Goal: Task Accomplishment & Management: Complete application form

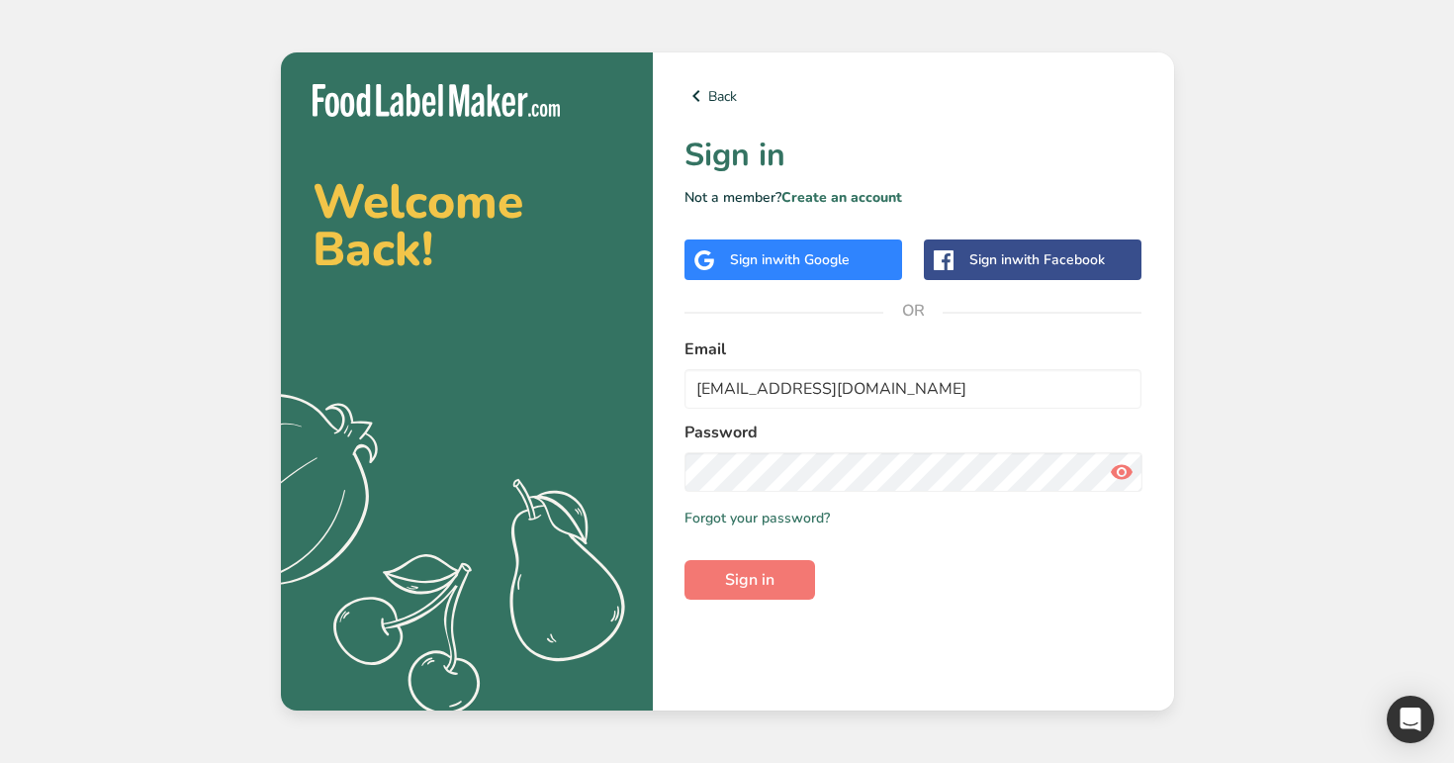
type input "[EMAIL_ADDRESS][DOMAIN_NAME]"
click at [685, 560] on button "Sign in" at bounding box center [750, 580] width 131 height 40
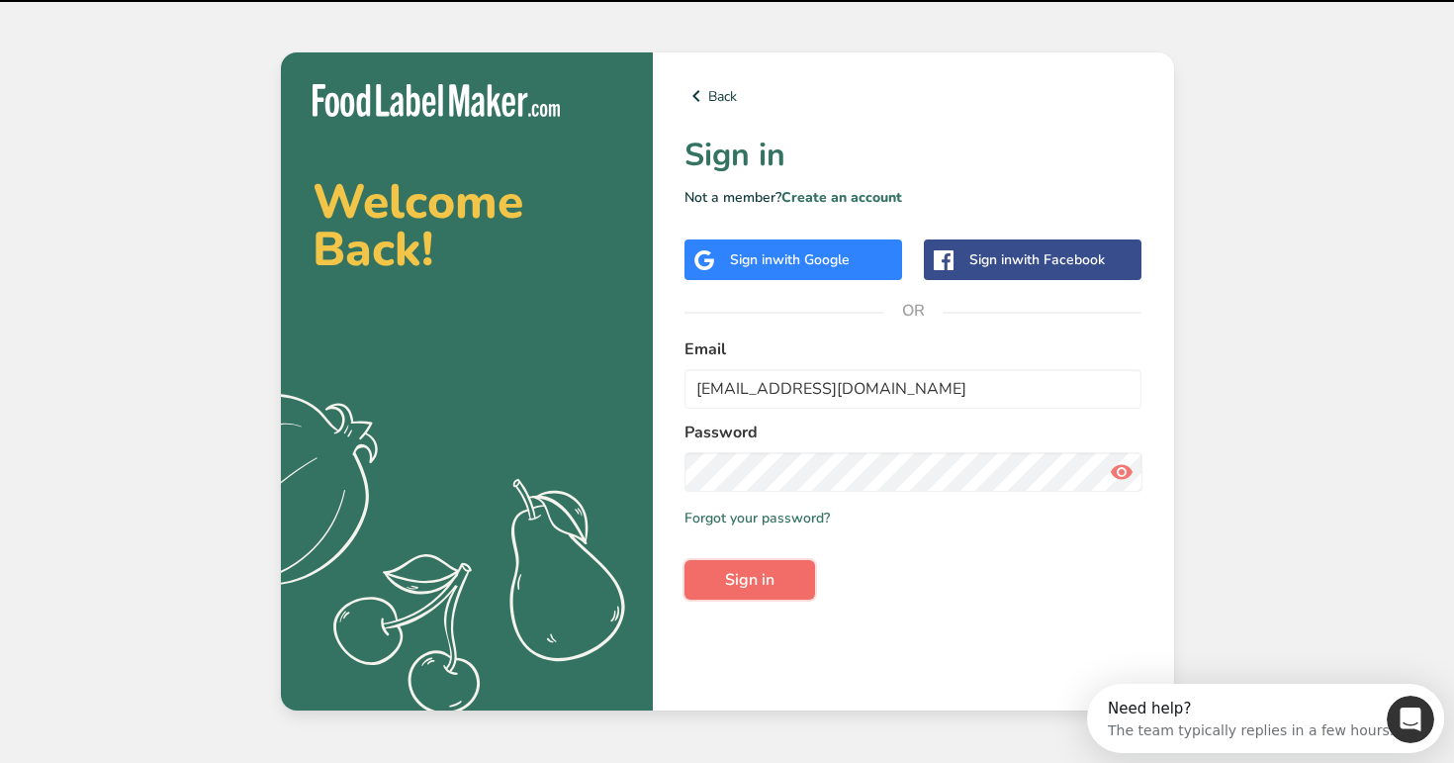
click at [742, 581] on span "Sign in" at bounding box center [749, 580] width 49 height 24
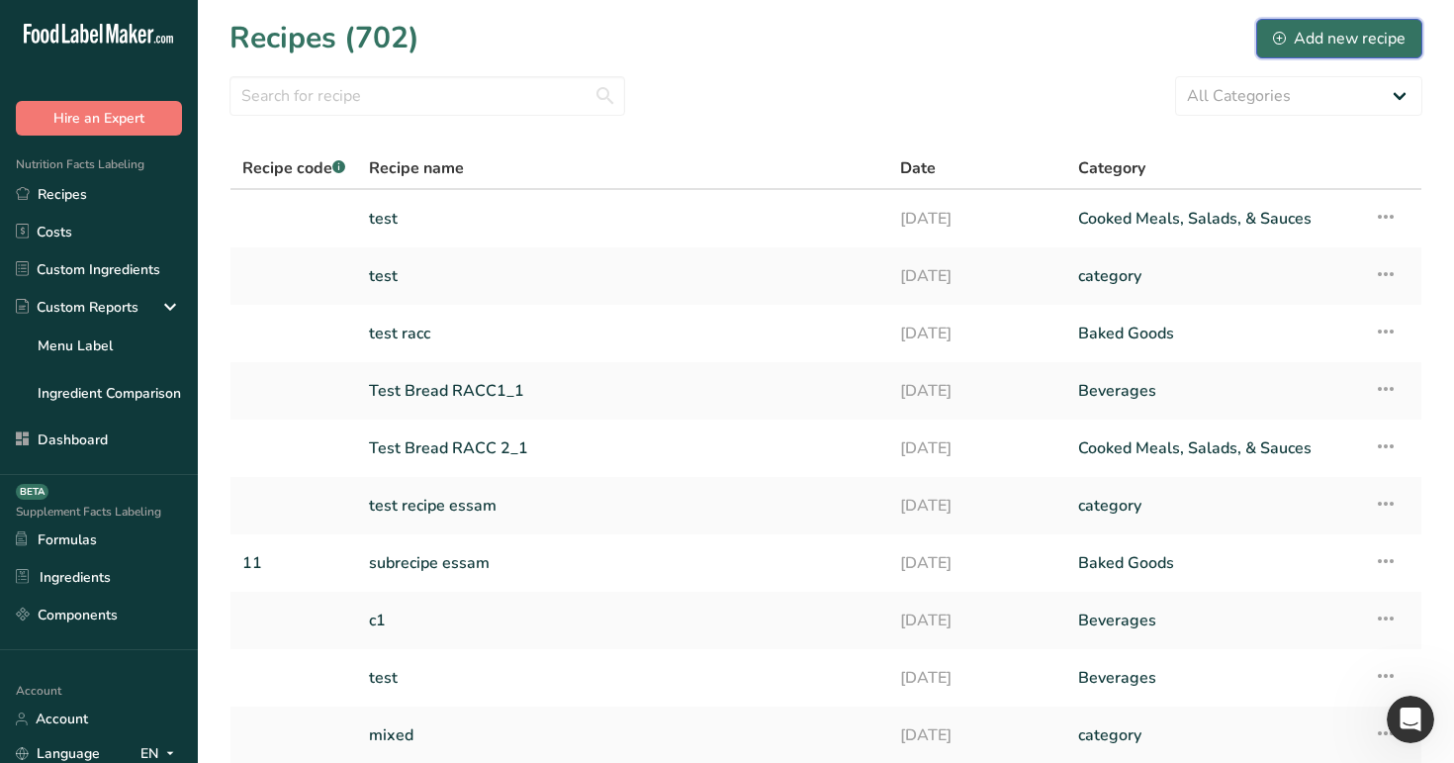
click at [1337, 19] on button "Add new recipe" at bounding box center [1339, 39] width 166 height 40
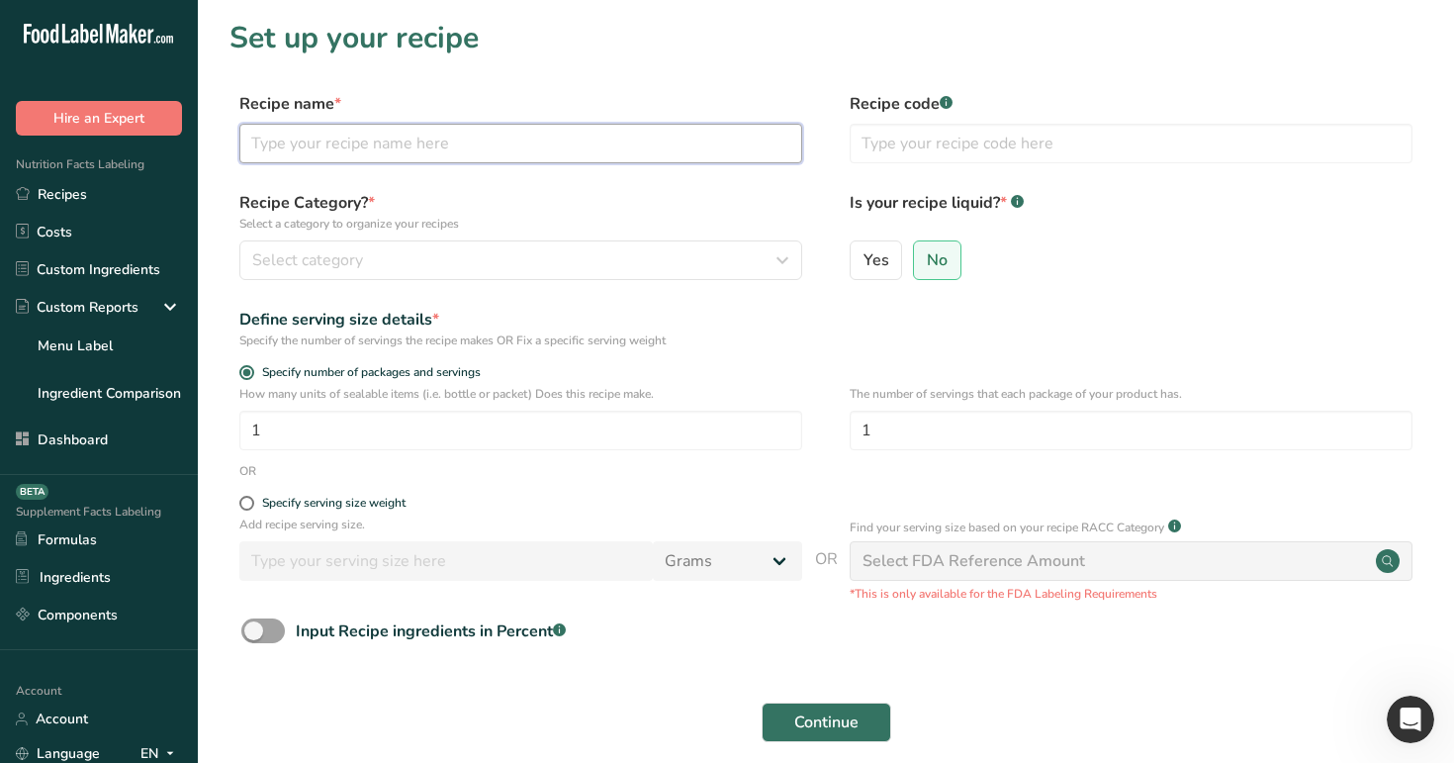
click at [639, 139] on input "text" at bounding box center [520, 144] width 563 height 40
type input "test"
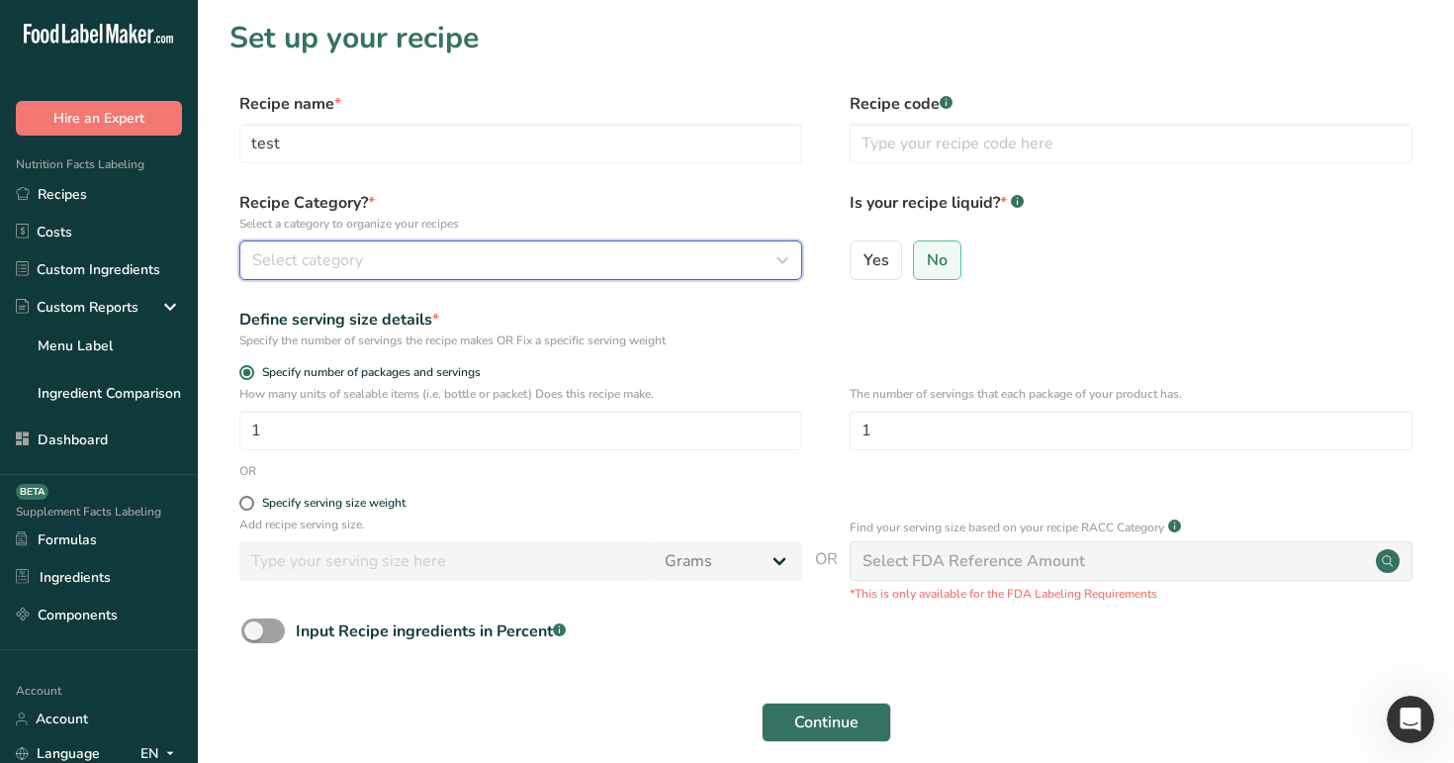
click at [533, 263] on div "Select category" at bounding box center [514, 260] width 525 height 24
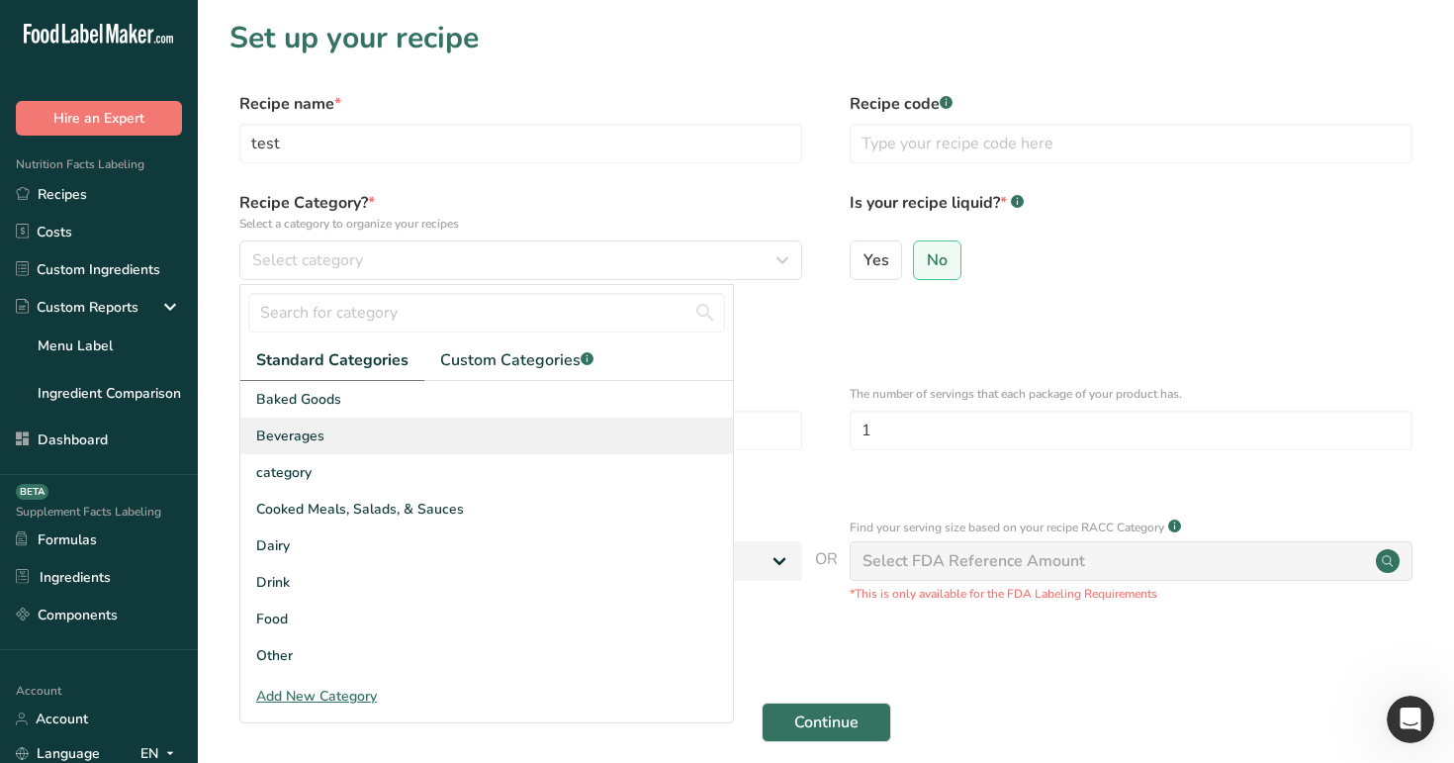
click at [524, 446] on div "Beverages" at bounding box center [486, 435] width 493 height 37
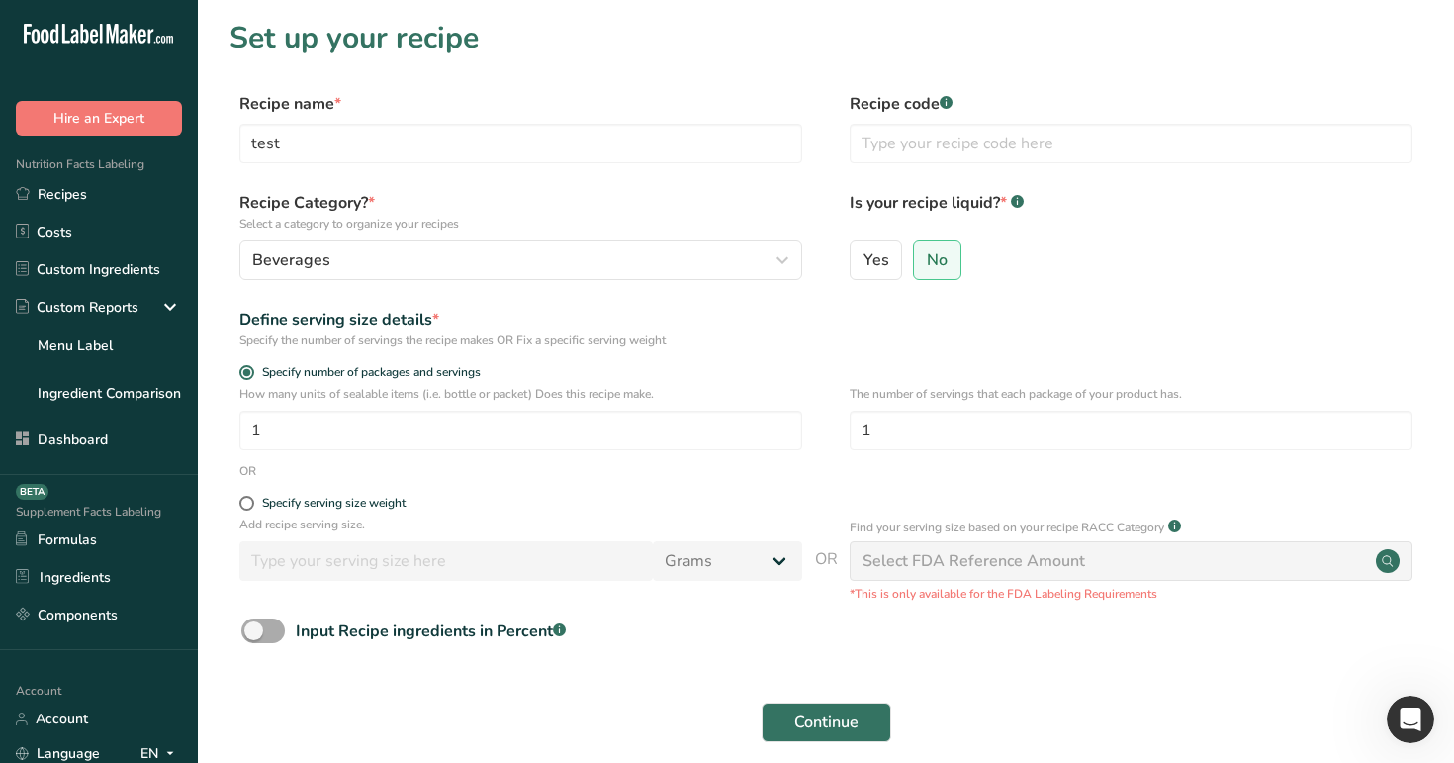
click at [268, 639] on span at bounding box center [263, 630] width 44 height 25
click at [254, 637] on input "Input Recipe ingredients in Percent .a-a{fill:#347362;}.b-a{fill:#fff;}" at bounding box center [247, 630] width 13 height 13
checkbox input "true"
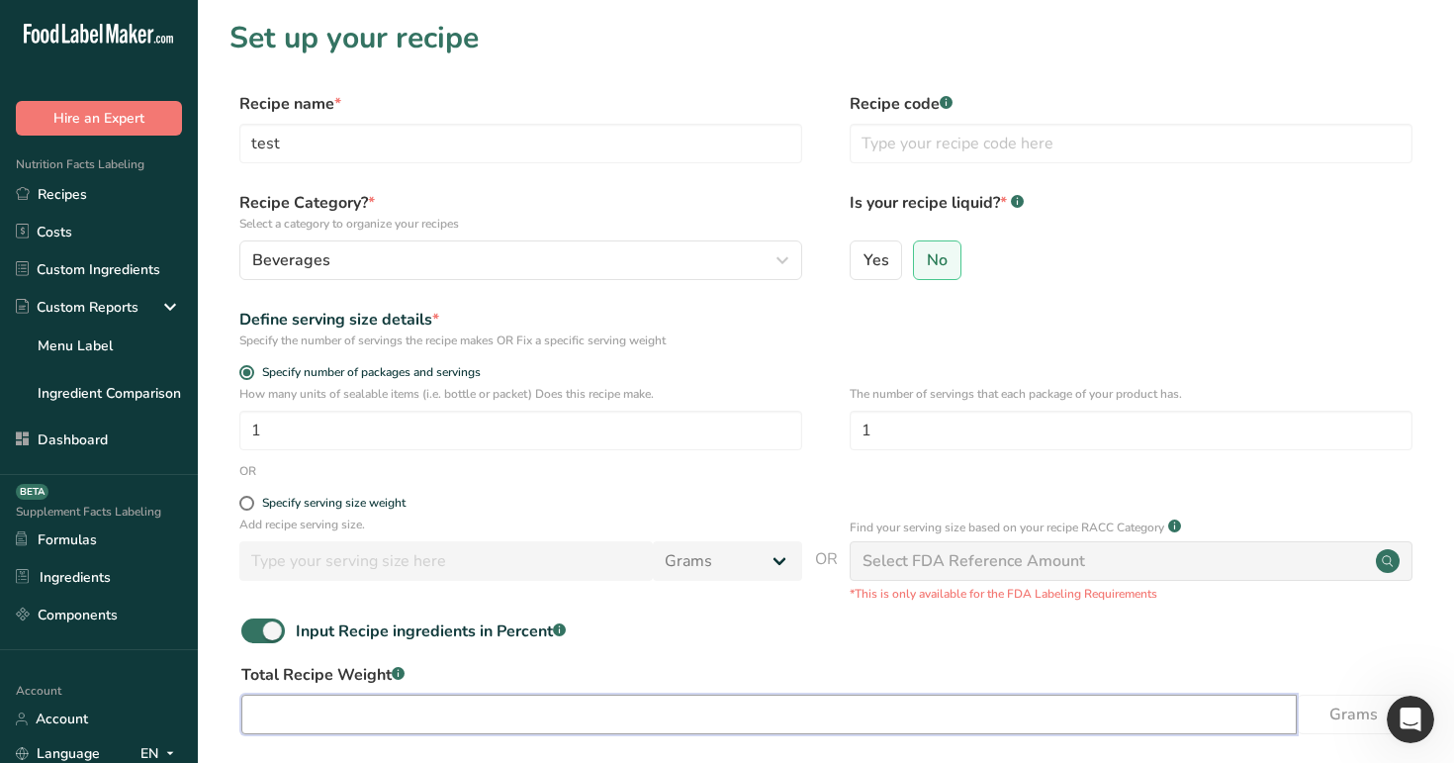
click at [327, 704] on input "number" at bounding box center [768, 714] width 1055 height 40
type input "1"
click at [264, 626] on span at bounding box center [263, 630] width 44 height 25
click at [254, 626] on input "Input Recipe ingredients in Percent .a-a{fill:#347362;}.b-a{fill:#fff;}" at bounding box center [247, 630] width 13 height 13
checkbox input "false"
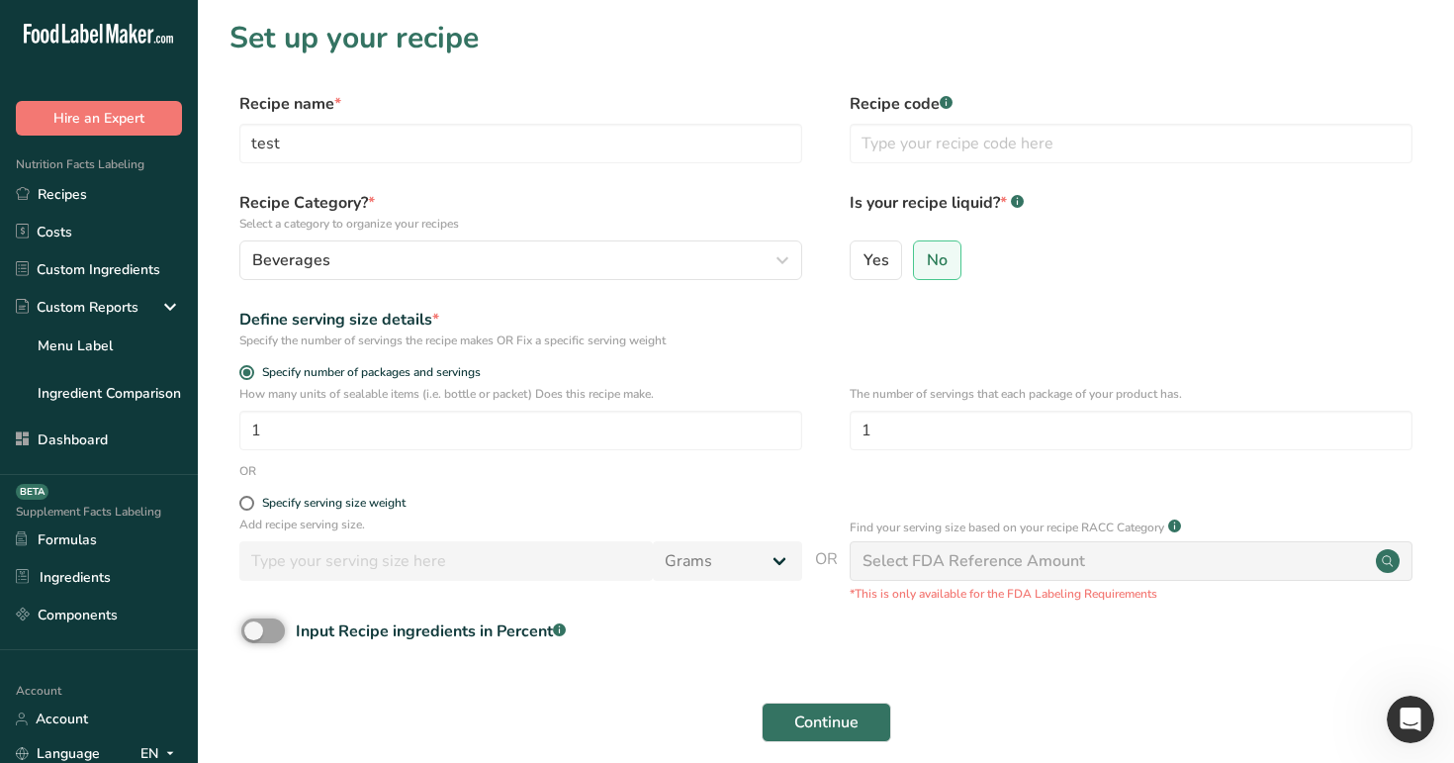
scroll to position [126, 0]
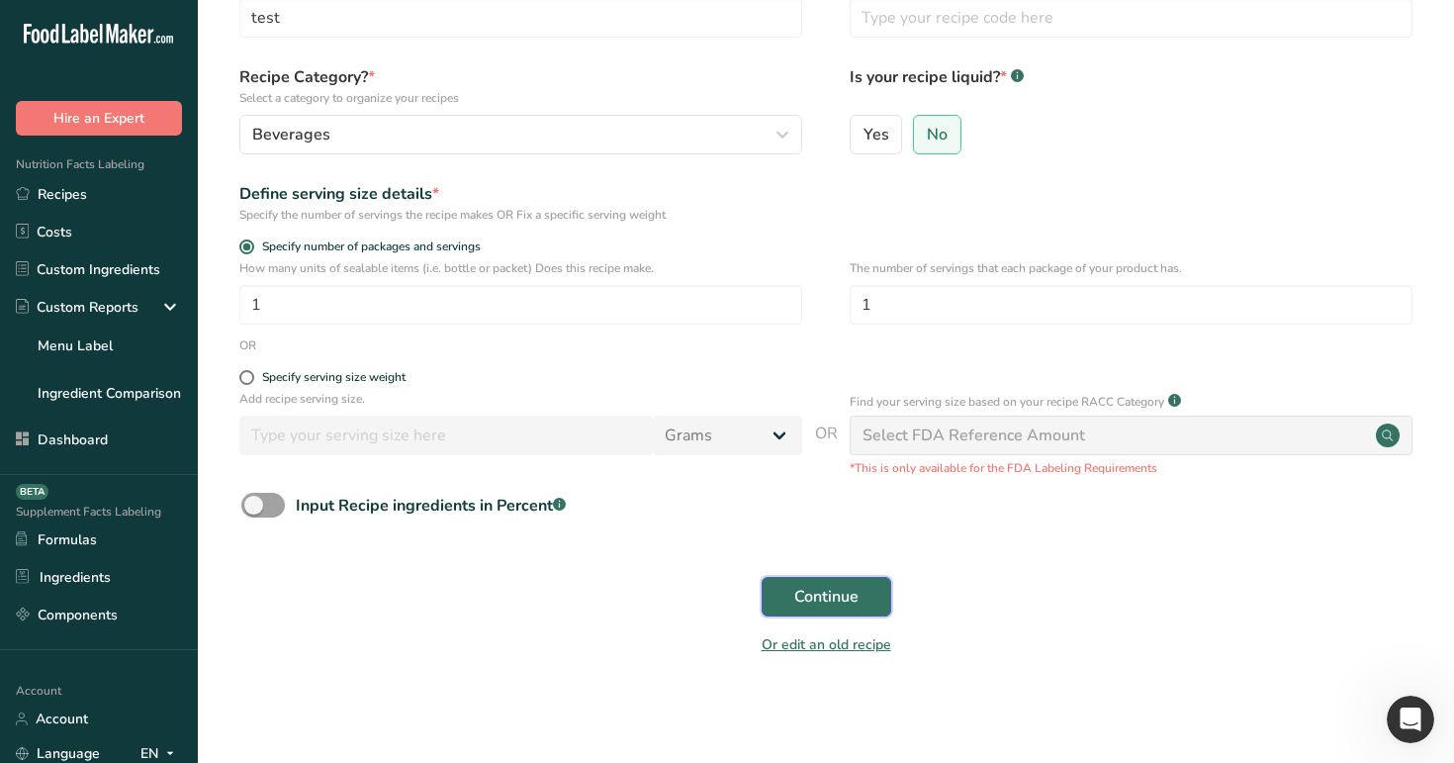
click at [834, 600] on span "Continue" at bounding box center [826, 597] width 64 height 24
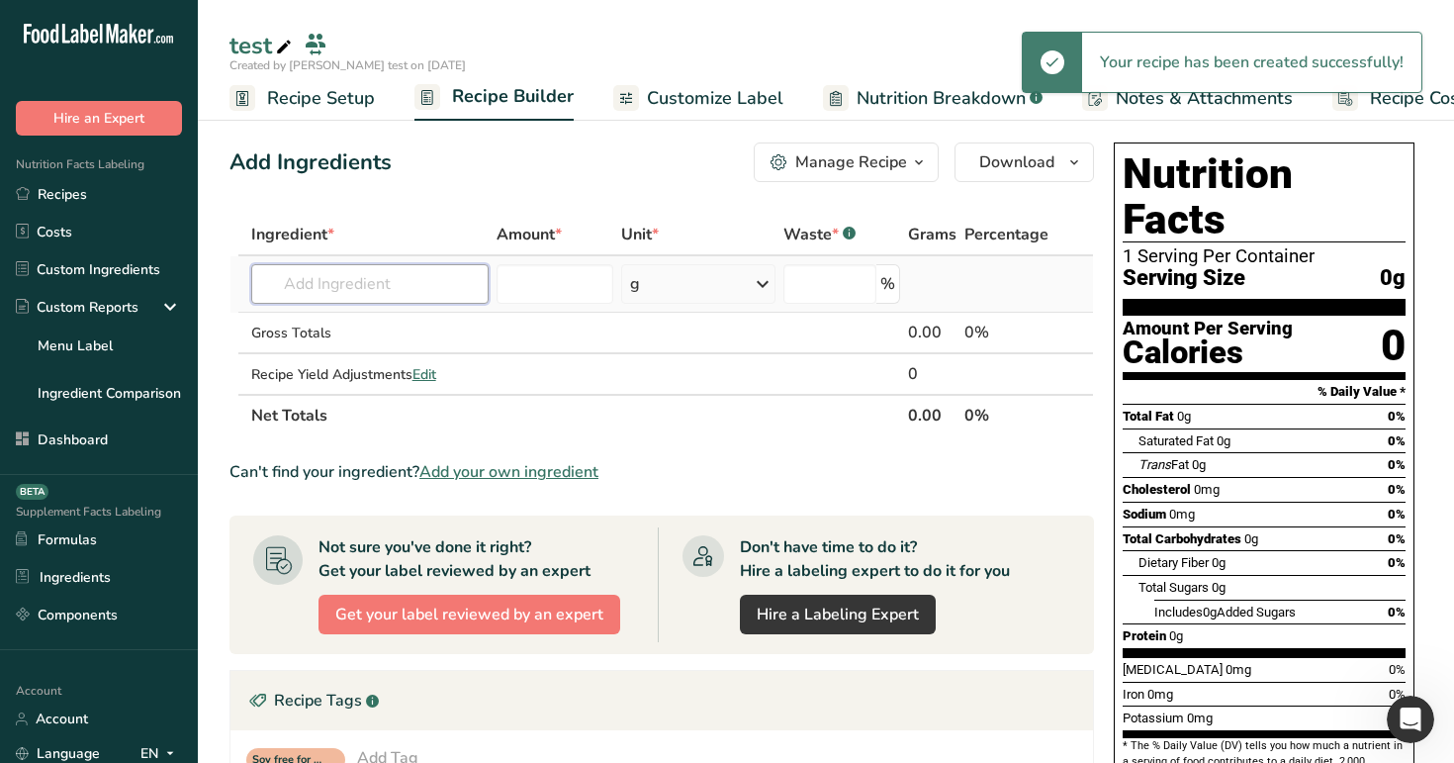
click at [387, 269] on input "text" at bounding box center [370, 284] width 238 height 40
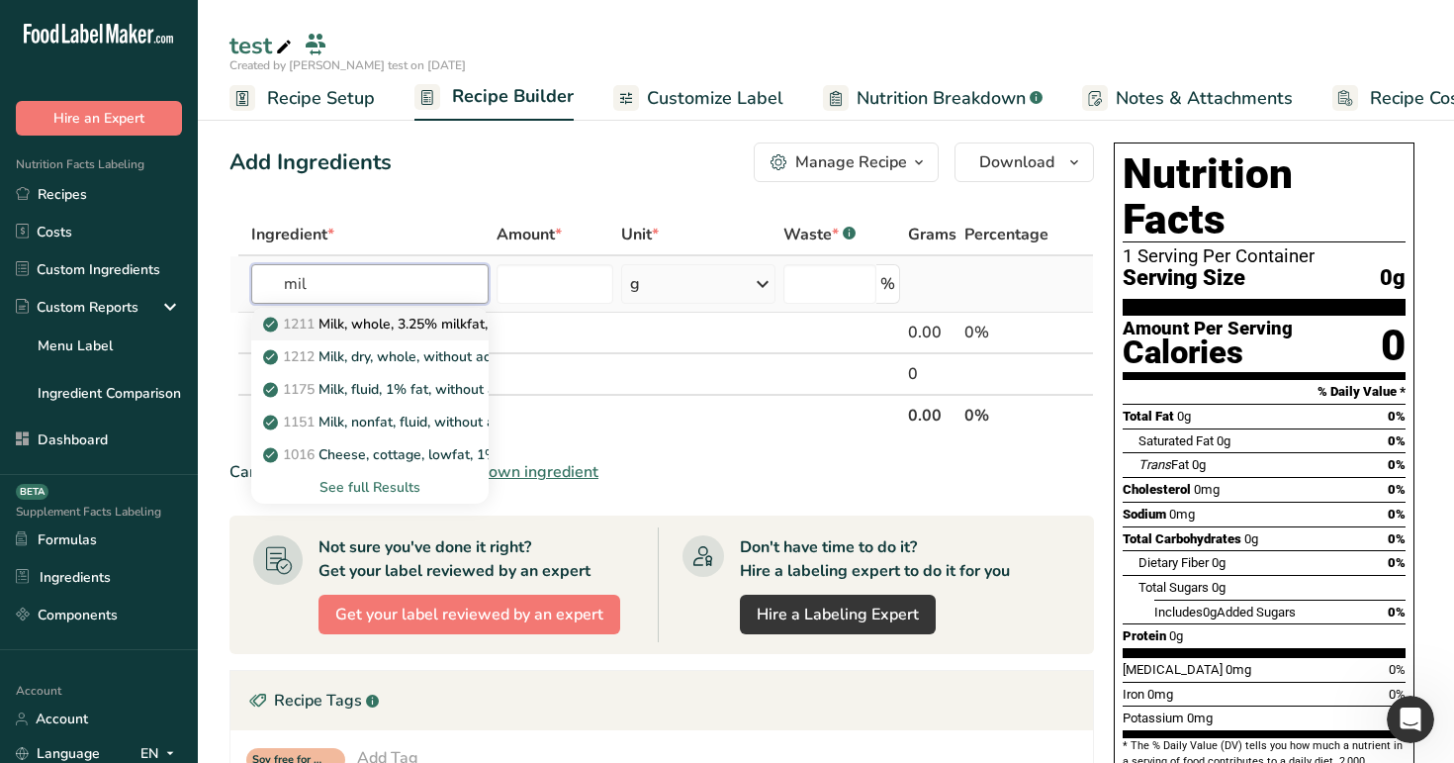
type input "mil"
click at [410, 327] on p "1211 Milk, whole, 3.25% milkfat, without added vitamin A and vitamin D" at bounding box center [530, 324] width 527 height 21
type input "Milk, whole, 3.25% milkfat, without added vitamin A and [MEDICAL_DATA]"
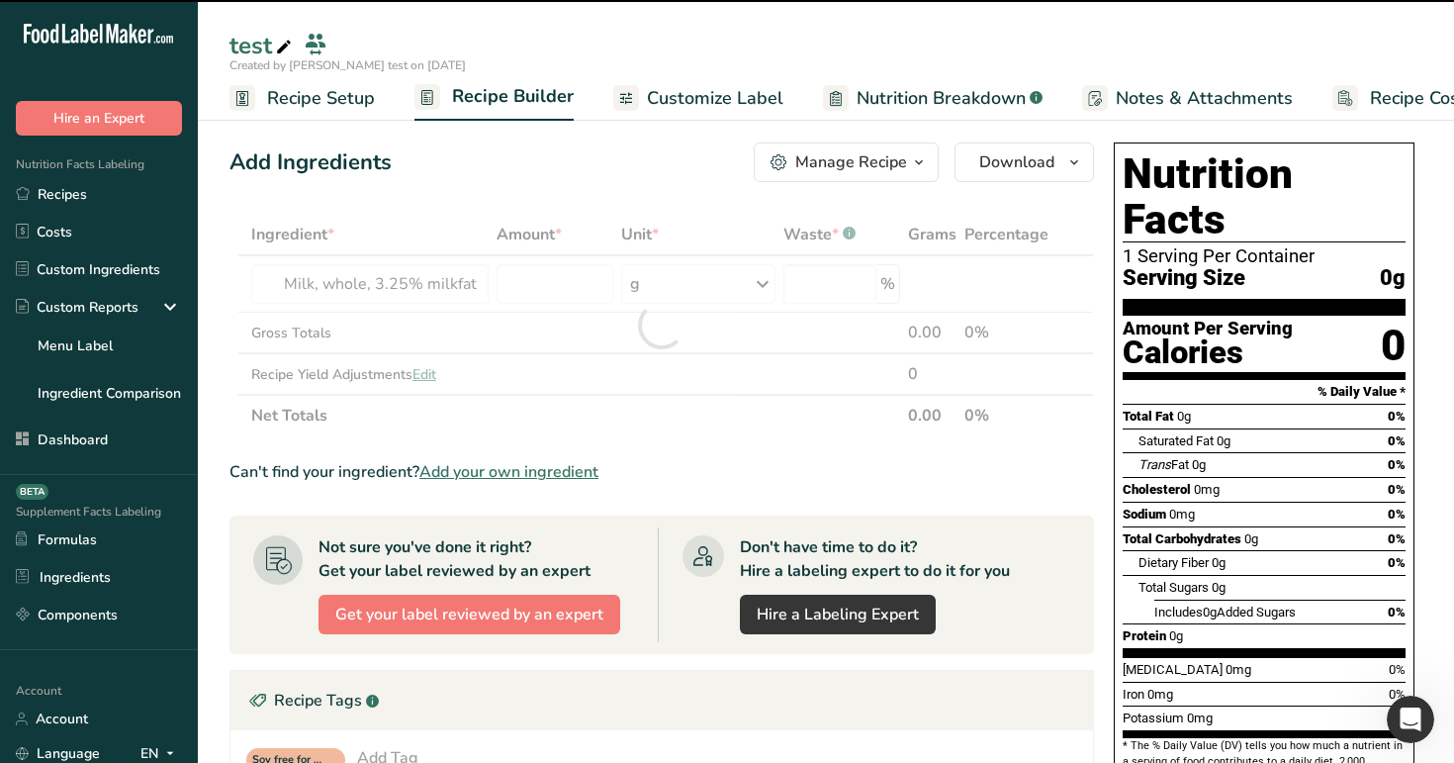
click at [554, 287] on div at bounding box center [661, 325] width 865 height 223
type input "0"
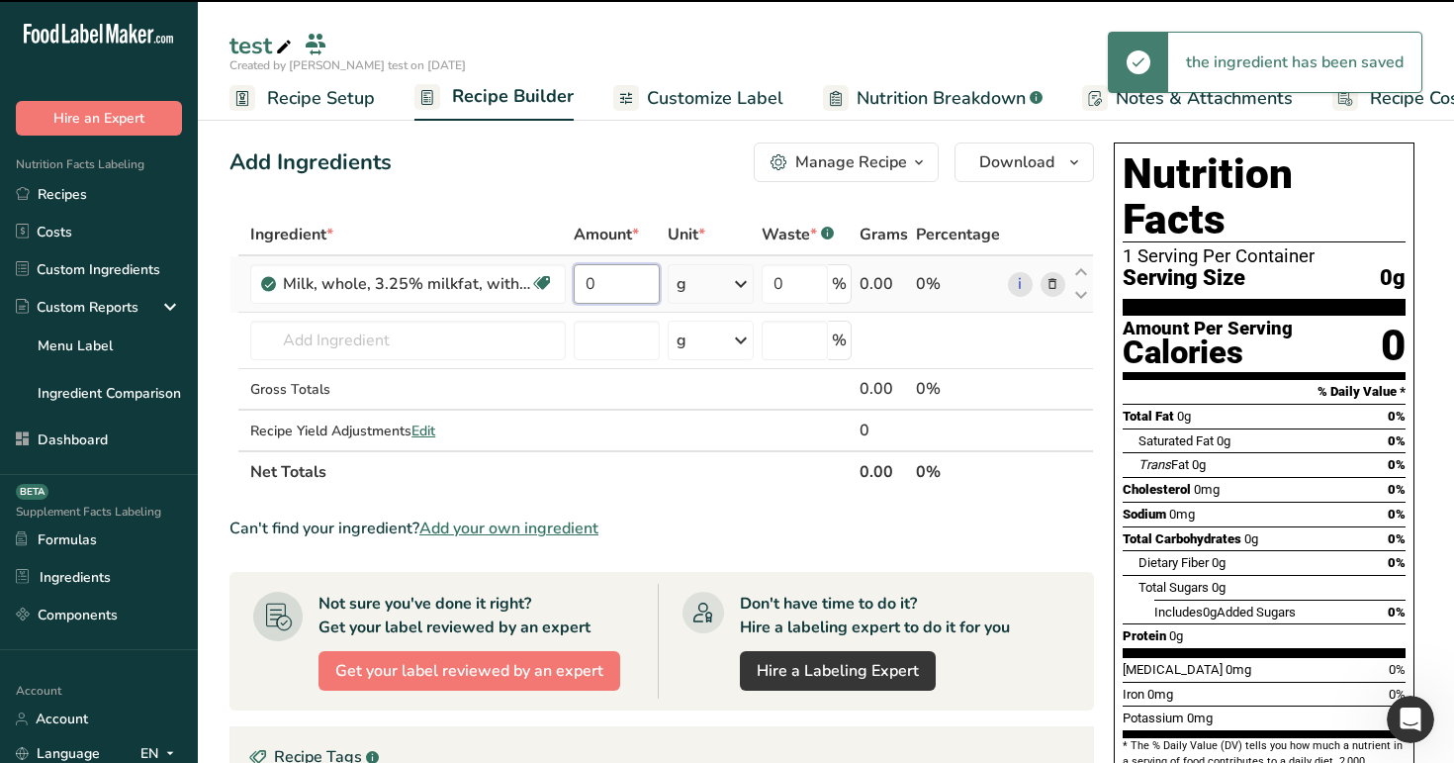
click at [583, 287] on input "0" at bounding box center [616, 284] width 85 height 40
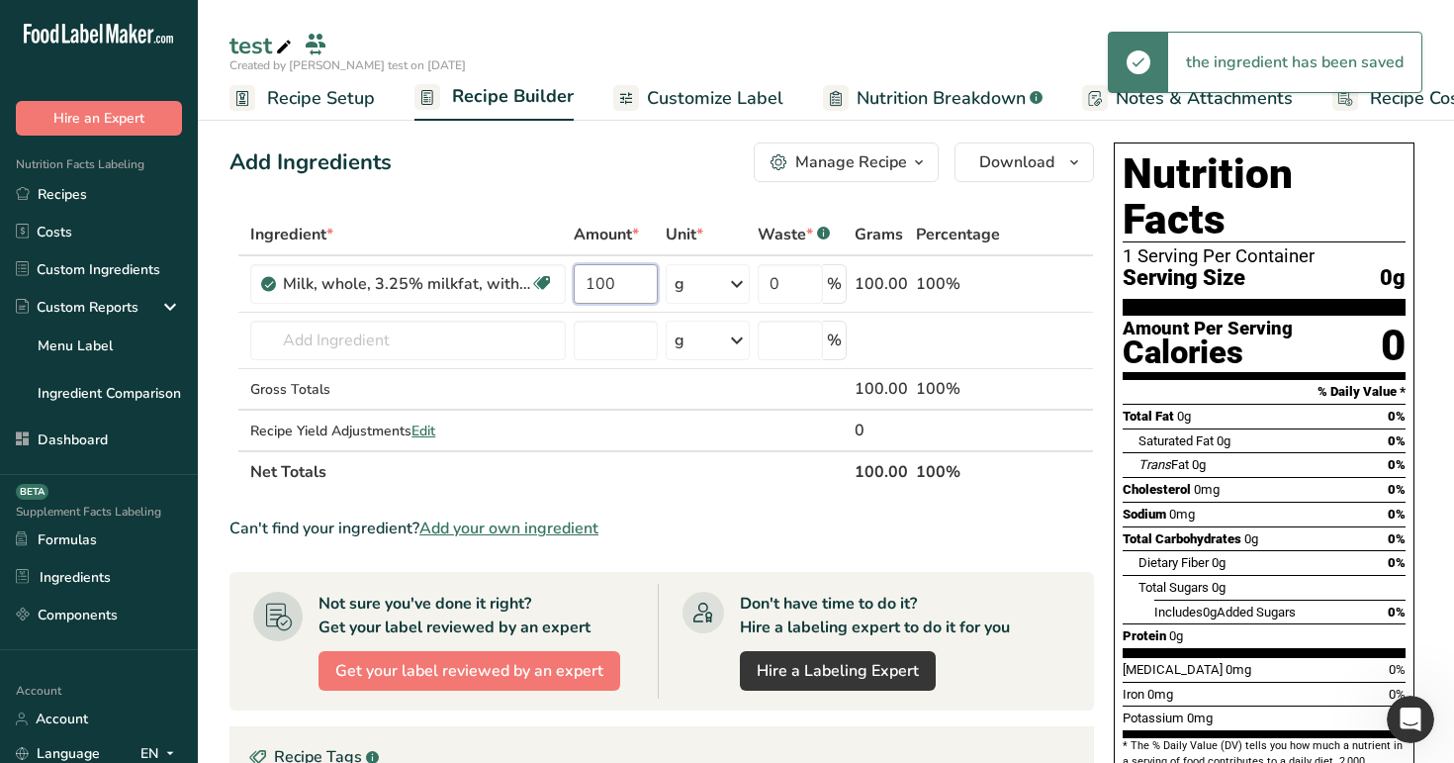
type input "100"
click at [581, 177] on div "Add Ingredients Manage Recipe Delete Recipe Duplicate Recipe Scale Recipe Save …" at bounding box center [661, 162] width 865 height 40
click at [425, 424] on span "Edit" at bounding box center [424, 430] width 24 height 19
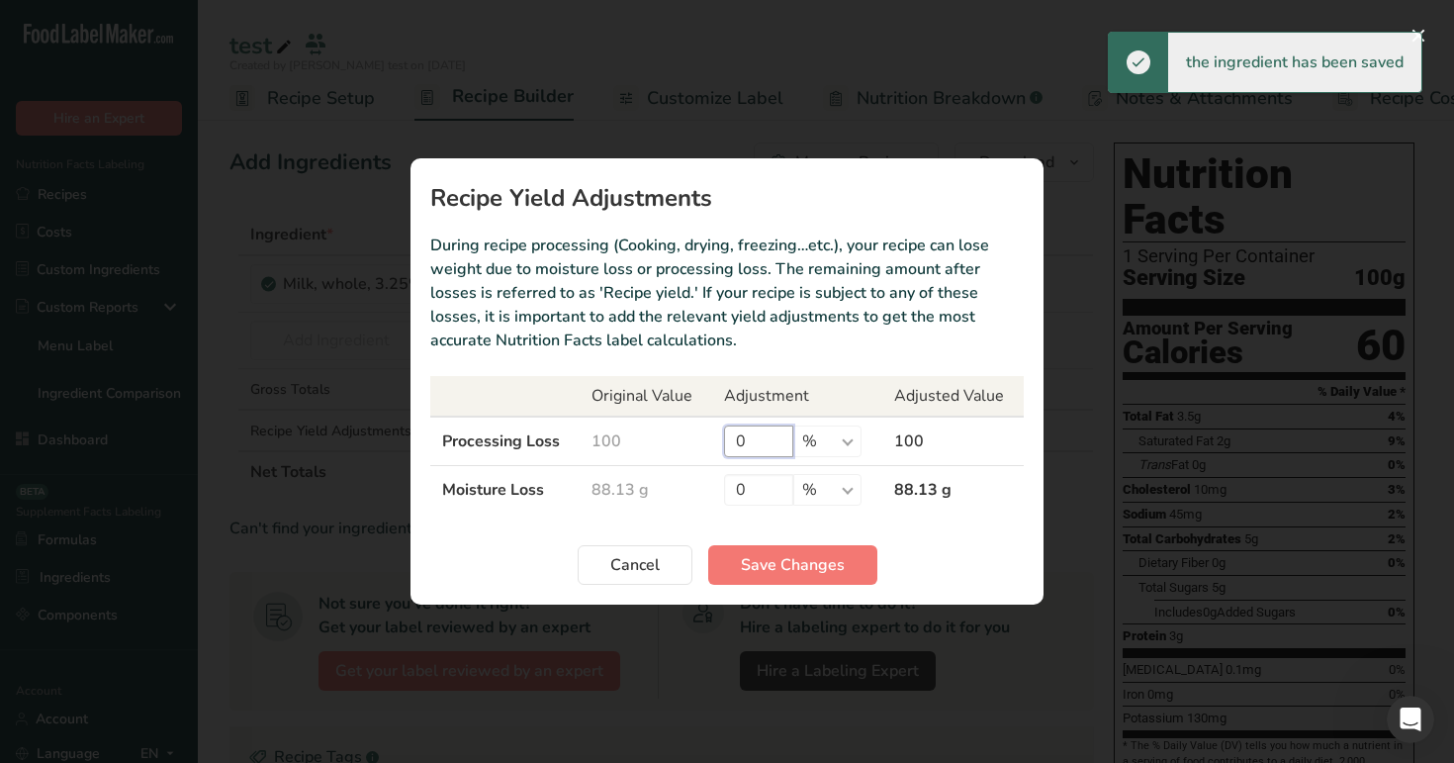
click at [734, 437] on input "0" at bounding box center [758, 441] width 69 height 32
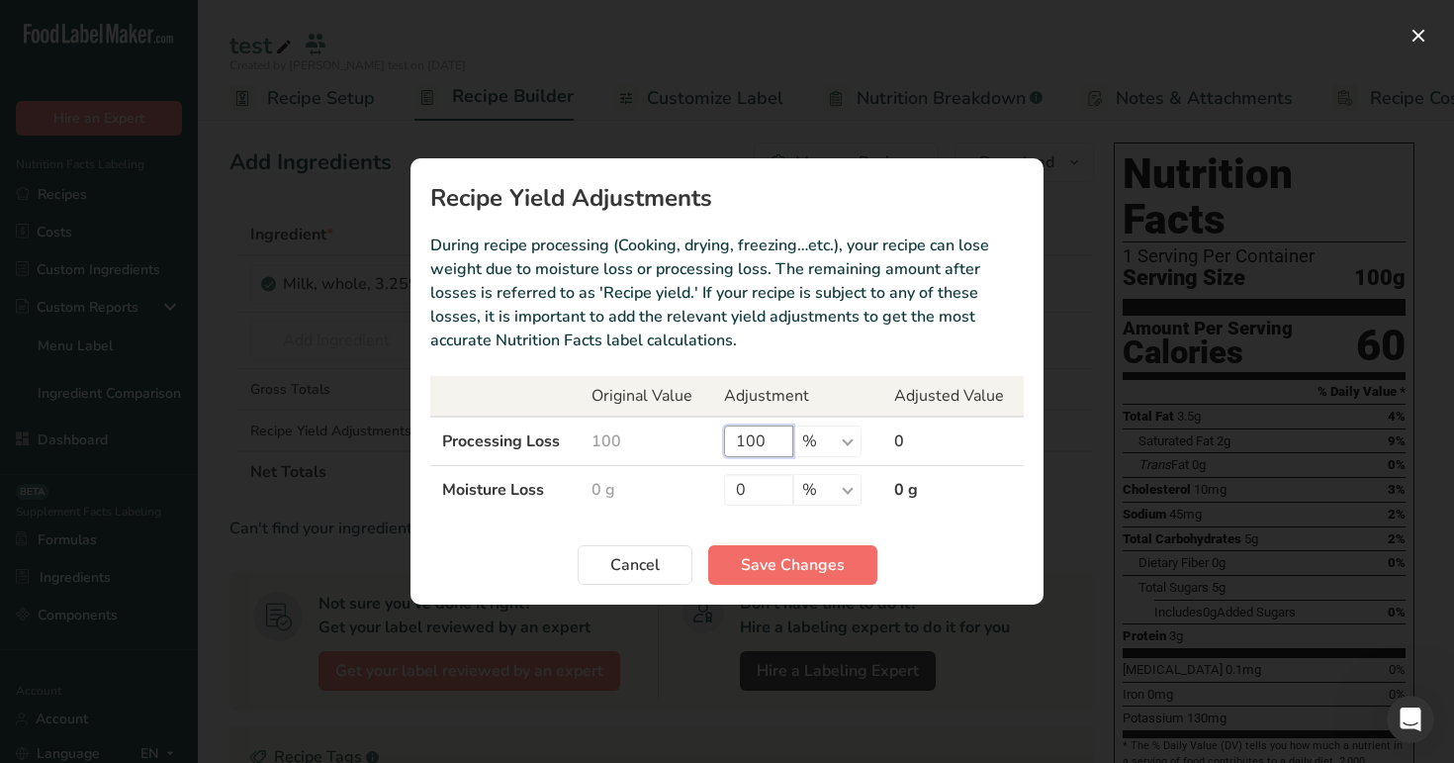
type input "100"
click at [786, 564] on span "Save Changes" at bounding box center [793, 565] width 104 height 24
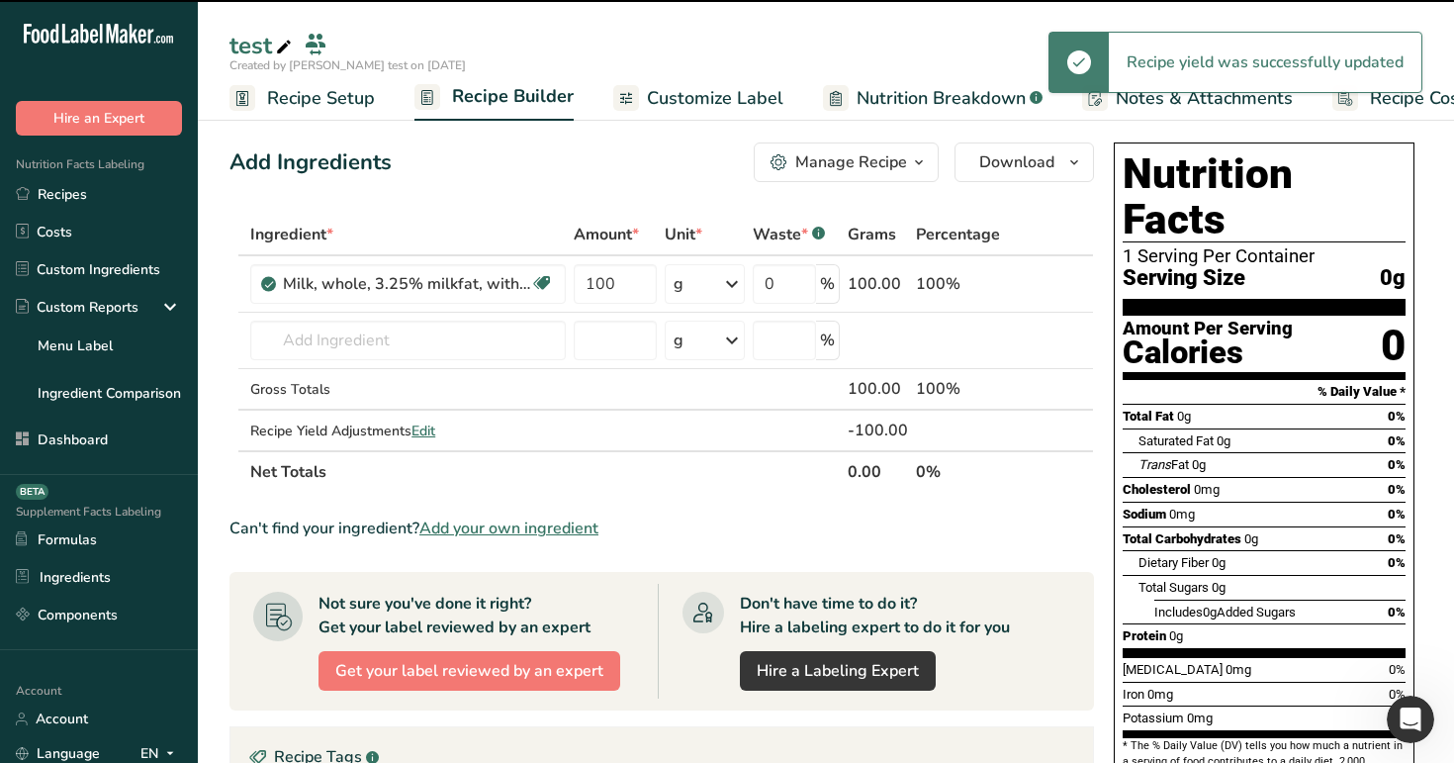
click at [889, 97] on span "Nutrition Breakdown" at bounding box center [941, 98] width 169 height 27
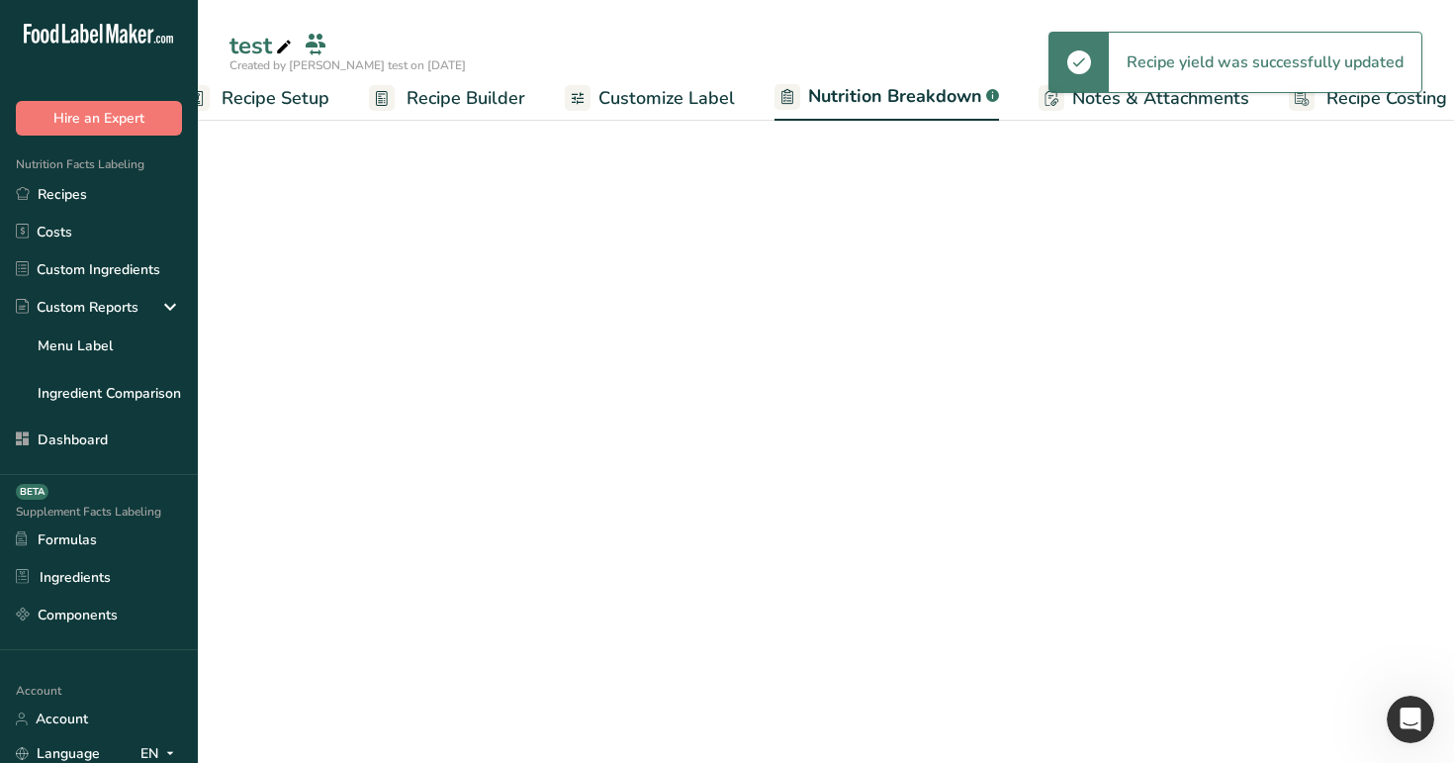
scroll to position [0, 69]
select select "Calories"
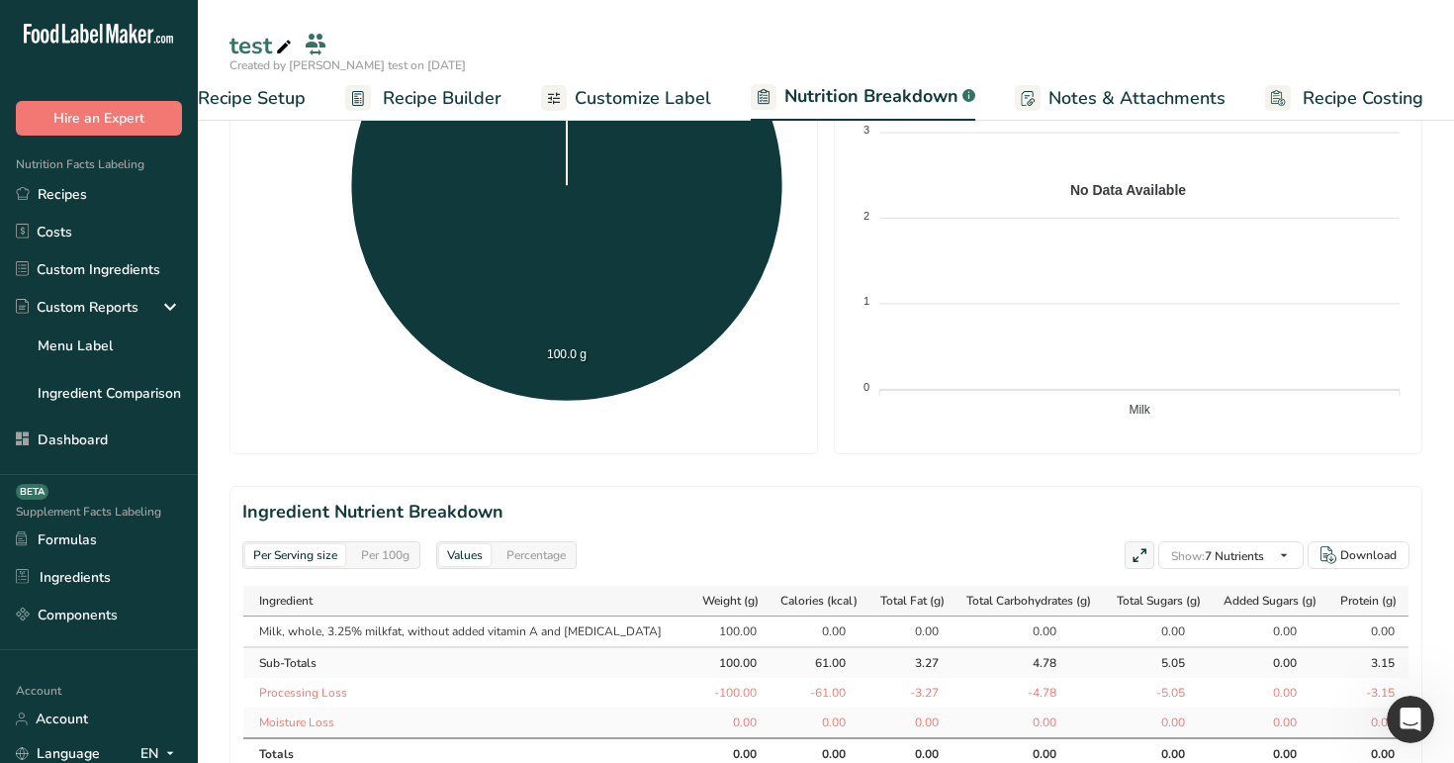
scroll to position [626, 0]
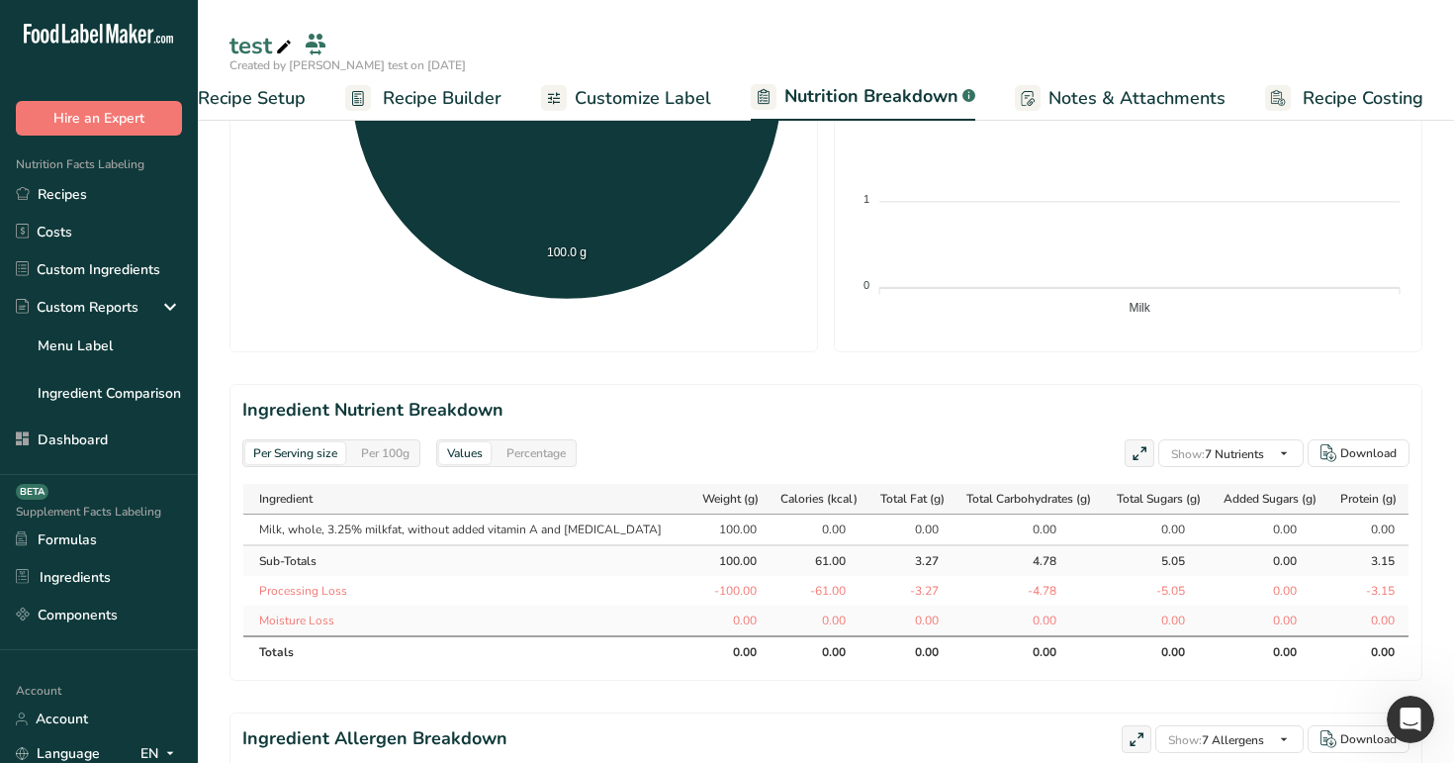
click at [389, 447] on div "Per 100g" at bounding box center [385, 453] width 64 height 22
click at [280, 455] on div "Per Serving size" at bounding box center [295, 453] width 100 height 22
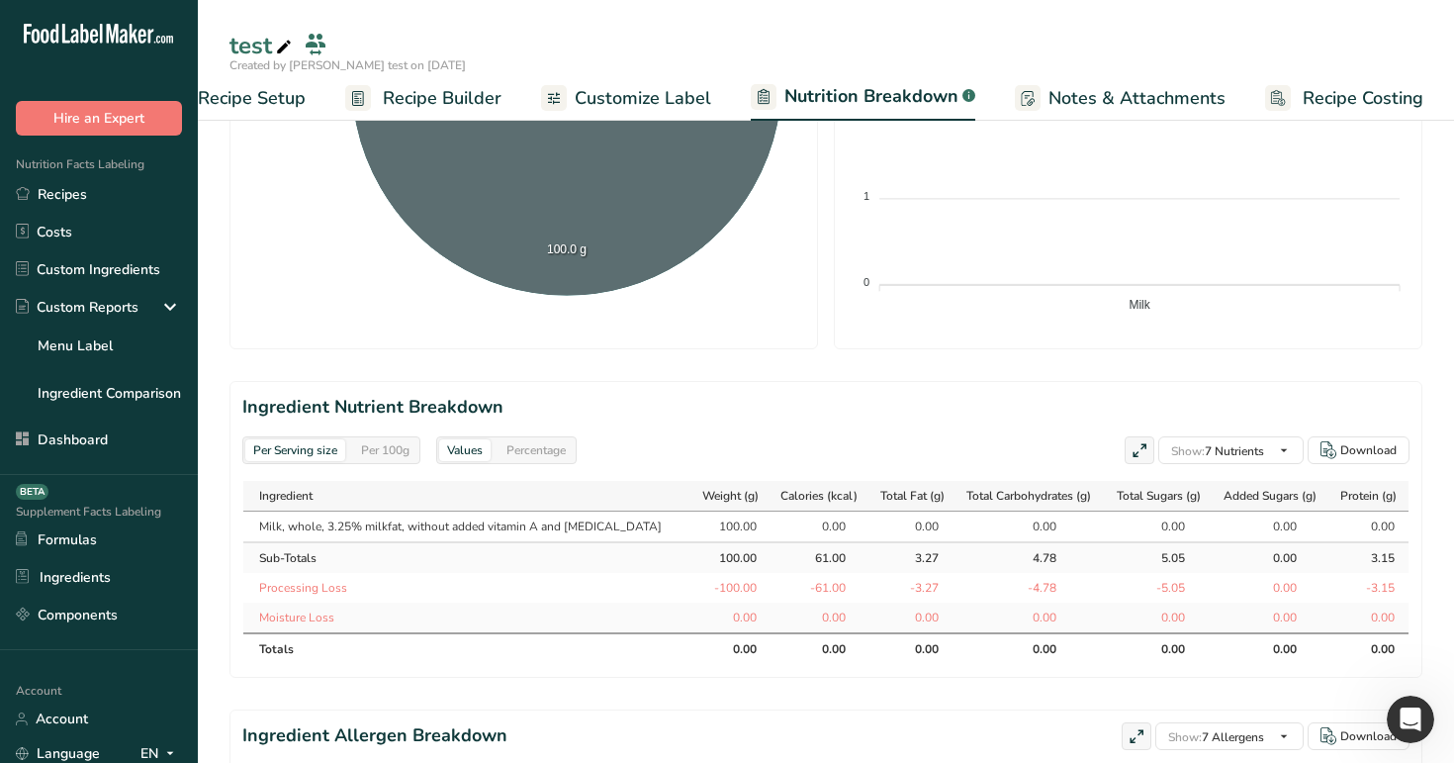
scroll to position [776, 0]
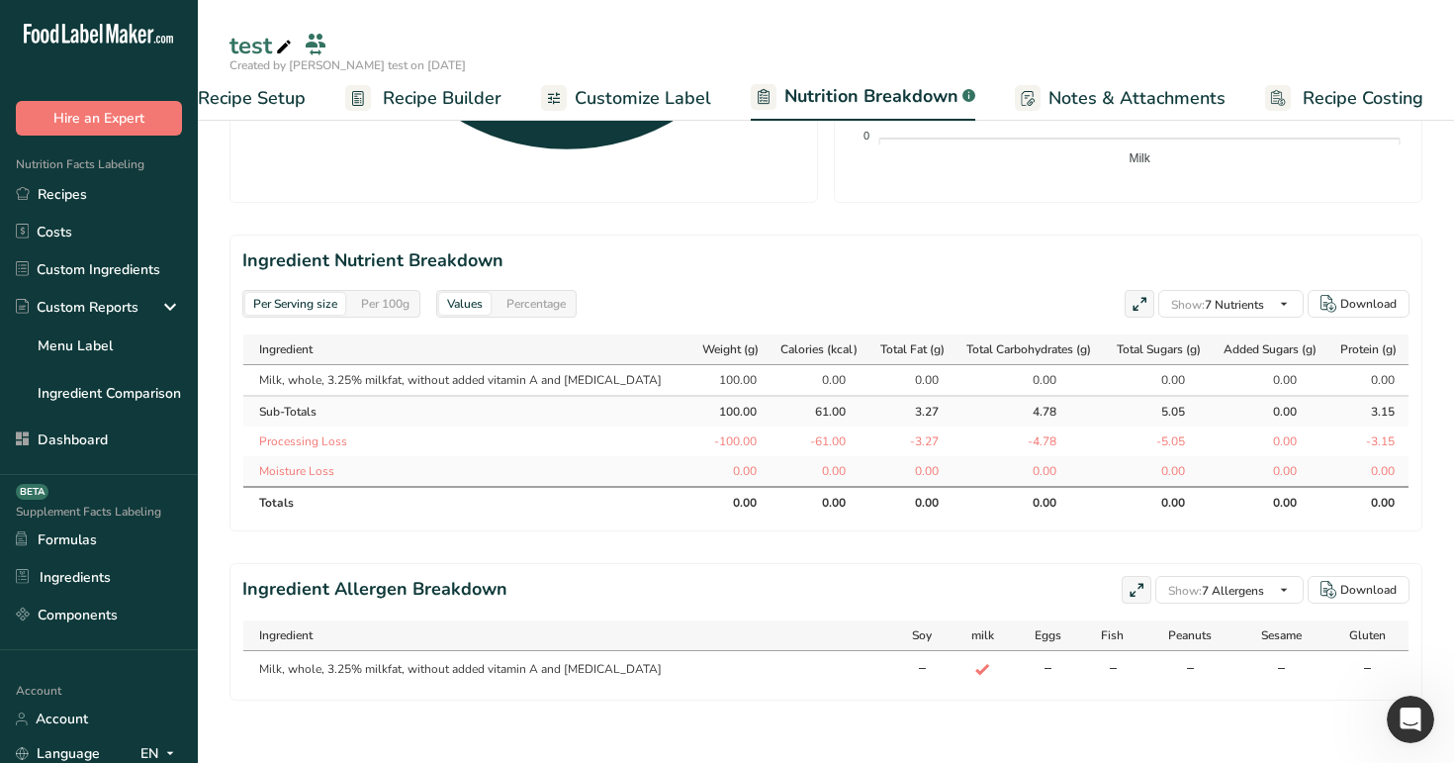
click at [378, 296] on div "Per 100g" at bounding box center [385, 304] width 64 height 22
click at [287, 315] on div "Per Serving size Per 100g" at bounding box center [331, 304] width 178 height 28
click at [296, 310] on div "Per Serving size" at bounding box center [295, 304] width 100 height 22
click at [463, 86] on span "Recipe Builder" at bounding box center [442, 98] width 119 height 27
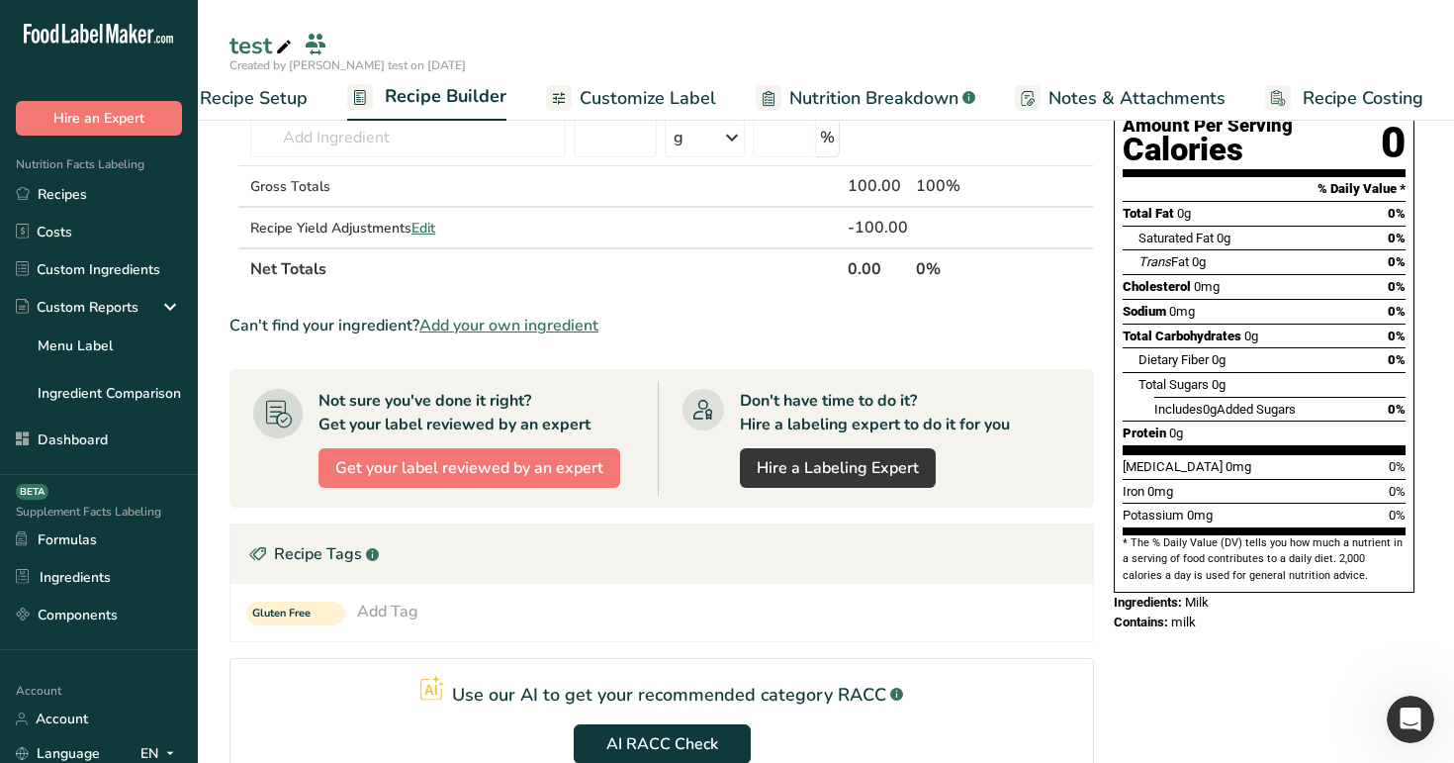
scroll to position [181, 0]
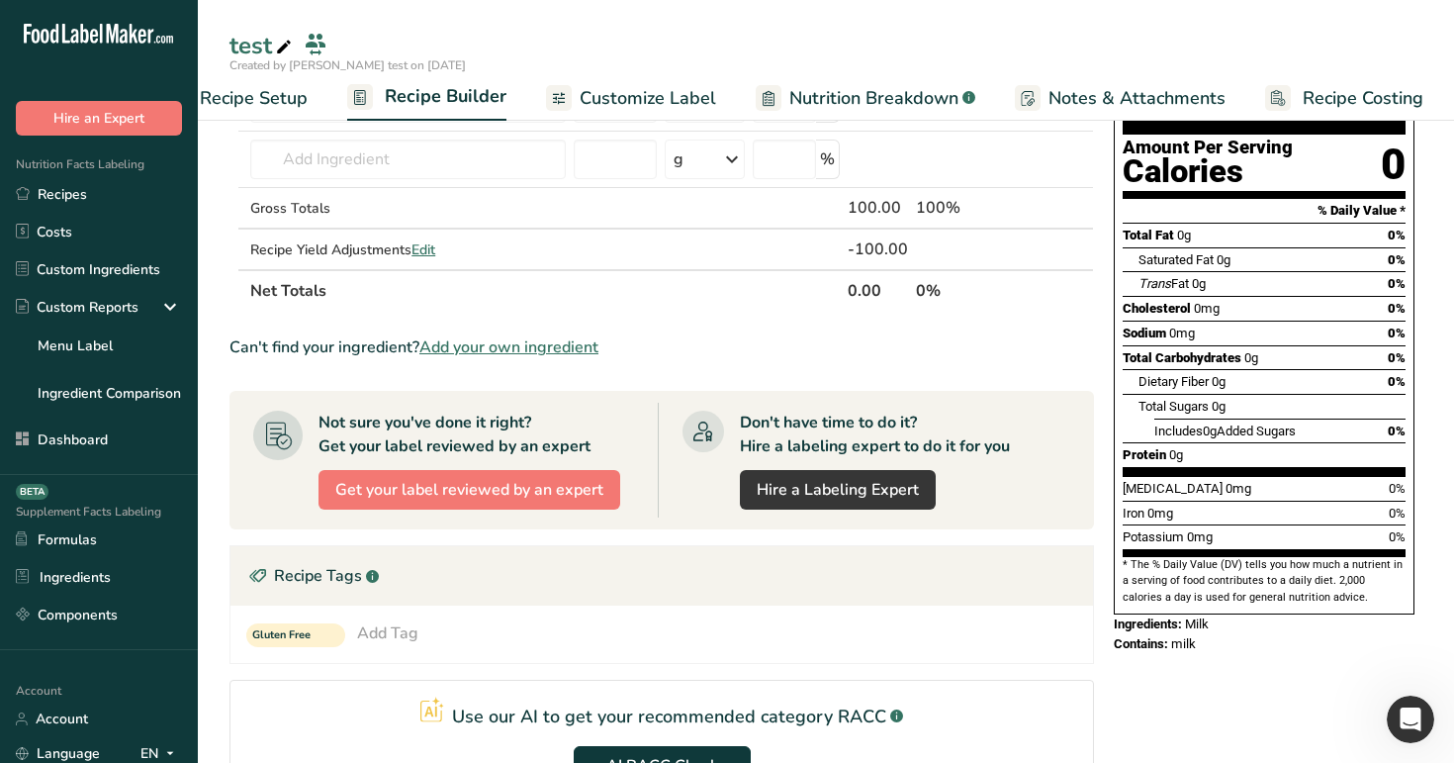
click at [531, 340] on span "Add your own ingredient" at bounding box center [508, 347] width 179 height 24
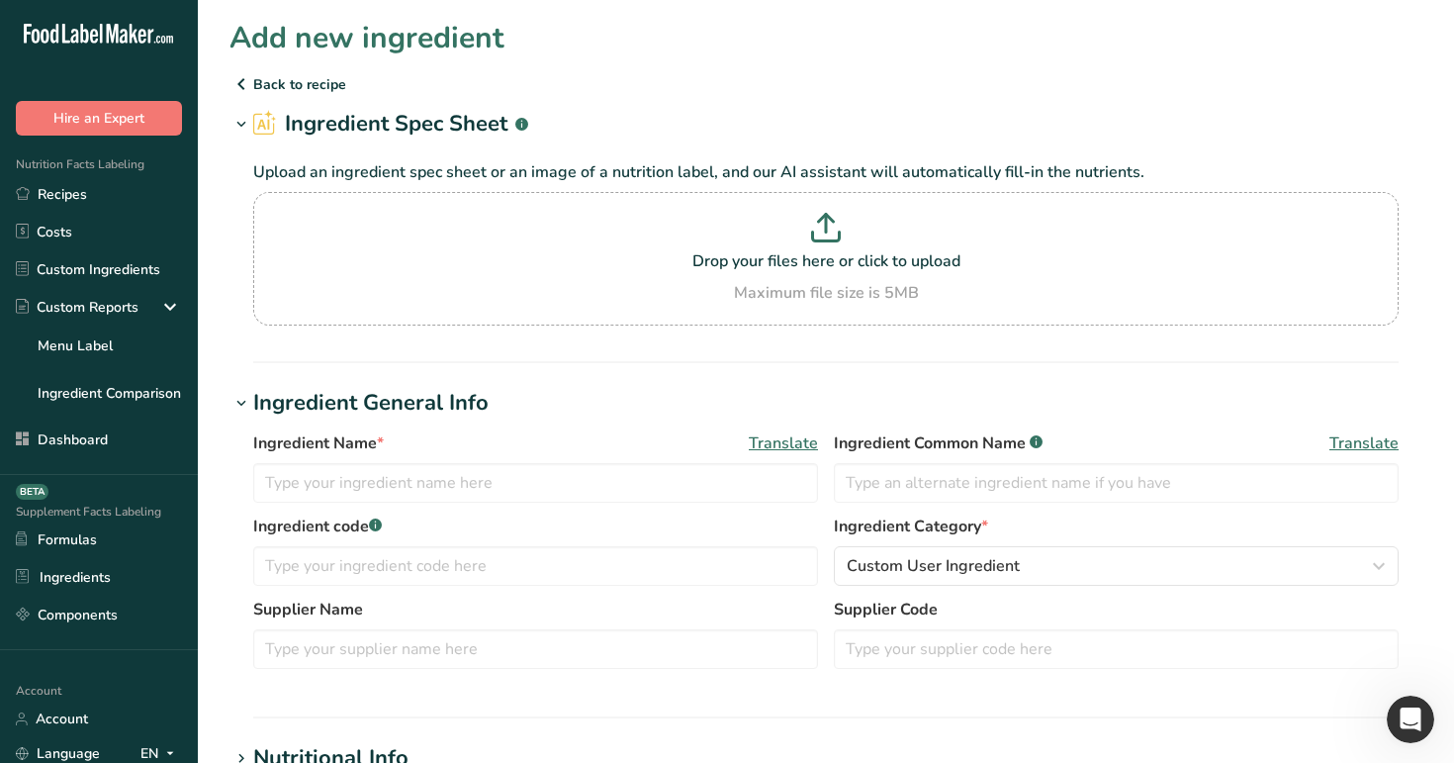
click at [240, 88] on icon at bounding box center [241, 84] width 24 height 36
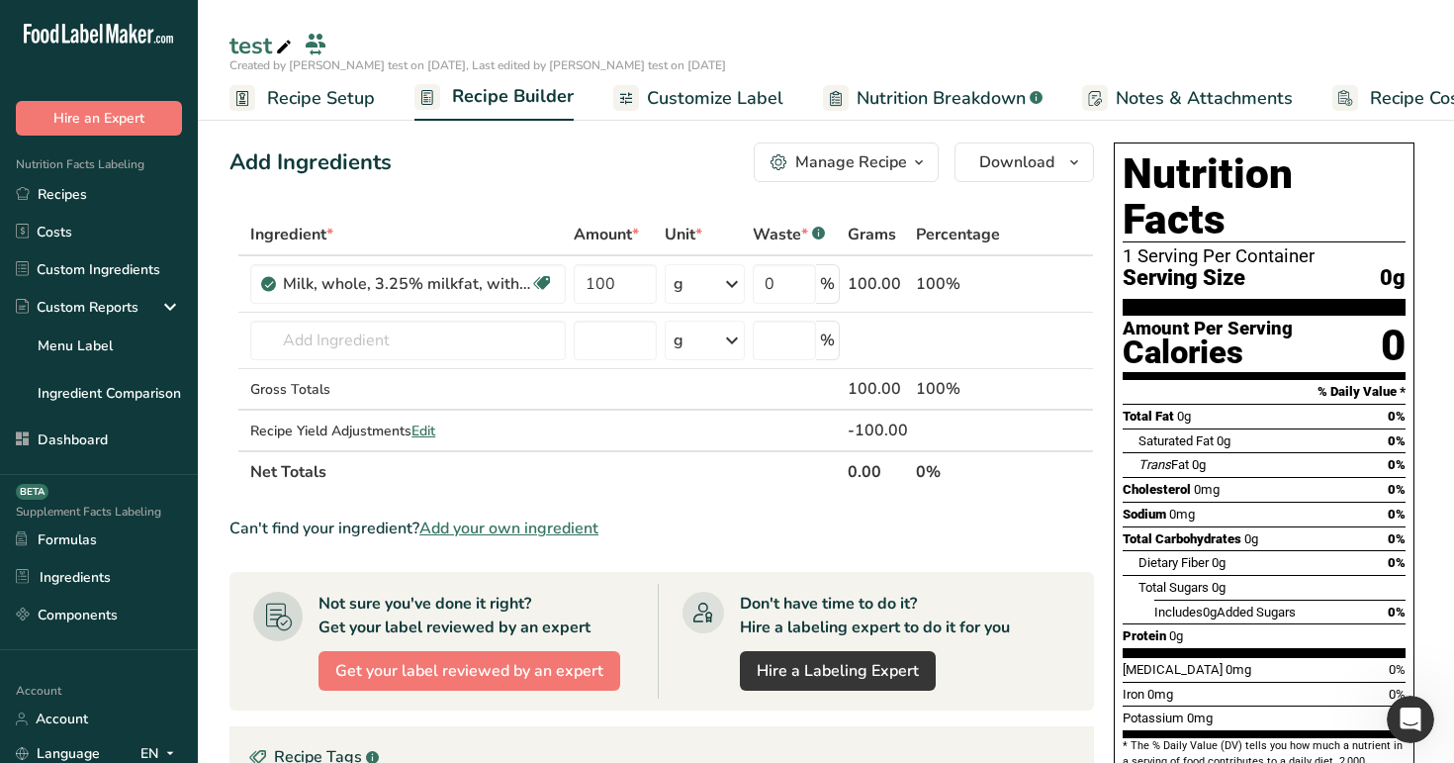
scroll to position [28, 0]
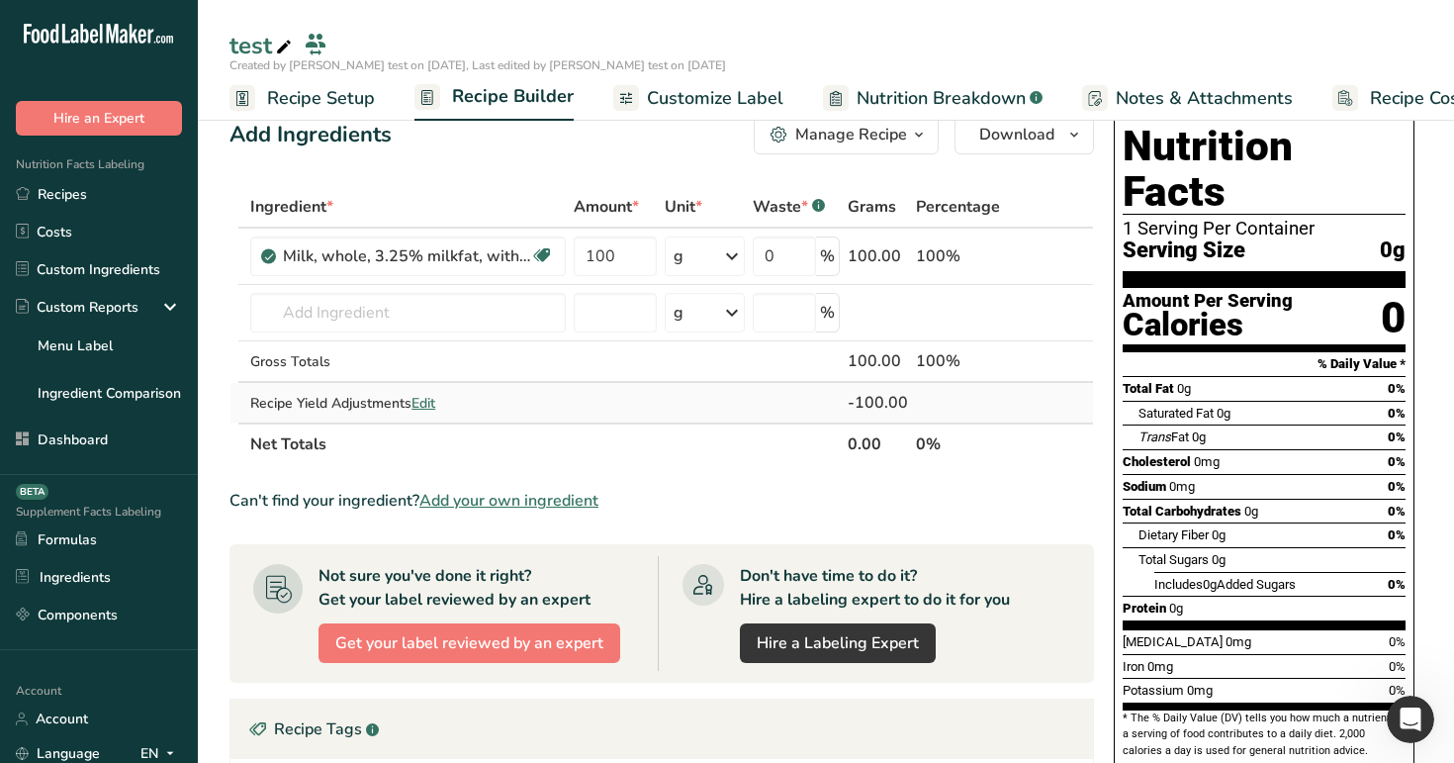
click at [427, 401] on span "Edit" at bounding box center [424, 403] width 24 height 19
click at [714, 92] on span "Customize Label" at bounding box center [715, 98] width 137 height 27
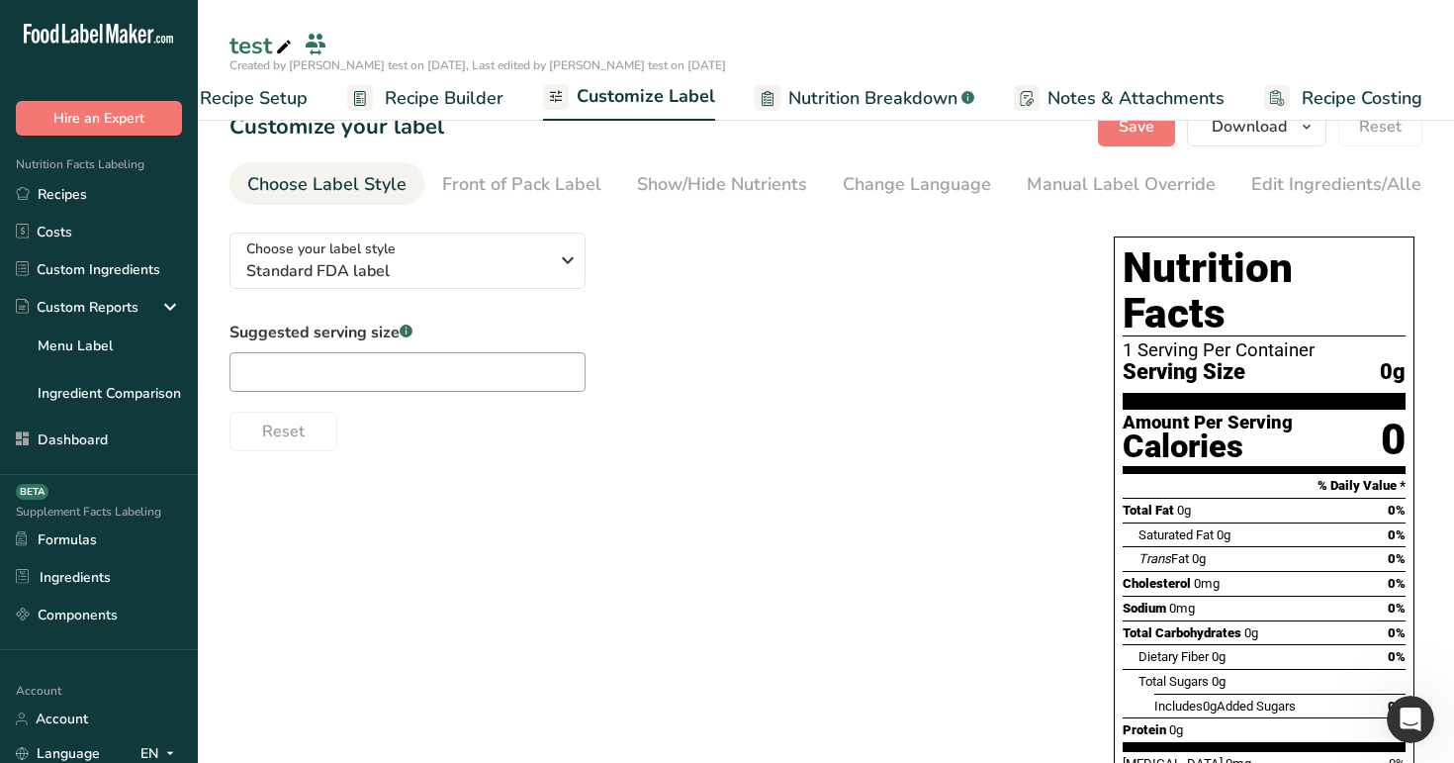
click at [852, 97] on span "Nutrition Breakdown" at bounding box center [872, 98] width 169 height 27
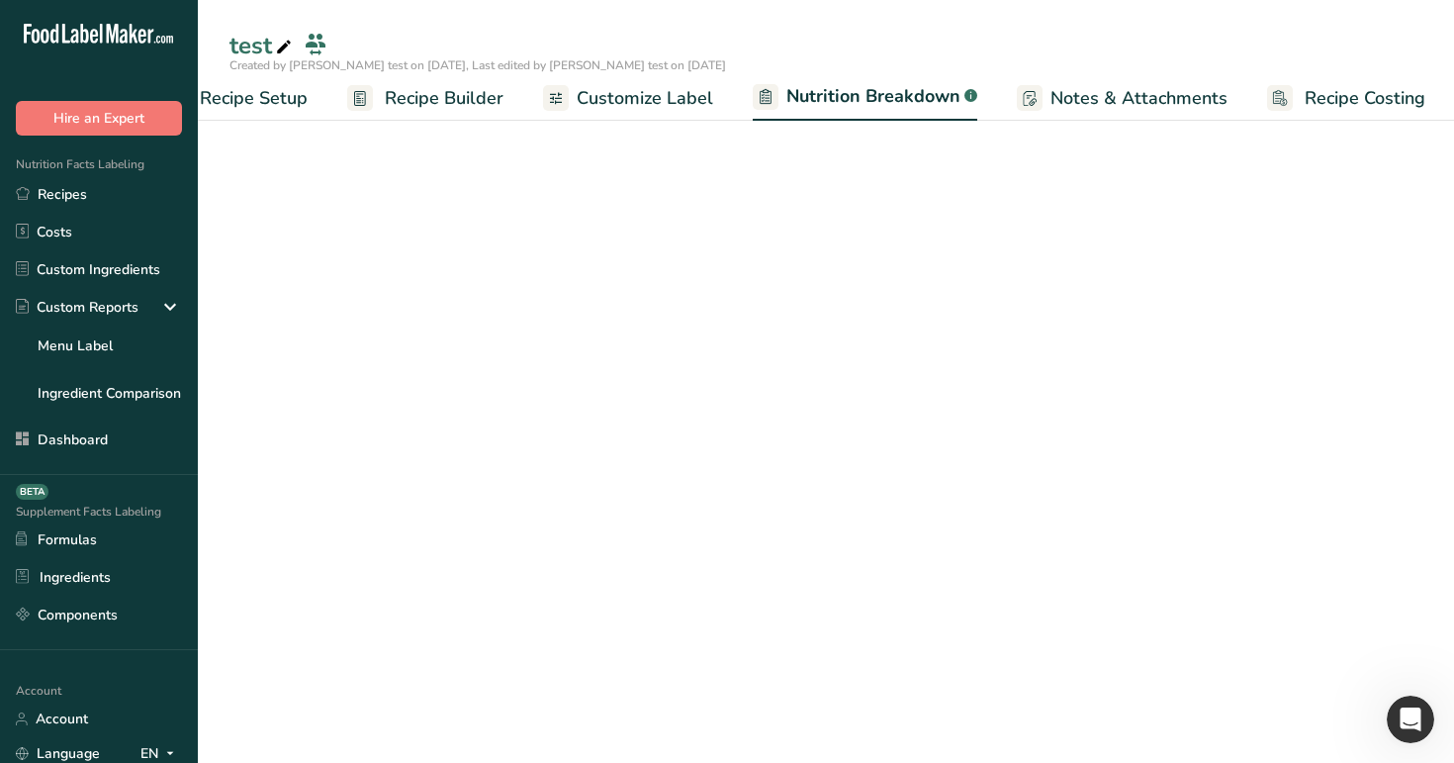
scroll to position [0, 69]
select select "Calories"
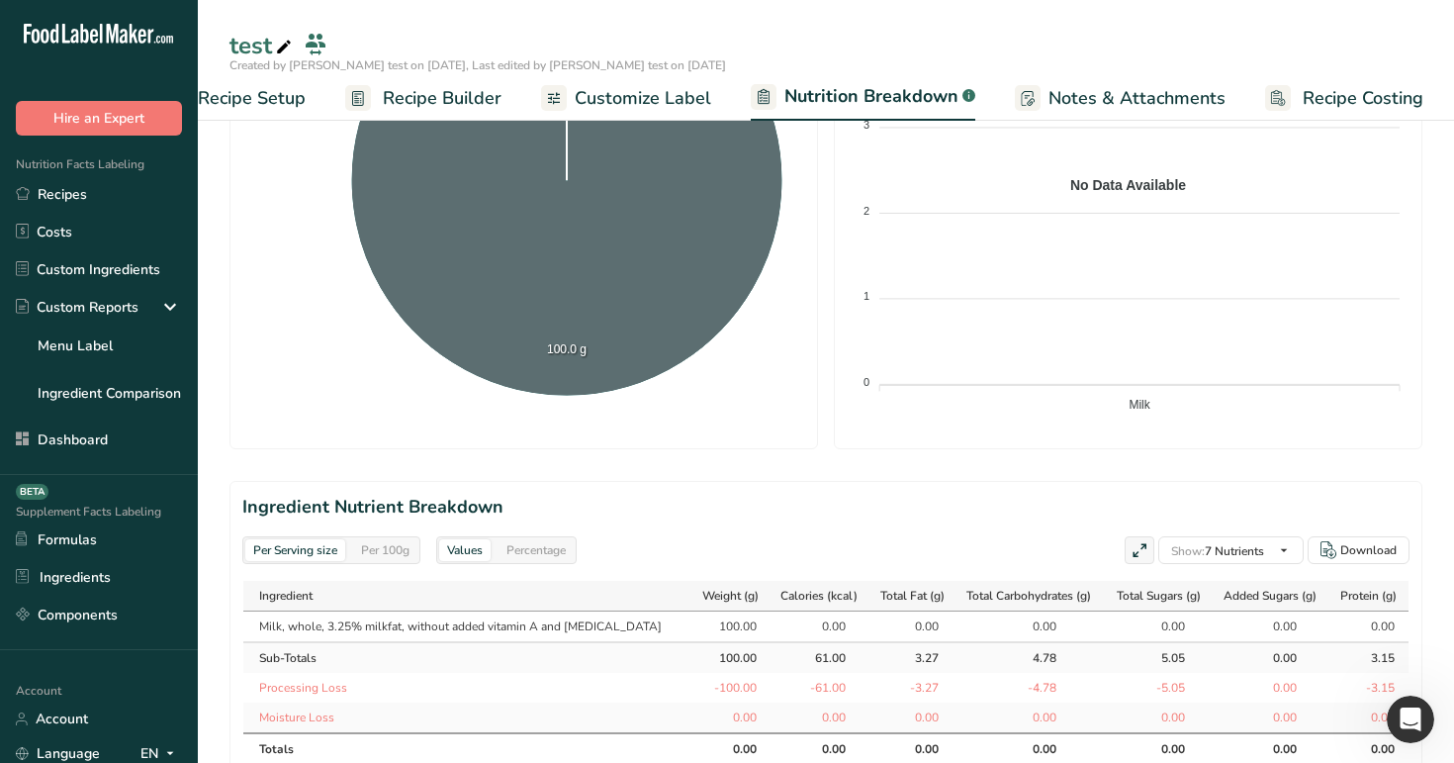
scroll to position [562, 0]
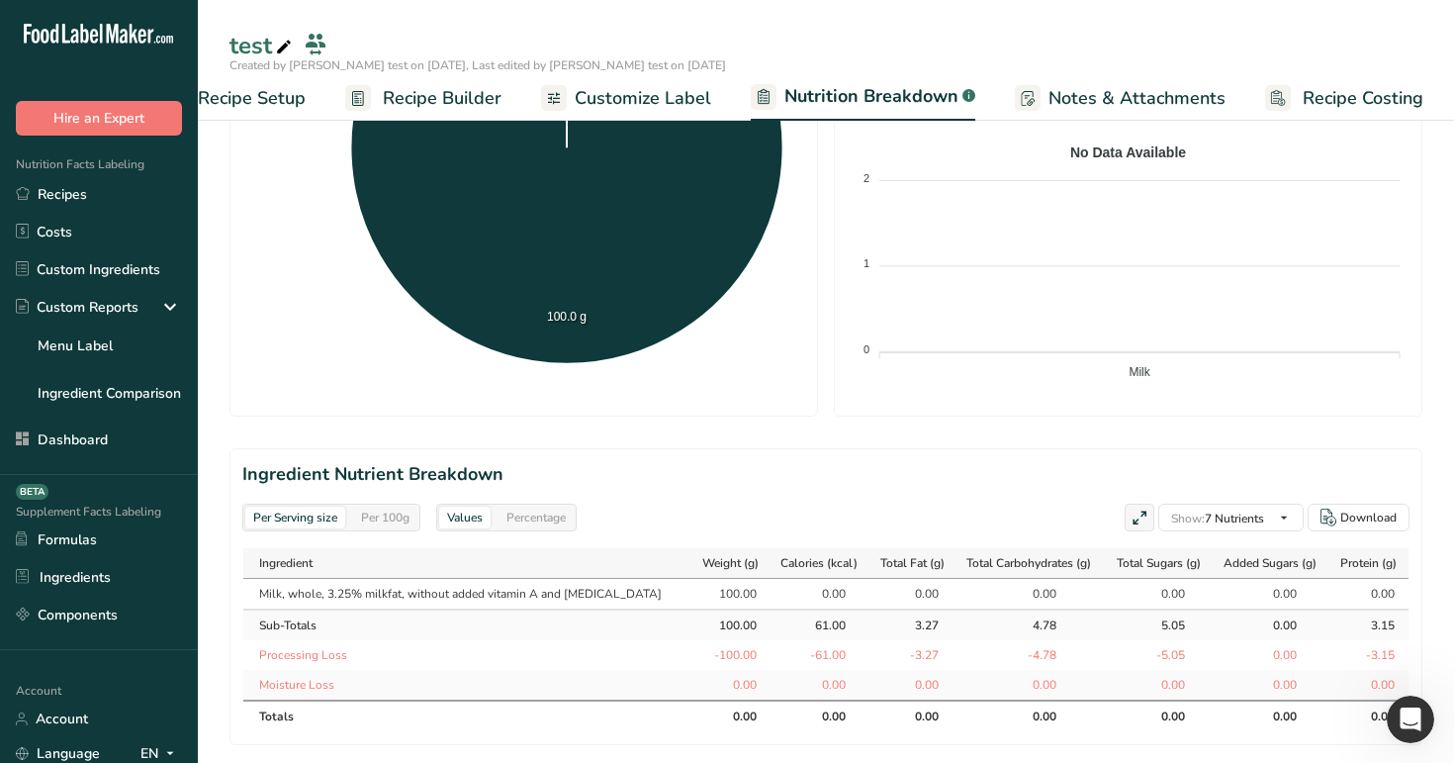
click at [391, 512] on div "Per 100g" at bounding box center [385, 517] width 64 height 22
click at [261, 89] on span "Recipe Setup" at bounding box center [252, 98] width 108 height 27
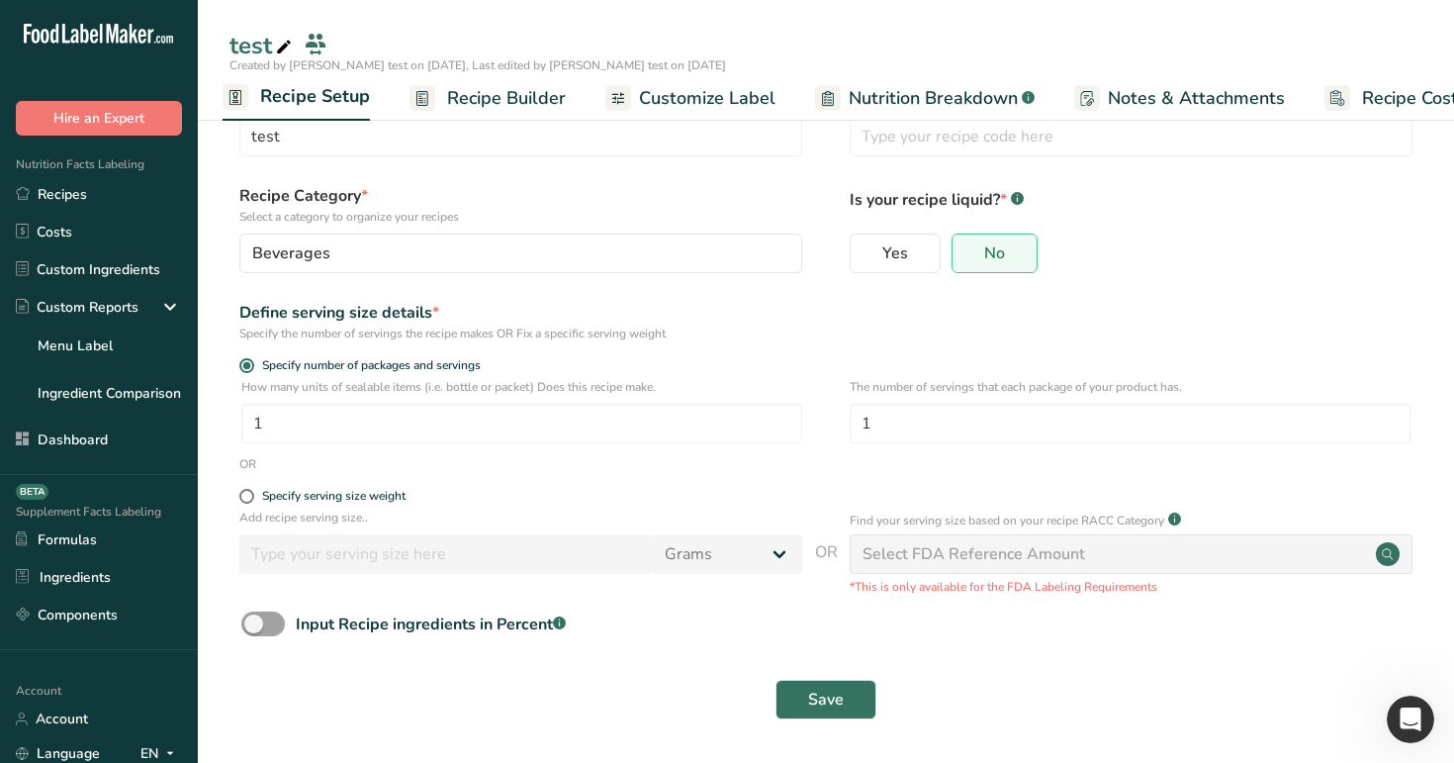
scroll to position [57, 0]
click at [534, 94] on span "Recipe Builder" at bounding box center [506, 98] width 119 height 27
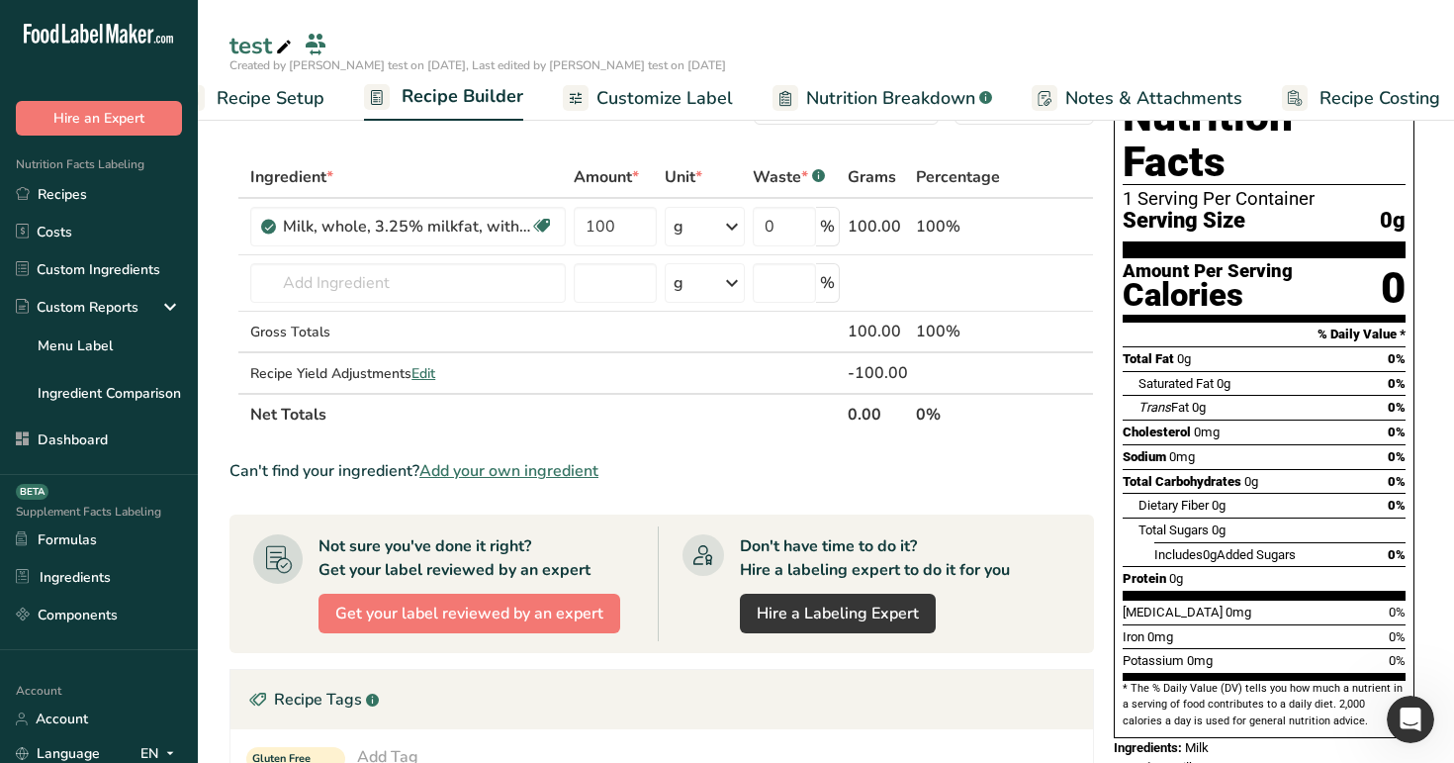
scroll to position [0, 67]
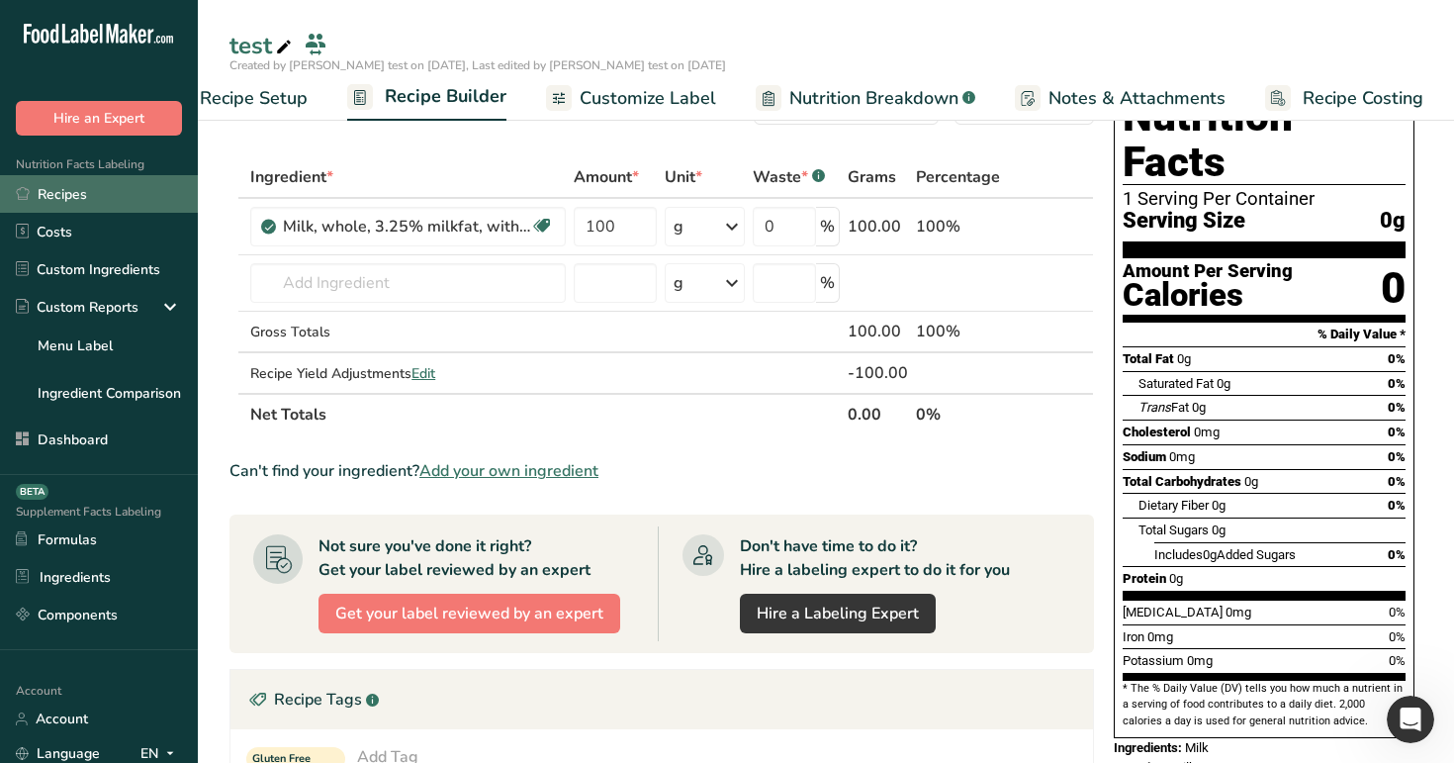
click at [124, 188] on link "Recipes" at bounding box center [99, 194] width 198 height 38
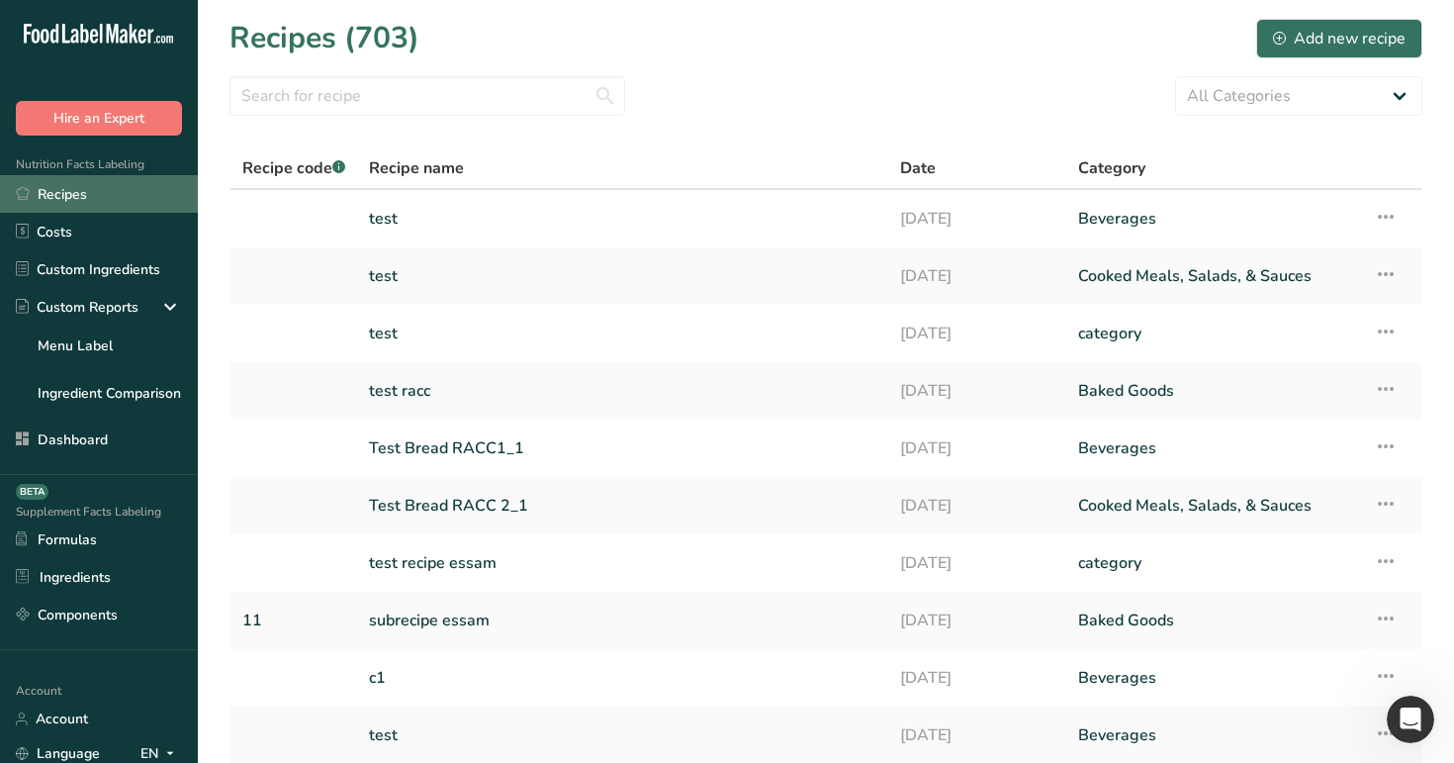
click at [92, 186] on link "Recipes" at bounding box center [99, 194] width 198 height 38
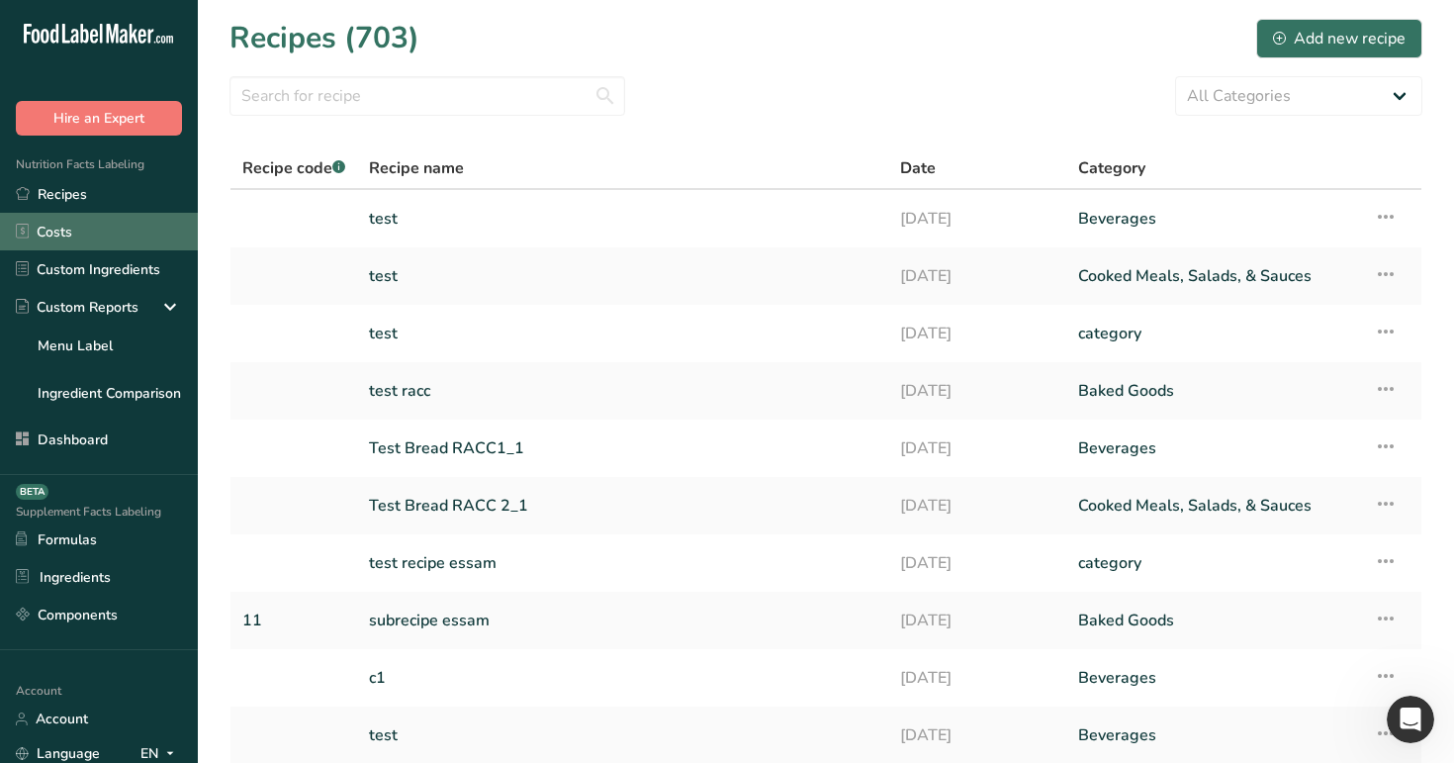
click at [108, 228] on link "Costs" at bounding box center [99, 232] width 198 height 38
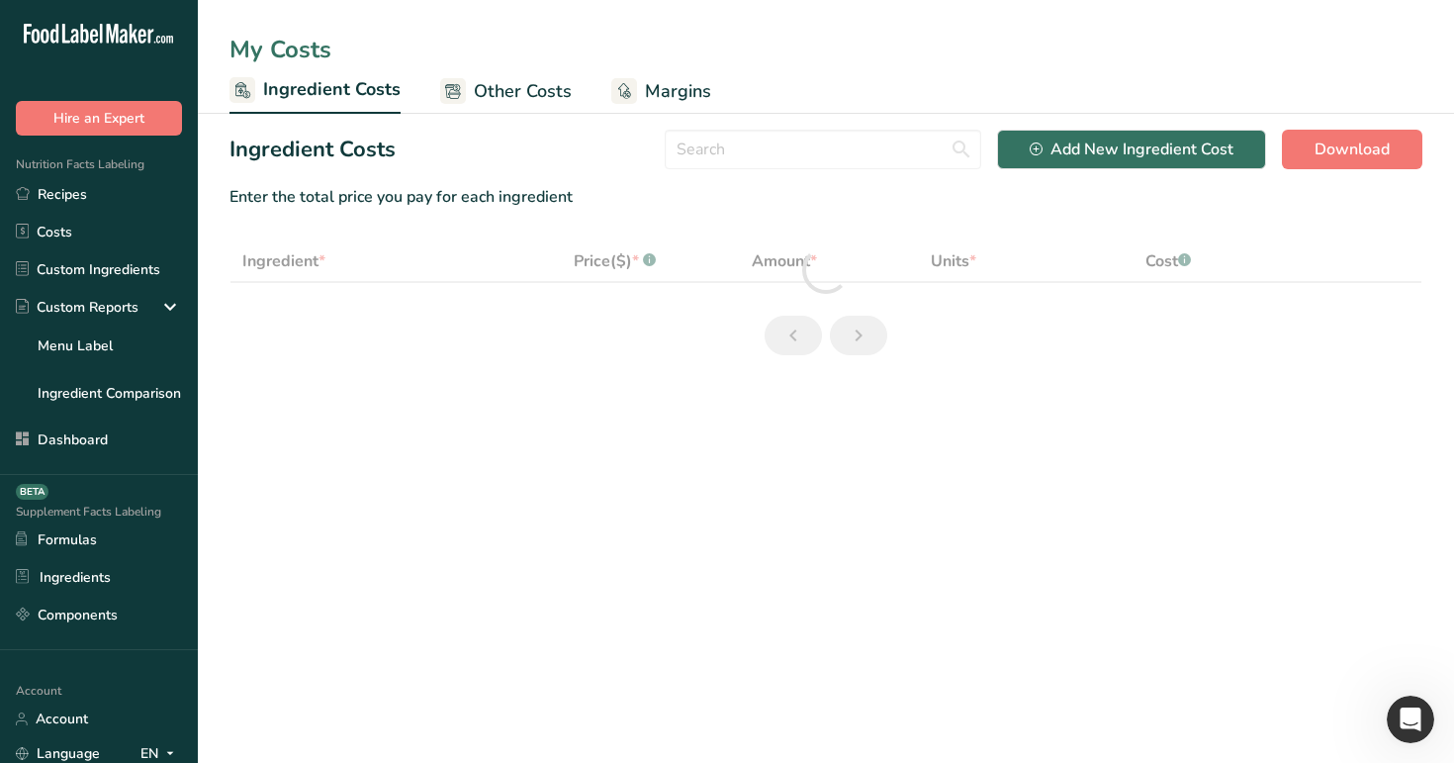
select select "12"
select select "3"
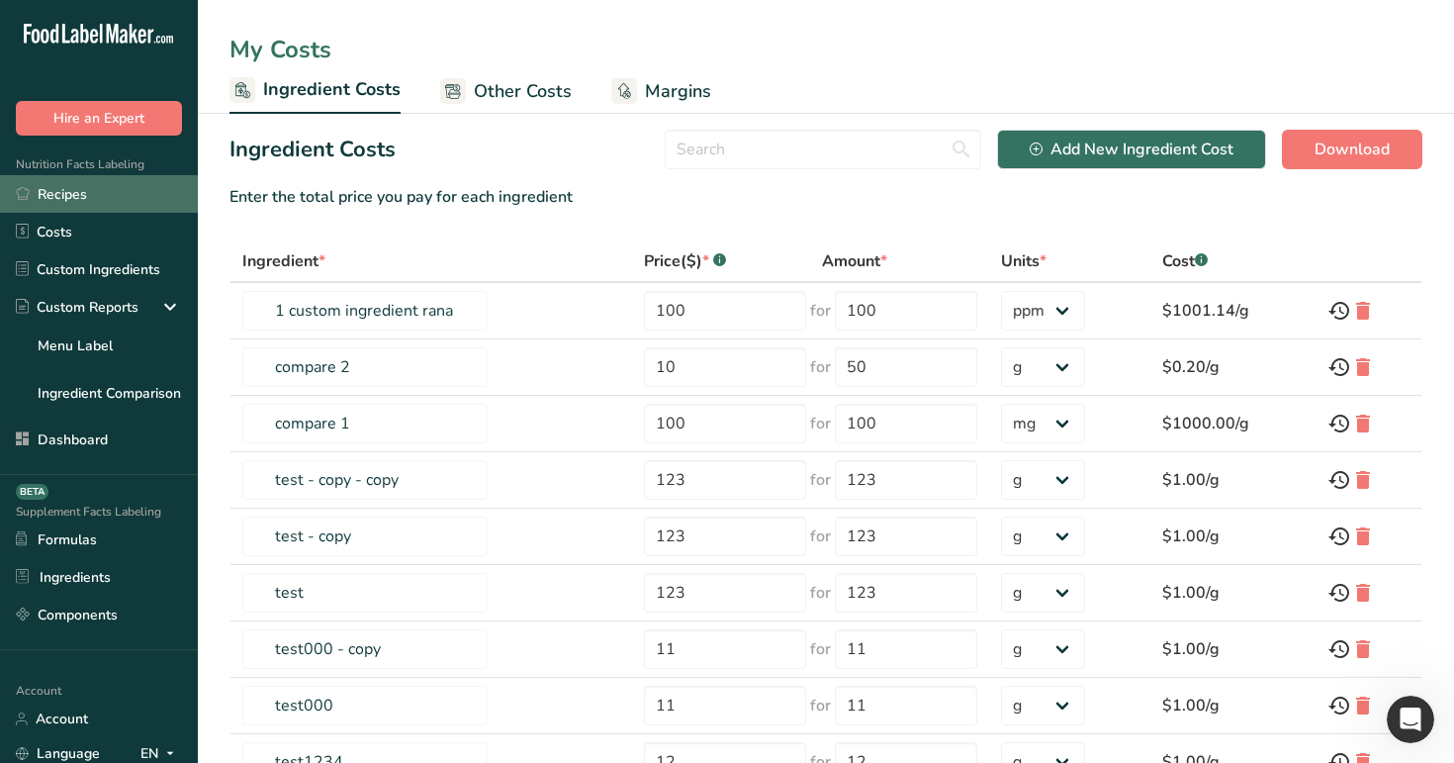
click at [176, 209] on link "Recipes" at bounding box center [99, 194] width 198 height 38
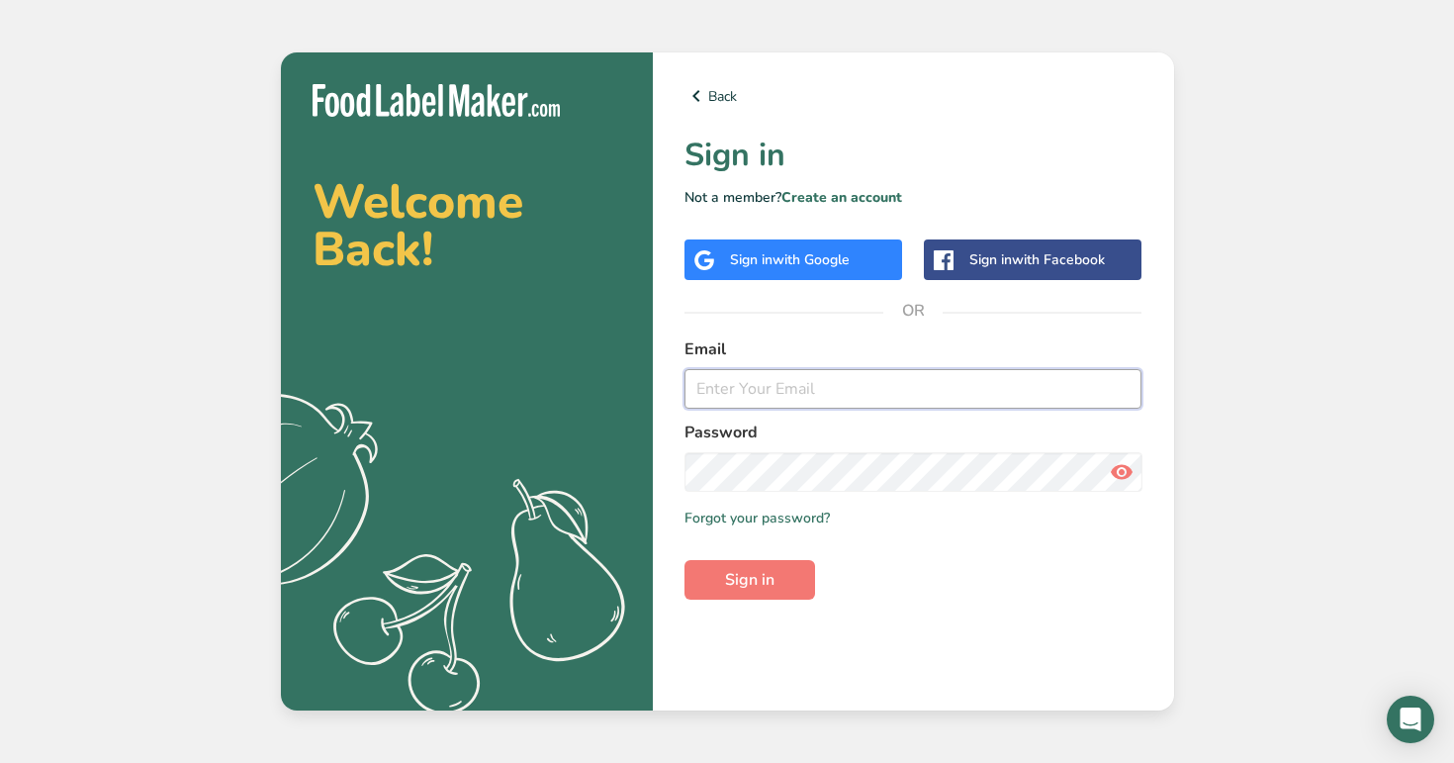
click at [795, 406] on input "email" at bounding box center [914, 389] width 458 height 40
type input "admin@test.com"
click at [685, 560] on button "Sign in" at bounding box center [750, 580] width 131 height 40
click at [741, 597] on button "Sign in" at bounding box center [750, 580] width 131 height 40
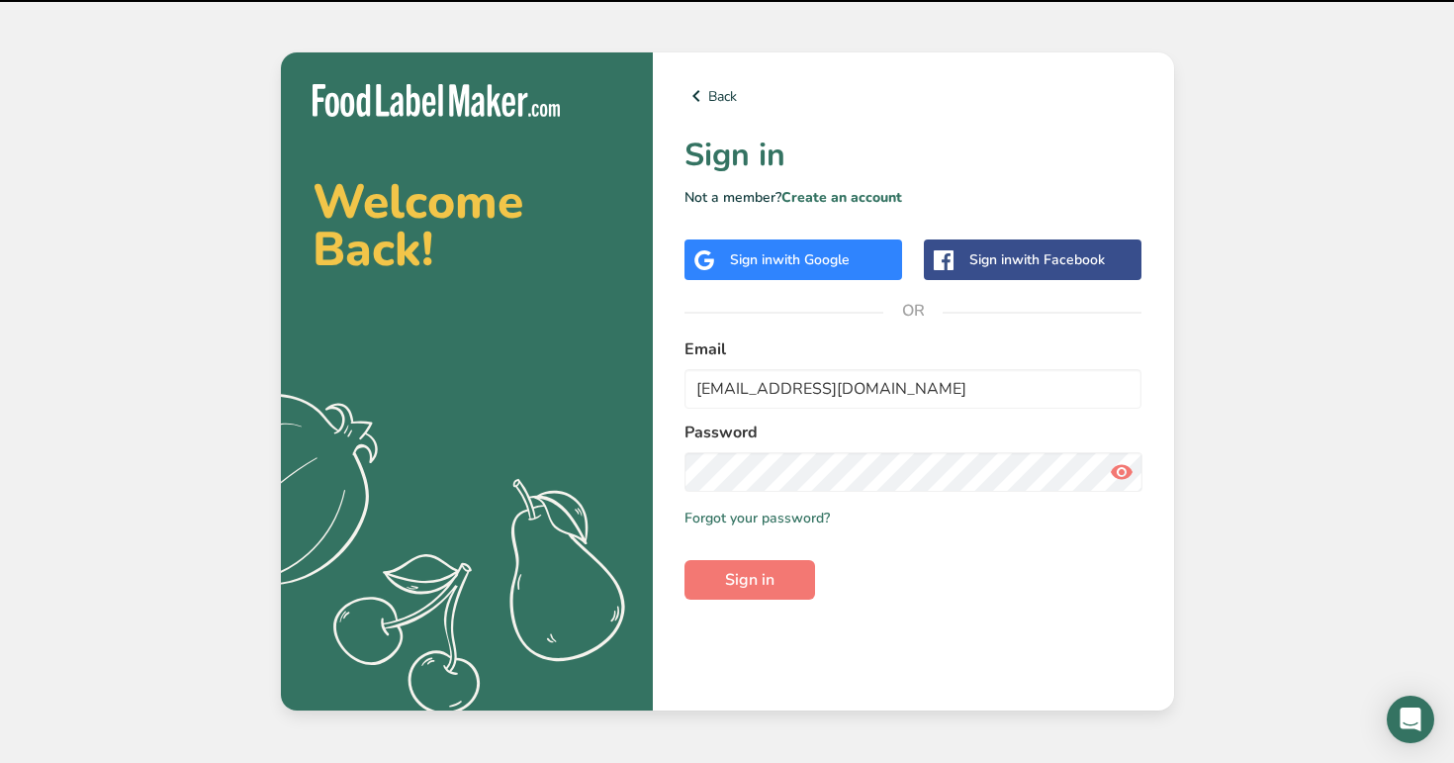
click at [755, 603] on div "Back Sign in Not a member? Create an account Sign in with Google Sign in with F…" at bounding box center [913, 381] width 521 height 658
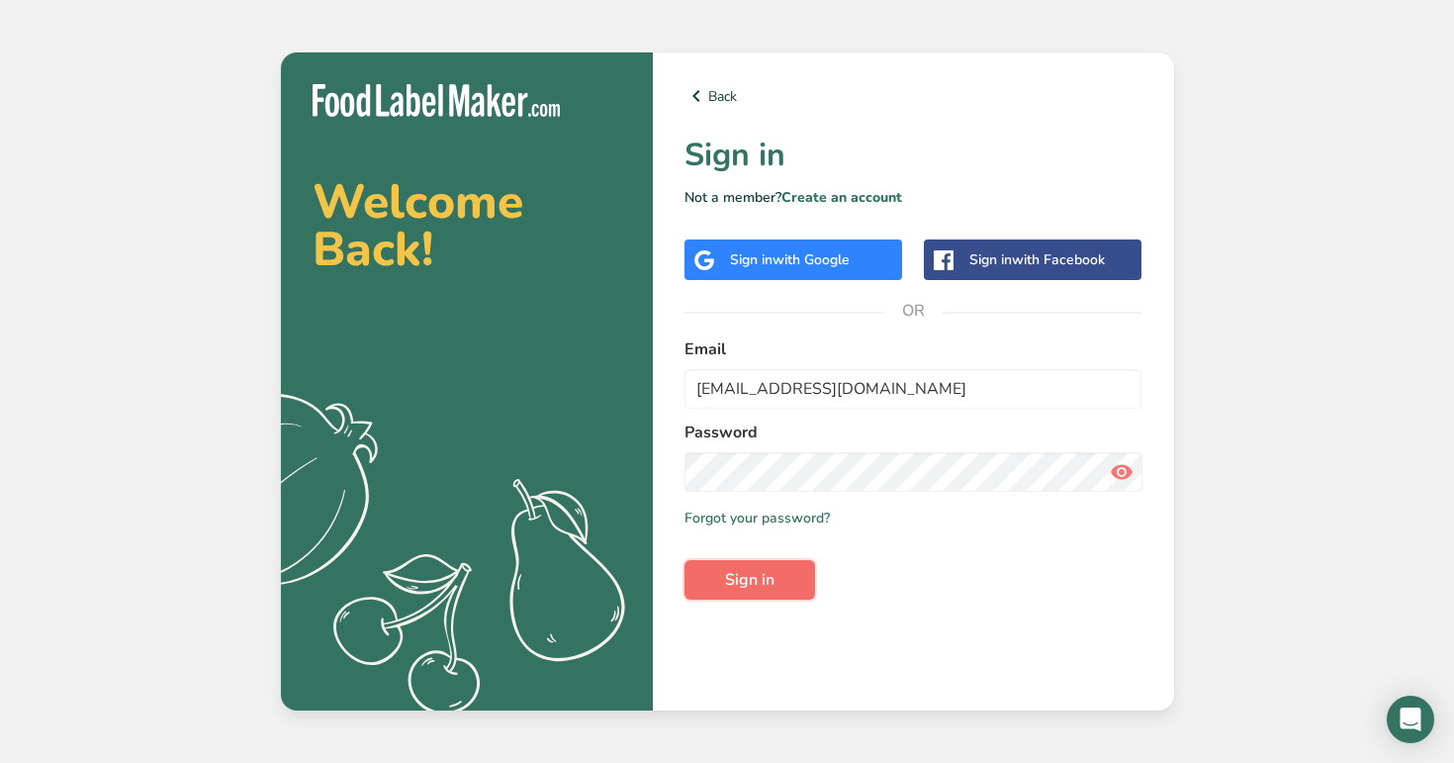
click at [792, 569] on button "Sign in" at bounding box center [750, 580] width 131 height 40
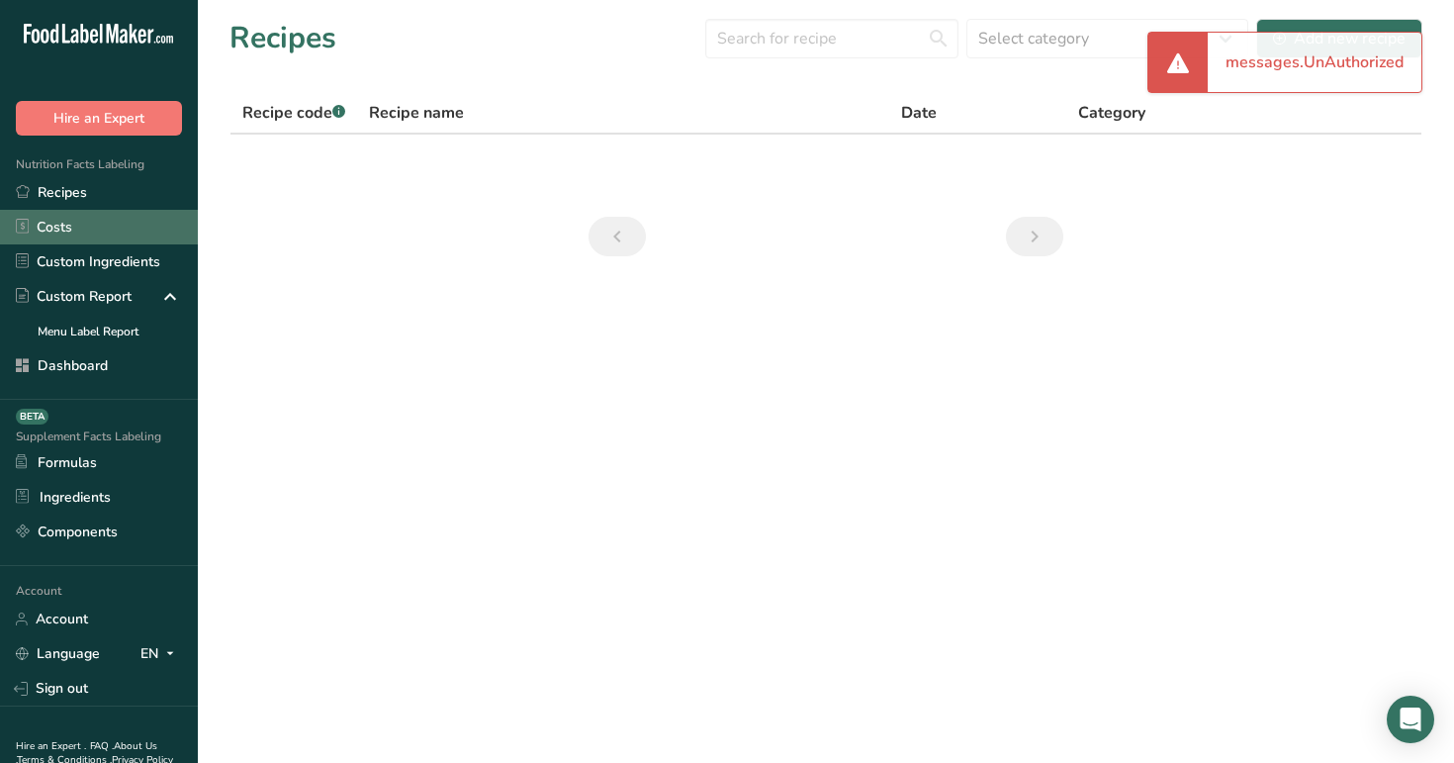
click at [139, 216] on link "Costs" at bounding box center [99, 227] width 198 height 35
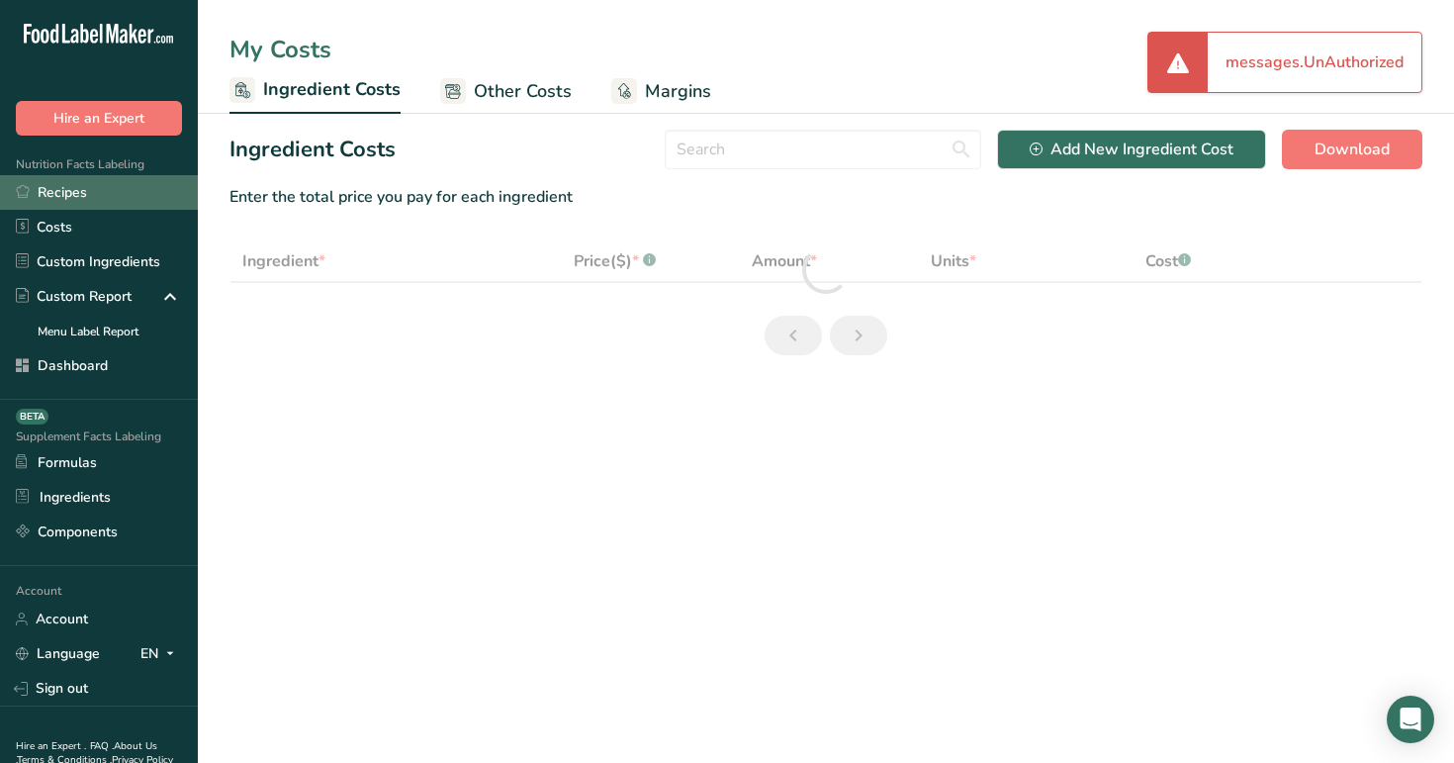
click at [144, 187] on link "Recipes" at bounding box center [99, 192] width 198 height 35
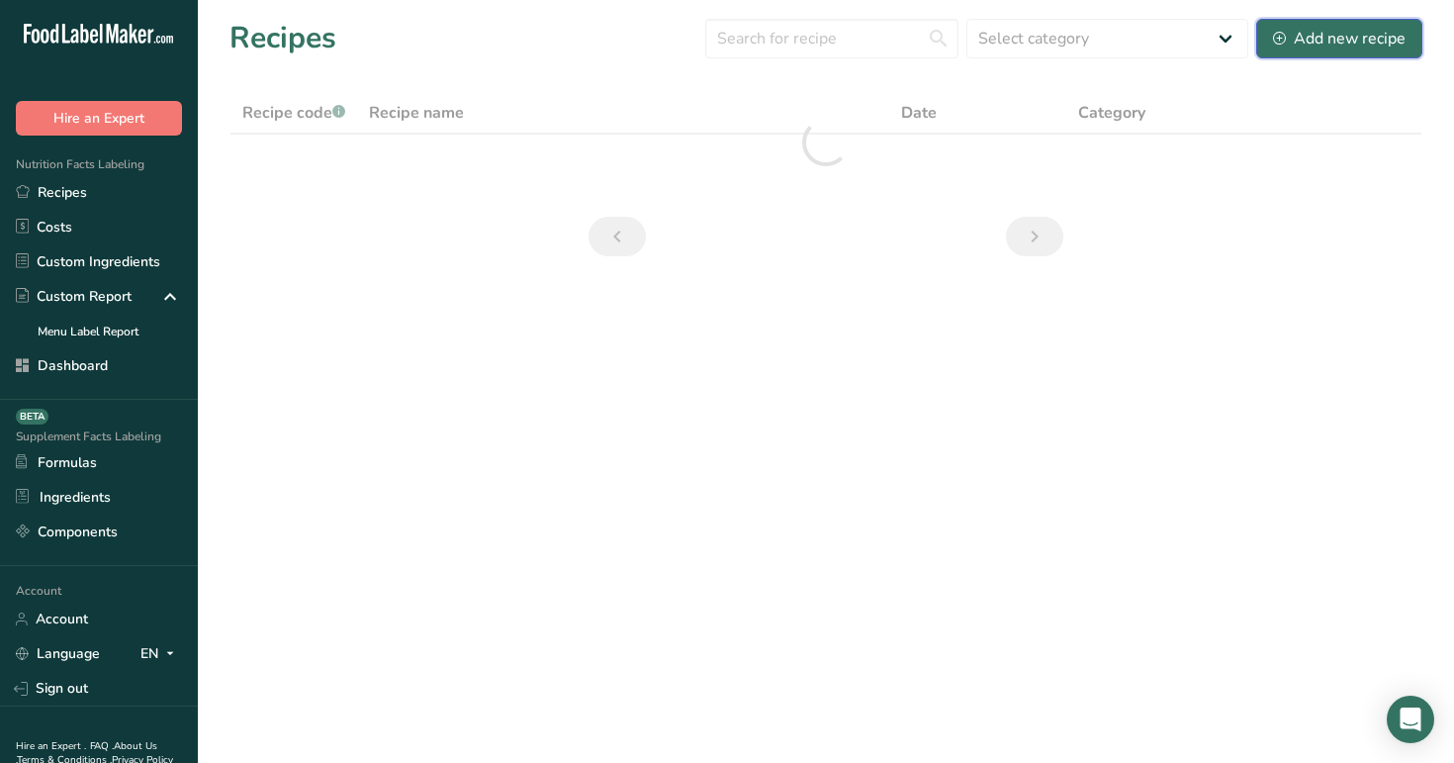
click at [1316, 47] on div "Add new recipe" at bounding box center [1339, 39] width 133 height 24
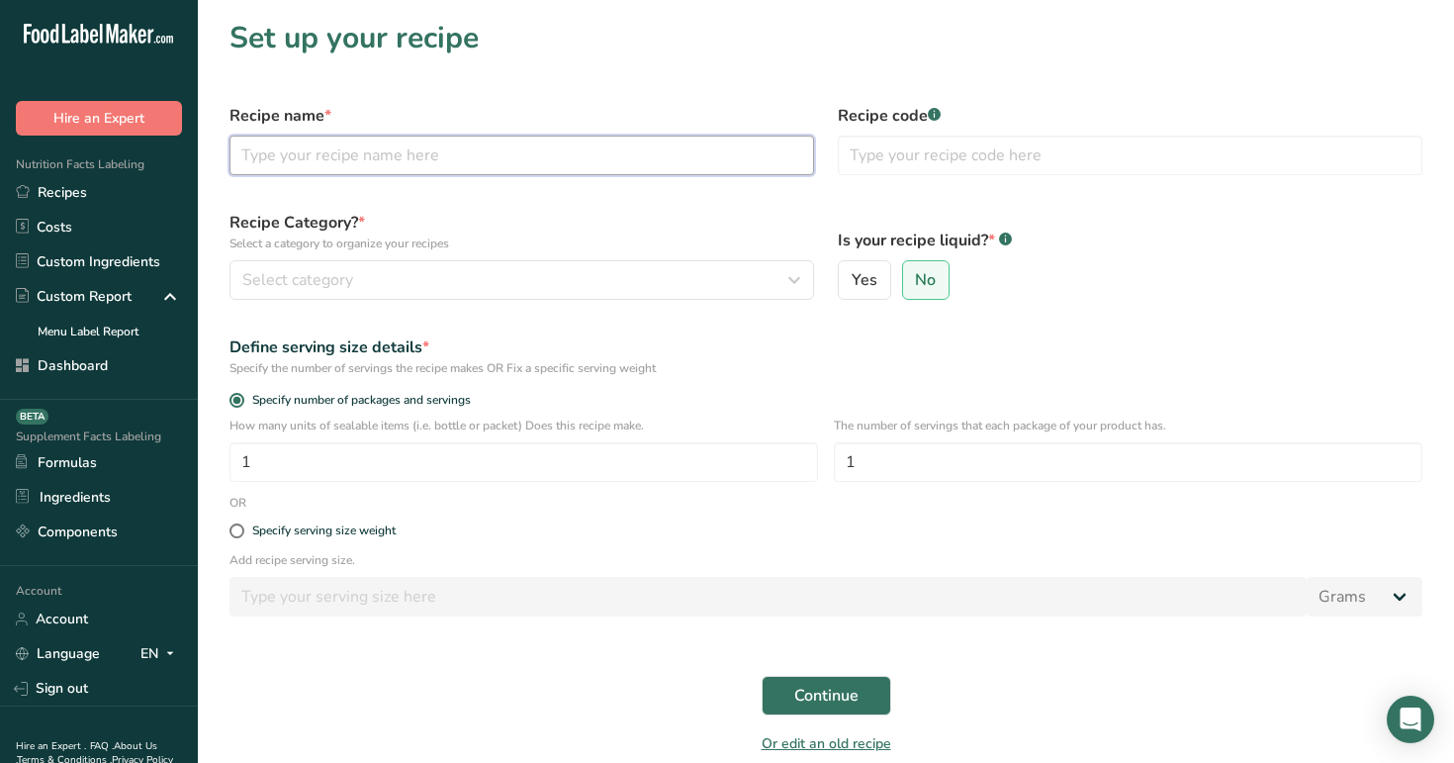
click at [348, 157] on input "text" at bounding box center [521, 156] width 585 height 40
type input "test"
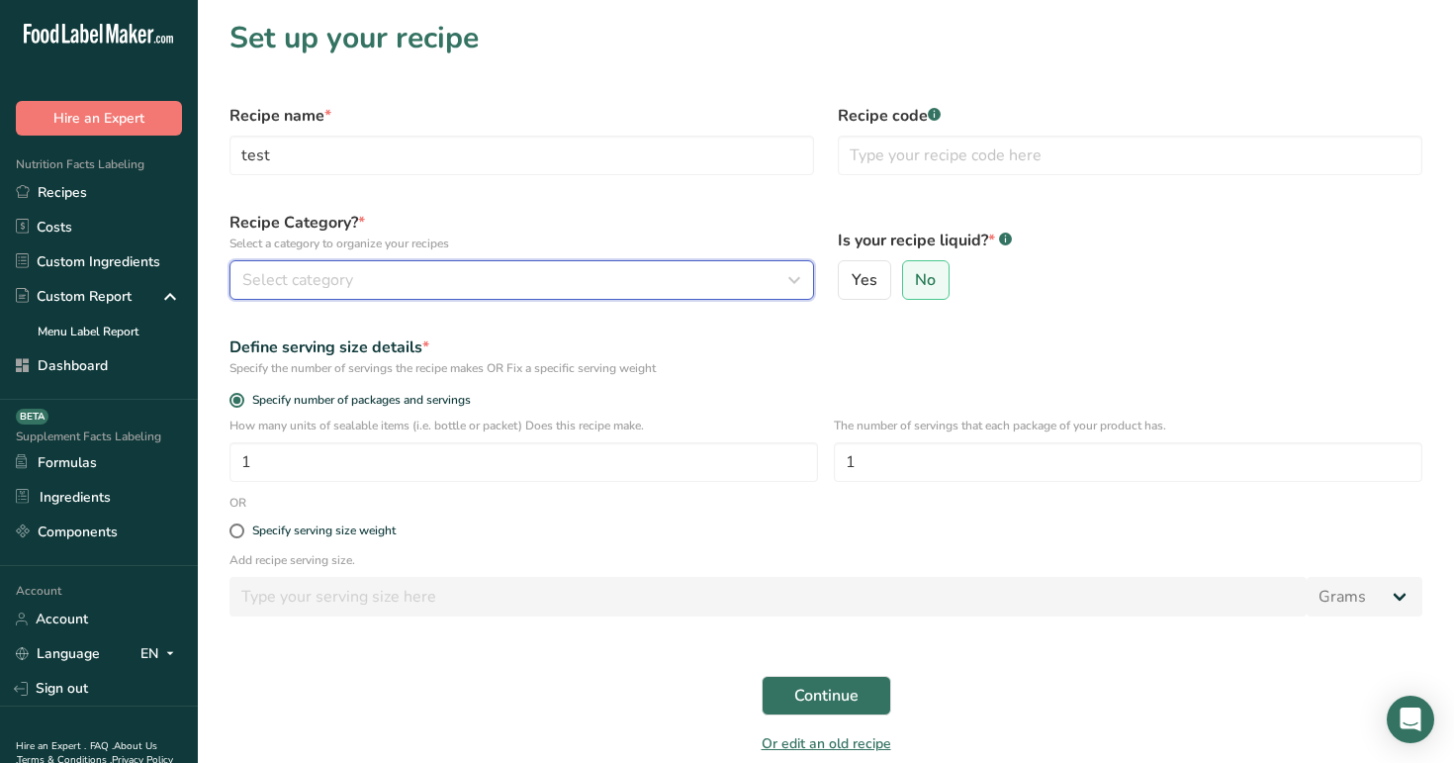
click at [570, 290] on div "Select category" at bounding box center [515, 280] width 547 height 24
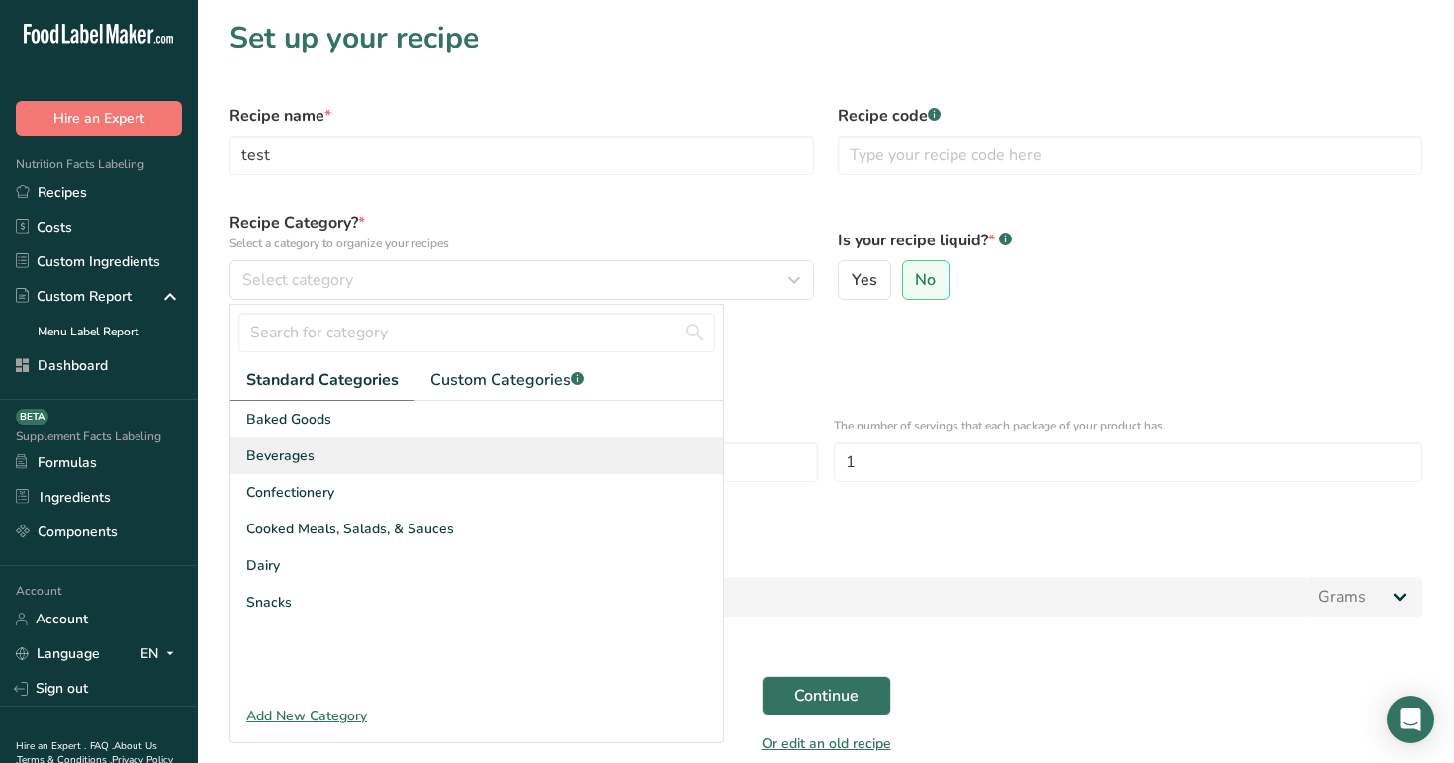
click at [544, 445] on div "Beverages" at bounding box center [476, 455] width 493 height 37
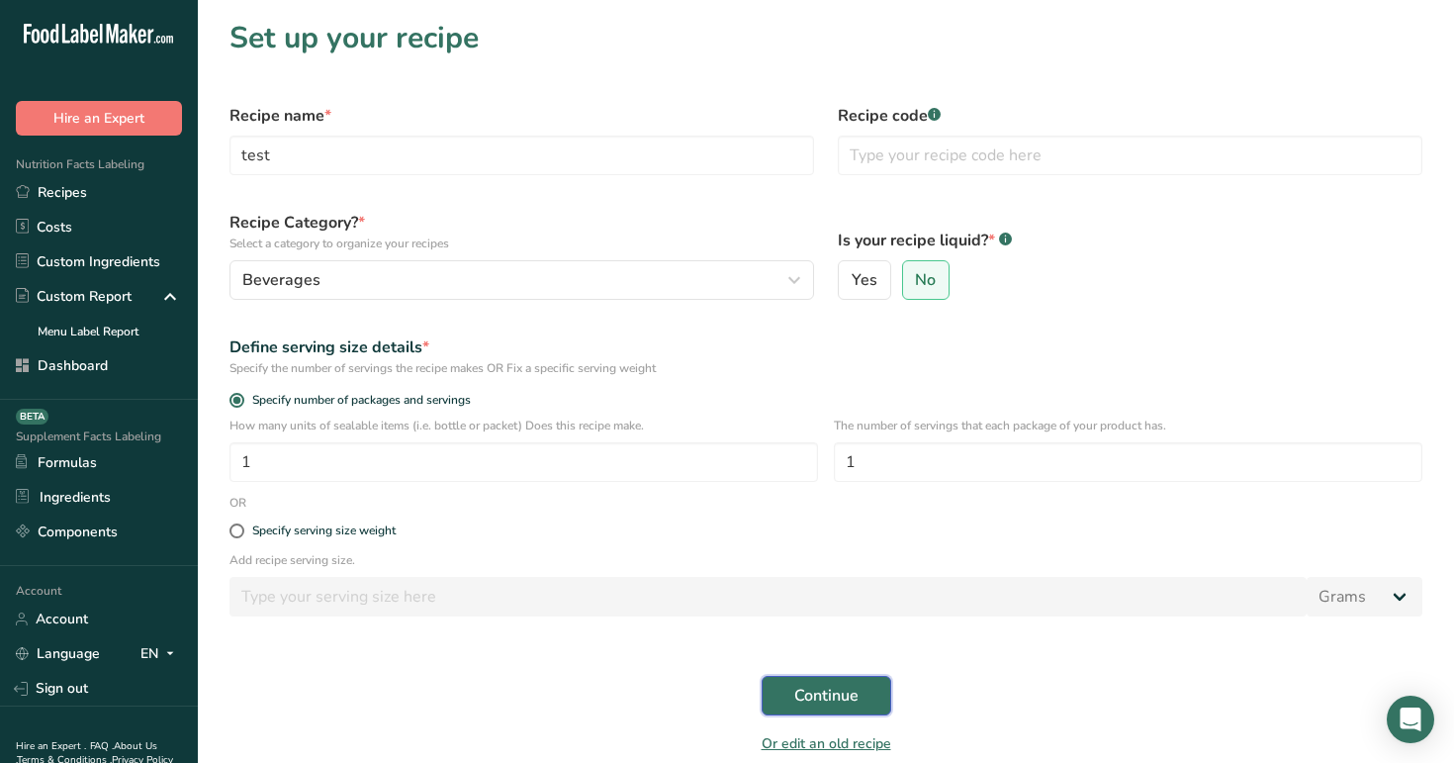
click at [826, 695] on span "Continue" at bounding box center [826, 696] width 64 height 24
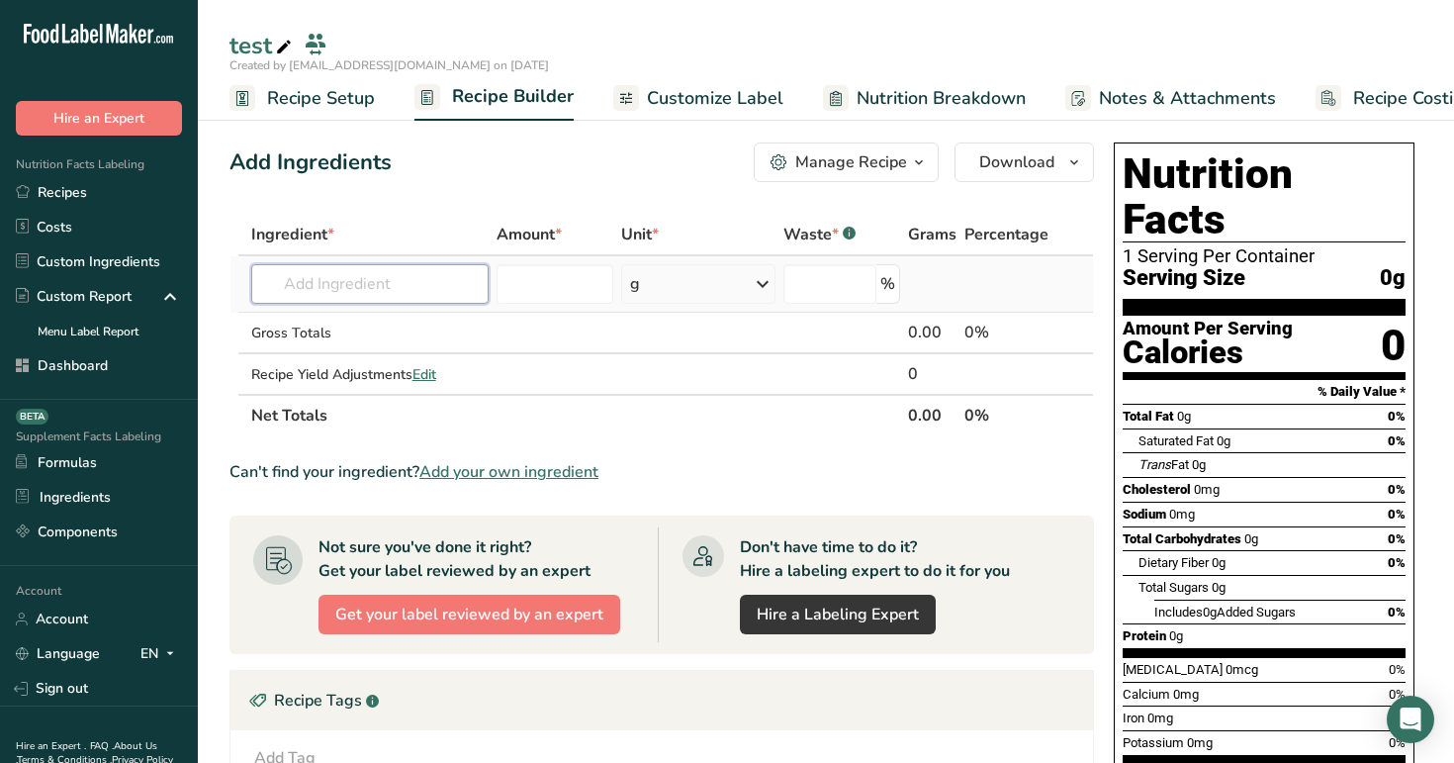
click at [377, 296] on input "text" at bounding box center [370, 284] width 238 height 40
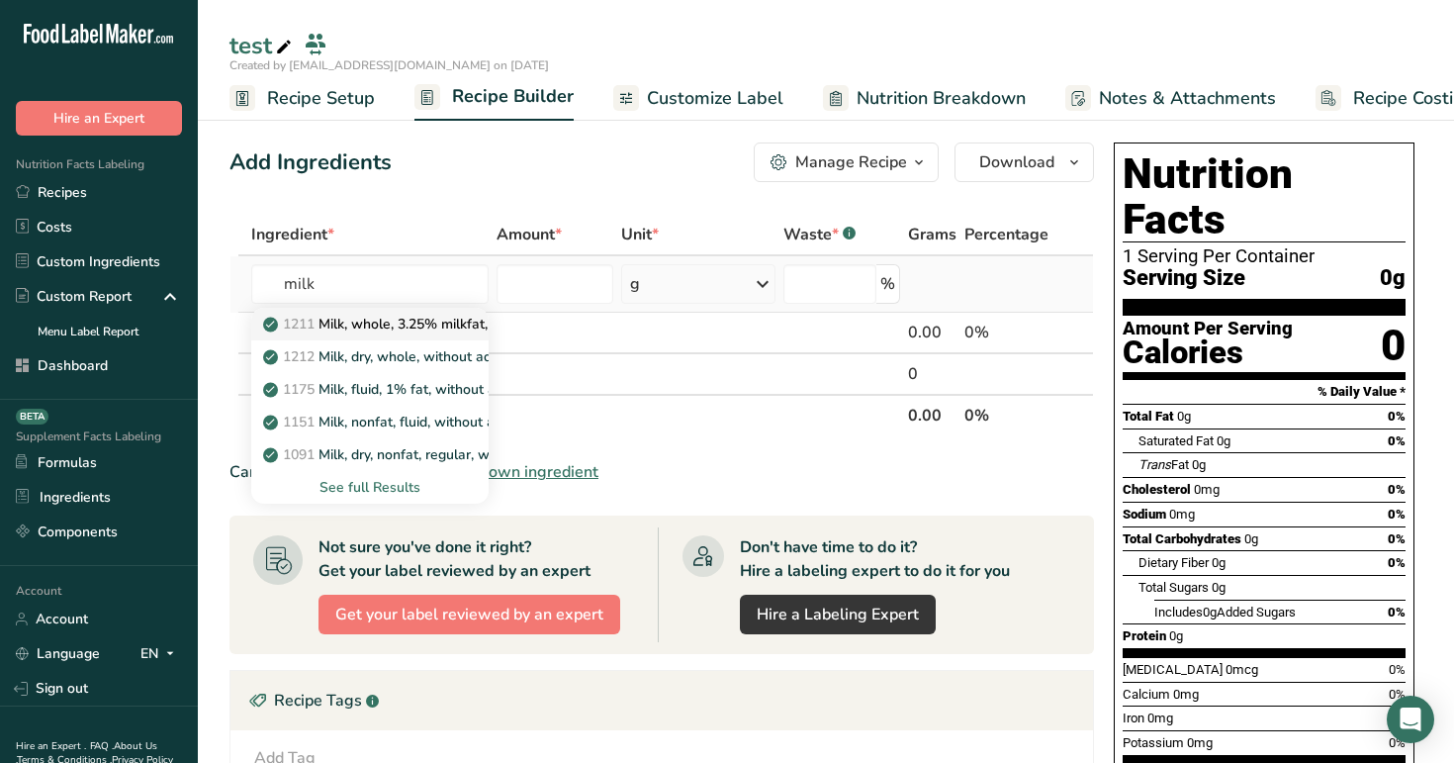
click at [403, 314] on p "1211 Milk, whole, 3.25% milkfat, without added vitamin A and vitamin D" at bounding box center [530, 324] width 527 height 21
type input "Milk, whole, 3.25% milkfat, without added vitamin A and [MEDICAL_DATA]"
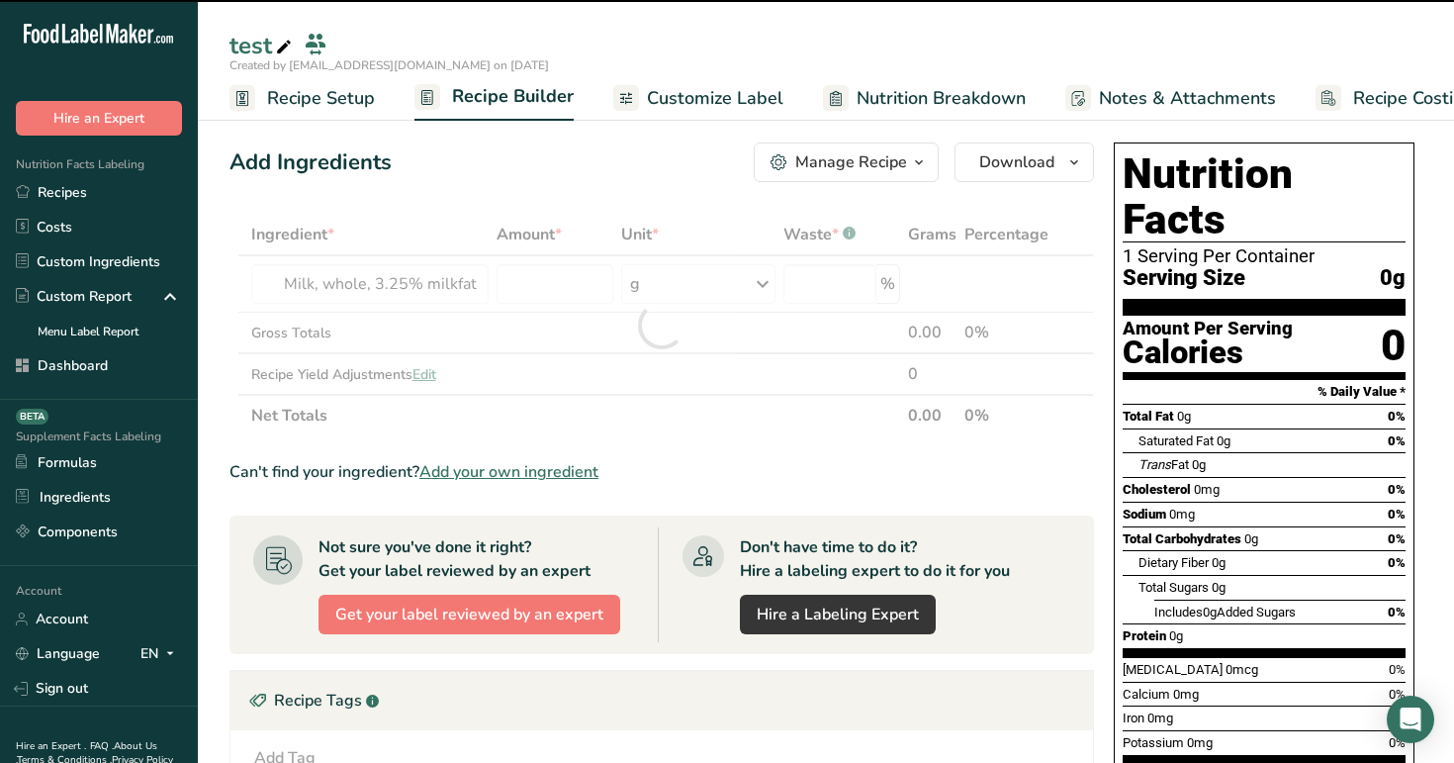
click at [566, 278] on div at bounding box center [661, 325] width 865 height 223
type input "0"
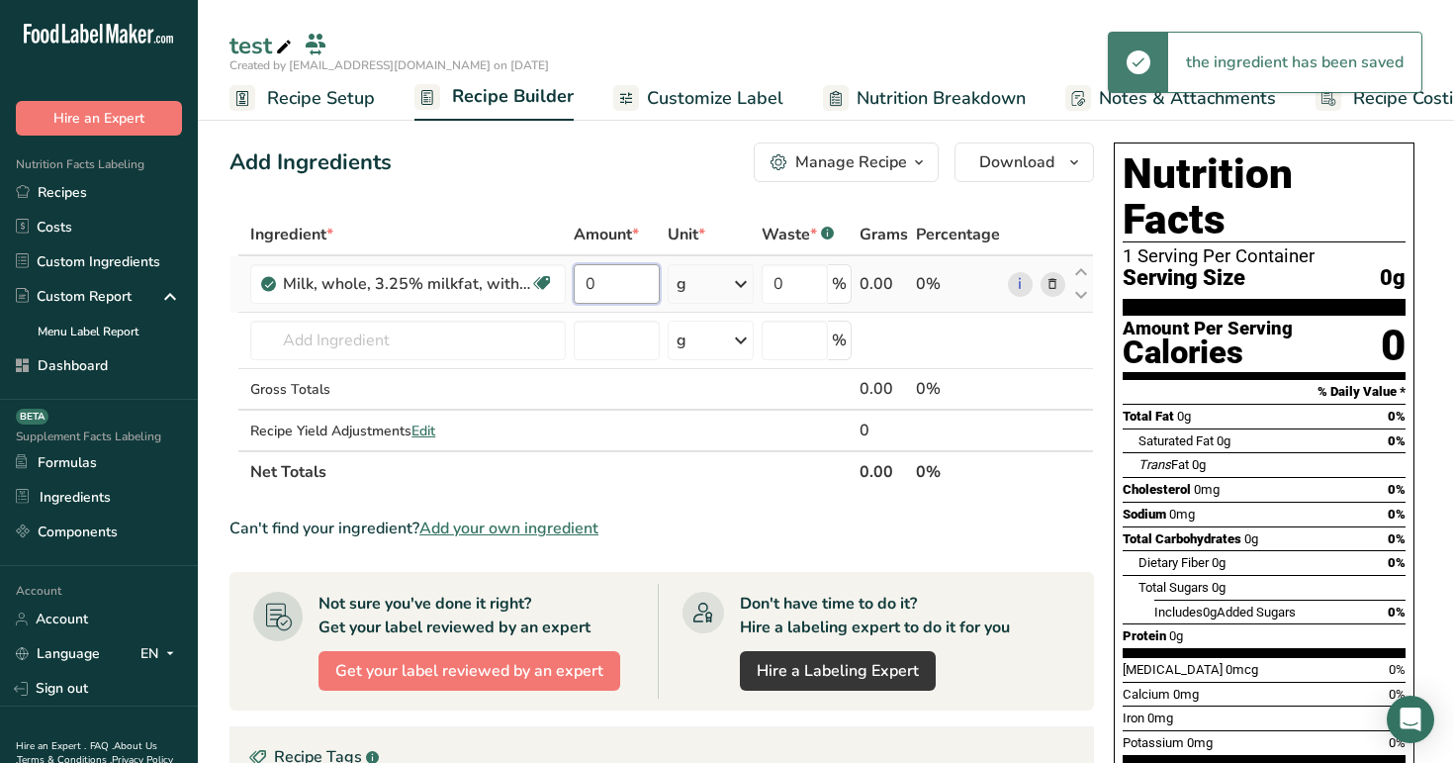
click at [623, 285] on input "0" at bounding box center [616, 284] width 85 height 40
type input "100"
click at [624, 188] on div "Add Ingredients Manage Recipe Delete Recipe Duplicate Recipe Scale Recipe Save …" at bounding box center [667, 677] width 876 height 1084
click at [423, 428] on span "Edit" at bounding box center [424, 430] width 24 height 19
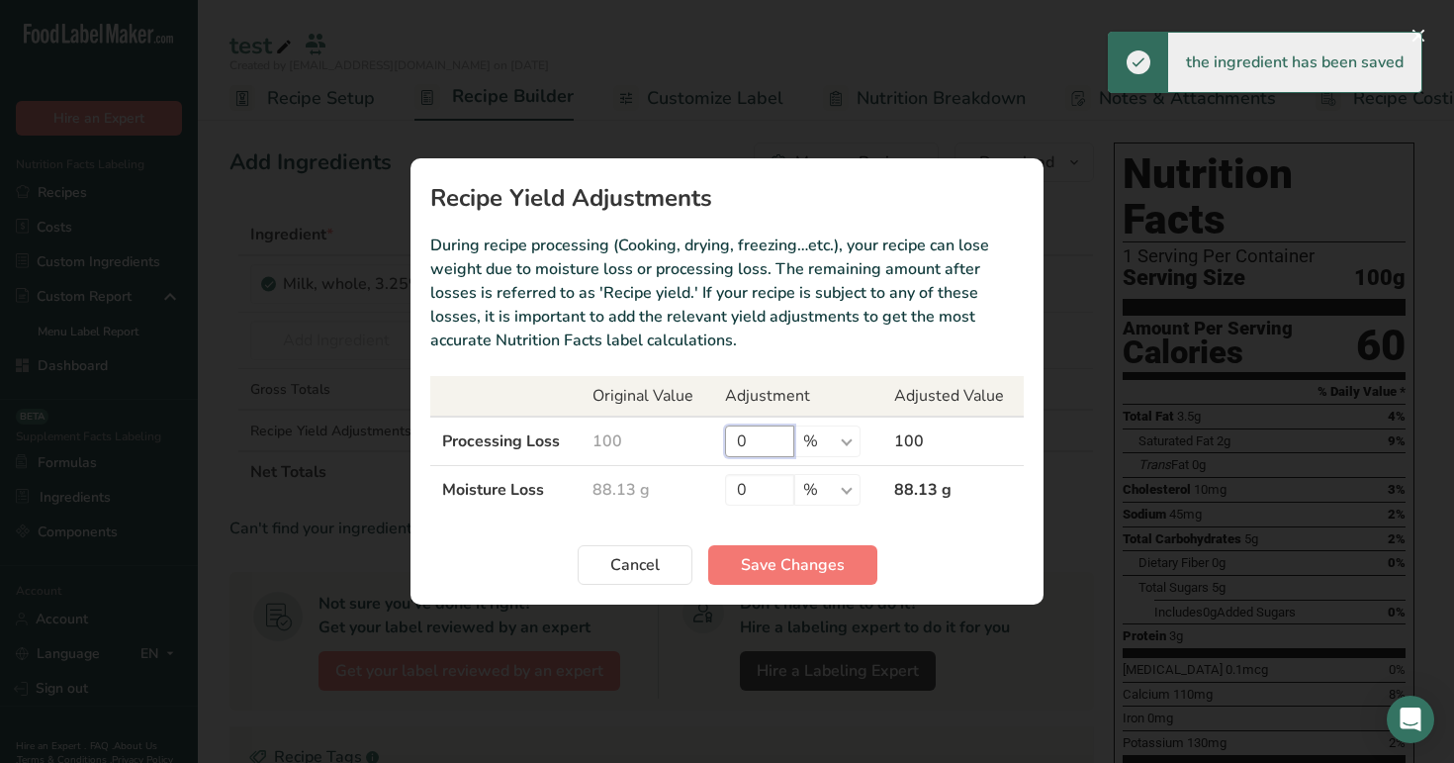
click at [753, 446] on input "0" at bounding box center [759, 441] width 69 height 32
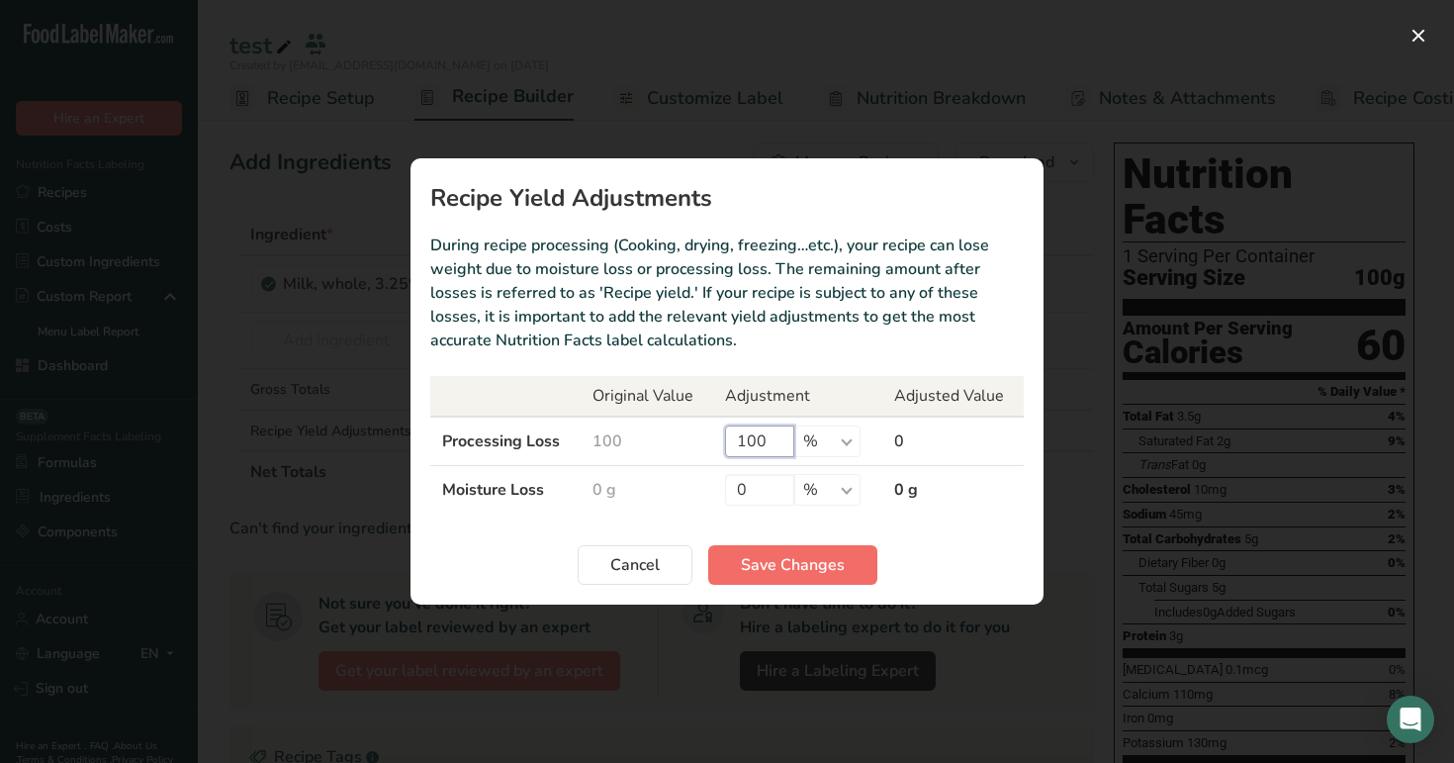
type input "100"
click at [780, 561] on span "Save Changes" at bounding box center [793, 565] width 104 height 24
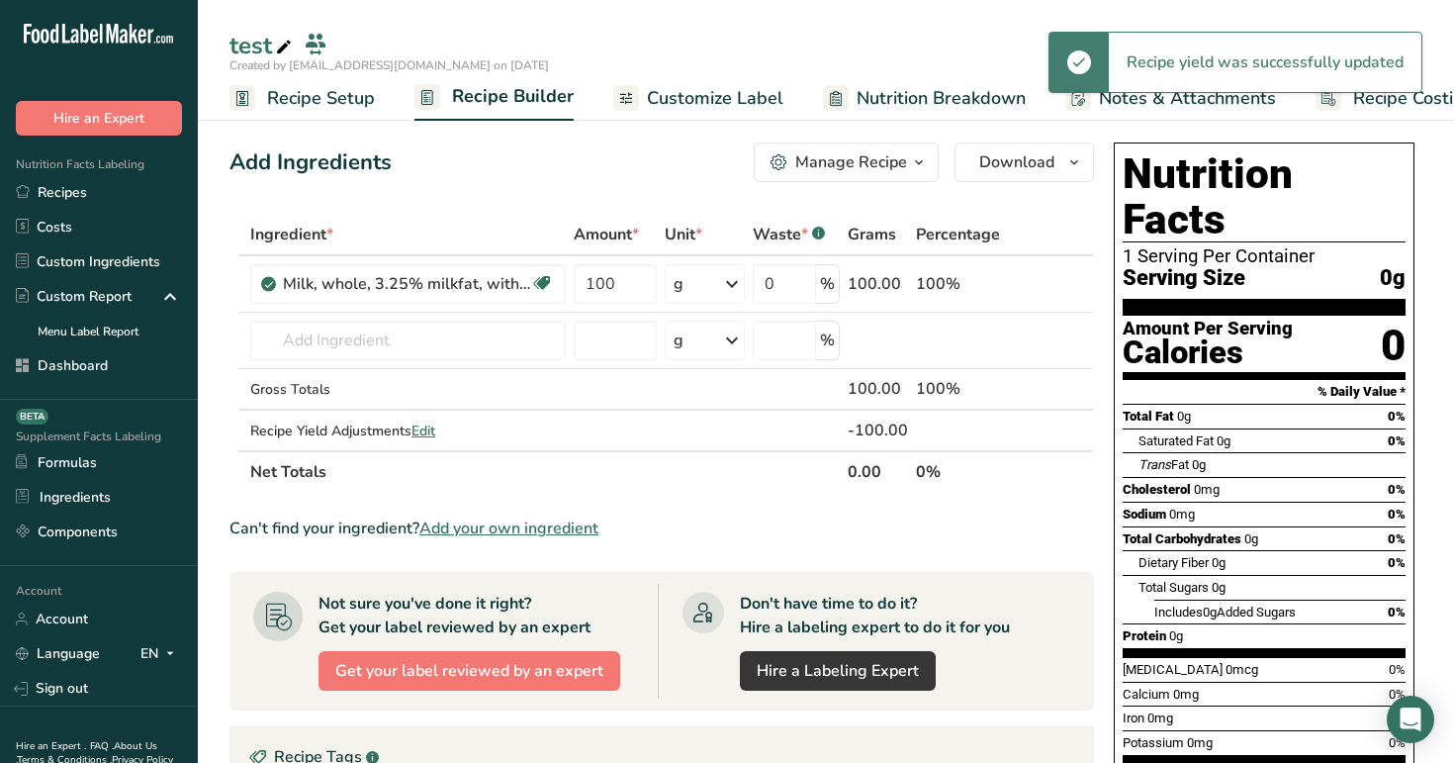
click at [906, 97] on span "Nutrition Breakdown" at bounding box center [941, 98] width 169 height 27
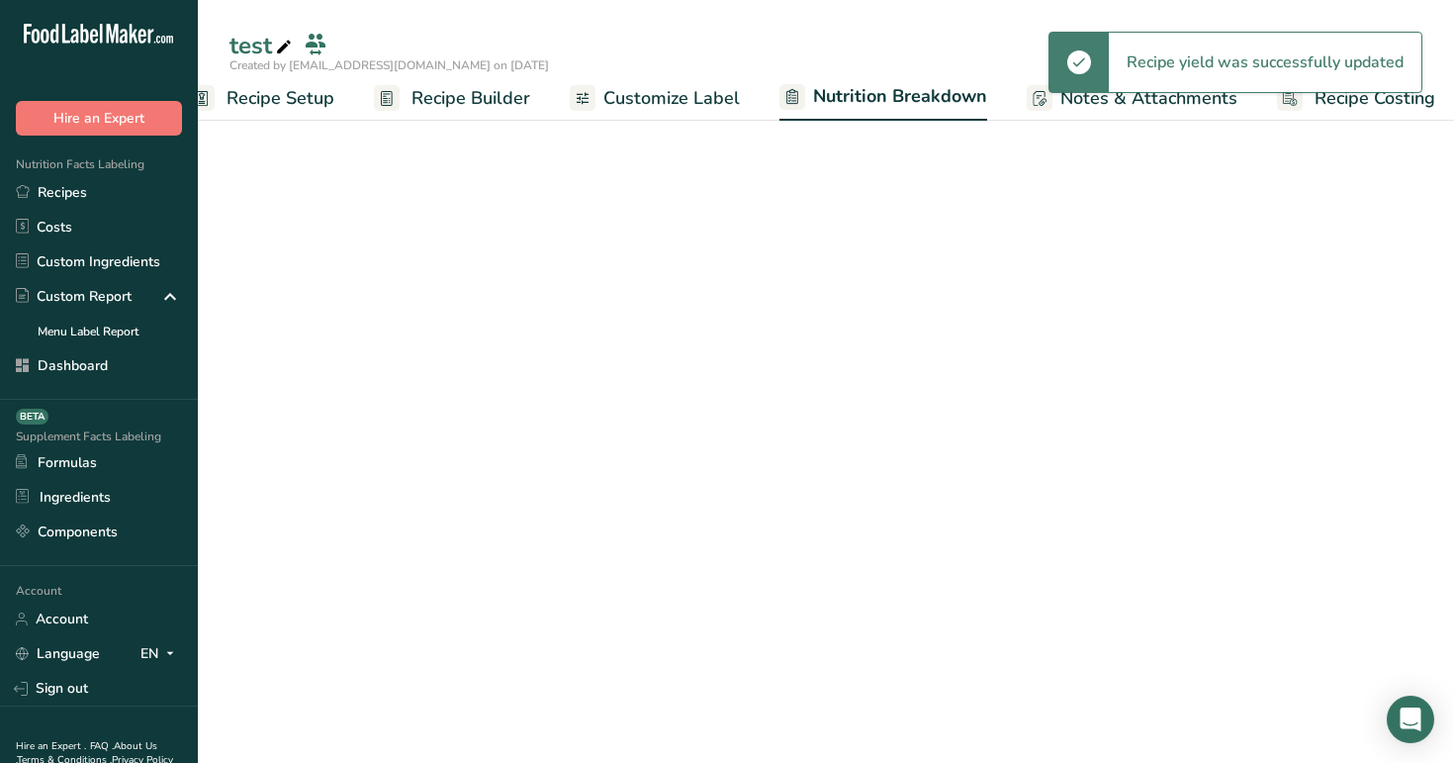
select select "Calories"
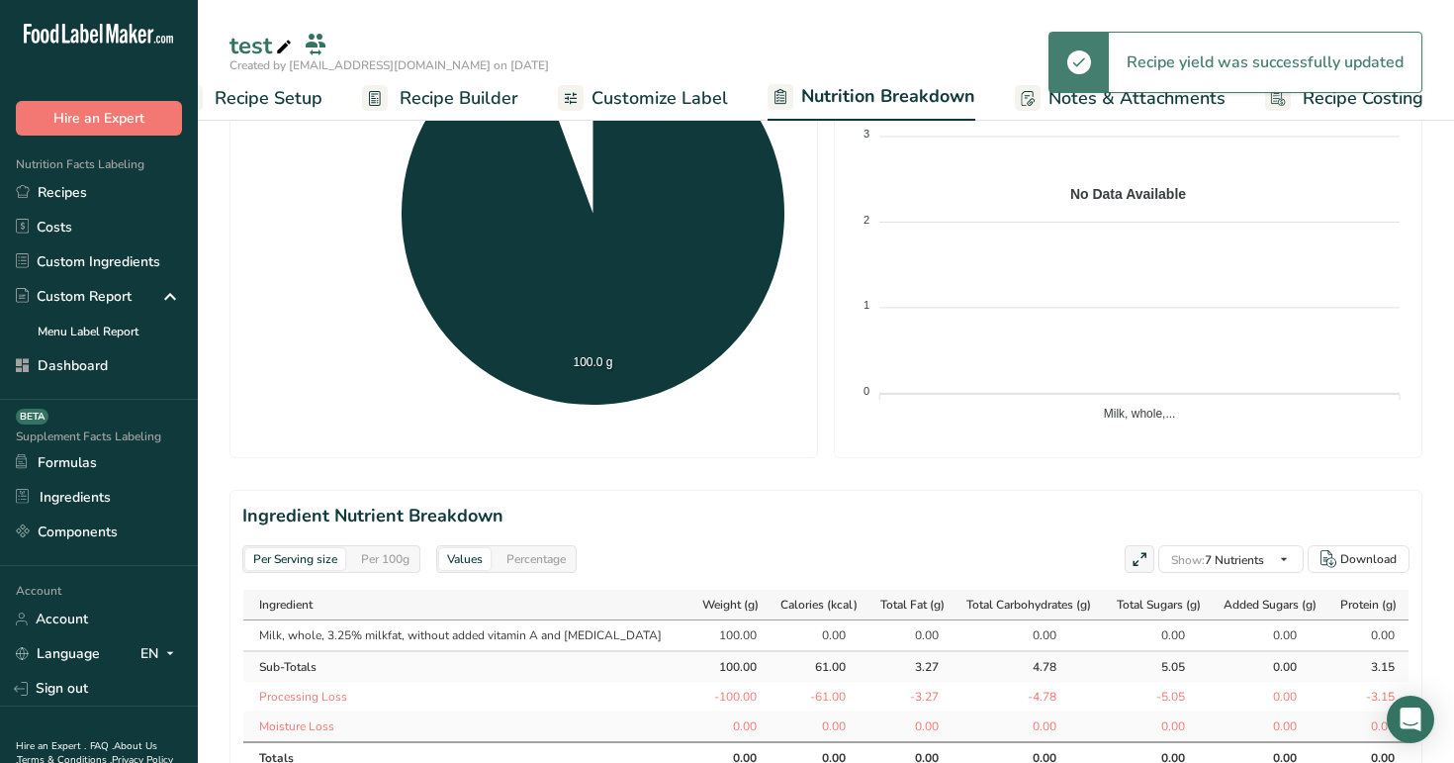
scroll to position [773, 0]
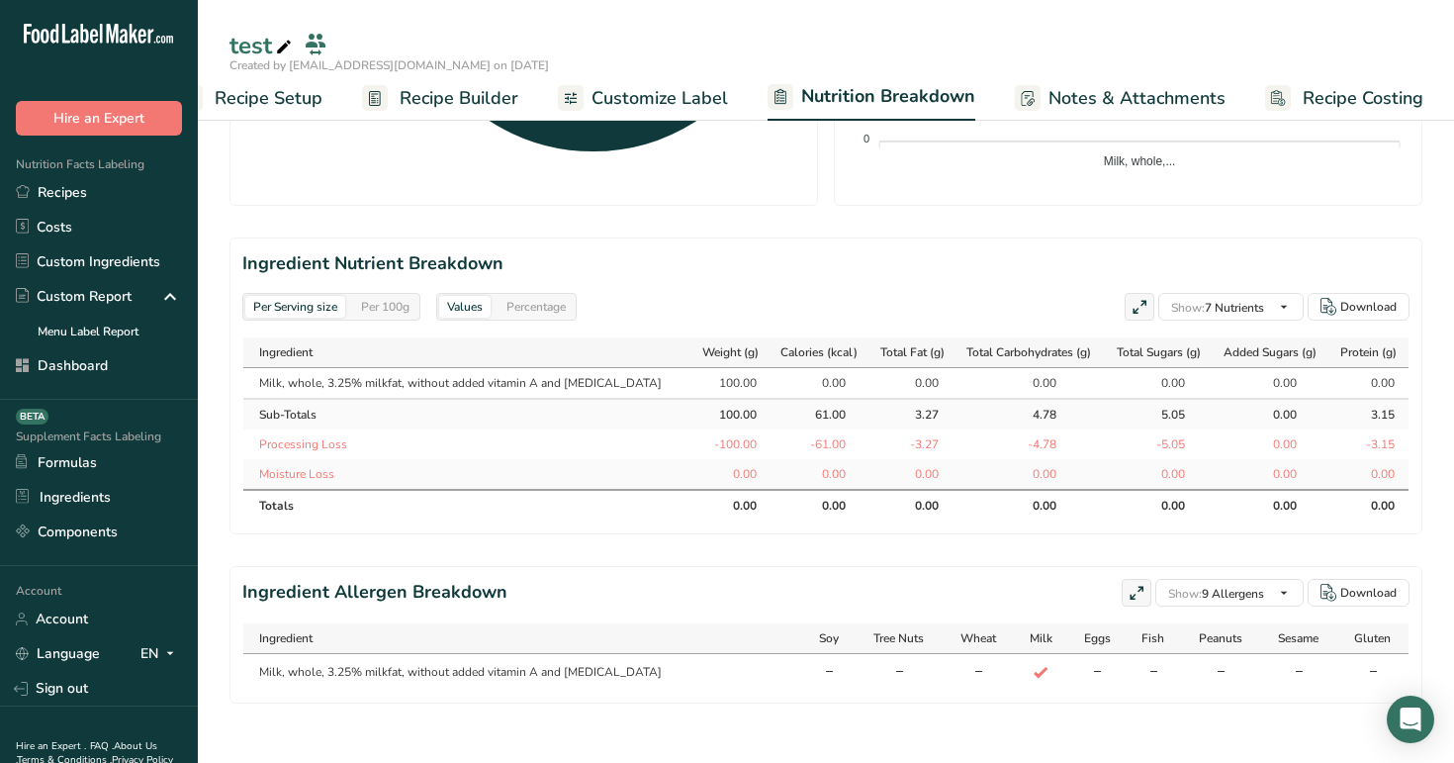
click at [387, 306] on div "Per 100g" at bounding box center [385, 307] width 64 height 22
click at [294, 303] on div "Per Serving size" at bounding box center [295, 307] width 100 height 22
click at [381, 305] on div "Per 100g" at bounding box center [385, 307] width 64 height 22
click at [313, 308] on div "Per Serving size" at bounding box center [295, 307] width 100 height 22
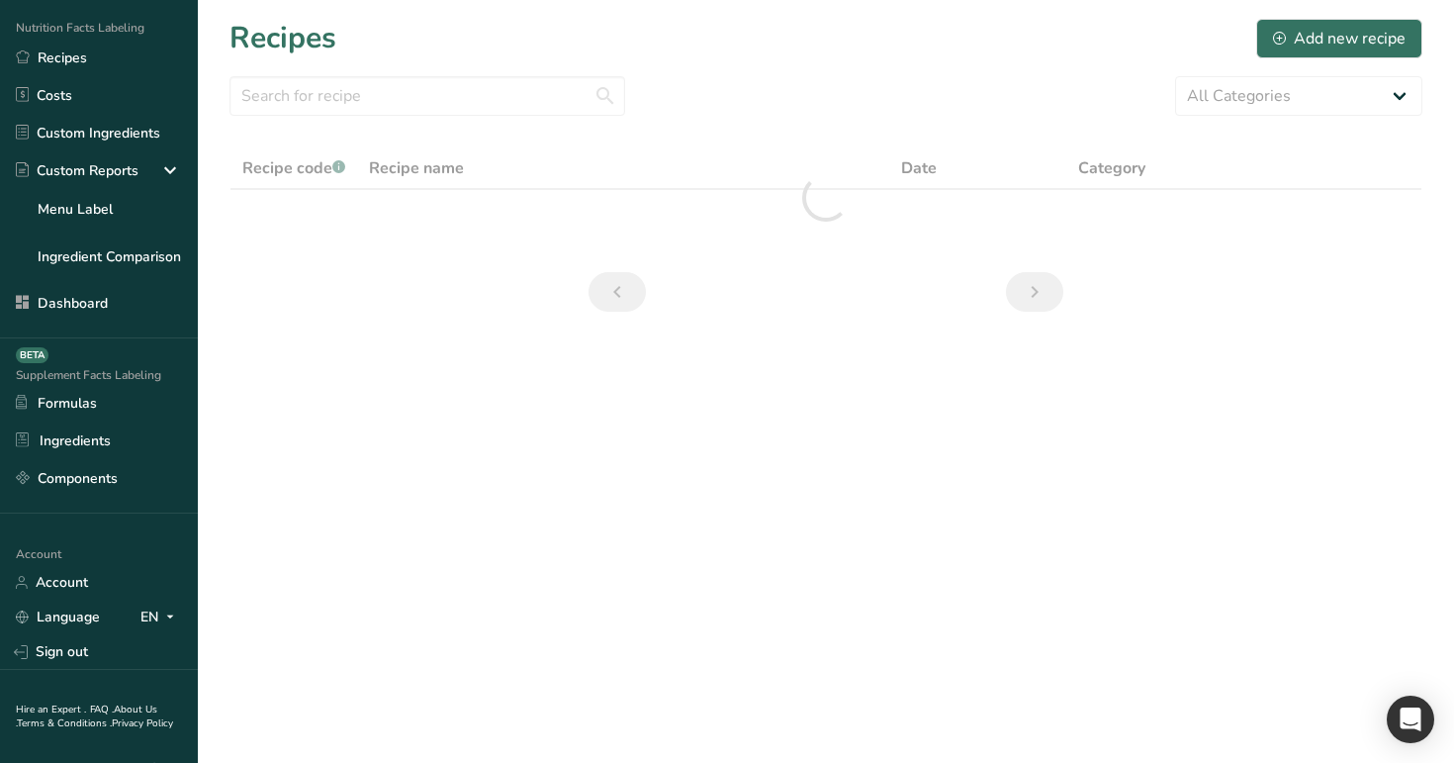
scroll to position [174, 0]
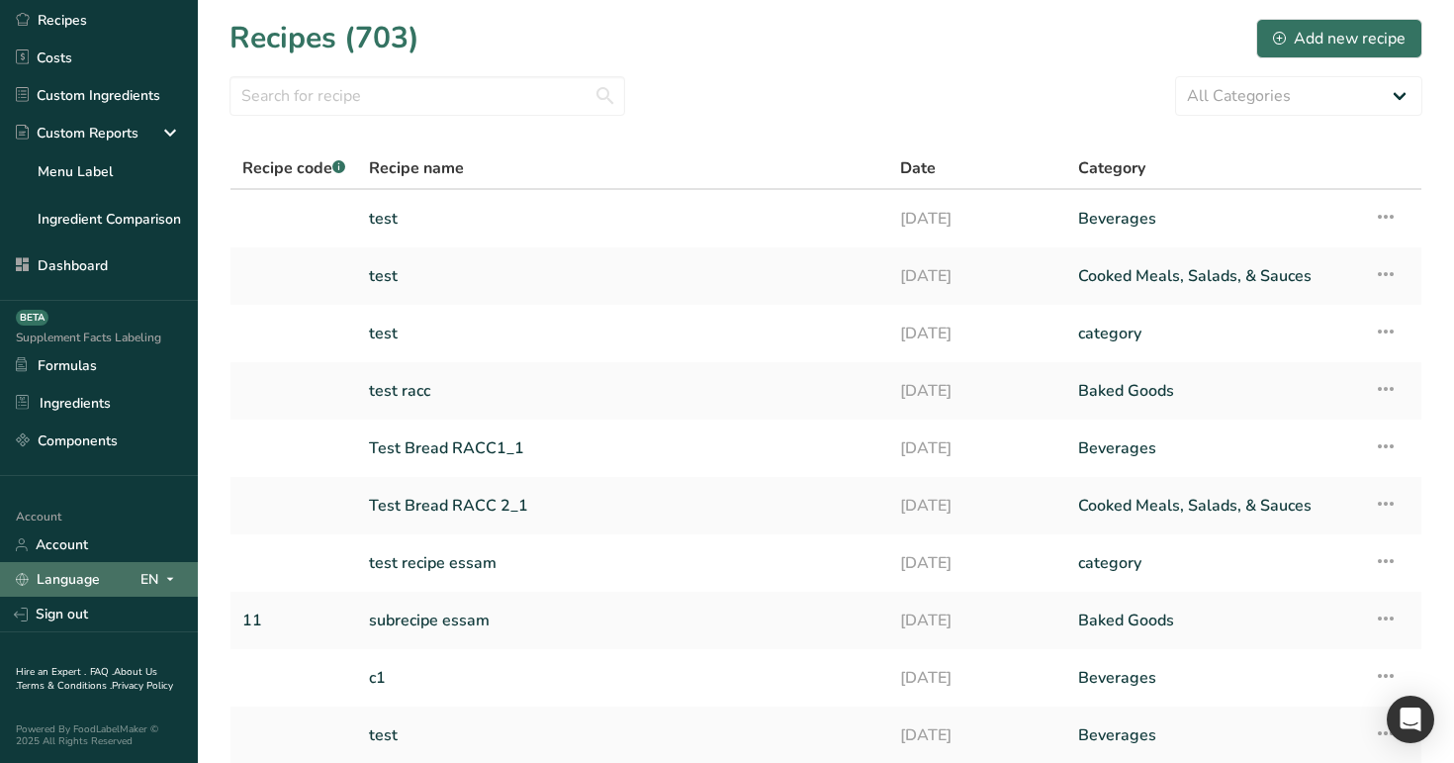
click at [164, 580] on icon at bounding box center [170, 579] width 16 height 25
click at [135, 643] on div "Spanish" at bounding box center [105, 652] width 138 height 37
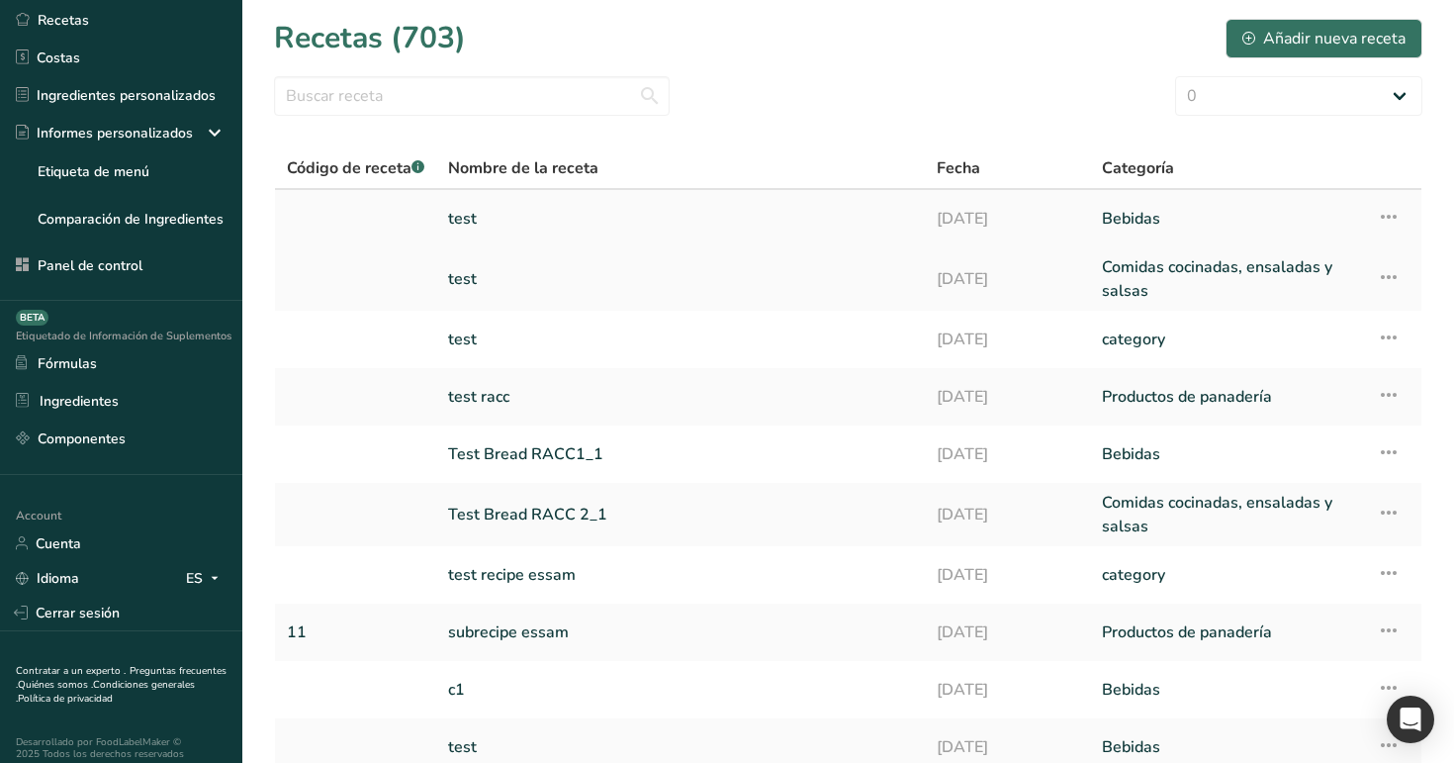
click at [528, 218] on link "test" at bounding box center [680, 219] width 465 height 42
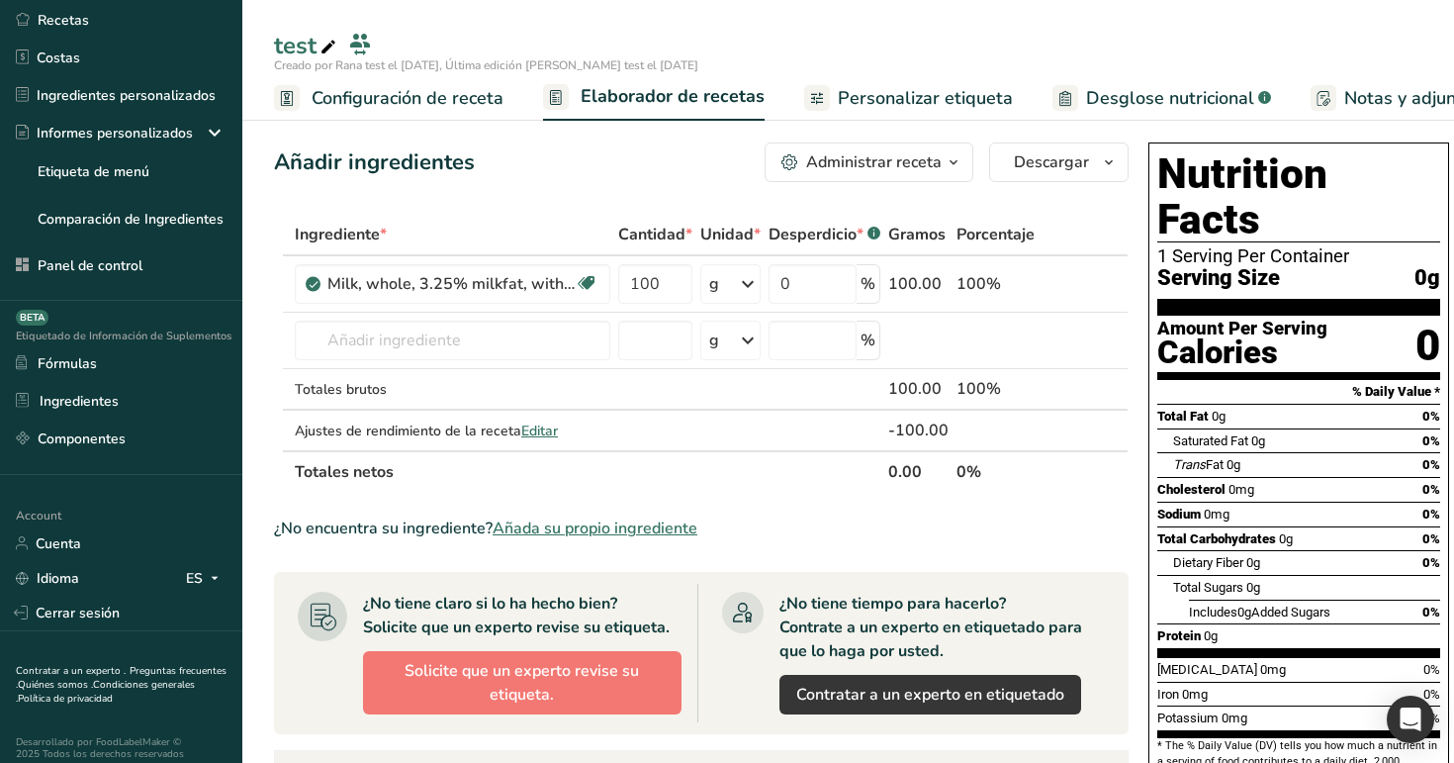
click at [438, 101] on span "Configuración de receta" at bounding box center [408, 98] width 192 height 27
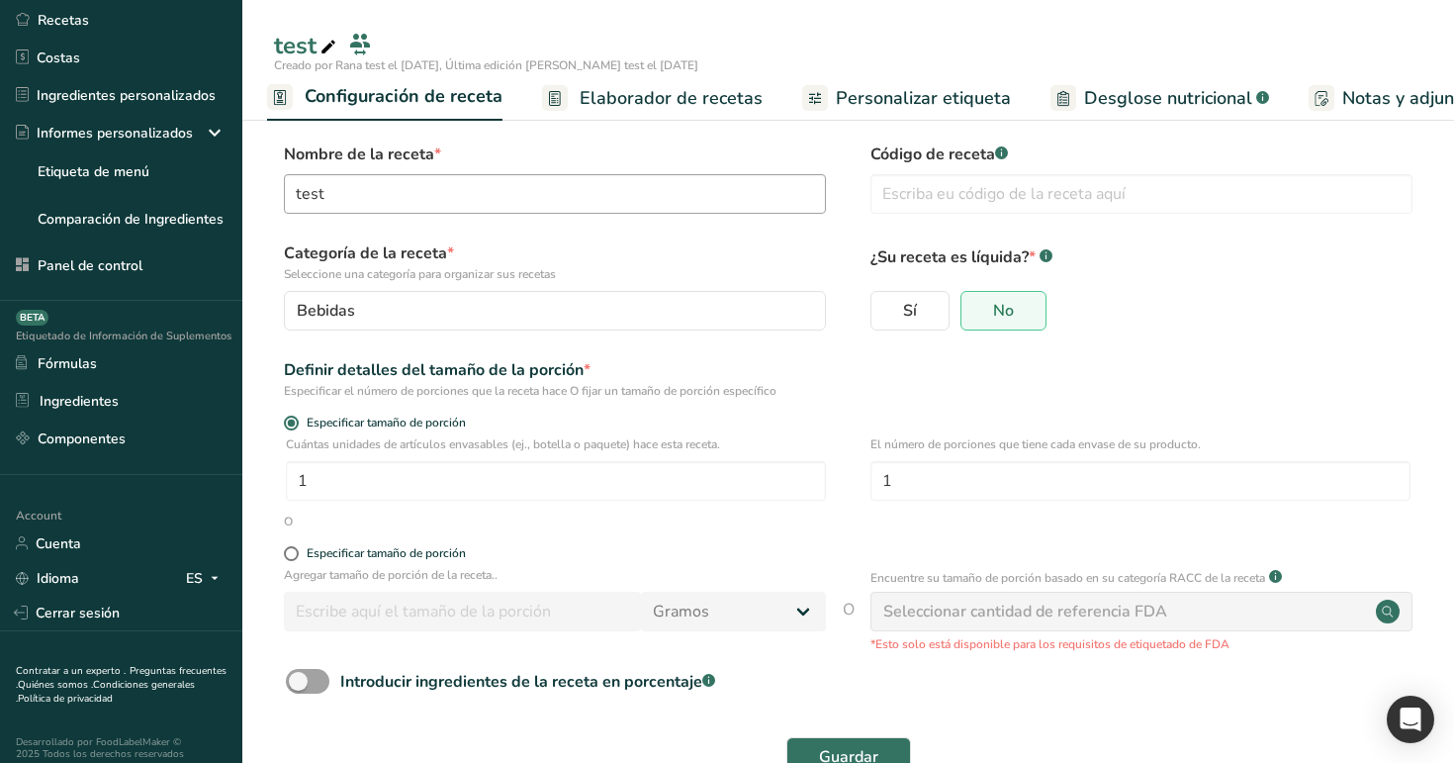
scroll to position [57, 0]
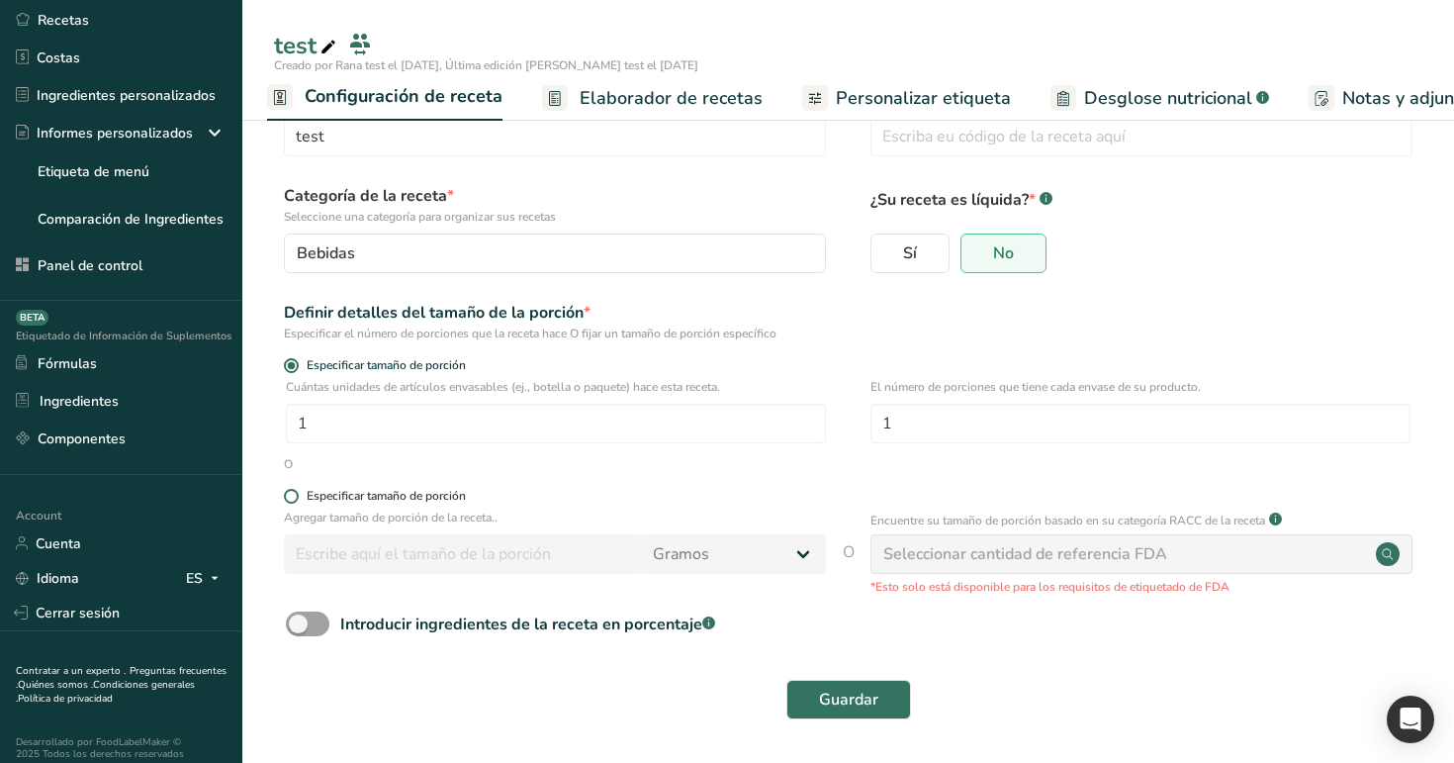
click at [433, 489] on div "Especificar tamaño de porción" at bounding box center [386, 496] width 159 height 15
click at [297, 490] on input "Especificar tamaño de porción" at bounding box center [290, 496] width 13 height 13
radio input "true"
radio input "false"
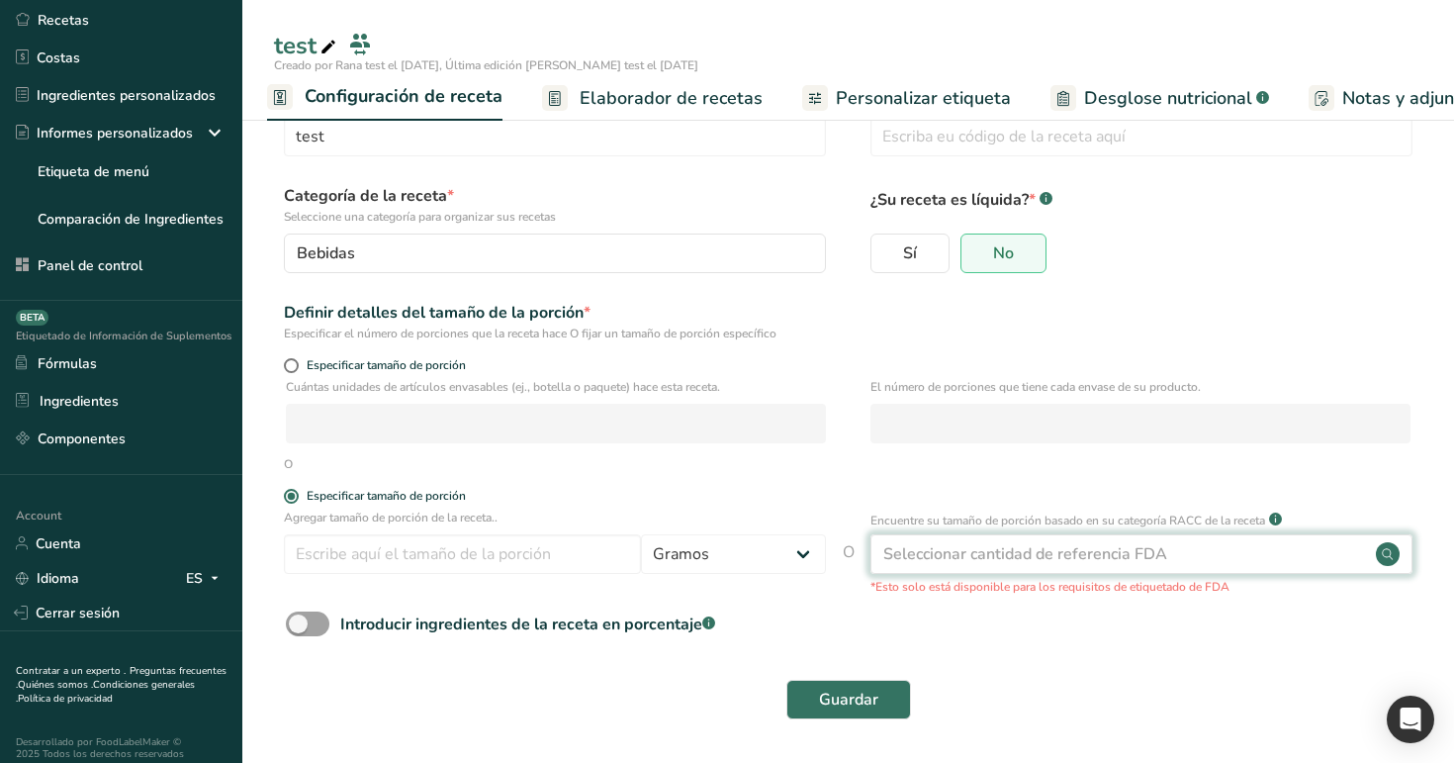
click at [1030, 548] on div "Seleccionar cantidad de referencia FDA" at bounding box center [1025, 554] width 284 height 24
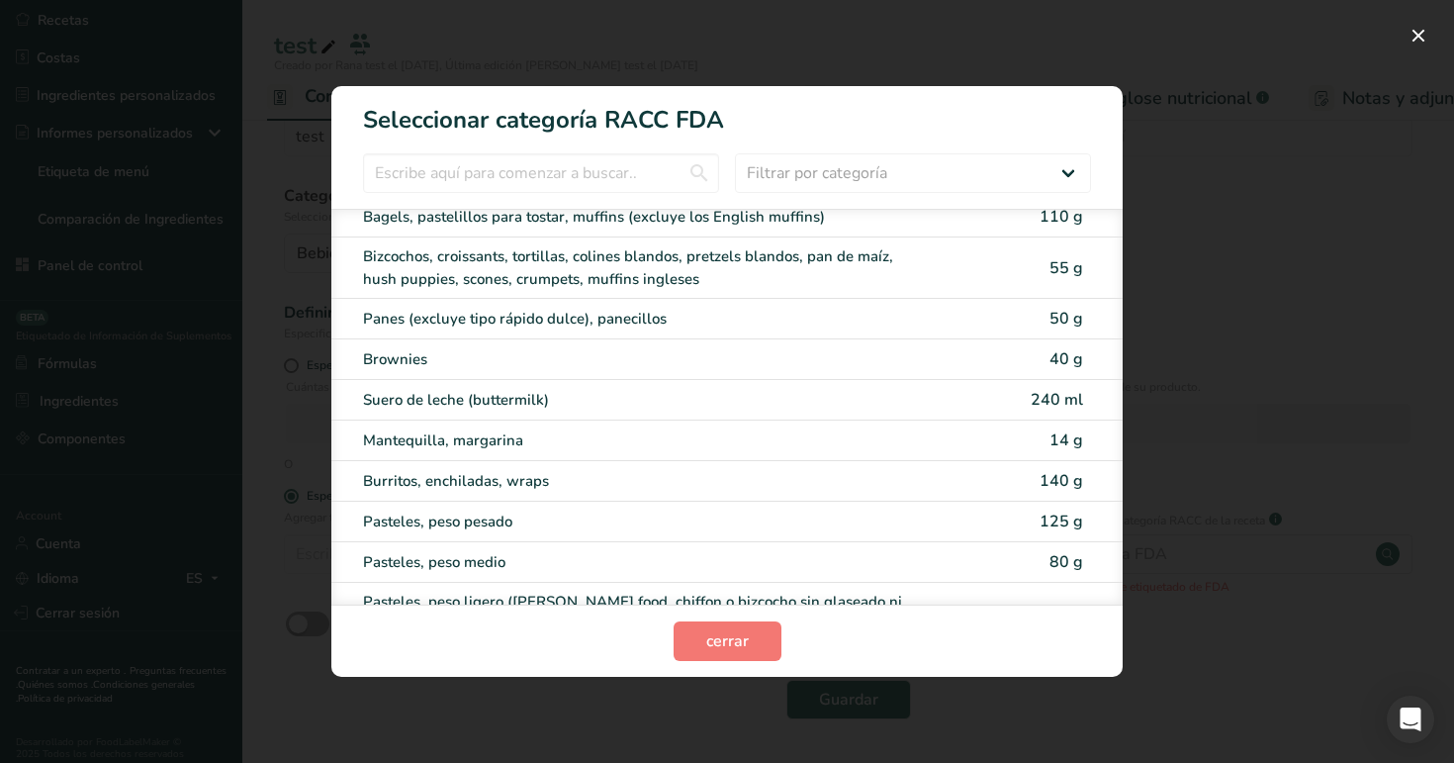
scroll to position [0, 0]
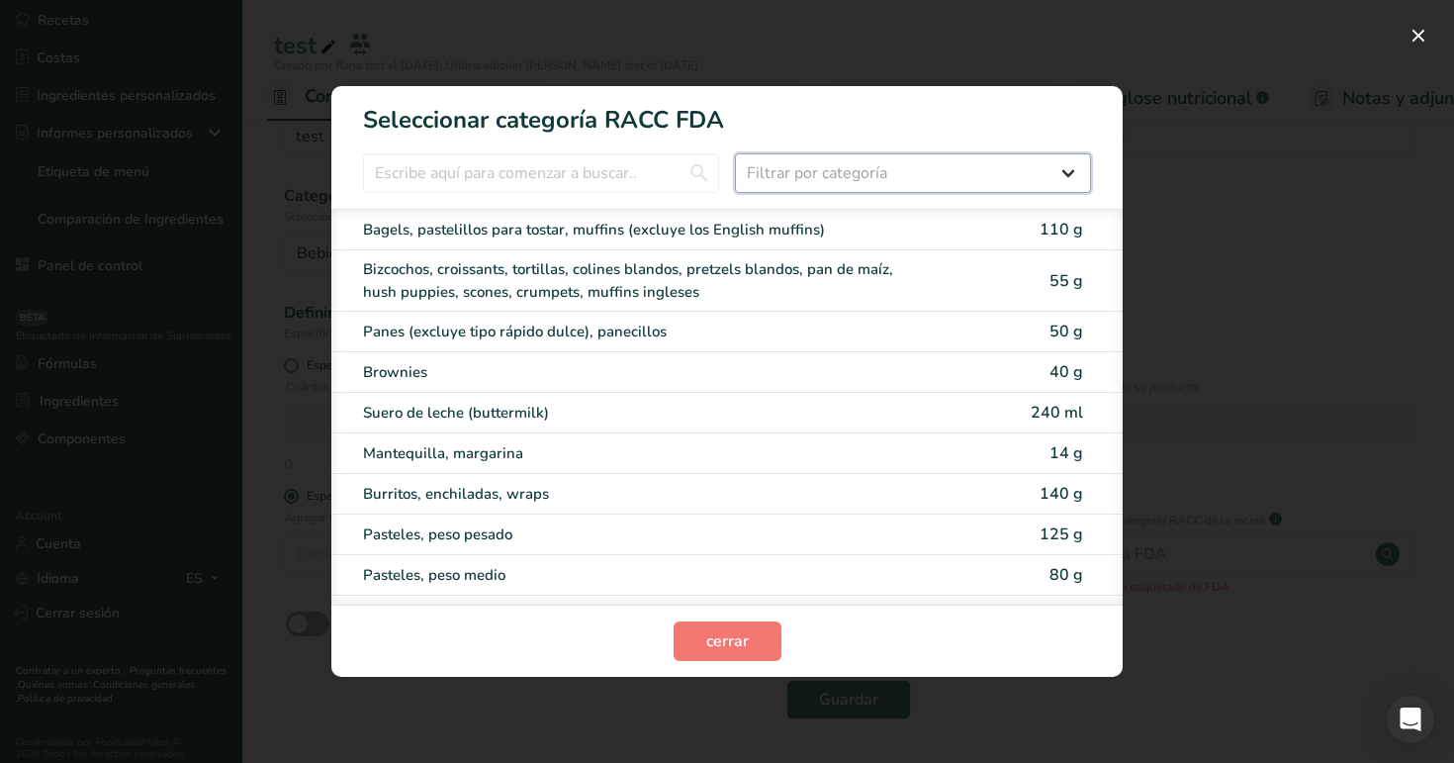
click at [919, 186] on select "Filtrar por categoría Todos Productos de panadería Bebidas Cereales y otros pro…" at bounding box center [913, 173] width 356 height 40
click at [658, 173] on input "RACC Category Selection Modal" at bounding box center [541, 173] width 356 height 40
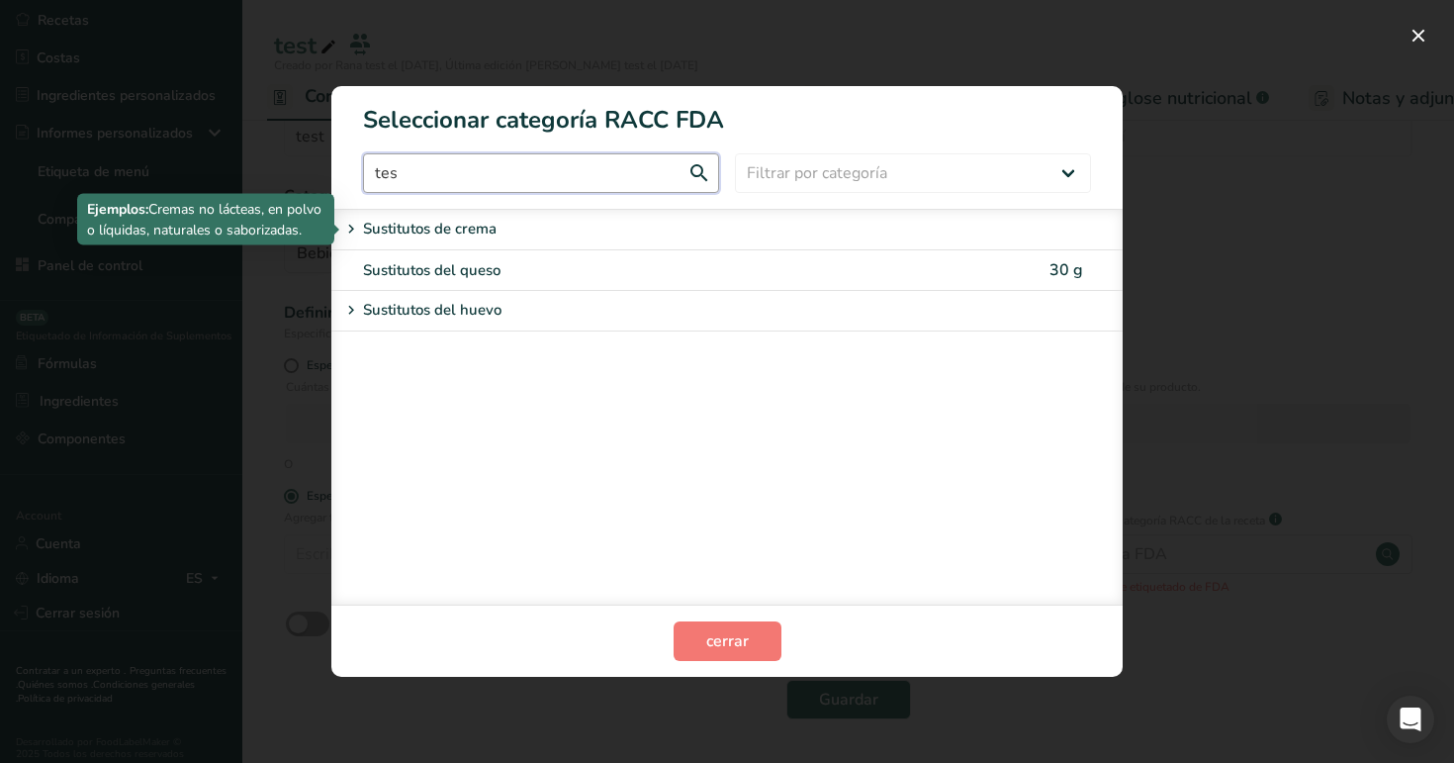
type input "tes"
click at [430, 229] on p "Sustitutos de crema" at bounding box center [430, 230] width 134 height 24
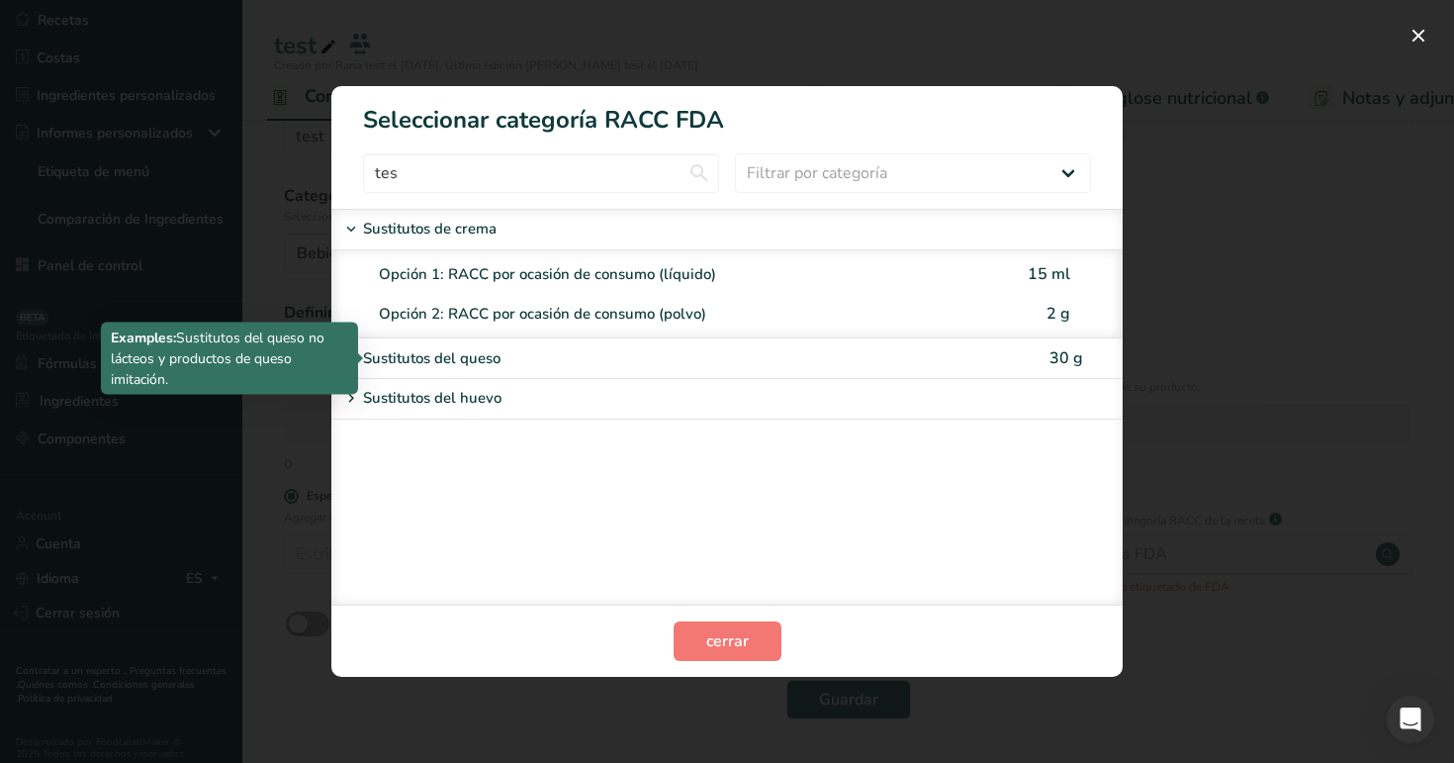
click at [450, 354] on div "Sustitutos del queso" at bounding box center [644, 358] width 562 height 23
type input "30"
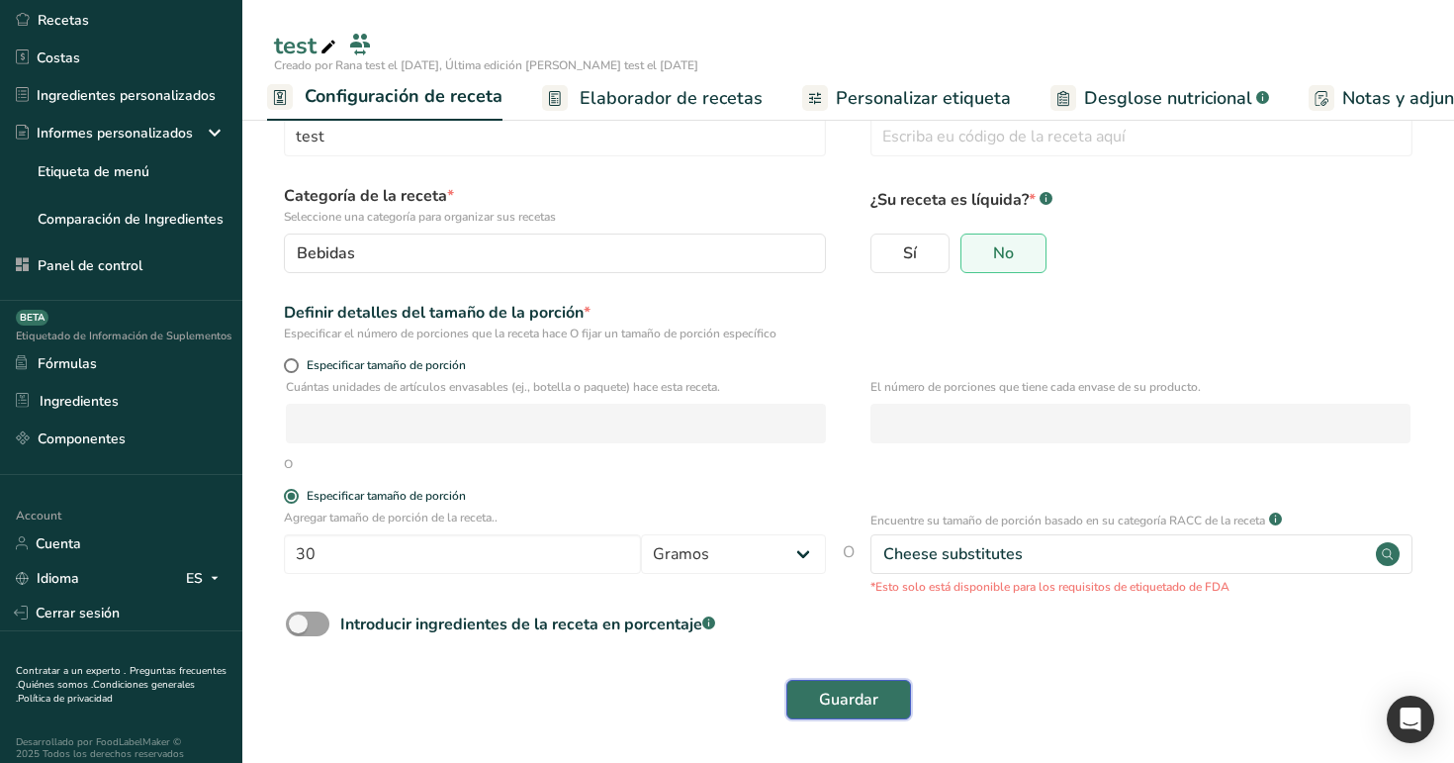
click at [872, 696] on span "Guardar" at bounding box center [848, 700] width 59 height 24
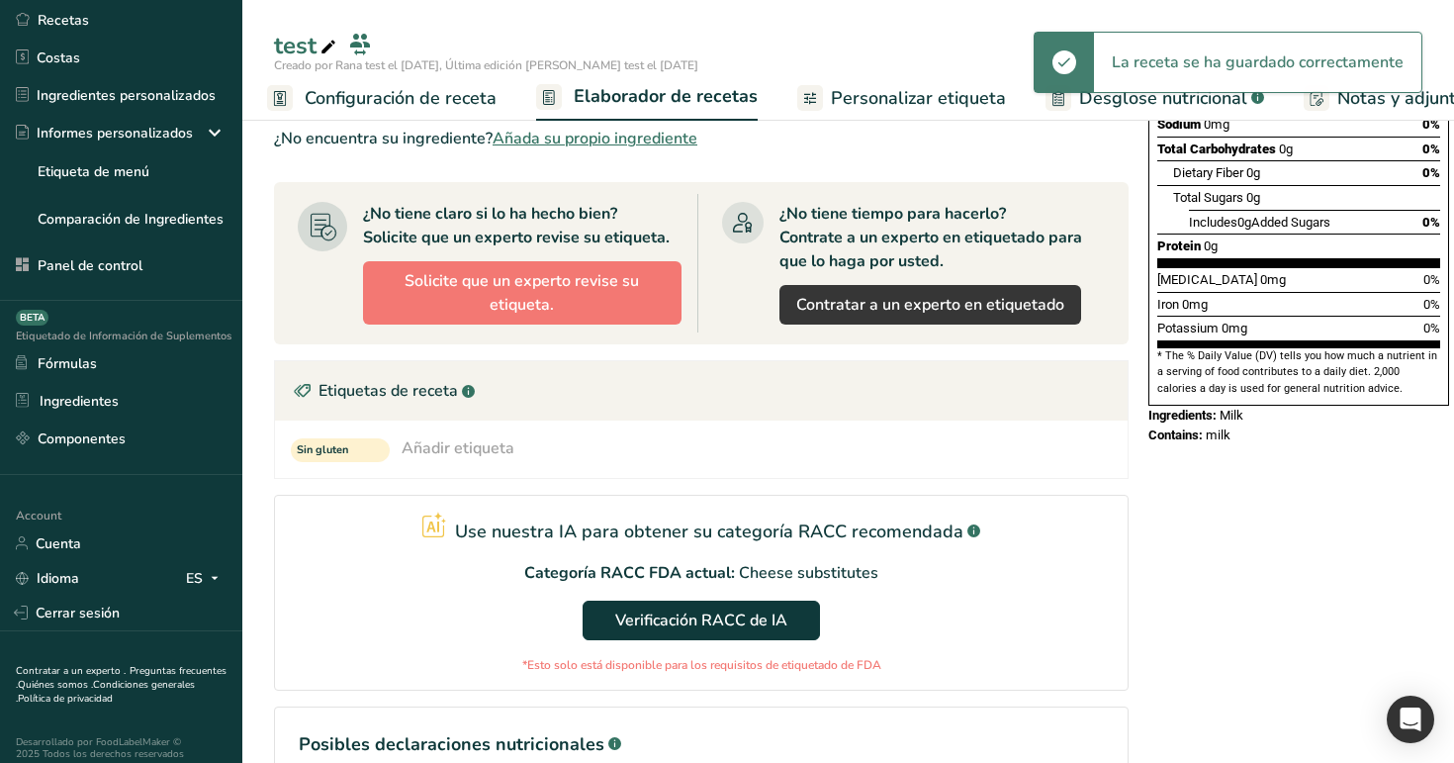
scroll to position [490, 0]
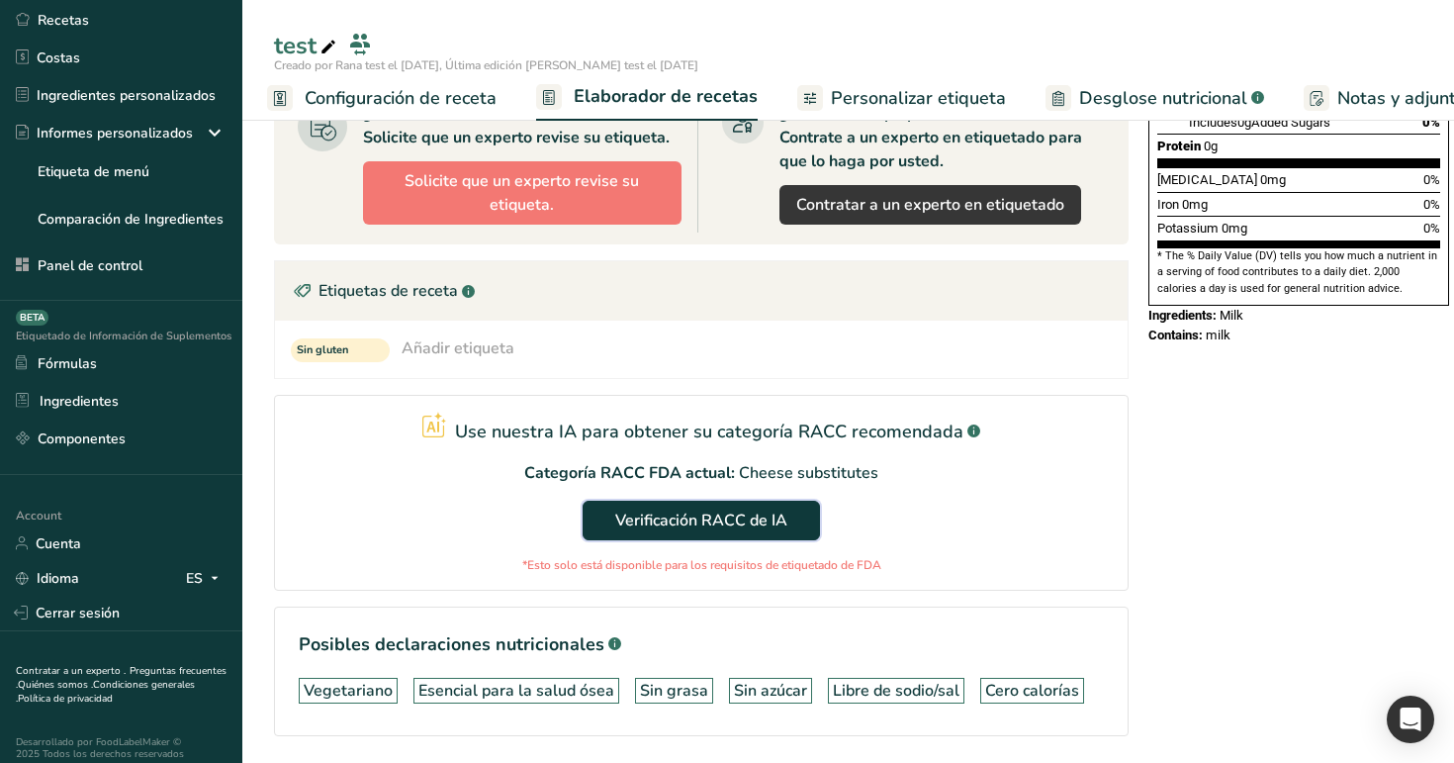
click at [653, 514] on span "Verificación RACC de IA" at bounding box center [701, 520] width 172 height 24
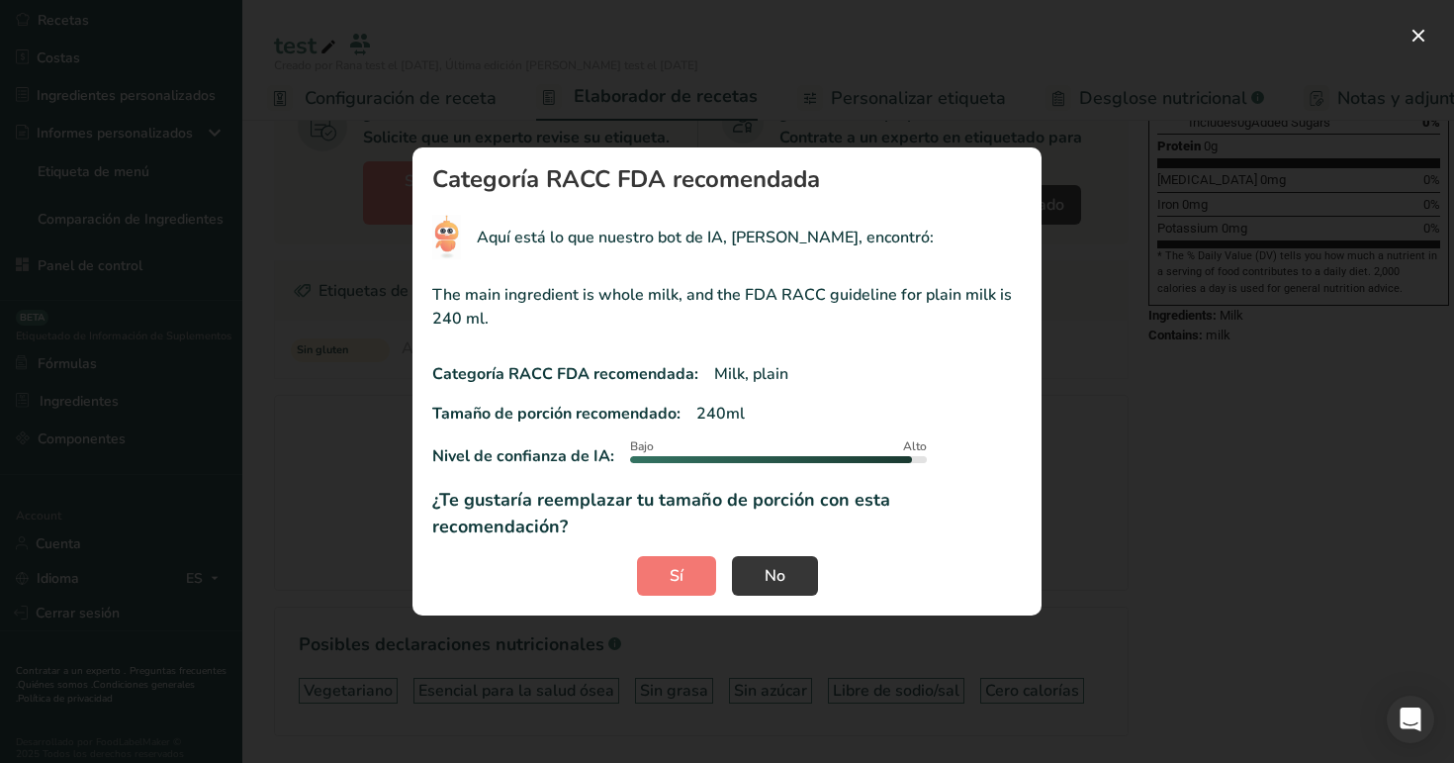
drag, startPoint x: 501, startPoint y: 332, endPoint x: 430, endPoint y: 308, distance: 74.5
click at [429, 308] on section "Categoría RACC FDA recomendada Aquí está lo que nuestro bot de IA, RIA, encontr…" at bounding box center [727, 381] width 629 height 468
click at [430, 308] on section "Categoría RACC FDA recomendada Aquí está lo que nuestro bot de IA, RIA, encontr…" at bounding box center [727, 381] width 629 height 468
click at [1414, 34] on button "RACC modal" at bounding box center [1419, 36] width 32 height 32
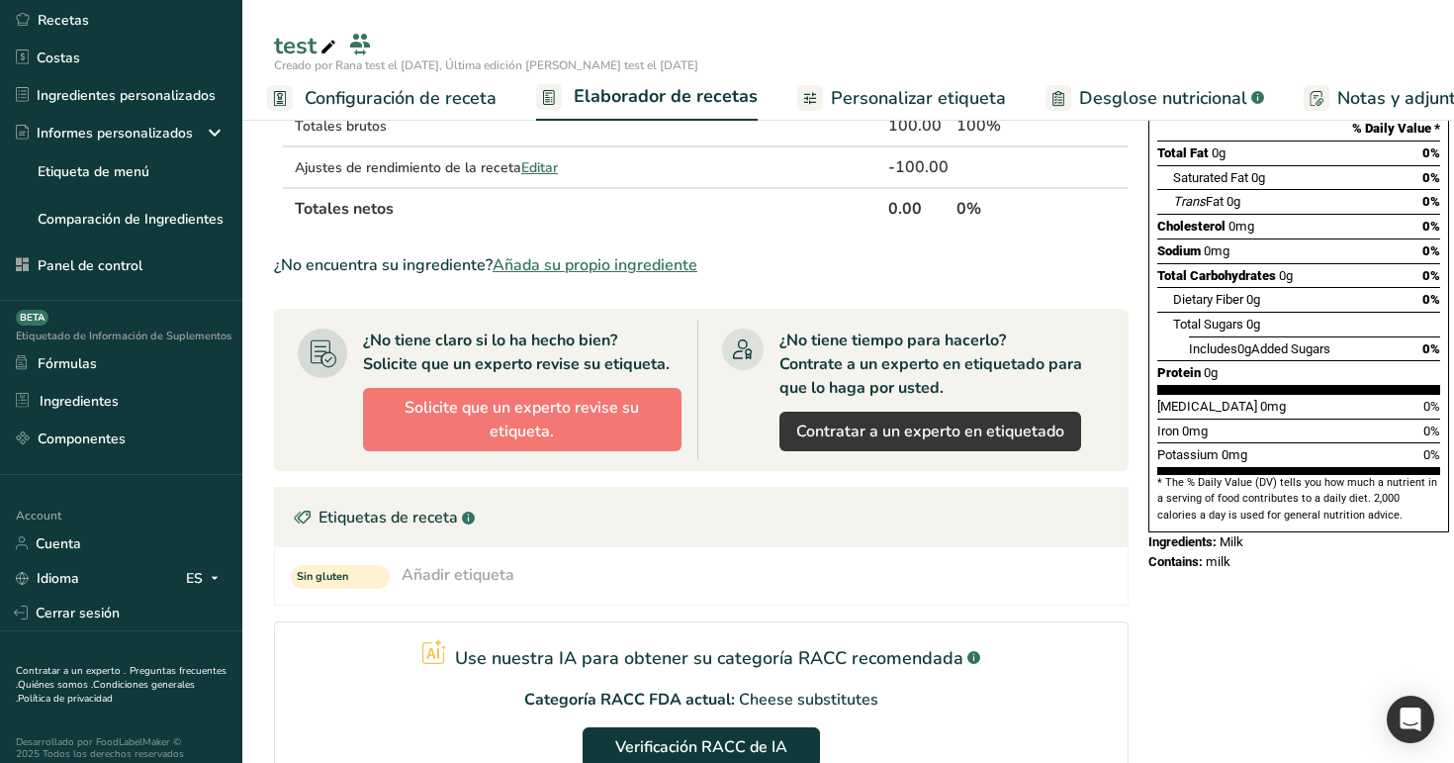
scroll to position [0, 0]
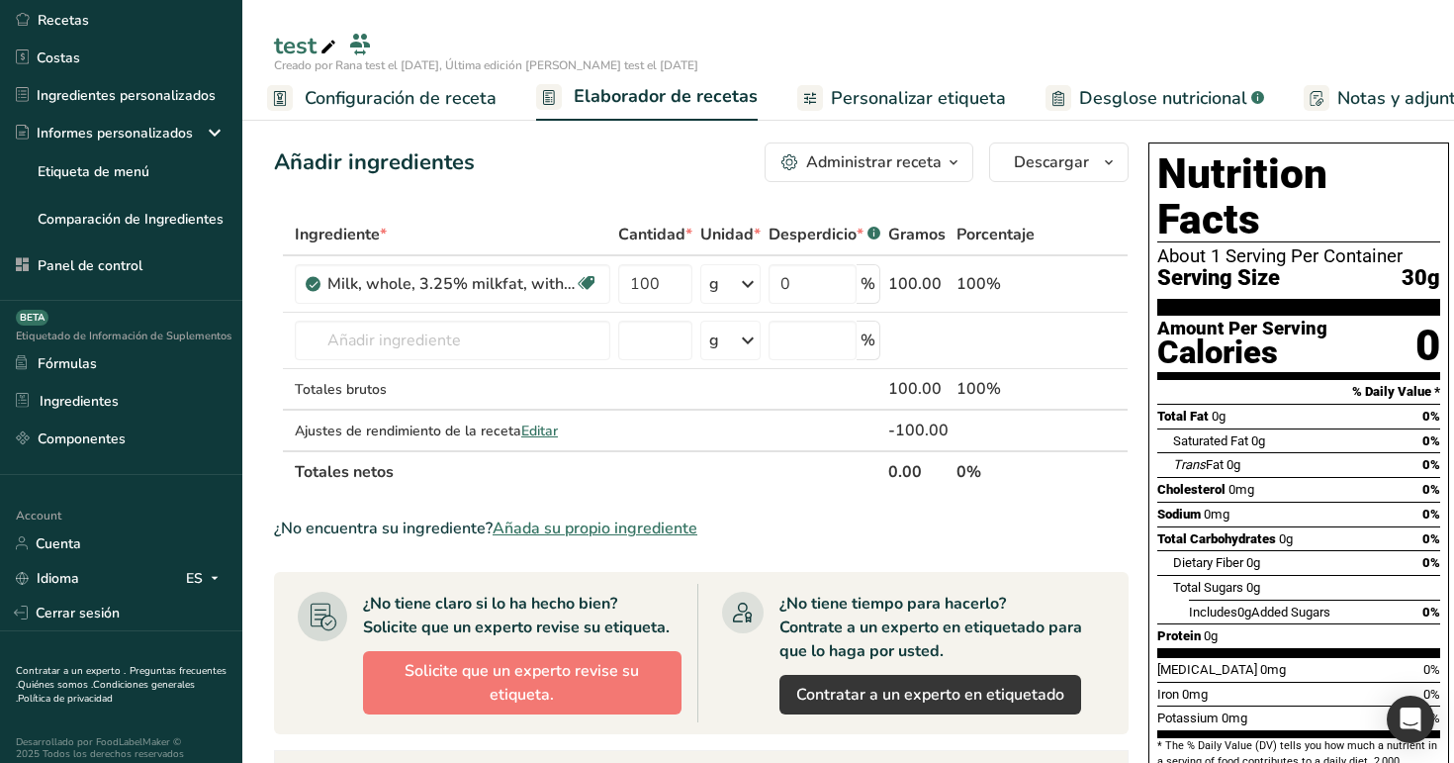
click at [893, 101] on span "Personalizar etiqueta" at bounding box center [918, 98] width 175 height 27
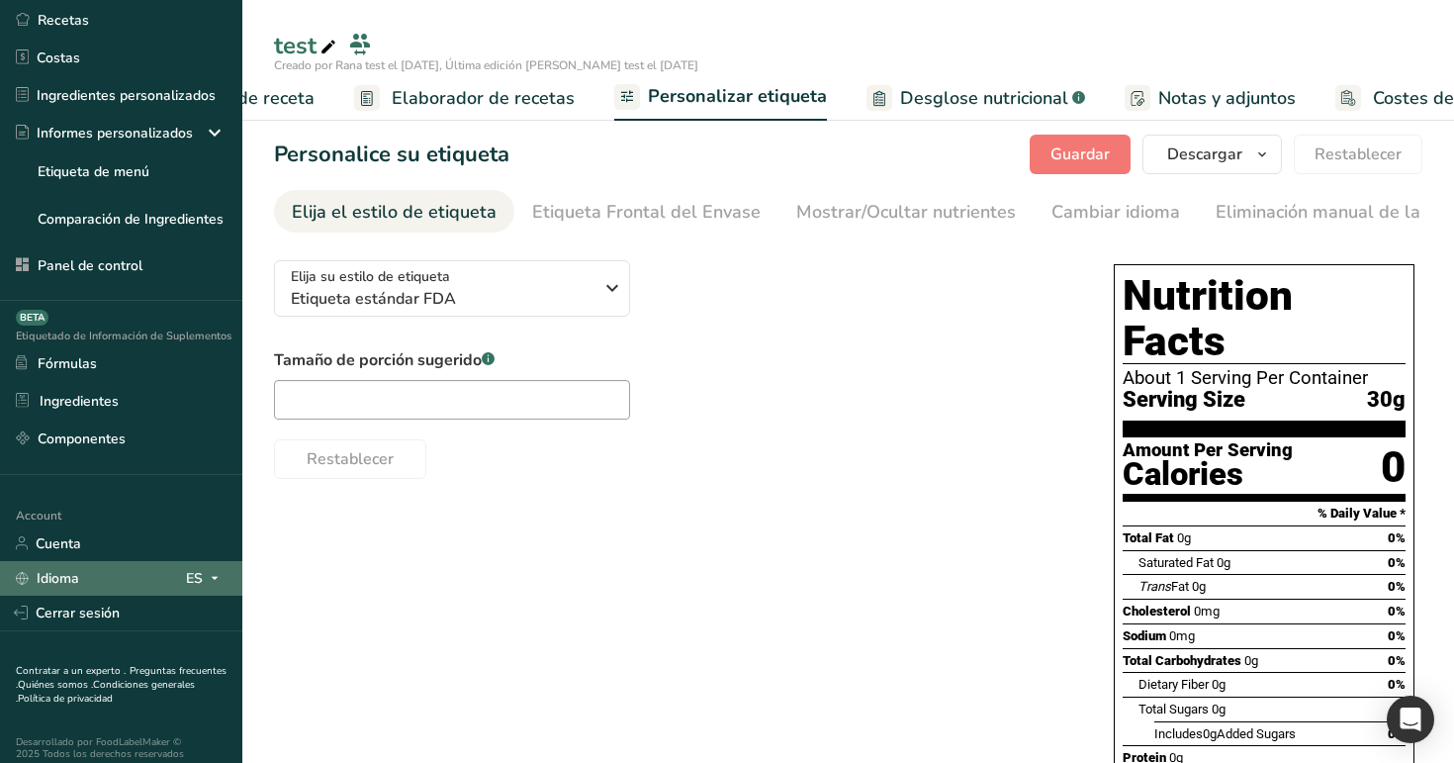
scroll to position [0, 288]
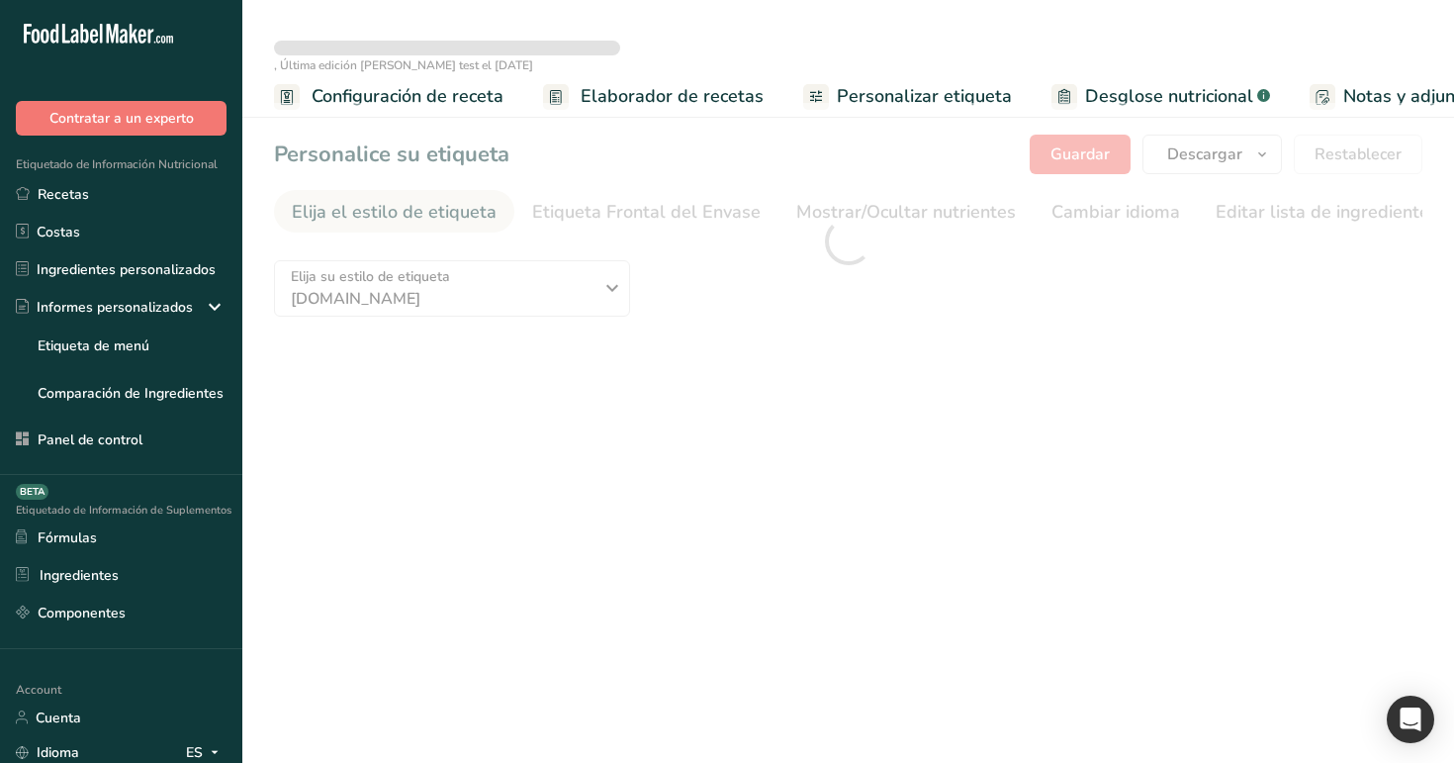
click at [161, 174] on div "Etiquetado de Información Nutricional Recetas Costas Ingredientes personalizado…" at bounding box center [121, 305] width 242 height 339
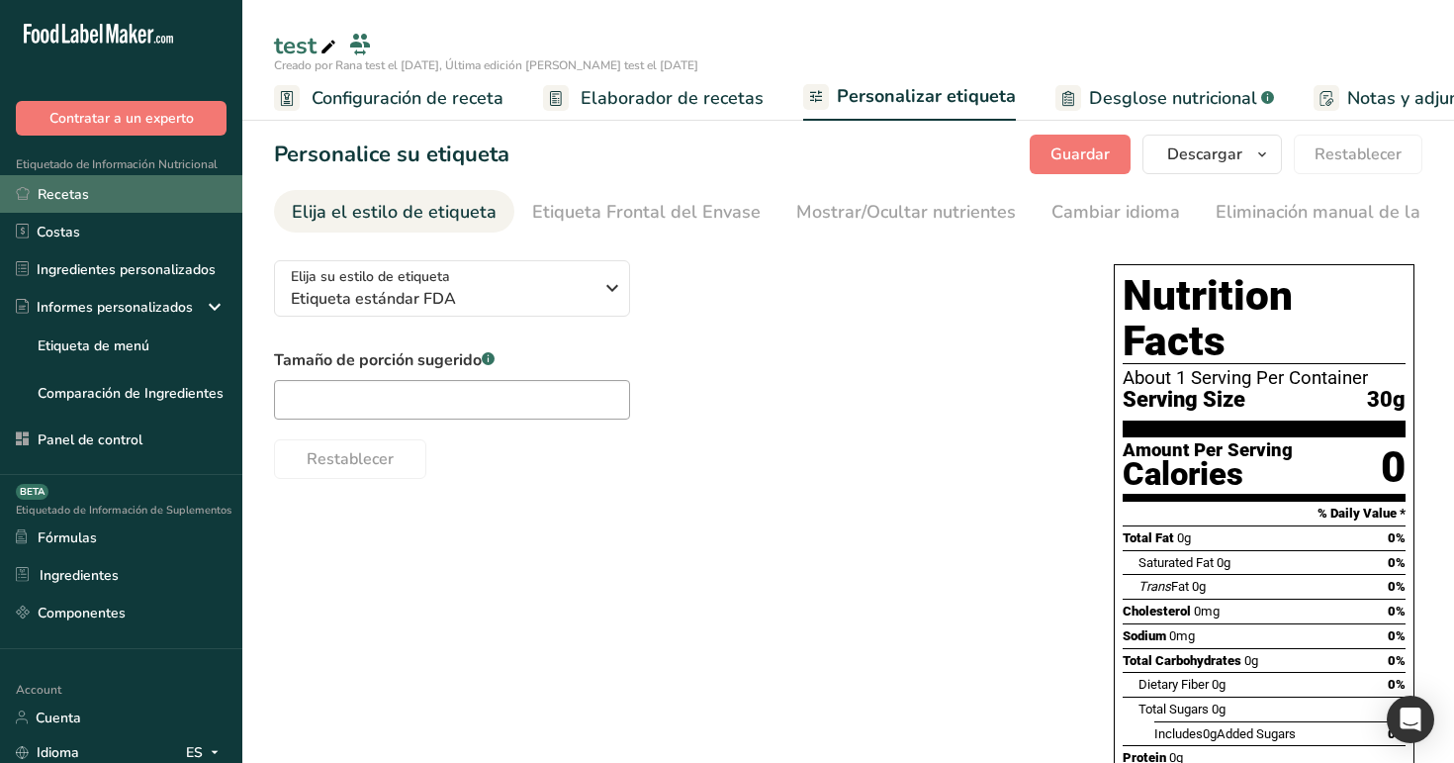
click at [149, 203] on link "Recetas" at bounding box center [121, 194] width 242 height 38
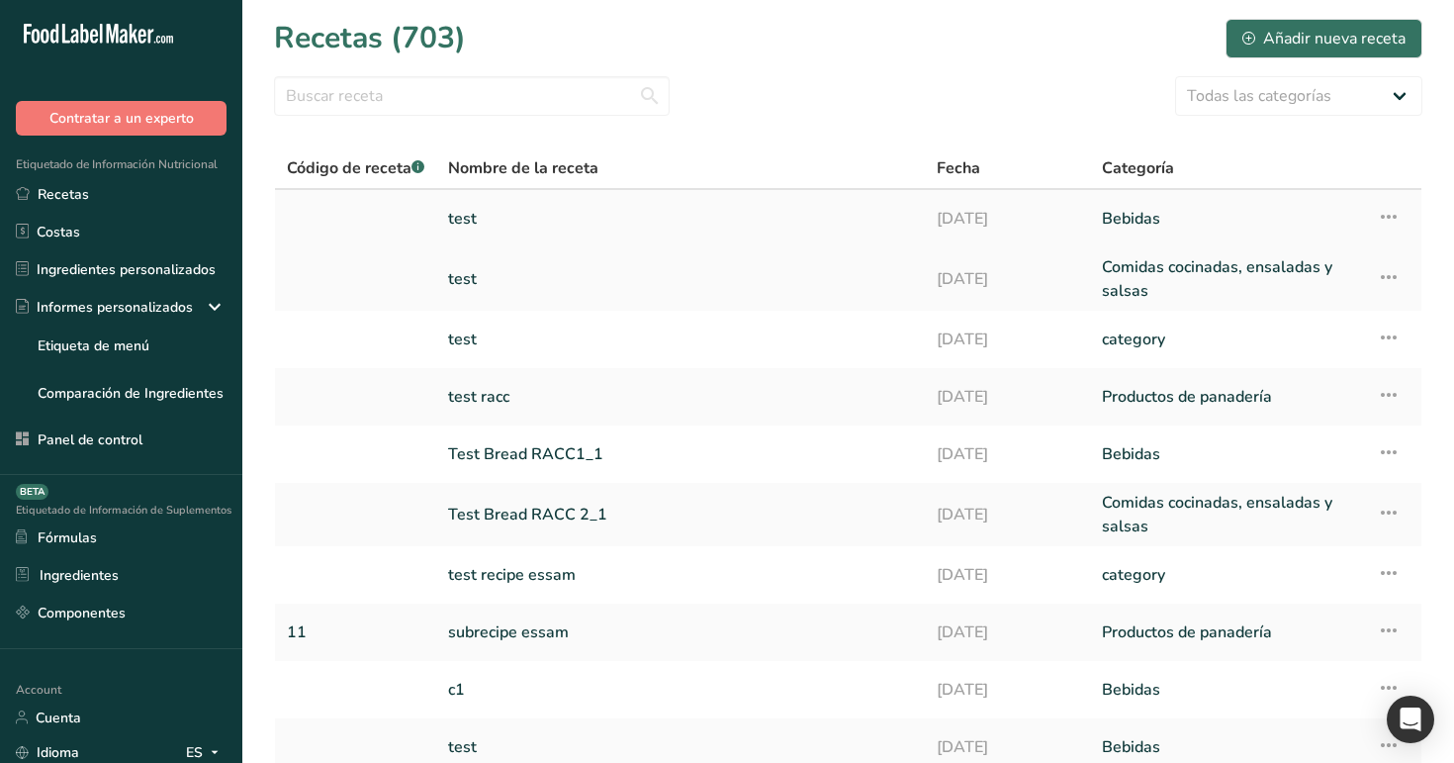
click at [887, 206] on link "test" at bounding box center [680, 219] width 465 height 42
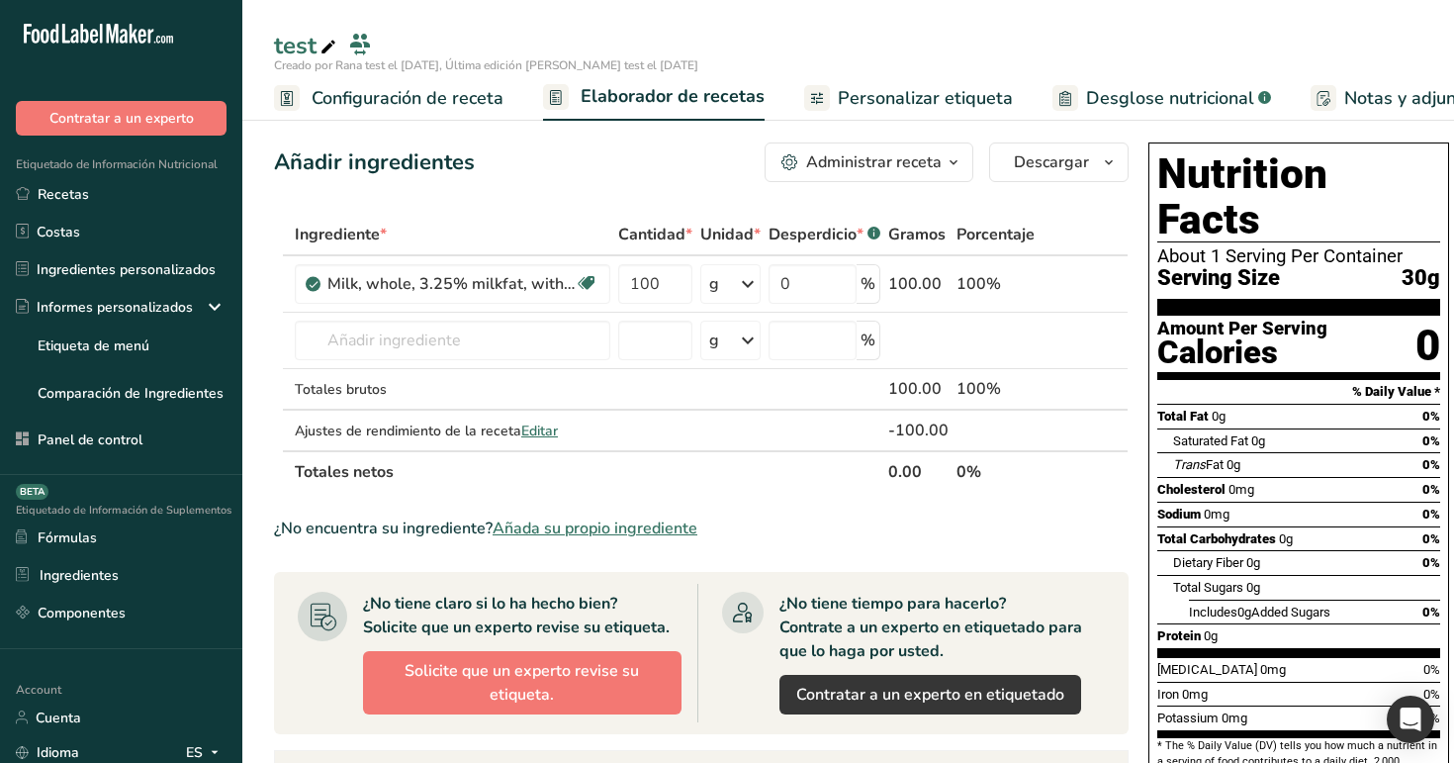
click at [446, 91] on span "Configuración de receta" at bounding box center [408, 98] width 192 height 27
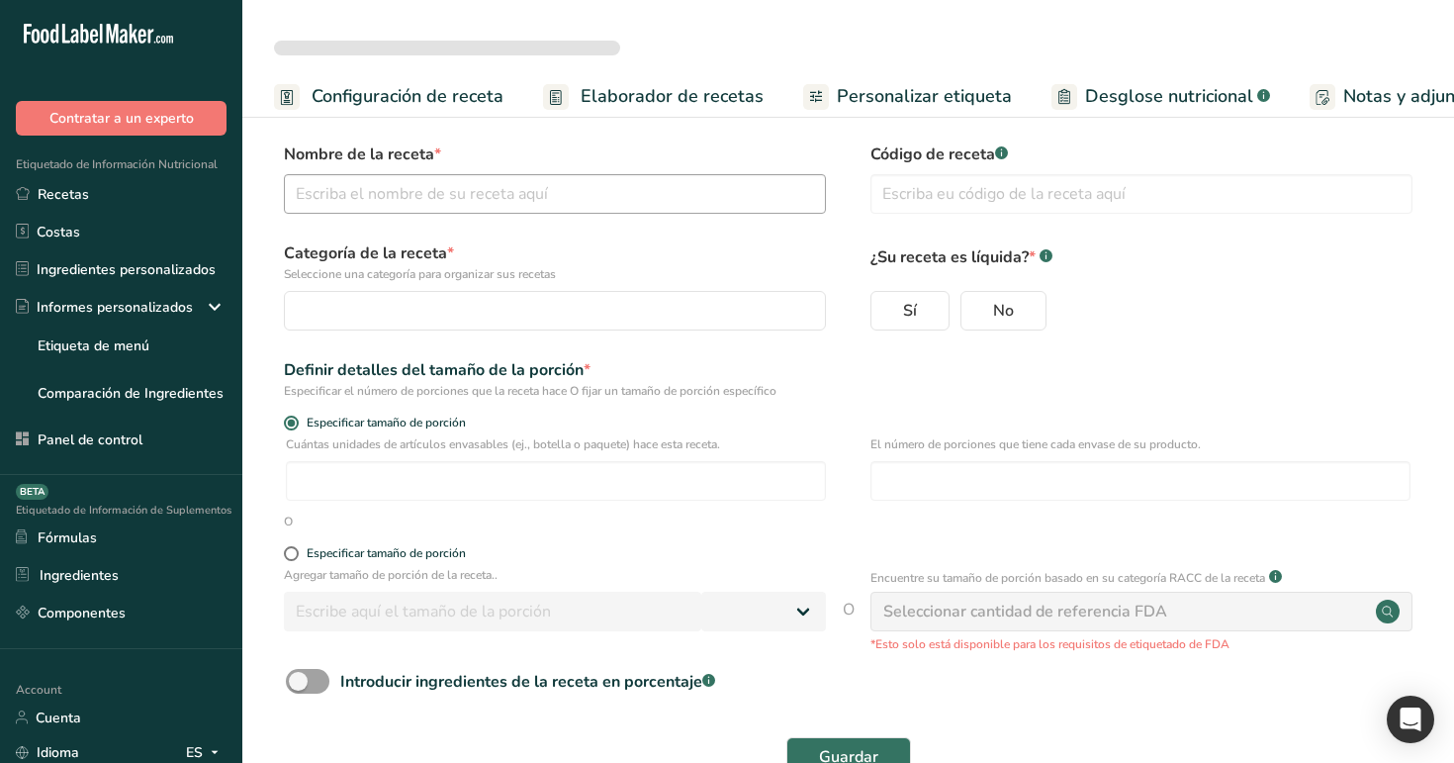
select select
type input "test"
radio input "true"
radio input "false"
radio input "true"
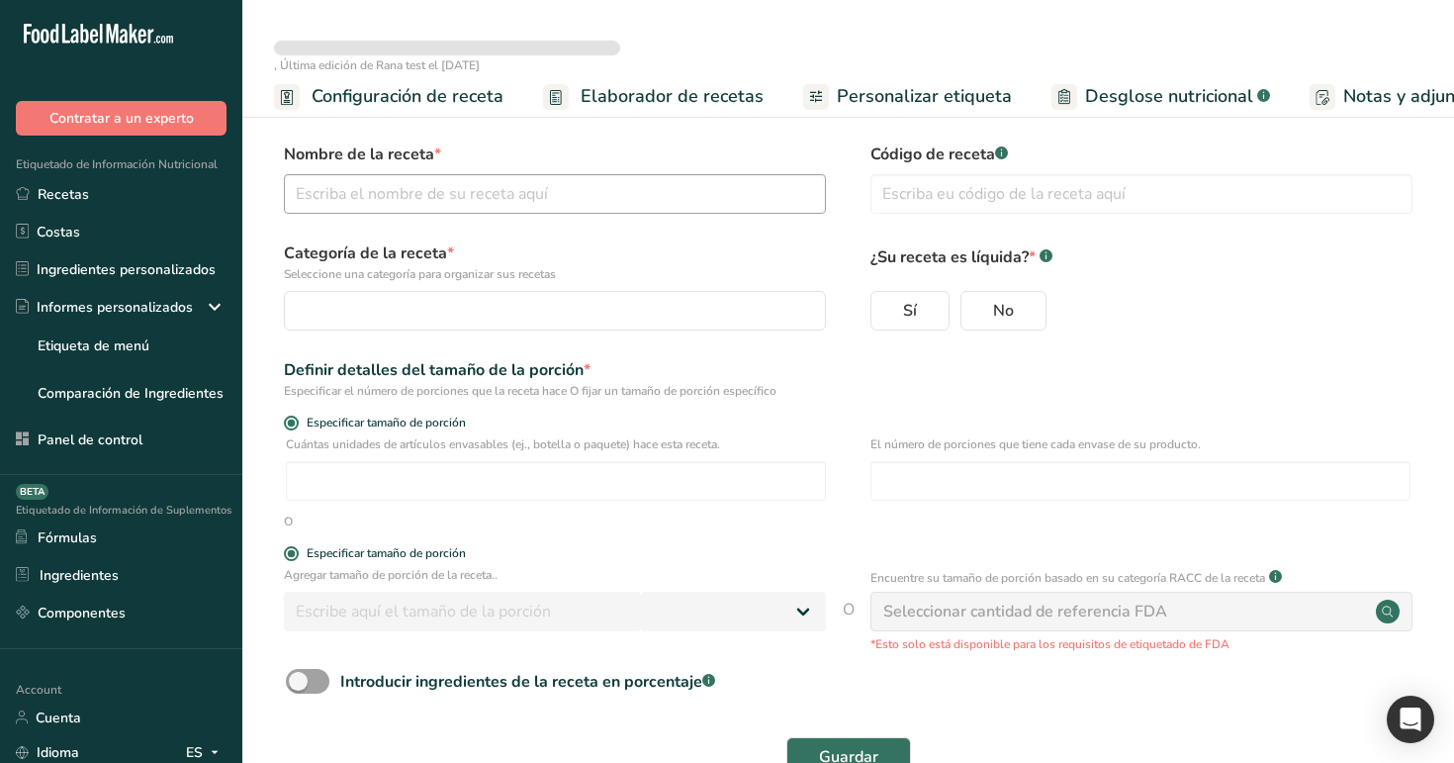
type input "30"
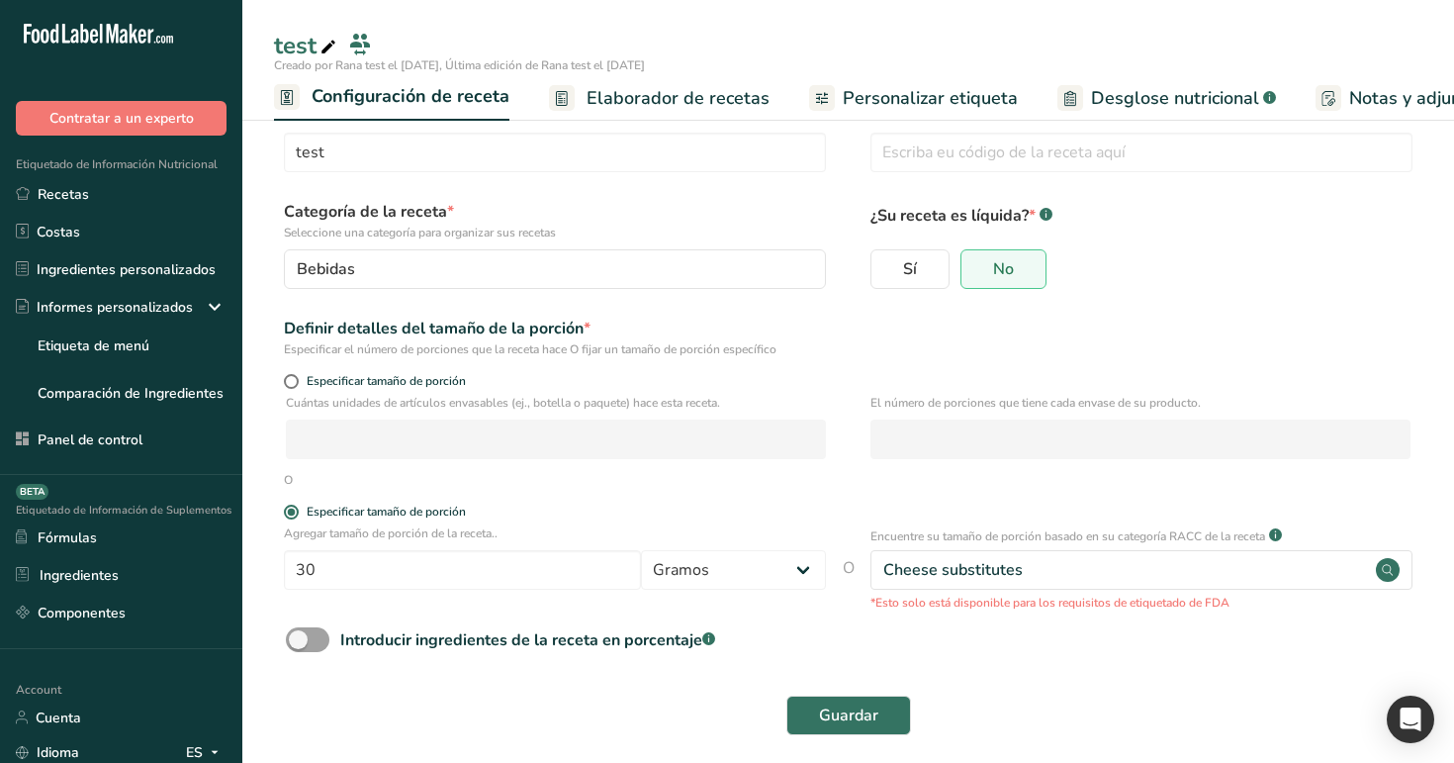
scroll to position [57, 0]
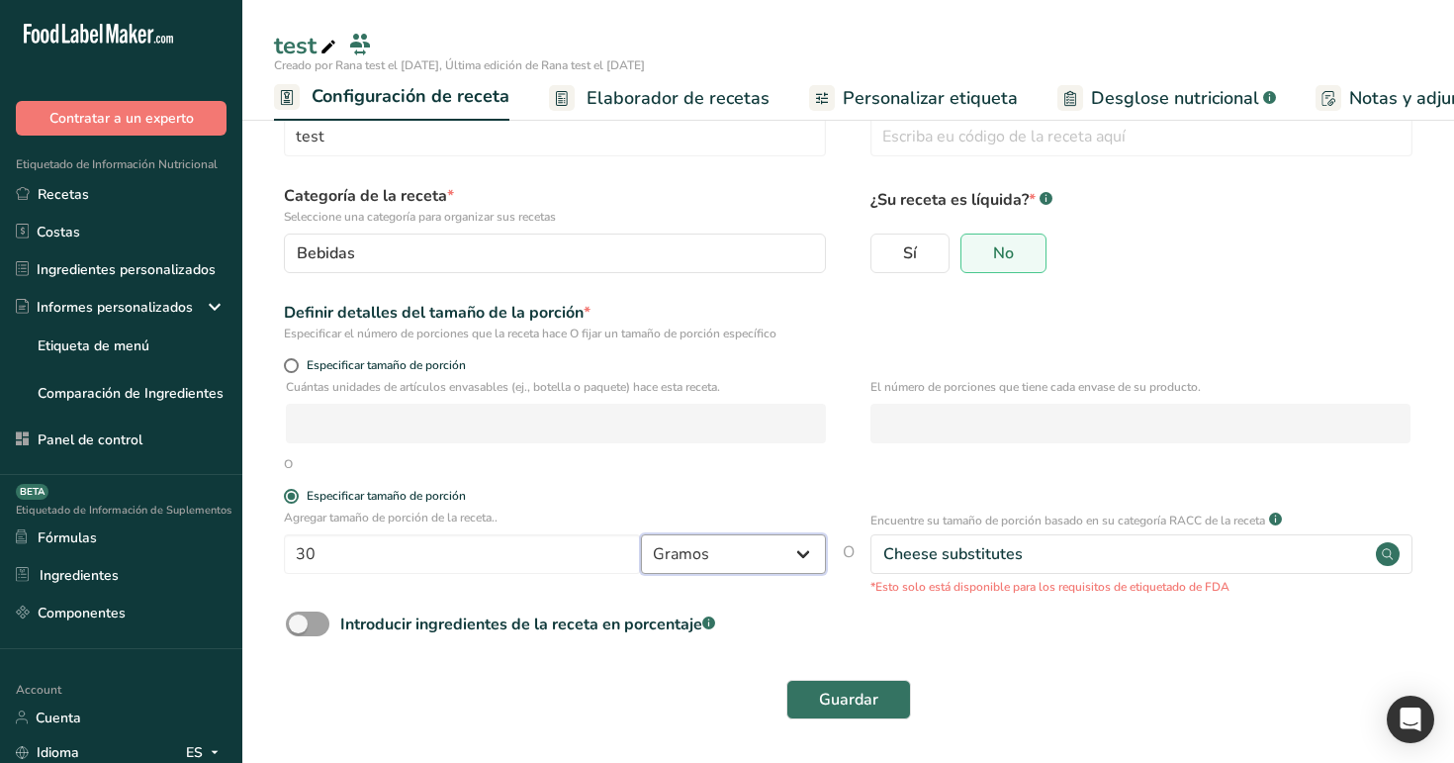
click at [747, 541] on select "Gramos ppm mcg kg mg mcg libras Onz cuarto de taza media taza litro ml onza líq…" at bounding box center [733, 554] width 185 height 40
select select "24"
click at [641, 534] on select "Gramos ppm mcg kg mg mcg libras Onz cuarto de taza media taza litro ml onza líq…" at bounding box center [733, 554] width 185 height 40
select select "29"
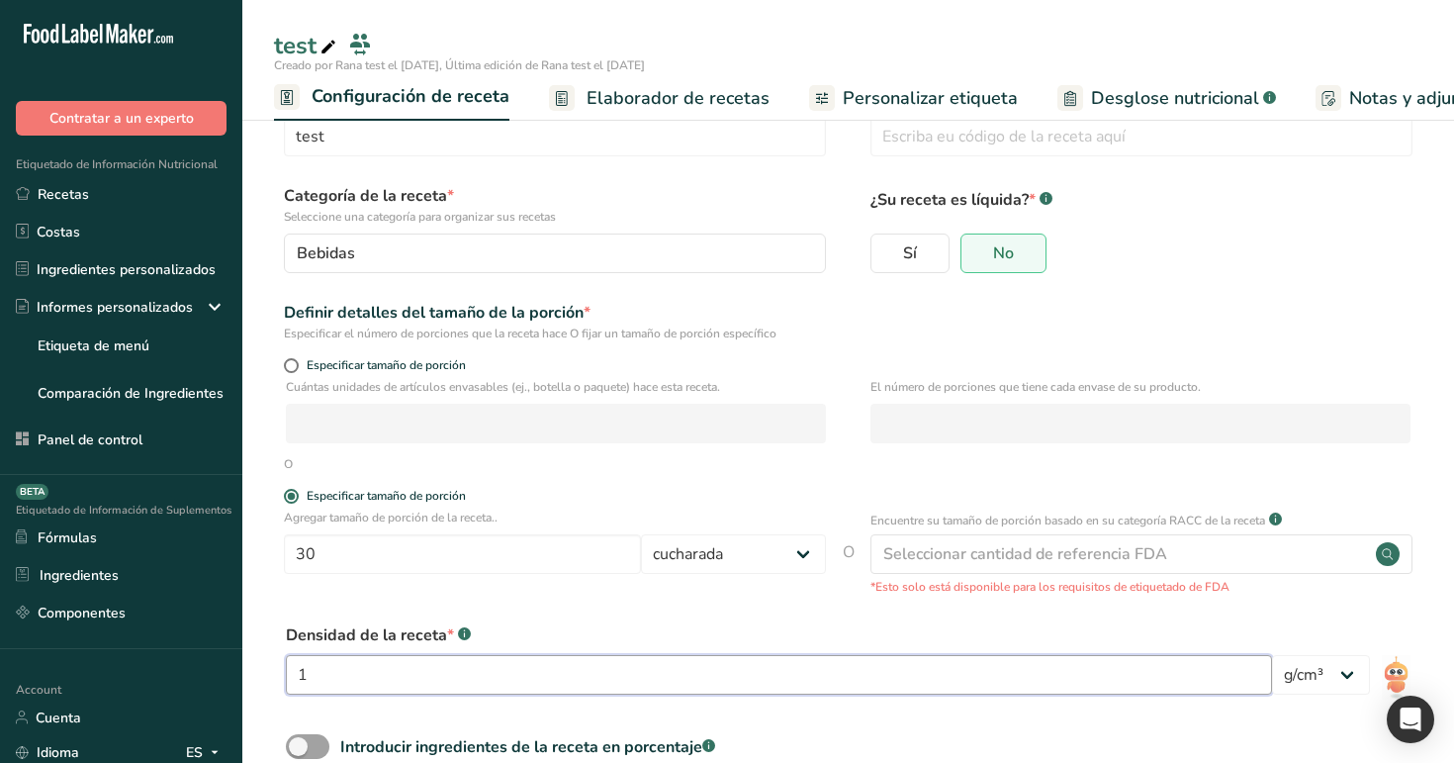
click at [959, 676] on input "1" at bounding box center [779, 675] width 986 height 40
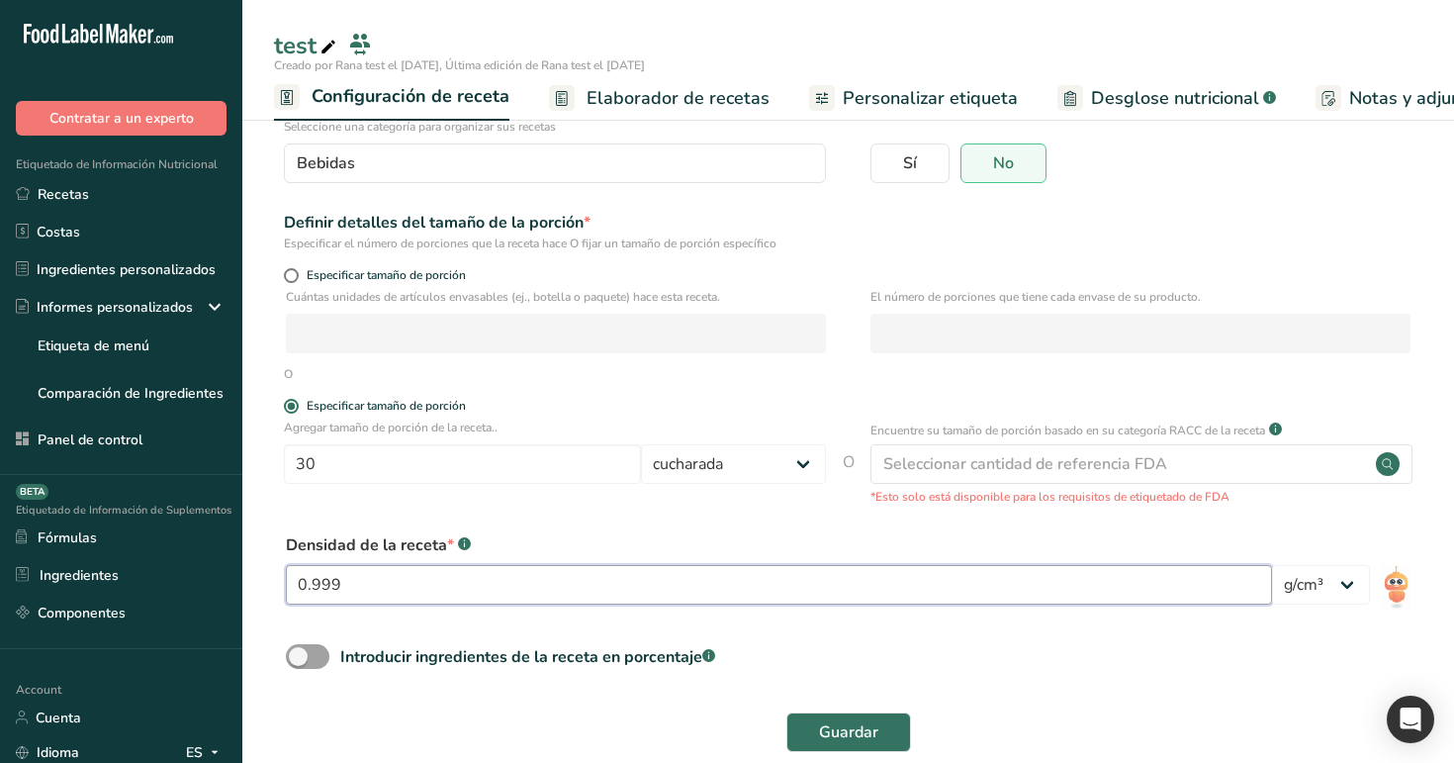
scroll to position [180, 0]
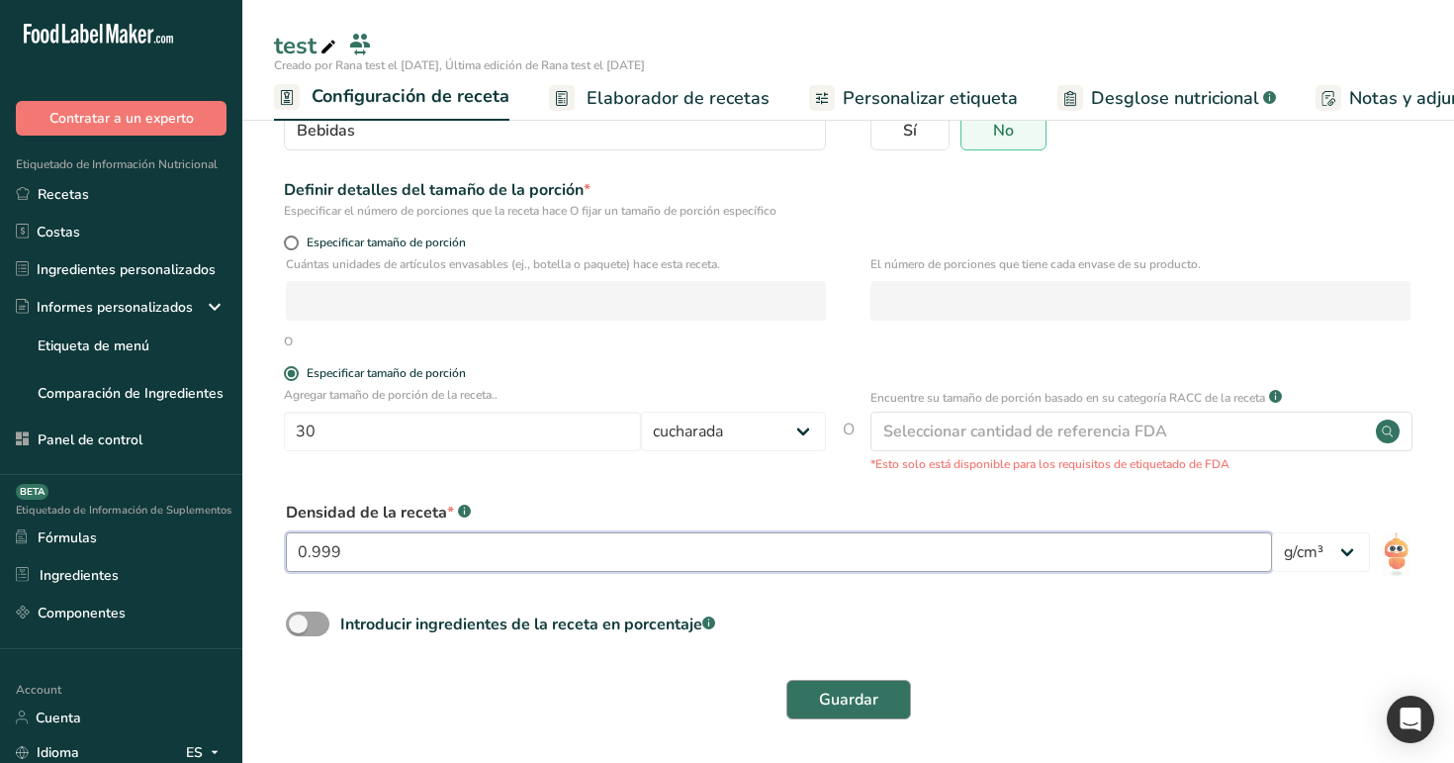
type input "0.999"
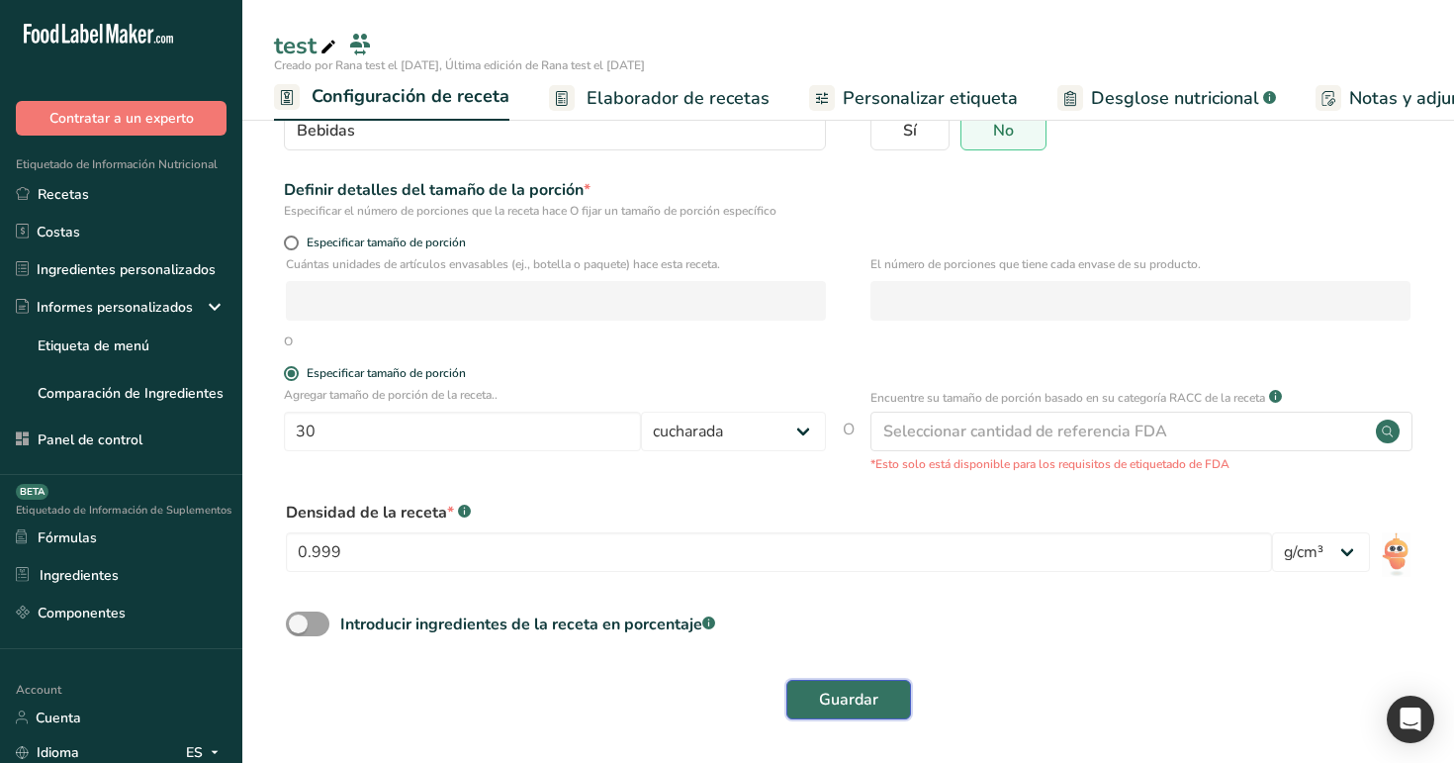
click at [872, 699] on span "Guardar" at bounding box center [848, 700] width 59 height 24
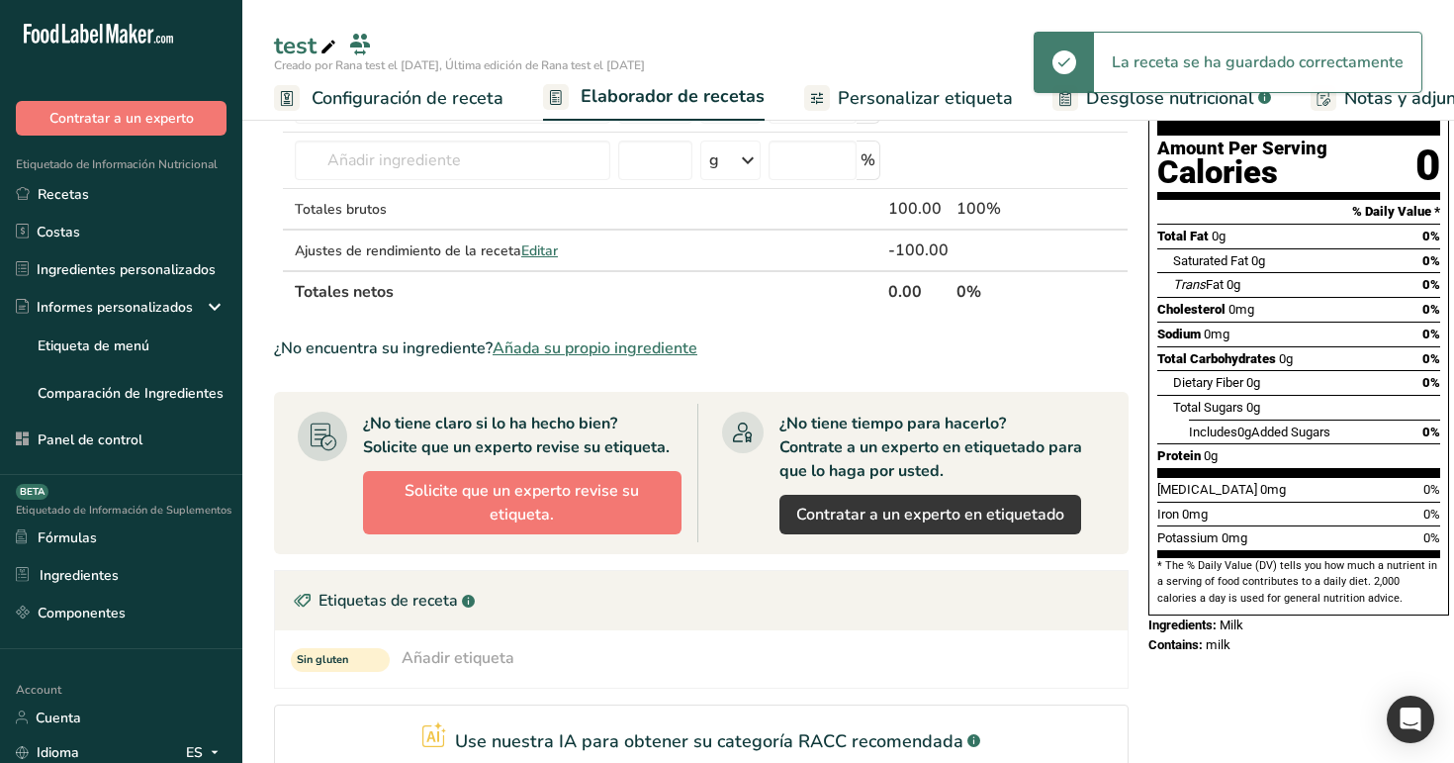
click at [409, 106] on span "Configuración de receta" at bounding box center [408, 98] width 192 height 27
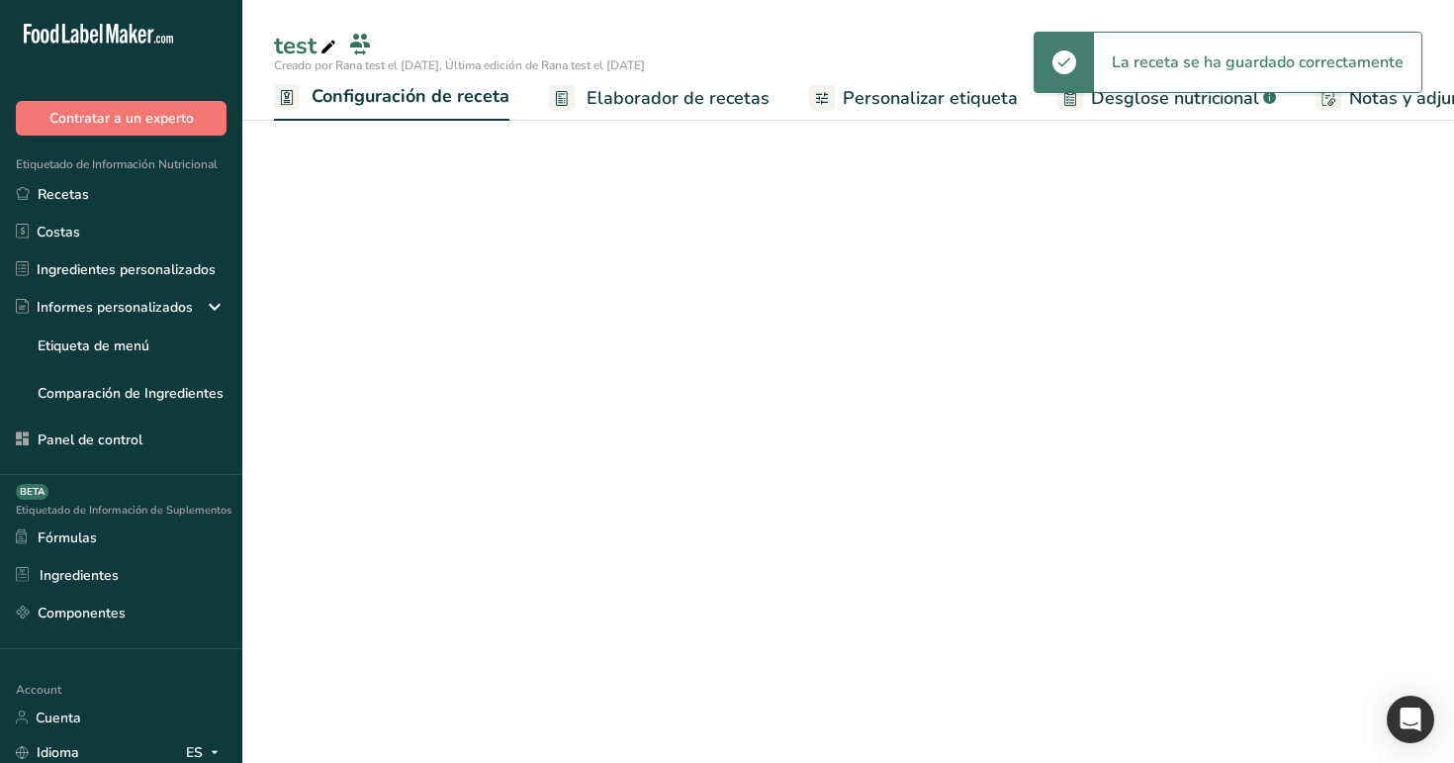
scroll to position [0, 7]
select select "24"
select select "29"
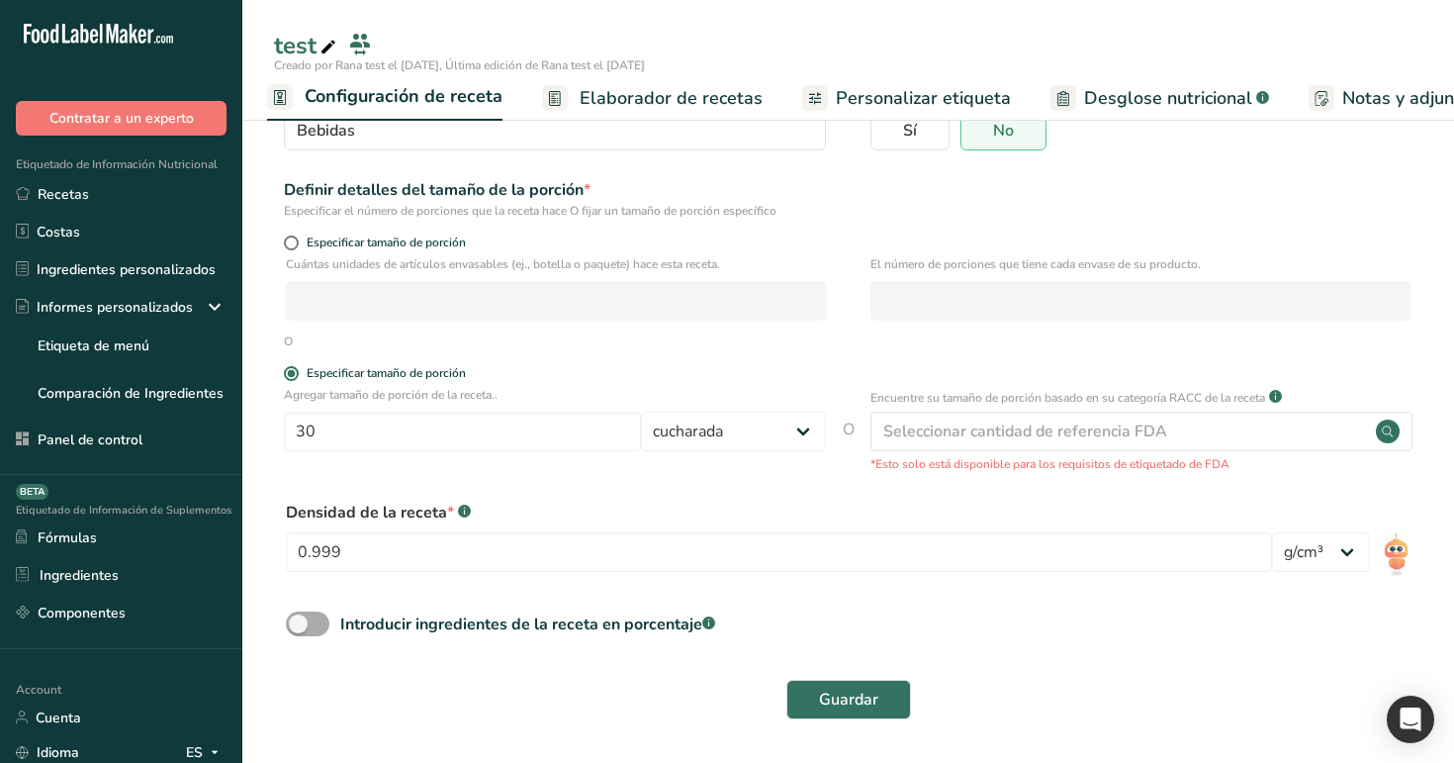
click at [319, 625] on span at bounding box center [308, 623] width 44 height 25
click at [299, 625] on input "Introducir ingredientes de la receta en porcentaje .a-a{fill:#347362;}.b-a{fill…" at bounding box center [292, 623] width 13 height 13
checkbox input "true"
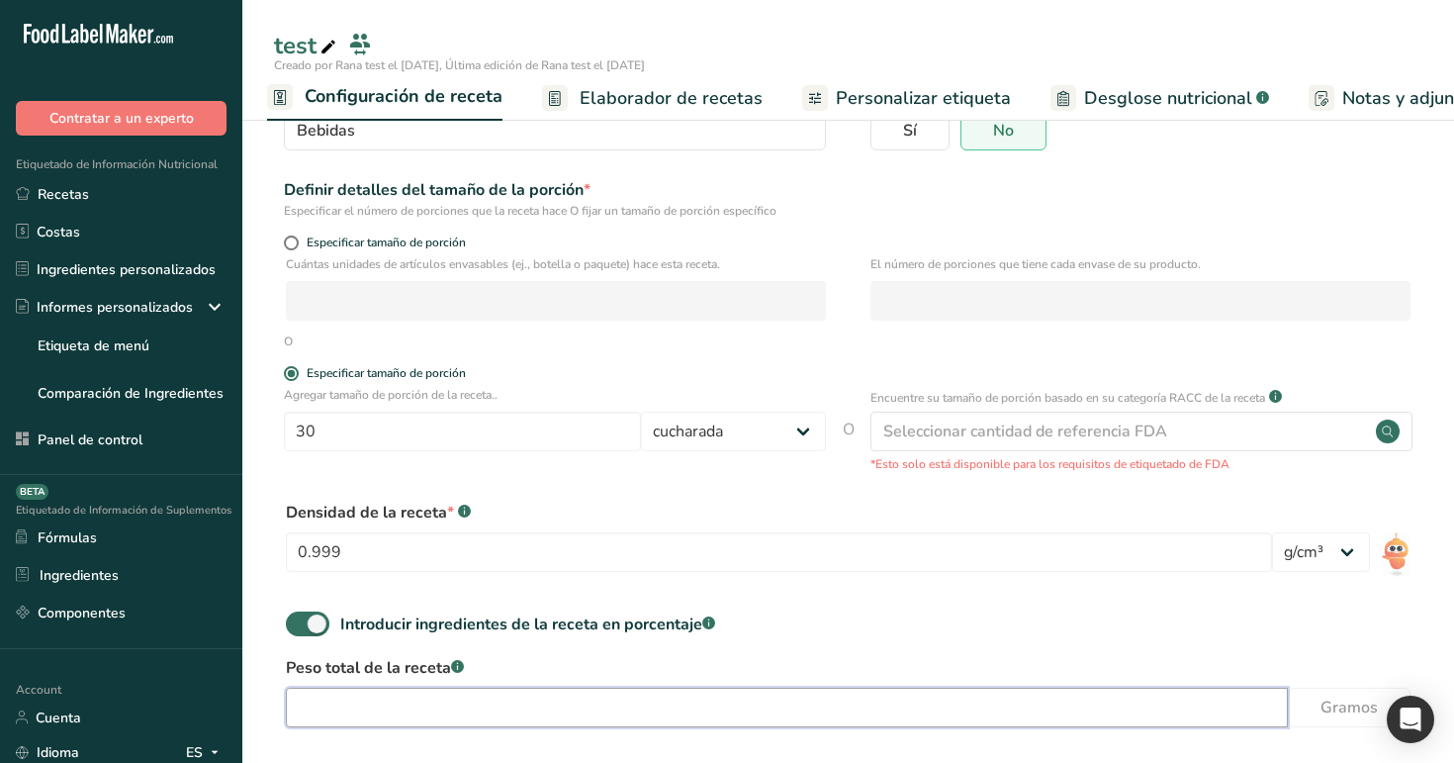
click at [422, 693] on input "number" at bounding box center [787, 708] width 1002 height 40
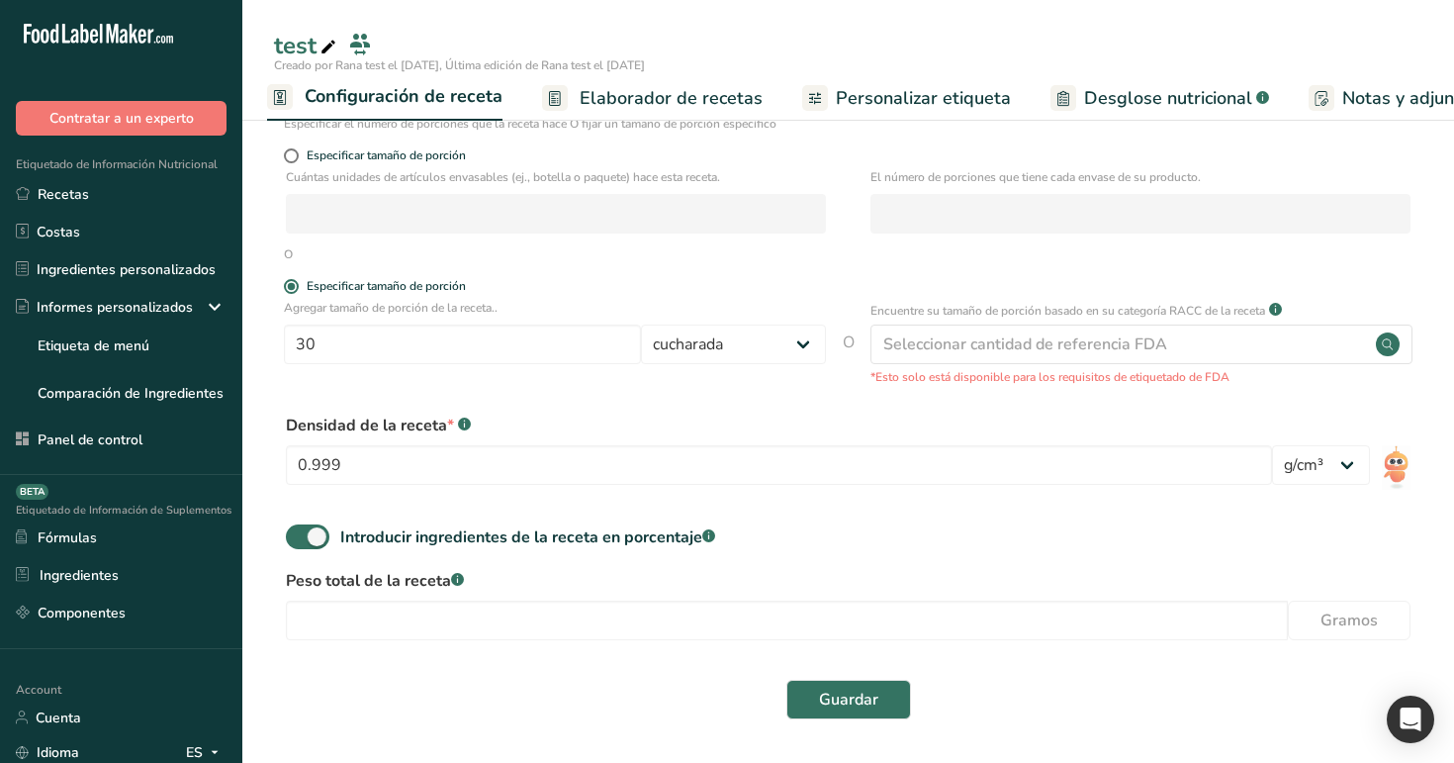
click at [701, 76] on link "Elaborador de recetas" at bounding box center [652, 98] width 221 height 45
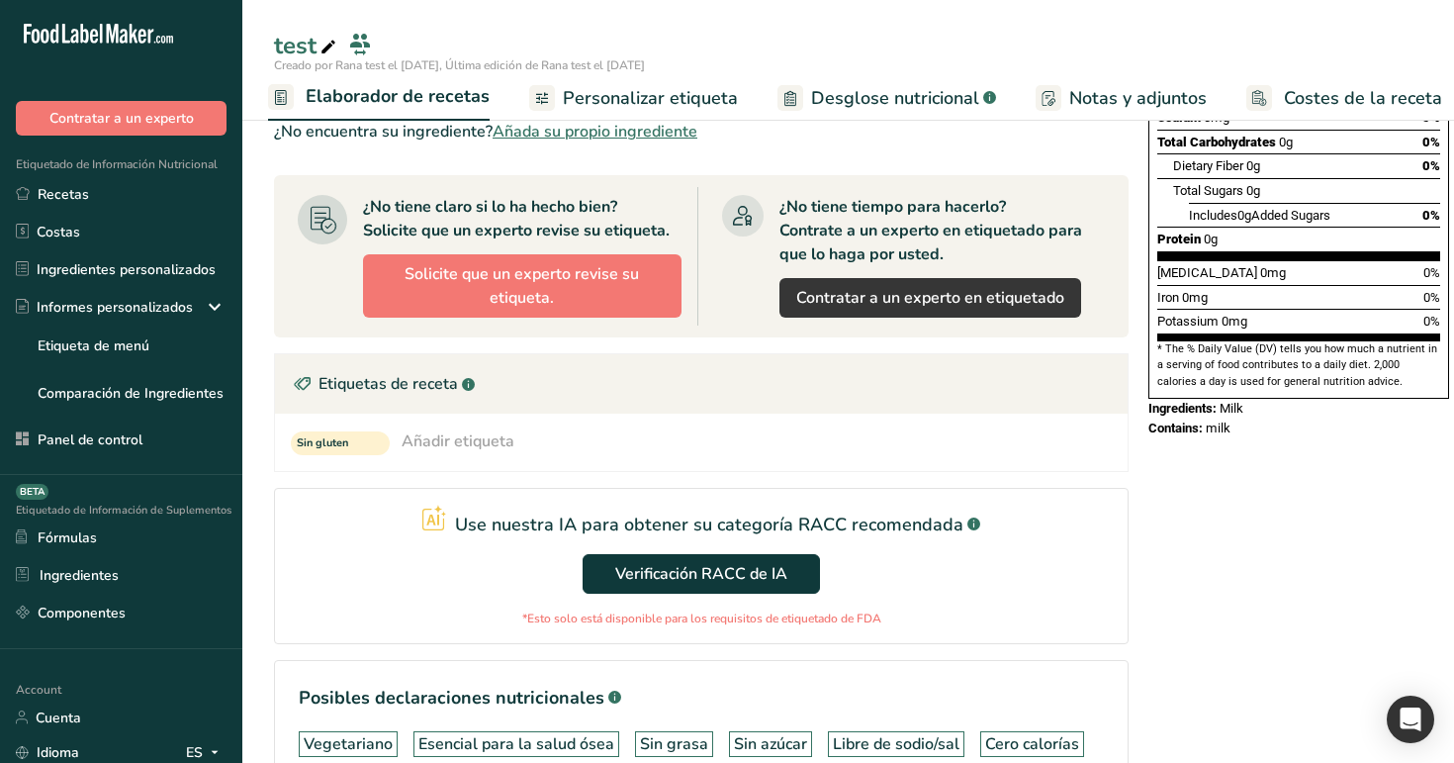
scroll to position [517, 0]
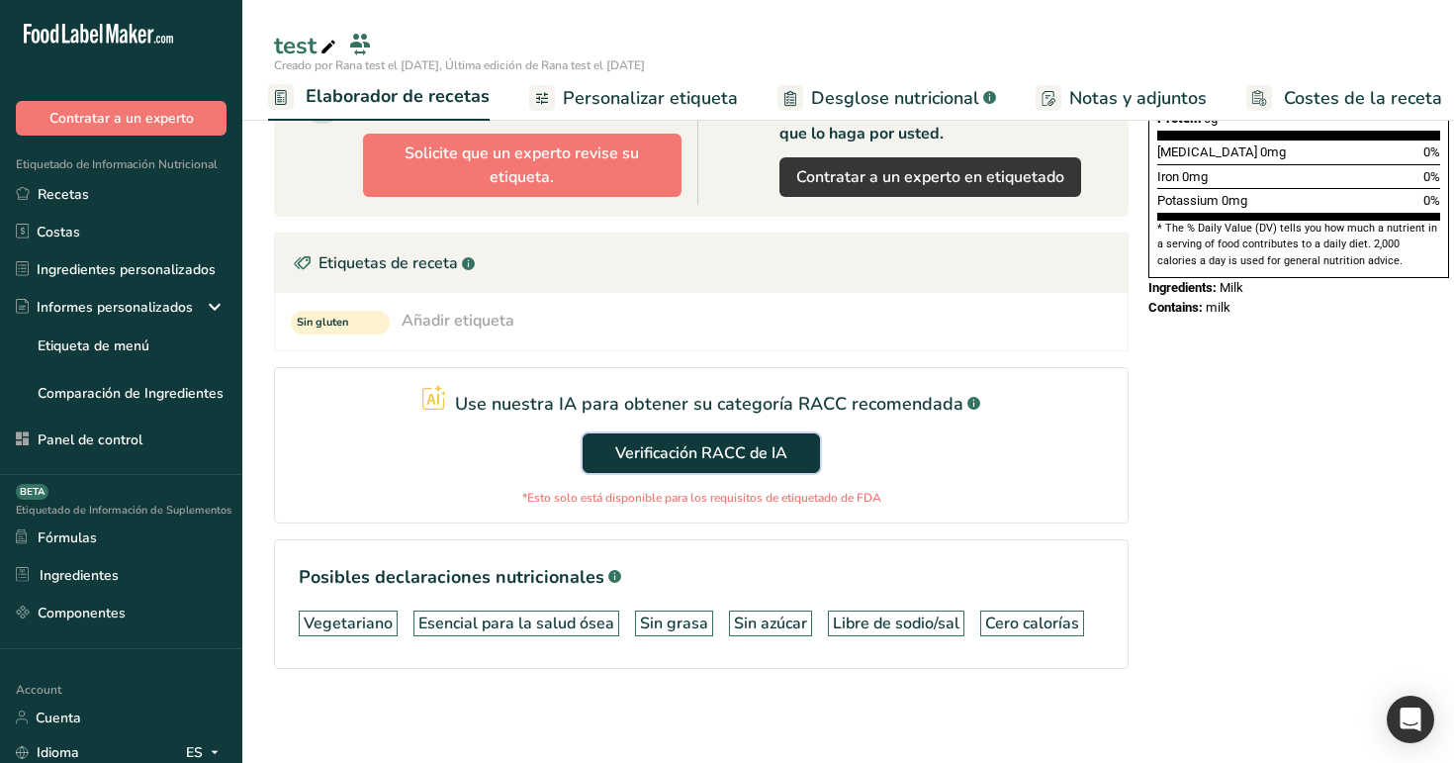
click at [721, 448] on span "Verificación RACC de IA" at bounding box center [701, 453] width 172 height 24
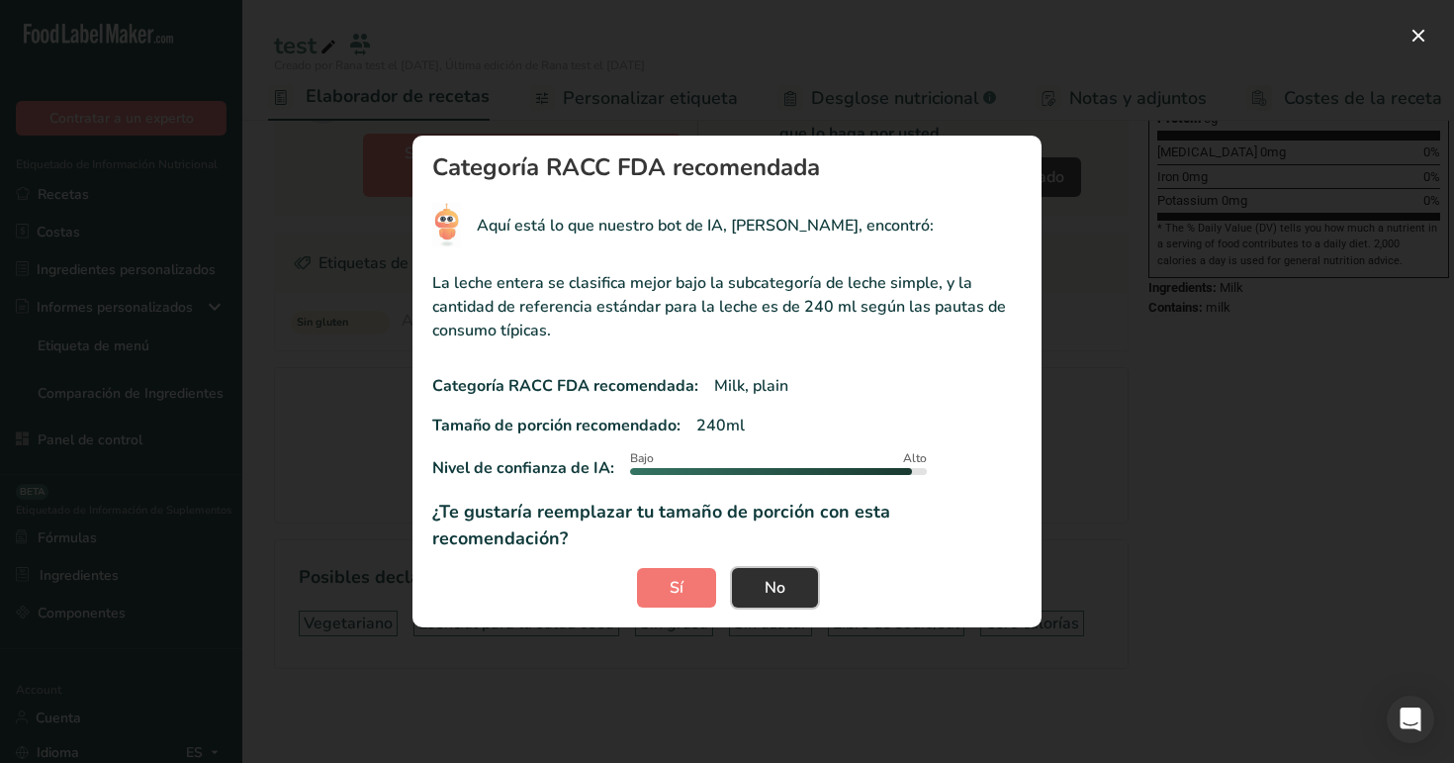
click at [768, 578] on span "No" at bounding box center [775, 588] width 21 height 24
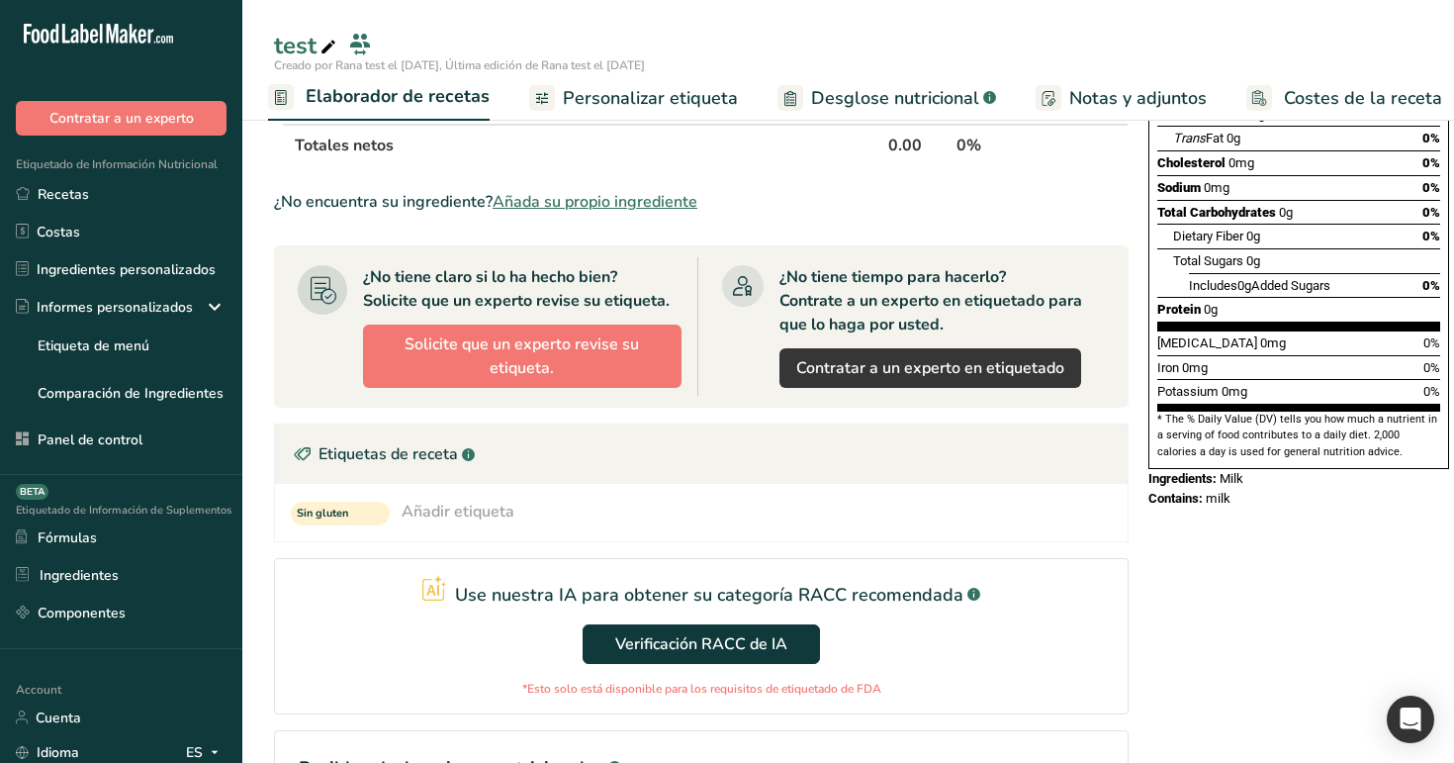
scroll to position [0, 0]
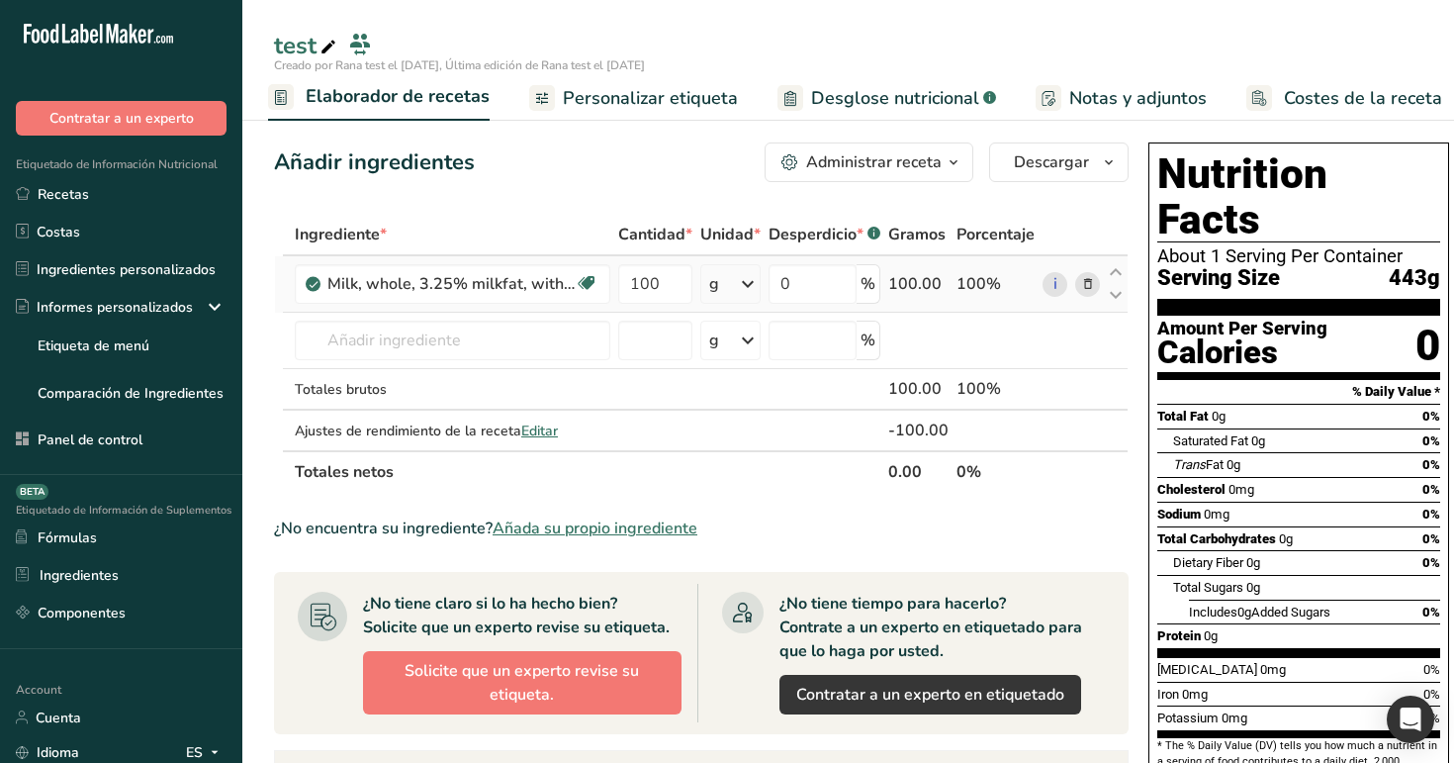
click at [1094, 282] on span at bounding box center [1088, 284] width 24 height 24
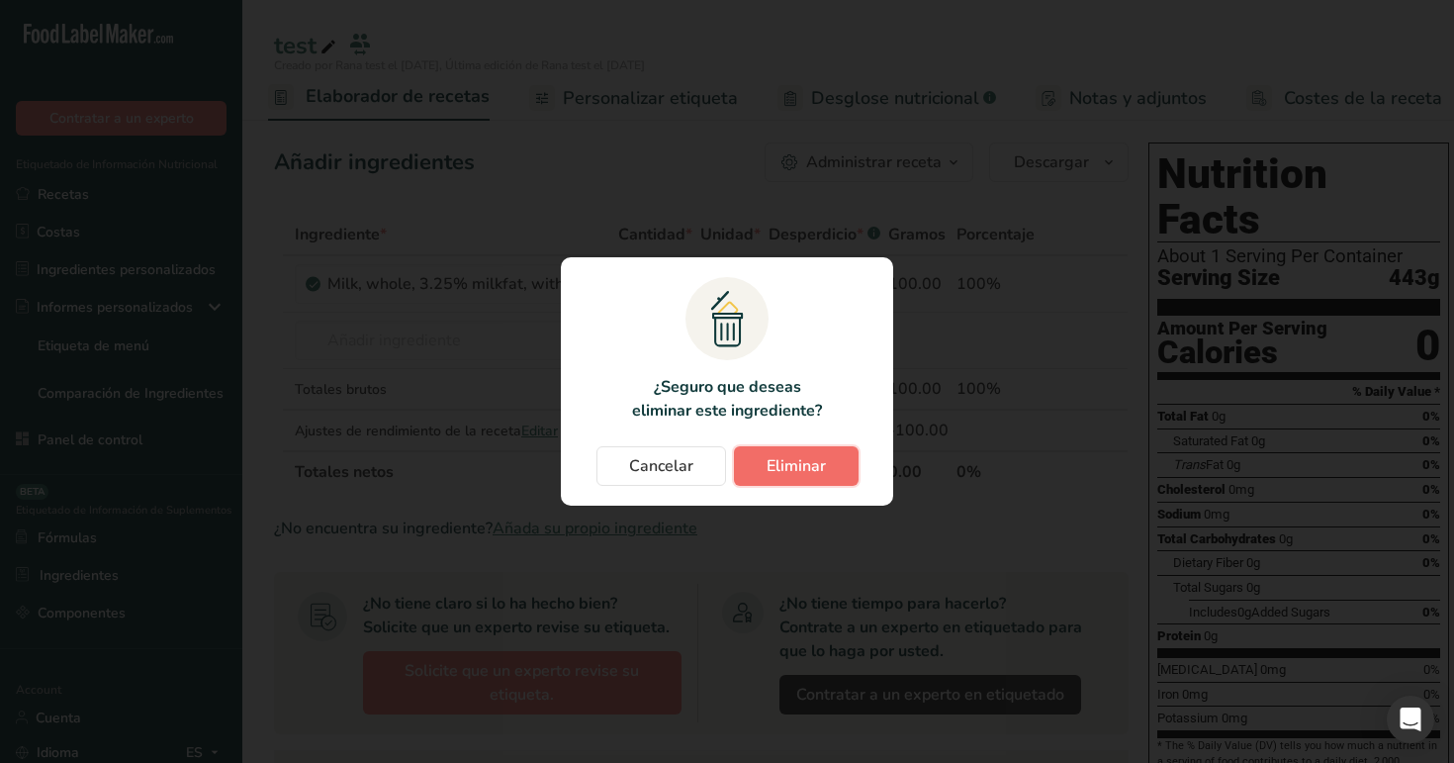
click at [783, 459] on span "Eliminar" at bounding box center [796, 466] width 59 height 24
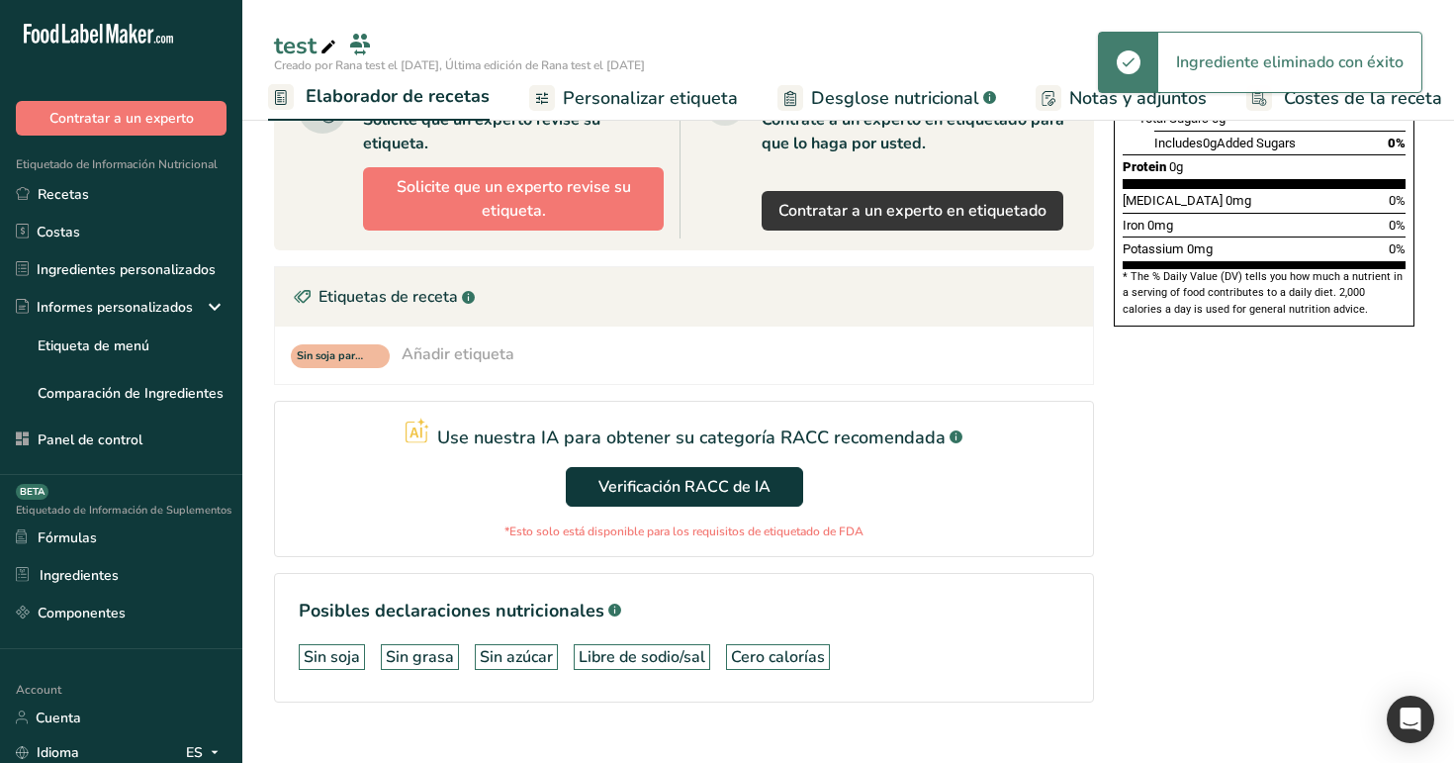
scroll to position [503, 0]
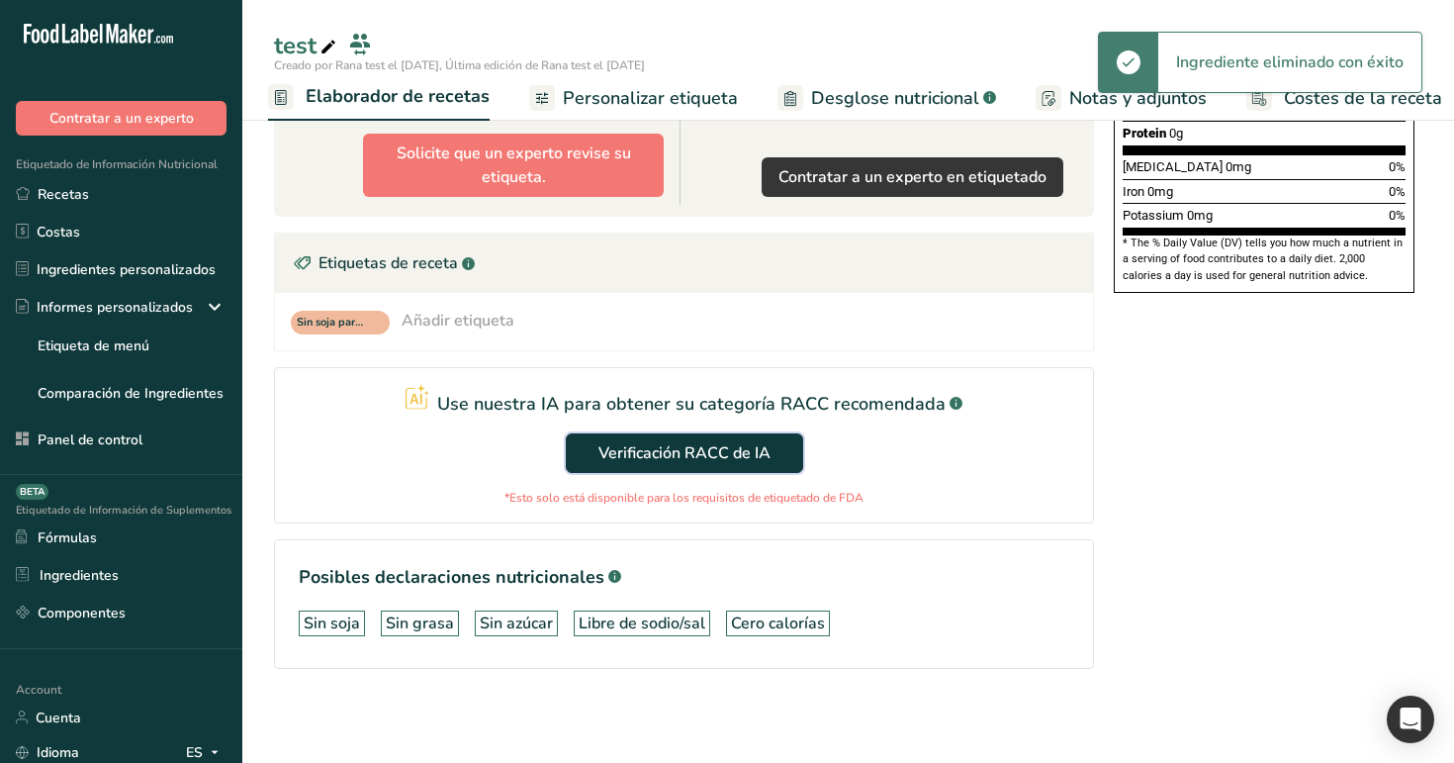
click at [758, 444] on span "Verificación RACC de IA" at bounding box center [684, 453] width 172 height 24
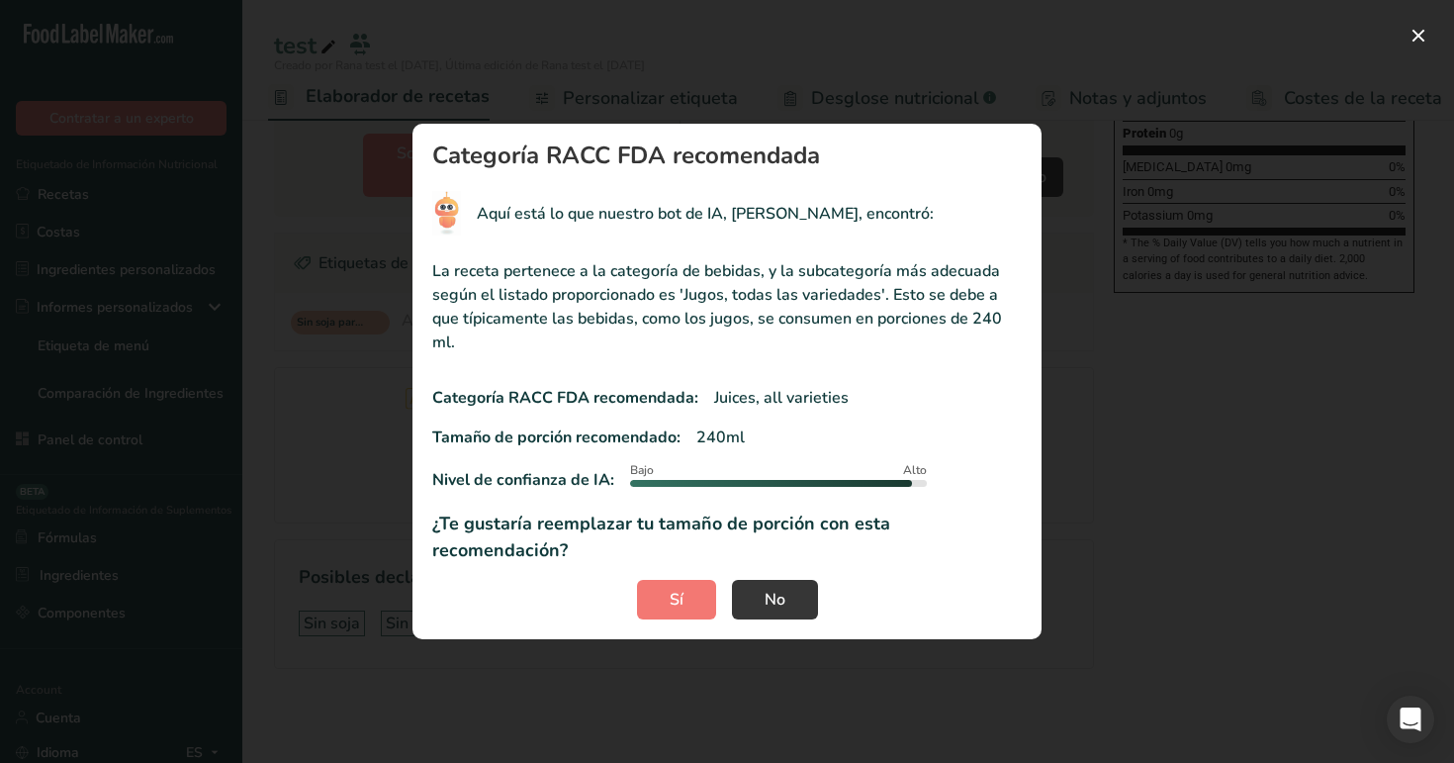
click at [259, 289] on div "RACC modal" at bounding box center [727, 381] width 1454 height 763
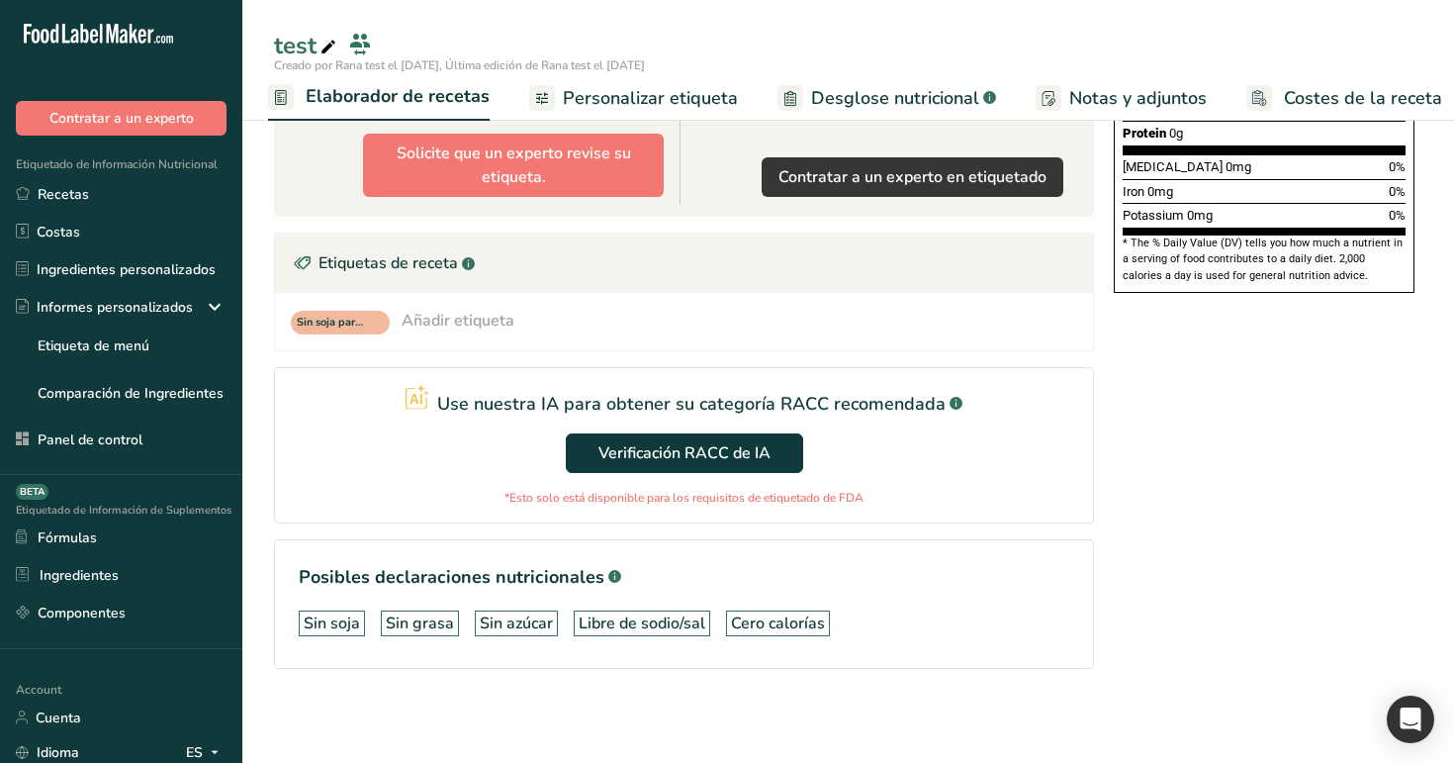
scroll to position [0, 0]
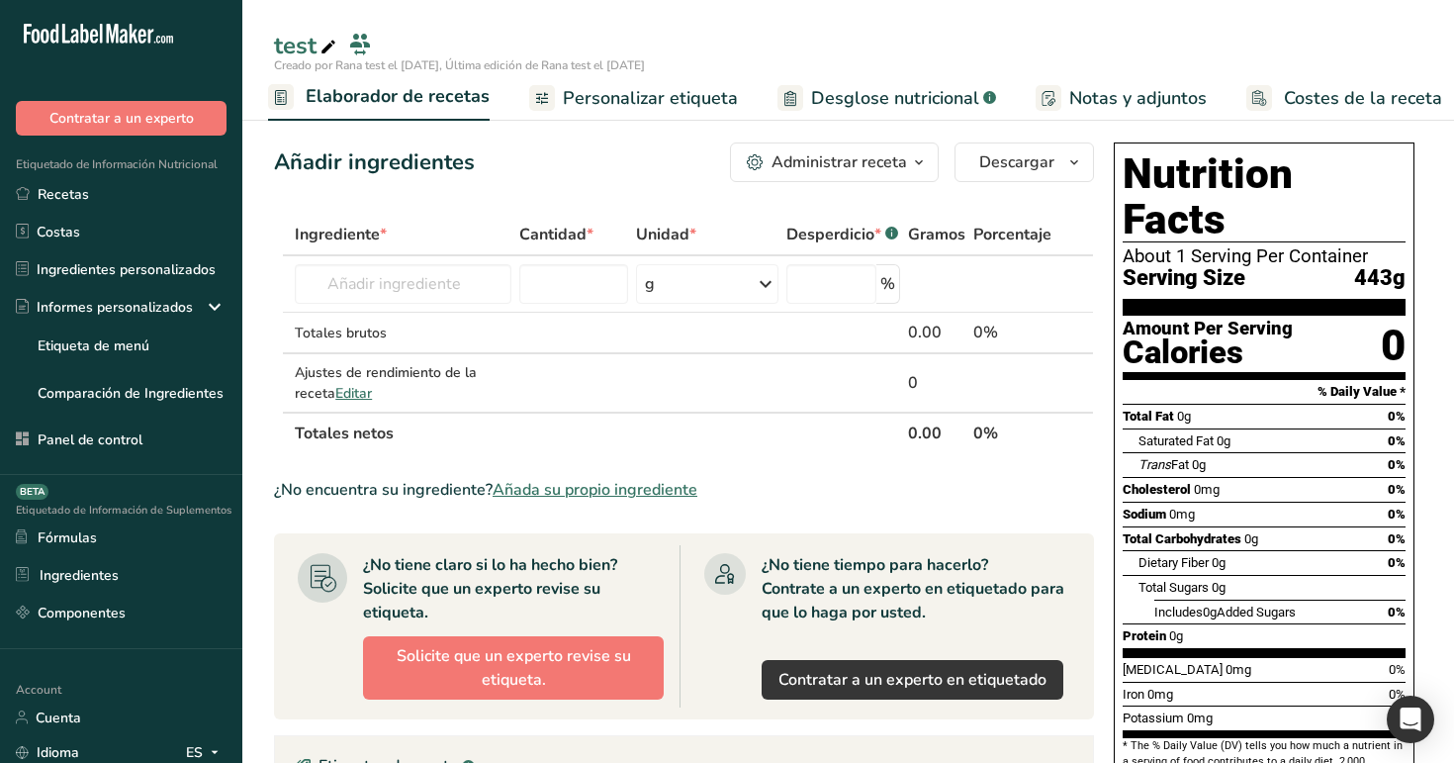
click at [393, 95] on span "Elaborador de recetas" at bounding box center [398, 96] width 184 height 27
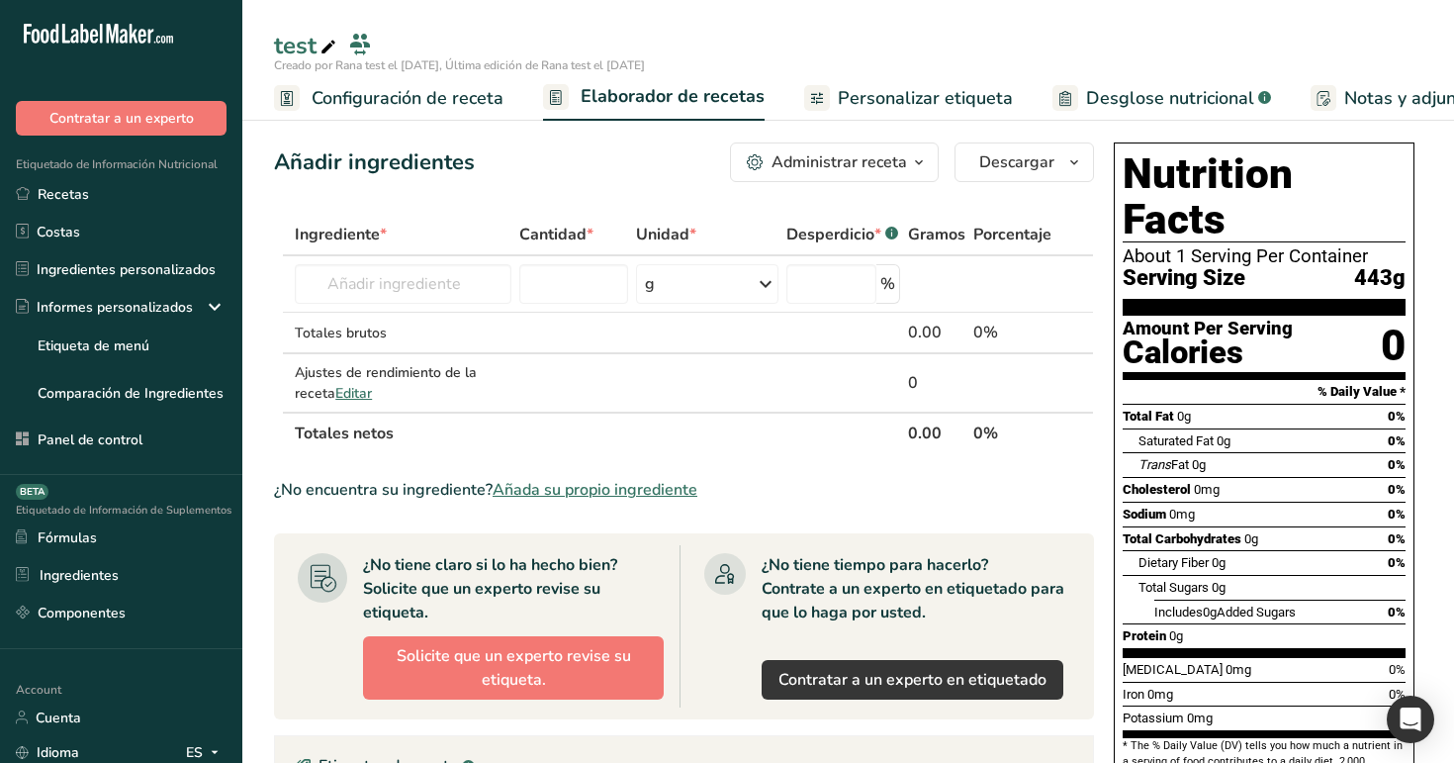
click at [381, 101] on span "Configuración de receta" at bounding box center [408, 98] width 192 height 27
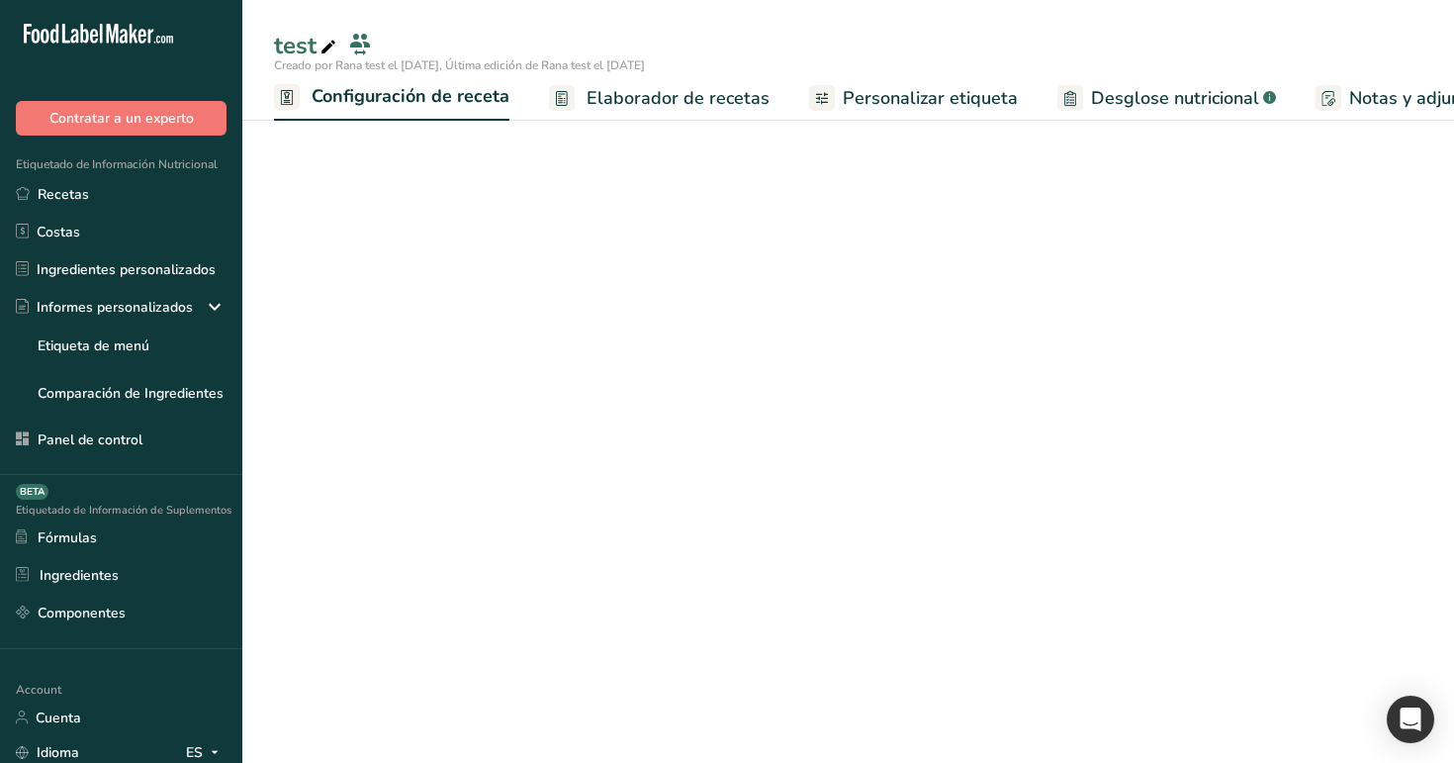
scroll to position [0, 7]
select select "24"
select select "29"
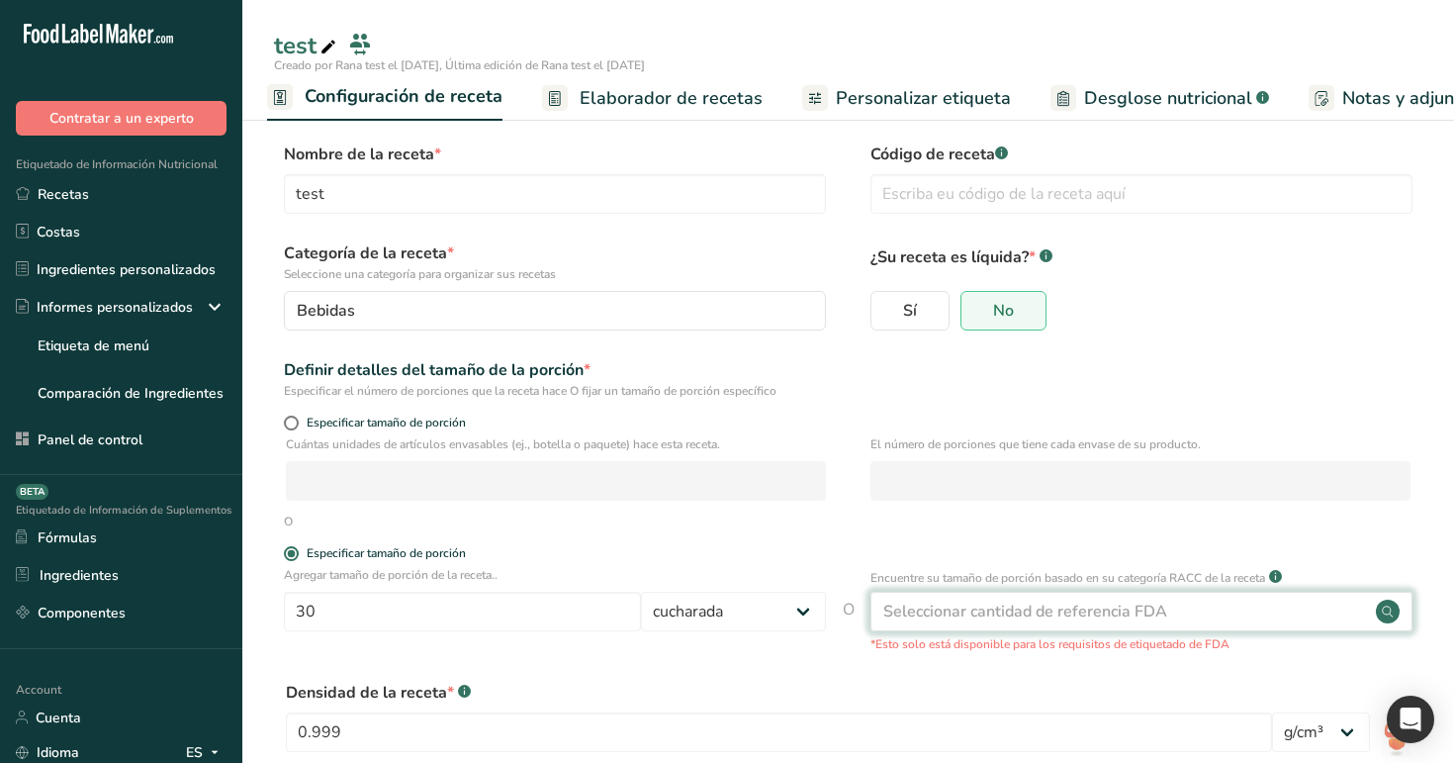
click at [1127, 616] on div "Seleccionar cantidad de referencia FDA" at bounding box center [1025, 611] width 284 height 24
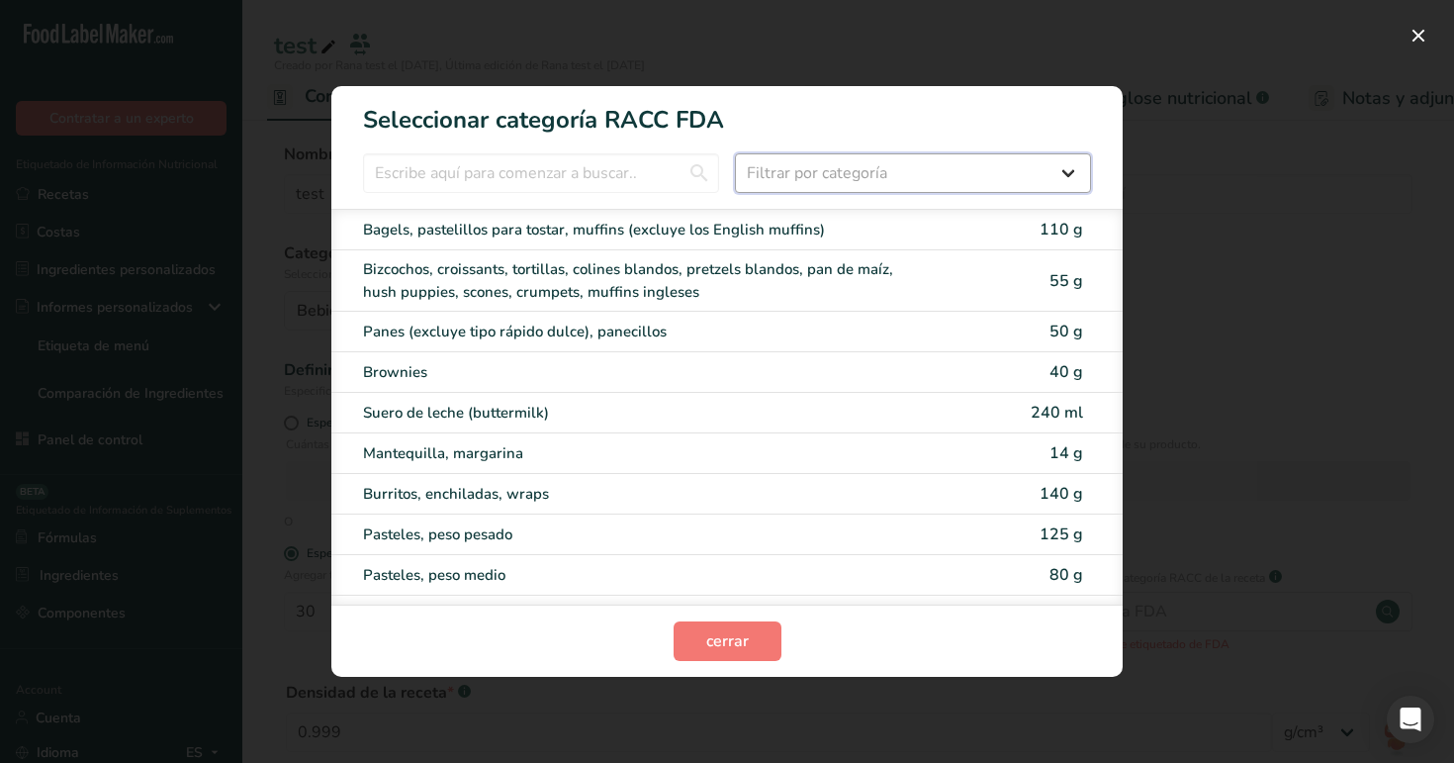
click at [831, 183] on select "Filtrar por categoría Todos Productos de panadería Bebidas Cereales y otros pro…" at bounding box center [913, 173] width 356 height 40
click at [598, 177] on input "RACC Category Selection Modal" at bounding box center [541, 173] width 356 height 40
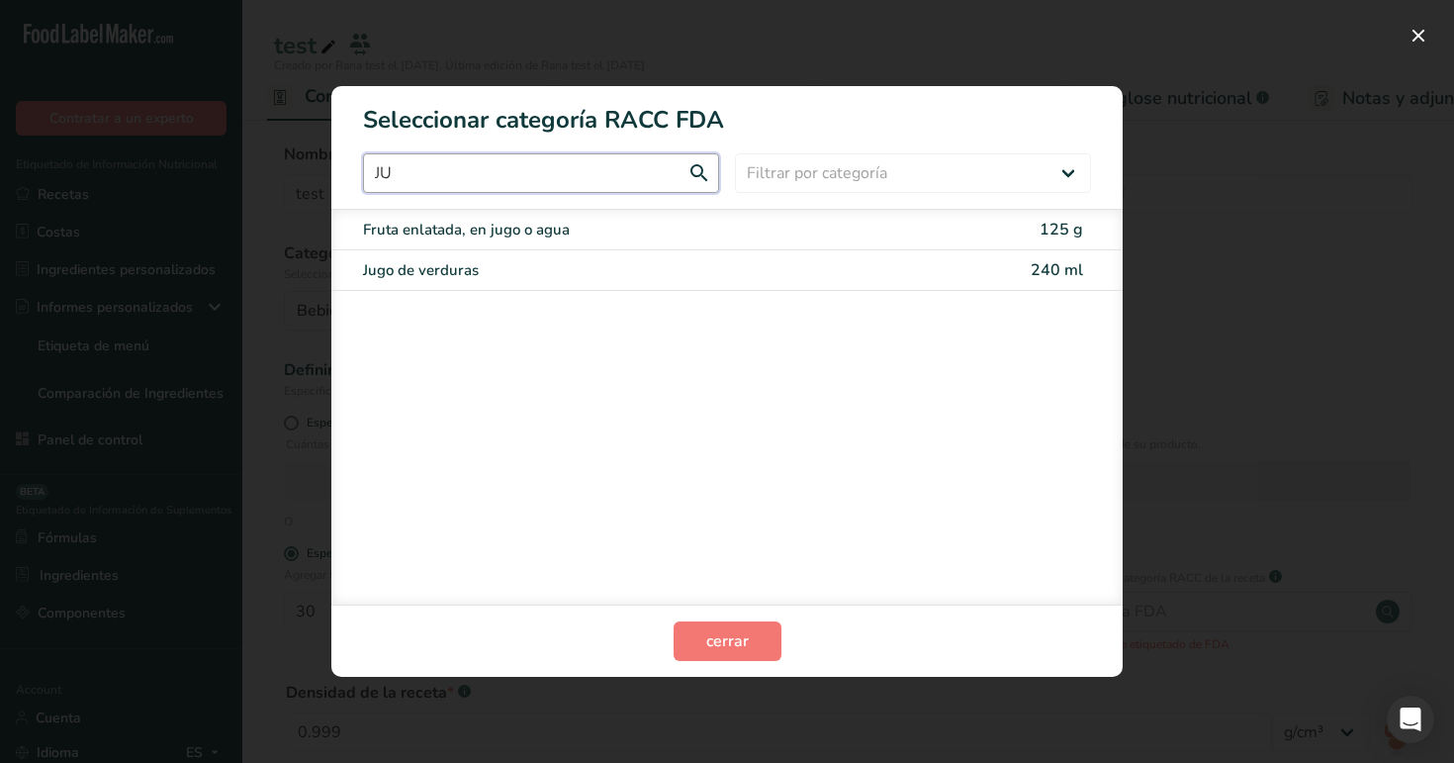
type input "J"
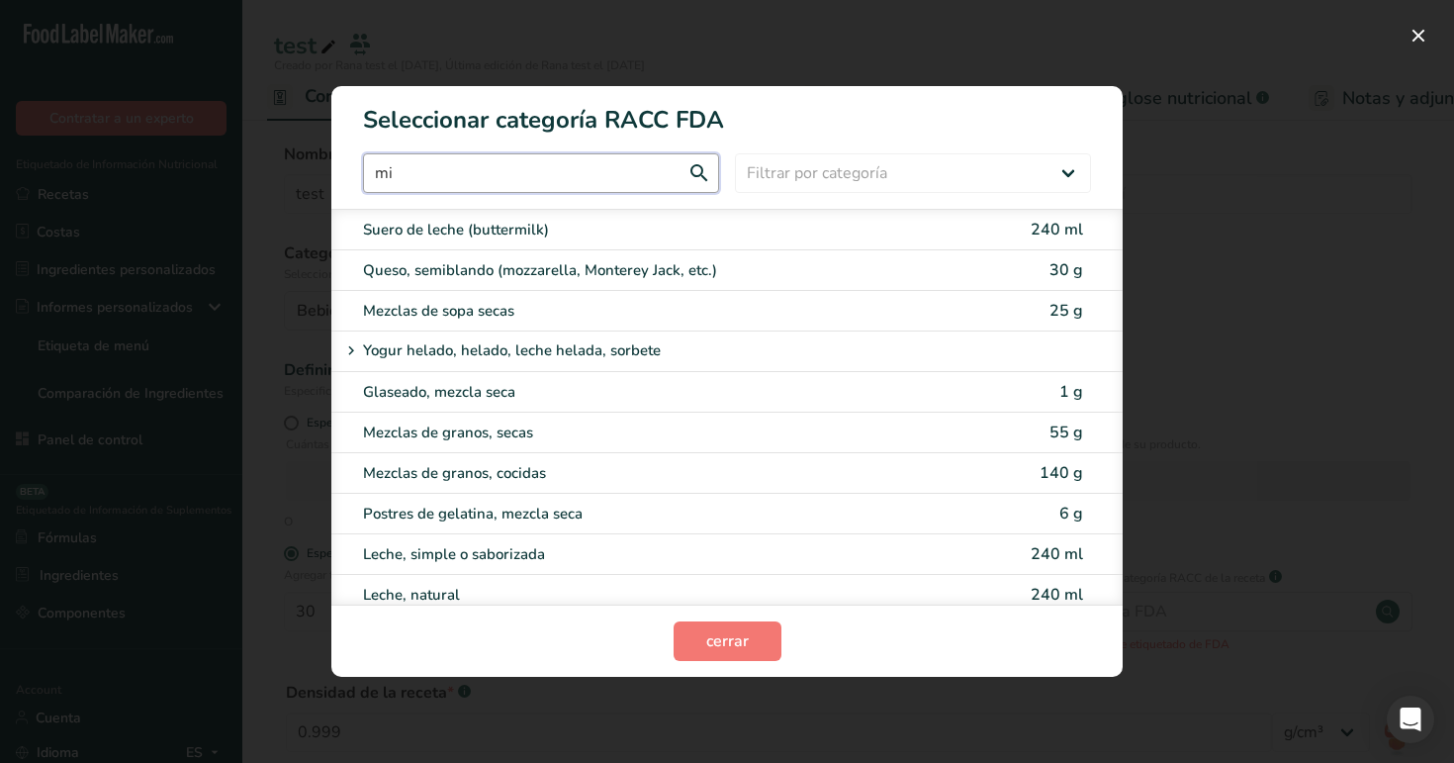
type input "m"
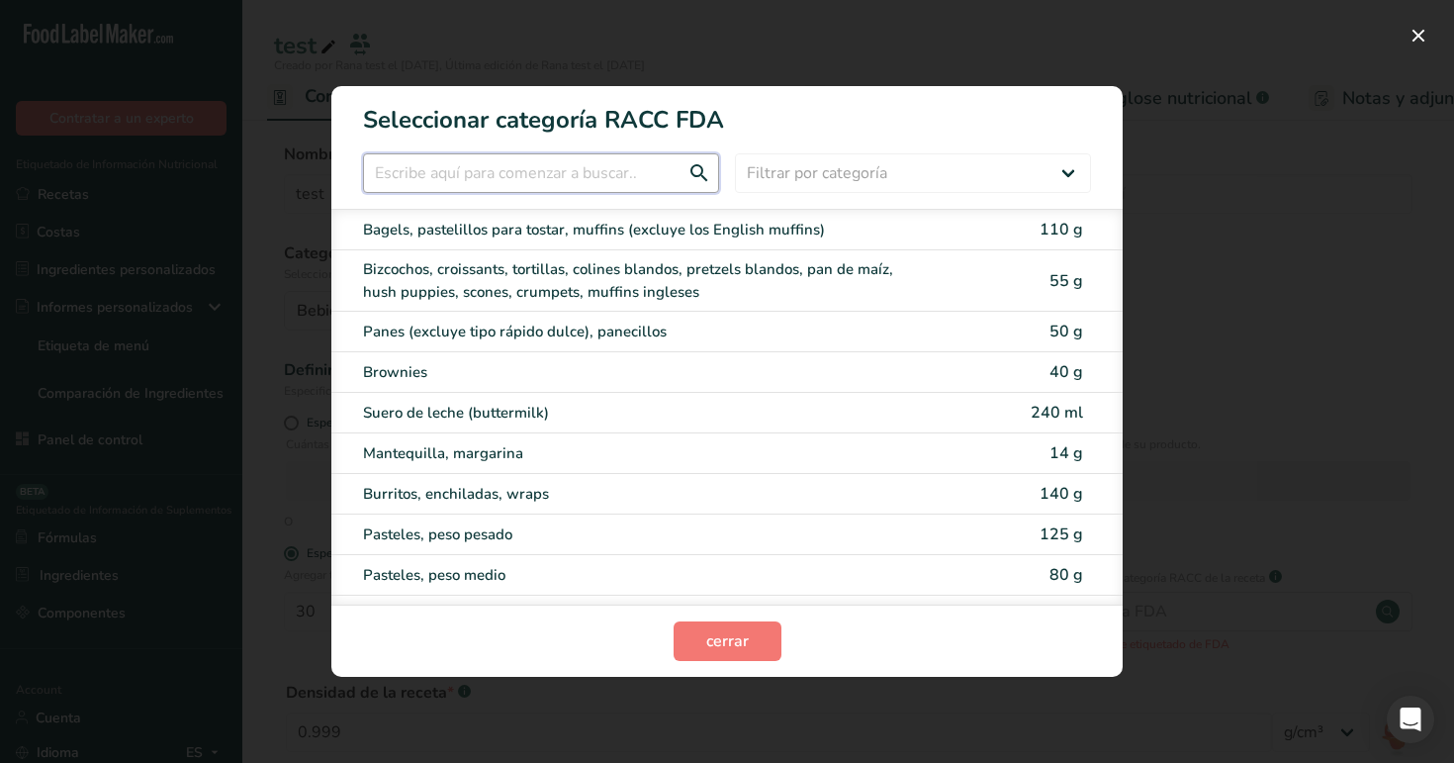
paste input "Leche"
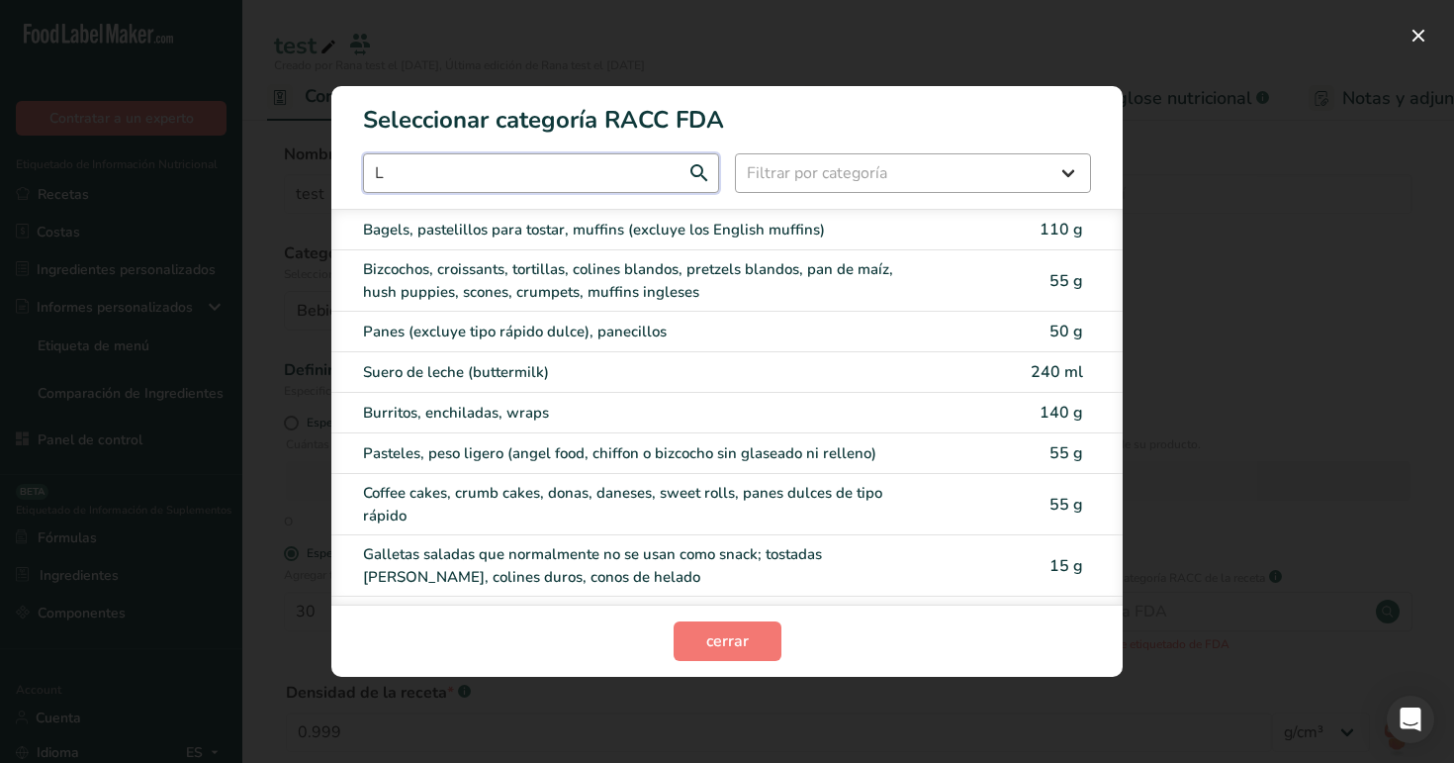
type input "L"
click at [801, 167] on select "Filtrar por categoría Todos Productos de panadería Bebidas Cereales y otros pro…" at bounding box center [913, 173] width 356 height 40
click at [1409, 29] on button "RACC Category Selection Modal" at bounding box center [1419, 36] width 32 height 32
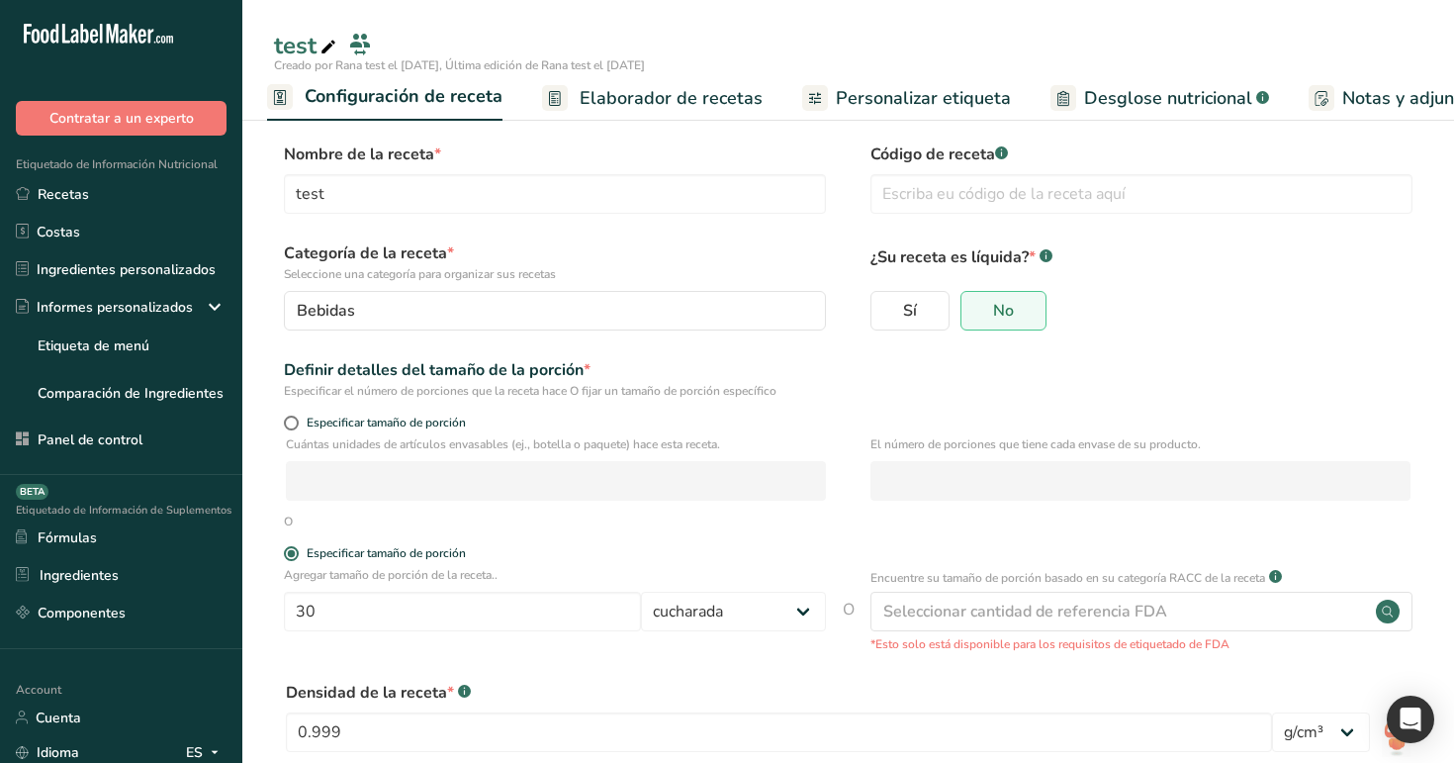
click at [662, 88] on span "Elaborador de recetas" at bounding box center [671, 98] width 183 height 27
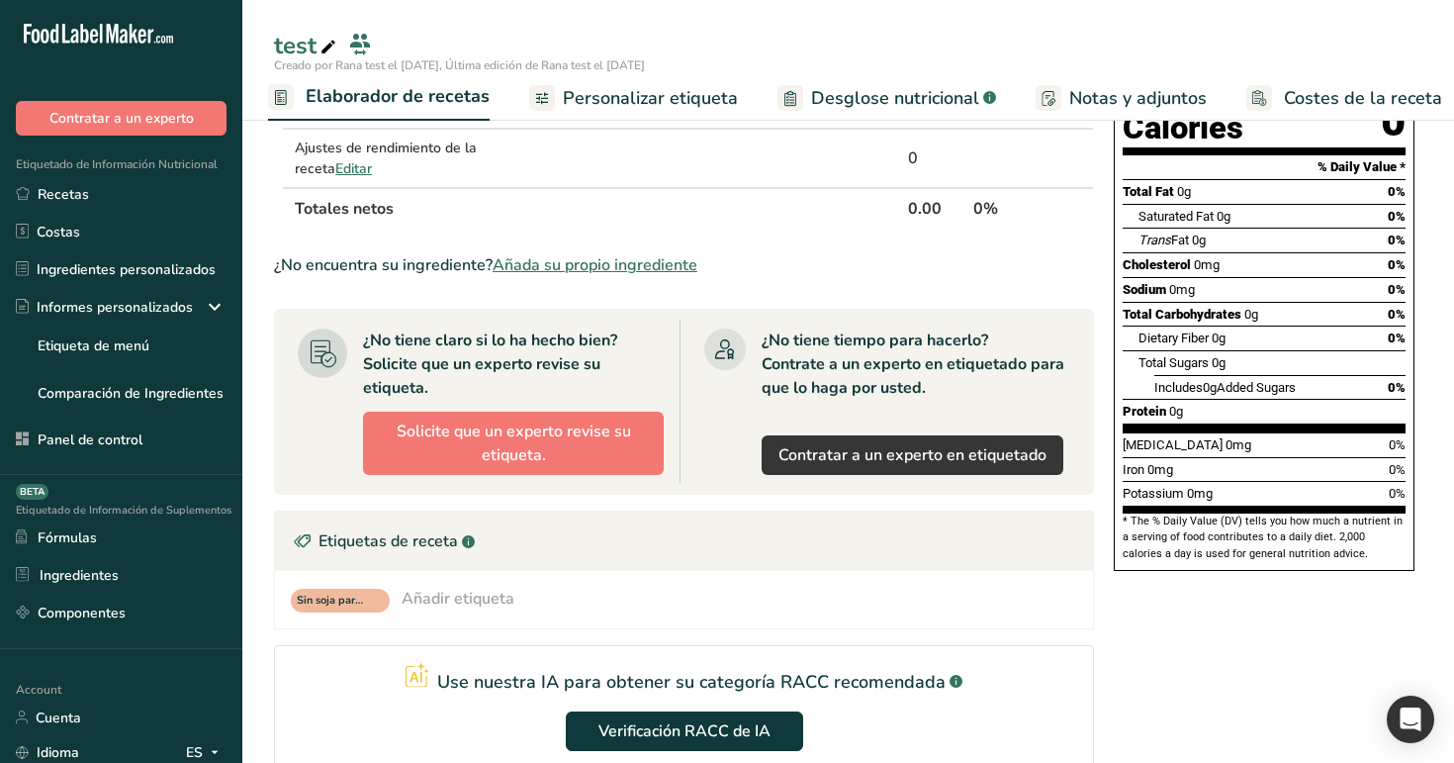
scroll to position [503, 0]
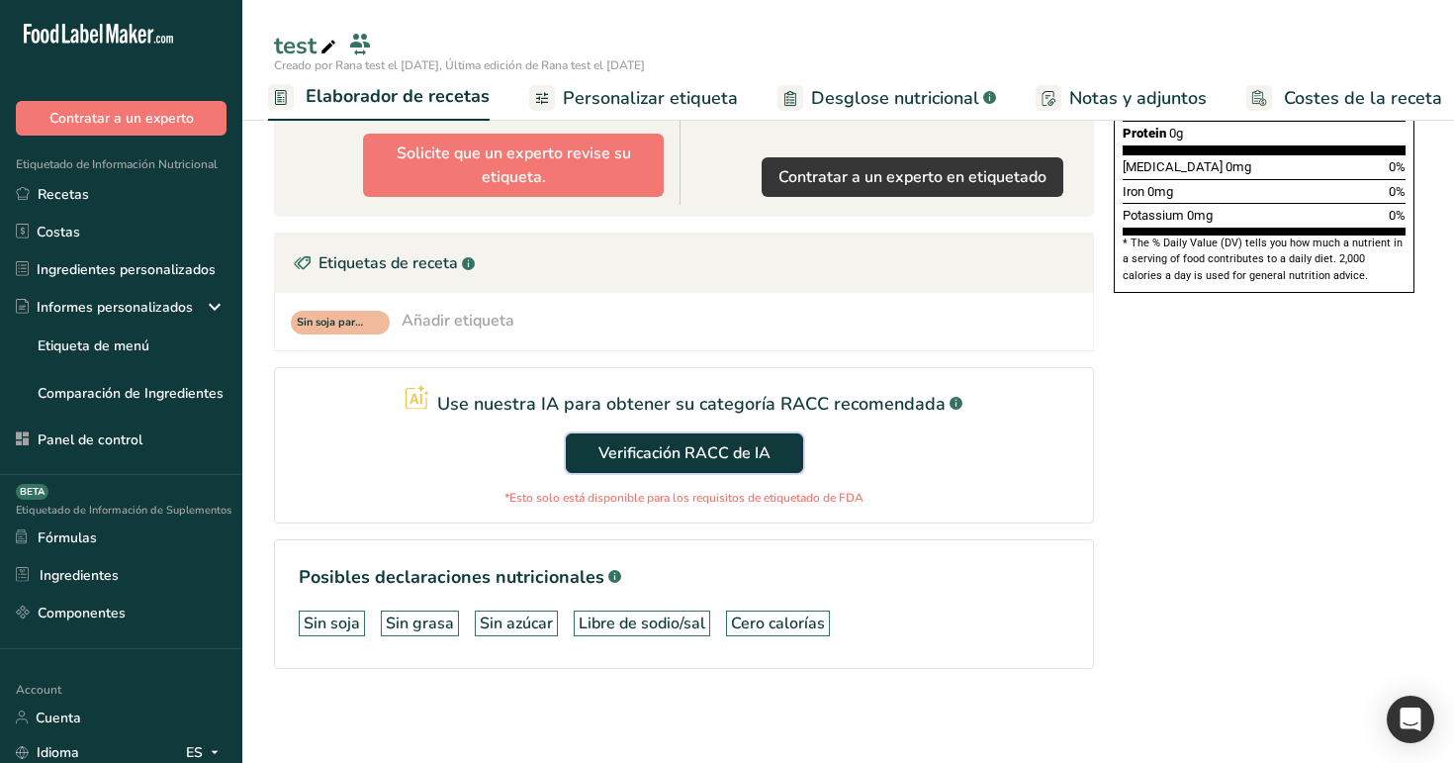
click at [695, 448] on span "Verificación RACC de IA" at bounding box center [684, 453] width 172 height 24
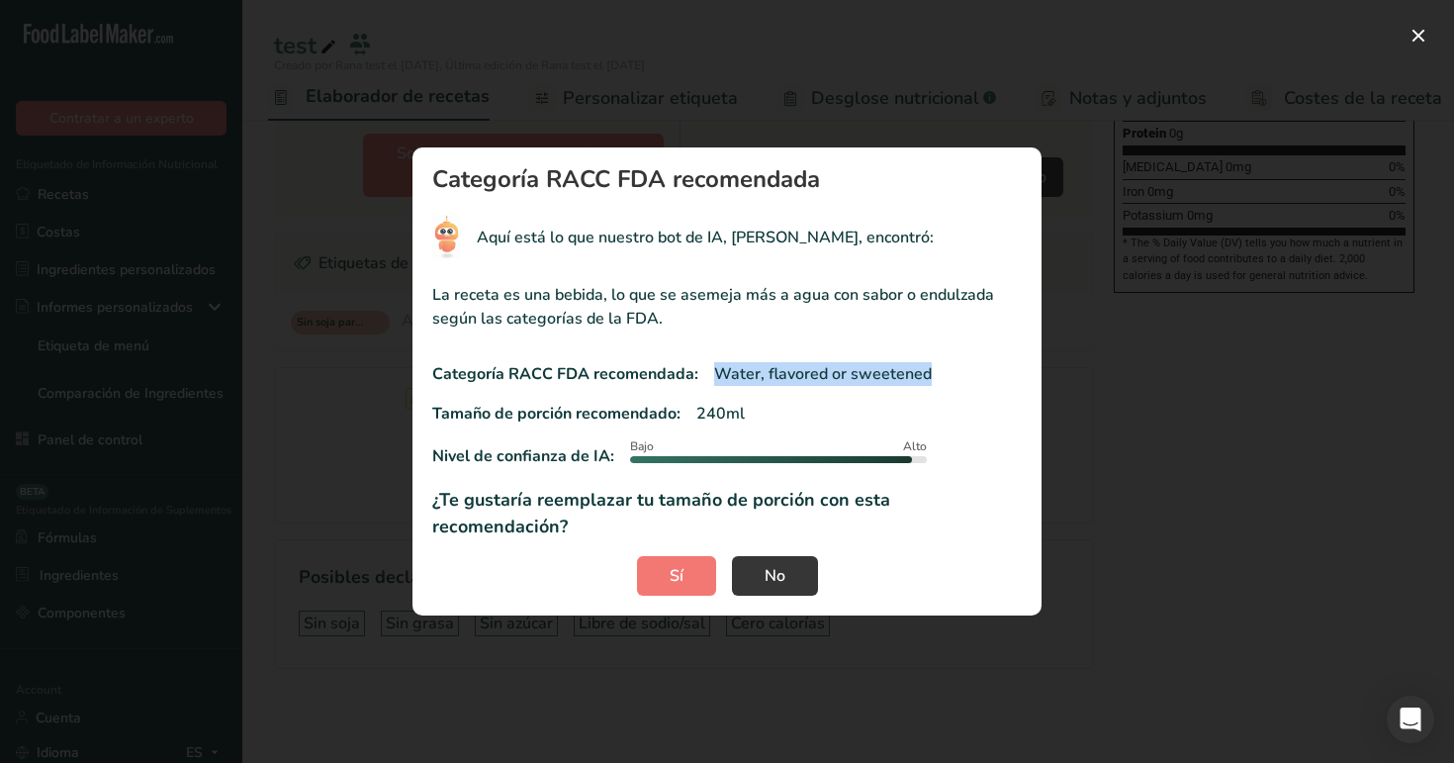
drag, startPoint x: 704, startPoint y: 383, endPoint x: 971, endPoint y: 390, distance: 267.2
click at [971, 386] on div "Categoría RACC FDA recomendada: Water, flavored or sweetened" at bounding box center [727, 374] width 590 height 24
click at [677, 564] on span "Sí" at bounding box center [677, 576] width 14 height 24
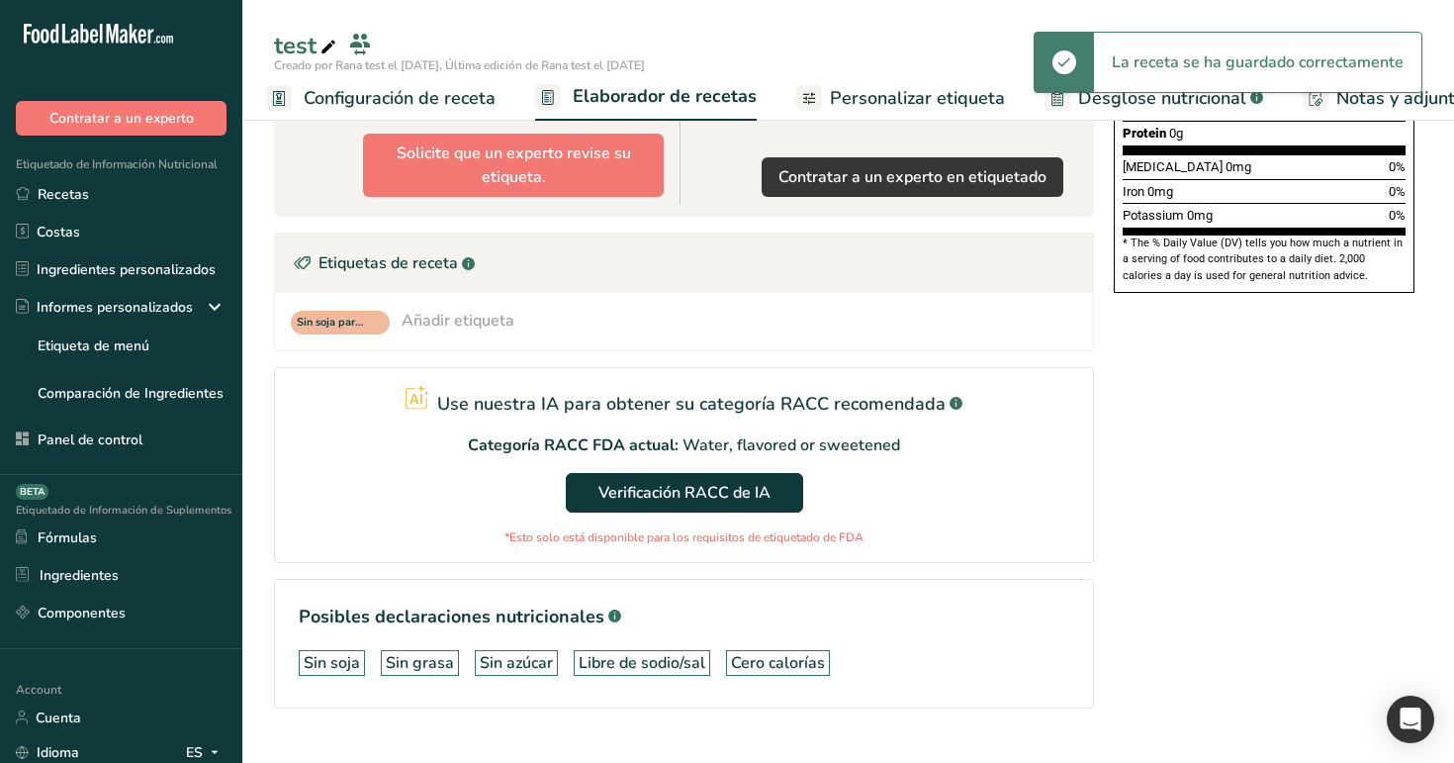
scroll to position [0, 0]
click at [366, 100] on span "Configuración de receta" at bounding box center [408, 98] width 192 height 27
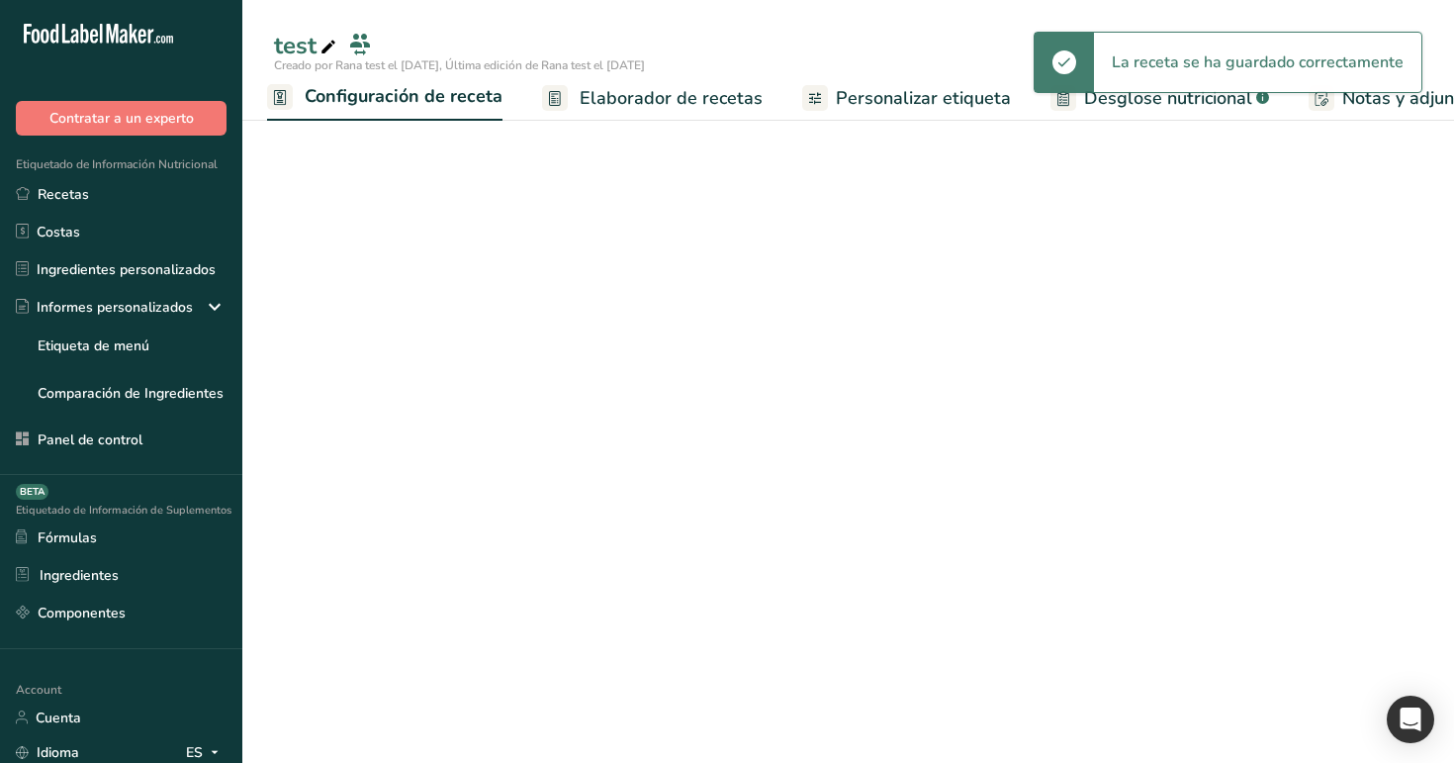
scroll to position [180, 0]
select select "27"
select select "29"
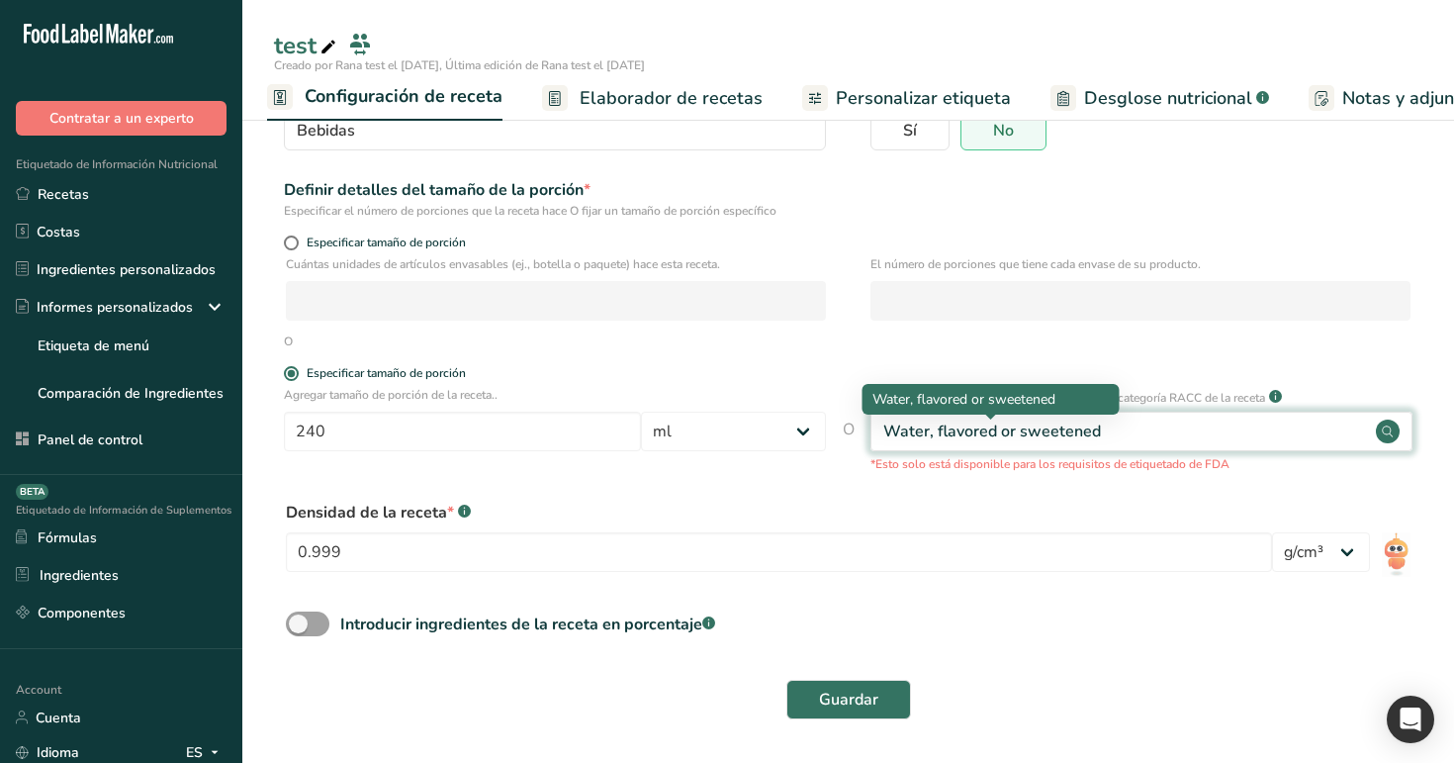
click at [1056, 437] on div "Water, flavored or sweetened" at bounding box center [992, 431] width 218 height 24
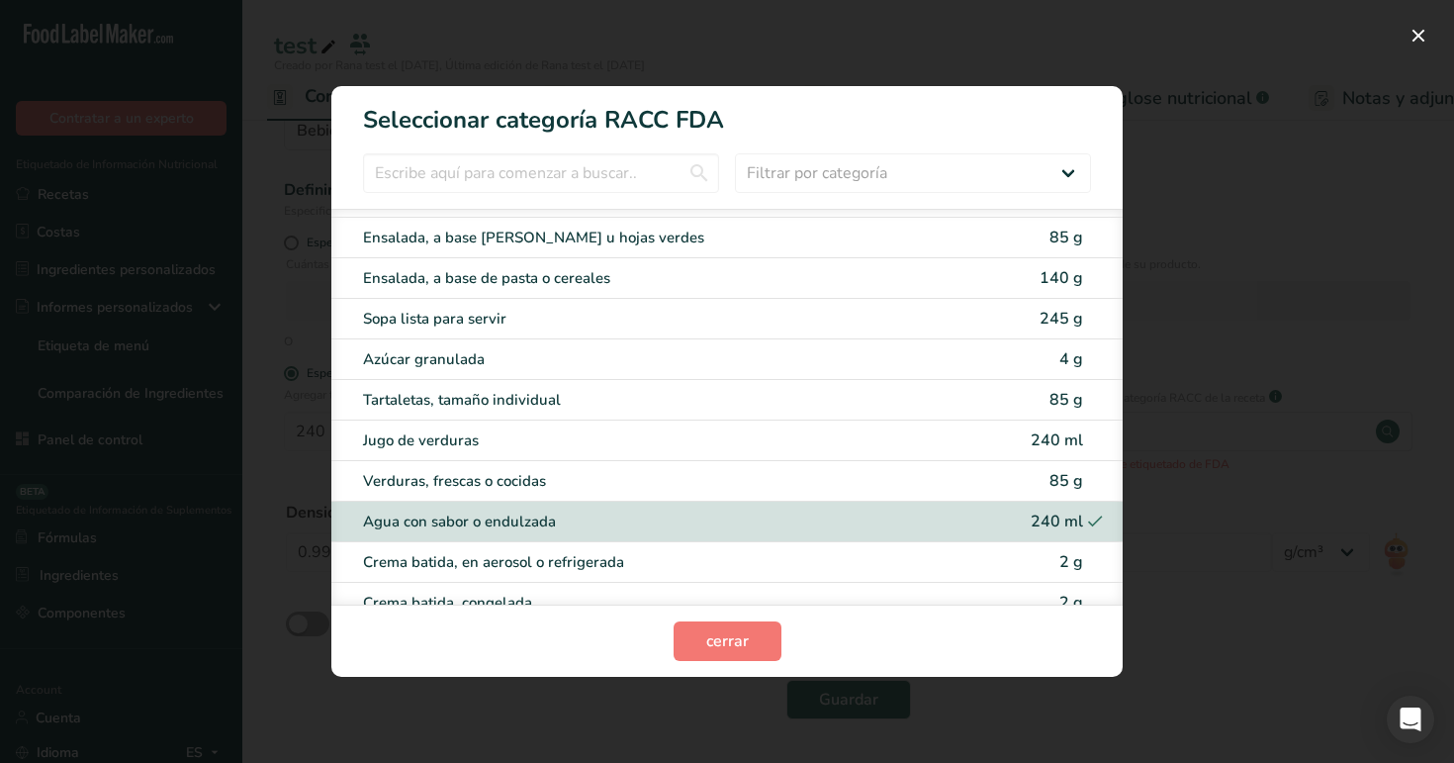
scroll to position [3886, 0]
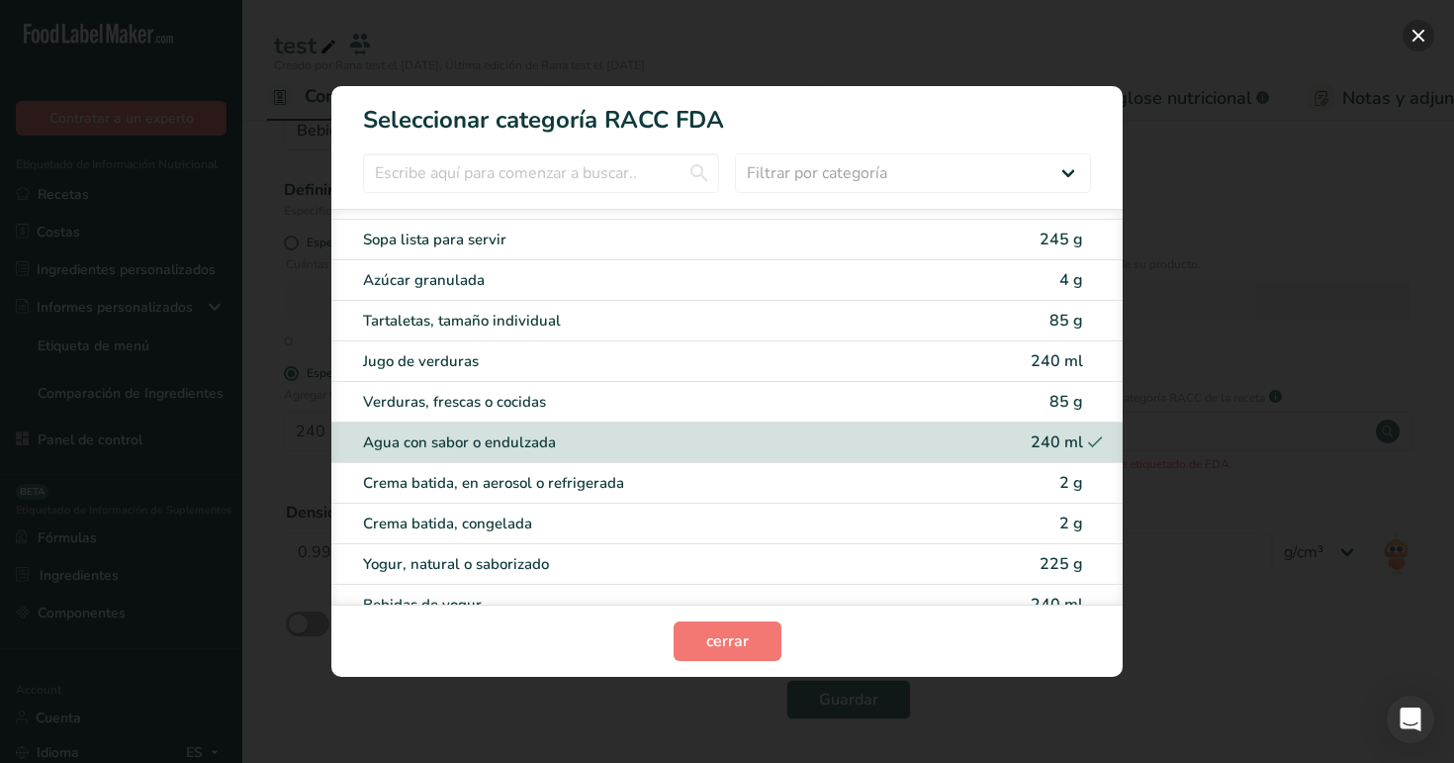
click at [1416, 34] on button "RACC Category Selection Modal" at bounding box center [1419, 36] width 32 height 32
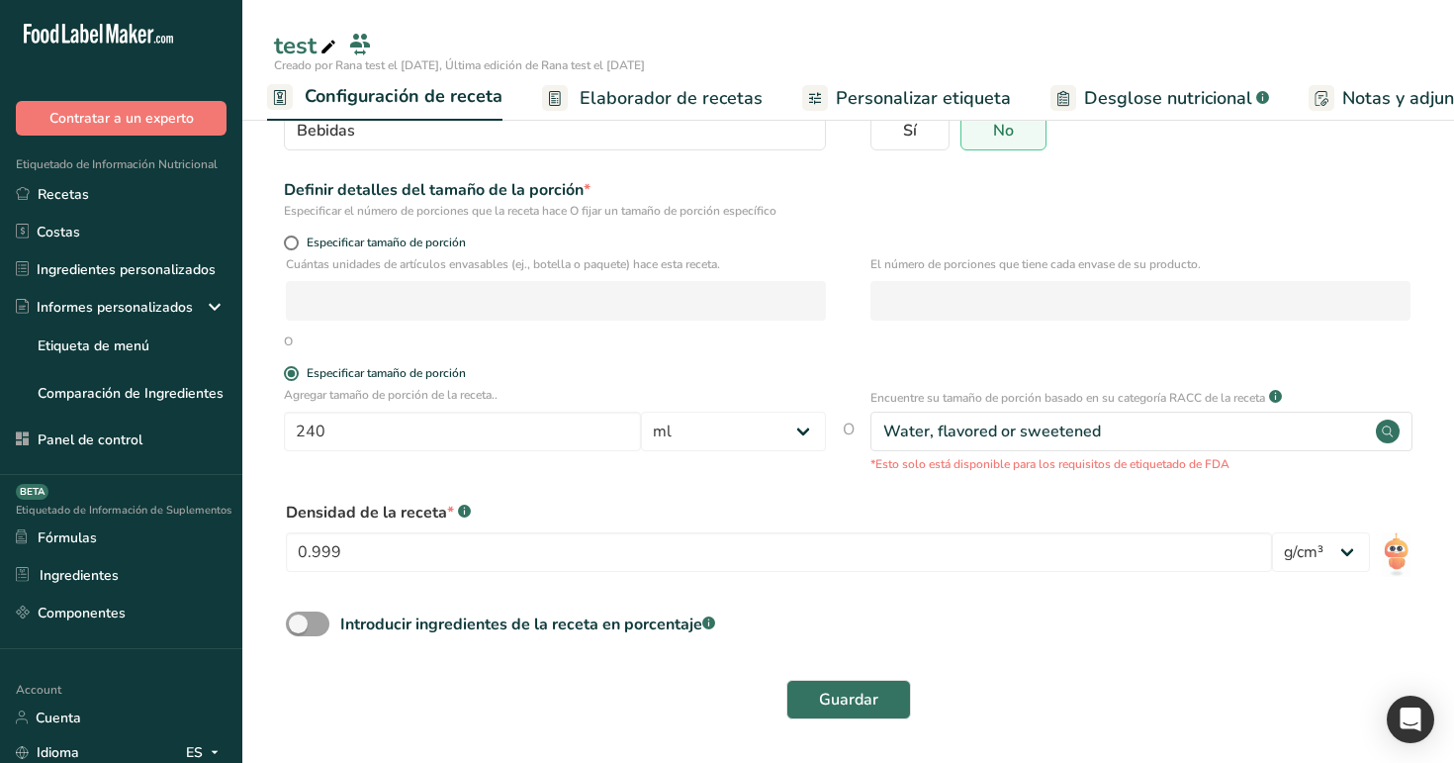
click at [651, 100] on span "Elaborador de recetas" at bounding box center [671, 98] width 183 height 27
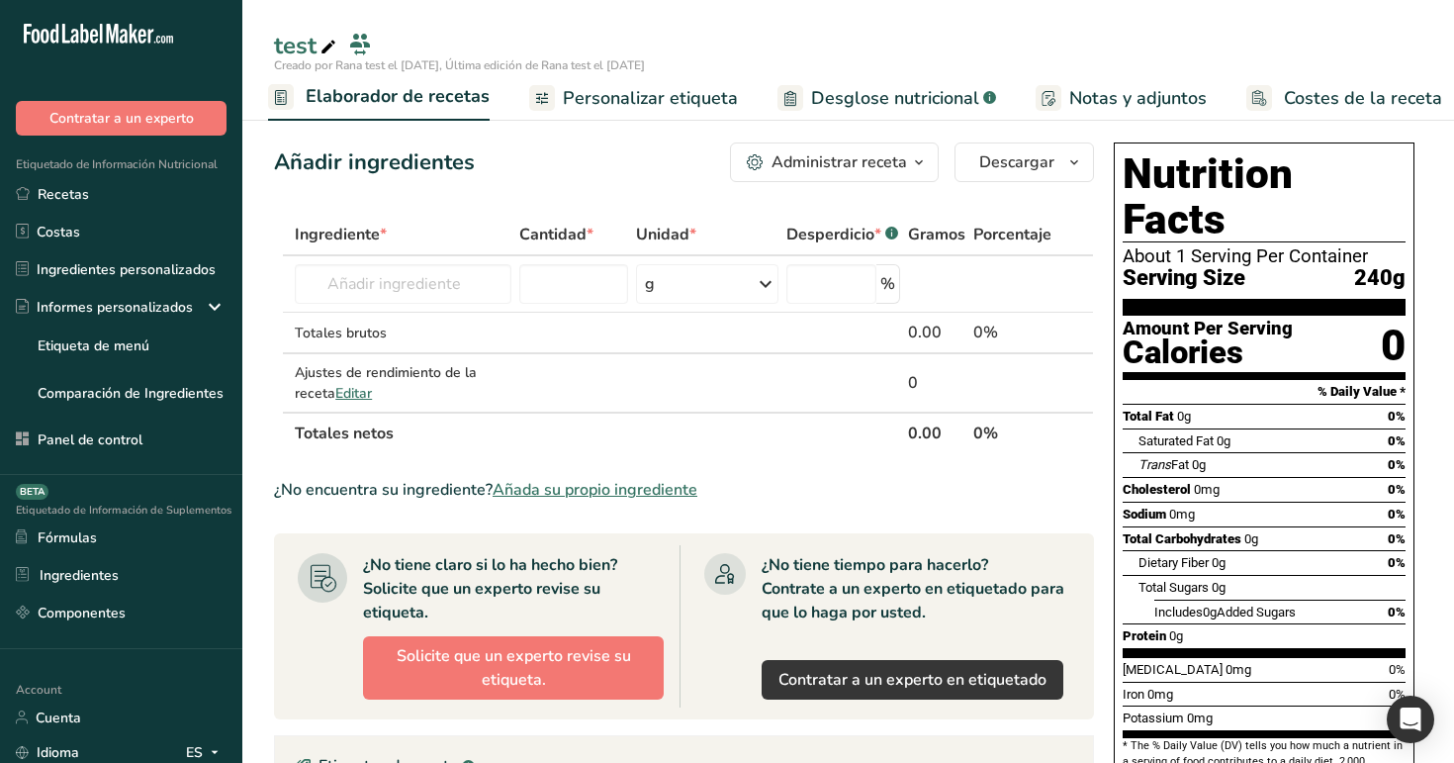
click at [874, 112] on link "Desglose nutricional .a-a{fill:#347362;}.b-a{fill:#fff;}" at bounding box center [887, 98] width 219 height 45
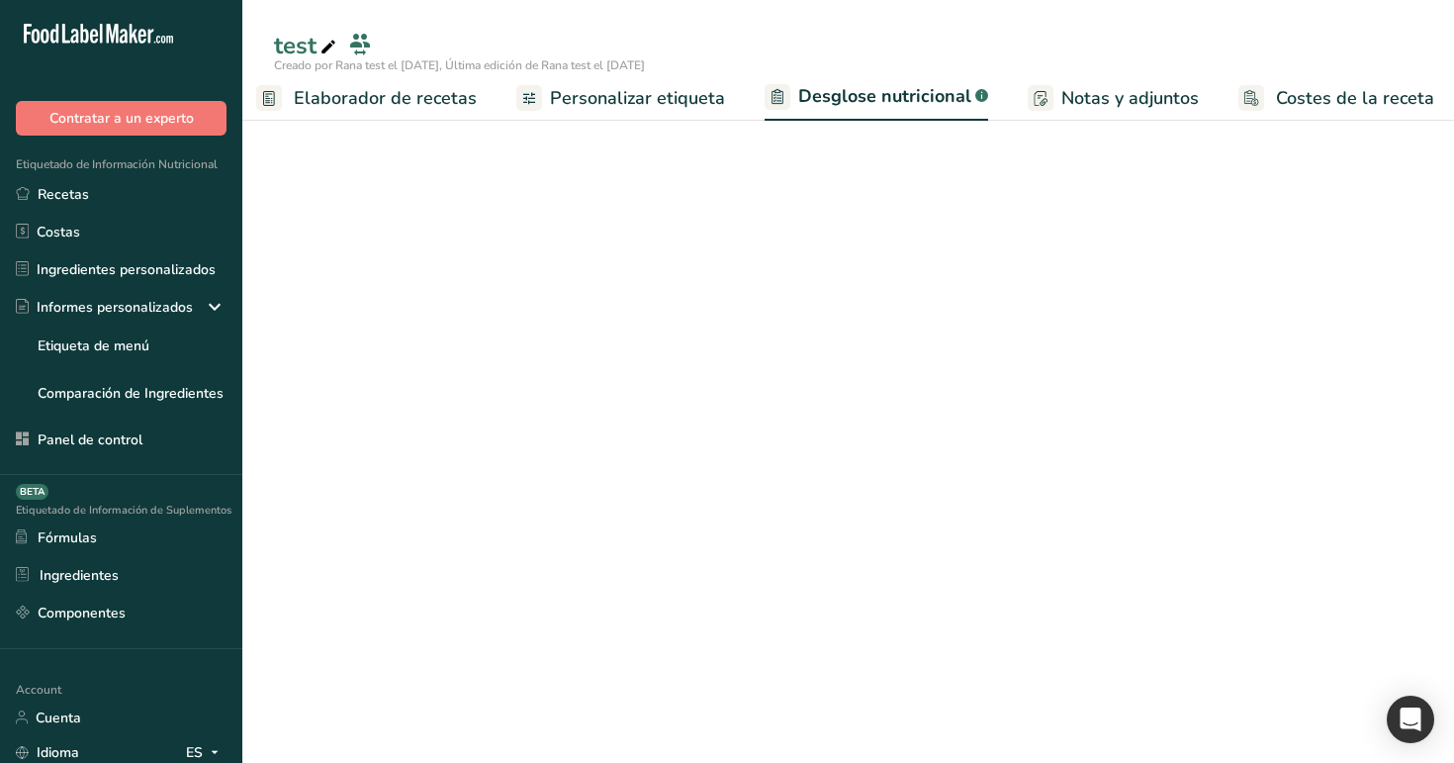
select select "Calories"
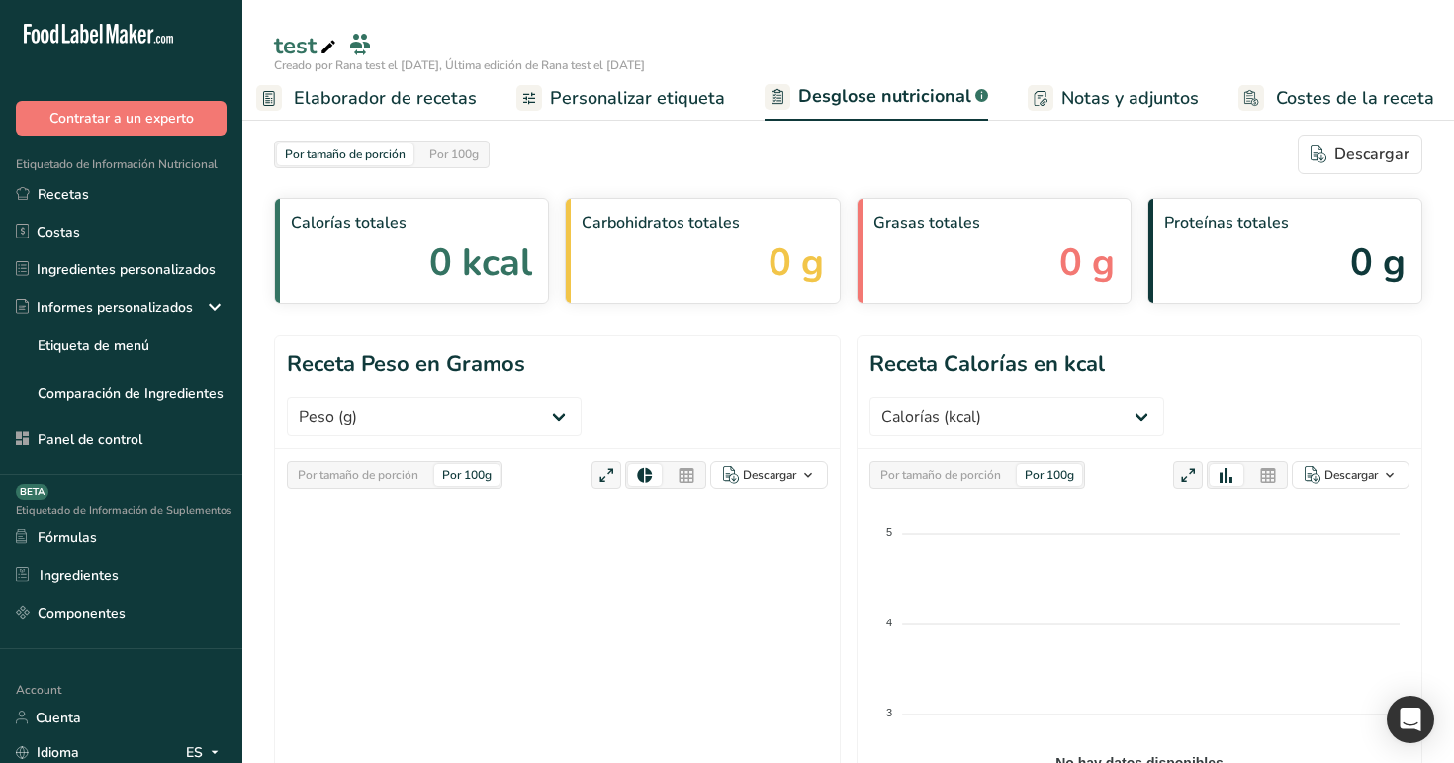
click at [1093, 97] on span "Notas y adjuntos" at bounding box center [1130, 98] width 138 height 27
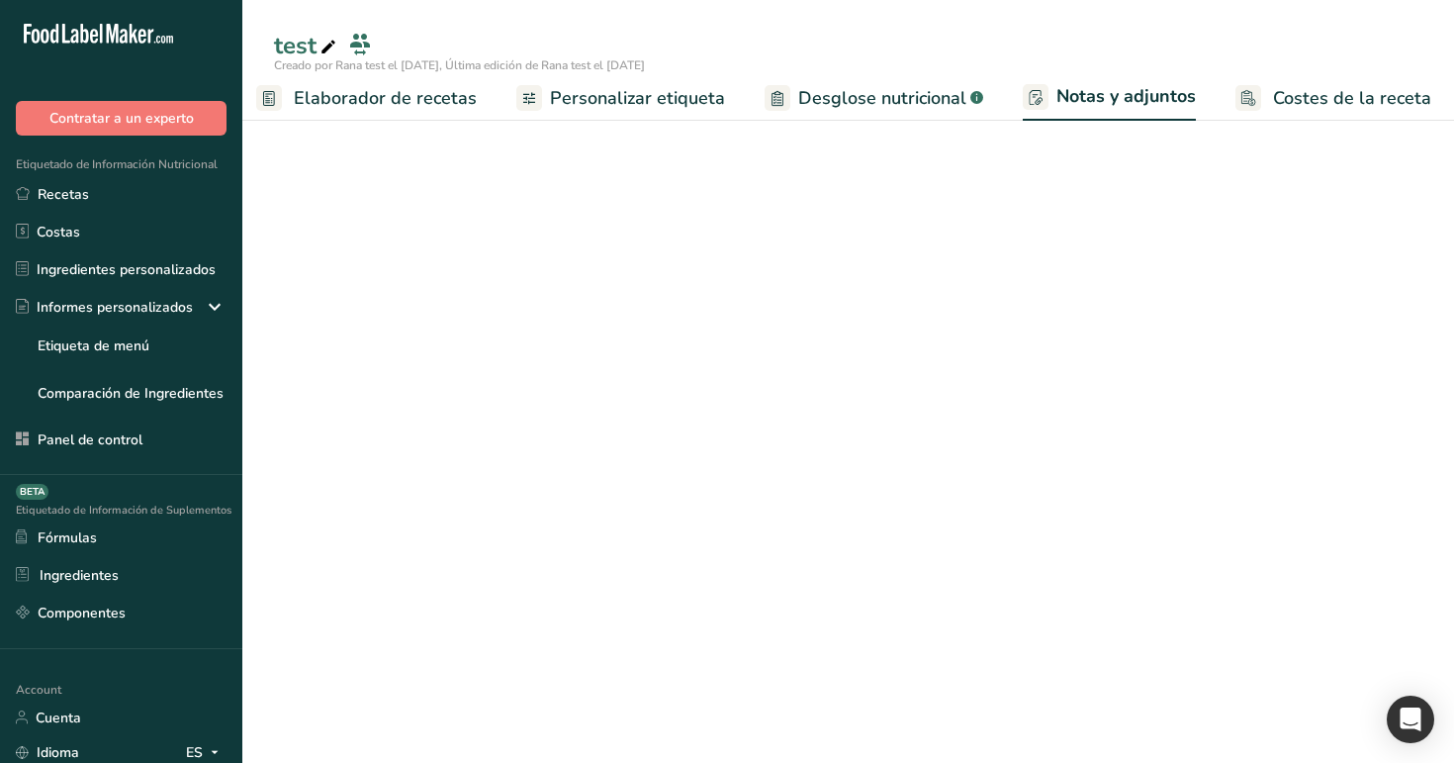
scroll to position [0, 287]
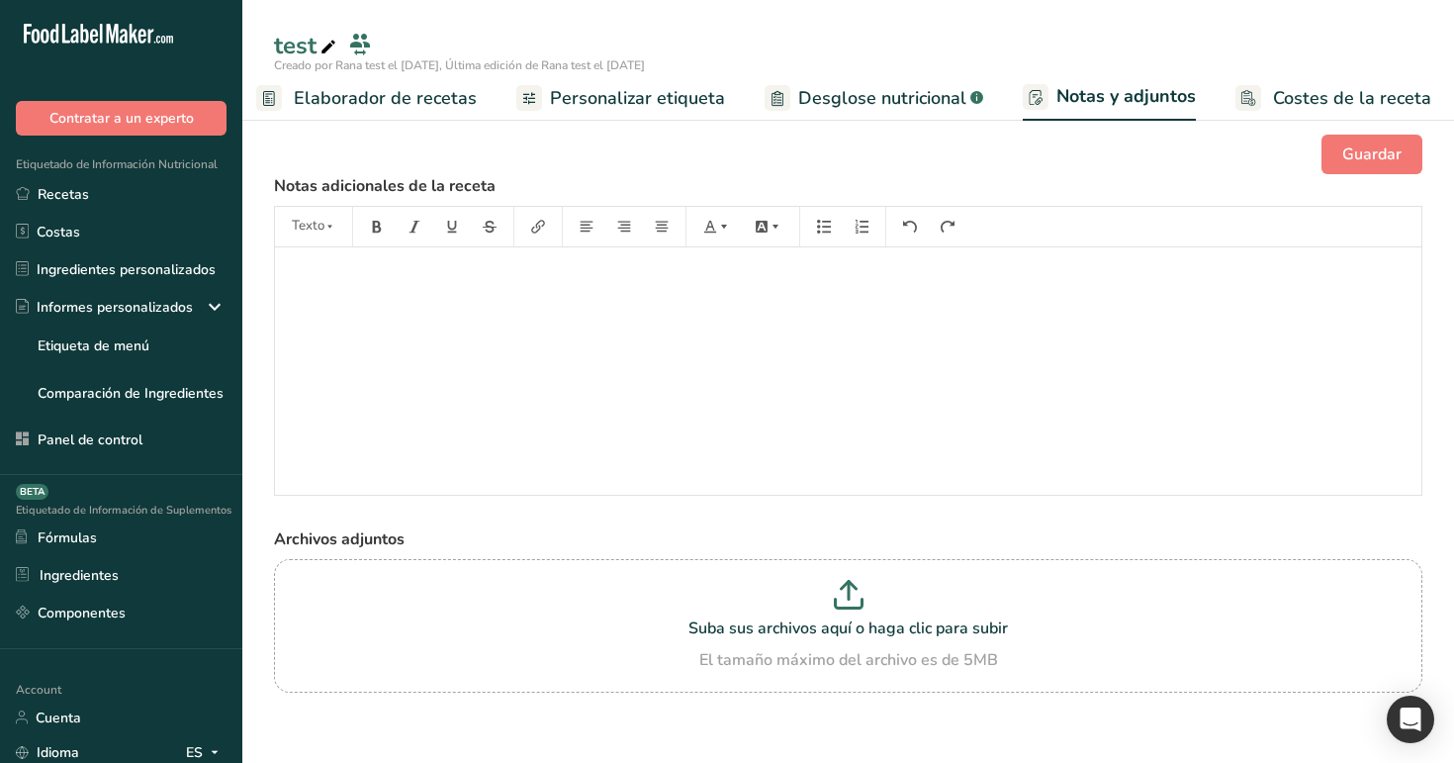
click at [1295, 88] on span "Costes de la receta" at bounding box center [1352, 98] width 158 height 27
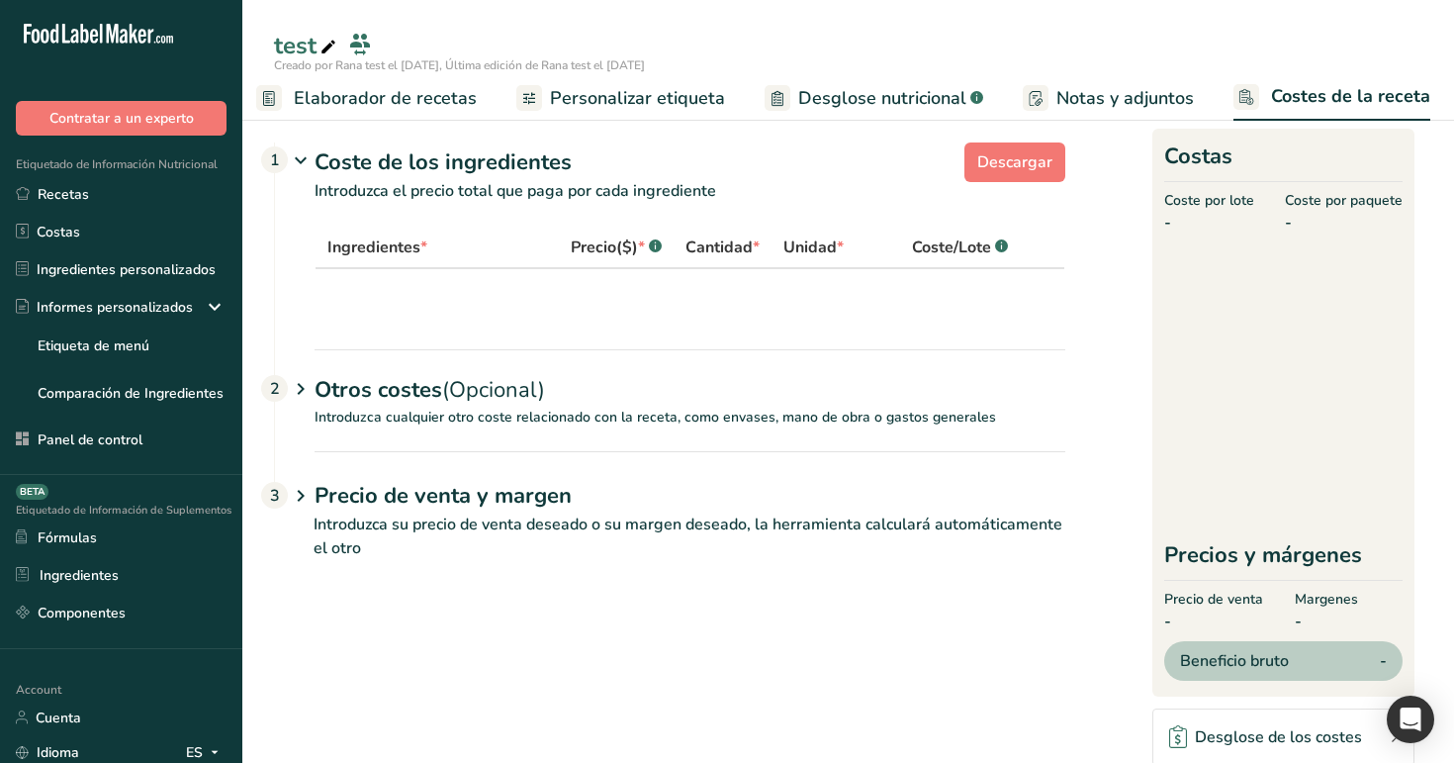
click at [680, 98] on span "Personalizar etiqueta" at bounding box center [637, 98] width 175 height 27
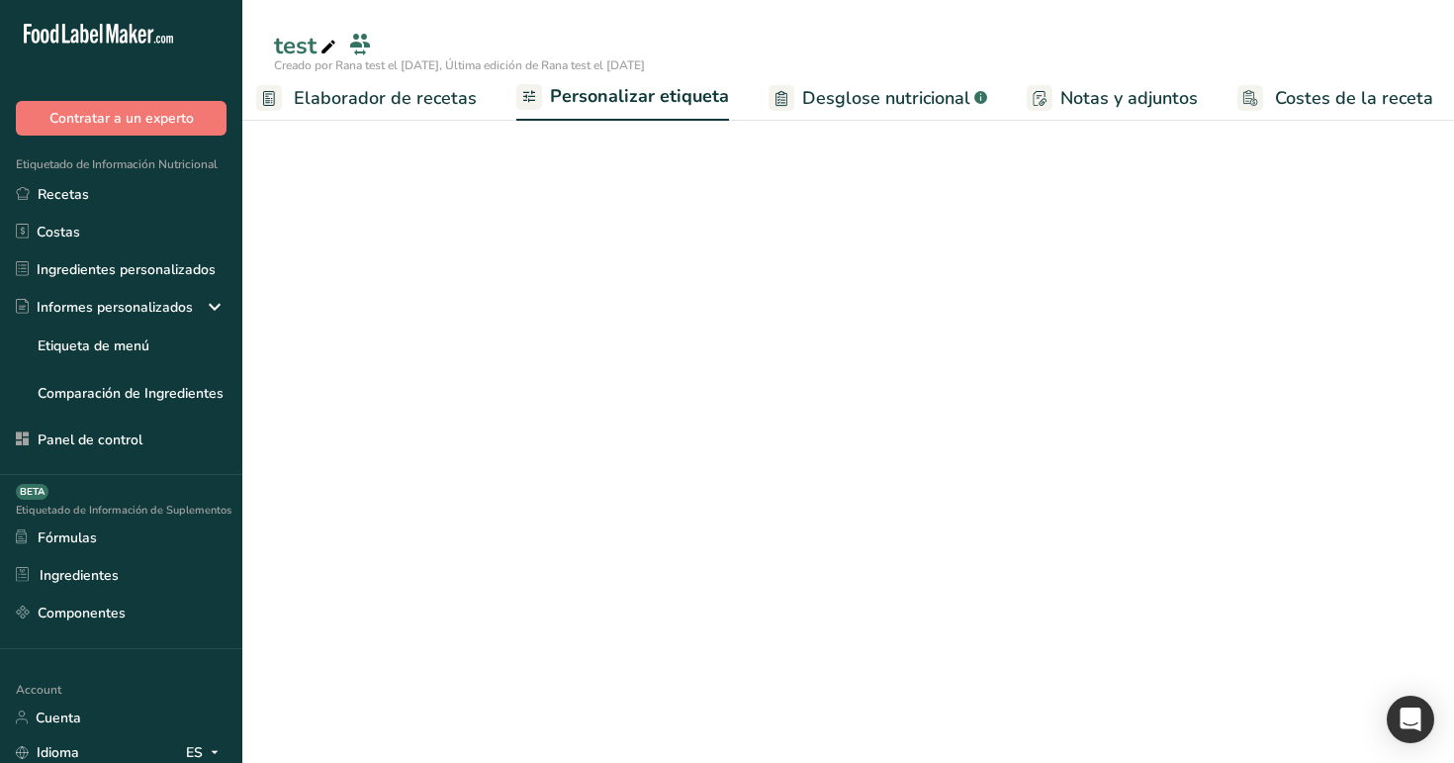
scroll to position [0, 288]
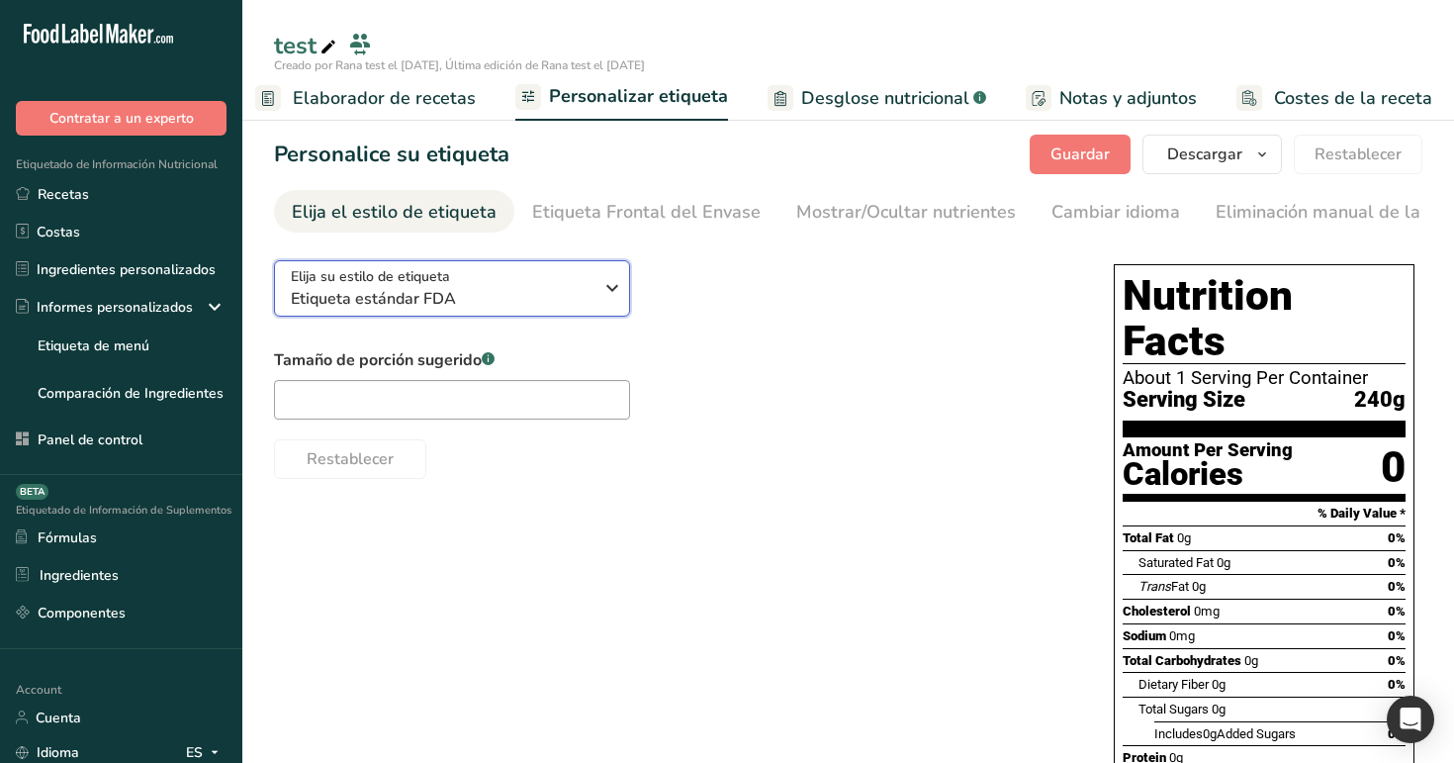
click at [549, 288] on div "Elija su estilo de etiqueta Etiqueta estándar FDA" at bounding box center [442, 288] width 302 height 45
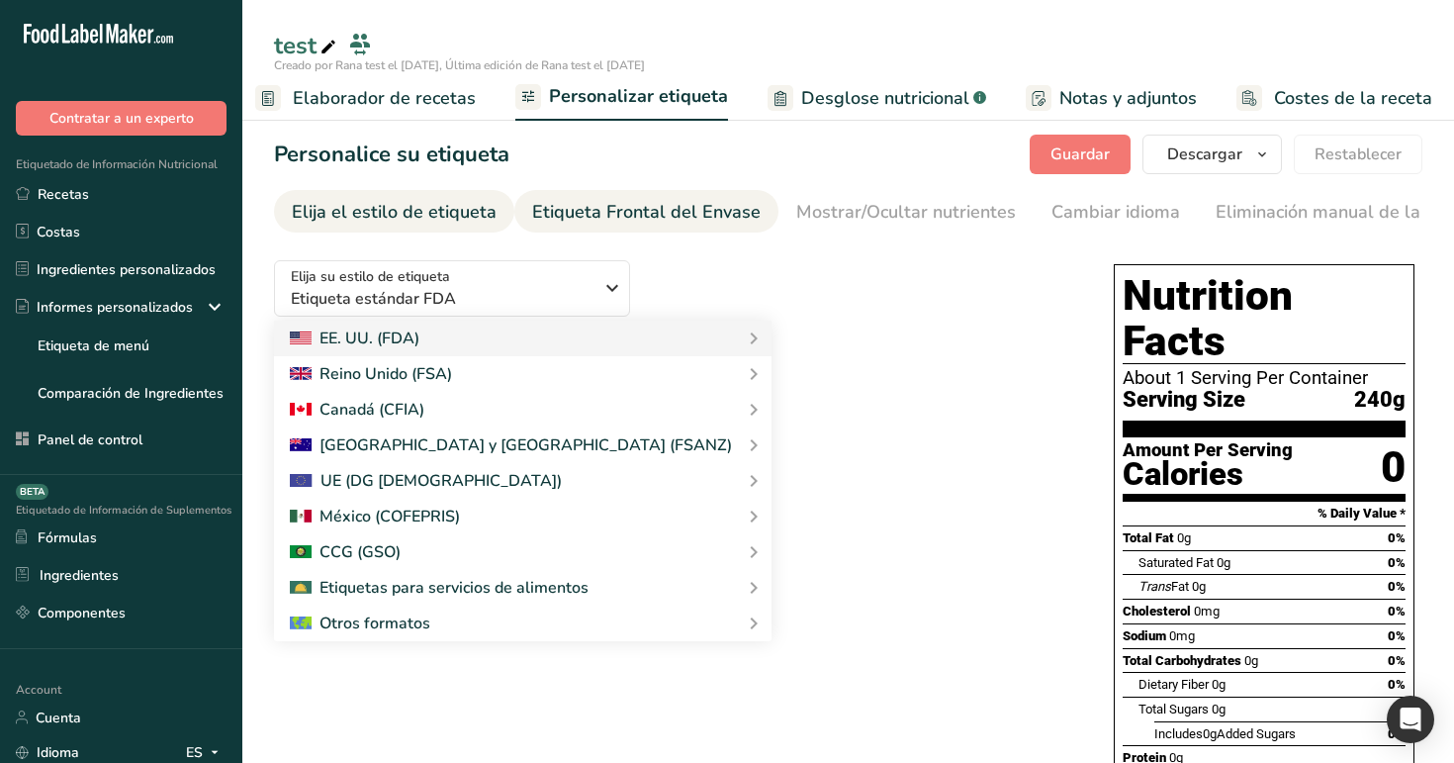
click at [611, 200] on div "Etiqueta Frontal del Envase" at bounding box center [646, 212] width 229 height 27
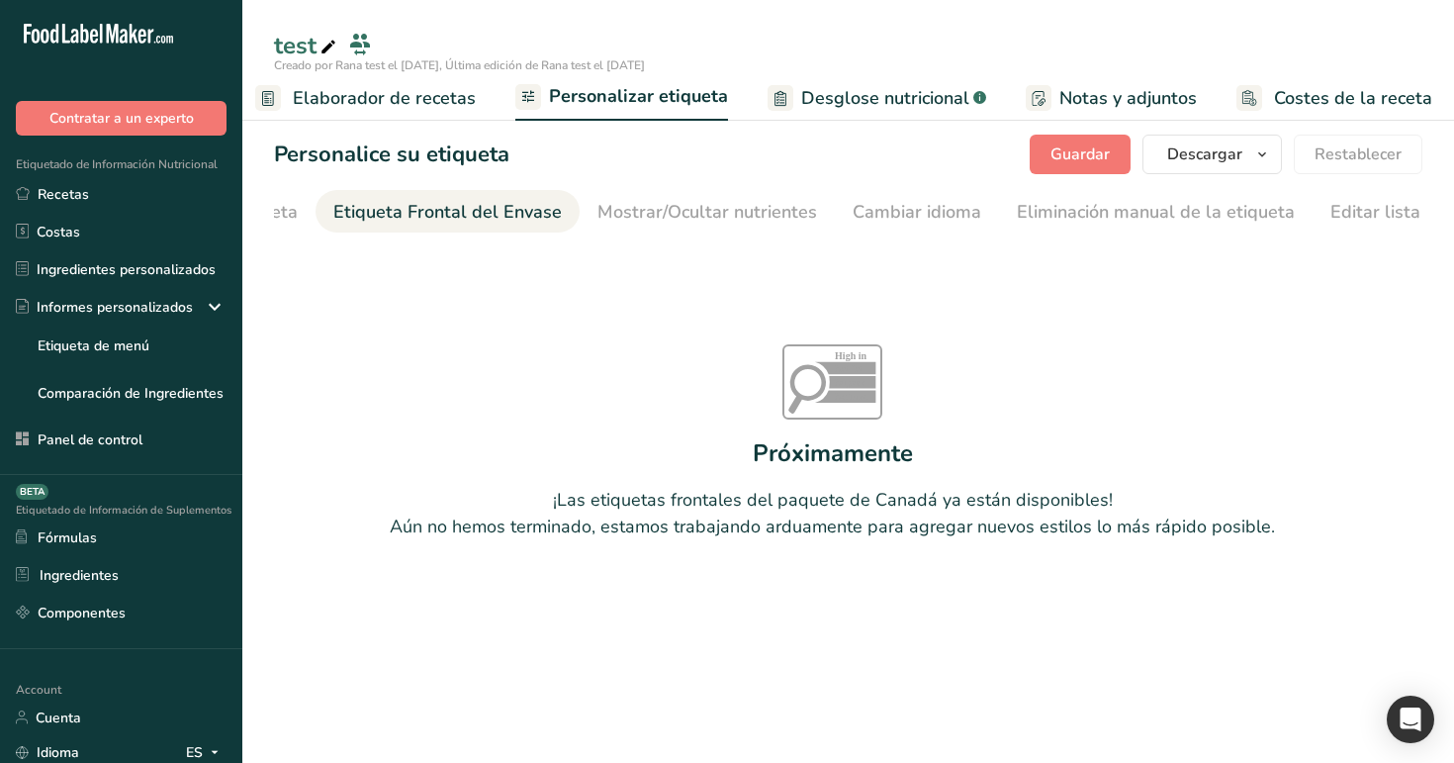
scroll to position [0, 0]
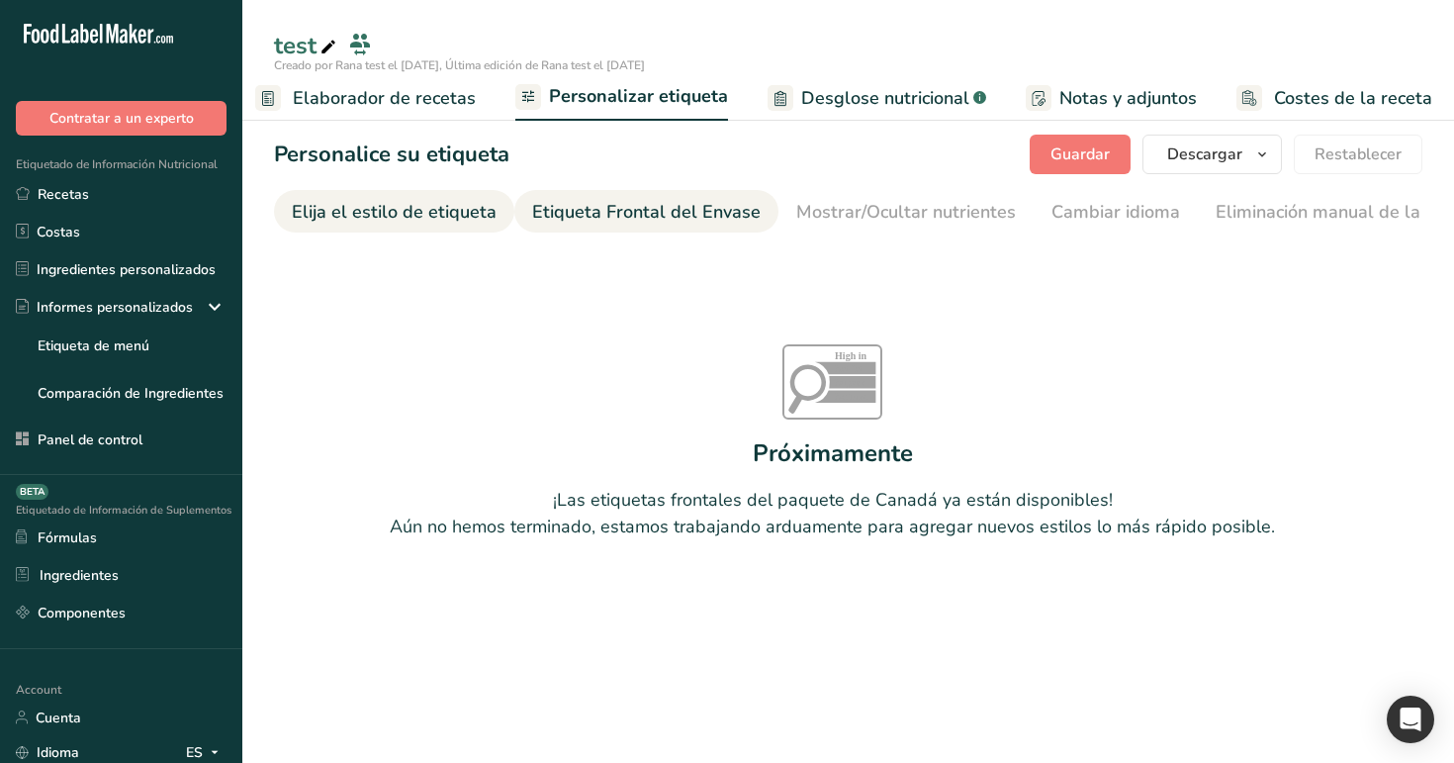
click at [368, 215] on div "Elija el estilo de etiqueta" at bounding box center [394, 212] width 205 height 27
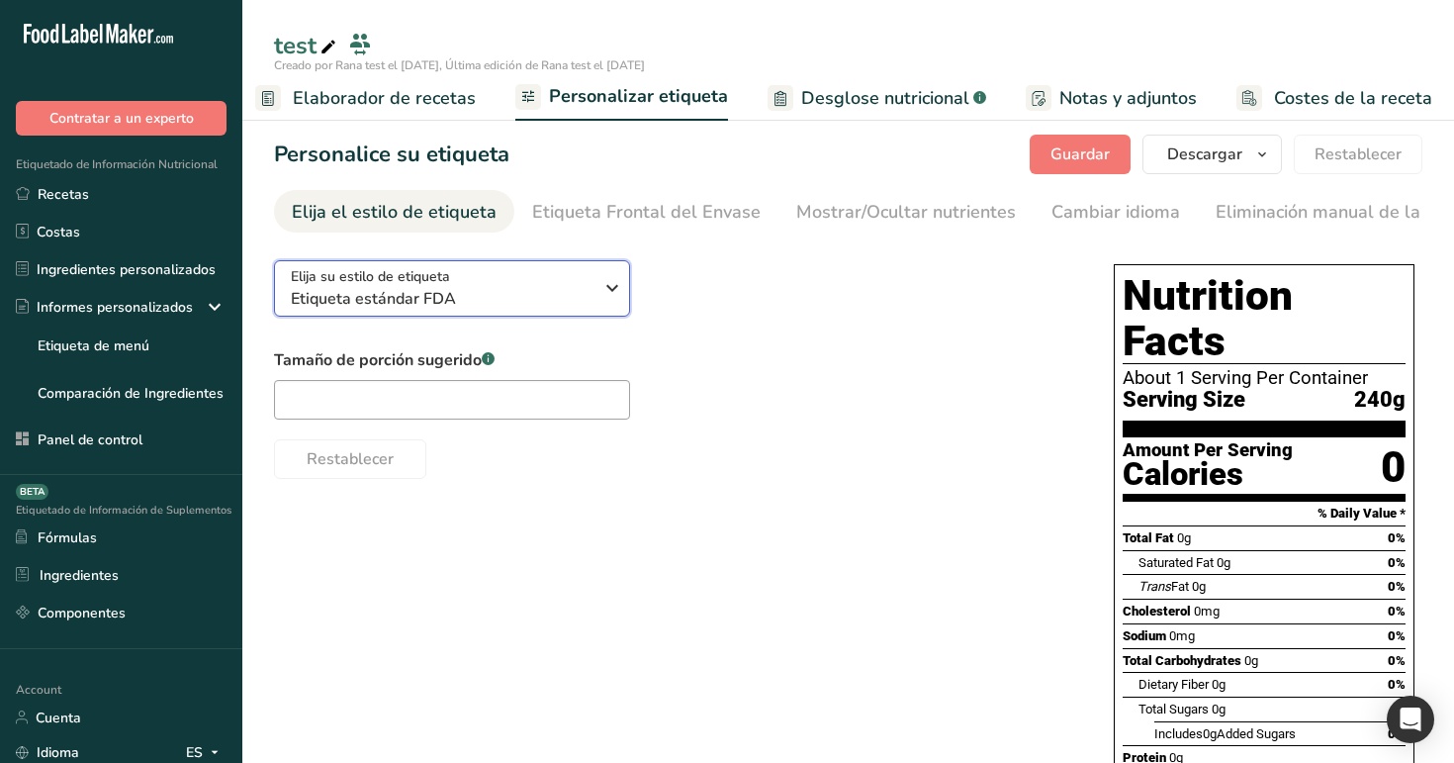
click at [447, 282] on span "Elija su estilo de etiqueta" at bounding box center [370, 276] width 159 height 21
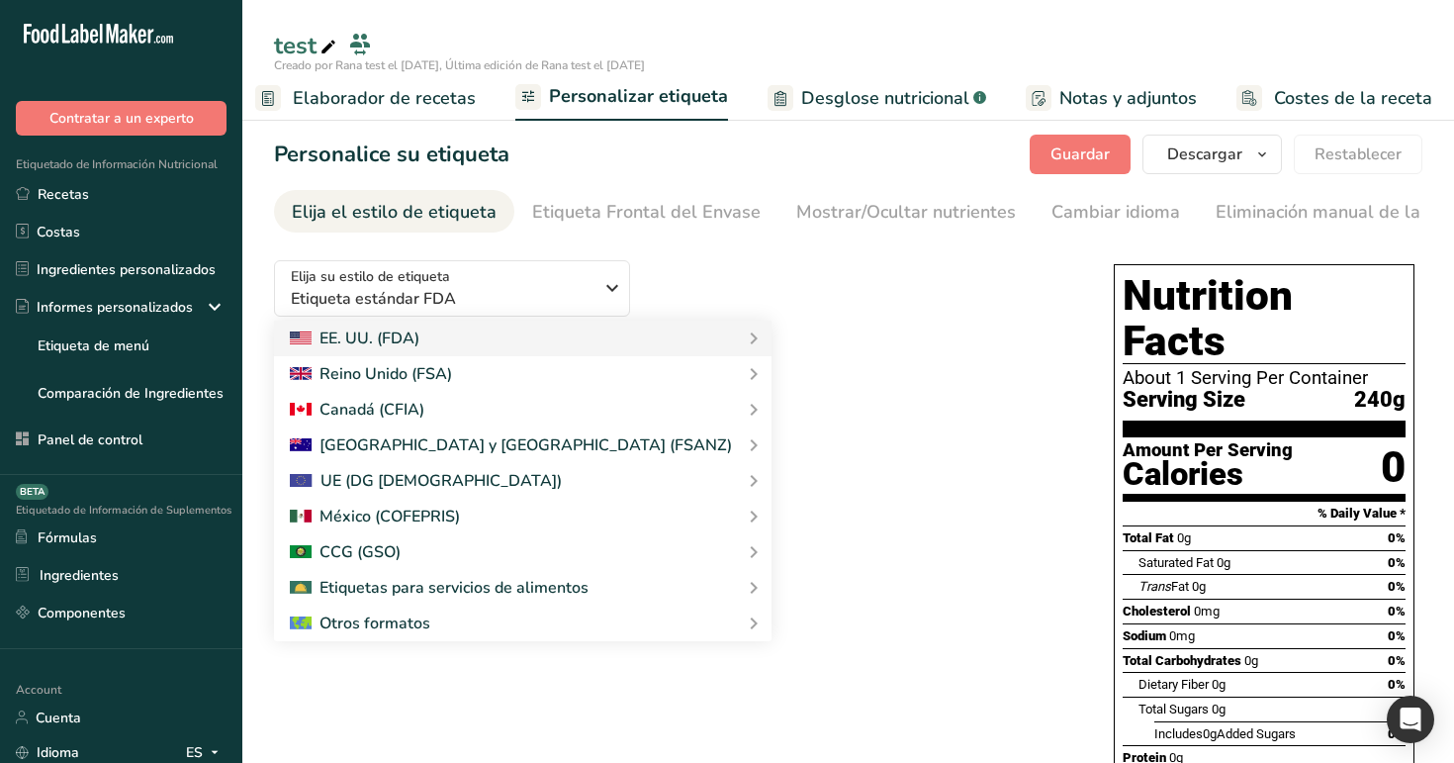
click at [722, 562] on div "Elija su estilo de etiqueta Etiqueta estándar FDA EE. UU. (FDA) Etiqueta estánd…" at bounding box center [848, 590] width 1148 height 692
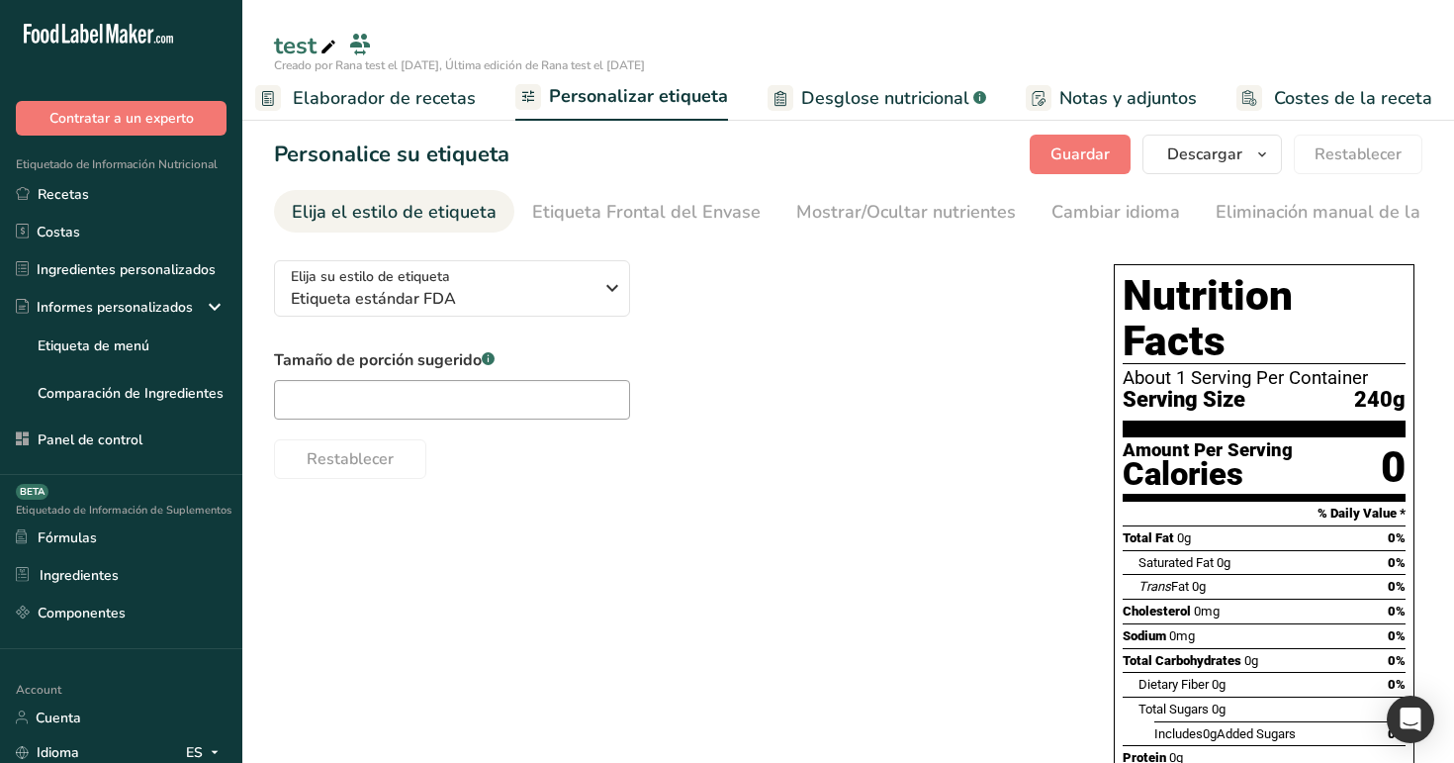
click at [423, 96] on span "Elaborador de recetas" at bounding box center [384, 98] width 183 height 27
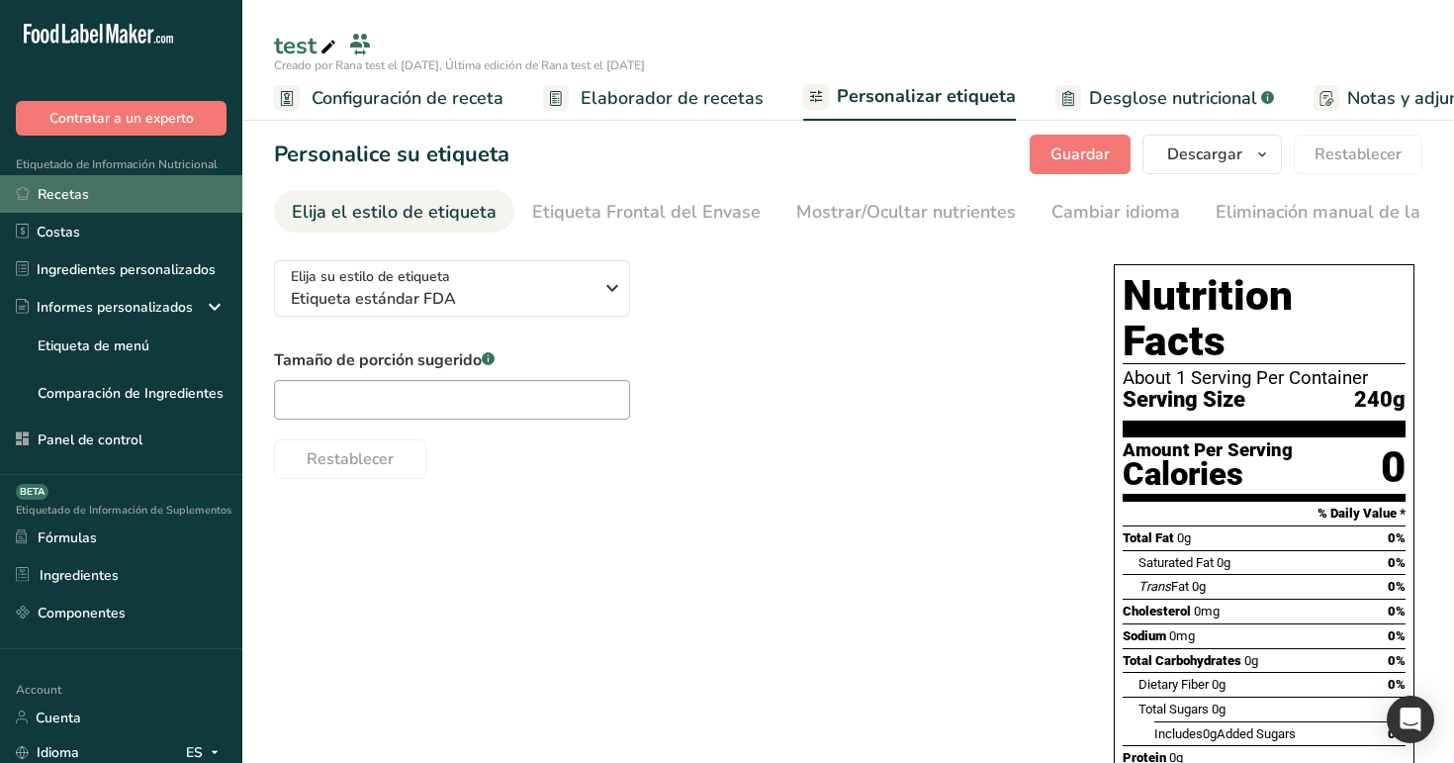
click at [119, 197] on link "Recetas" at bounding box center [121, 194] width 242 height 38
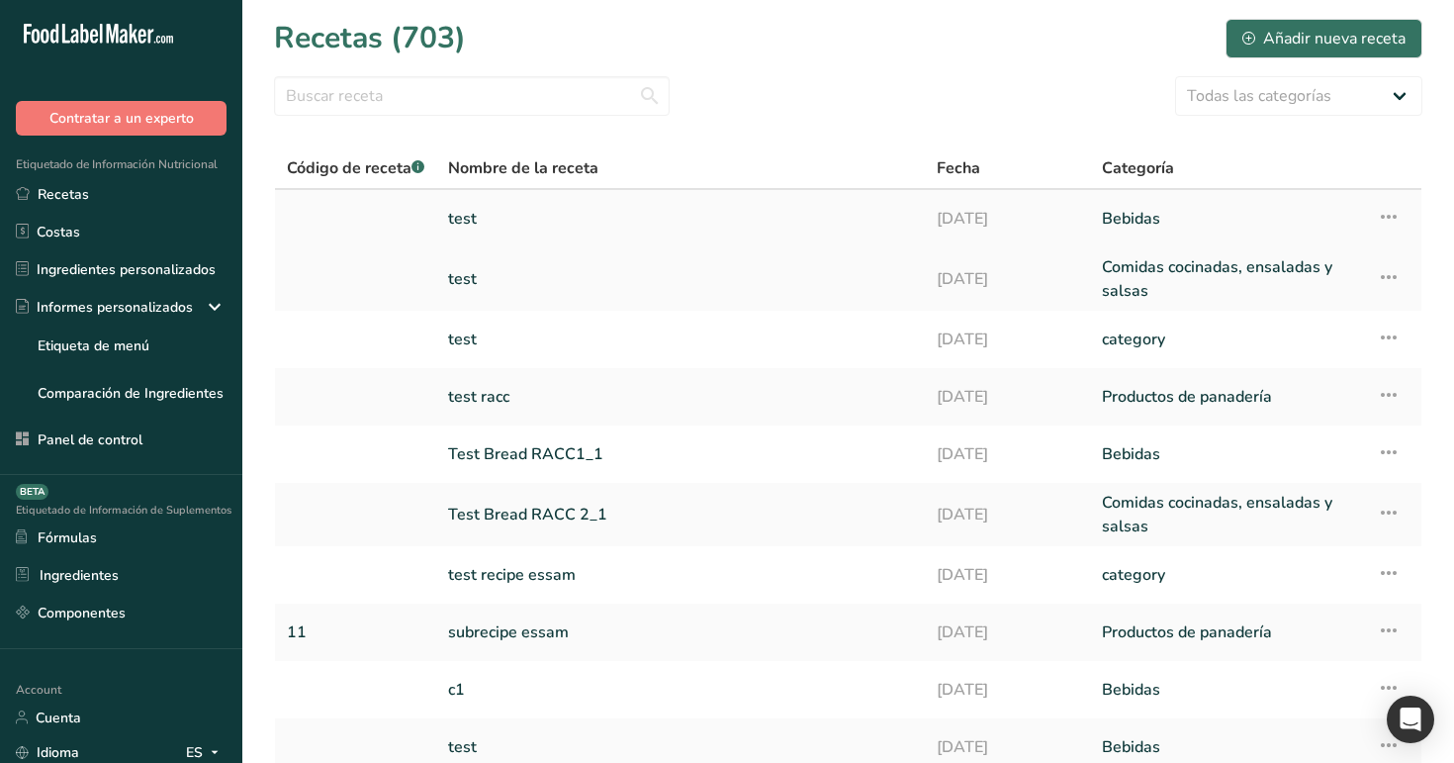
click at [1397, 213] on icon at bounding box center [1389, 217] width 24 height 36
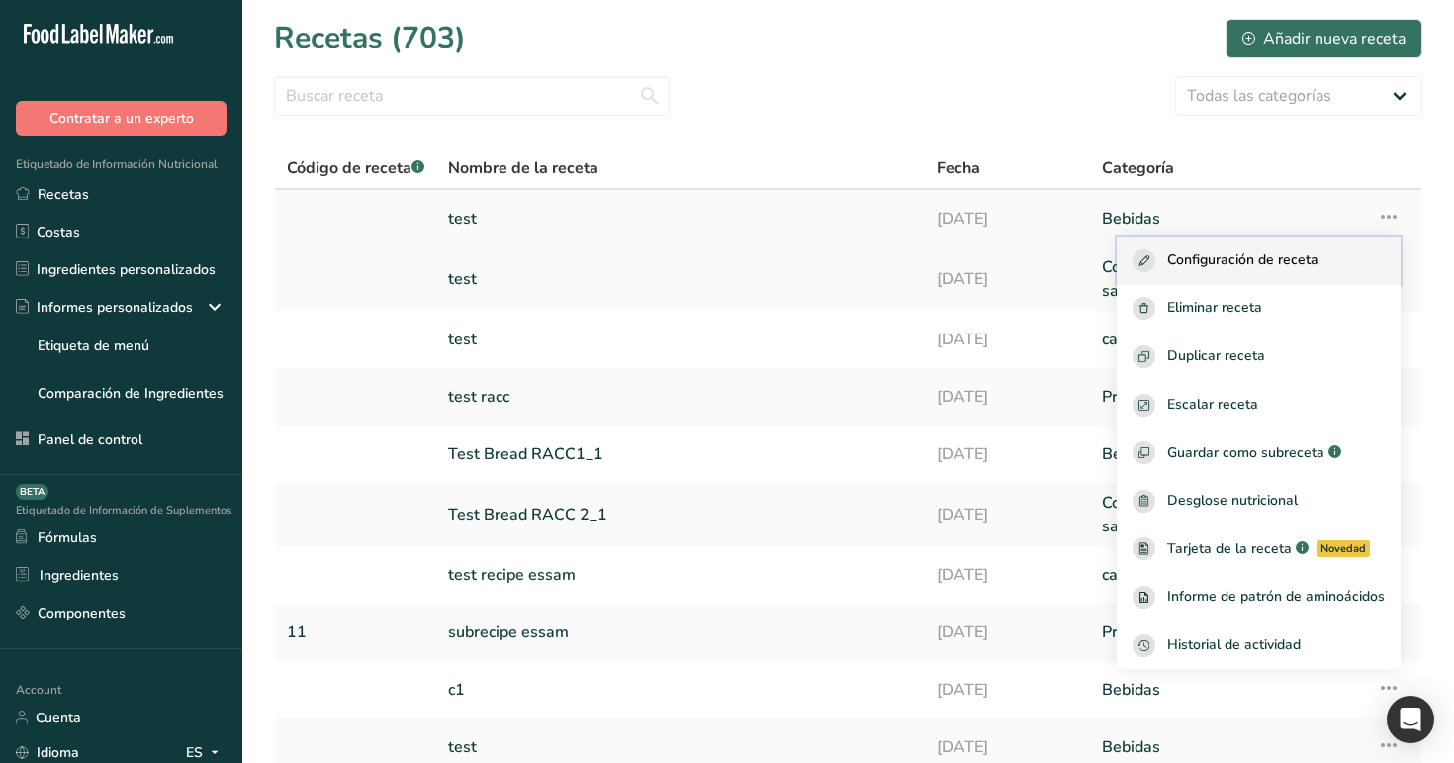
click at [1244, 256] on span "Configuración de receta" at bounding box center [1242, 260] width 151 height 23
select select "27"
select select "29"
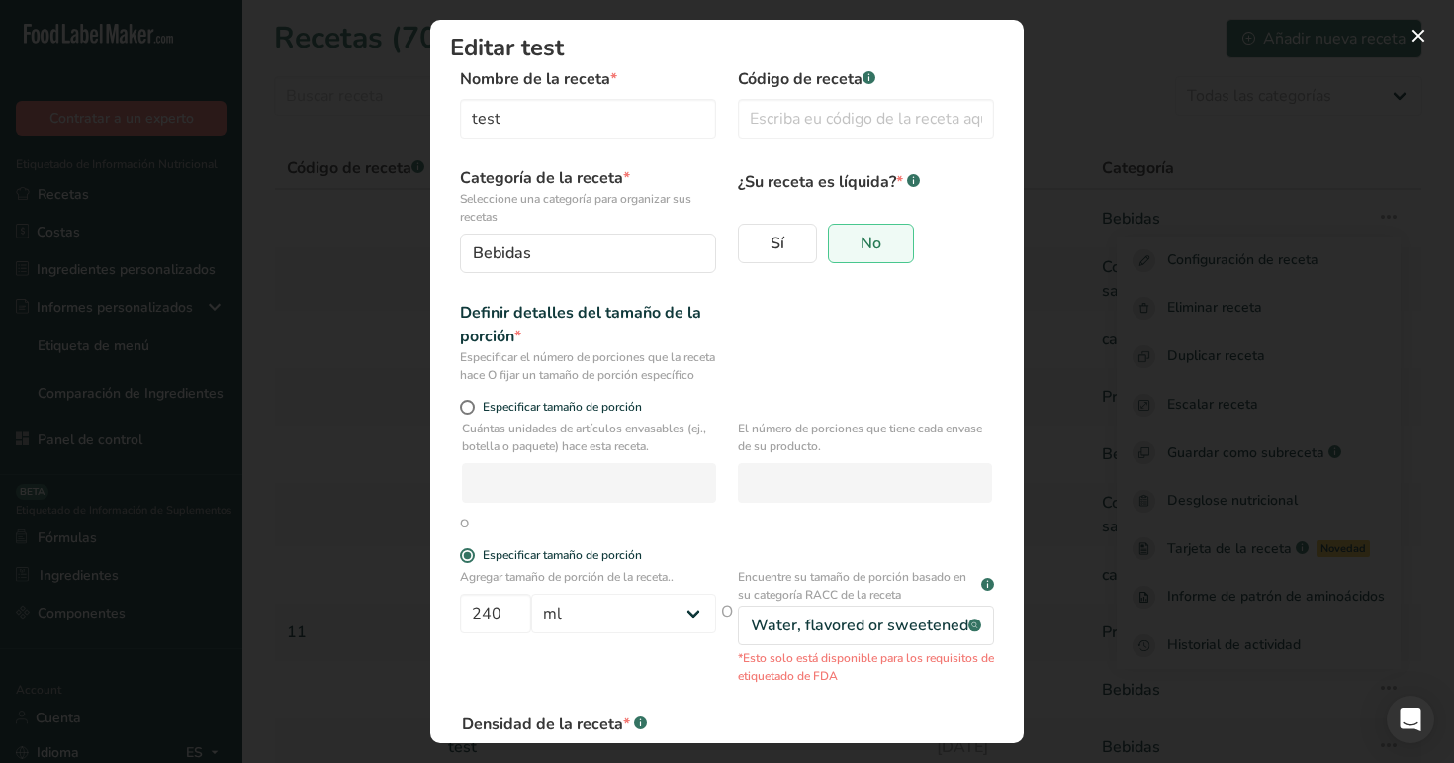
scroll to position [249, 0]
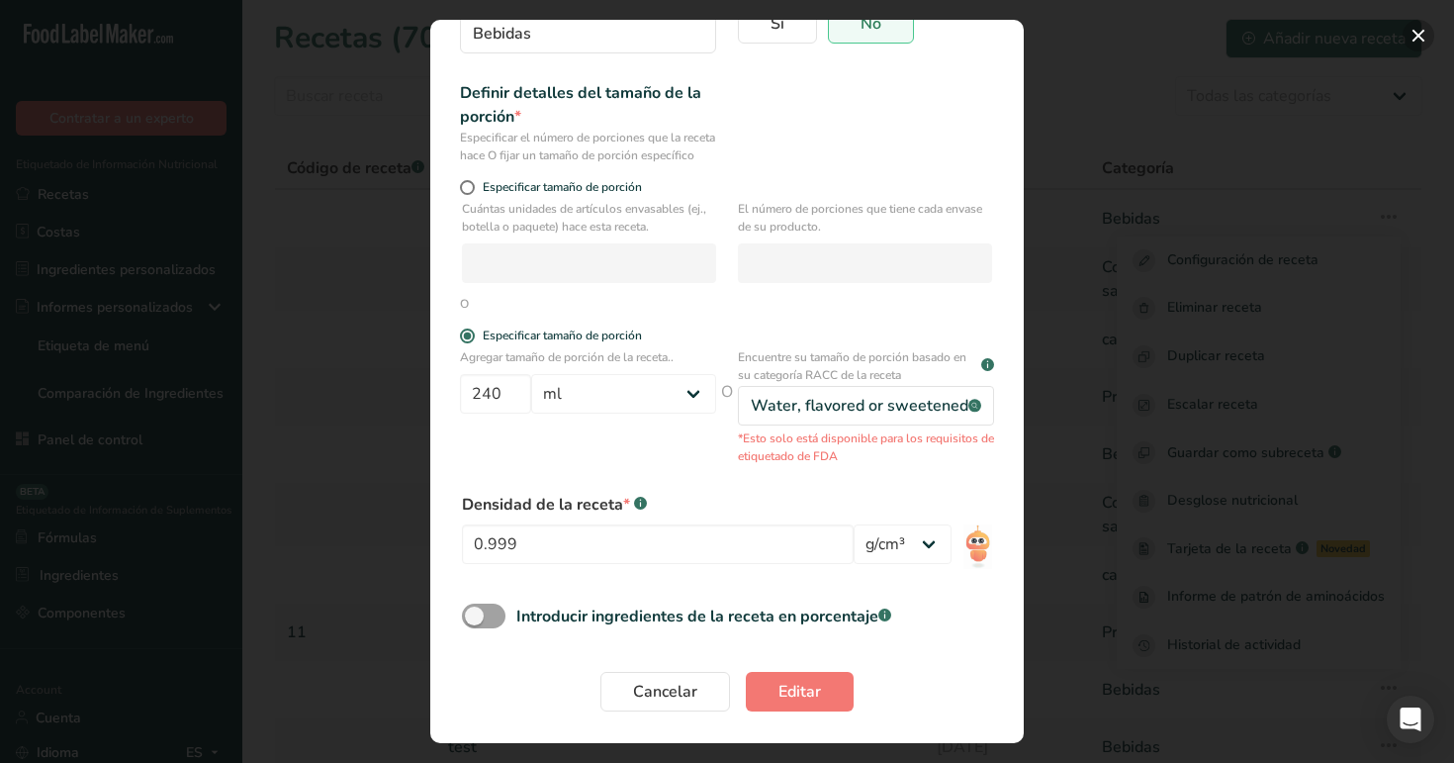
click at [1417, 35] on button "Modal de edición de receta" at bounding box center [1419, 36] width 32 height 32
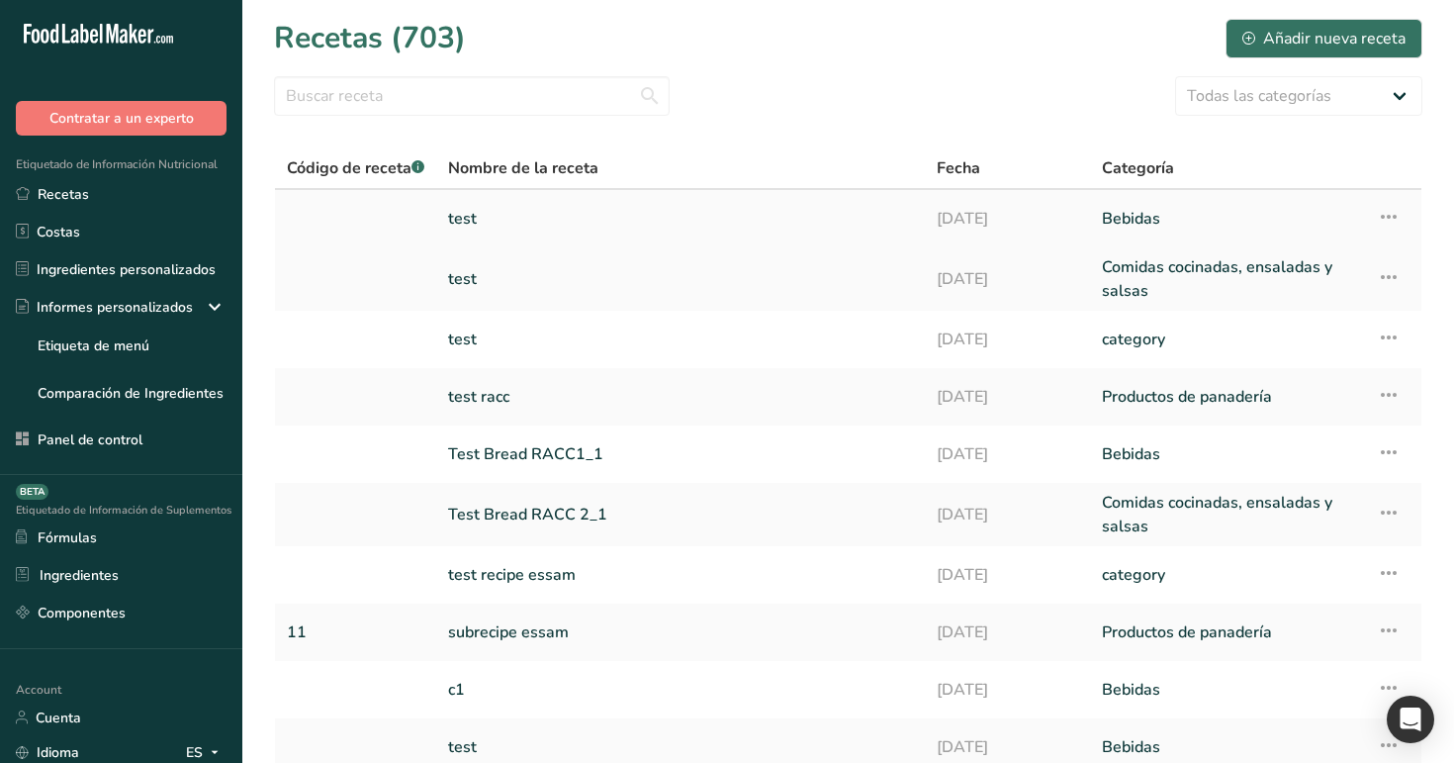
click at [1398, 215] on icon at bounding box center [1389, 217] width 24 height 36
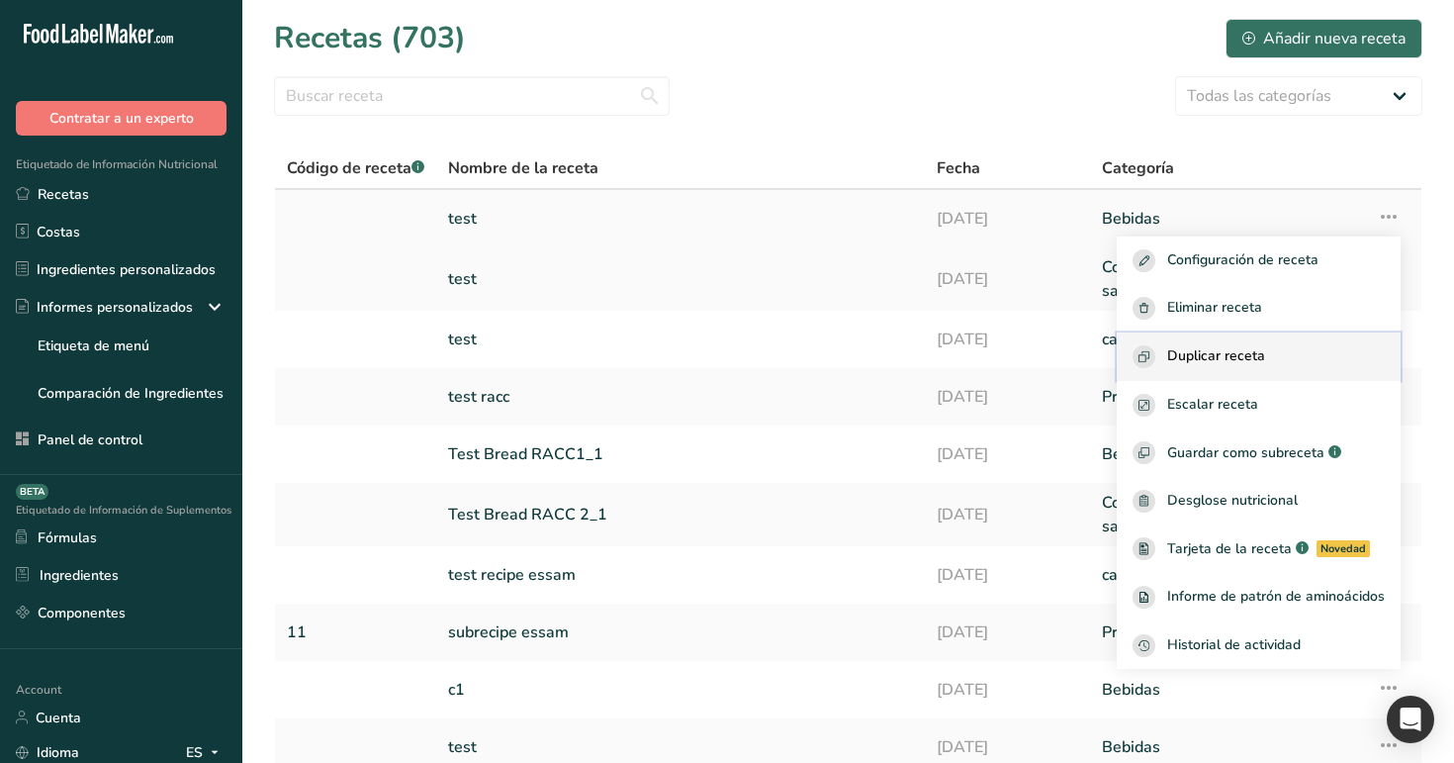
click at [1288, 348] on div "Duplicar receta" at bounding box center [1259, 356] width 252 height 23
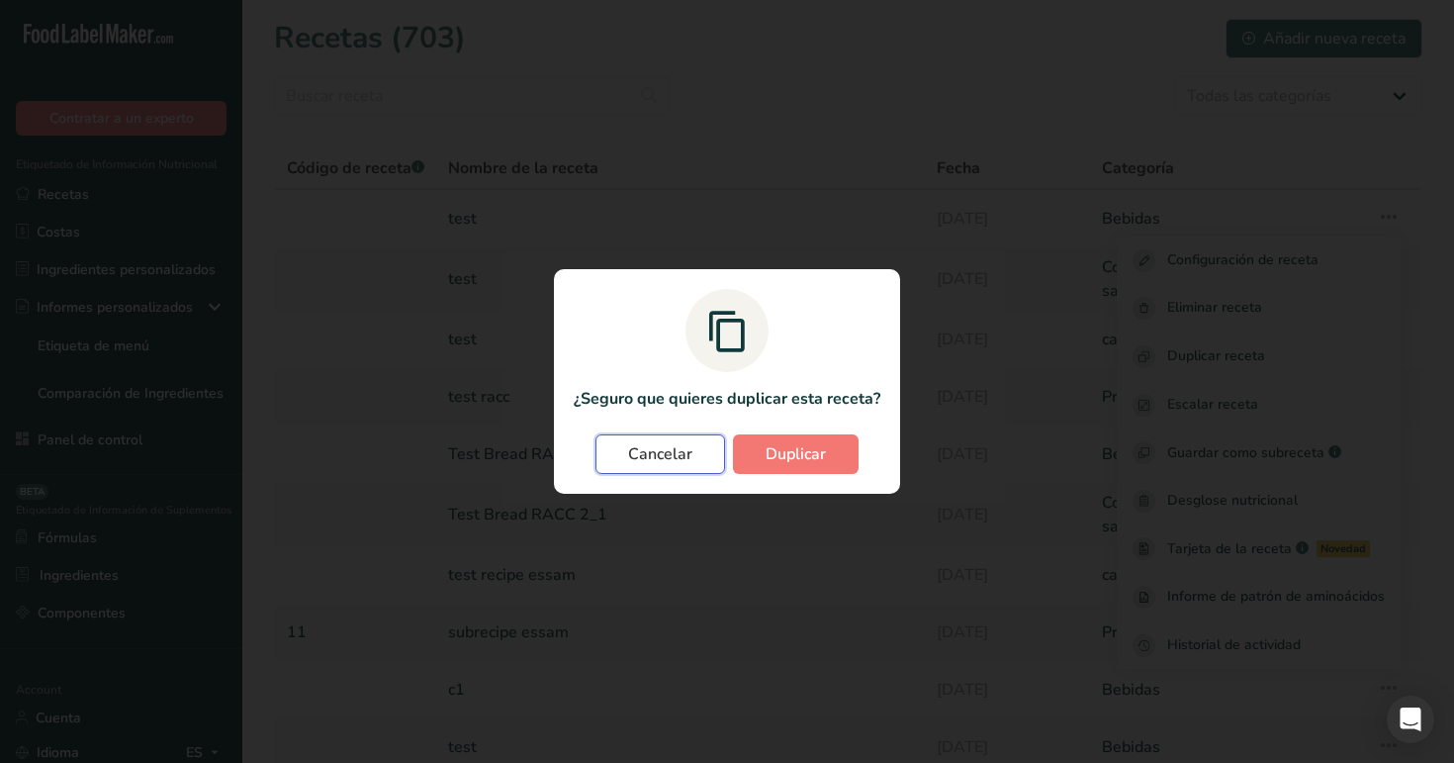
click at [678, 459] on span "Cancelar" at bounding box center [660, 454] width 64 height 24
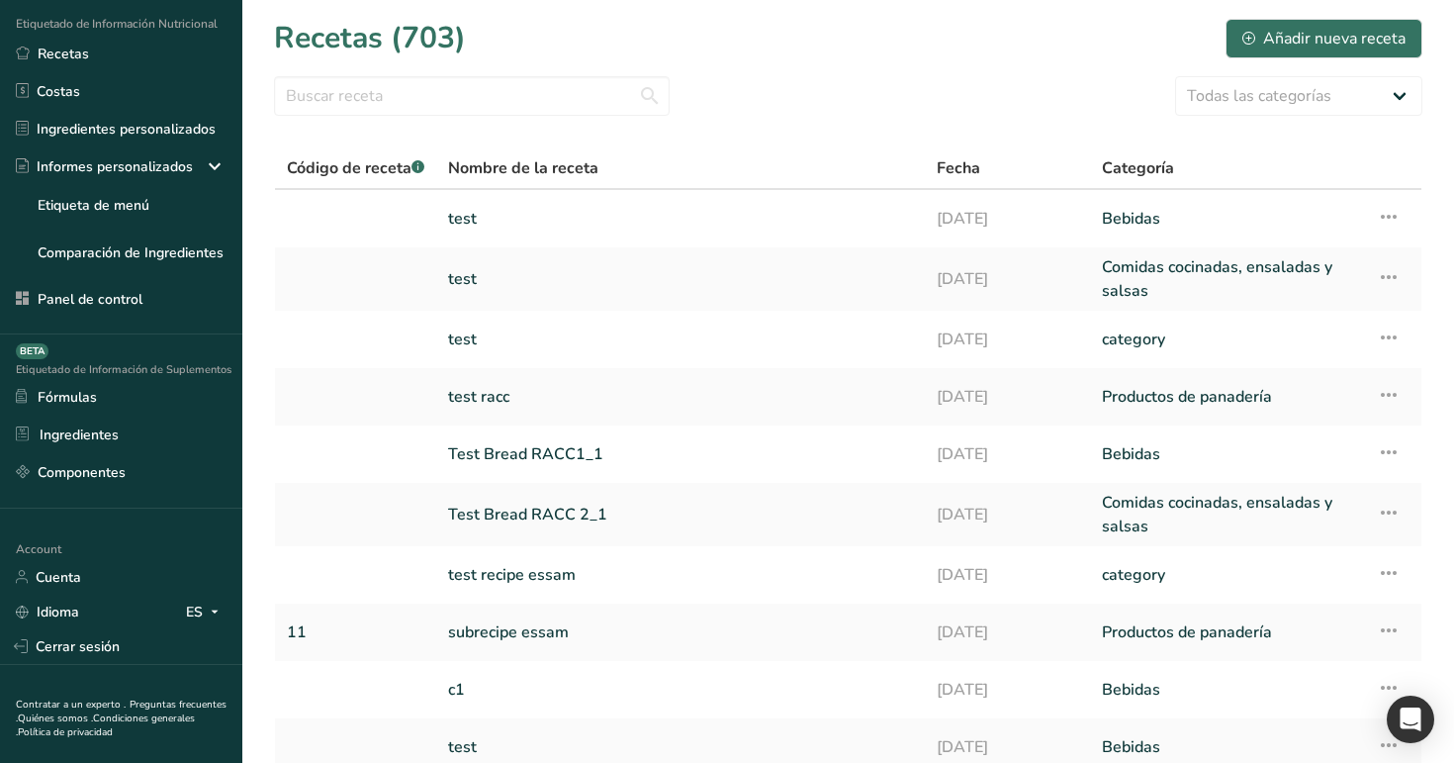
scroll to position [154, 0]
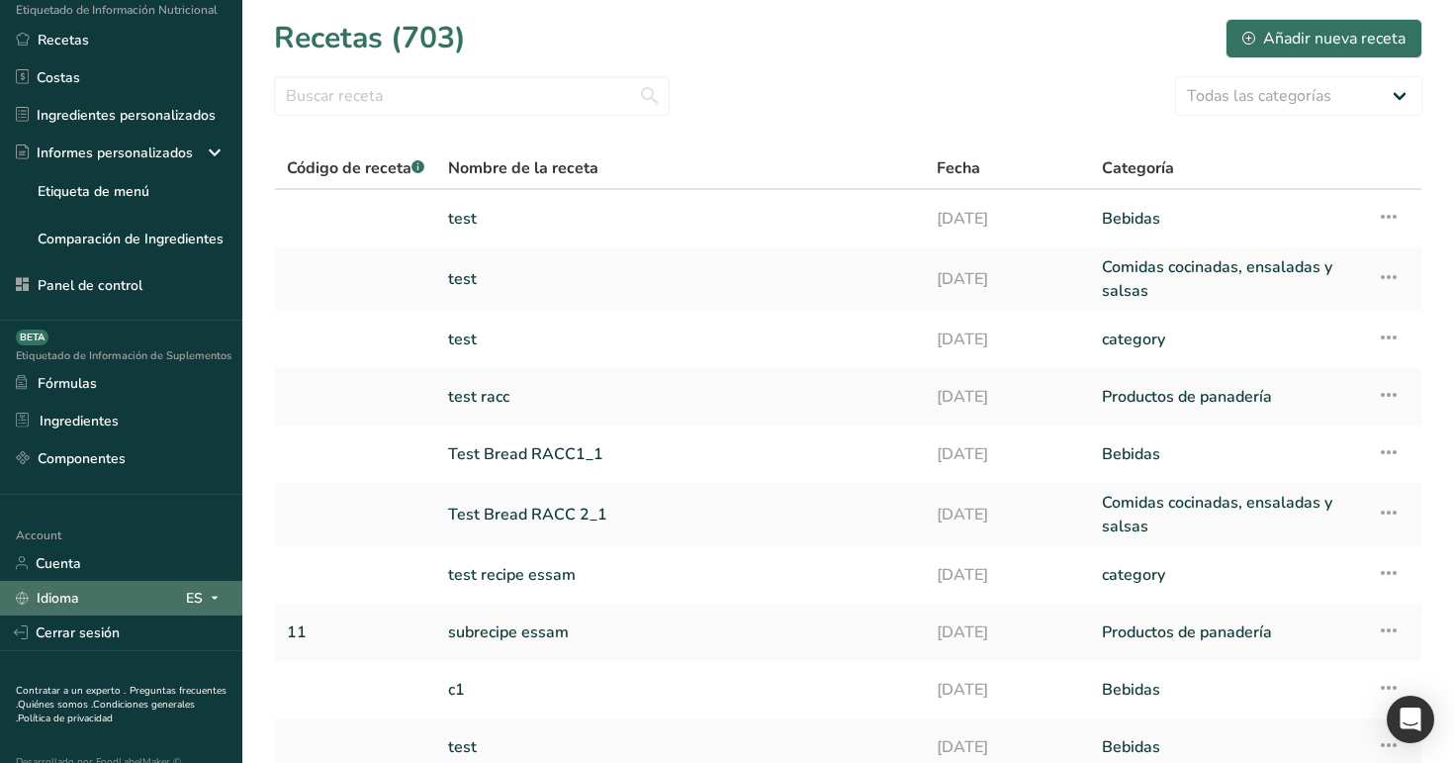
click at [203, 586] on span at bounding box center [215, 598] width 24 height 24
click at [144, 633] on div "English" at bounding box center [111, 633] width 138 height 37
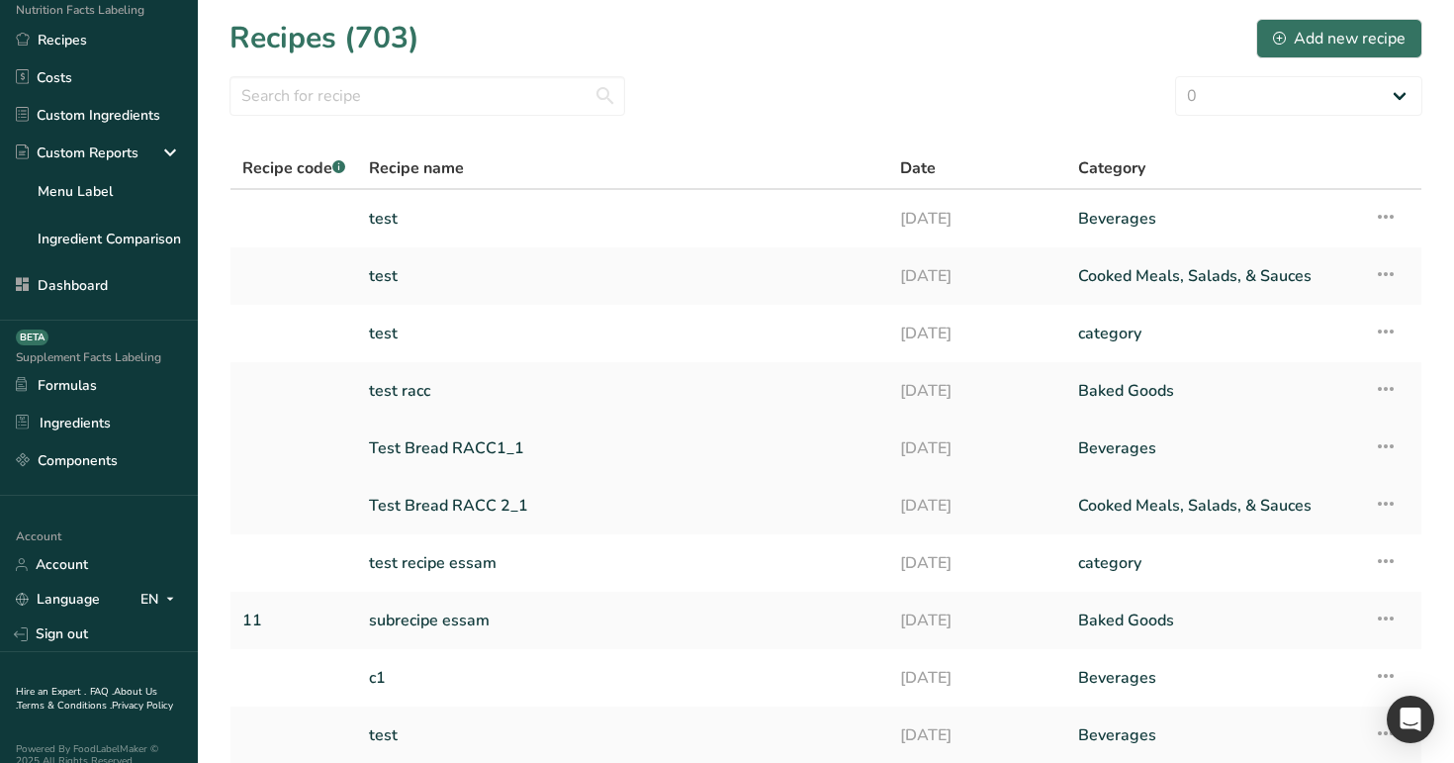
click at [686, 441] on link "Test Bread RACC1_1" at bounding box center [622, 448] width 507 height 42
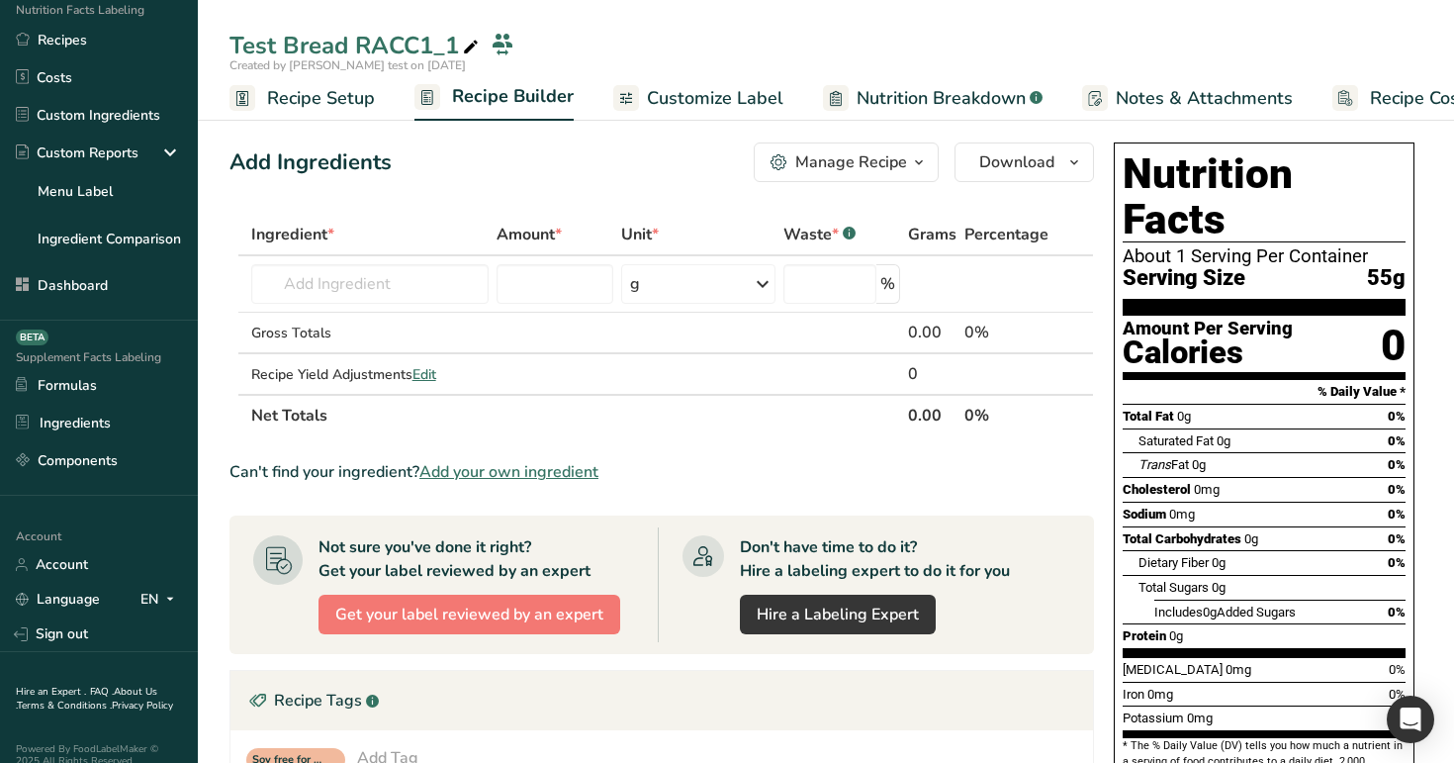
click at [701, 93] on span "Customize Label" at bounding box center [715, 98] width 137 height 27
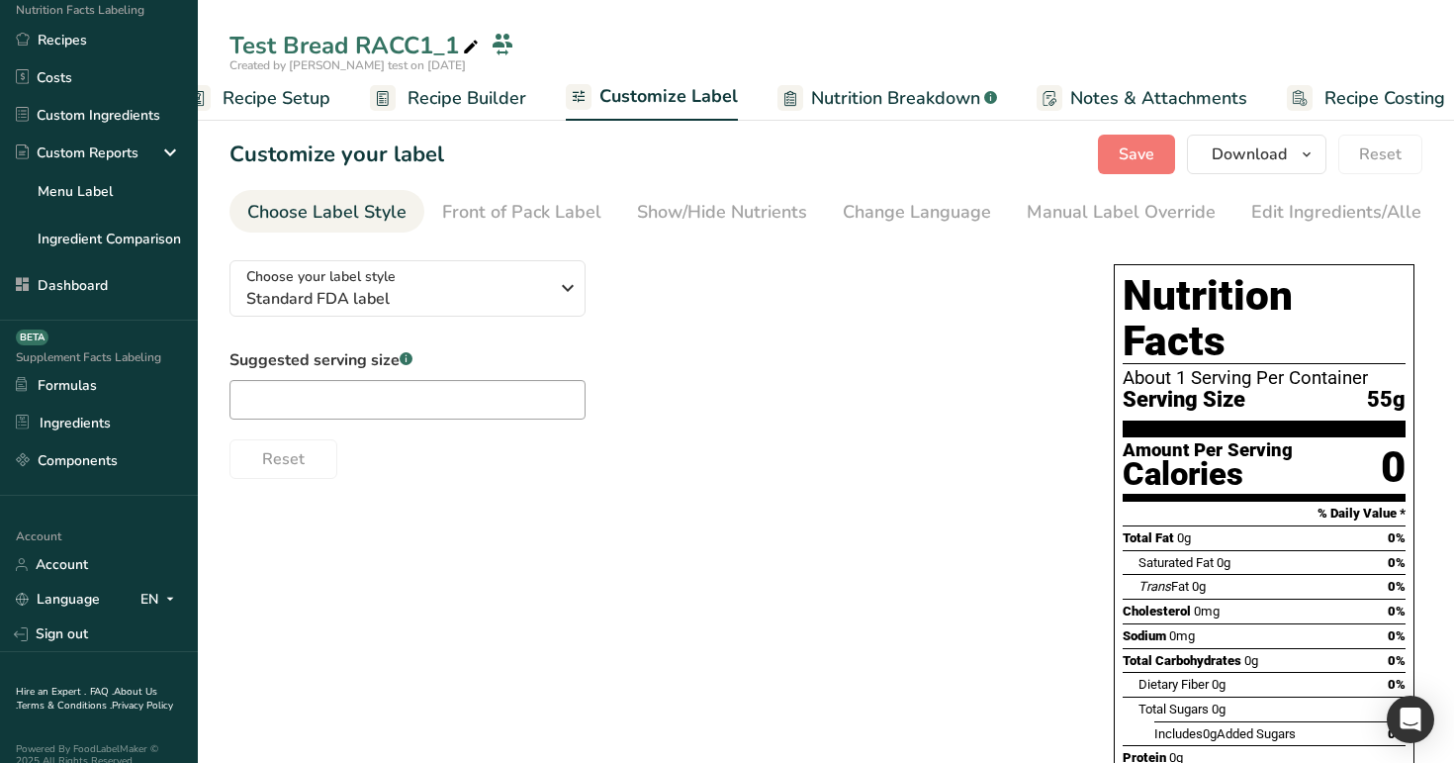
scroll to position [0, 67]
click at [862, 45] on div "Test Bread RACC1_1" at bounding box center [826, 46] width 1256 height 36
click at [869, 93] on span "Nutrition Breakdown" at bounding box center [872, 98] width 169 height 27
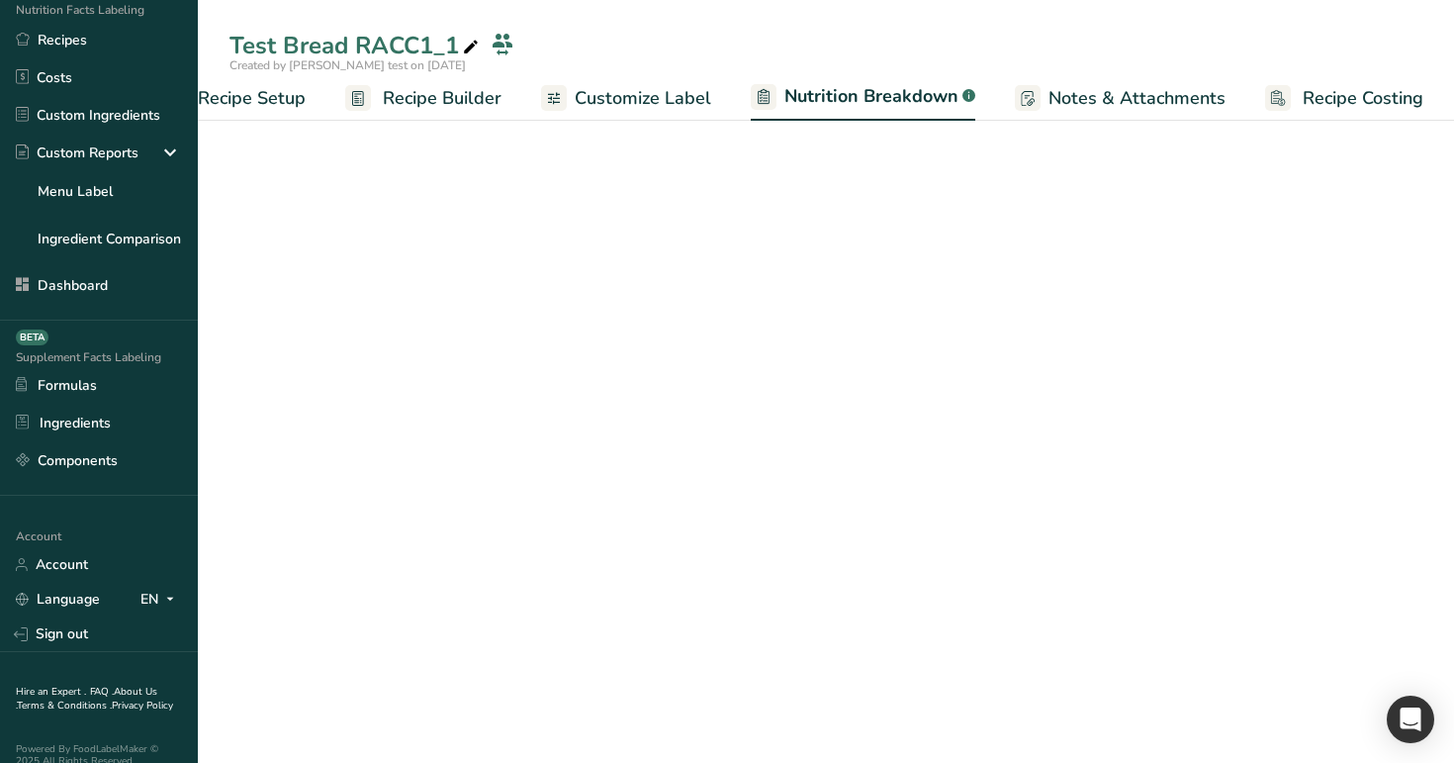
select select "Calories"
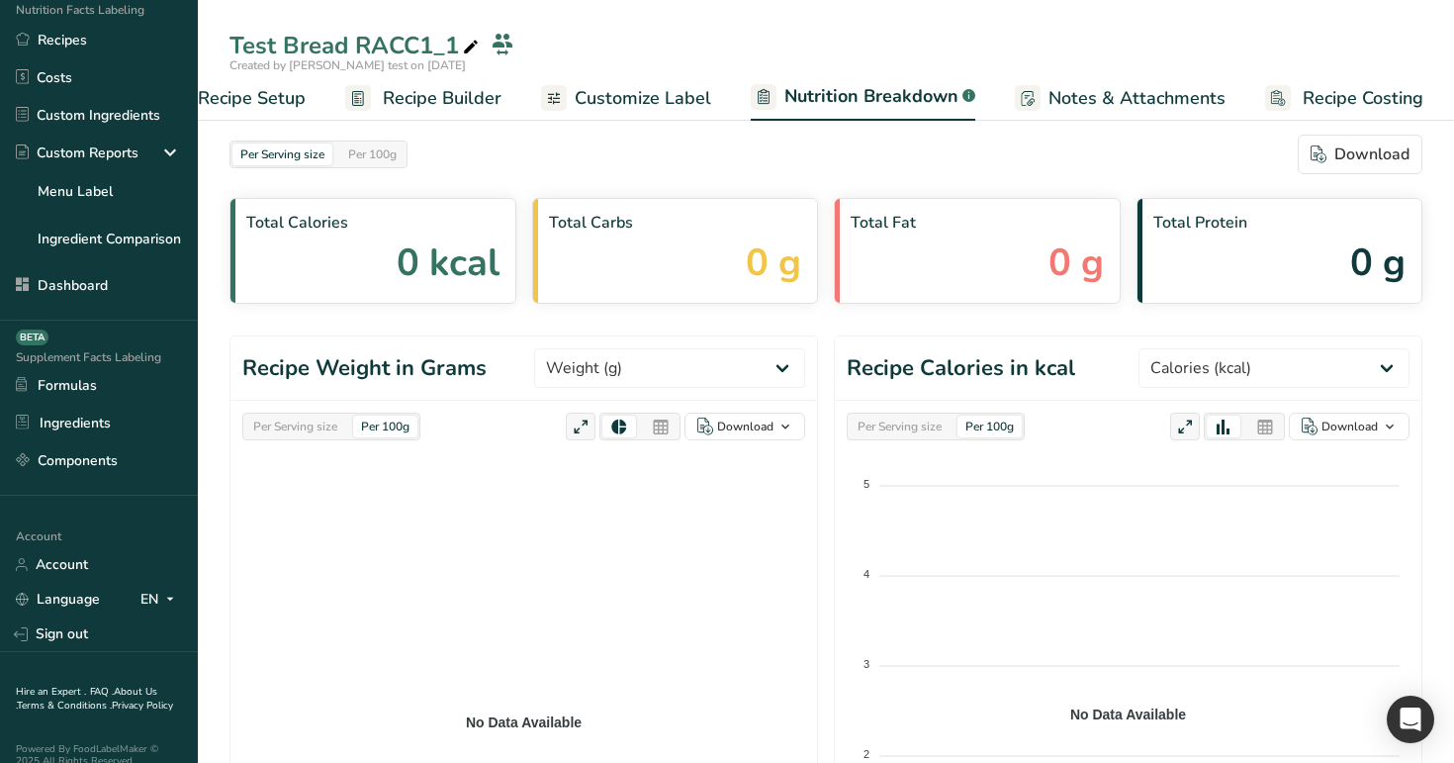
click at [1087, 98] on span "Notes & Attachments" at bounding box center [1137, 98] width 177 height 27
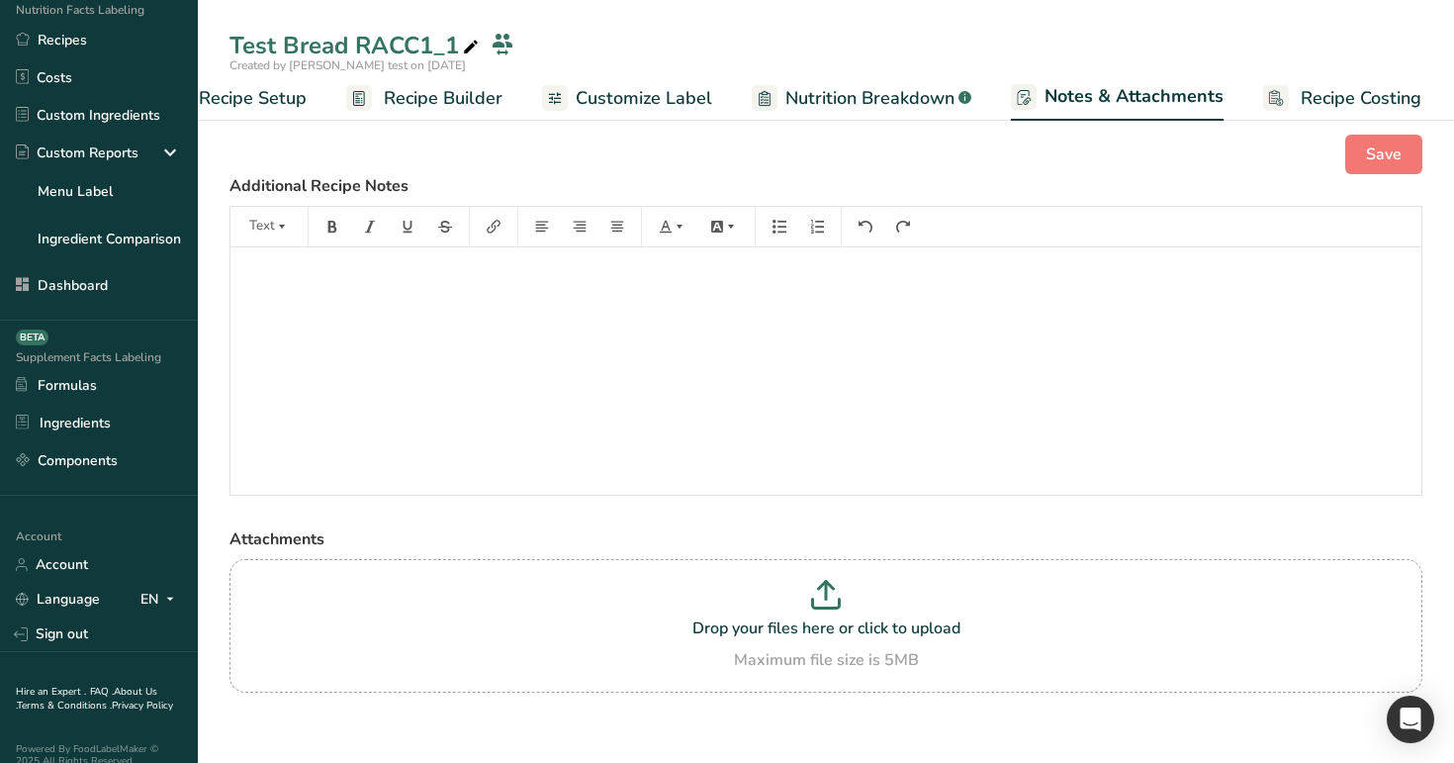
click at [1331, 112] on link "Recipe Costing" at bounding box center [1342, 98] width 158 height 45
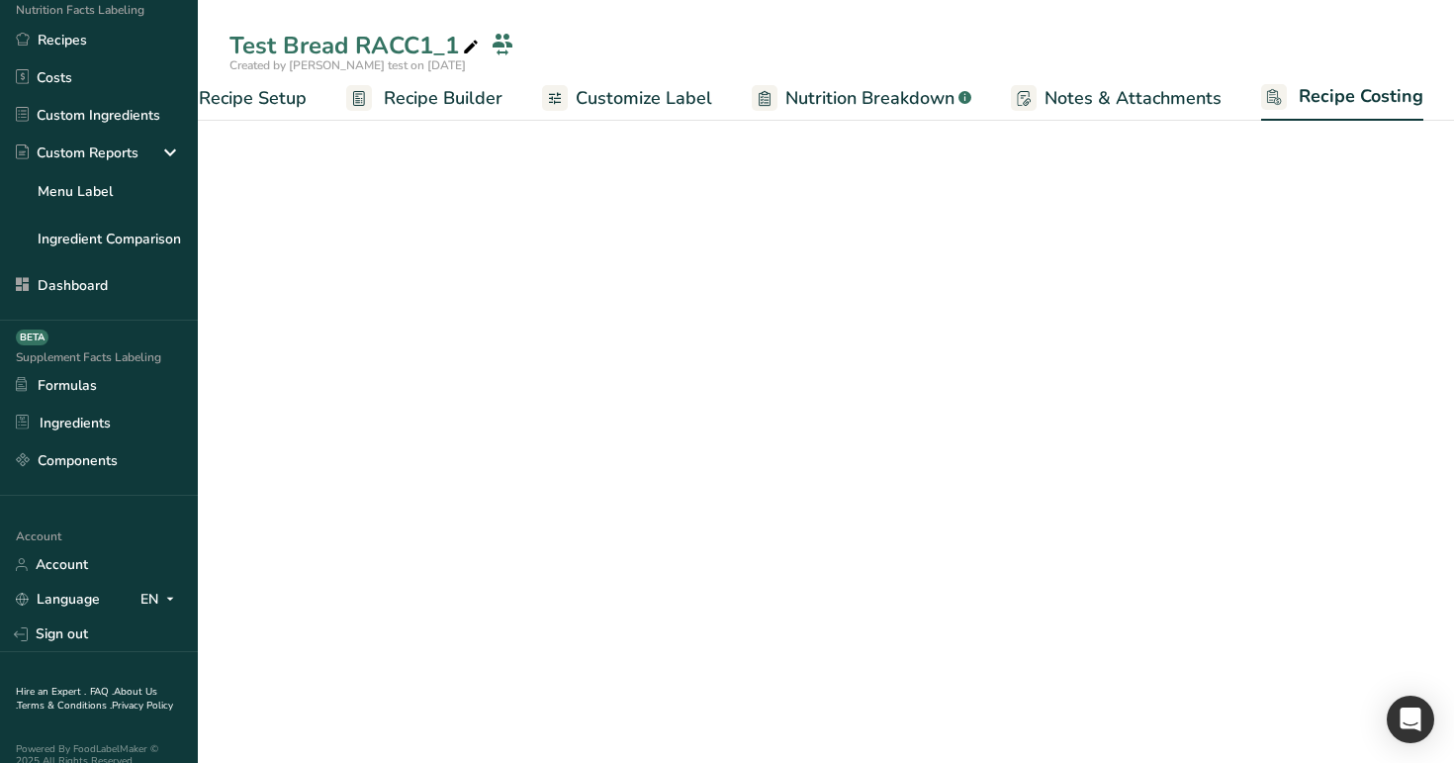
scroll to position [0, 67]
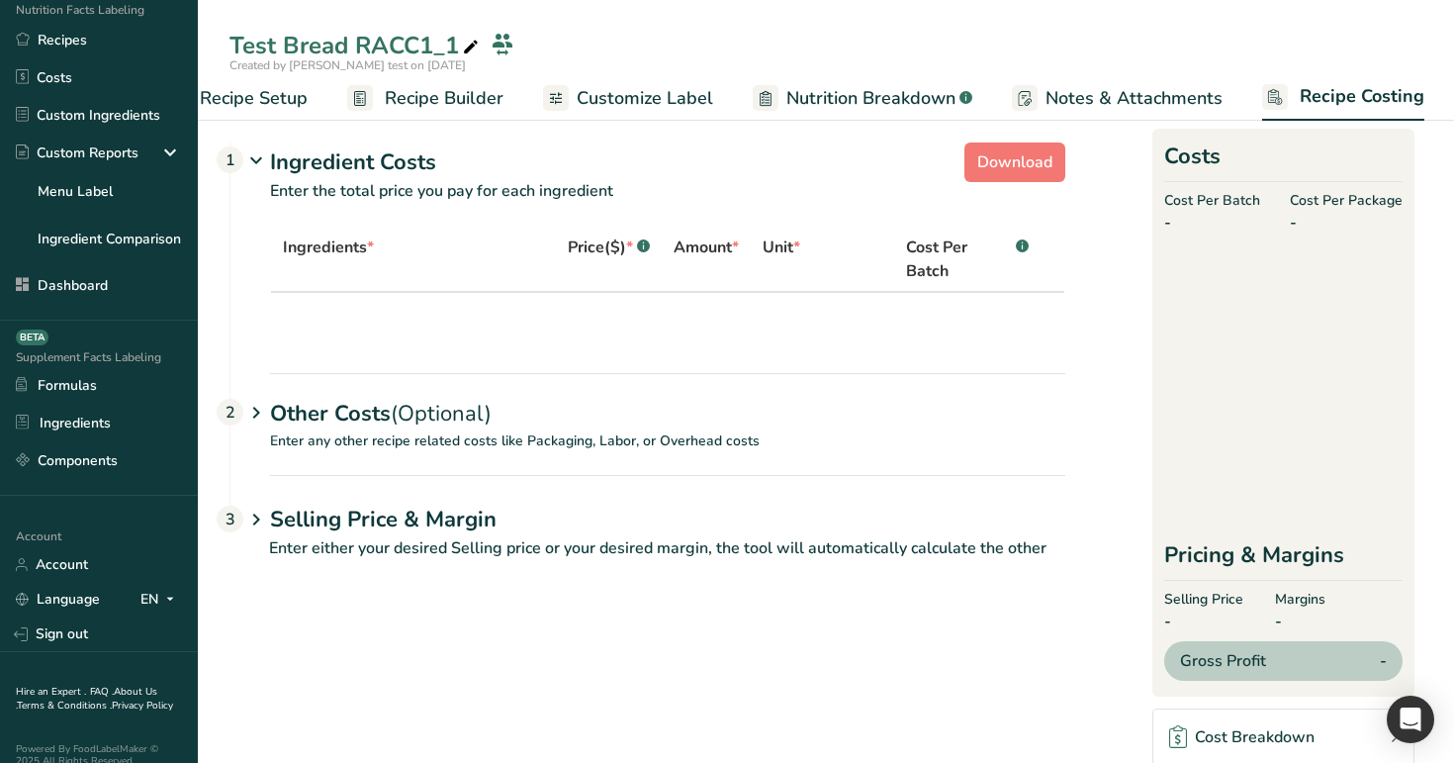
click at [264, 99] on span "Recipe Setup" at bounding box center [254, 98] width 108 height 27
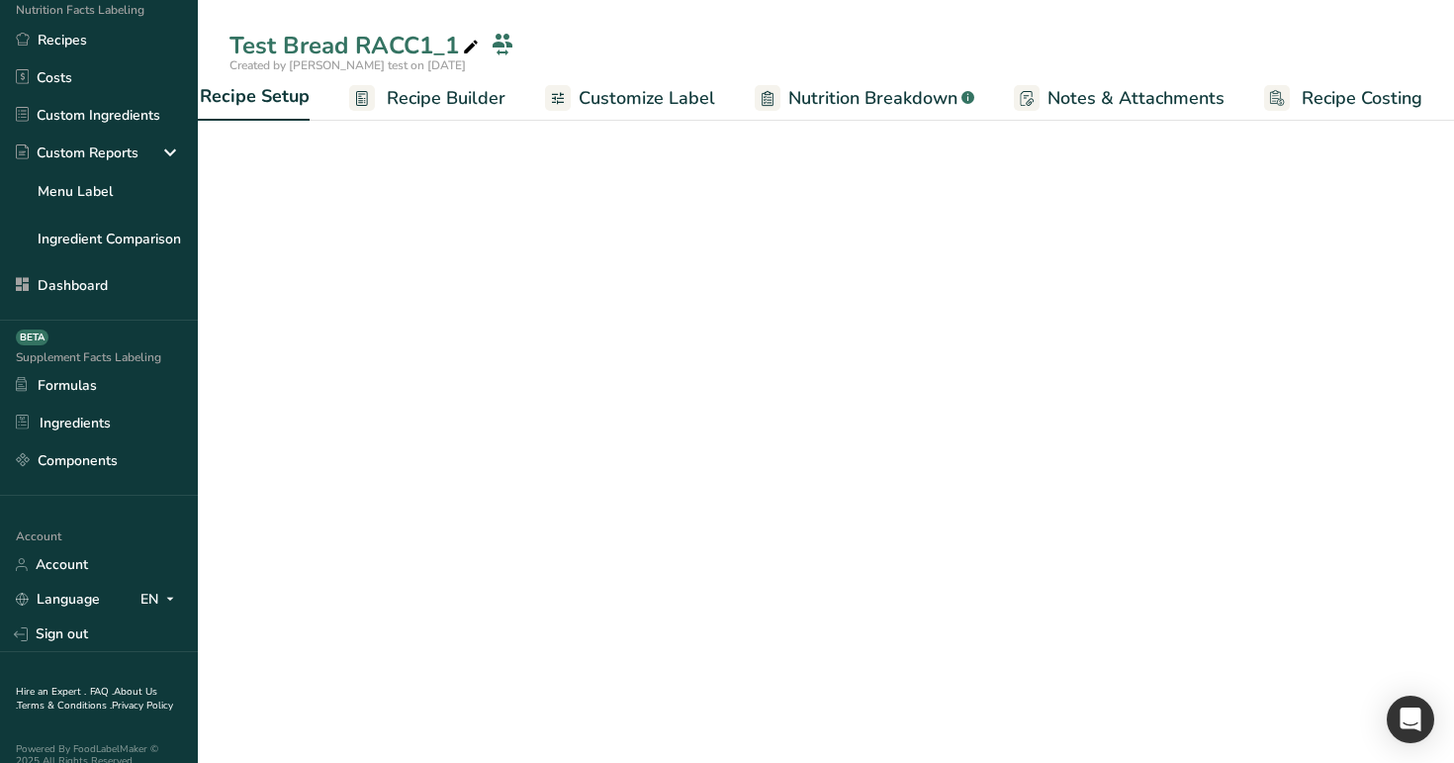
scroll to position [0, 7]
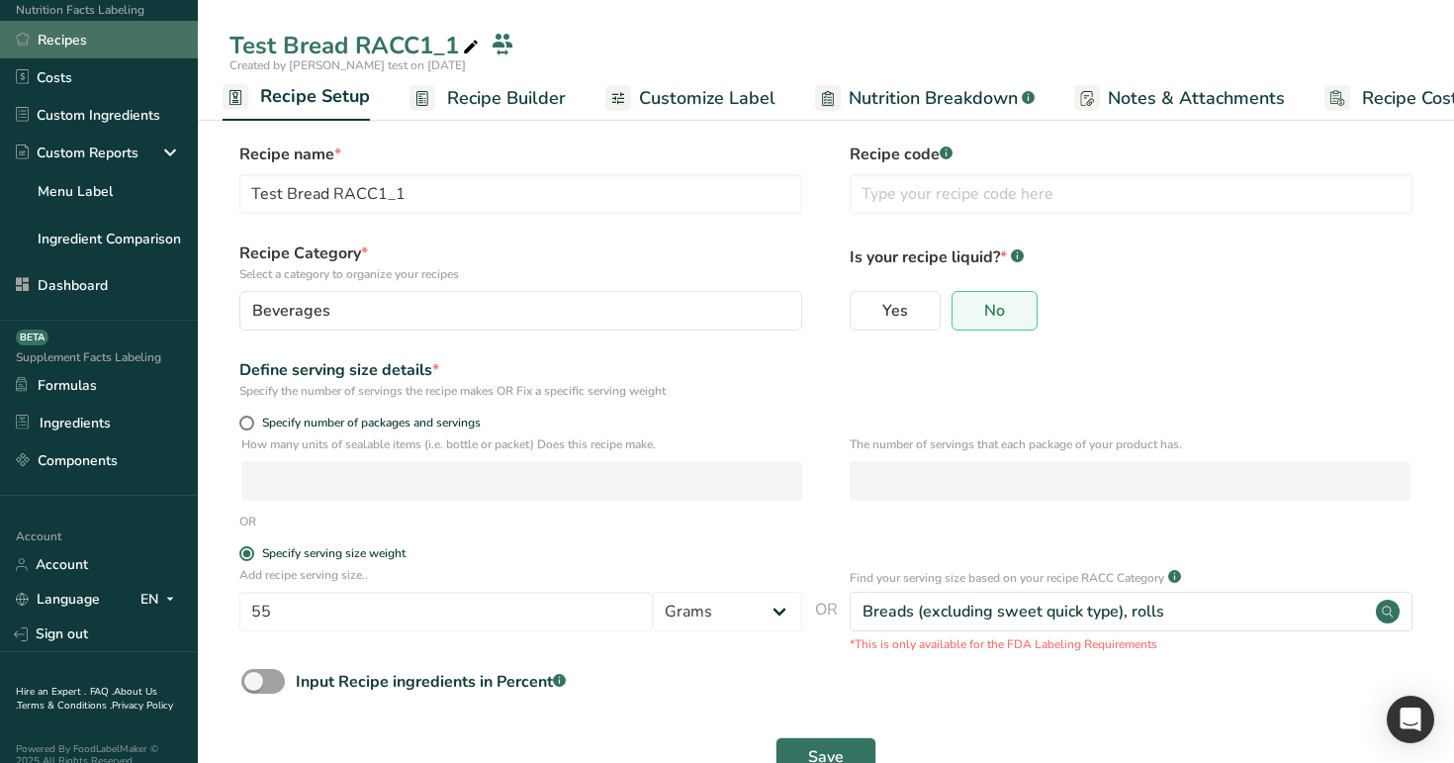
click at [108, 37] on link "Recipes" at bounding box center [99, 40] width 198 height 38
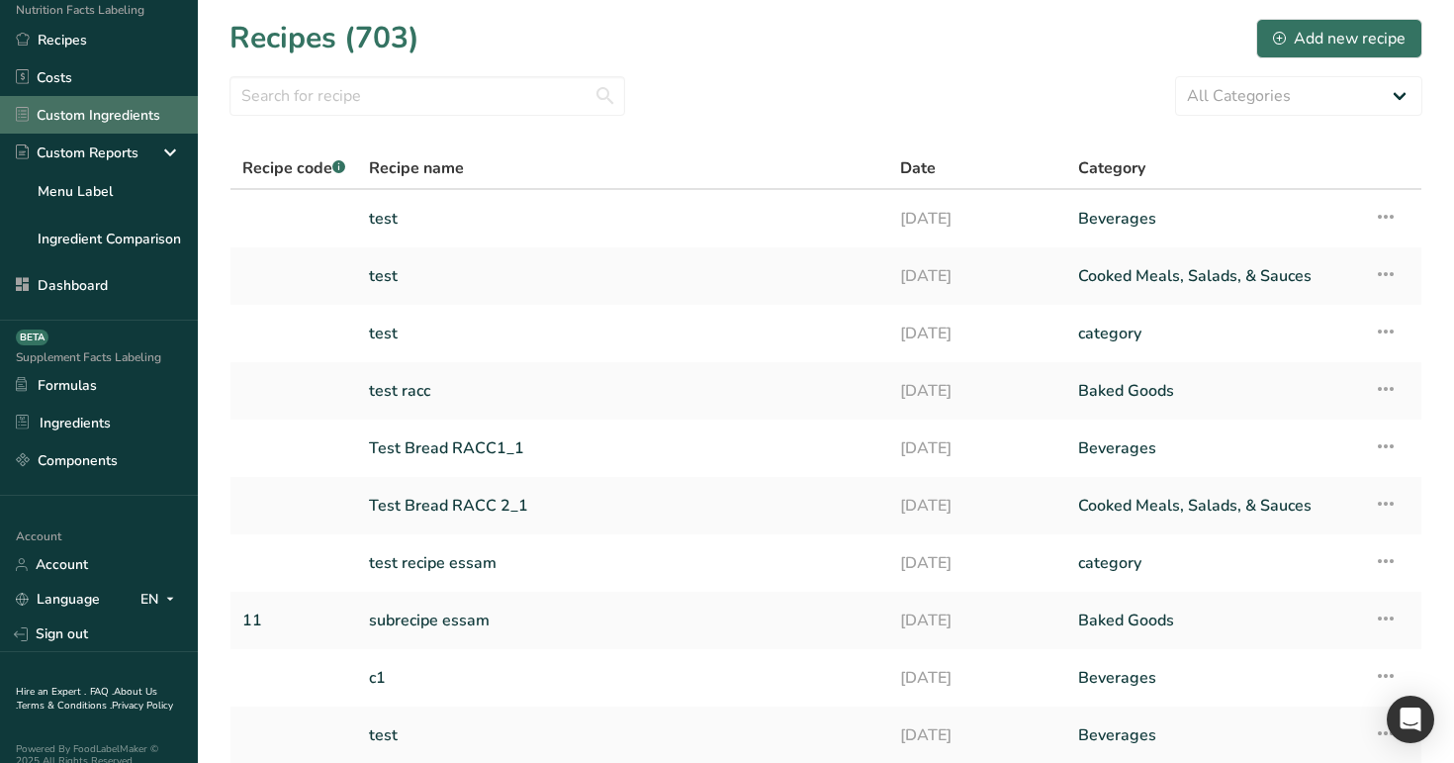
click at [149, 113] on link "Custom Ingredients" at bounding box center [99, 115] width 198 height 38
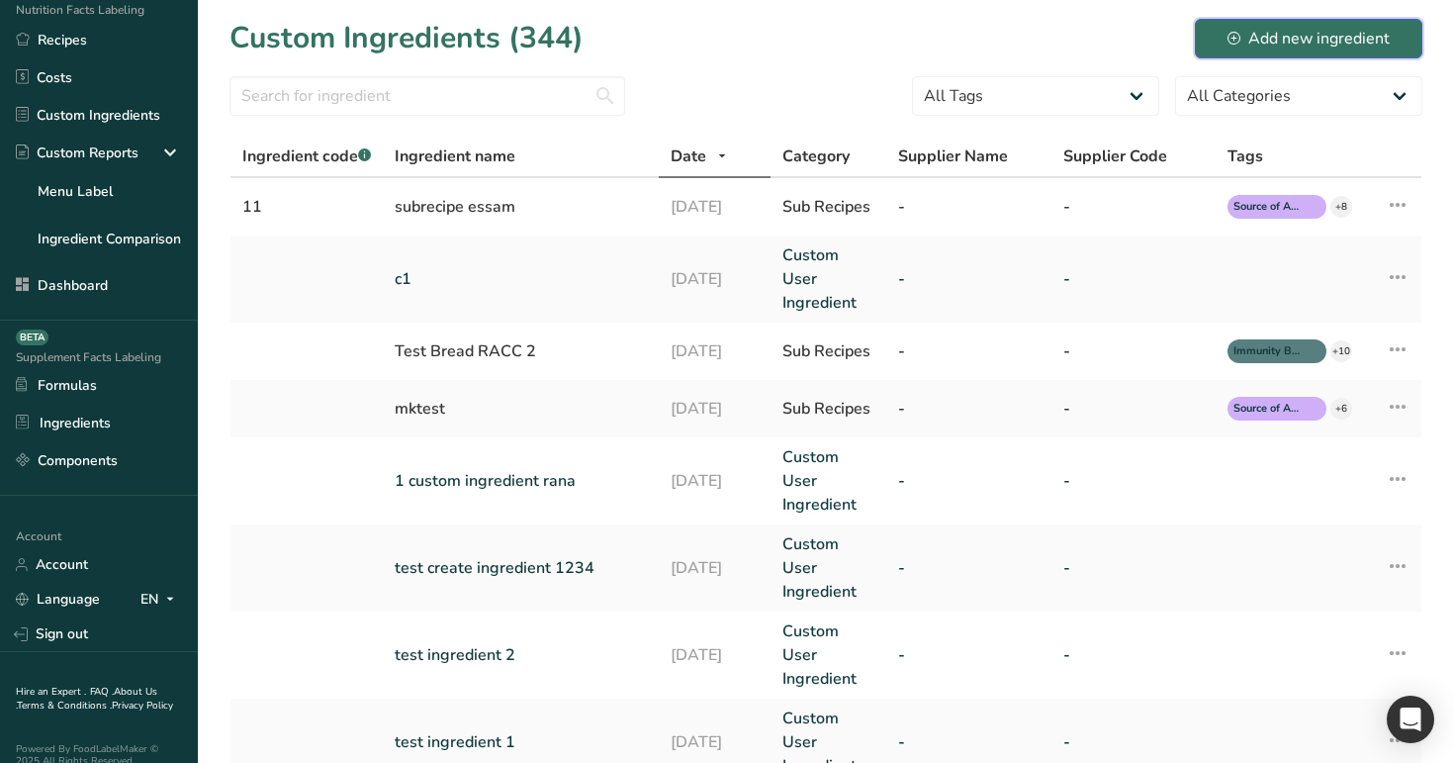
click at [1253, 35] on div "Add new ingredient" at bounding box center [1309, 39] width 162 height 24
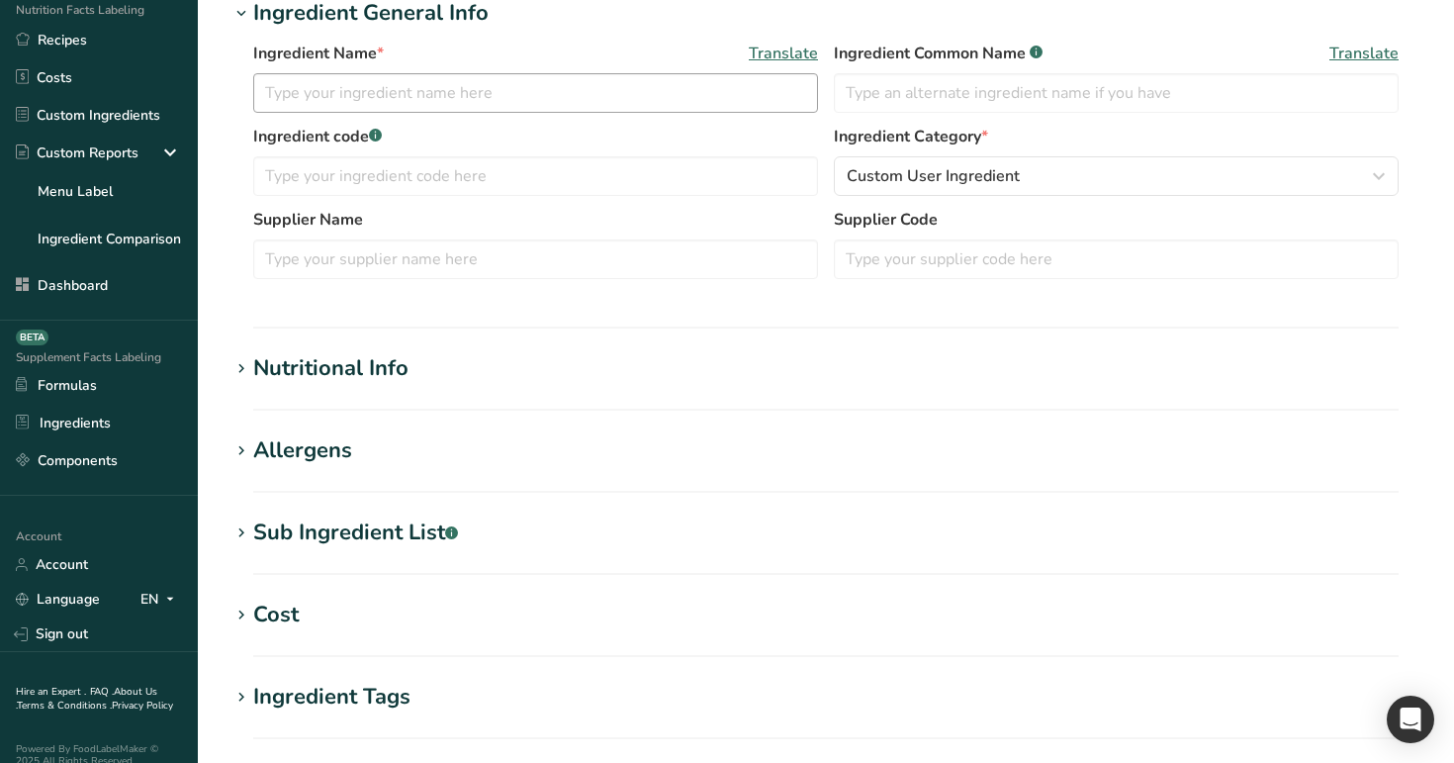
scroll to position [612, 0]
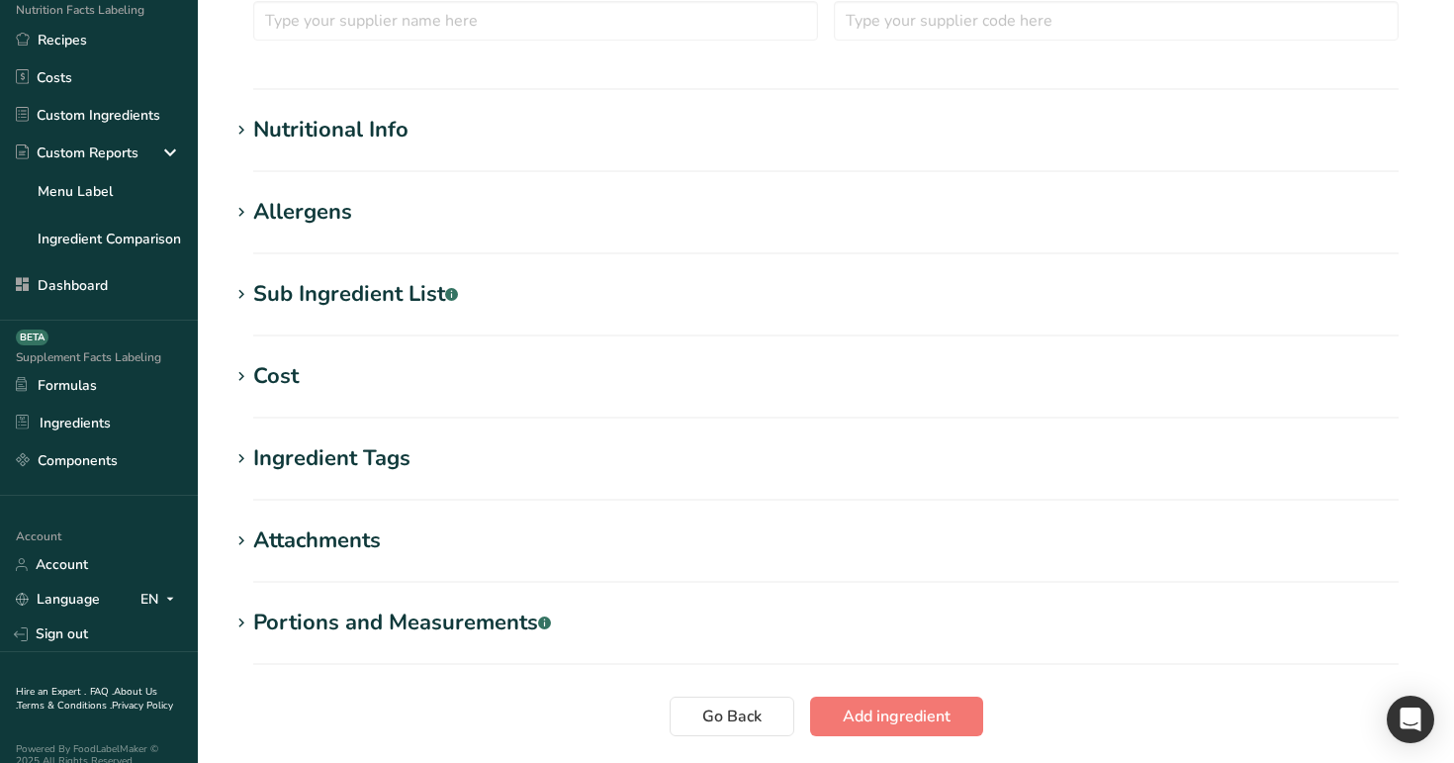
click at [505, 615] on div "Portions and Measurements .a-a{fill:#347362;}.b-a{fill:#fff;}" at bounding box center [402, 622] width 298 height 33
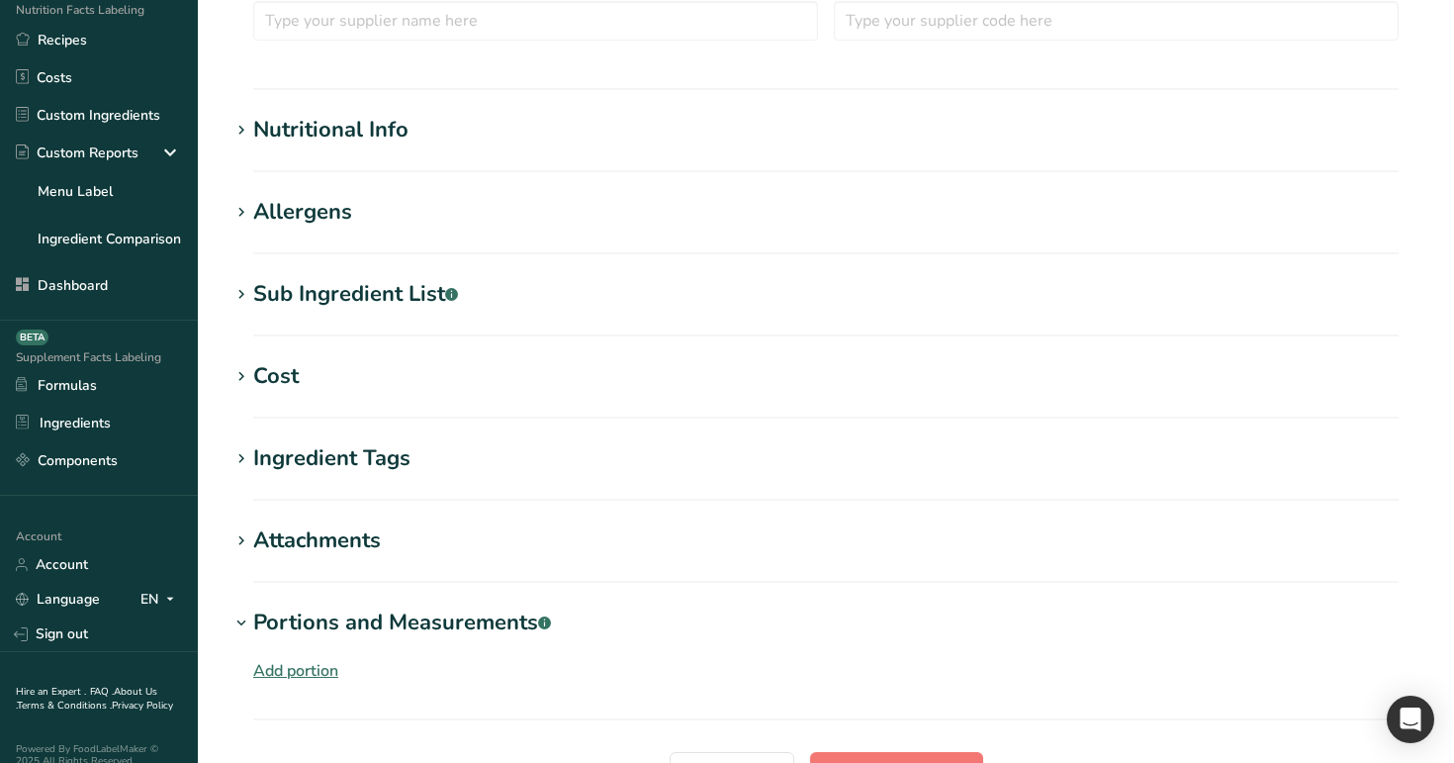
click at [389, 545] on h1 "Attachments" at bounding box center [825, 540] width 1193 height 33
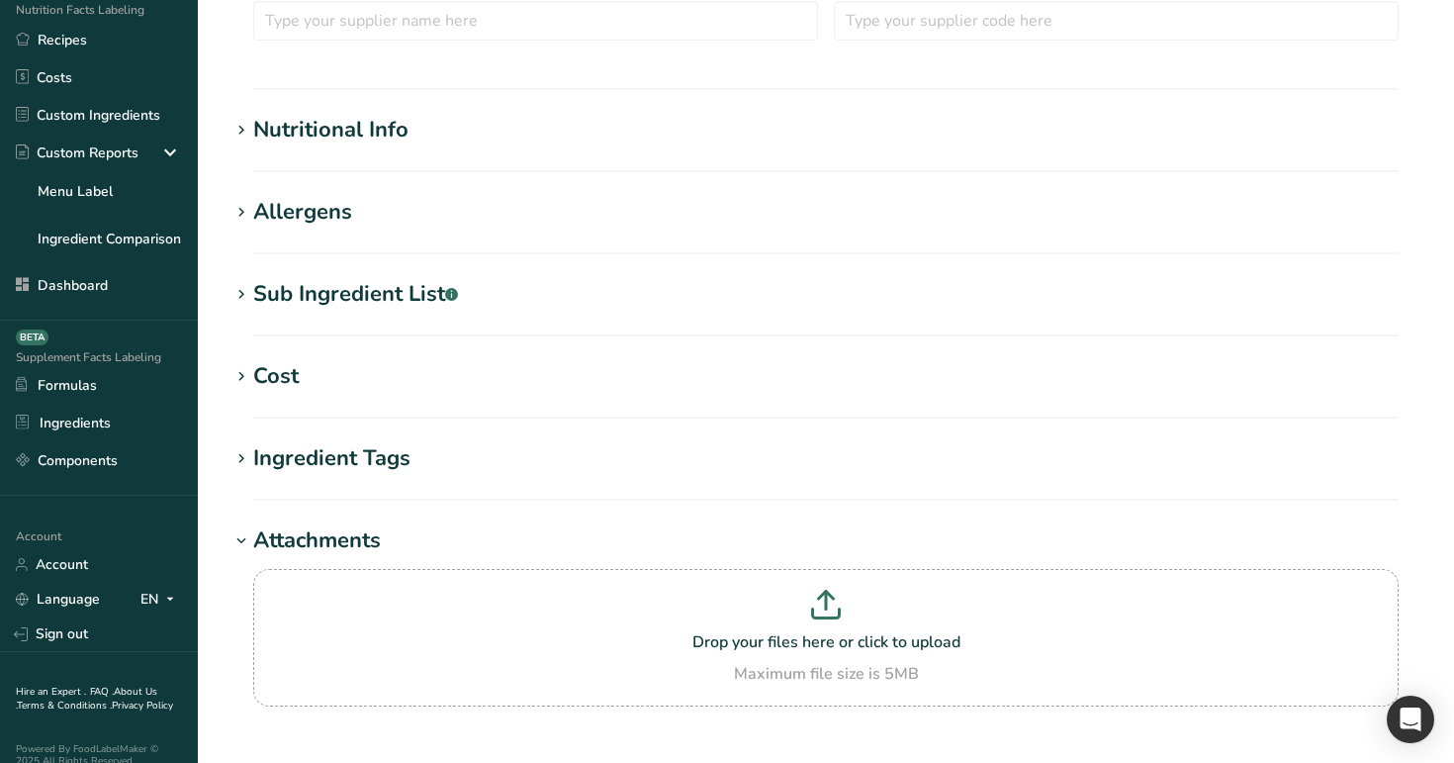
click at [405, 477] on section "Ingredient Tags Add tags Standard Tags Custom Tags Source of Antioxidants Prebi…" at bounding box center [825, 471] width 1193 height 58
click at [411, 457] on h1 "Ingredient Tags" at bounding box center [825, 458] width 1193 height 33
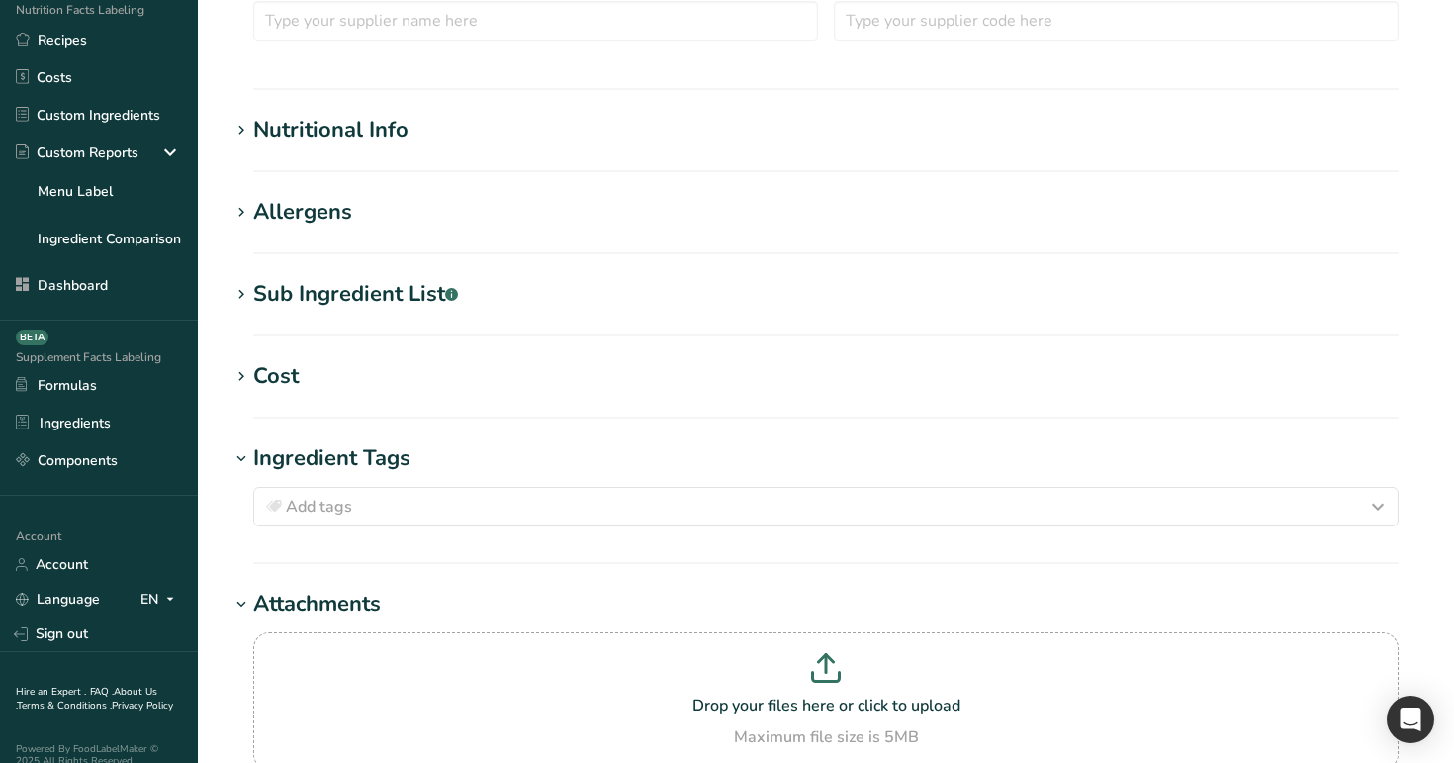
click at [373, 385] on h1 "Cost" at bounding box center [825, 376] width 1193 height 33
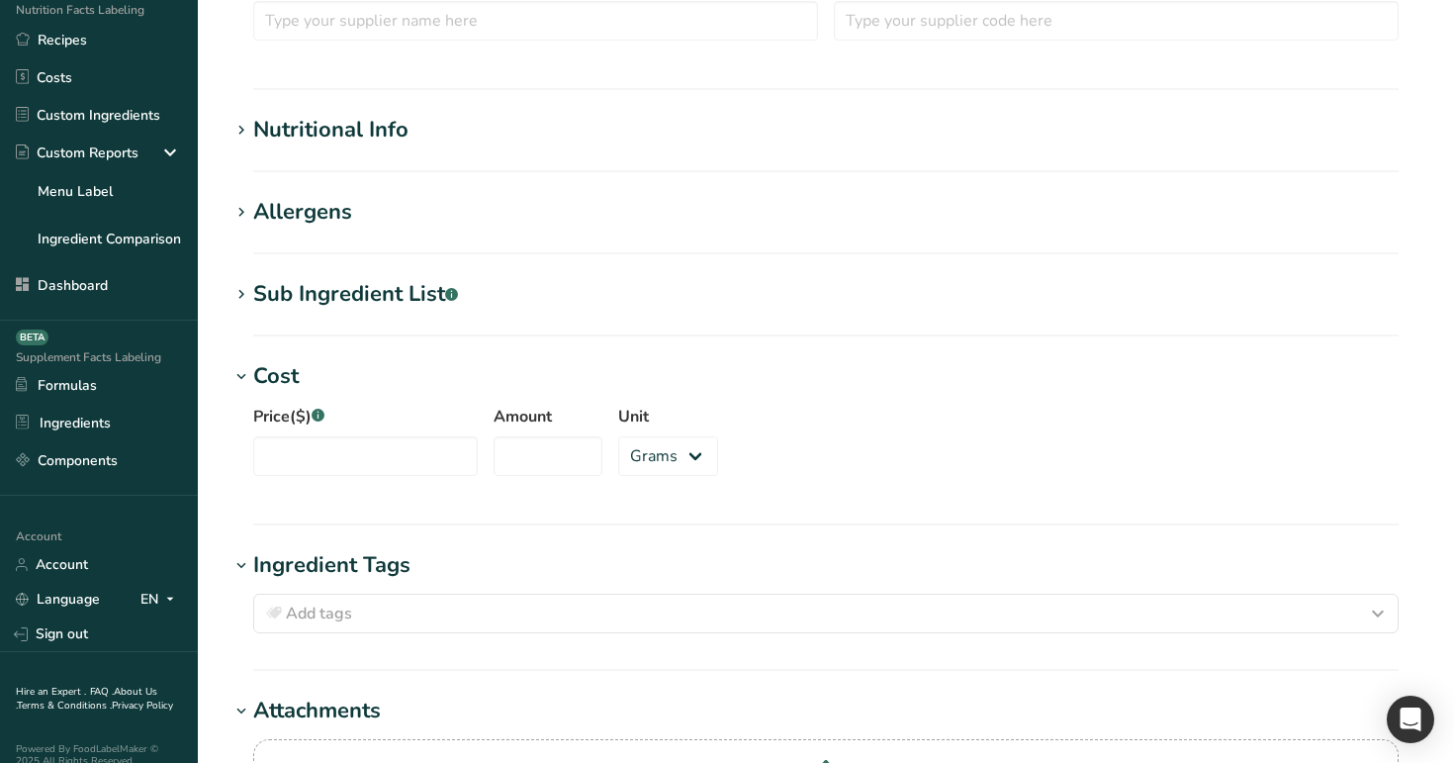
click at [414, 281] on div "Sub Ingredient List .a-a{fill:#347362;}.b-a{fill:#fff;}" at bounding box center [355, 294] width 205 height 33
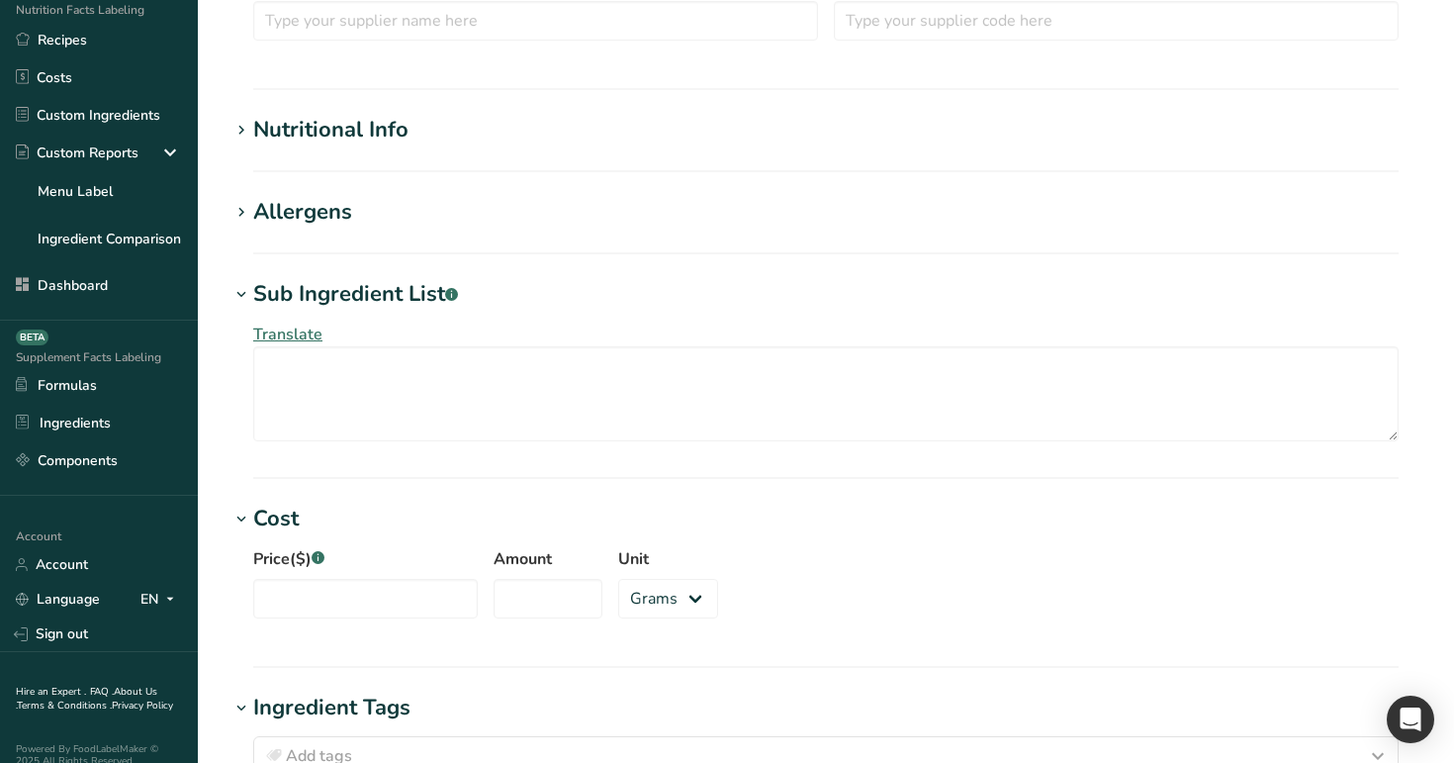
click at [387, 218] on h1 "Allergens" at bounding box center [825, 212] width 1193 height 33
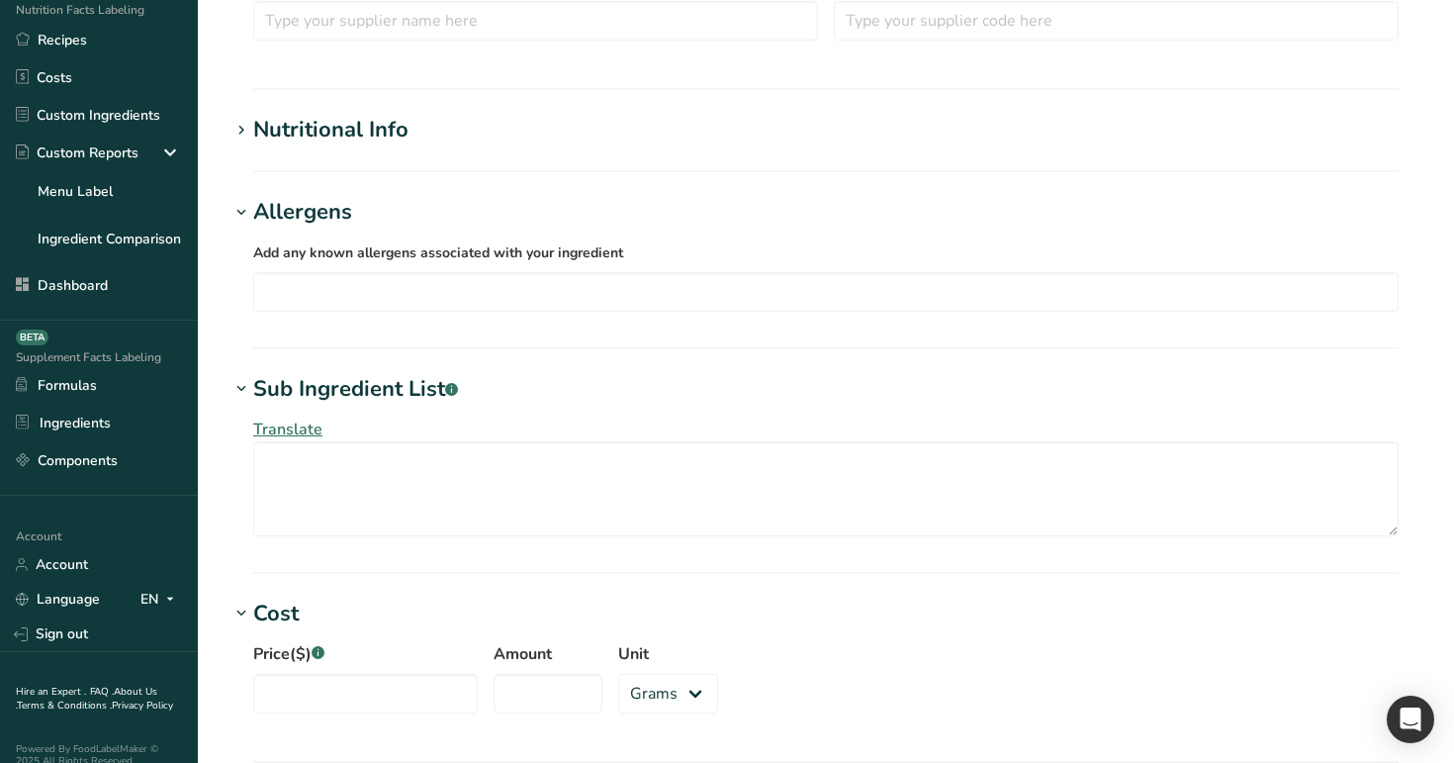
click at [395, 133] on div "Nutritional Info" at bounding box center [330, 130] width 155 height 33
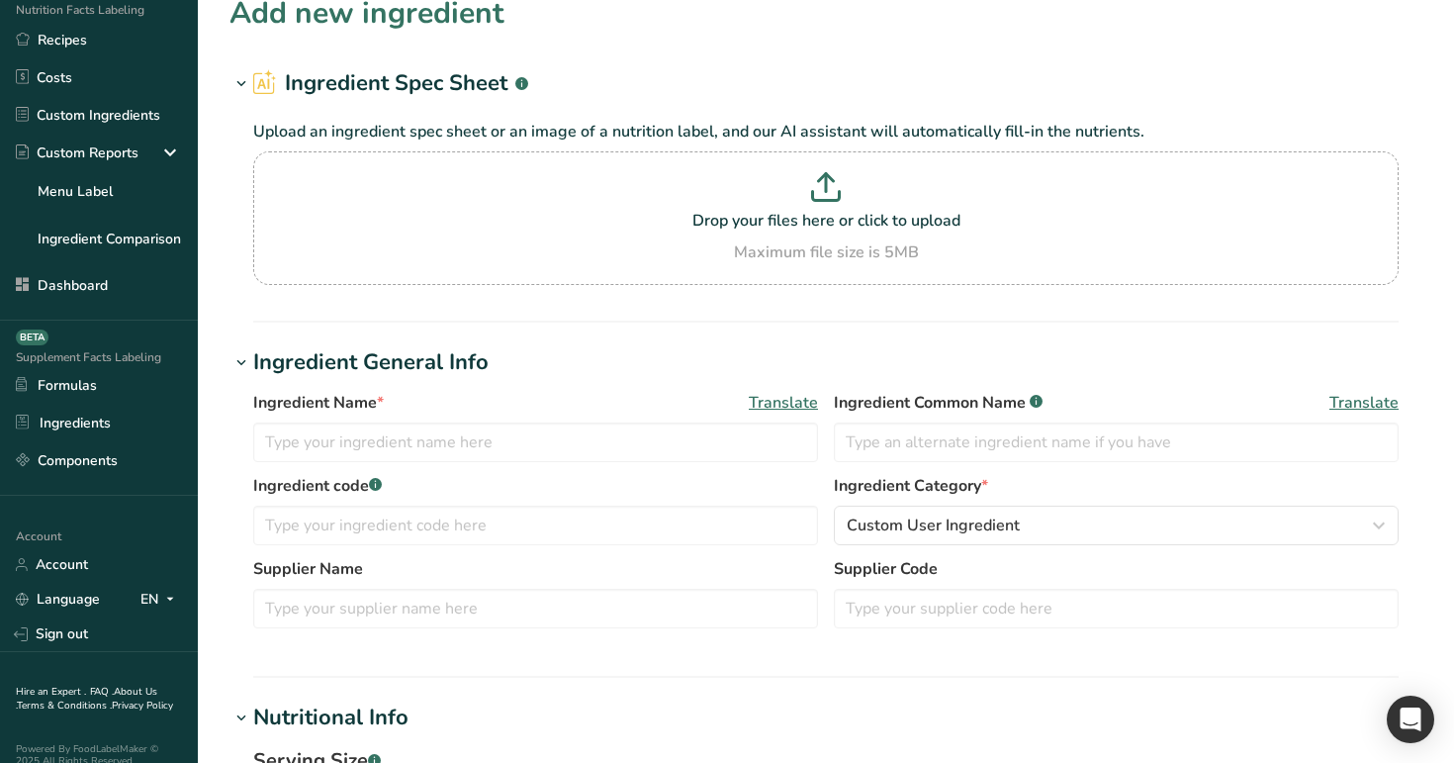
scroll to position [0, 0]
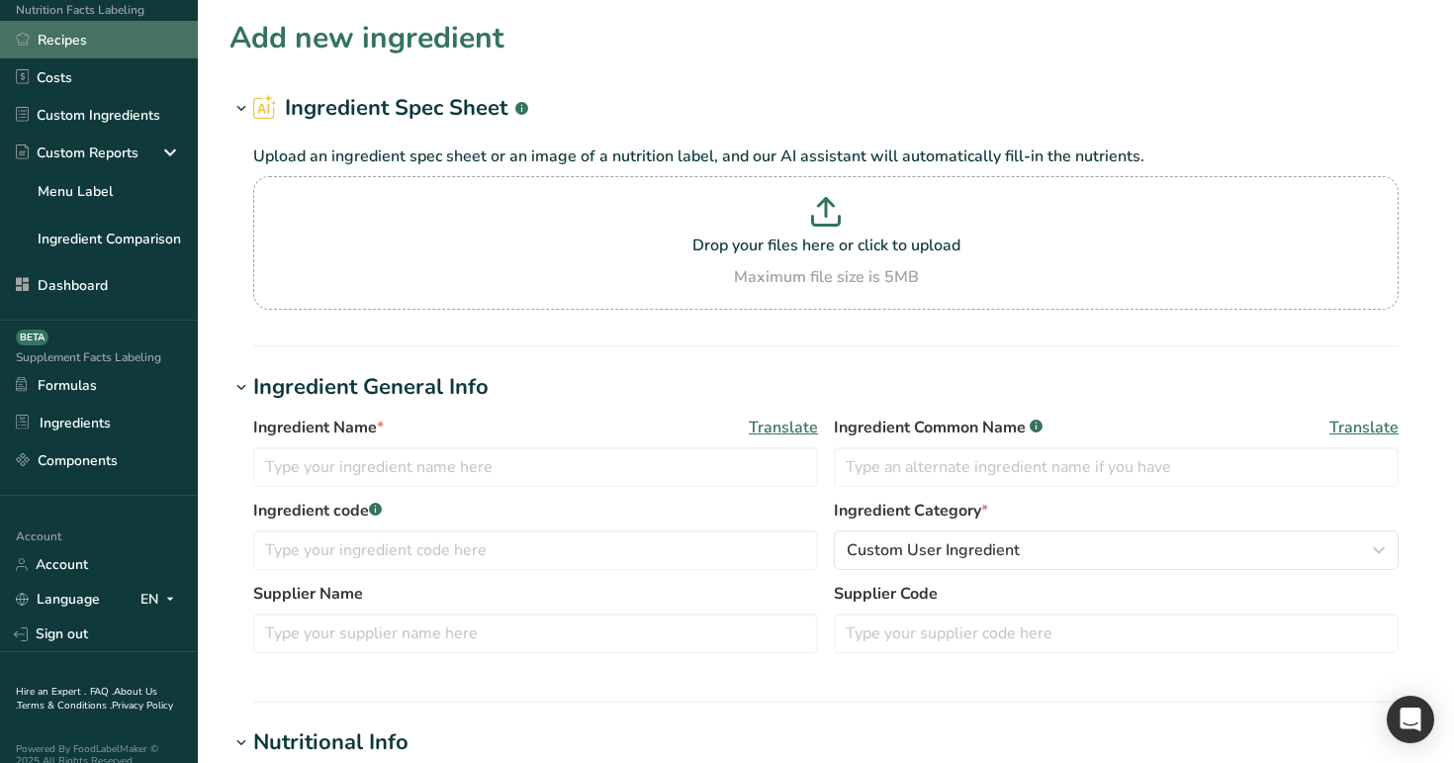
click at [113, 38] on link "Recipes" at bounding box center [99, 40] width 198 height 38
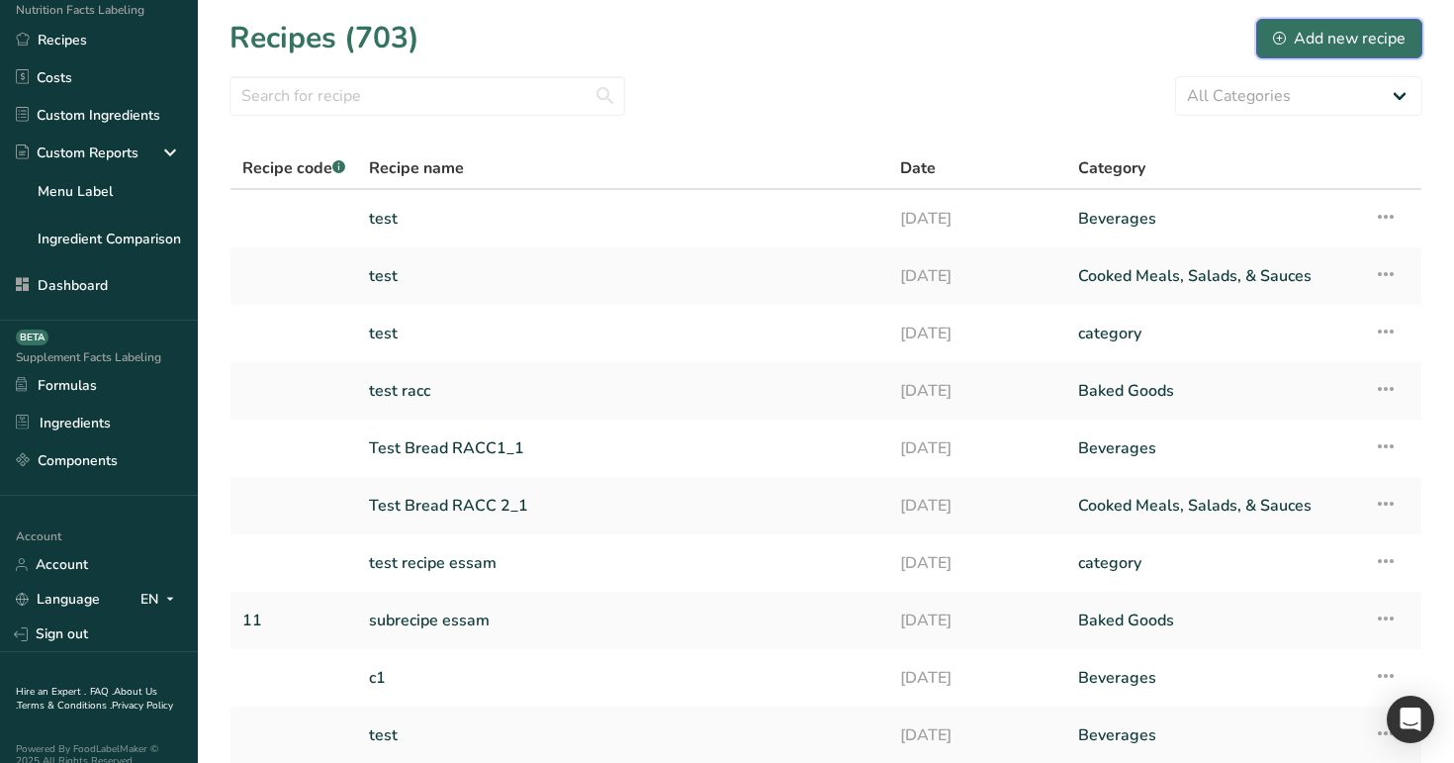
click at [1413, 32] on button "Add new recipe" at bounding box center [1339, 39] width 166 height 40
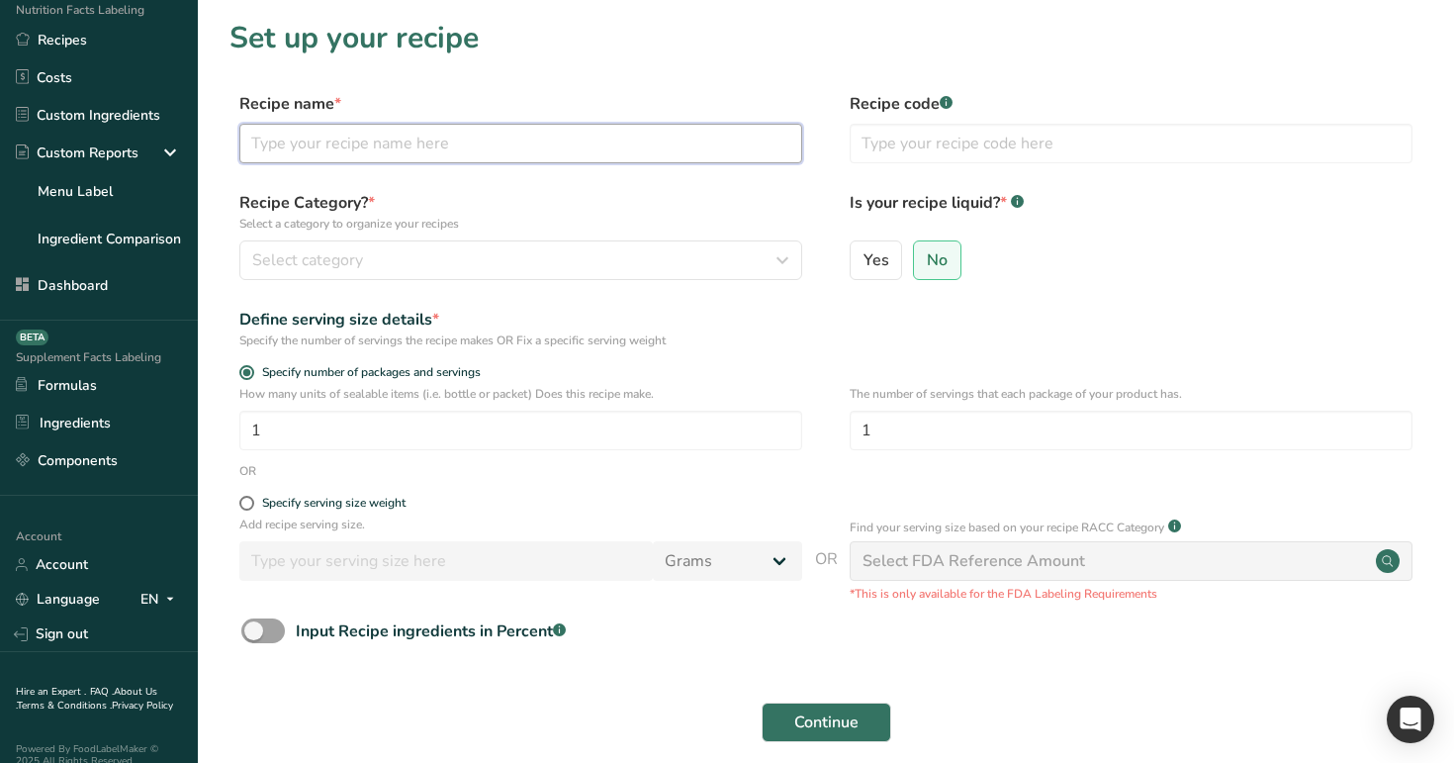
click at [501, 143] on input "text" at bounding box center [520, 144] width 563 height 40
type input "test recipe name"
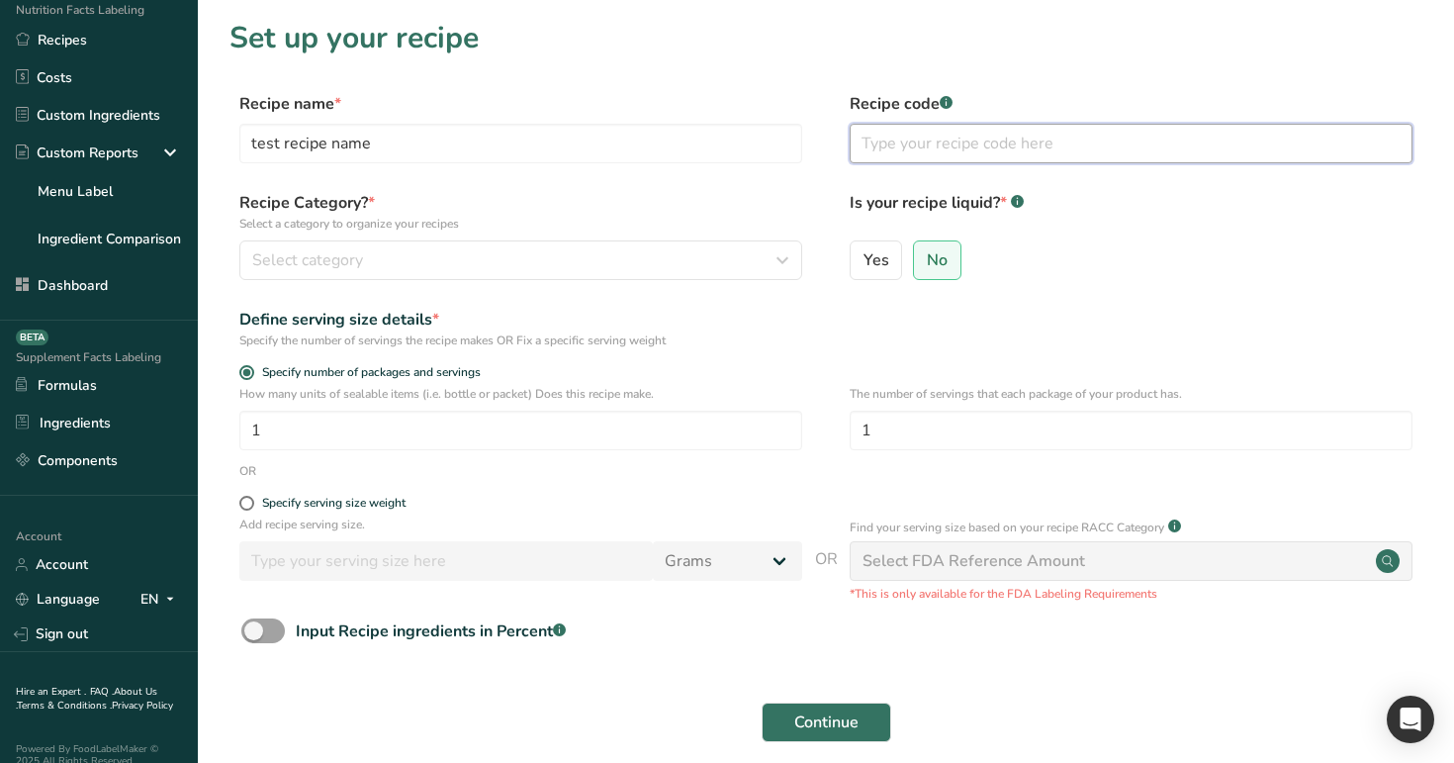
click at [954, 150] on input "text" at bounding box center [1131, 144] width 563 height 40
type input "test recipe code"
click at [876, 245] on label "Yes" at bounding box center [876, 260] width 53 height 40
click at [864, 253] on input "Yes" at bounding box center [857, 259] width 13 height 13
radio input "true"
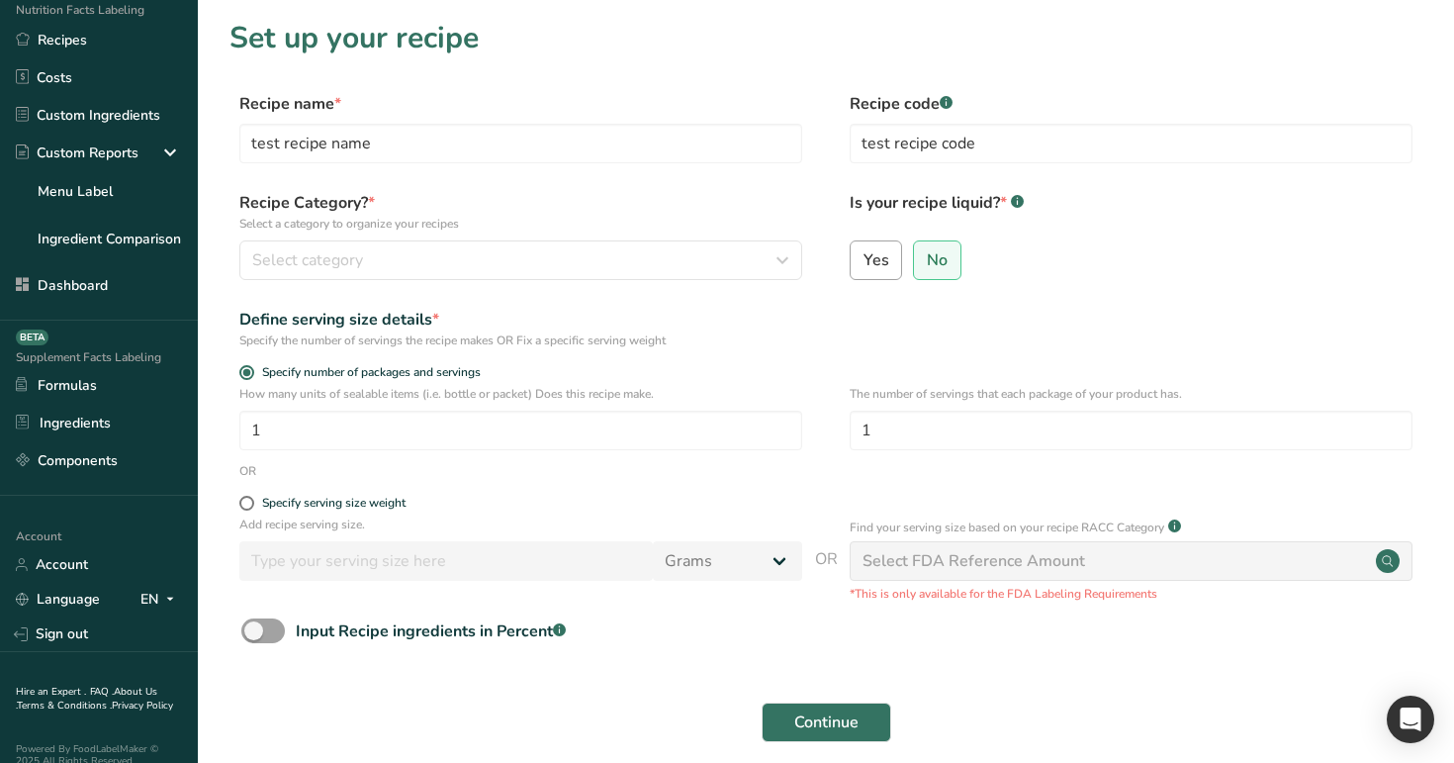
radio input "false"
select select "29"
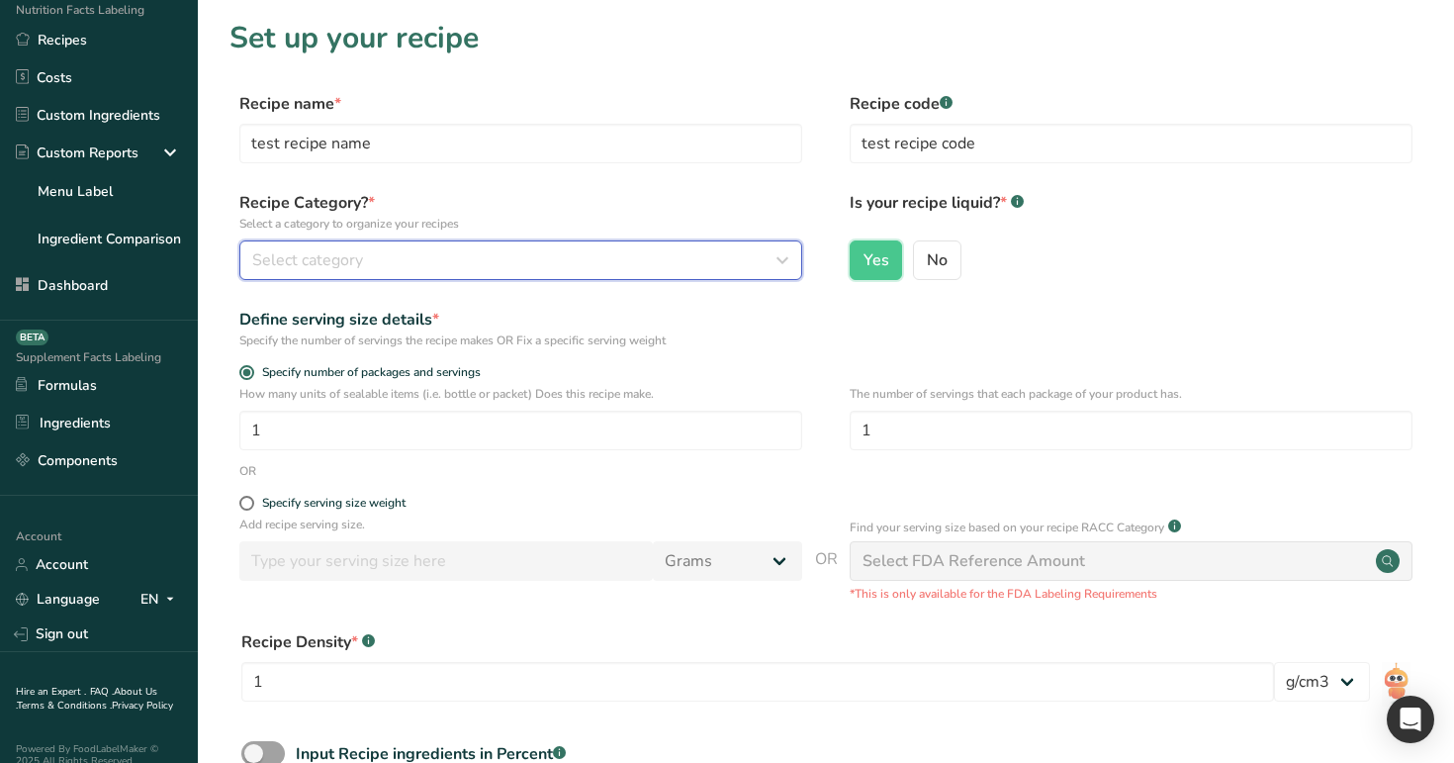
click at [561, 269] on div "Select category" at bounding box center [514, 260] width 525 height 24
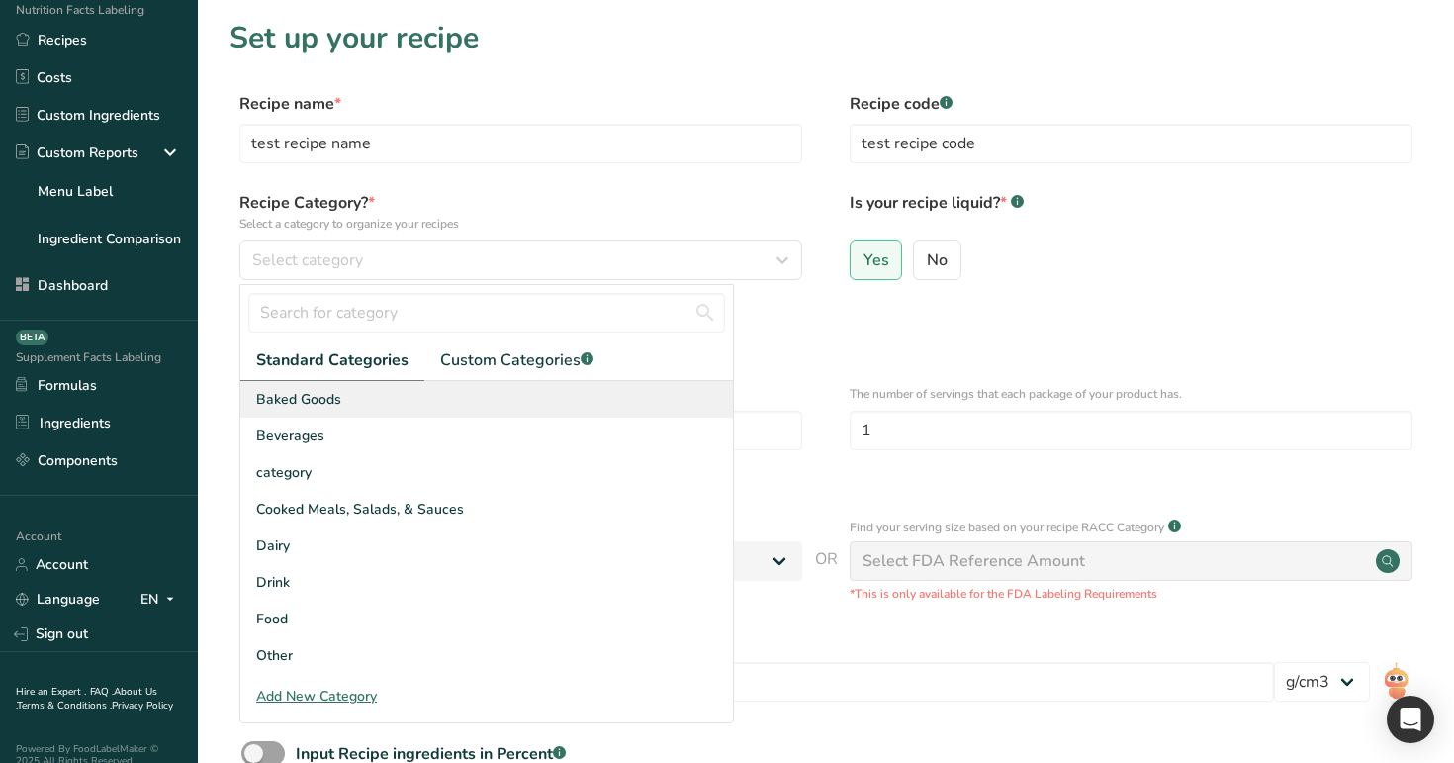
click at [462, 397] on div "Baked Goods" at bounding box center [486, 399] width 493 height 37
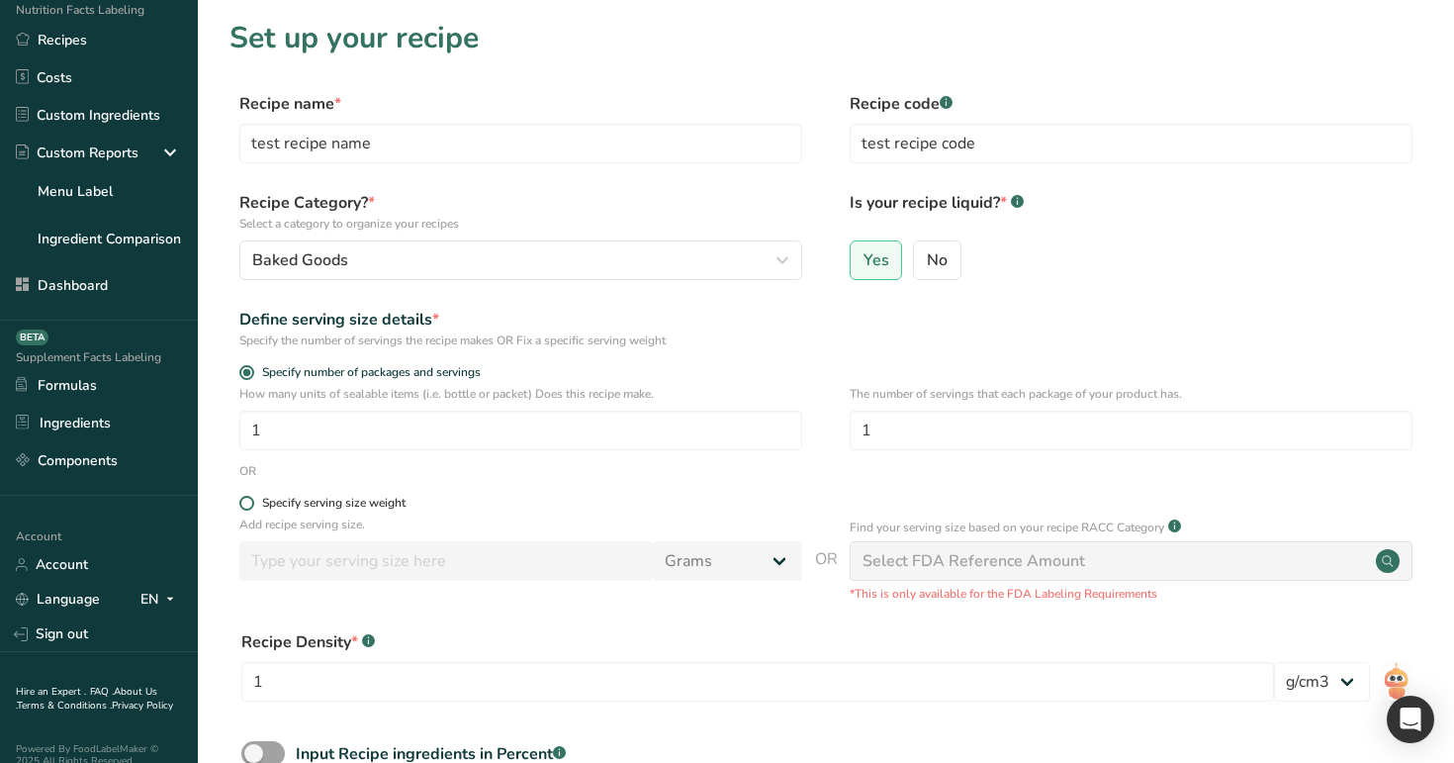
click at [349, 498] on div "Specify serving size weight" at bounding box center [333, 503] width 143 height 15
click at [252, 498] on input "Specify serving size weight" at bounding box center [245, 503] width 13 height 13
radio input "true"
radio input "false"
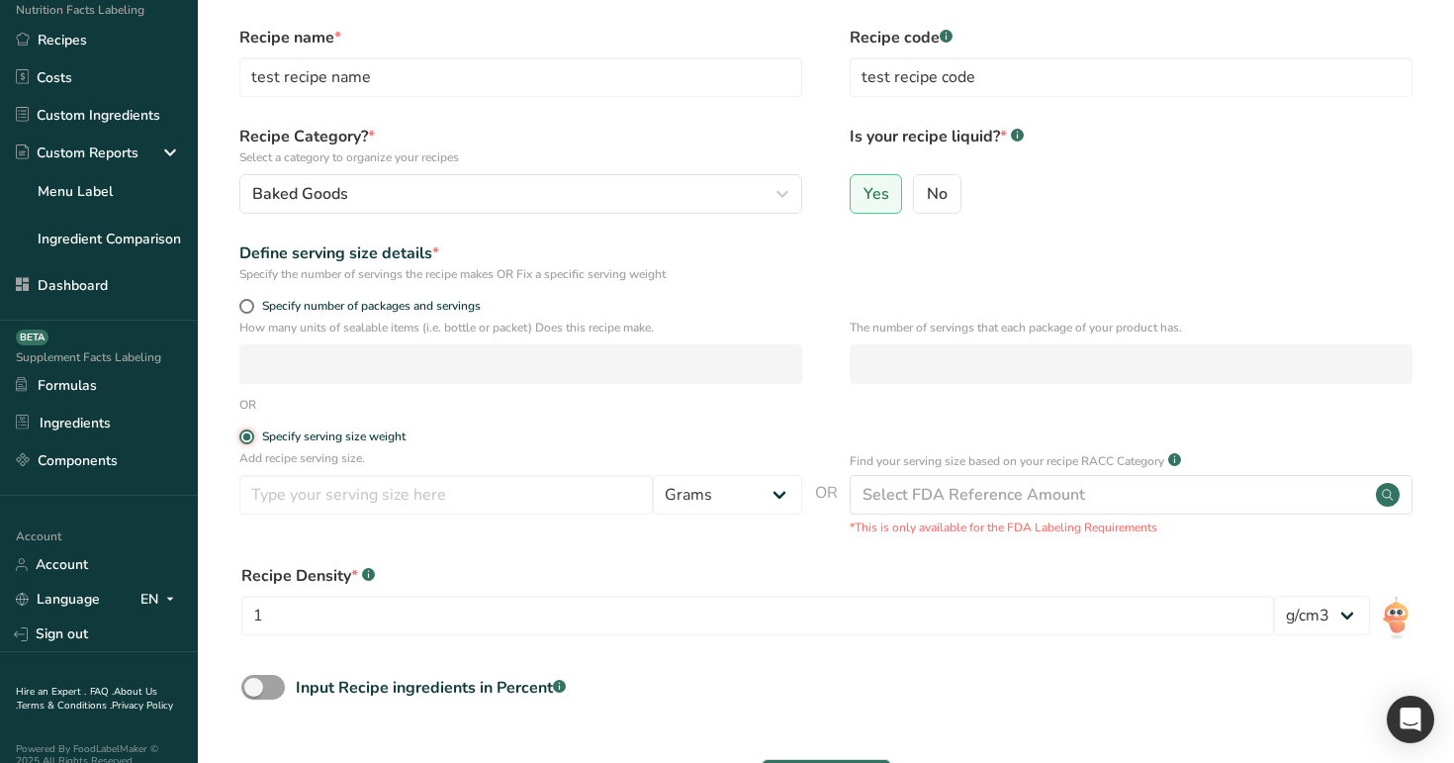
scroll to position [145, 0]
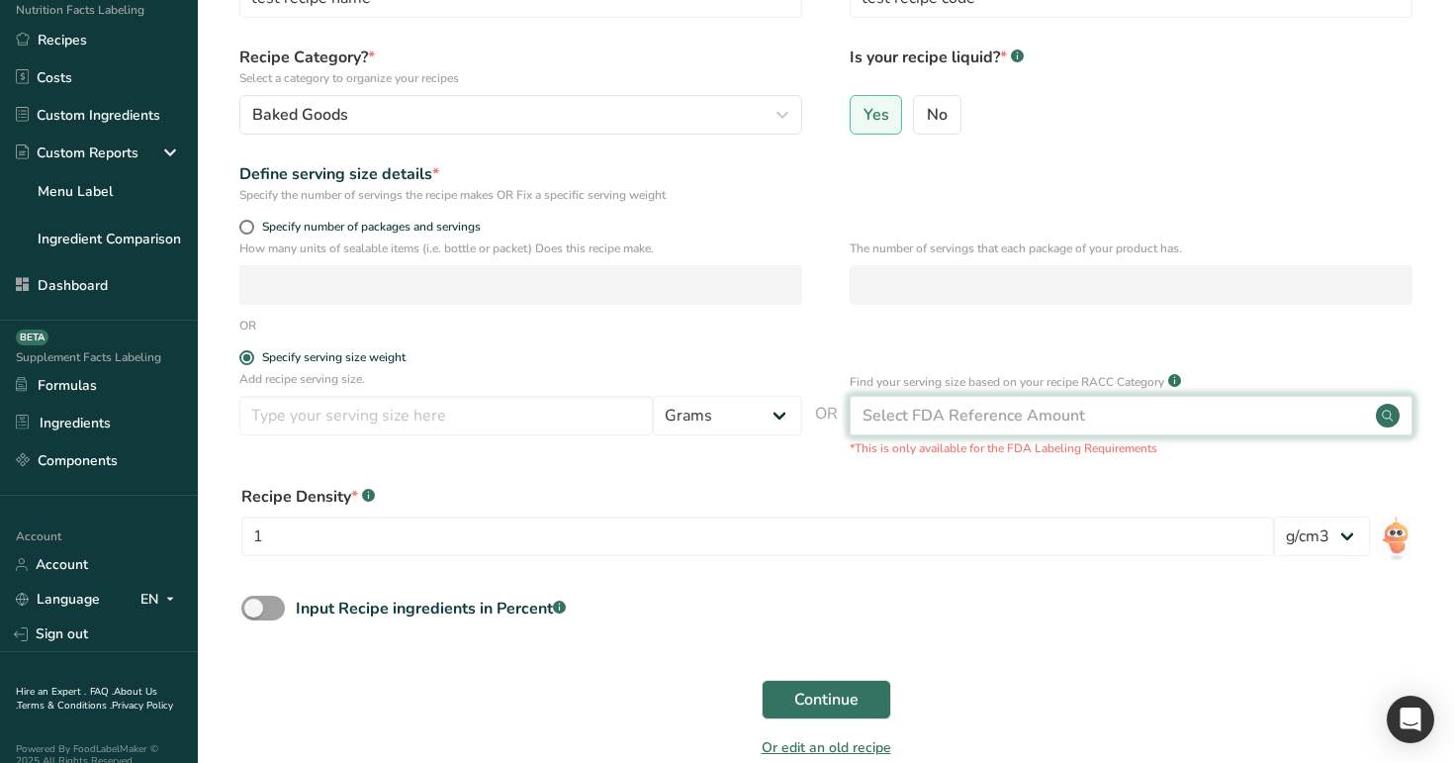
click at [1008, 413] on div "Select FDA Reference Amount" at bounding box center [974, 416] width 223 height 24
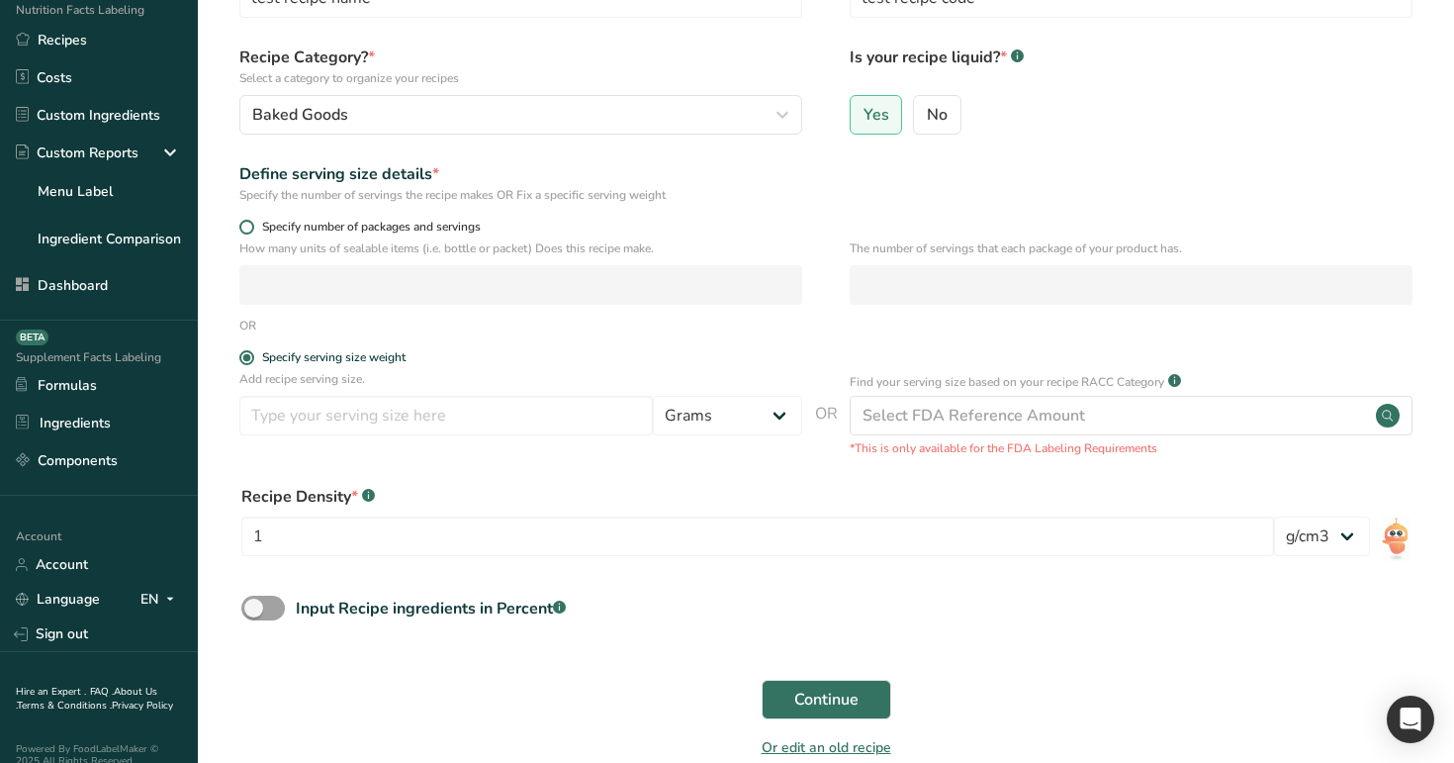
click at [317, 223] on span "Specify number of packages and servings" at bounding box center [367, 227] width 227 height 15
click at [252, 223] on input "Specify number of packages and servings" at bounding box center [245, 227] width 13 height 13
radio input "true"
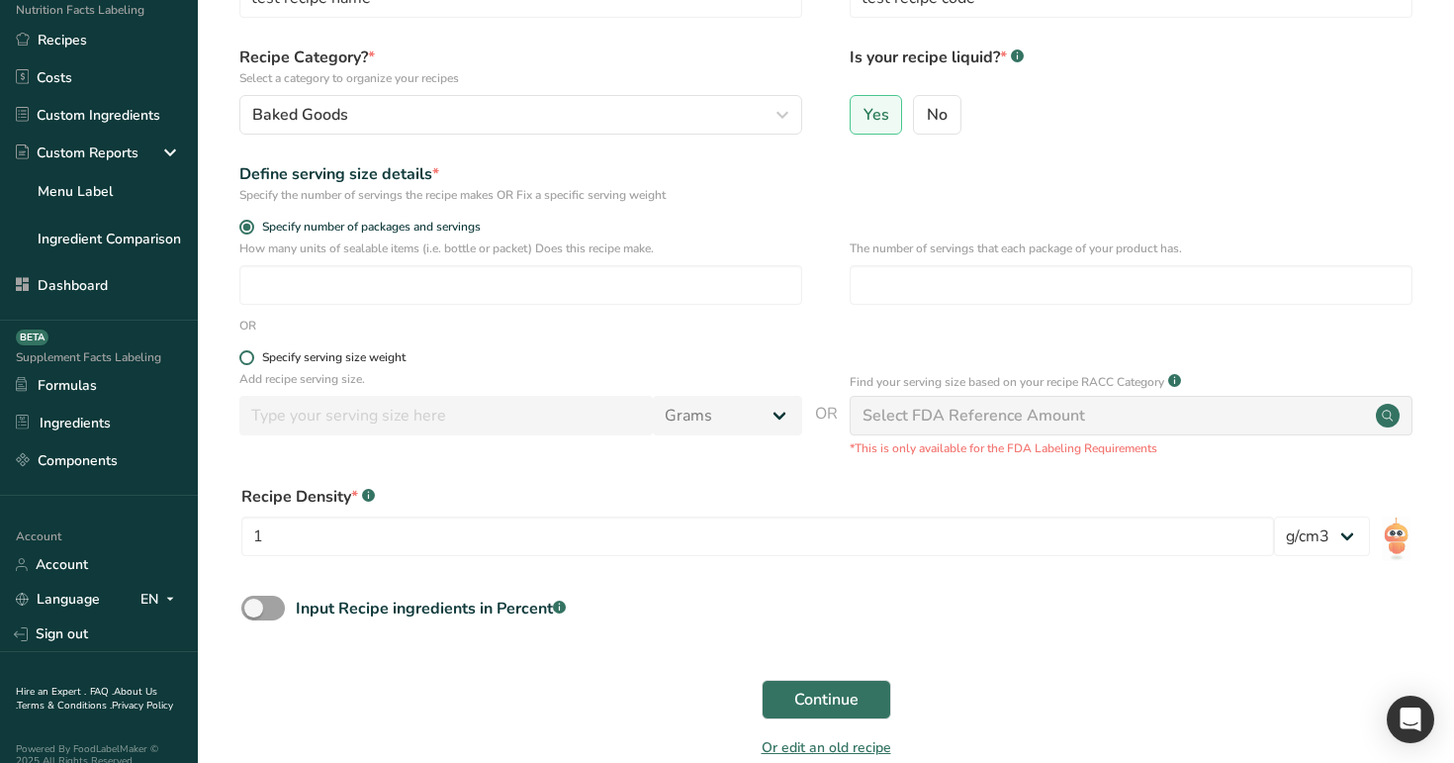
click at [369, 356] on div "Specify serving size weight" at bounding box center [333, 357] width 143 height 15
click at [252, 356] on input "Specify serving size weight" at bounding box center [245, 357] width 13 height 13
radio input "true"
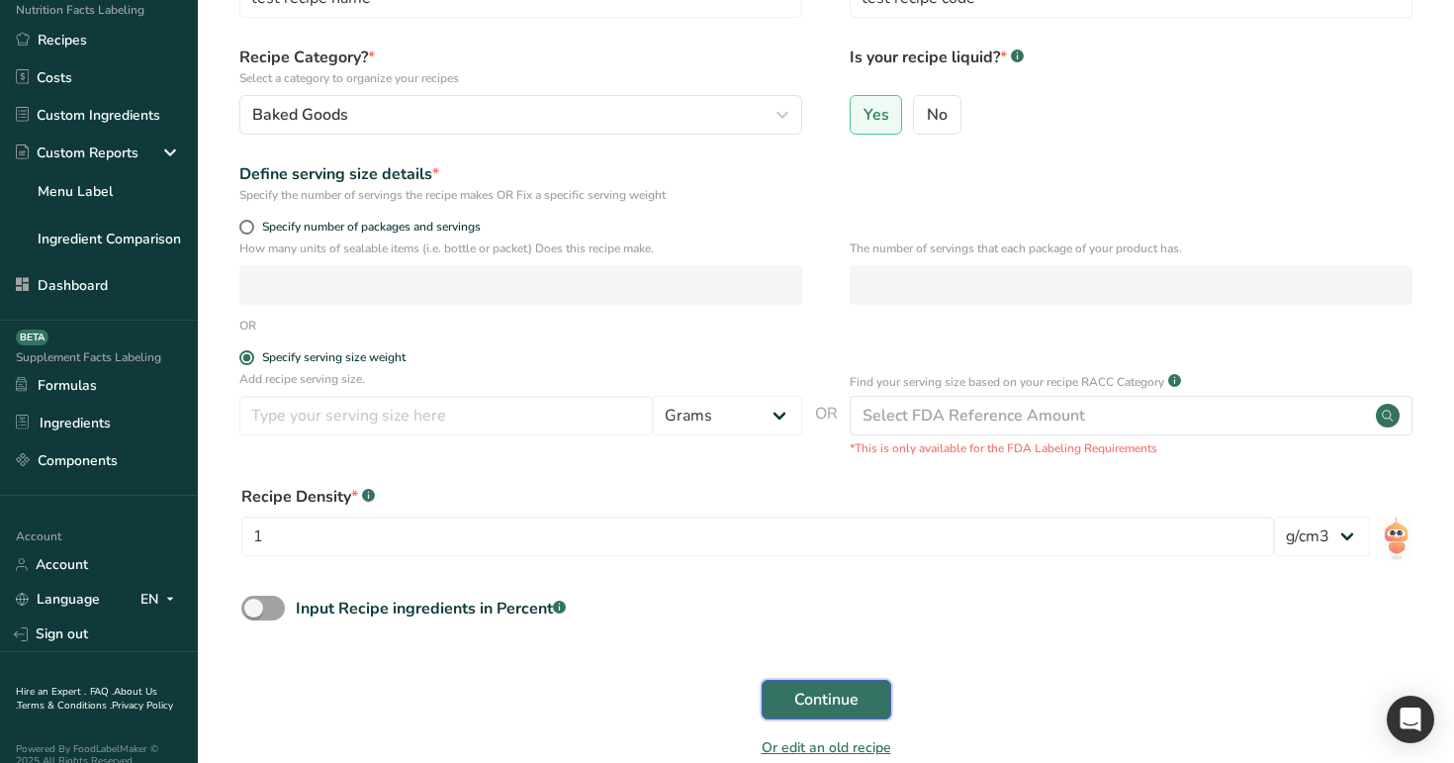
click at [808, 696] on span "Continue" at bounding box center [826, 700] width 64 height 24
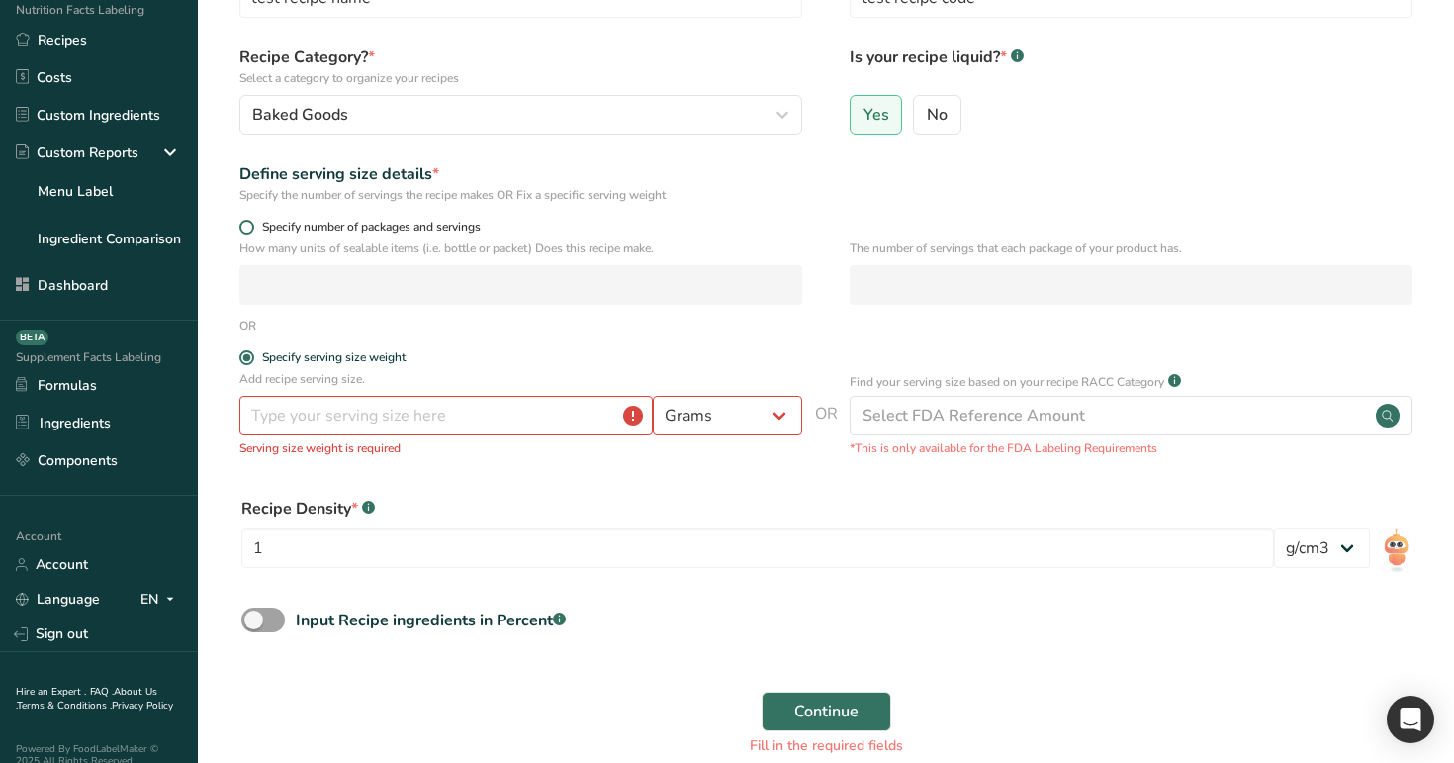
click at [373, 229] on span "Specify number of packages and servings" at bounding box center [367, 227] width 227 height 15
click at [252, 229] on input "Specify number of packages and servings" at bounding box center [245, 227] width 13 height 13
radio input "true"
radio input "false"
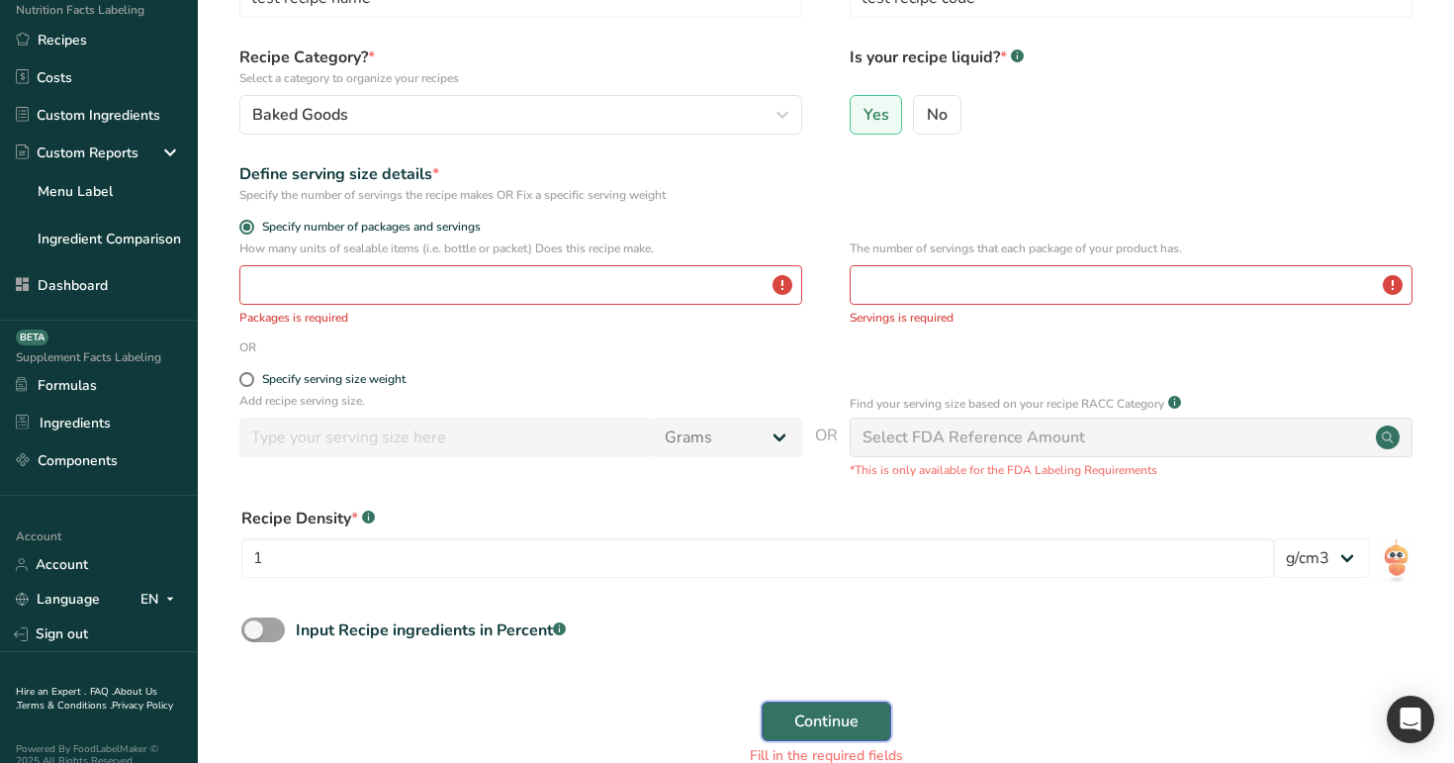
click at [872, 721] on button "Continue" at bounding box center [827, 721] width 130 height 40
click at [638, 287] on input "number" at bounding box center [520, 285] width 563 height 40
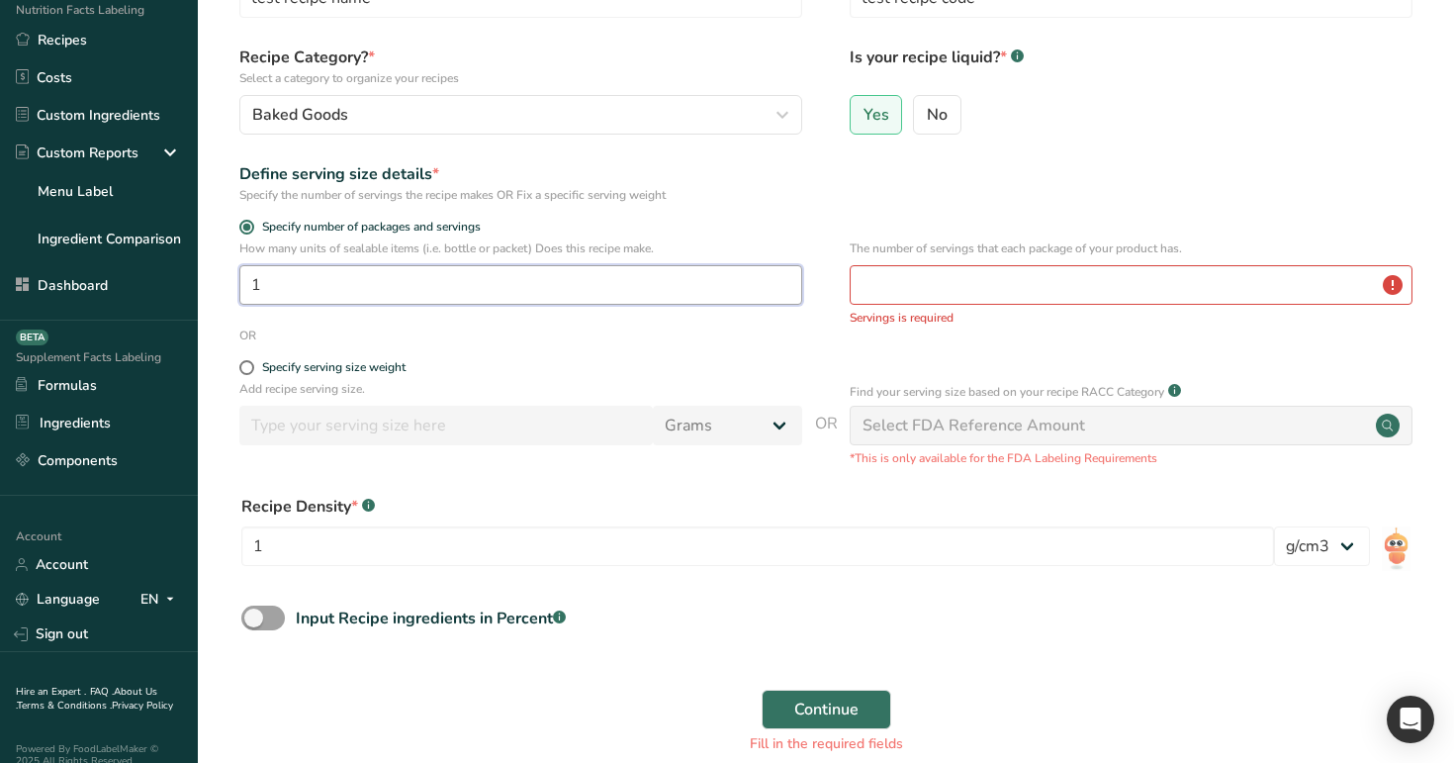
type input "1"
click at [957, 302] on input "number" at bounding box center [1131, 285] width 563 height 40
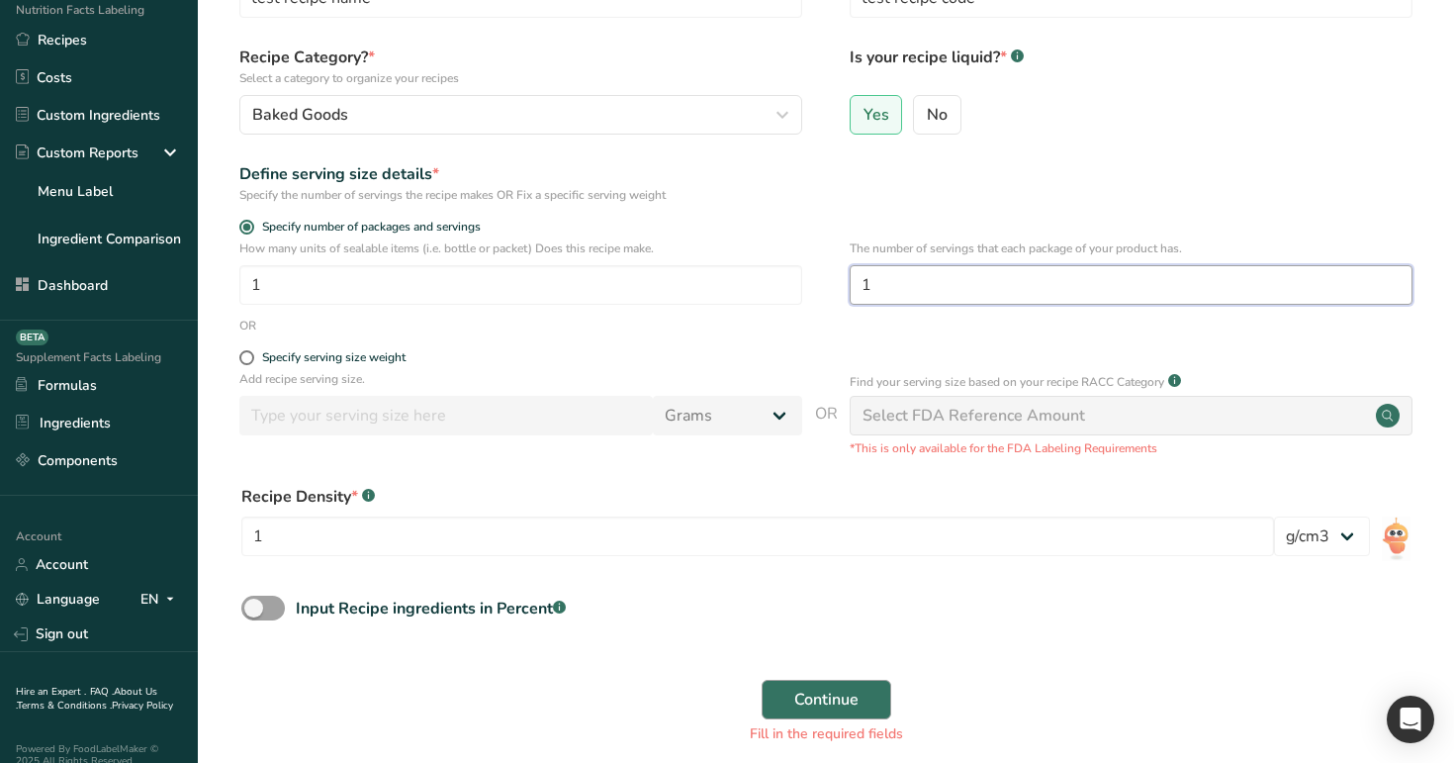
type input "1"
click at [847, 691] on span "Continue" at bounding box center [826, 700] width 64 height 24
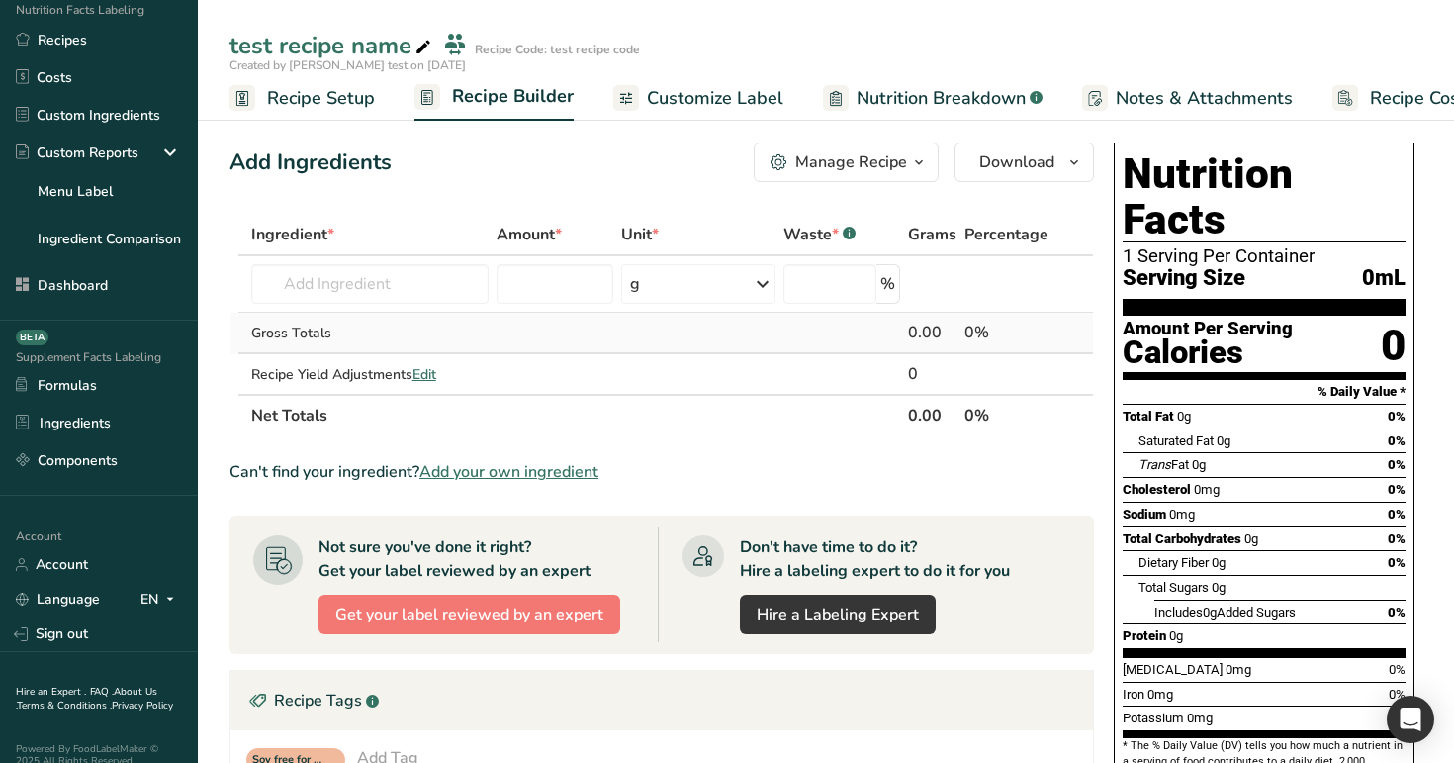
scroll to position [437, 0]
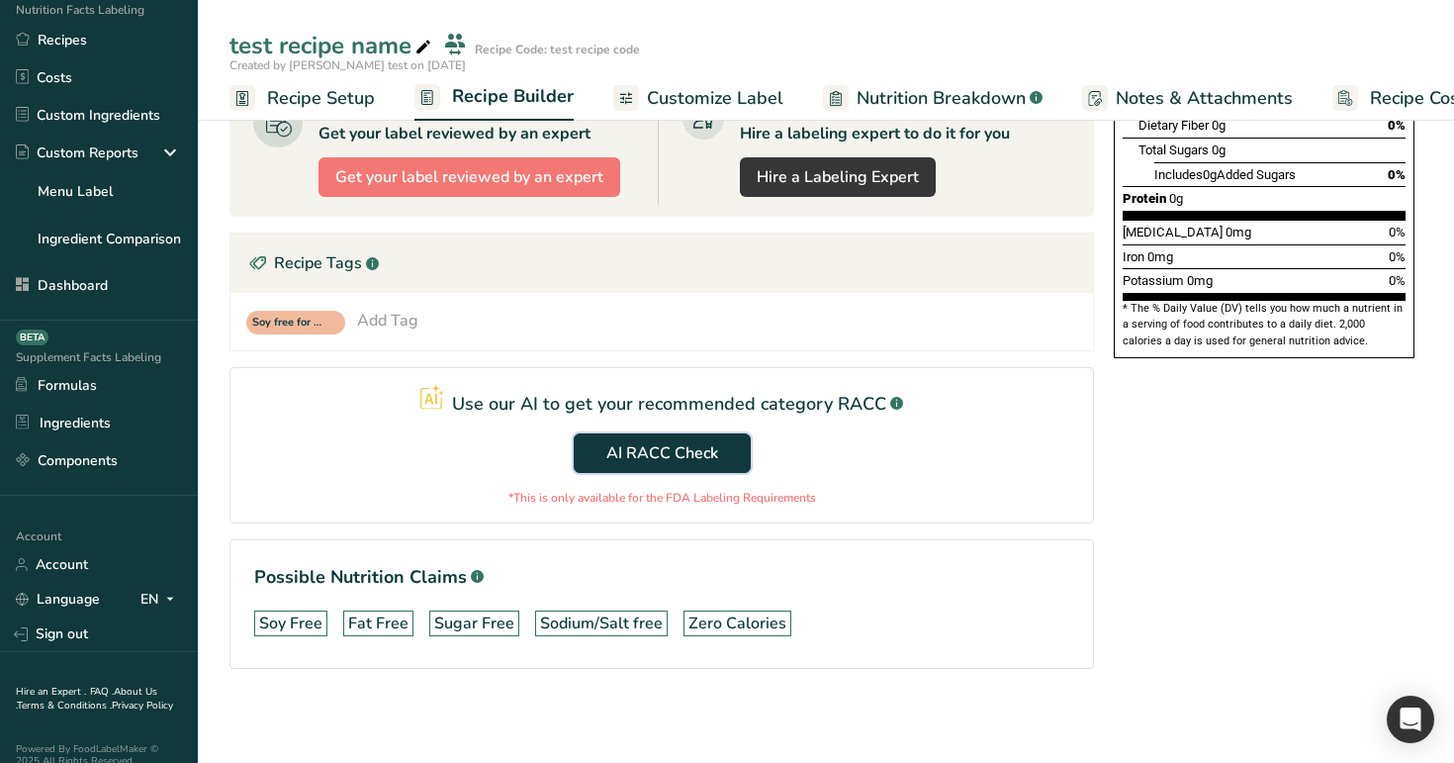
click at [693, 456] on span "AI RACC Check" at bounding box center [662, 453] width 112 height 24
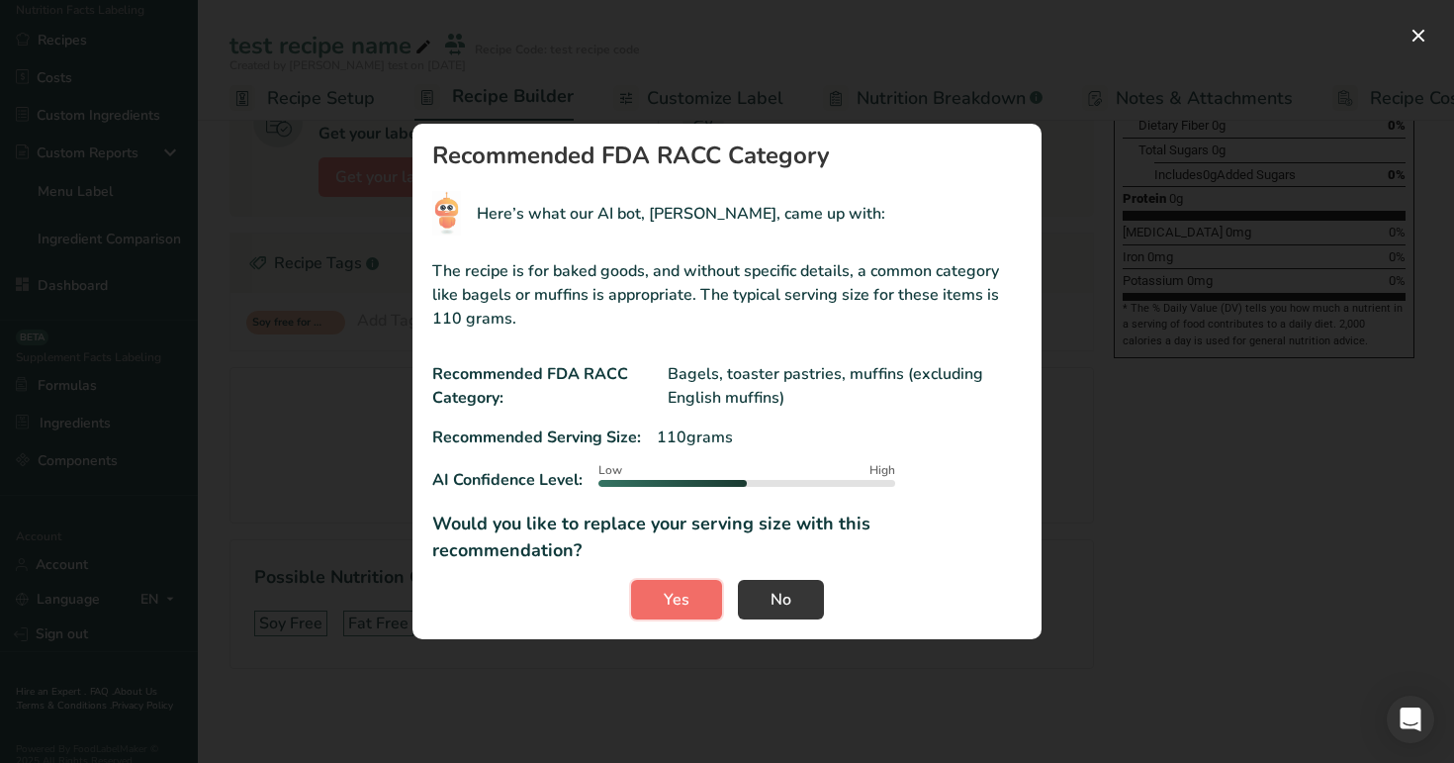
click at [693, 589] on button "Yes" at bounding box center [676, 600] width 91 height 40
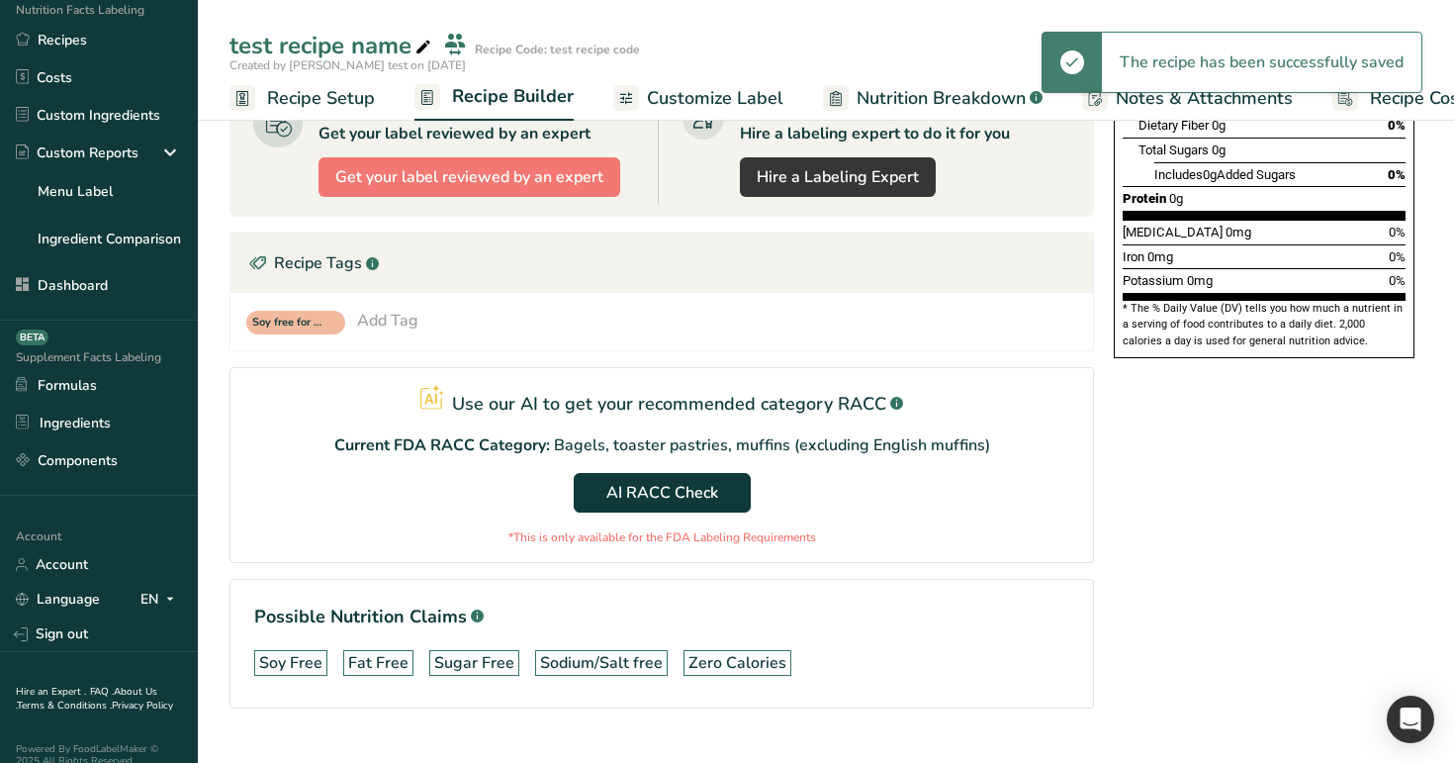
click at [327, 95] on span "Recipe Setup" at bounding box center [321, 98] width 108 height 27
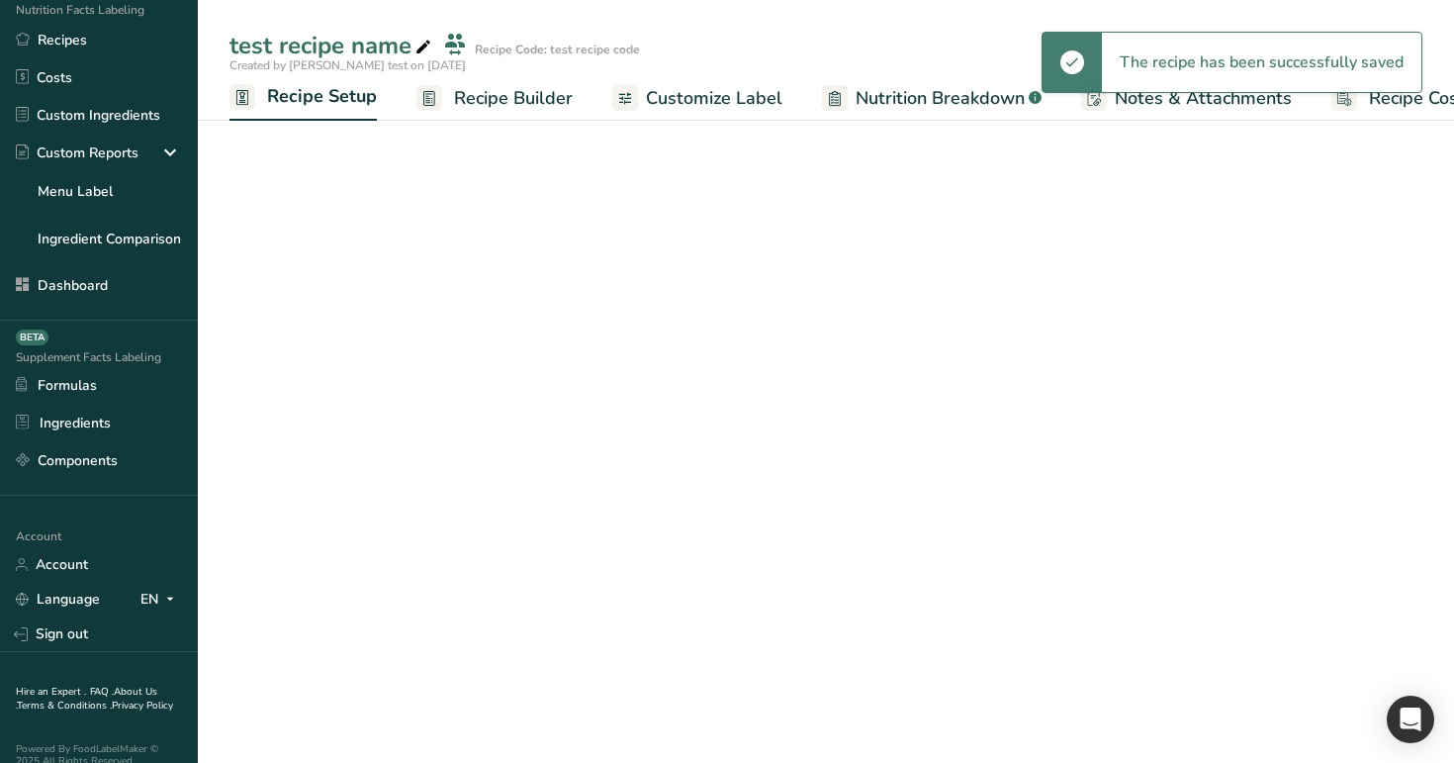
scroll to position [0, 7]
select select "29"
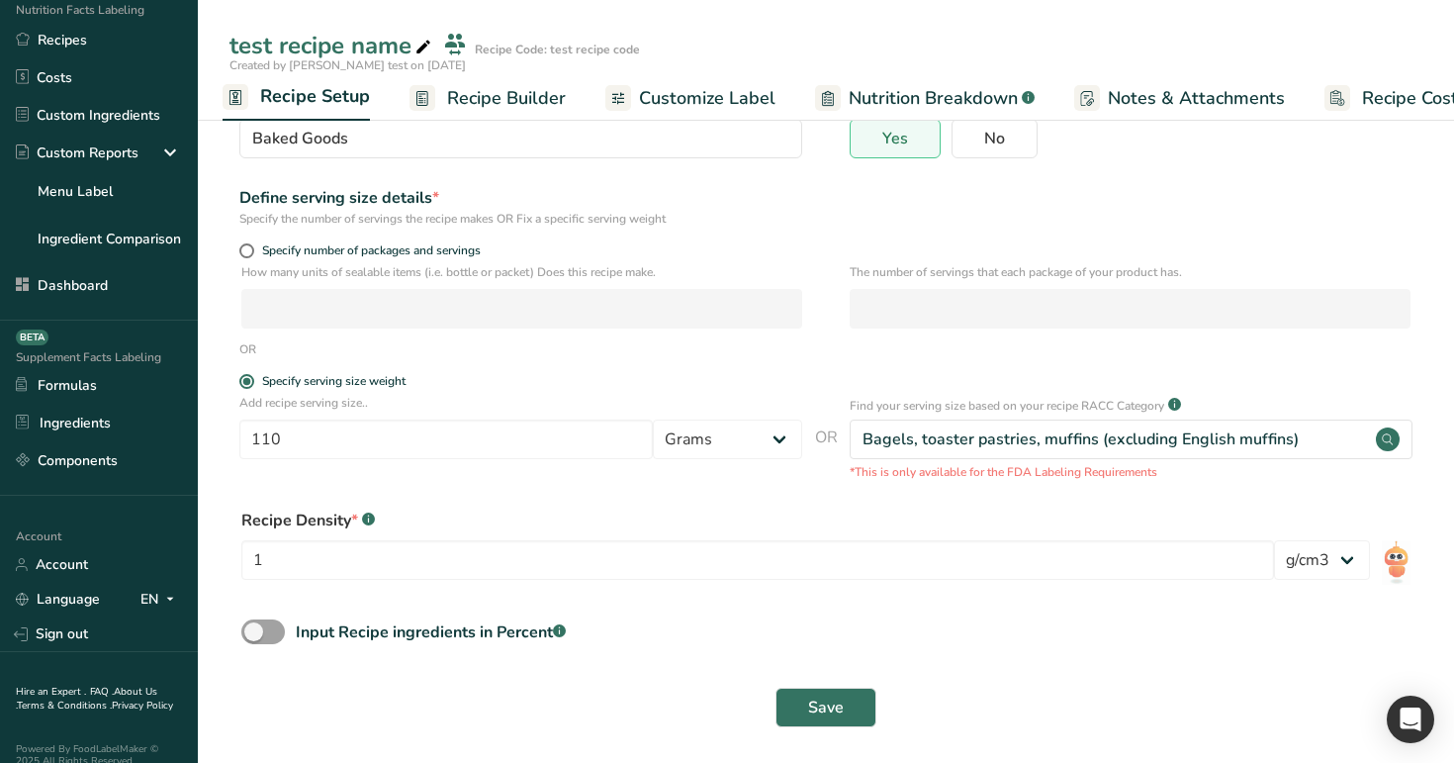
scroll to position [180, 0]
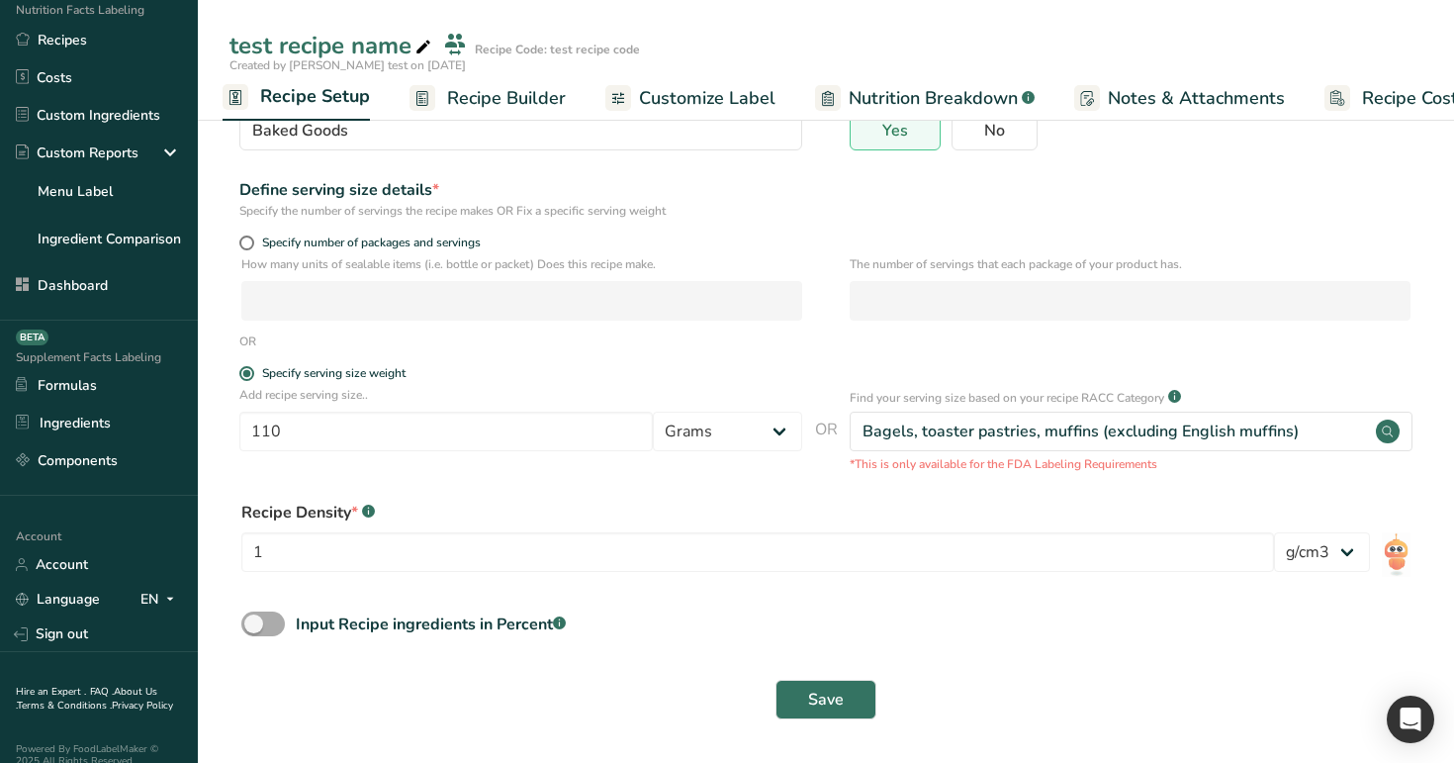
click at [267, 615] on span at bounding box center [263, 623] width 44 height 25
click at [254, 617] on input "Input Recipe ingredients in Percent .a-a{fill:#347362;}.b-a{fill:#fff;}" at bounding box center [247, 623] width 13 height 13
checkbox input "true"
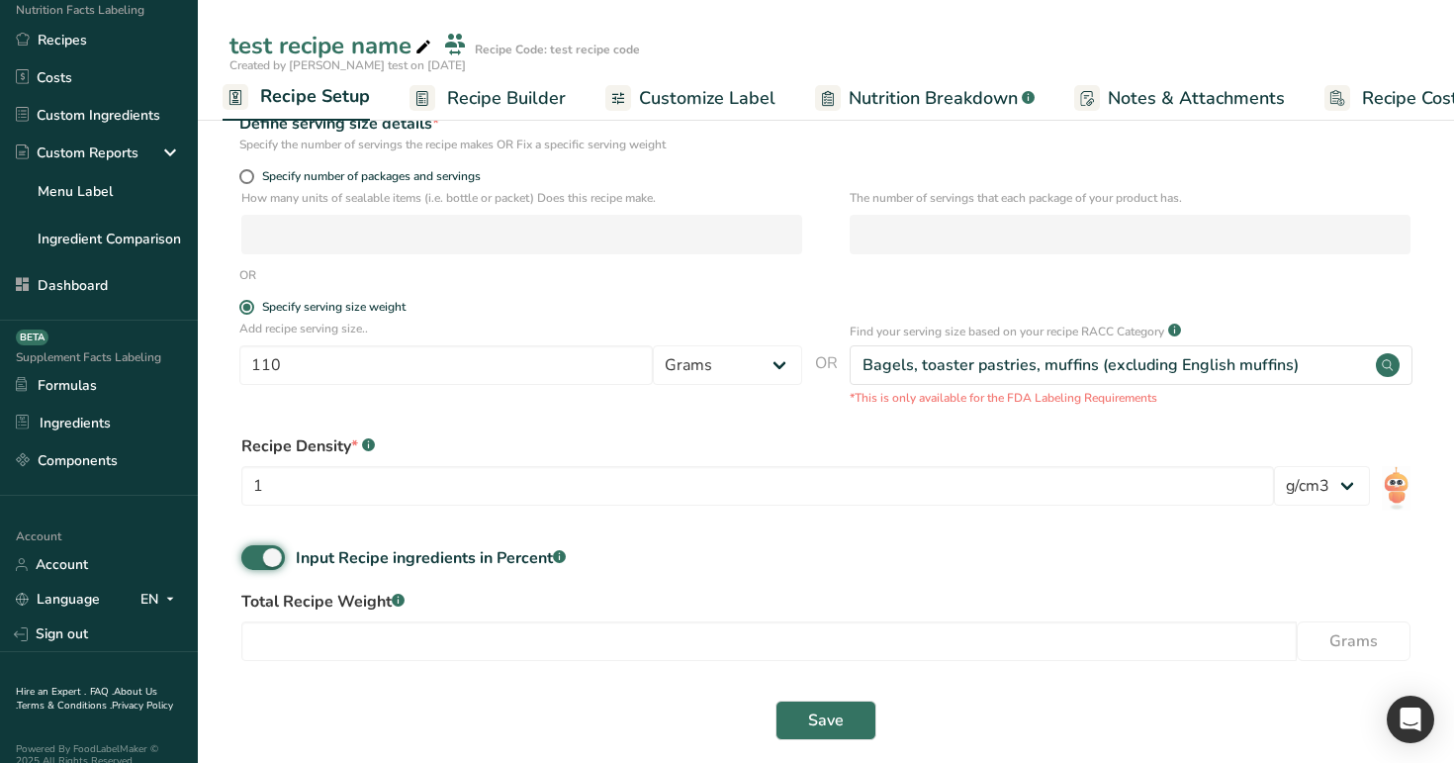
scroll to position [267, 0]
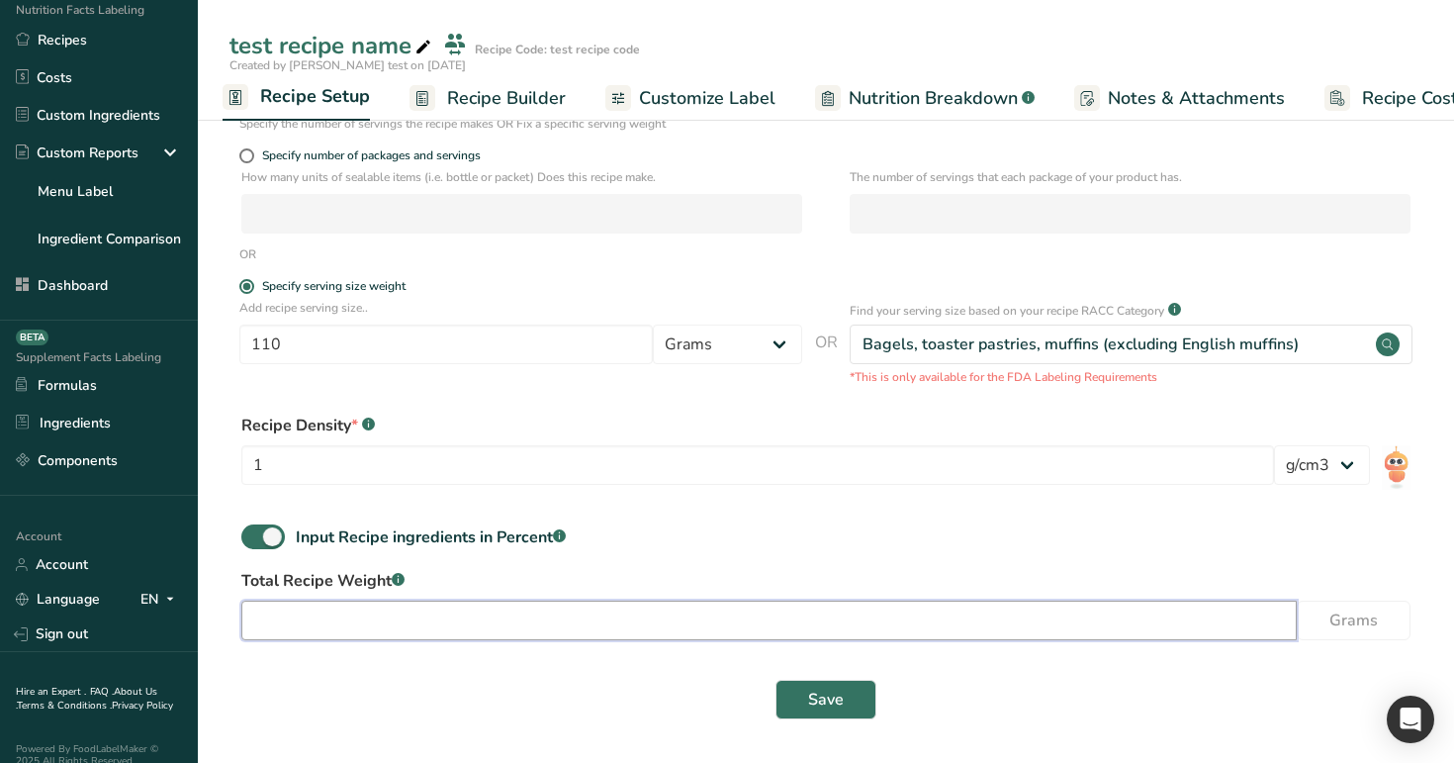
click at [800, 600] on input "number" at bounding box center [768, 620] width 1055 height 40
type input "100"
click at [811, 699] on span "Save" at bounding box center [826, 700] width 36 height 24
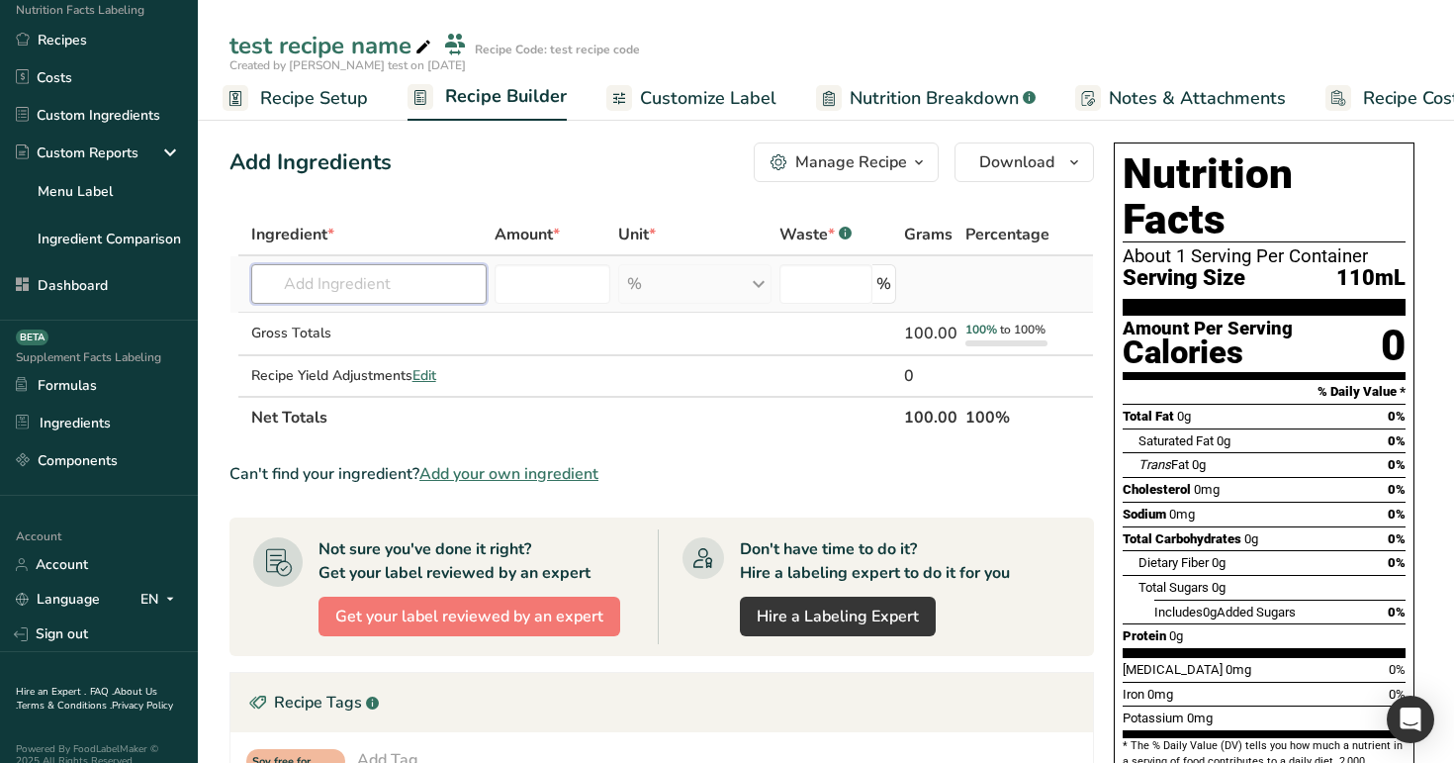
click at [368, 279] on input "text" at bounding box center [369, 284] width 236 height 40
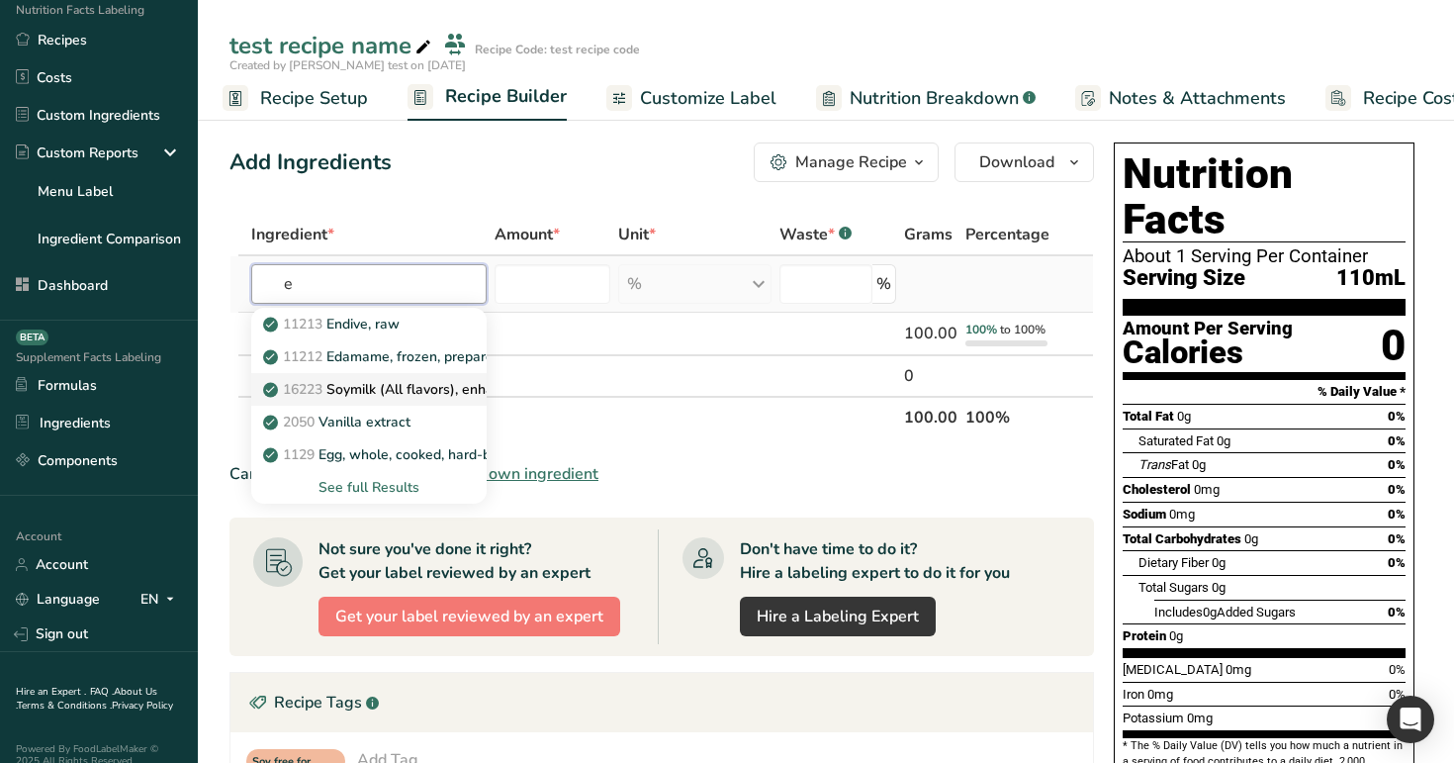
type input "e"
click at [382, 387] on p "16223 Soymilk (All flavors), enhanced" at bounding box center [395, 389] width 257 height 21
type input "Soymilk (All flavors), enhanced"
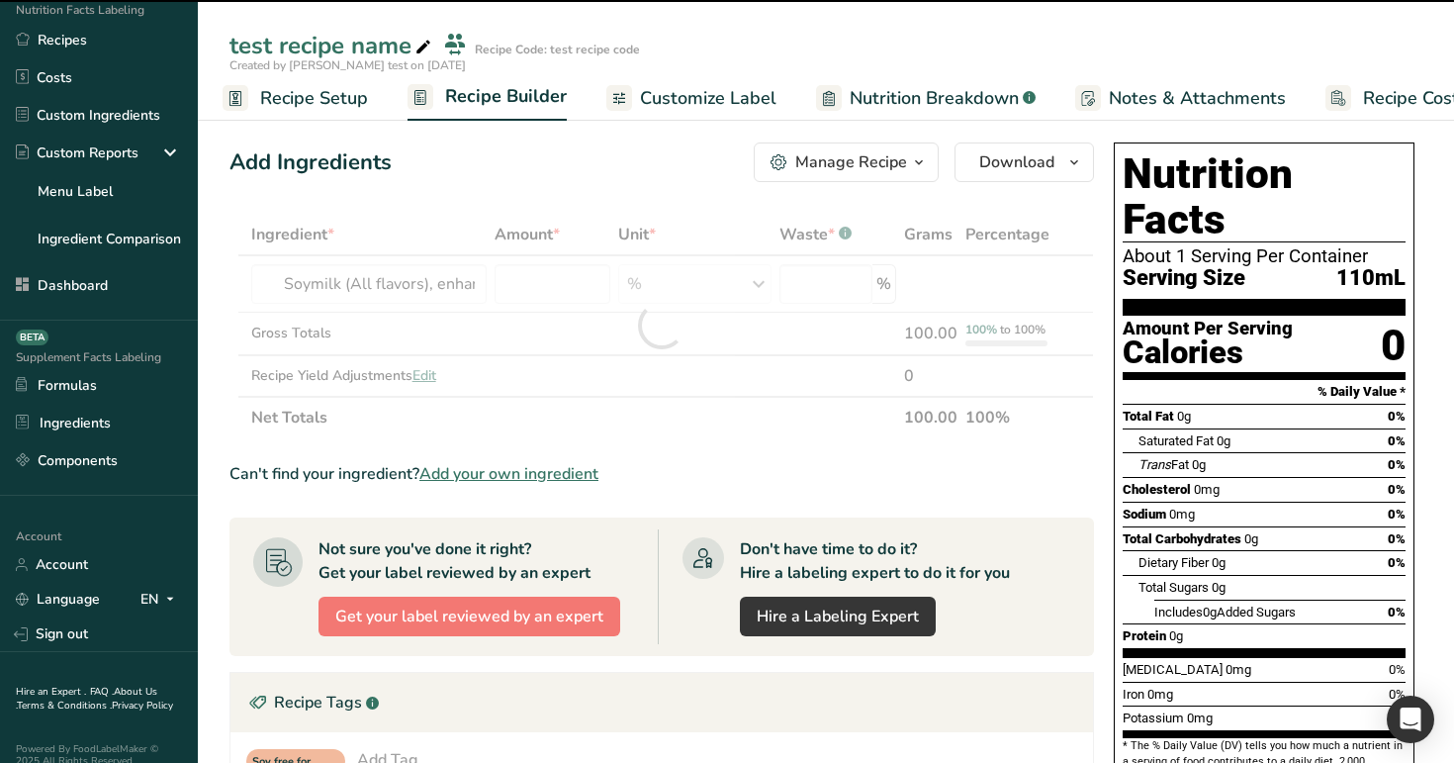
type input "0"
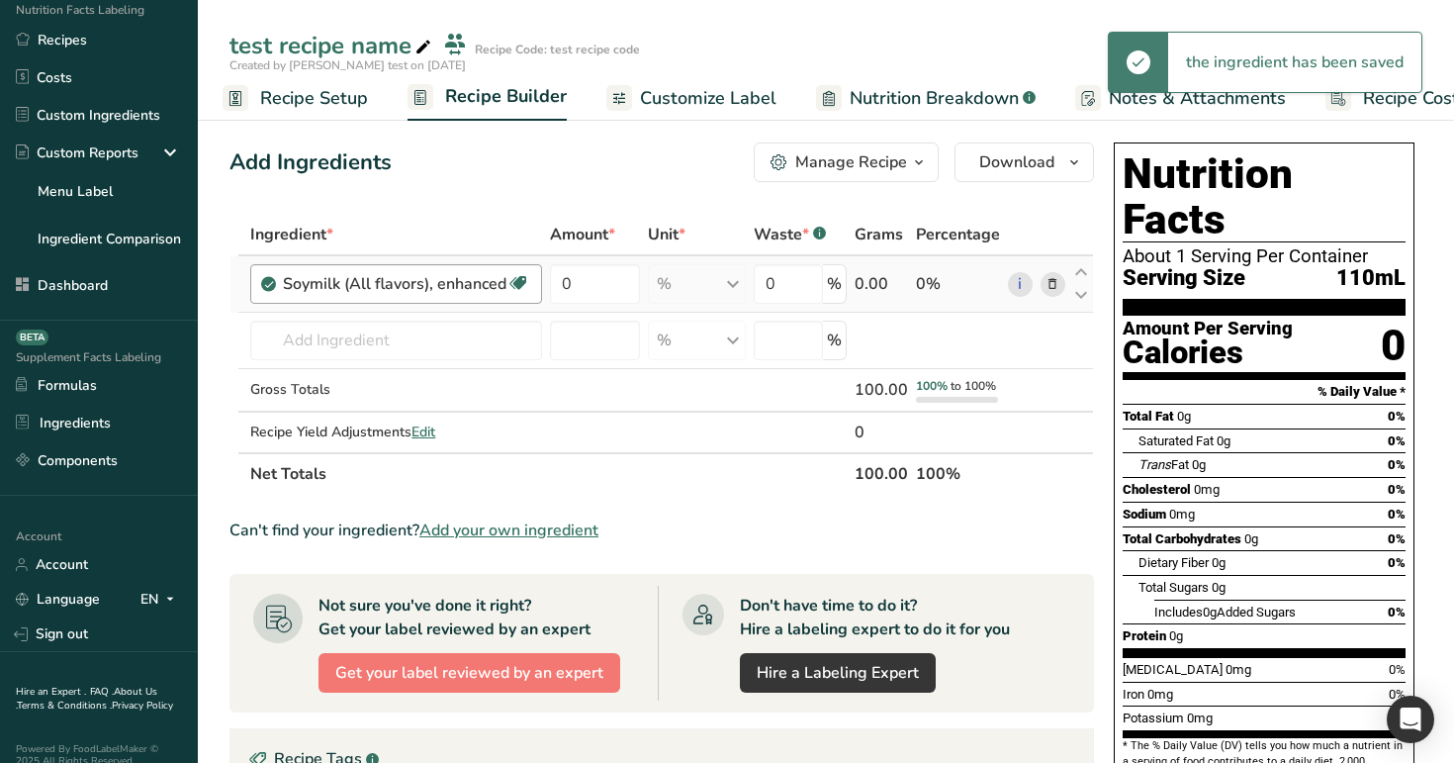
click at [532, 280] on div "Soymilk (All flavors), enhanced Dairy free Gluten free Vegan Vegetarian" at bounding box center [396, 284] width 292 height 40
click at [596, 283] on input "0" at bounding box center [594, 284] width 89 height 40
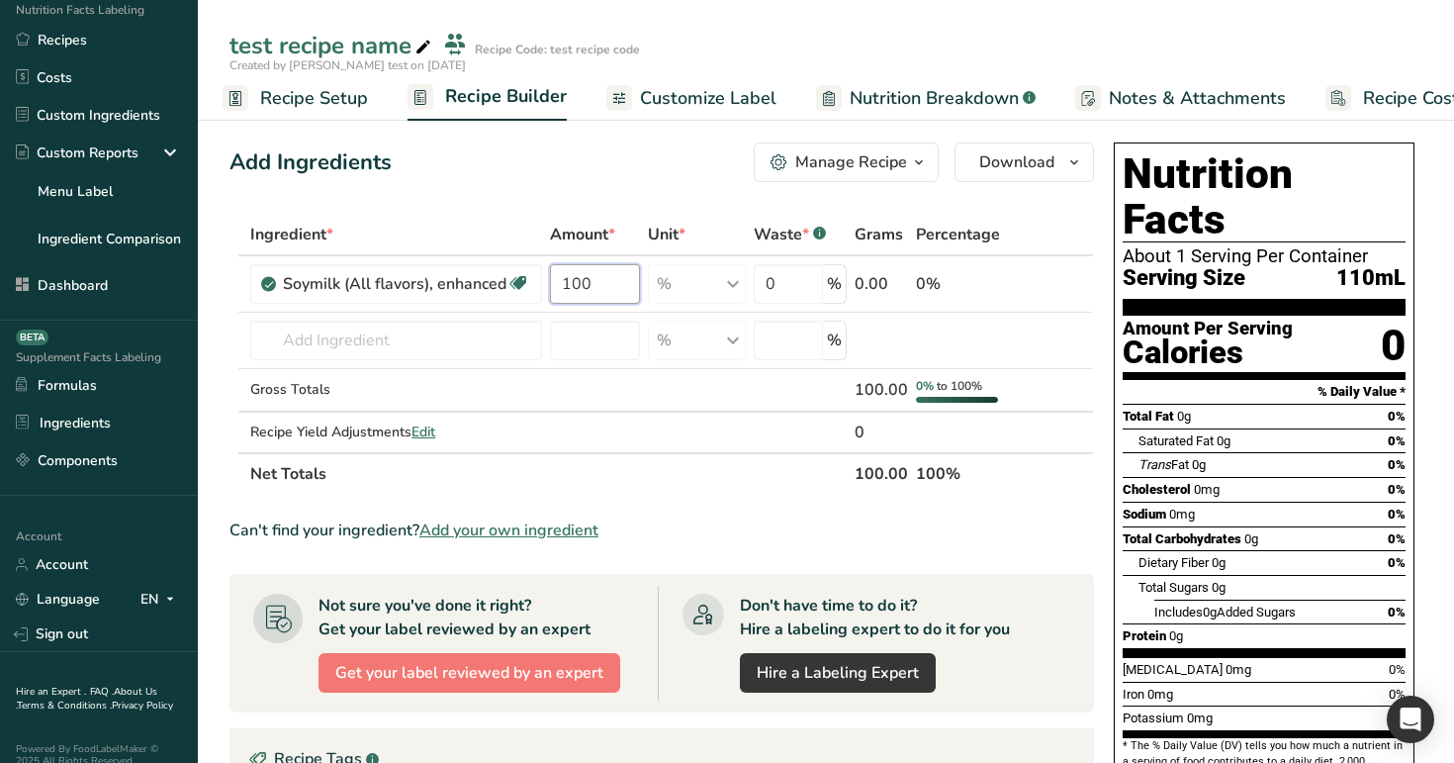
type input "100"
click at [636, 208] on div "Add Ingredients Manage Recipe Delete Recipe Duplicate Recipe Scale Recipe Save …" at bounding box center [667, 721] width 876 height 1173
click at [446, 349] on input "text" at bounding box center [396, 341] width 292 height 40
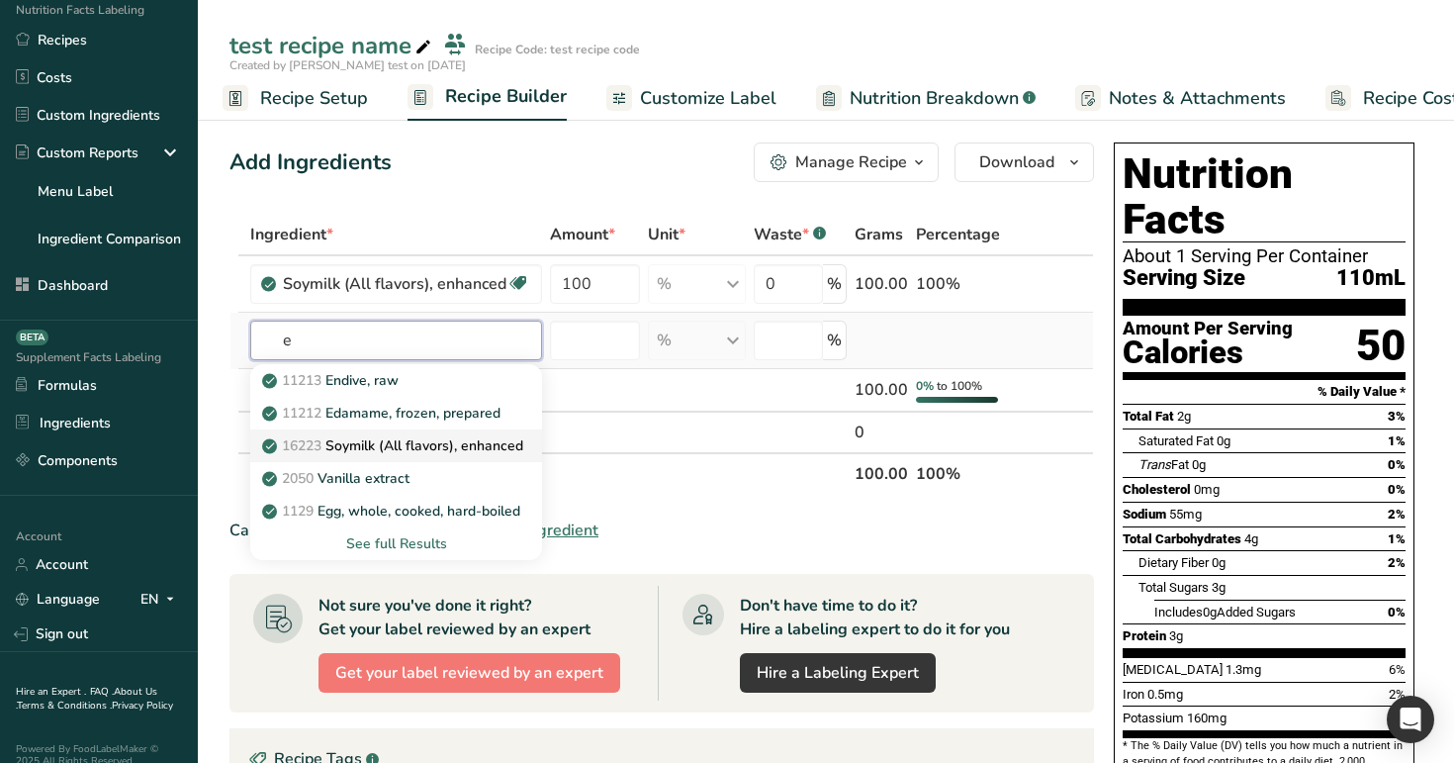
type input "e"
click at [472, 437] on p "16223 Soymilk (All flavors), enhanced" at bounding box center [394, 445] width 257 height 21
type input "Soymilk (All flavors), enhanced"
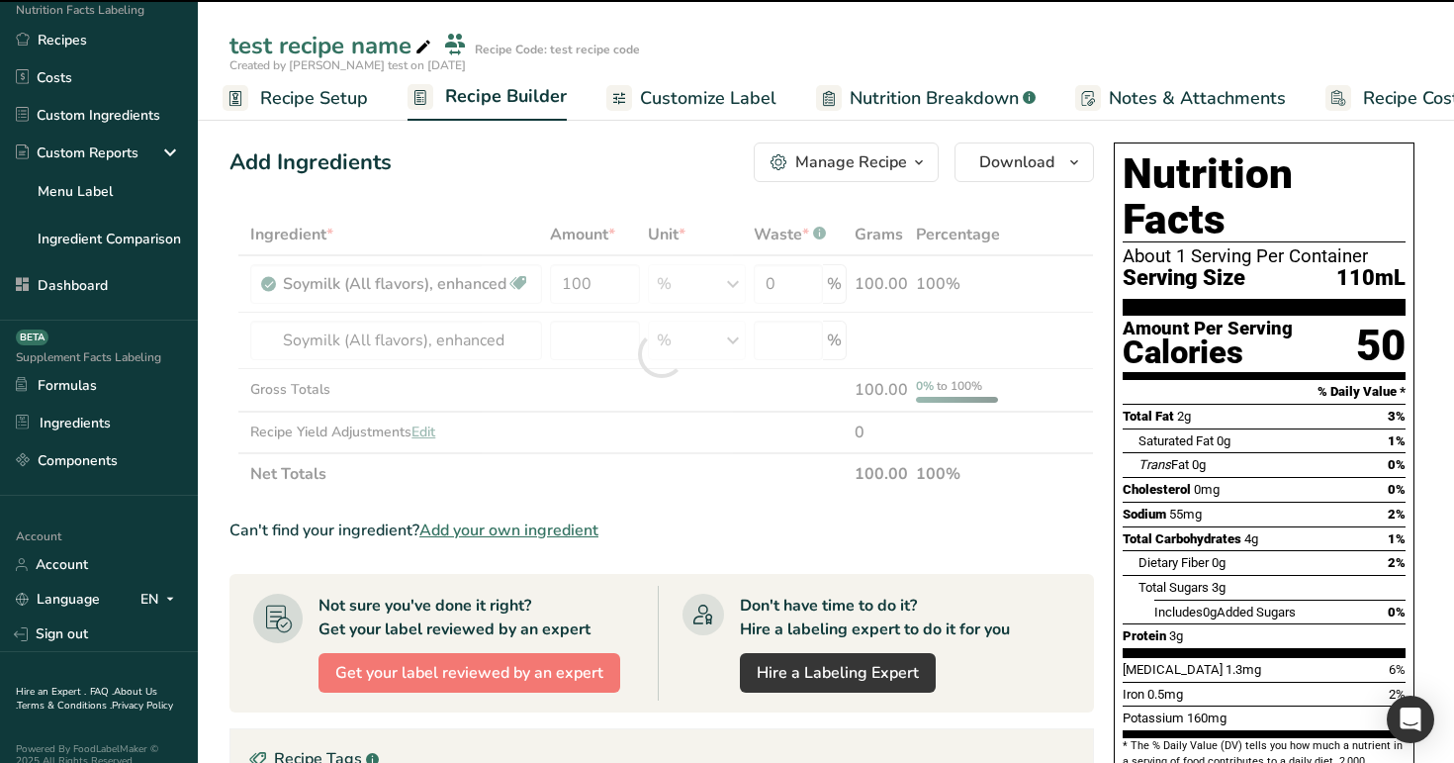
type input "0"
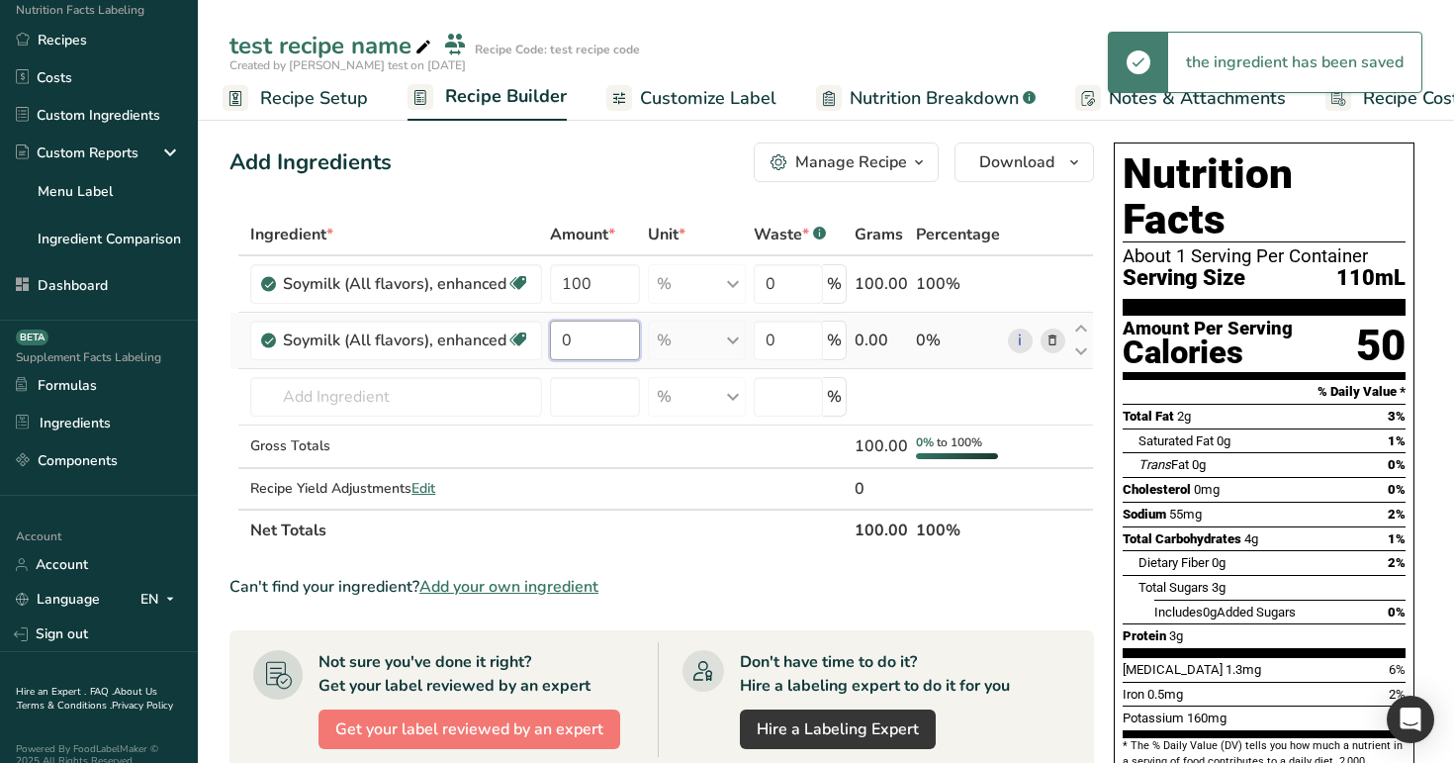
click at [593, 328] on input "0" at bounding box center [594, 341] width 89 height 40
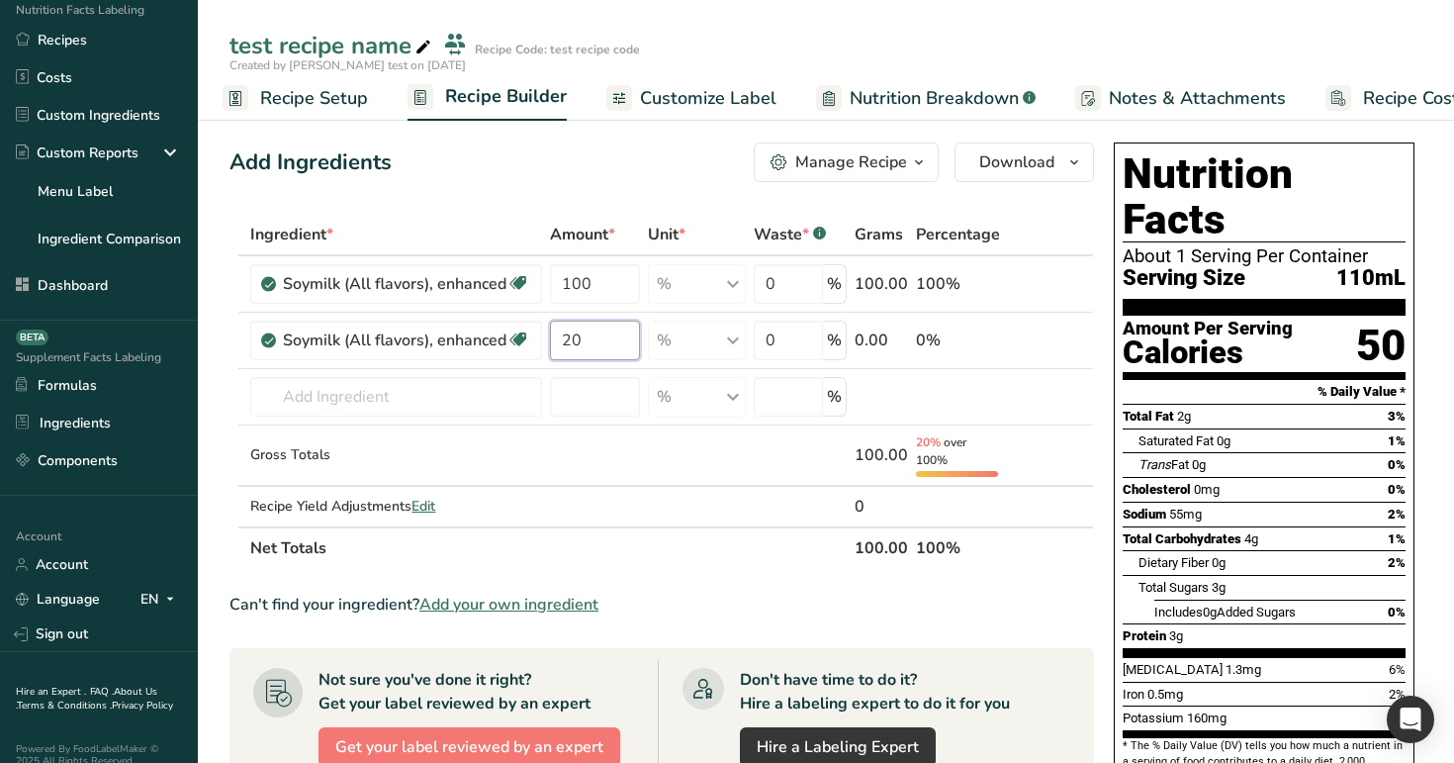
type input "0"
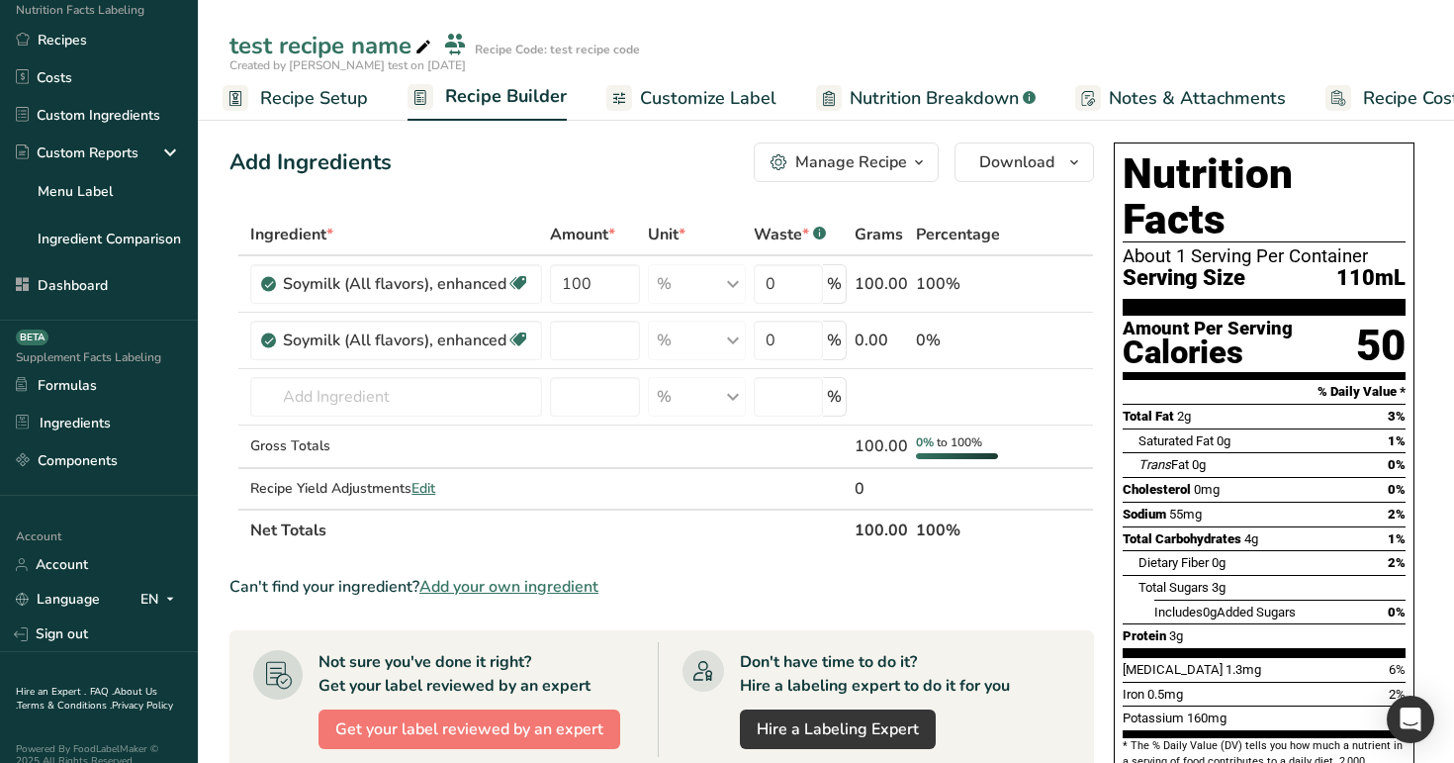
type input "0"
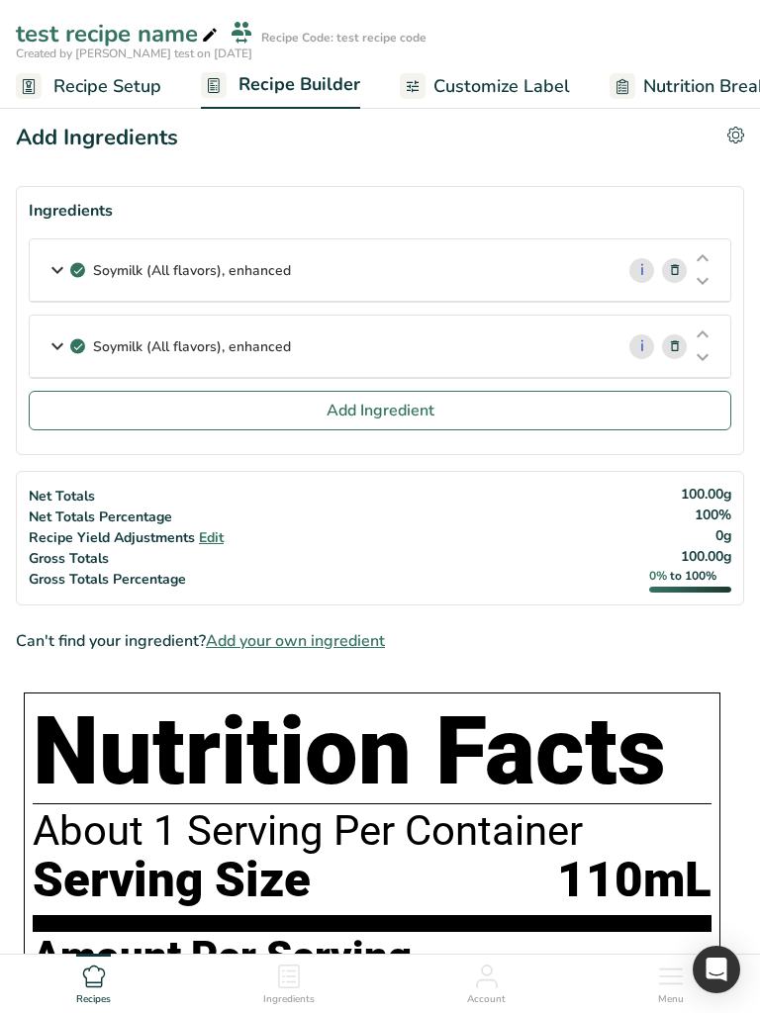
click at [112, 88] on span "Recipe Setup" at bounding box center [107, 86] width 108 height 27
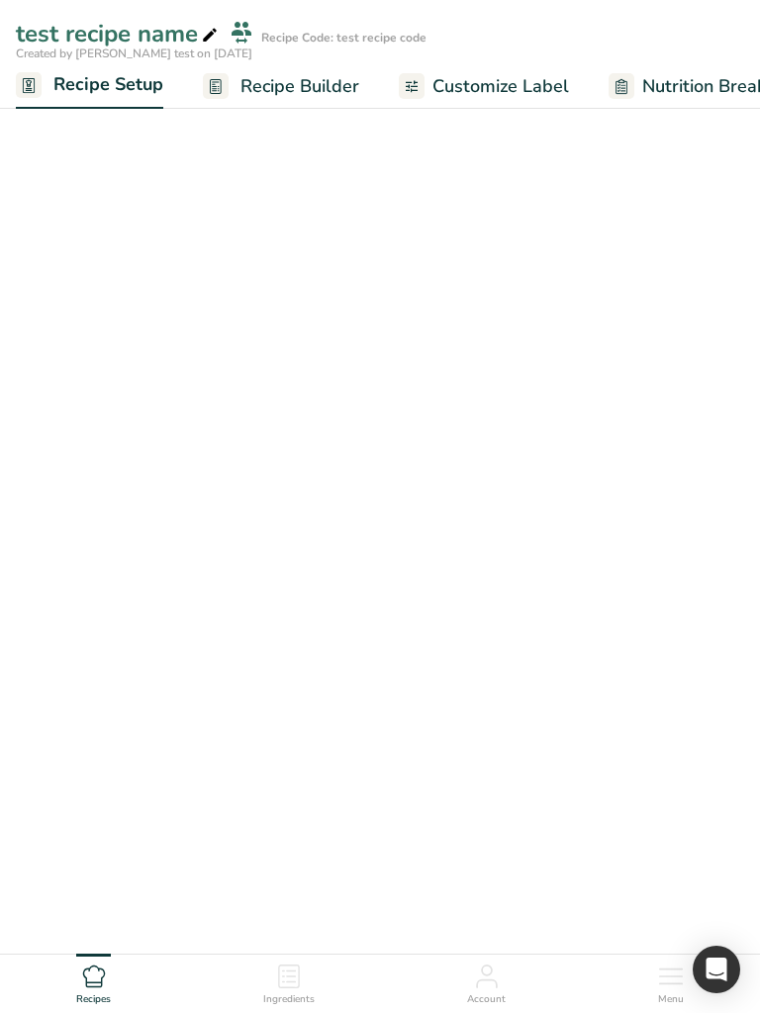
select select "29"
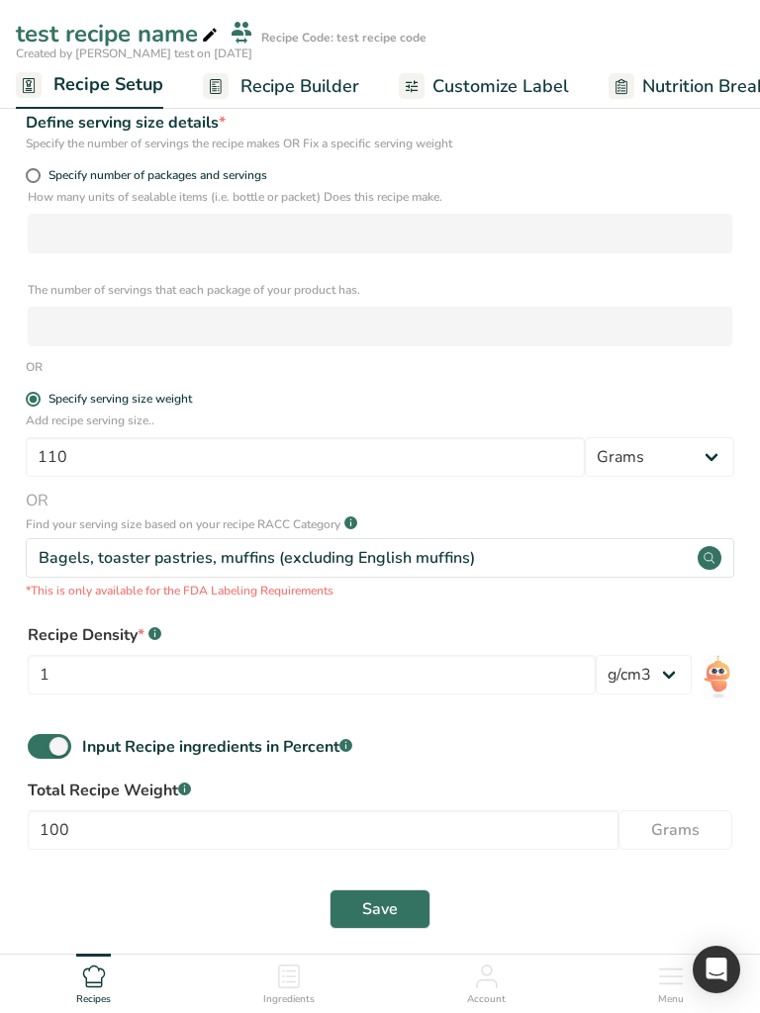
scroll to position [392, 0]
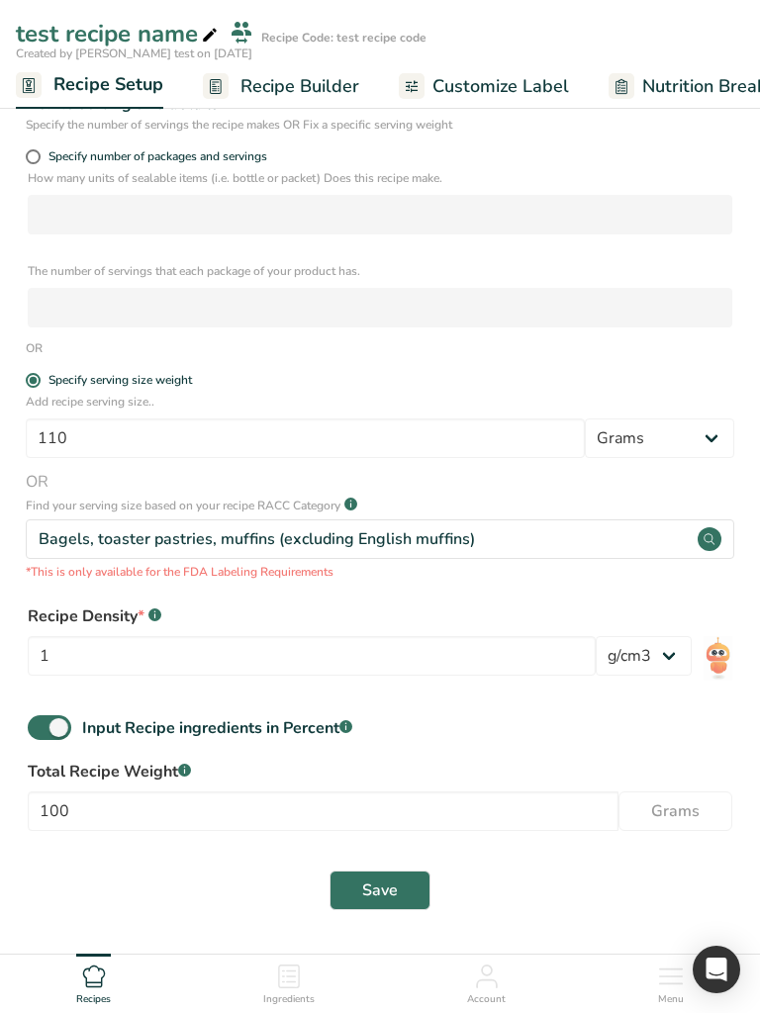
click at [404, 762] on button "Save" at bounding box center [379, 891] width 101 height 40
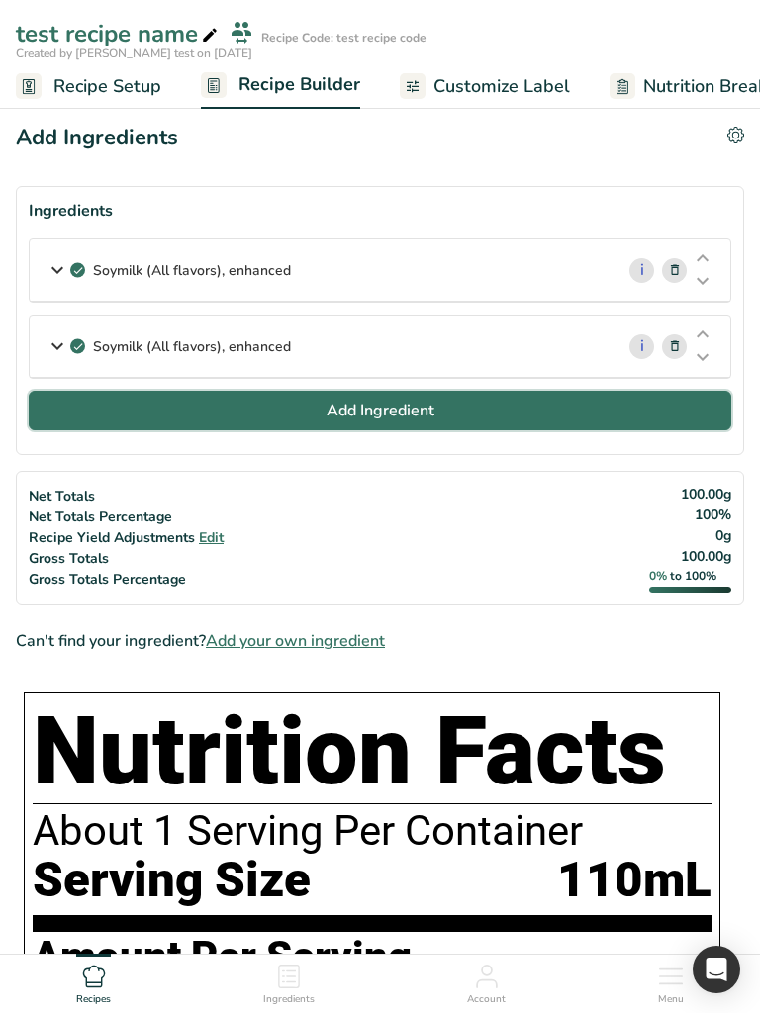
click at [435, 416] on button "Add Ingredient" at bounding box center [380, 411] width 702 height 40
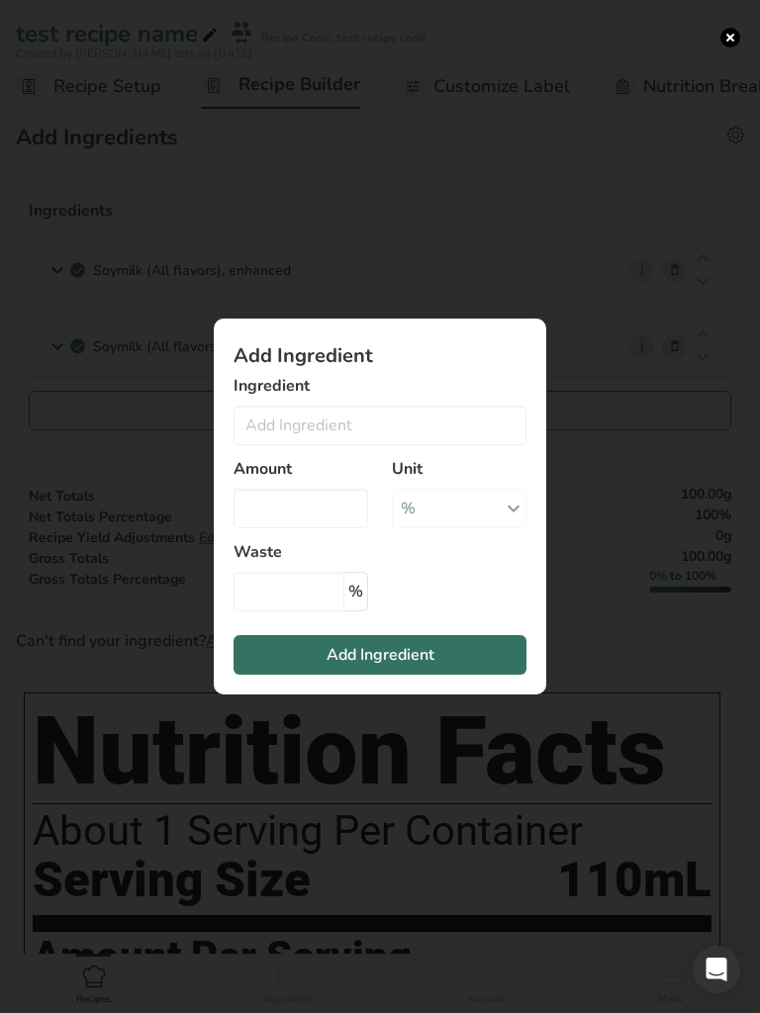
click at [728, 26] on div "Add ingredient modal" at bounding box center [380, 506] width 760 height 1013
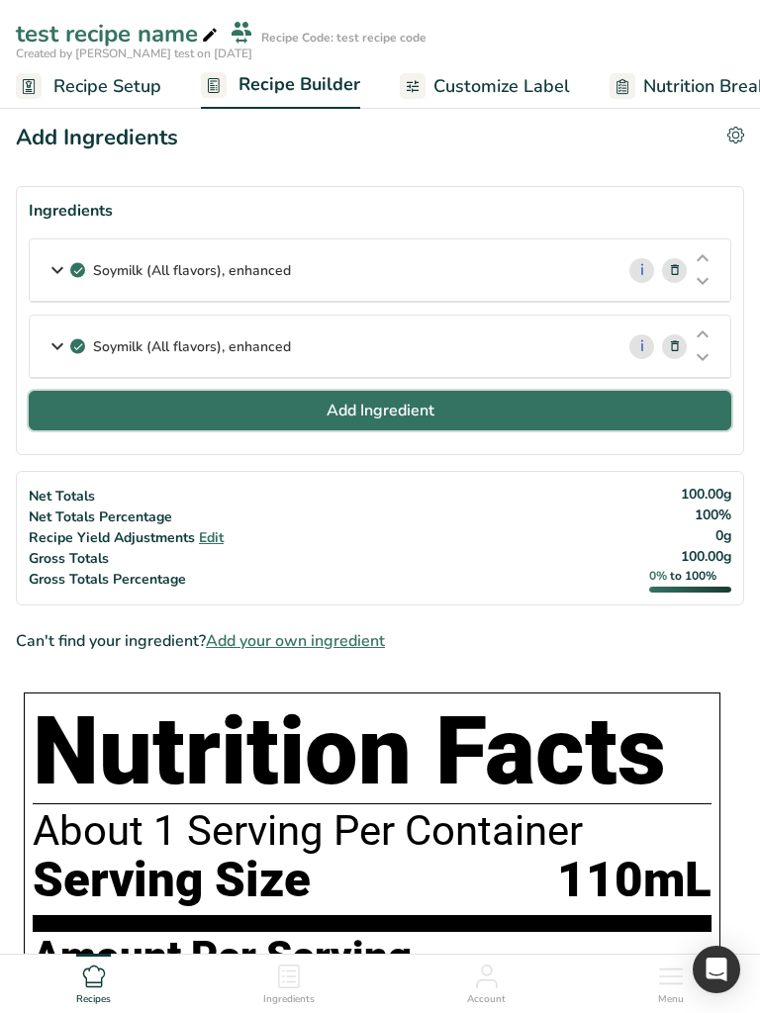
click at [419, 400] on span "Add Ingredient" at bounding box center [380, 411] width 108 height 24
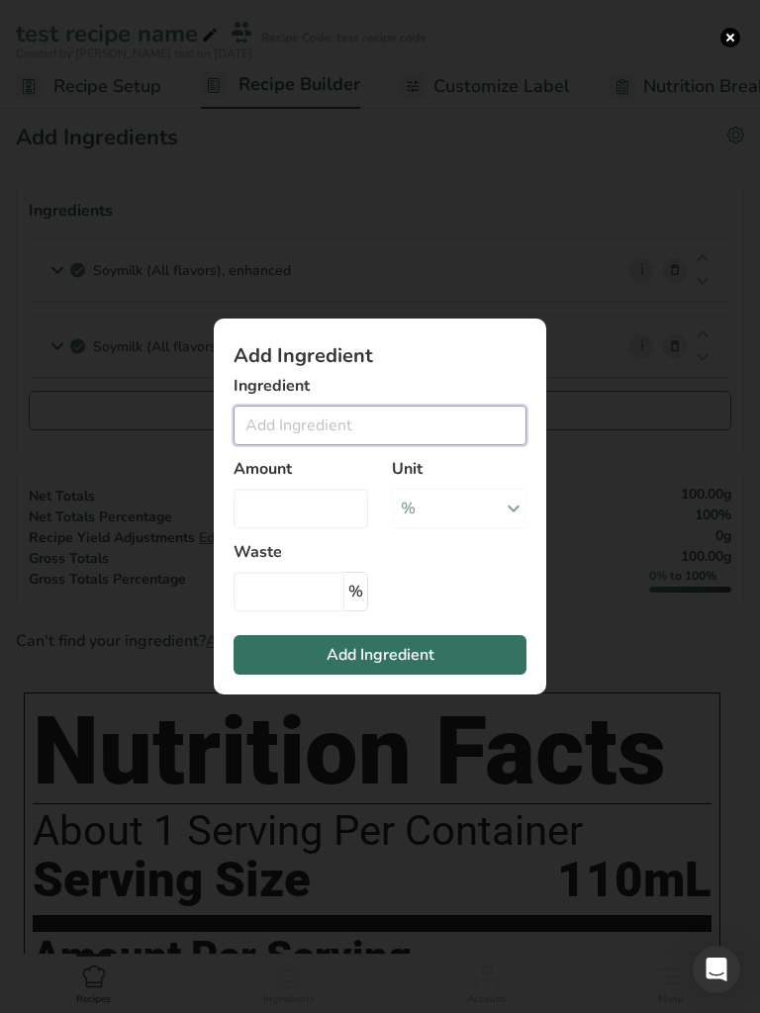
click at [335, 428] on input "Add ingredient modal" at bounding box center [379, 426] width 293 height 40
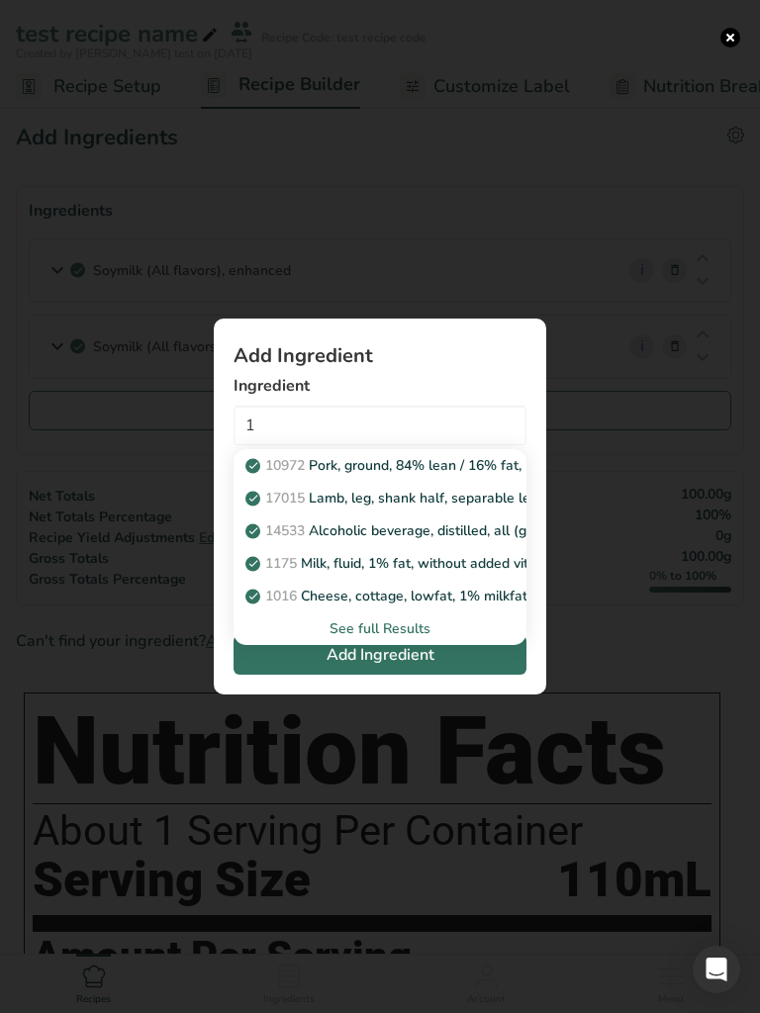
click at [352, 589] on p "1016 Cheese, cottage, lowfat, 1% milkfat" at bounding box center [388, 596] width 278 height 21
type input "Cheese, cottage, lowfat, 1% milkfat"
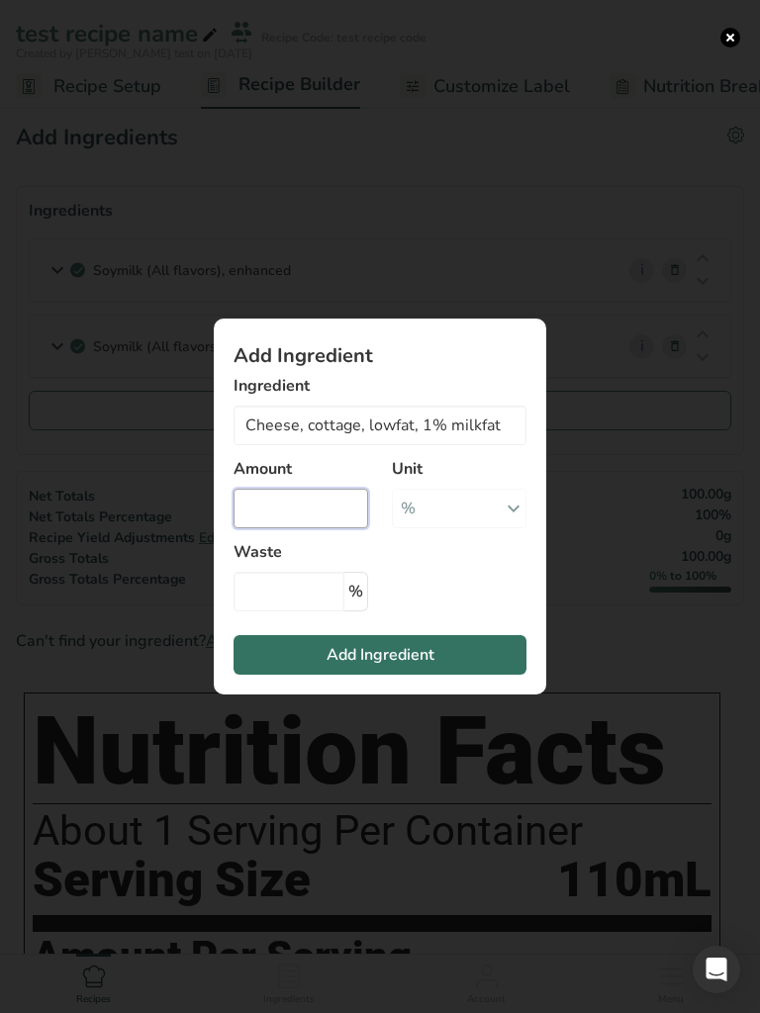
click at [304, 506] on input "Add ingredient modal" at bounding box center [300, 509] width 135 height 40
type input "1"
click at [307, 595] on input "Add ingredient modal" at bounding box center [288, 592] width 111 height 40
type input "2"
click at [383, 669] on button "Add Ingredient" at bounding box center [379, 655] width 293 height 40
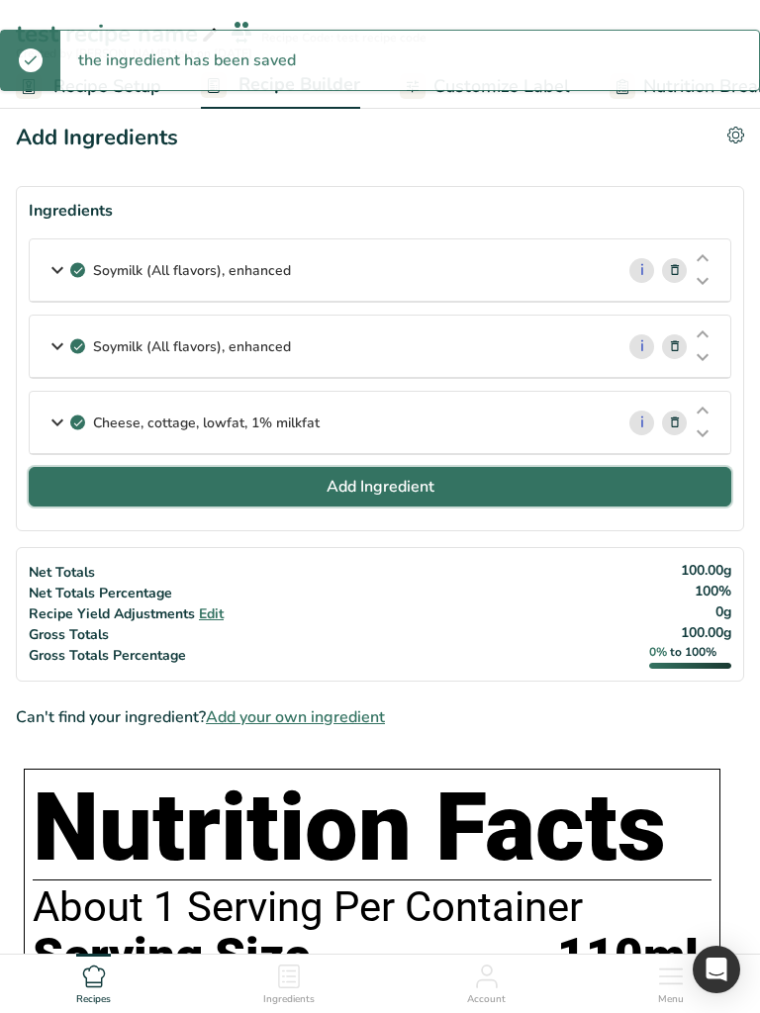
click at [449, 501] on button "Add Ingredient" at bounding box center [380, 487] width 702 height 40
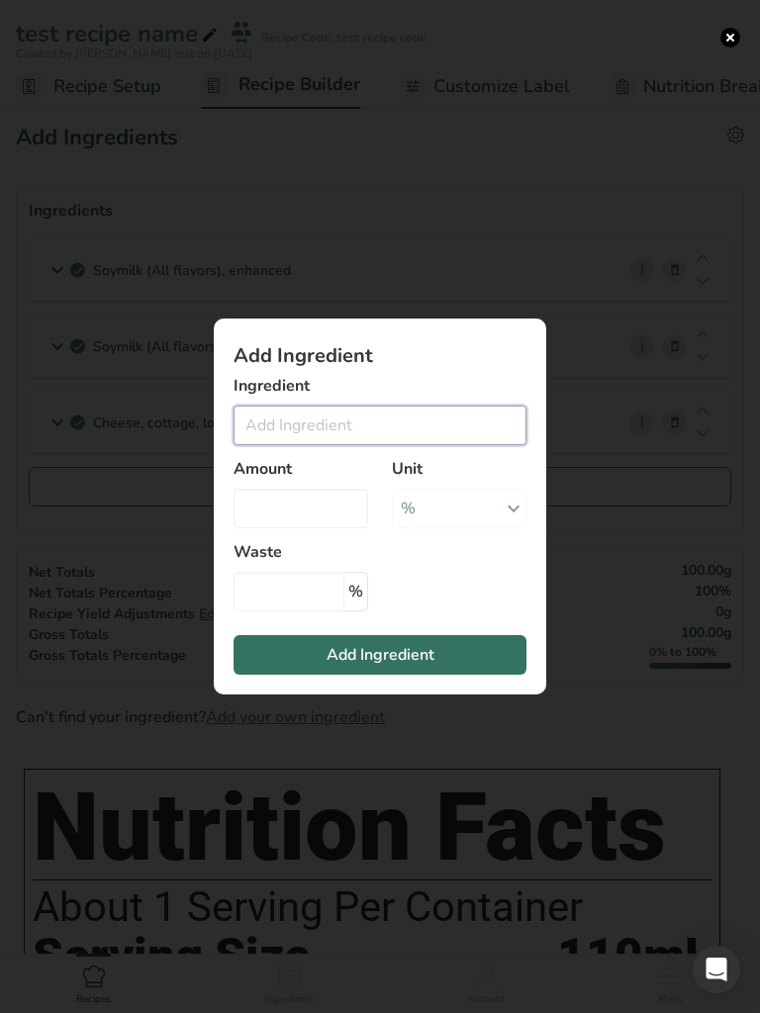
click at [320, 430] on input "Add ingredient modal" at bounding box center [379, 426] width 293 height 40
click at [361, 422] on input "Add ingredient modal" at bounding box center [379, 426] width 293 height 40
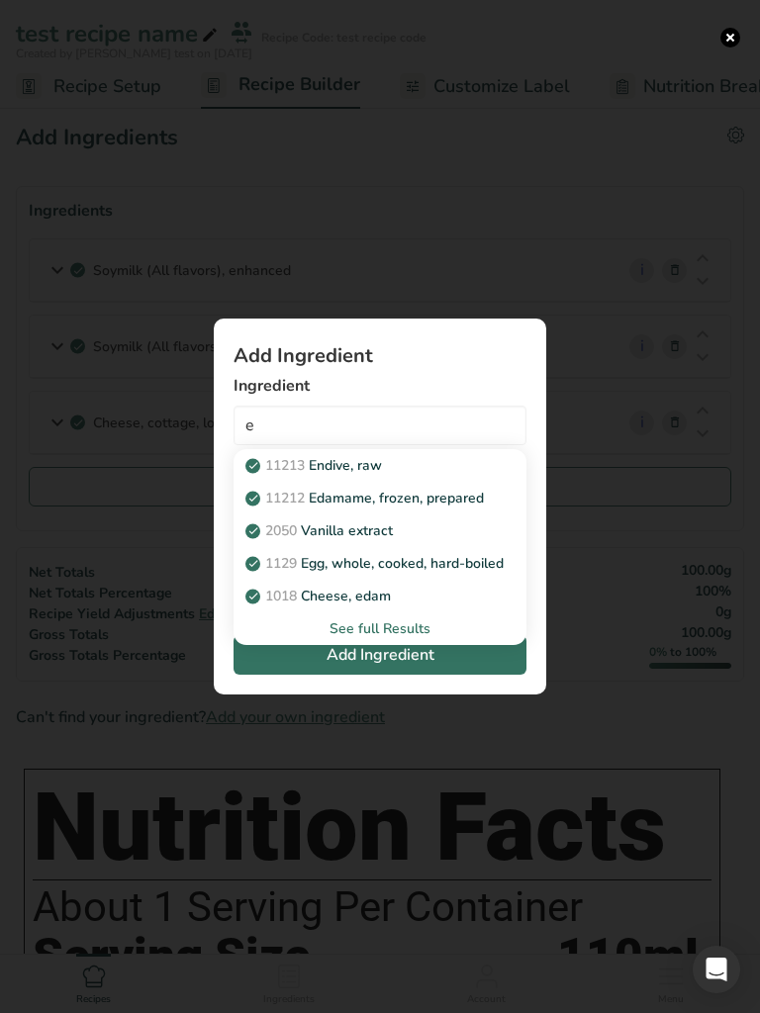
click at [375, 532] on p "2050 Vanilla extract" at bounding box center [320, 530] width 143 height 21
type input "Vanilla extract"
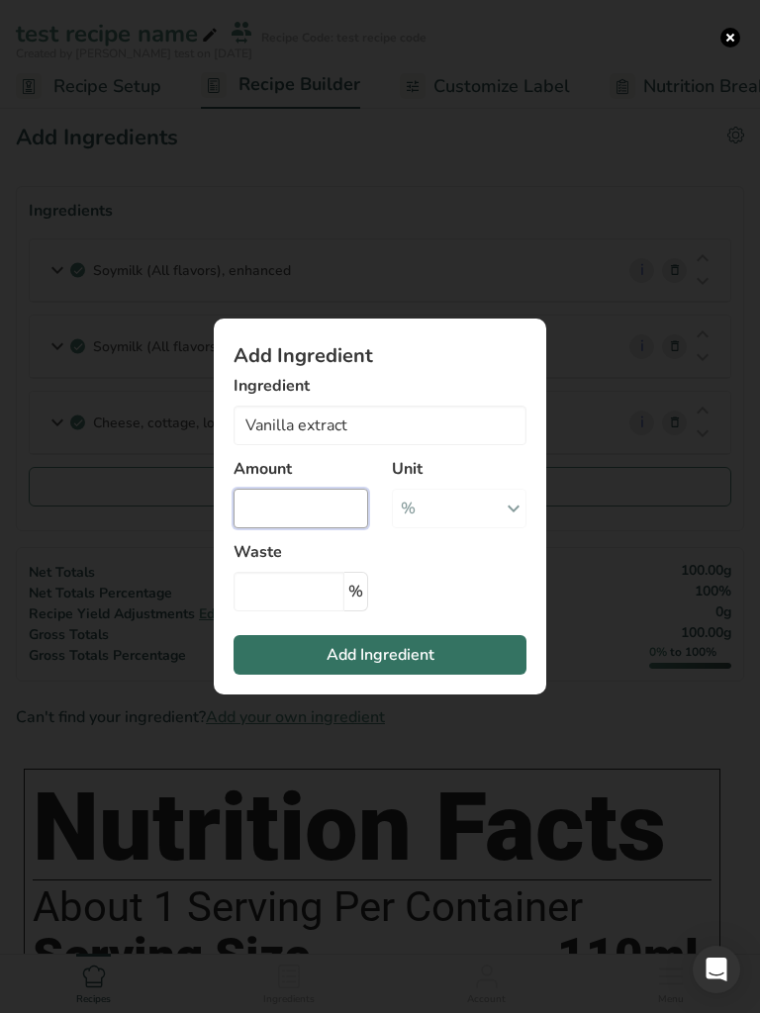
click at [317, 514] on input "Add ingredient modal" at bounding box center [300, 509] width 135 height 40
type input "3"
click at [264, 601] on input "Add ingredient modal" at bounding box center [288, 592] width 111 height 40
type input "12"
click at [404, 657] on span "Add Ingredient" at bounding box center [380, 655] width 108 height 24
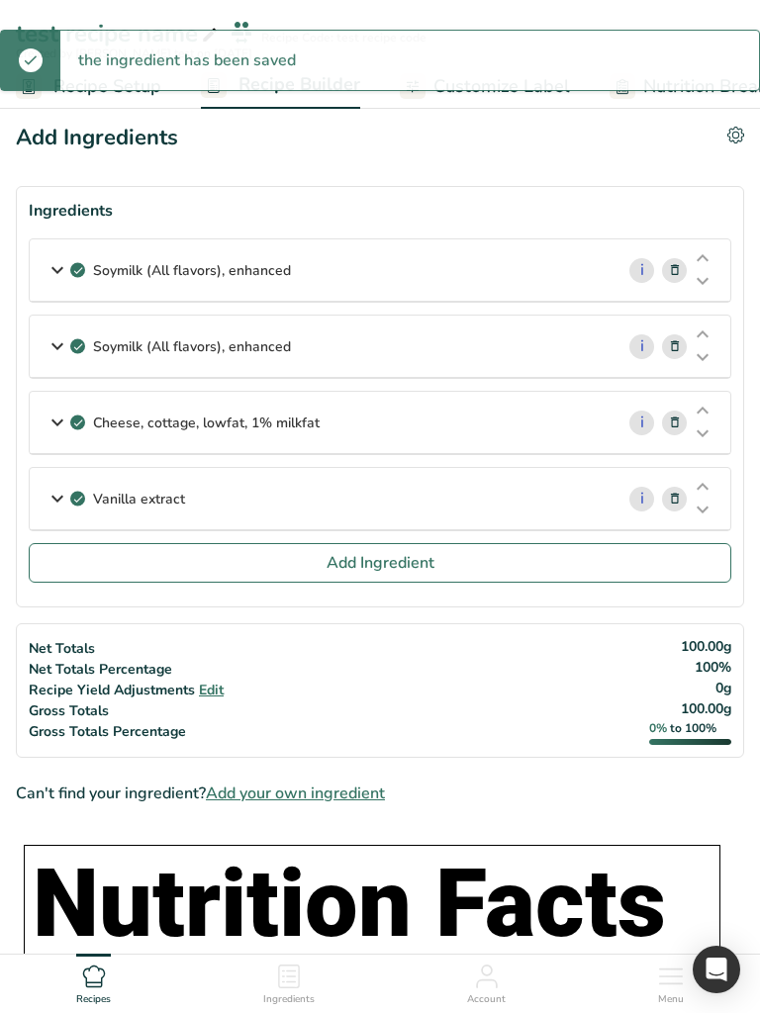
click at [93, 92] on span "Recipe Setup" at bounding box center [107, 86] width 108 height 27
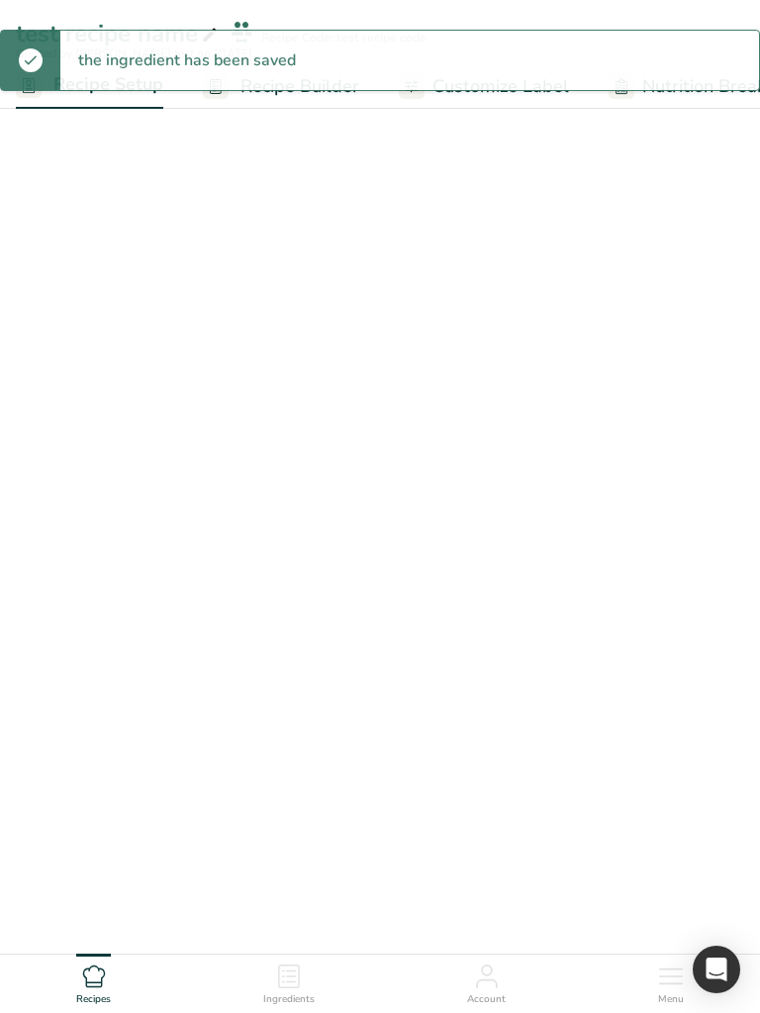
select select "29"
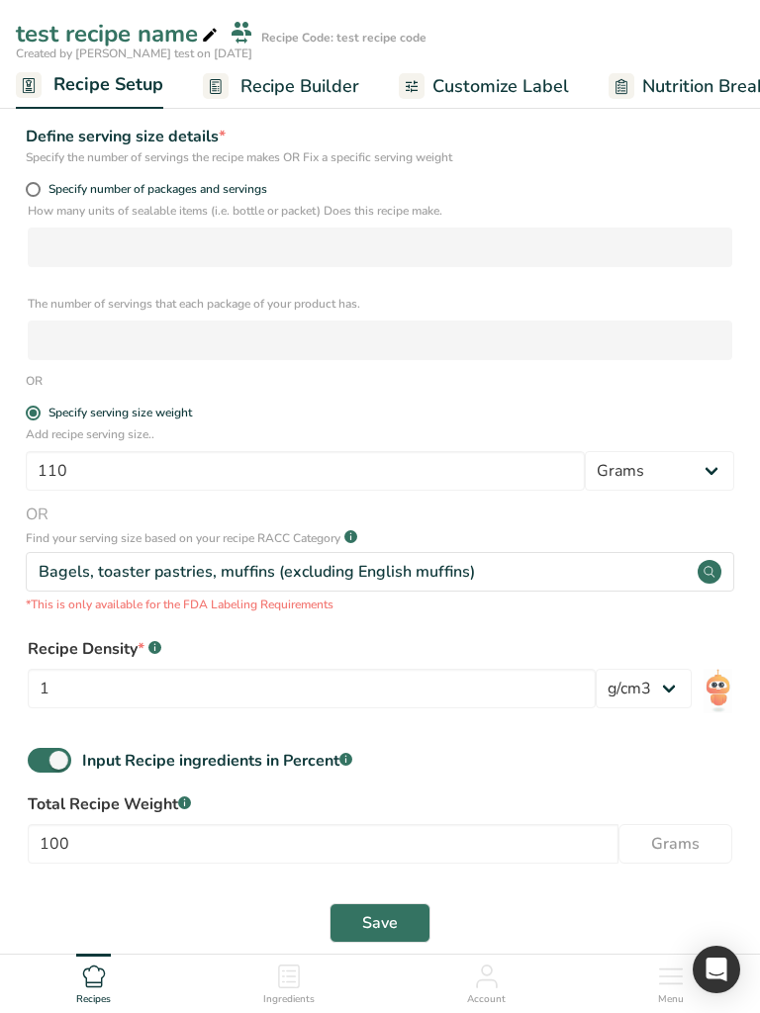
scroll to position [392, 0]
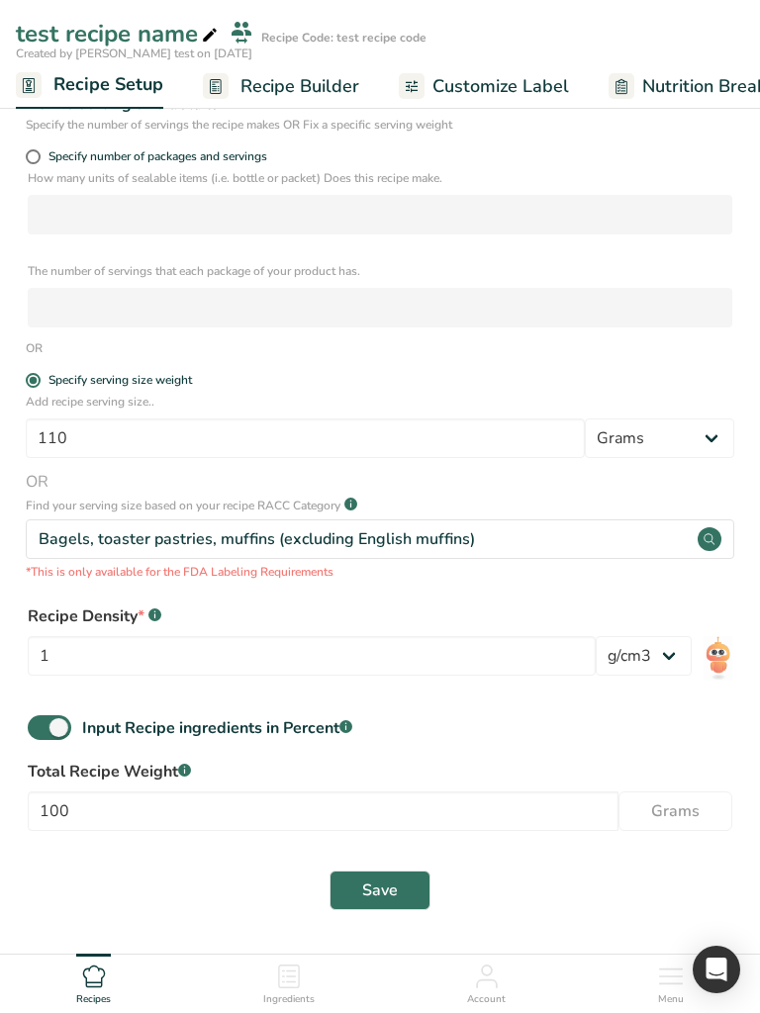
click at [285, 762] on icon at bounding box center [289, 976] width 22 height 24
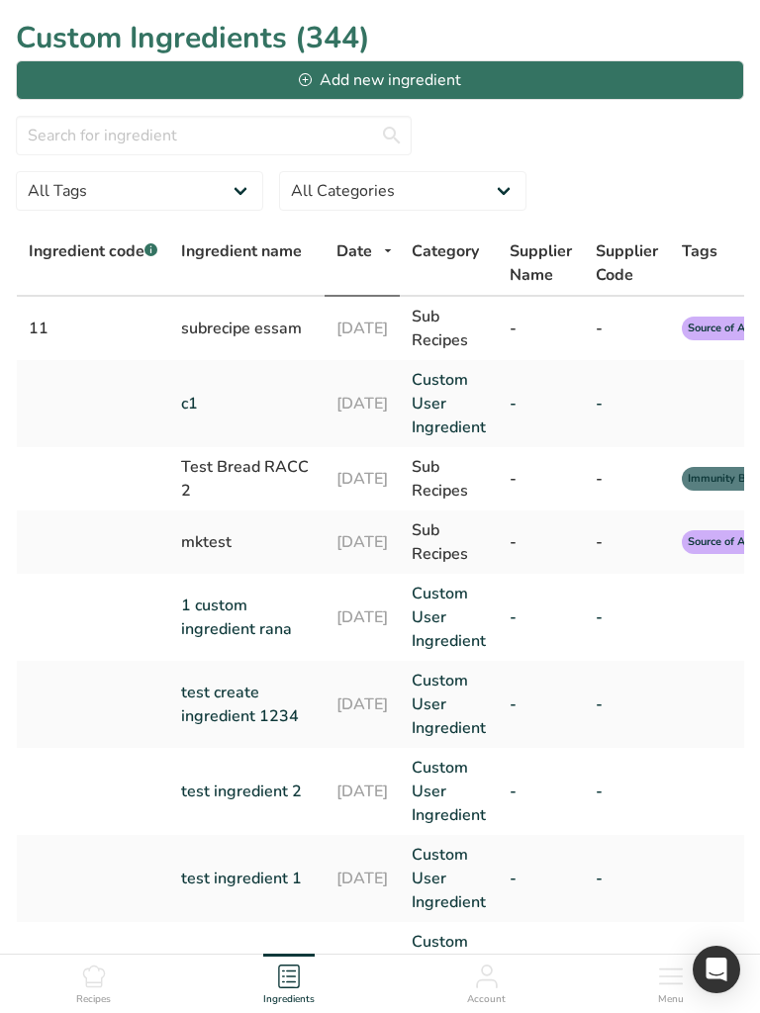
click at [142, 762] on ul "Recipes Ingredients Account Menu" at bounding box center [380, 981] width 760 height 53
click at [83, 762] on span "Recipes" at bounding box center [93, 999] width 35 height 15
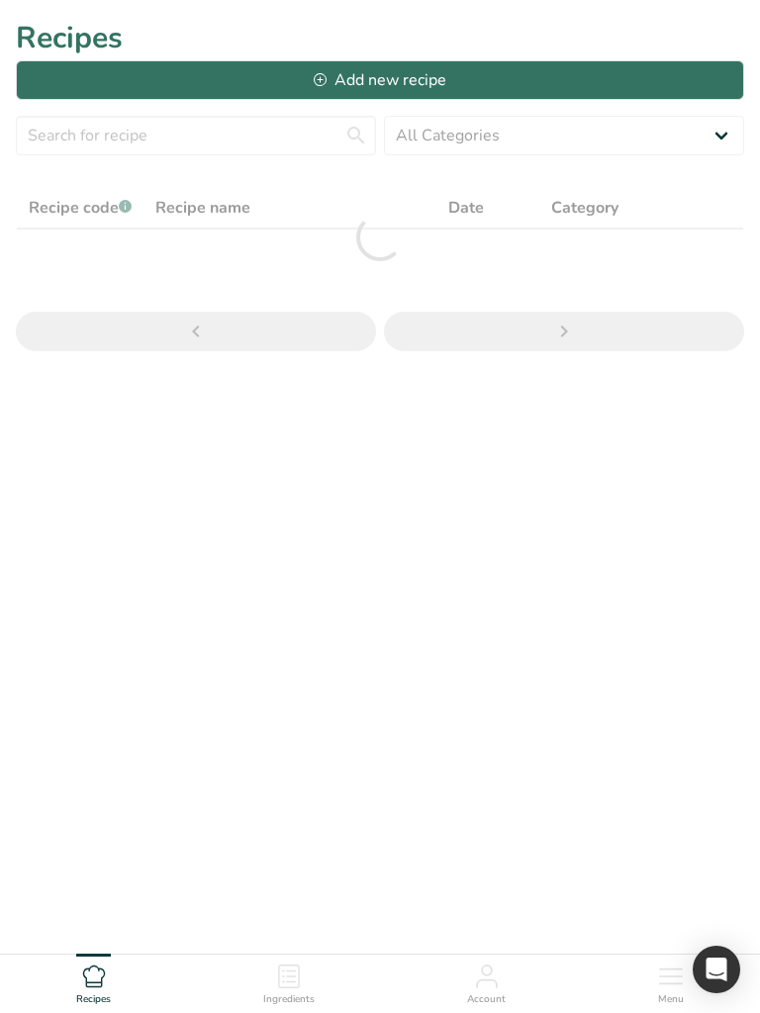
click at [83, 762] on span "Recipes" at bounding box center [93, 999] width 35 height 15
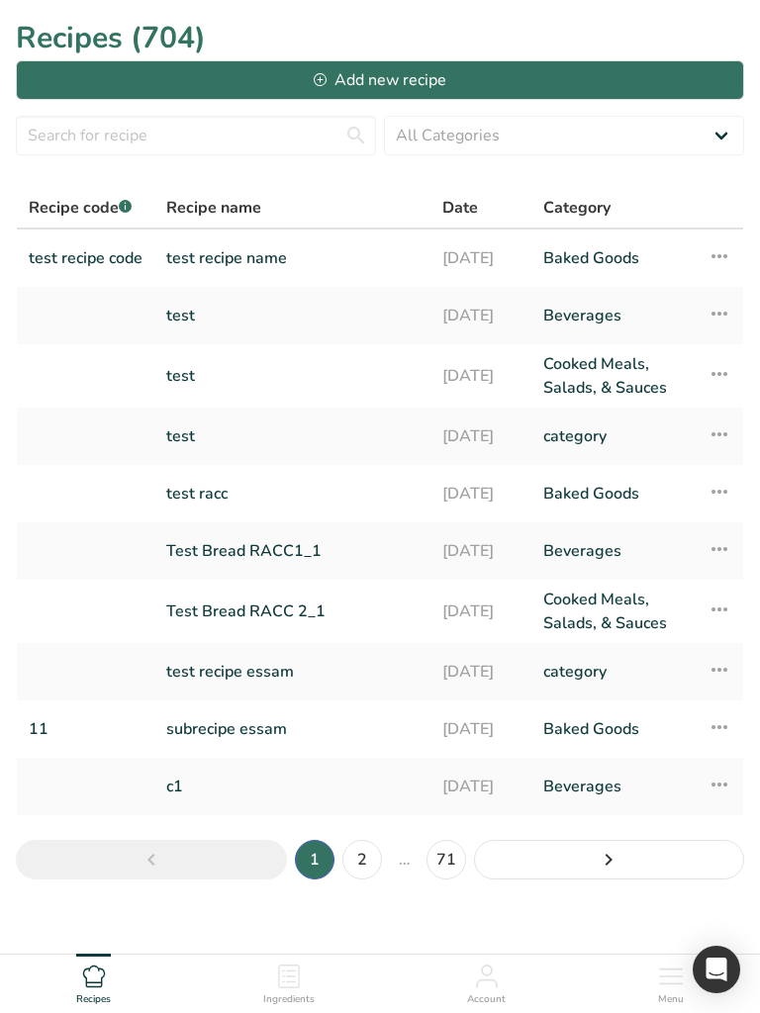
click at [717, 254] on icon at bounding box center [719, 256] width 24 height 36
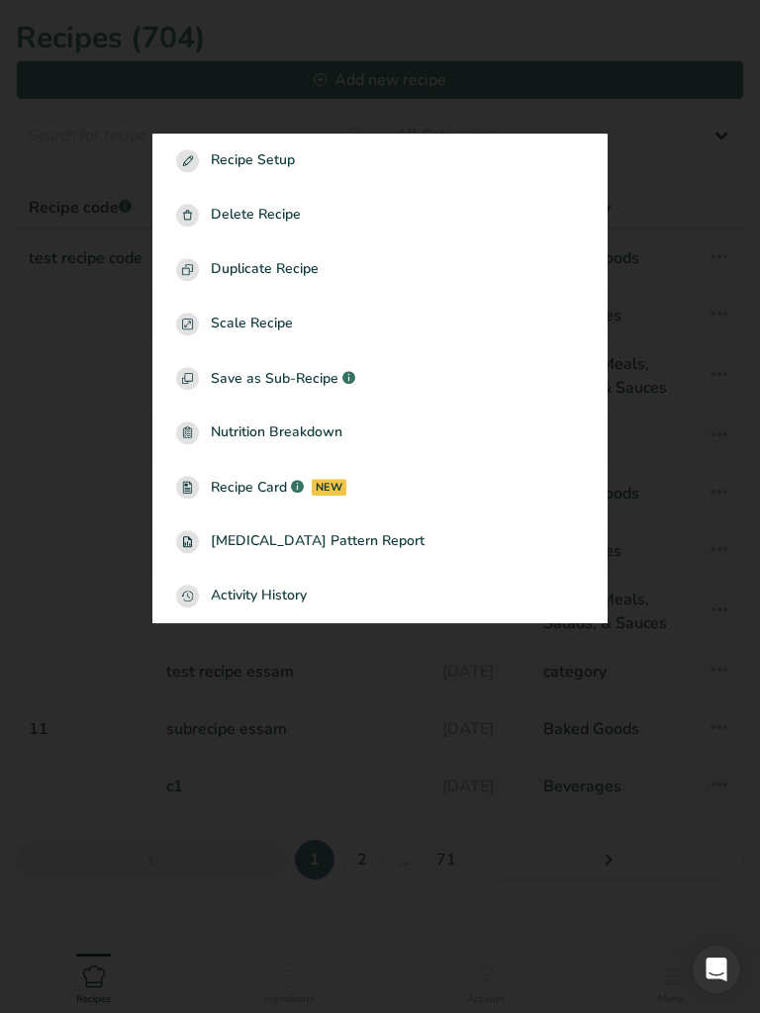
click at [272, 167] on span "Recipe Setup" at bounding box center [253, 160] width 84 height 23
select select "29"
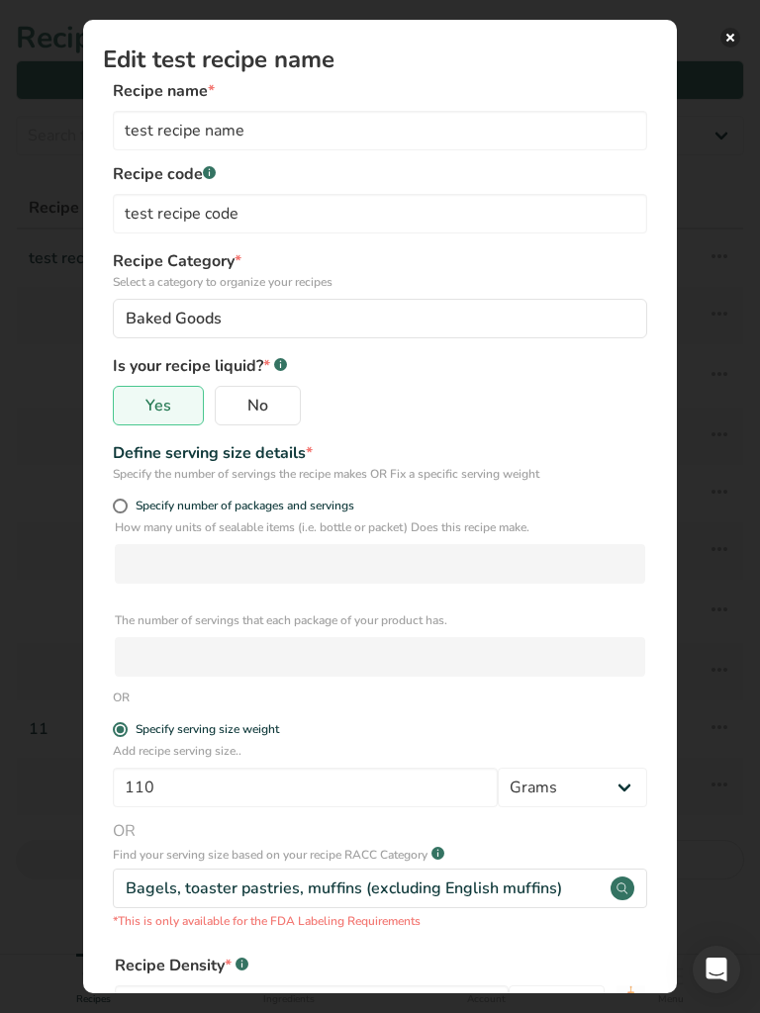
click at [723, 38] on button "Edit Recipe Modal" at bounding box center [730, 38] width 20 height 20
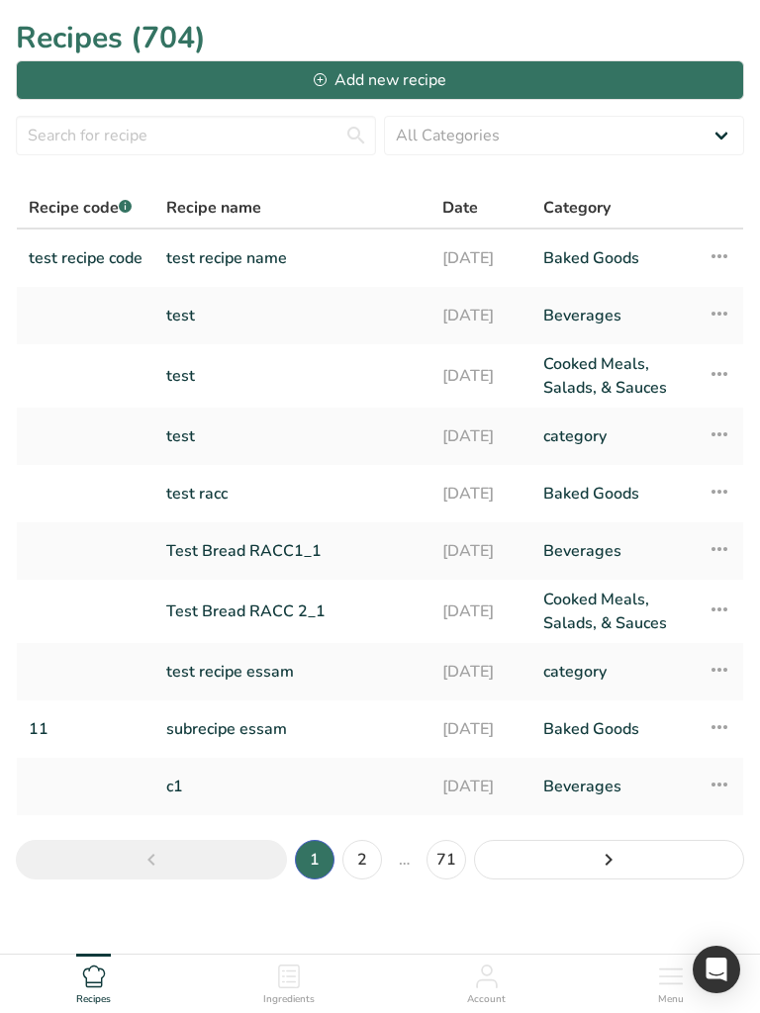
click at [713, 250] on icon at bounding box center [719, 256] width 24 height 36
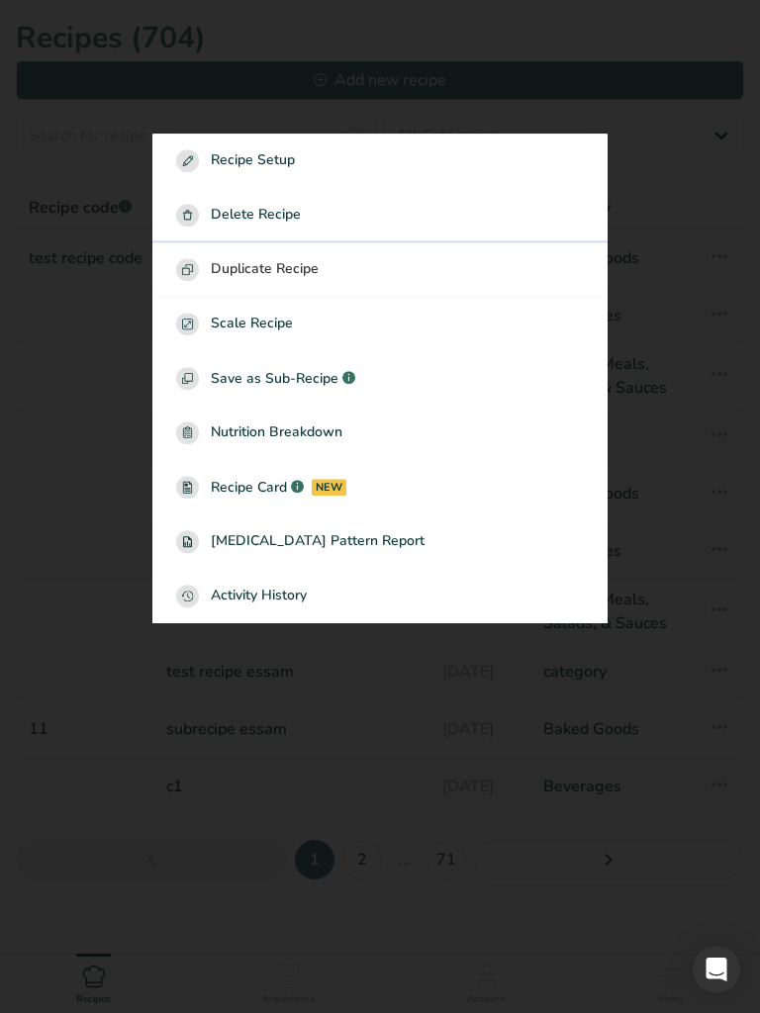
click at [421, 278] on div "Duplicate Recipe" at bounding box center [380, 269] width 408 height 23
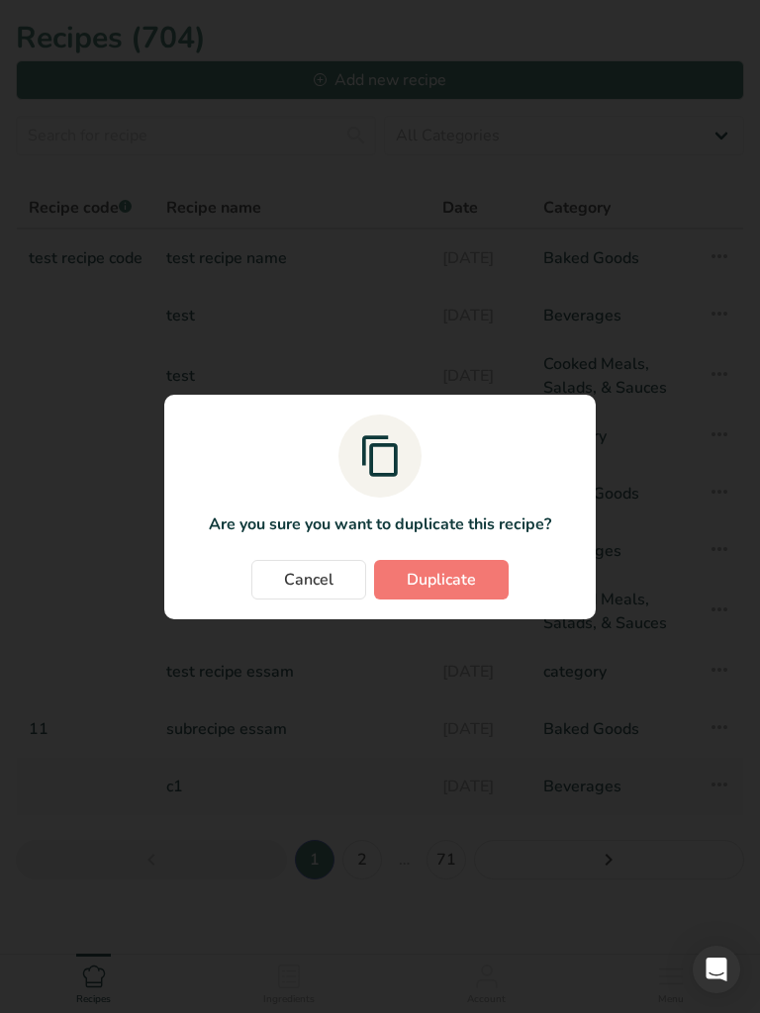
click at [475, 588] on span "Duplicate" at bounding box center [441, 580] width 69 height 24
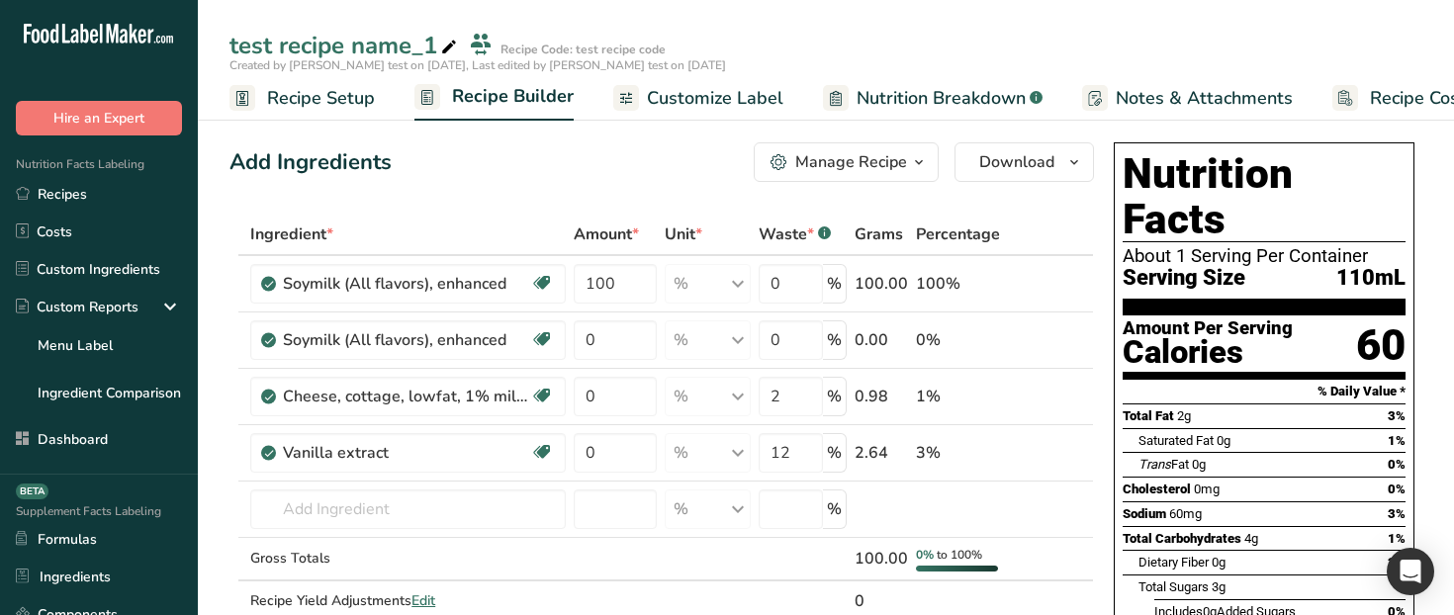
click at [688, 103] on span "Customize Label" at bounding box center [715, 98] width 137 height 27
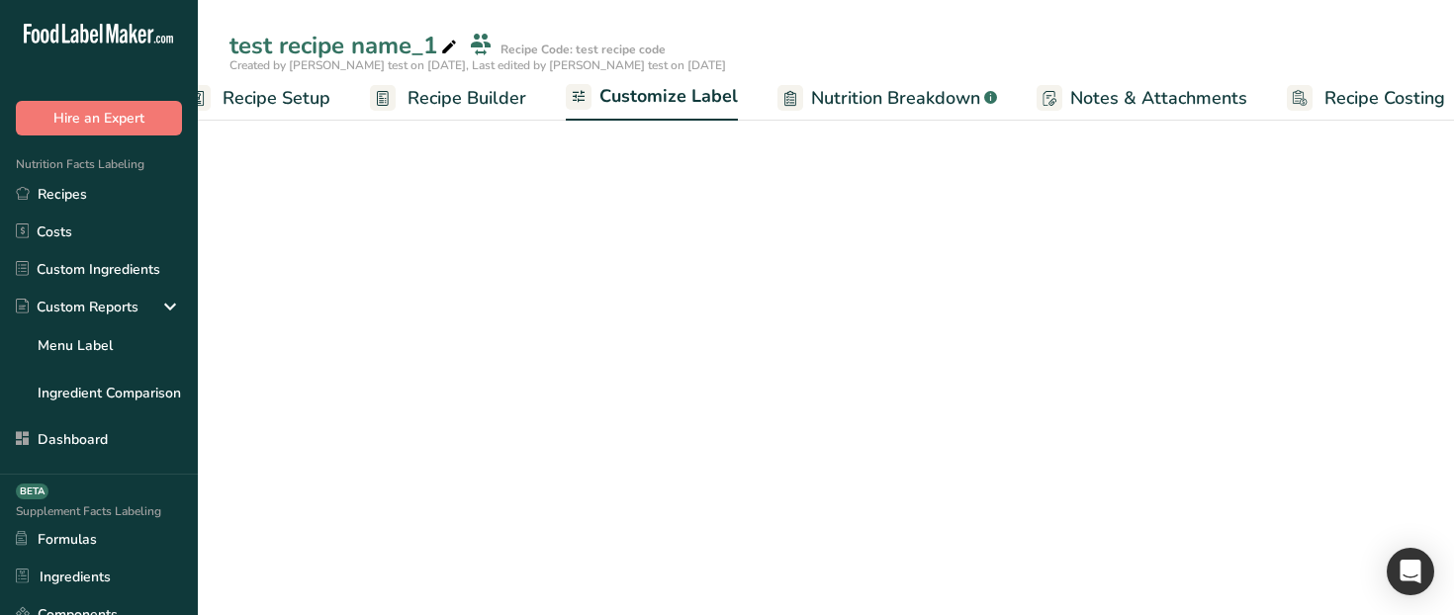
scroll to position [0, 67]
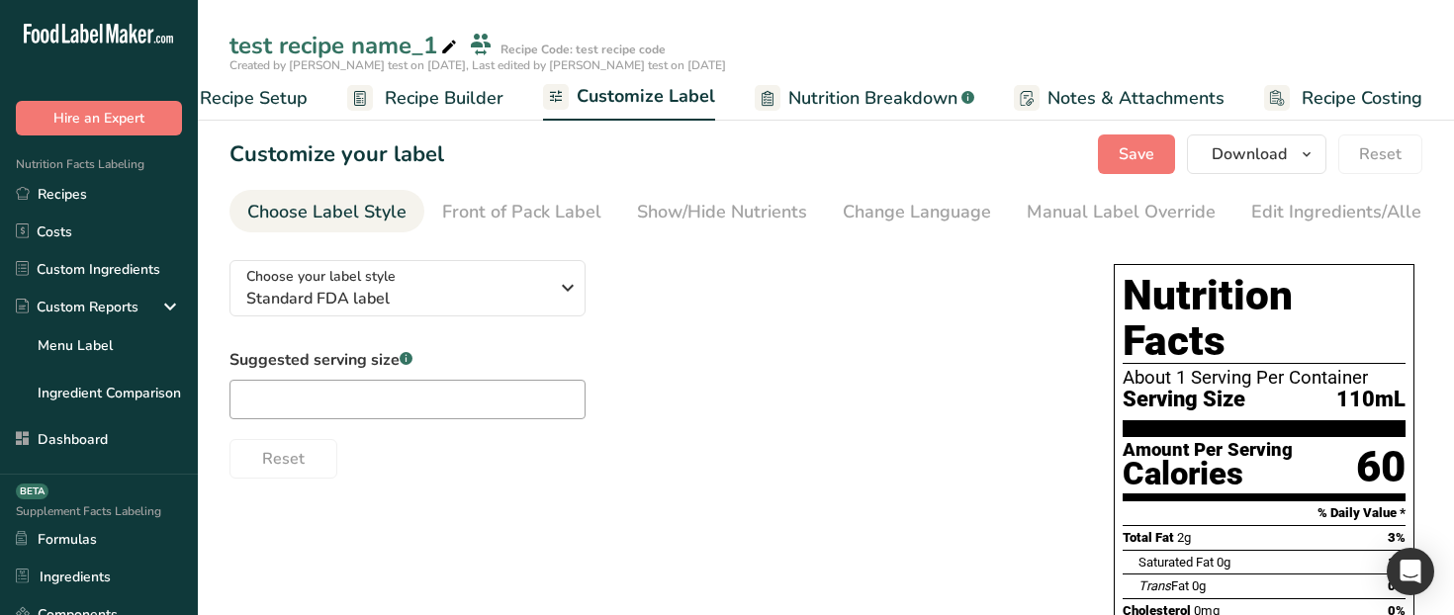
click at [845, 99] on span "Nutrition Breakdown" at bounding box center [872, 98] width 169 height 27
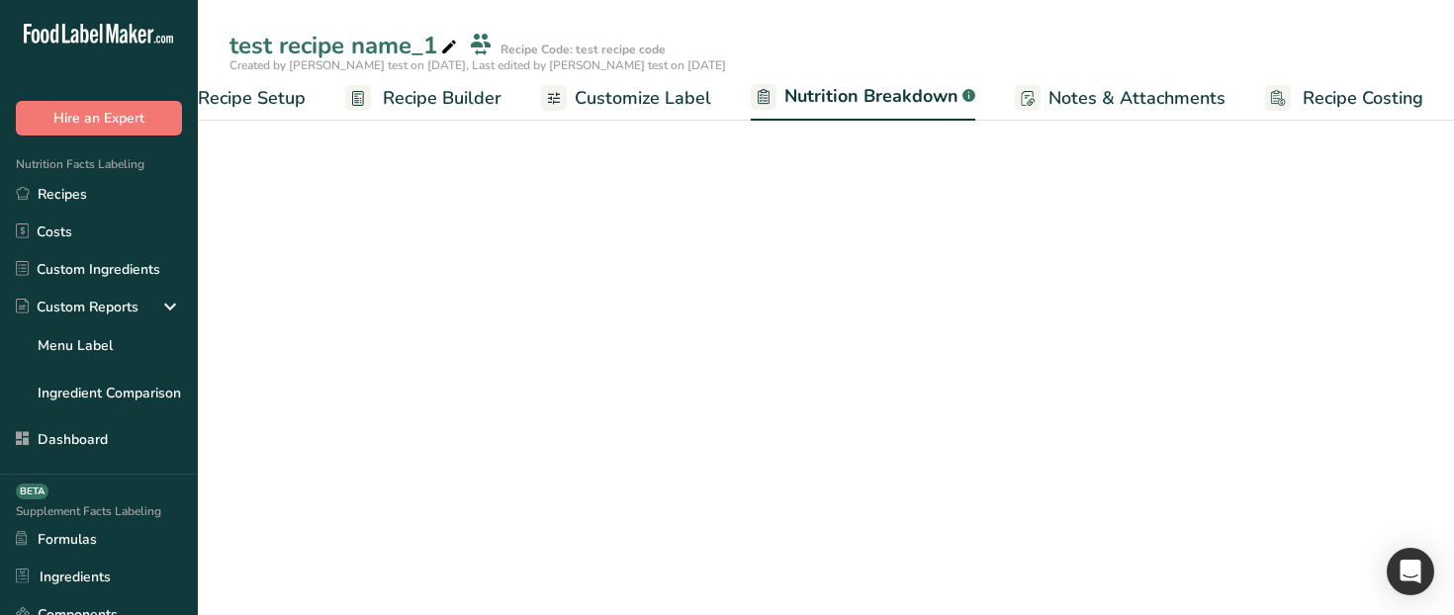
select select "Calories"
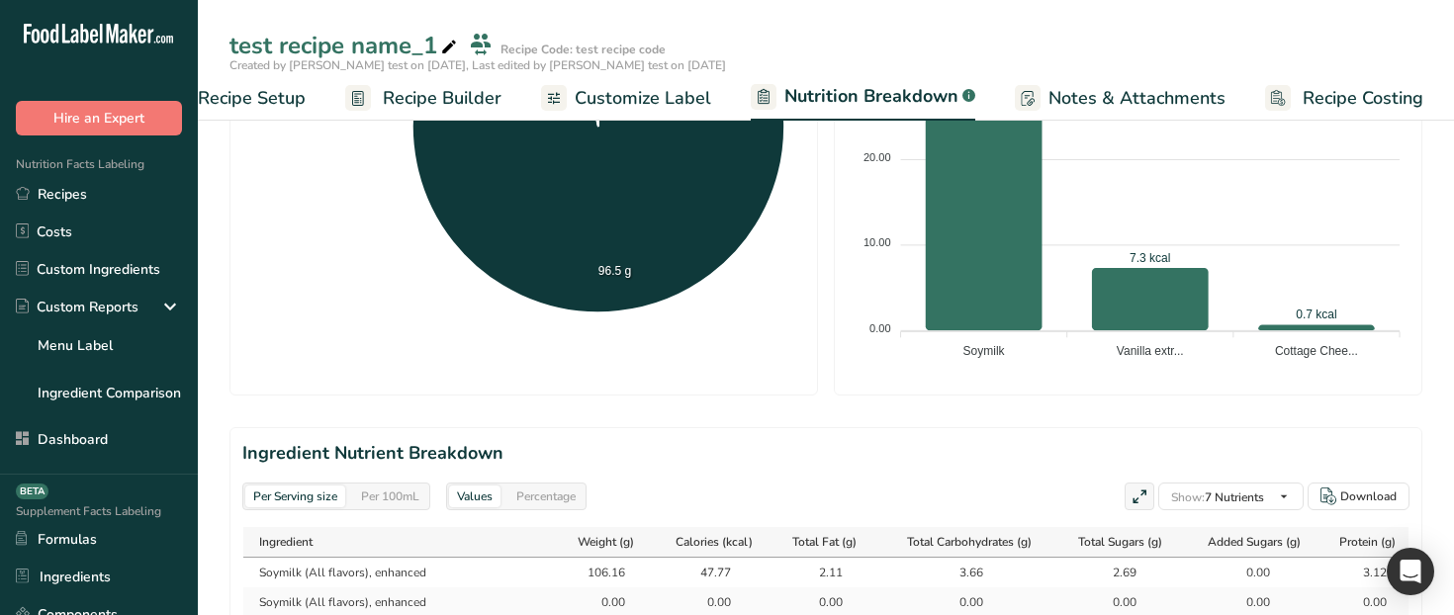
scroll to position [161, 0]
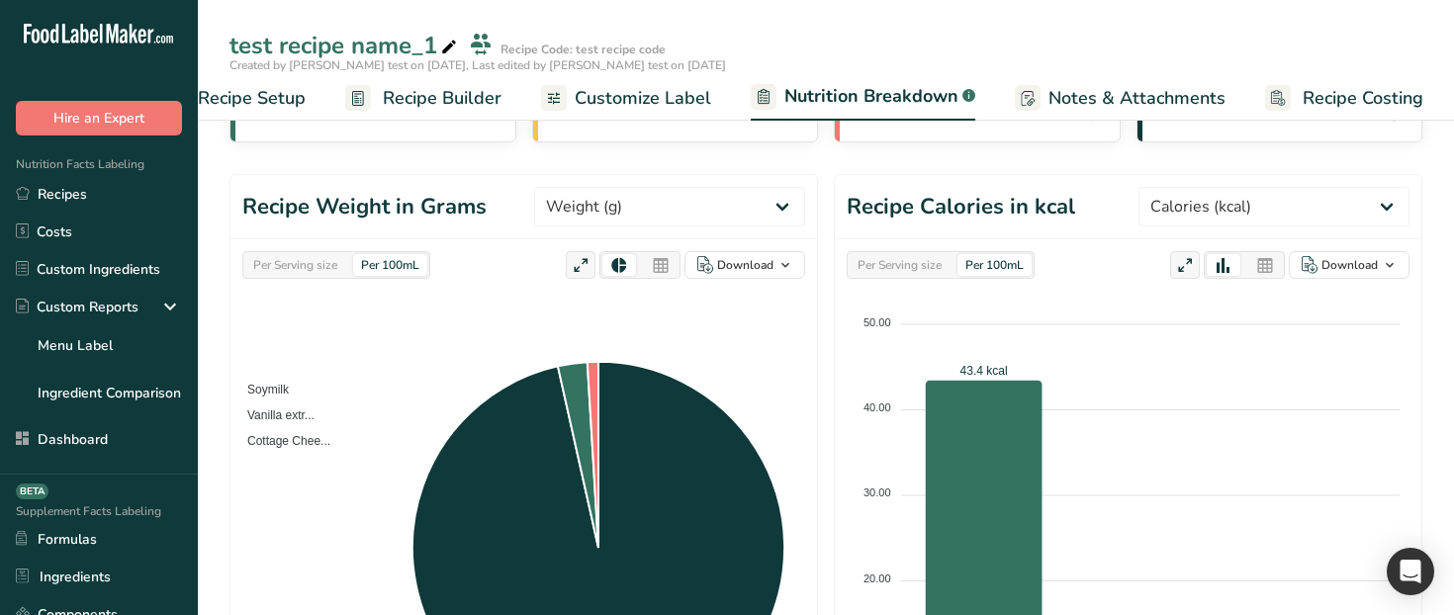
click at [459, 83] on link "Recipe Builder" at bounding box center [423, 98] width 156 height 45
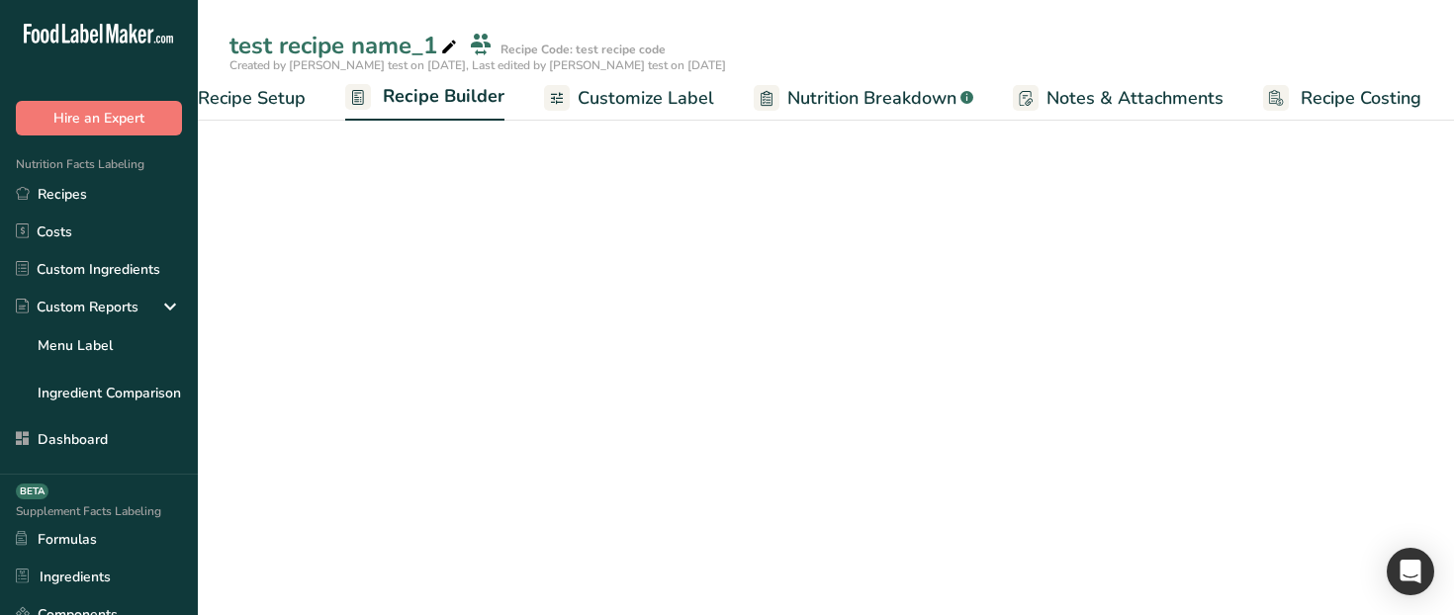
scroll to position [0, 67]
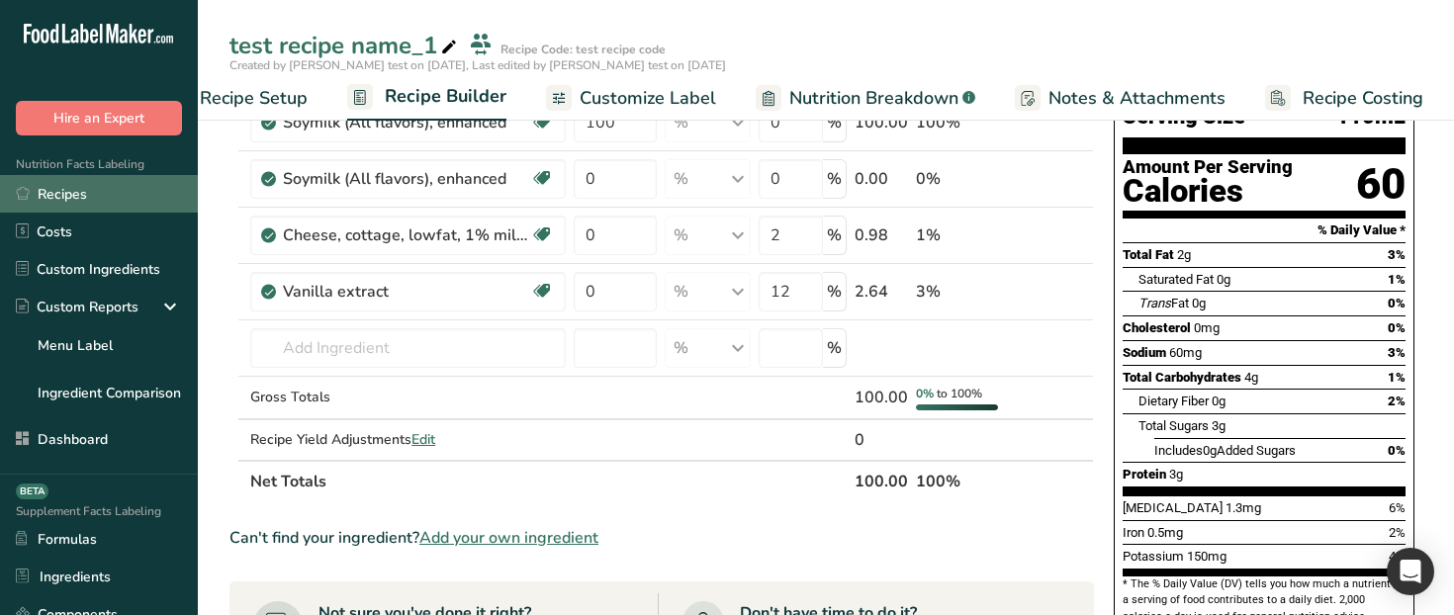
click at [100, 195] on link "Recipes" at bounding box center [99, 194] width 198 height 38
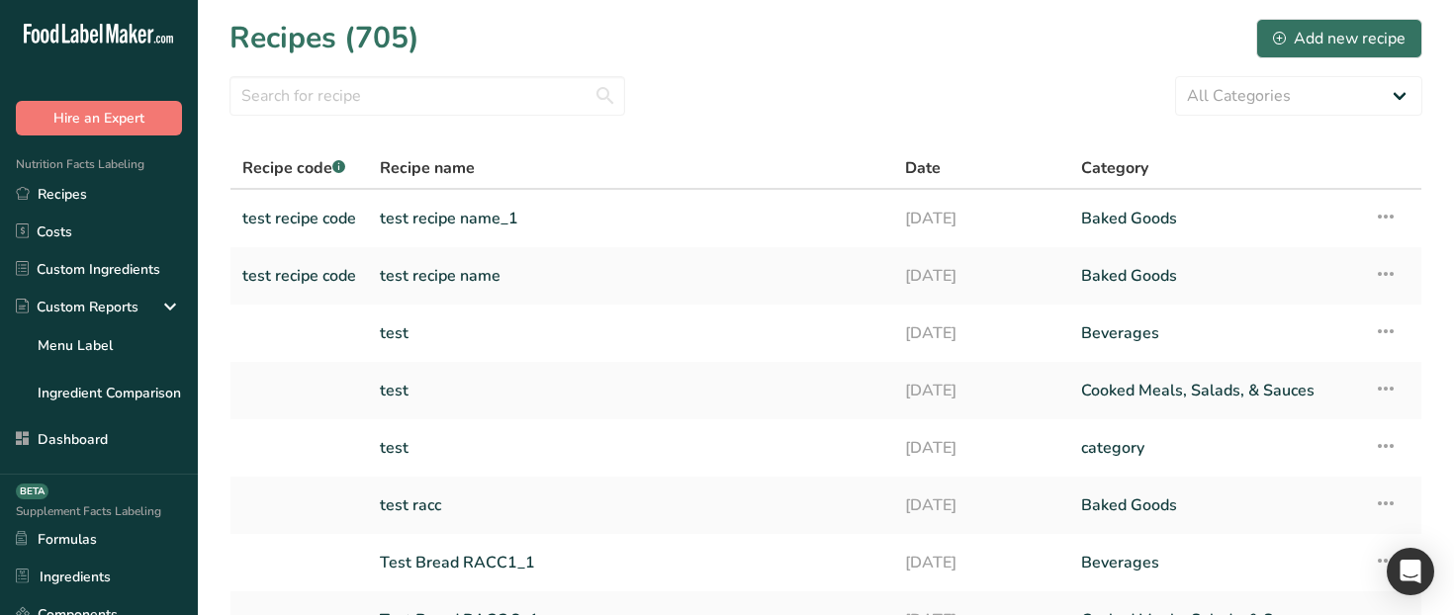
click at [574, 55] on div "Recipes (705) Add new recipe" at bounding box center [825, 38] width 1193 height 45
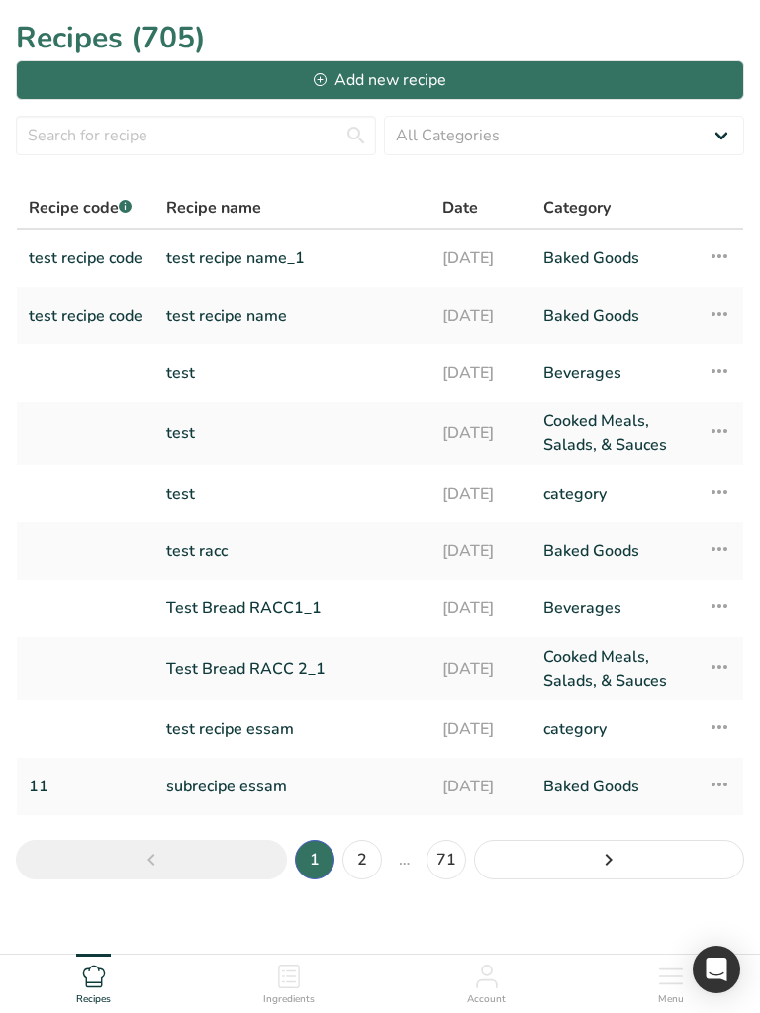
click at [292, 762] on icon at bounding box center [291, 982] width 10 height 2
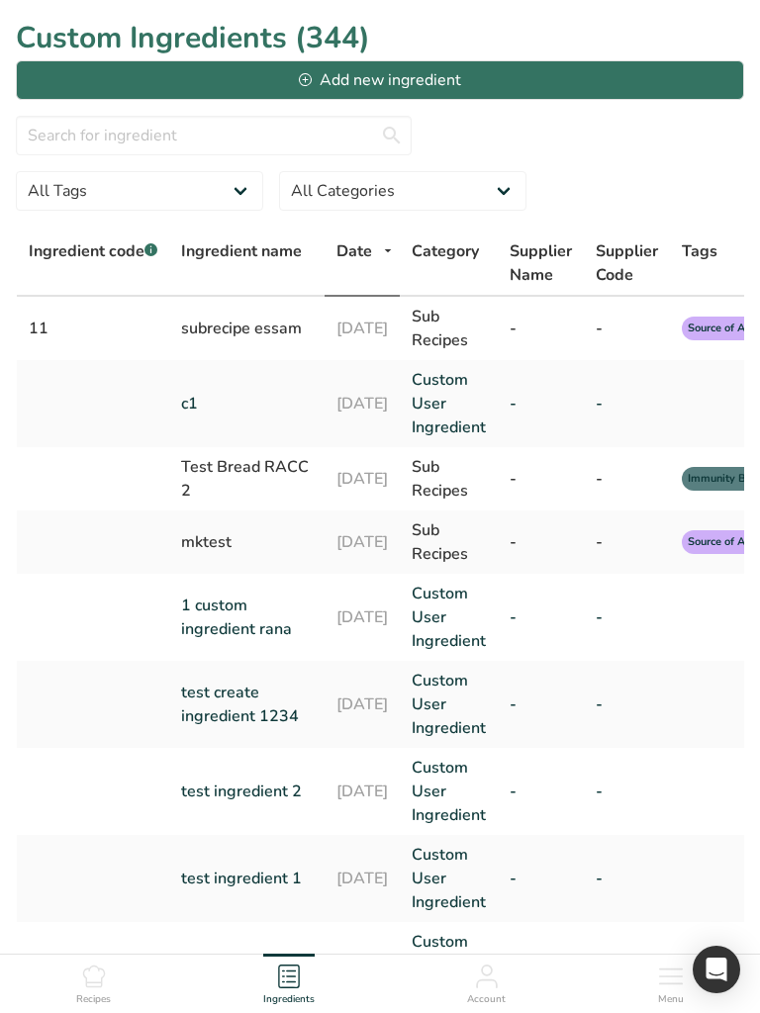
click at [497, 762] on span "Account" at bounding box center [486, 999] width 39 height 15
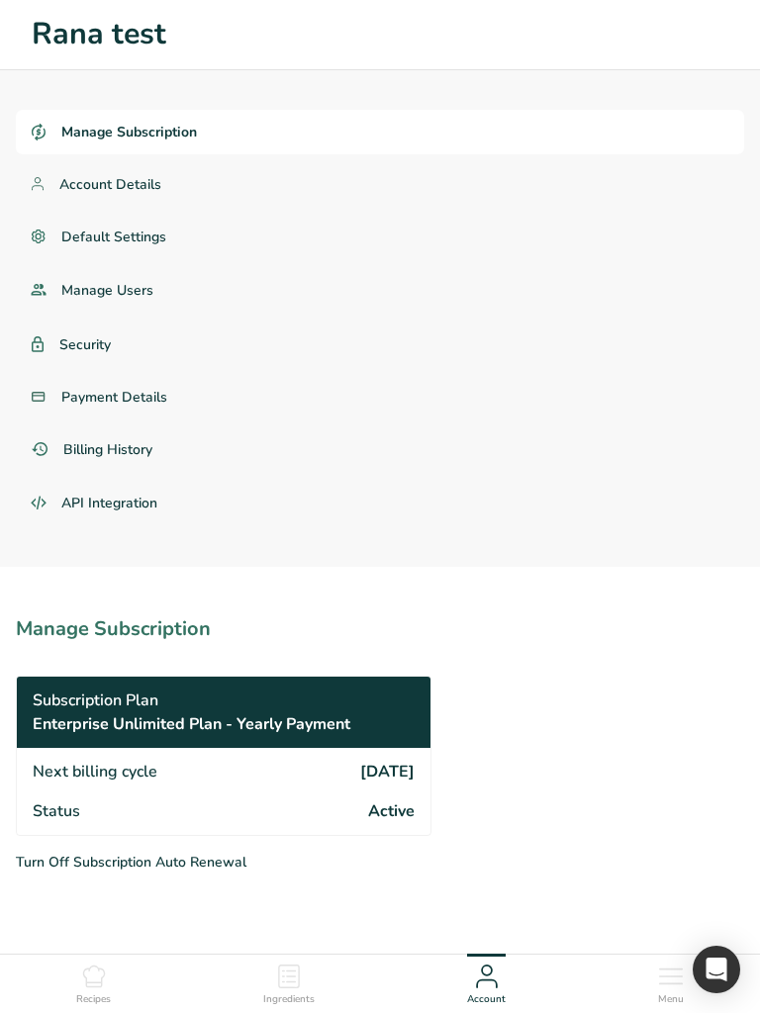
click at [665, 762] on icon at bounding box center [671, 976] width 24 height 24
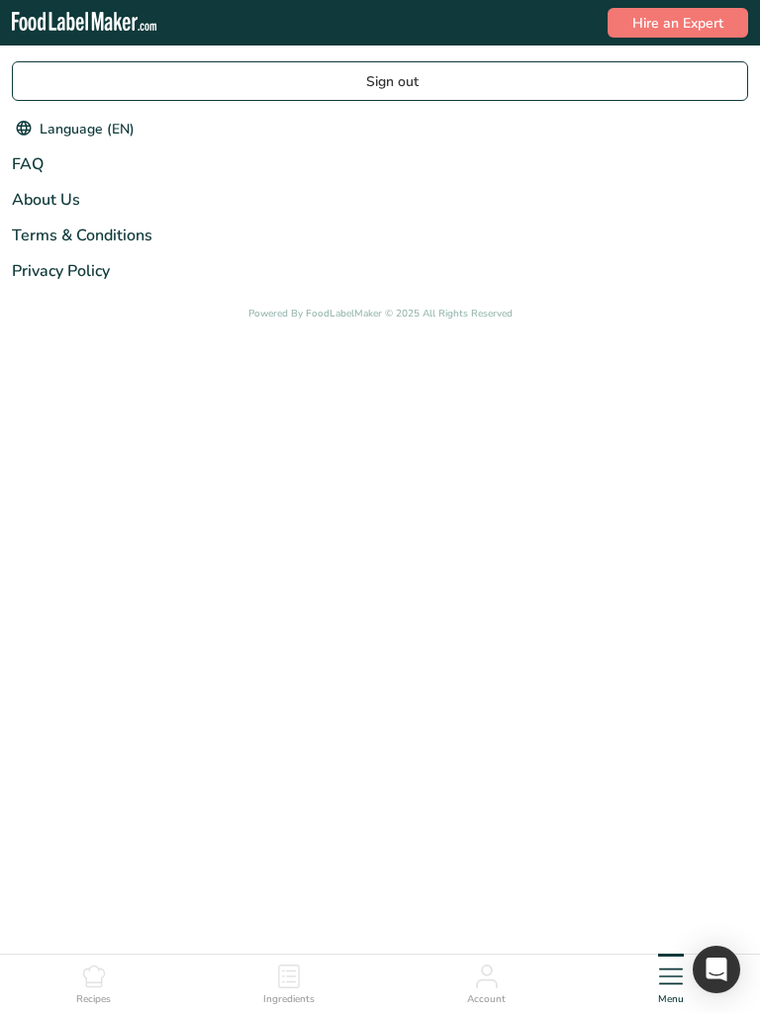
click at [488, 762] on icon at bounding box center [487, 976] width 24 height 24
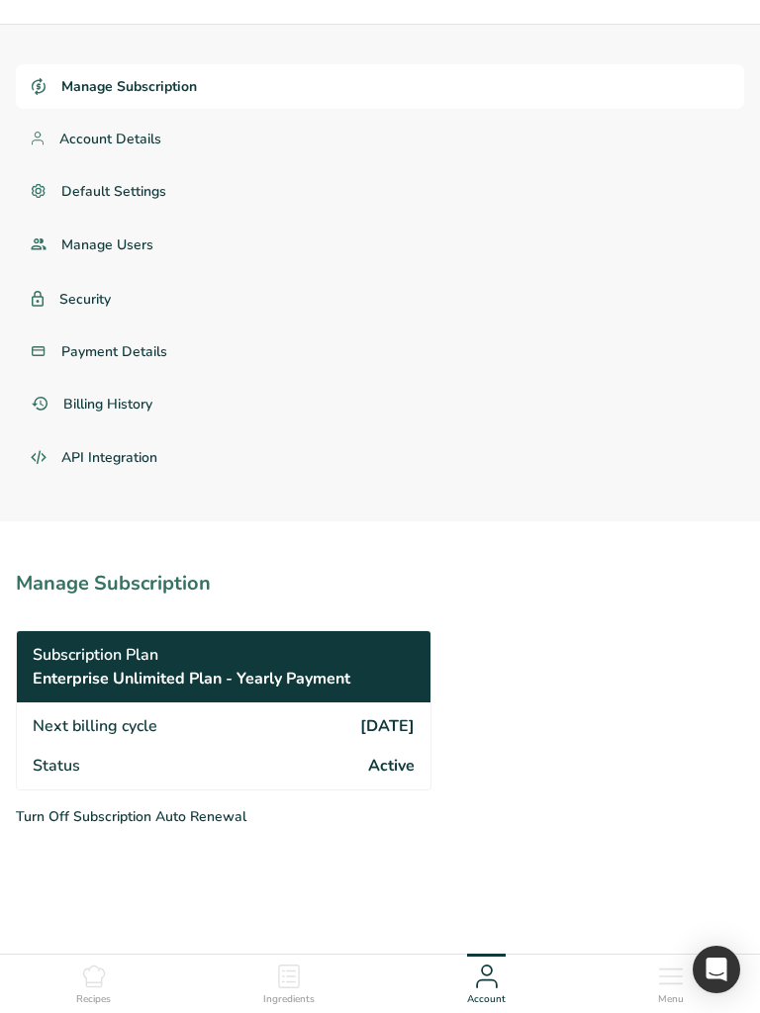
scroll to position [59, 0]
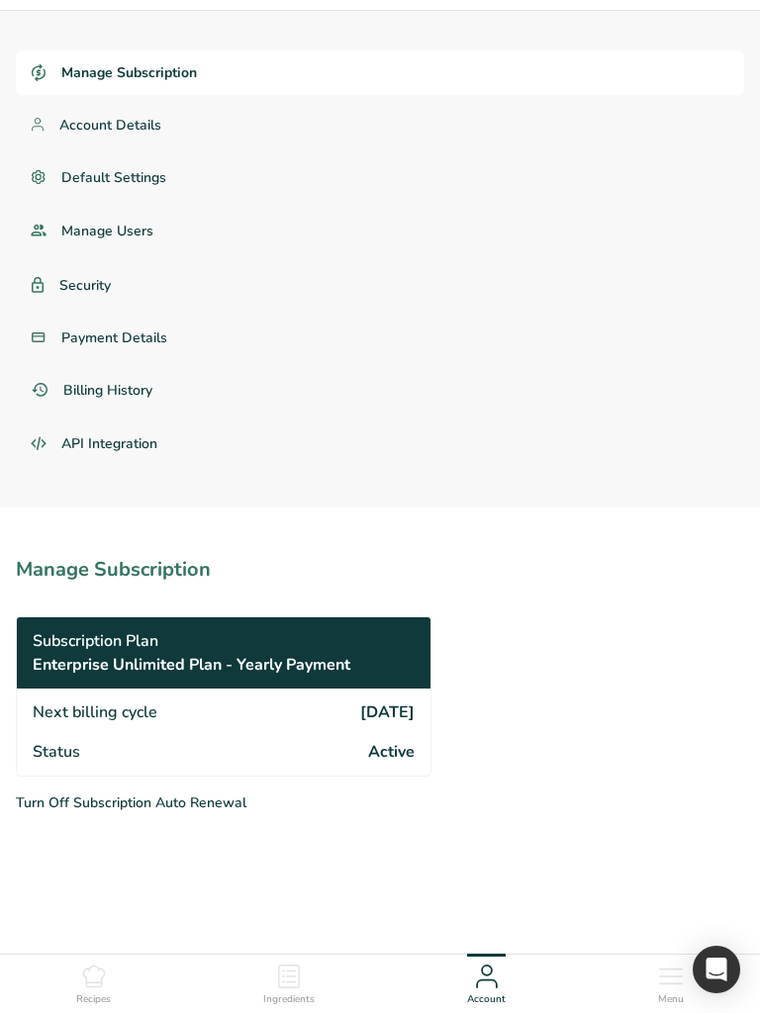
click at [81, 762] on div "Recipes" at bounding box center [93, 980] width 35 height 53
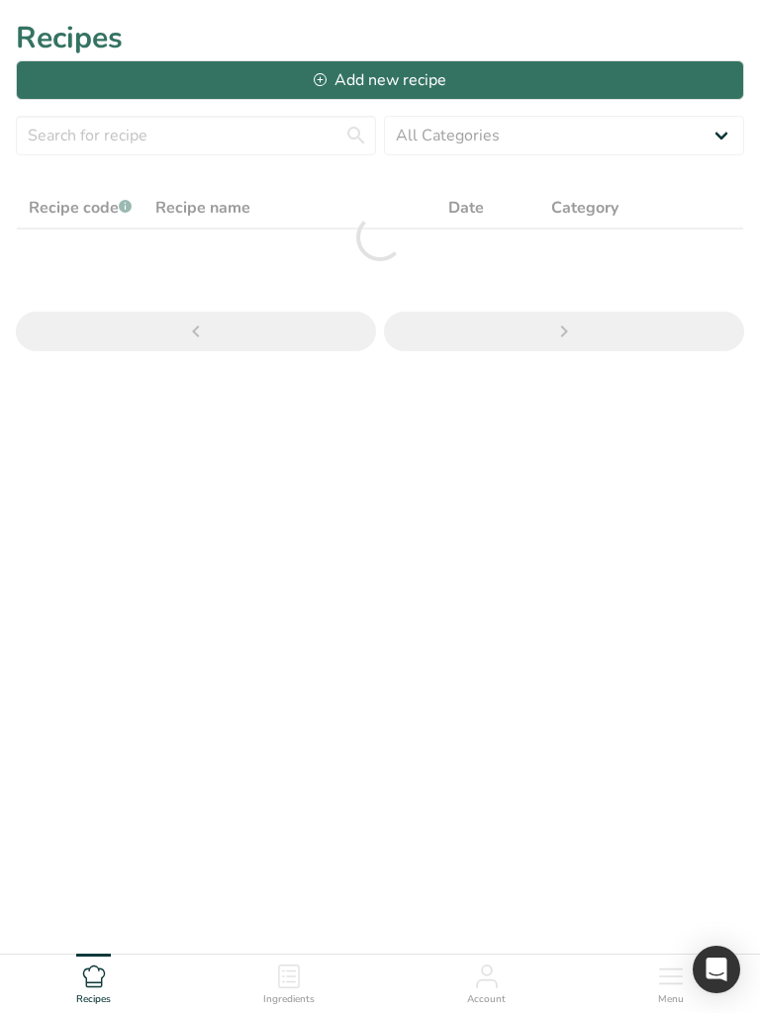
click at [283, 762] on icon at bounding box center [289, 976] width 24 height 24
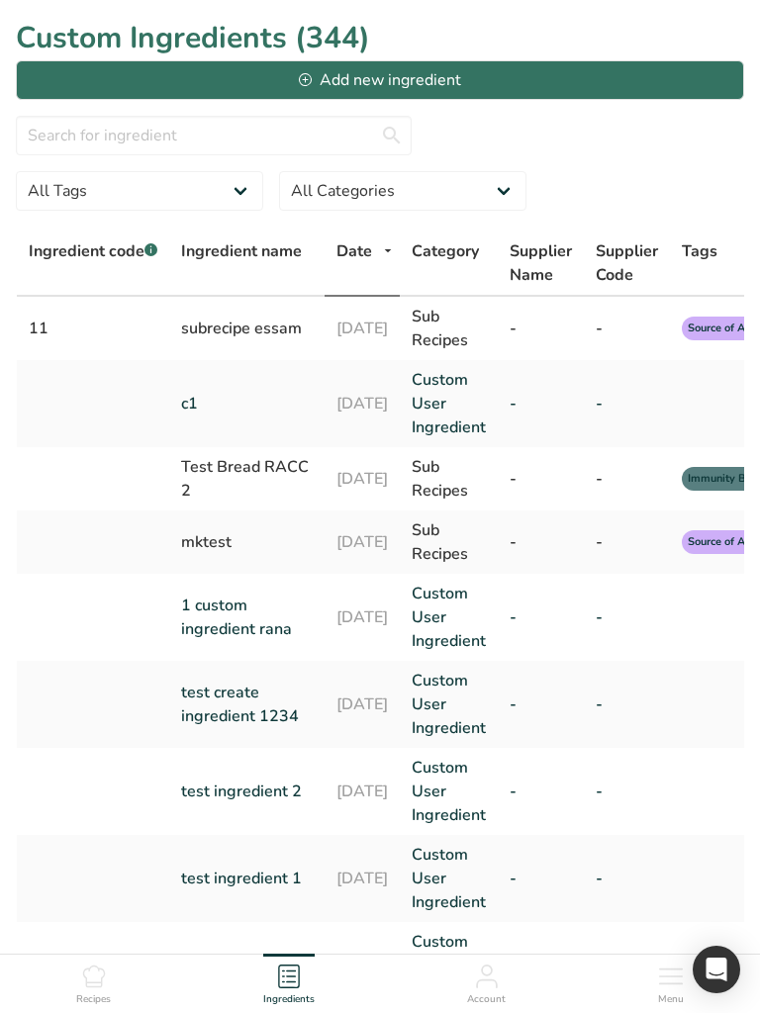
click at [486, 762] on icon at bounding box center [487, 970] width 10 height 10
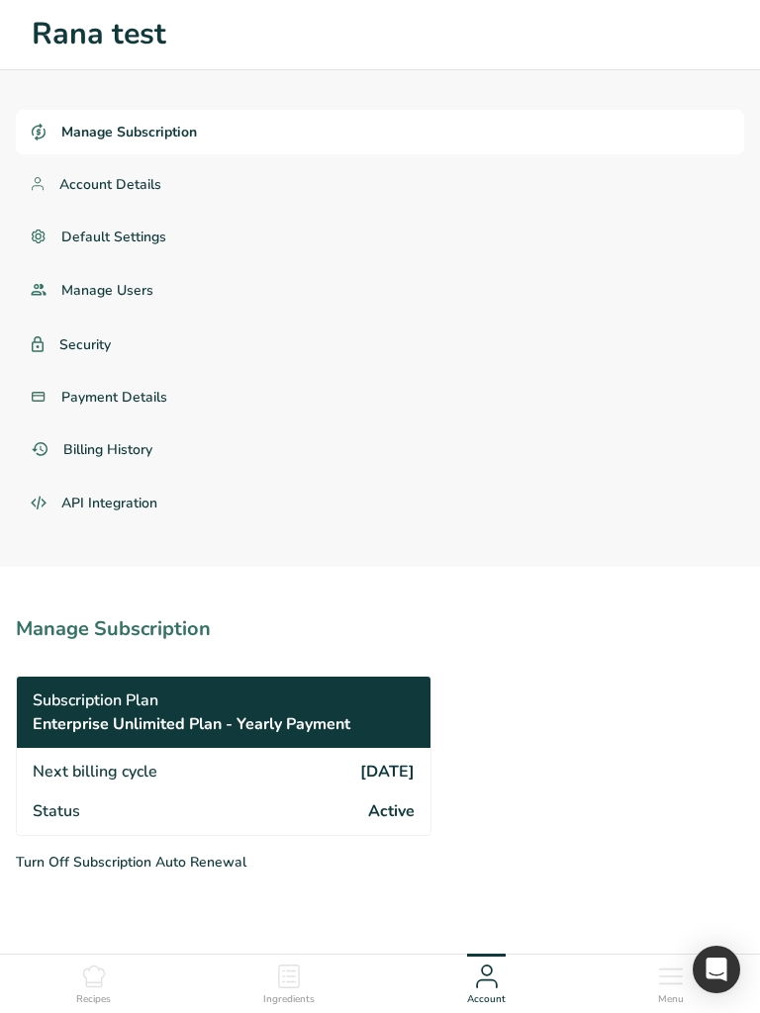
click at [665, 762] on div "Menu" at bounding box center [671, 980] width 26 height 53
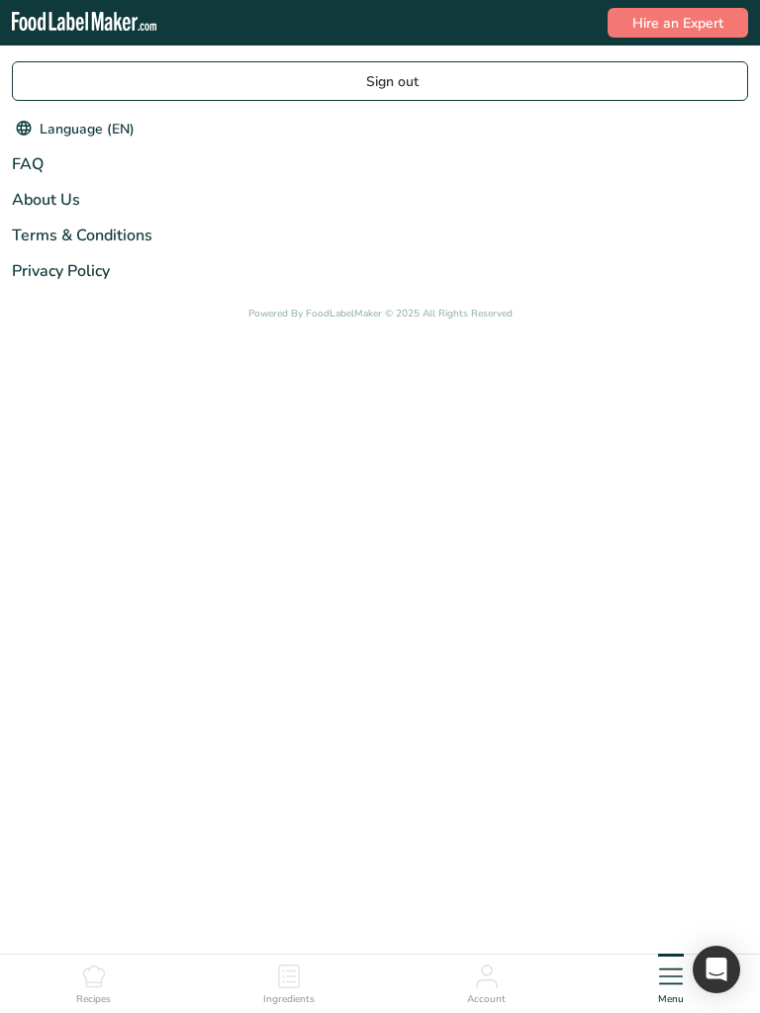
click at [104, 762] on icon at bounding box center [93, 976] width 22 height 22
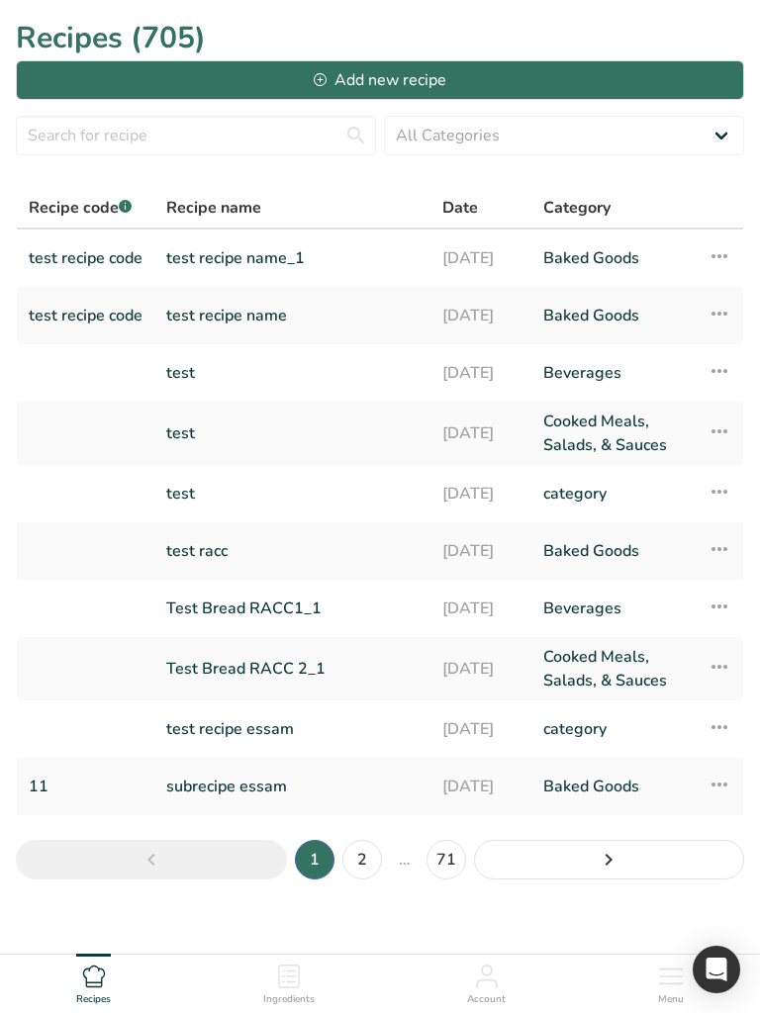
click at [275, 762] on div "Ingredients" at bounding box center [288, 980] width 51 height 53
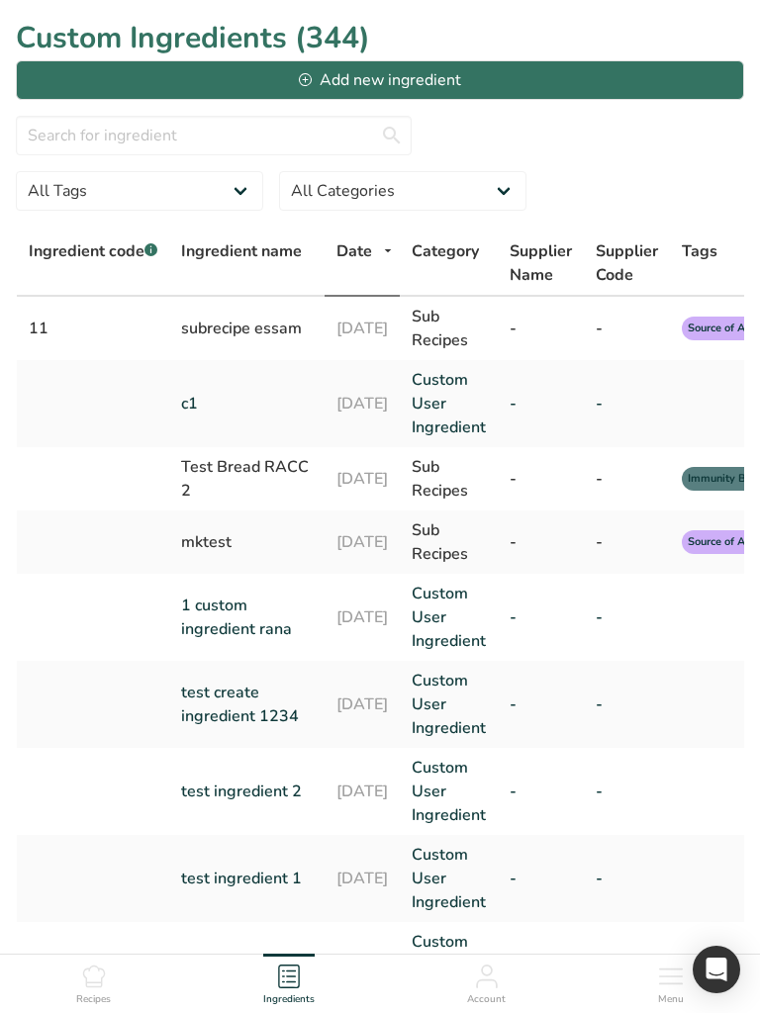
click at [487, 762] on icon at bounding box center [487, 976] width 24 height 24
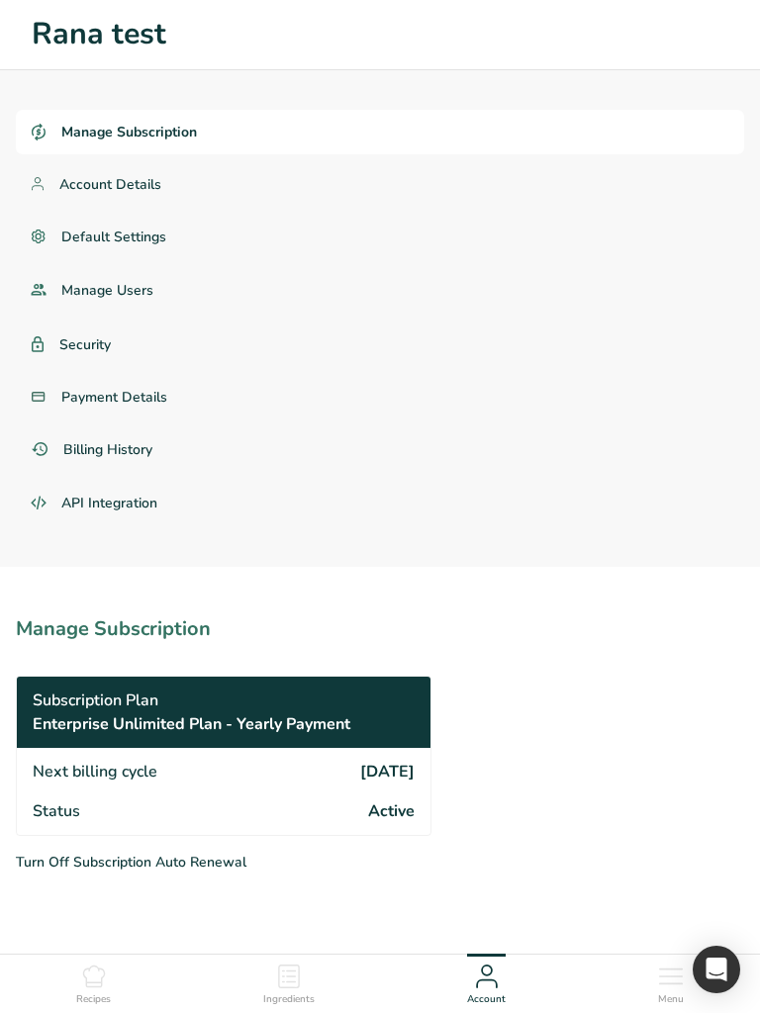
click at [626, 762] on ul "Recipes Ingredients Account Menu" at bounding box center [380, 981] width 760 height 53
click at [664, 762] on div "Menu" at bounding box center [671, 980] width 26 height 53
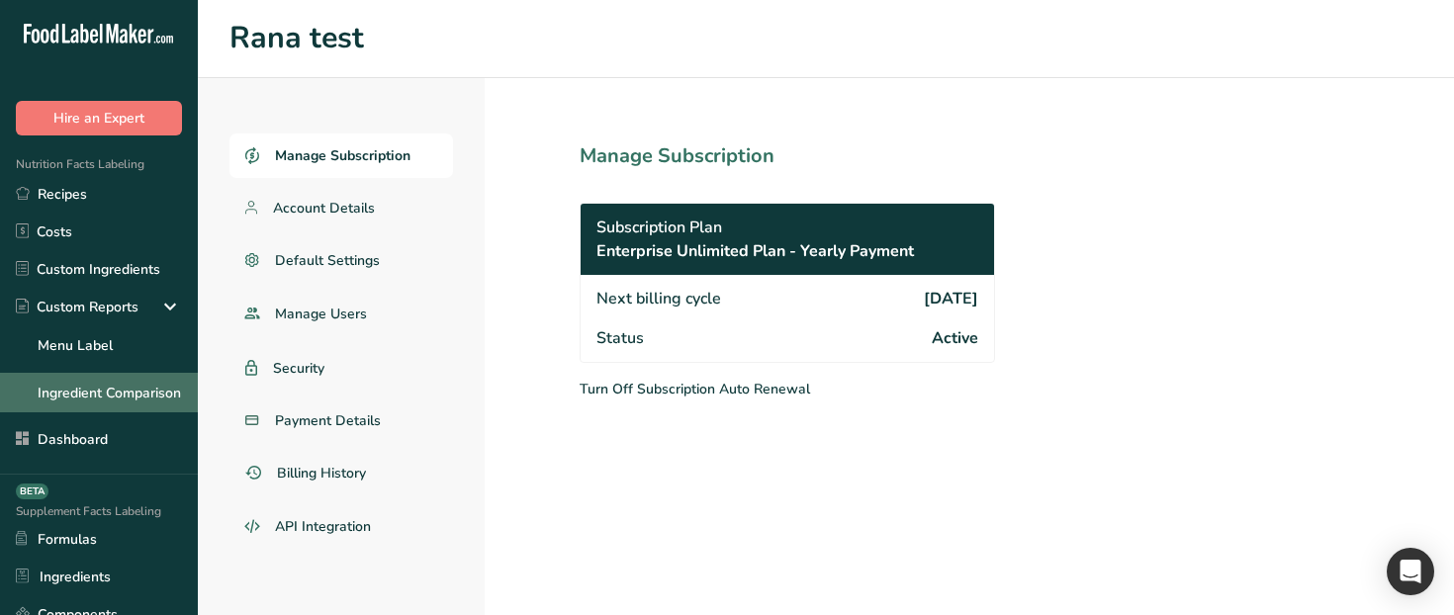
click at [135, 389] on link "Ingredient Comparison" at bounding box center [99, 393] width 198 height 40
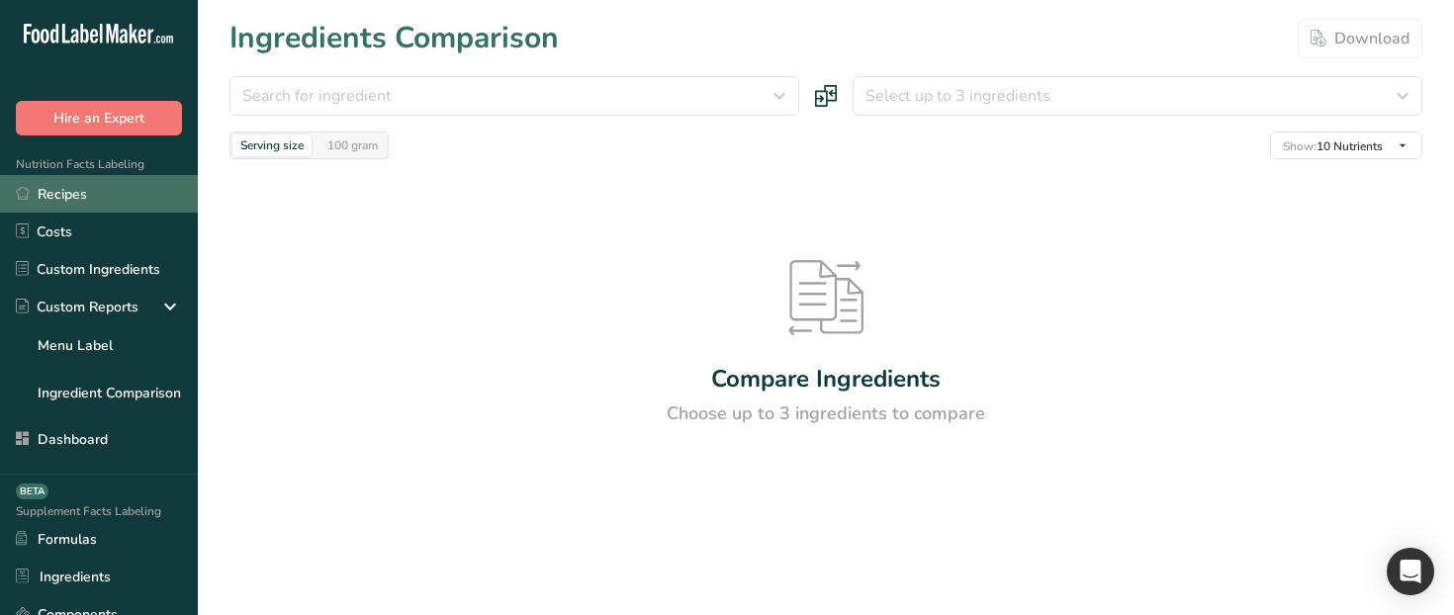
click at [112, 207] on link "Recipes" at bounding box center [99, 194] width 198 height 38
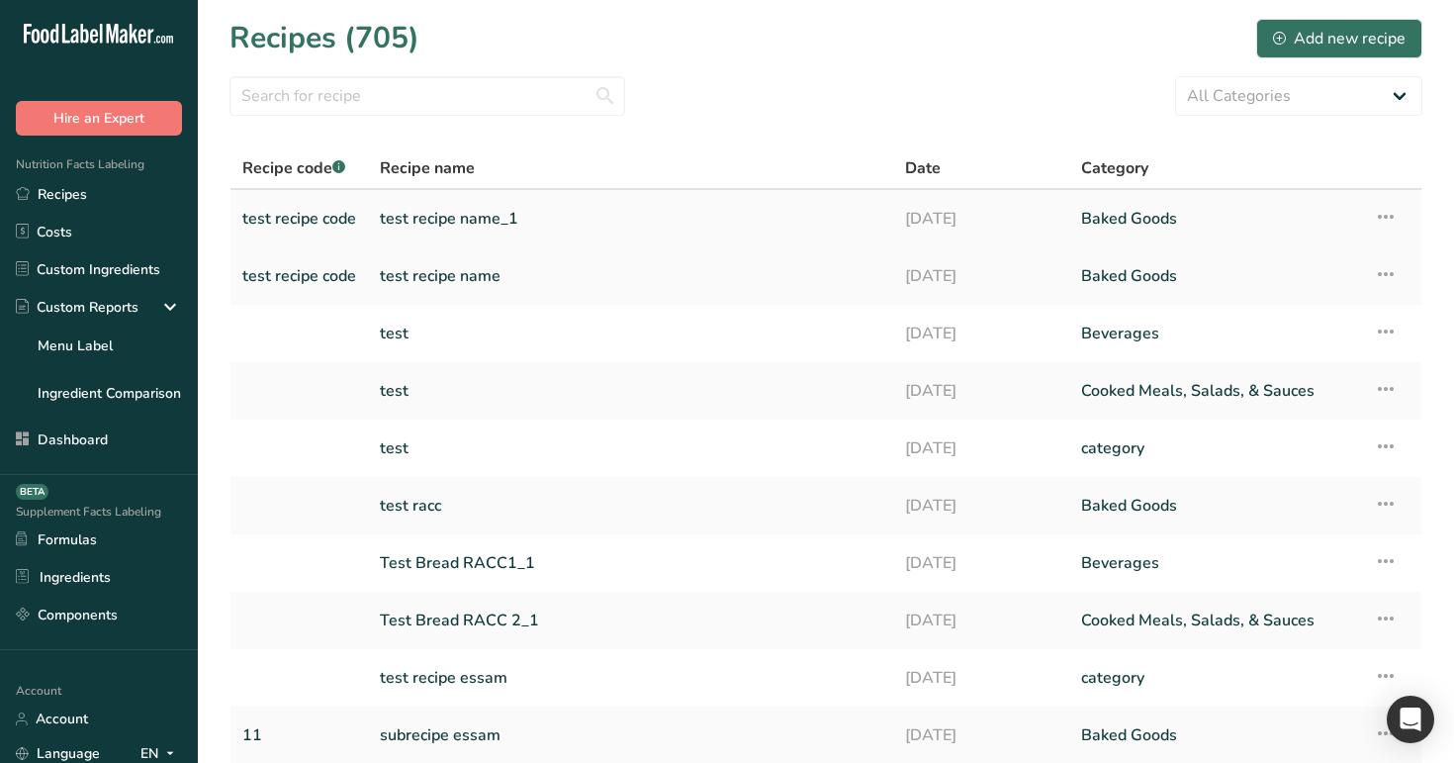
click at [632, 233] on link "test recipe name_1" at bounding box center [631, 219] width 502 height 42
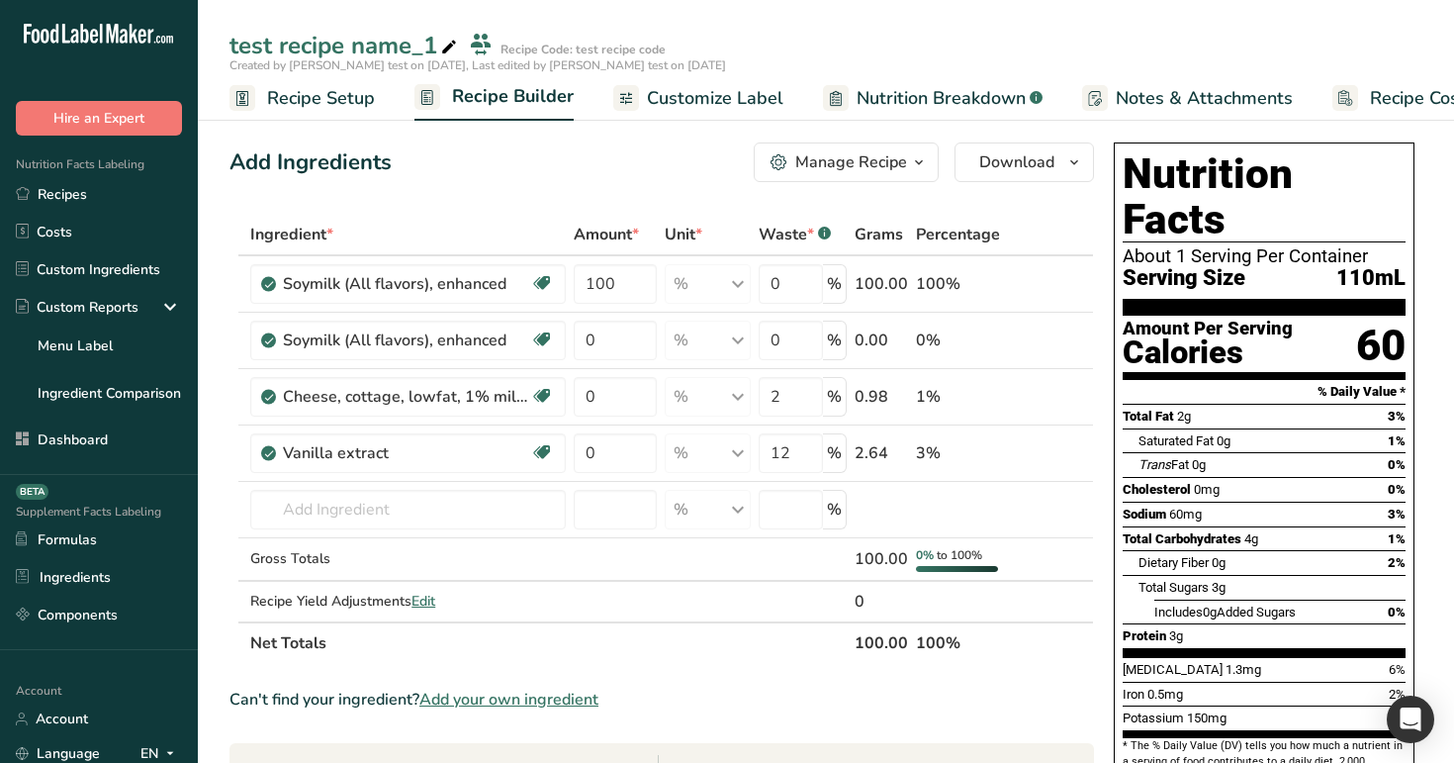
scroll to position [174, 0]
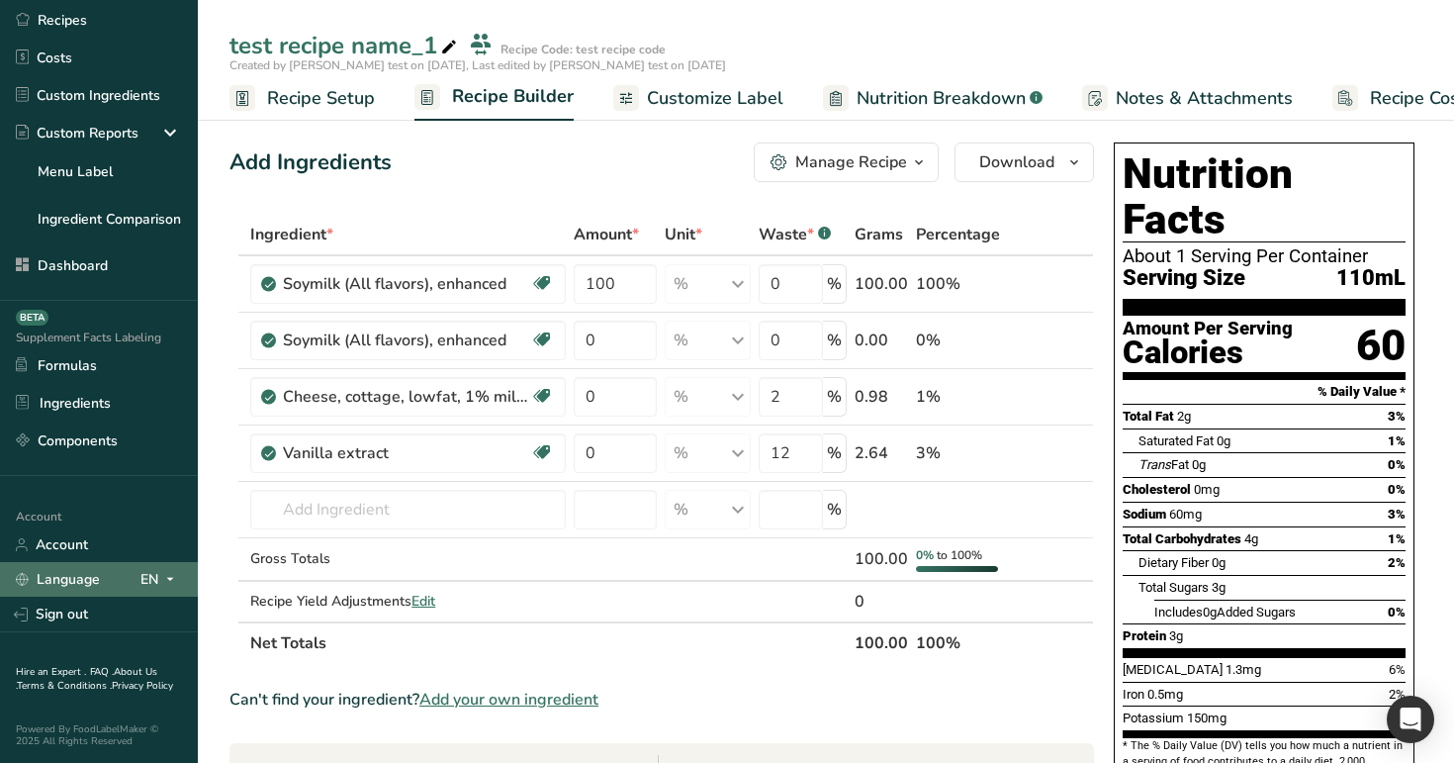
click at [154, 576] on div "EN" at bounding box center [161, 580] width 42 height 24
click at [120, 650] on div "Spanish" at bounding box center [105, 652] width 138 height 37
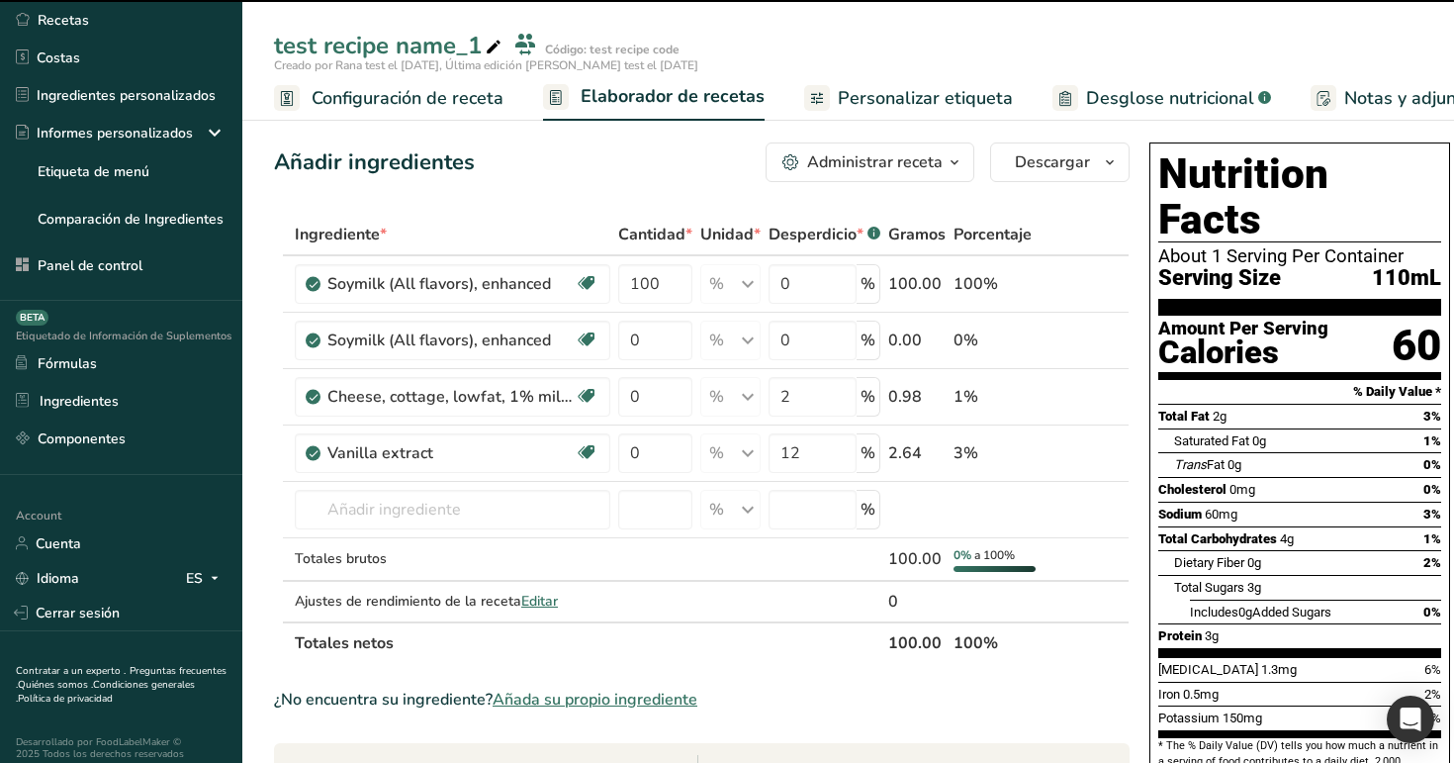
click at [404, 101] on span "Configuración de receta" at bounding box center [408, 98] width 192 height 27
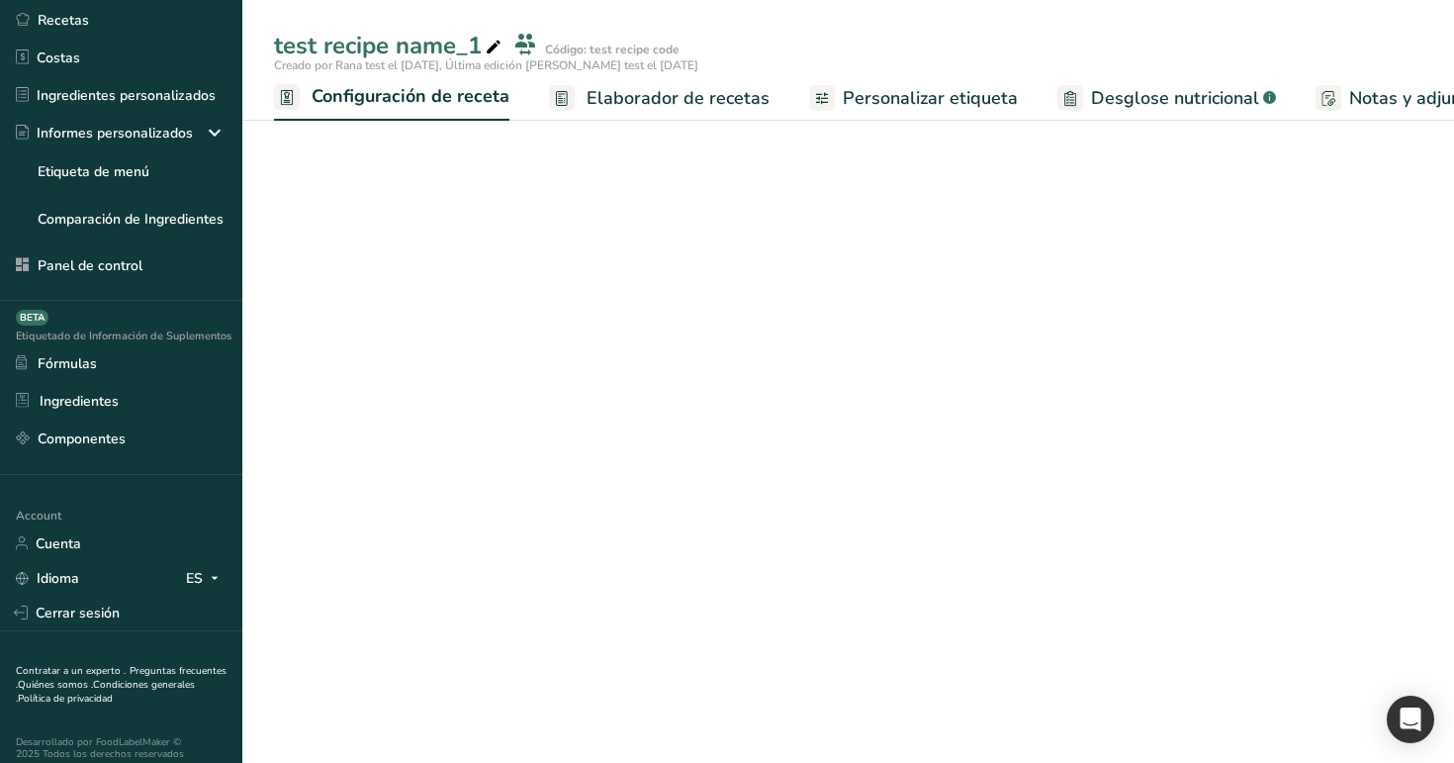
scroll to position [0, 7]
select select "29"
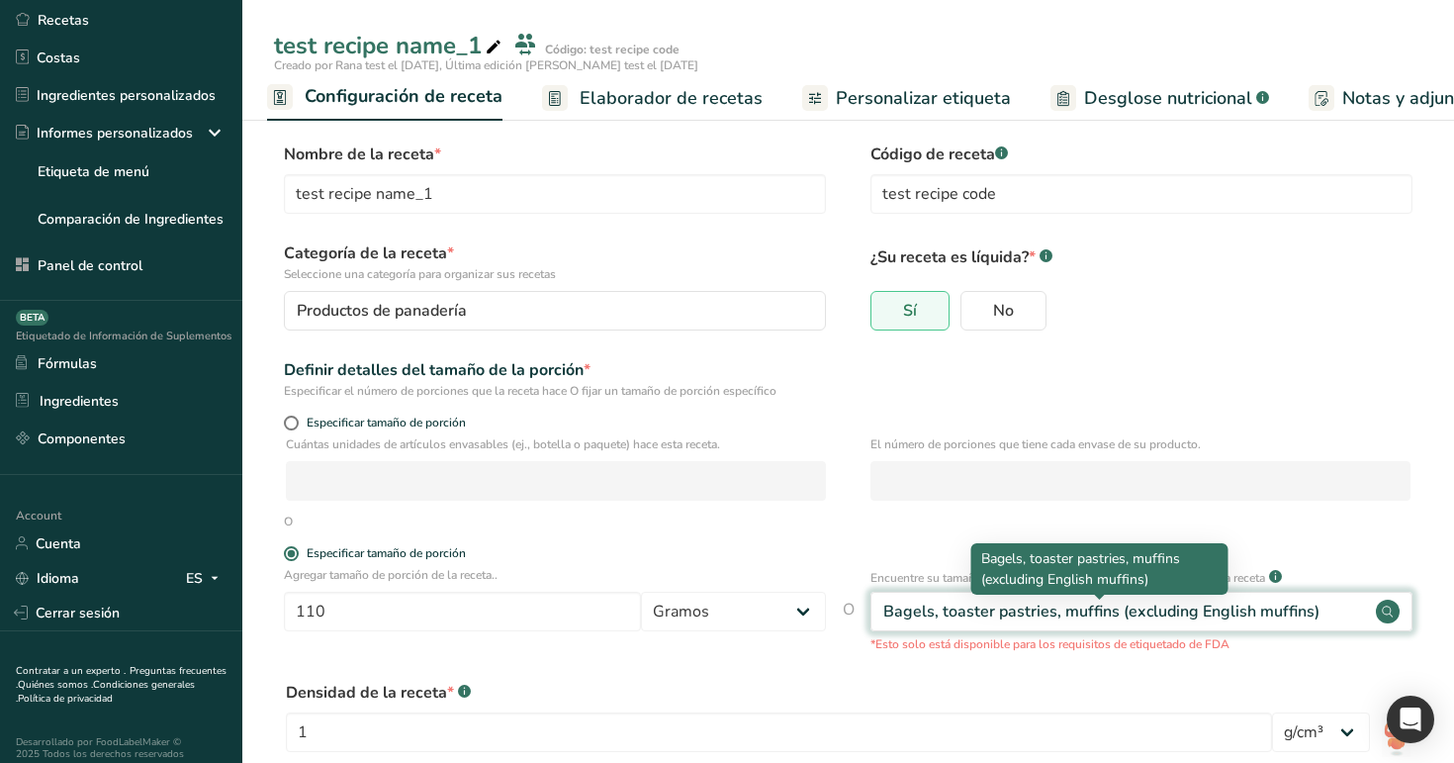
click at [1142, 611] on div "Bagels, toaster pastries, muffins (excluding English muffins)" at bounding box center [1101, 611] width 436 height 24
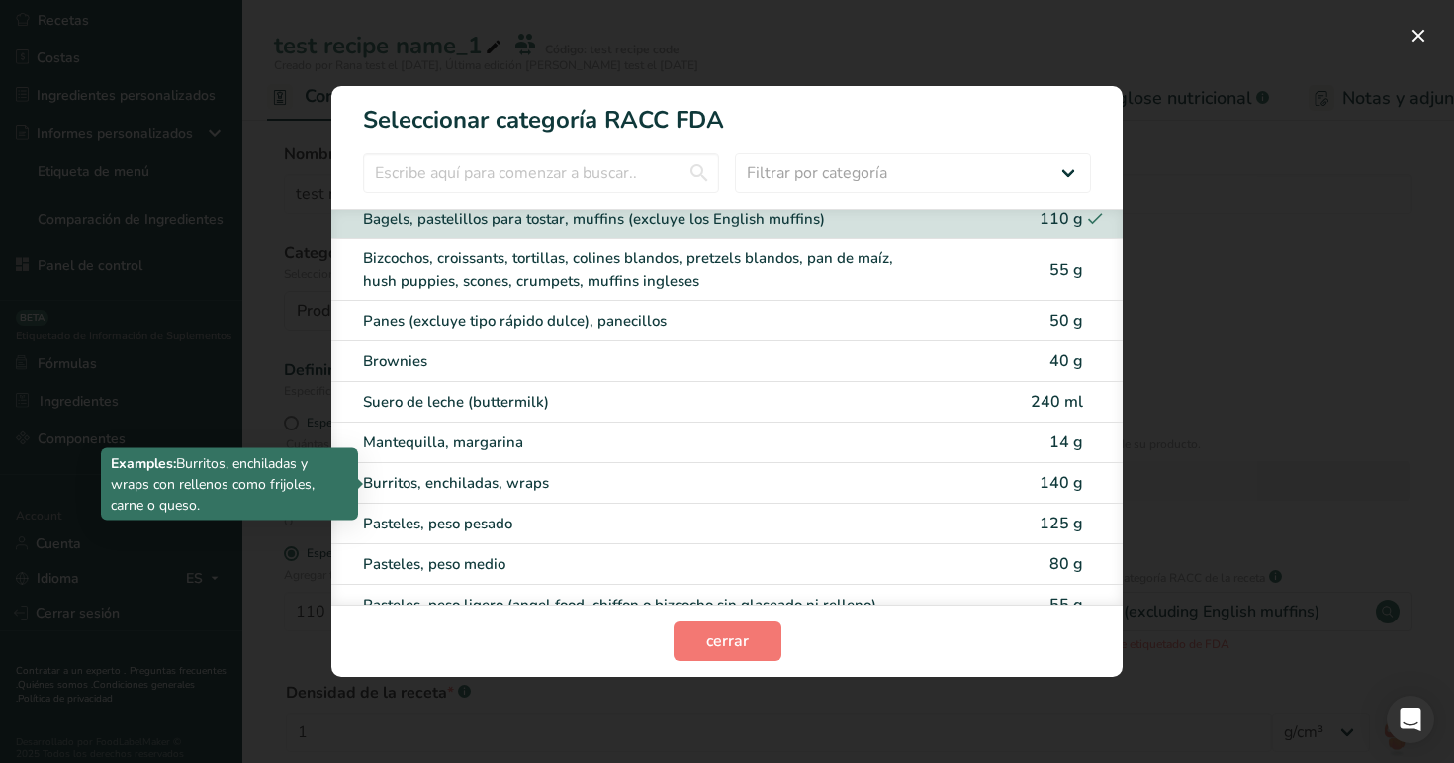
scroll to position [0, 0]
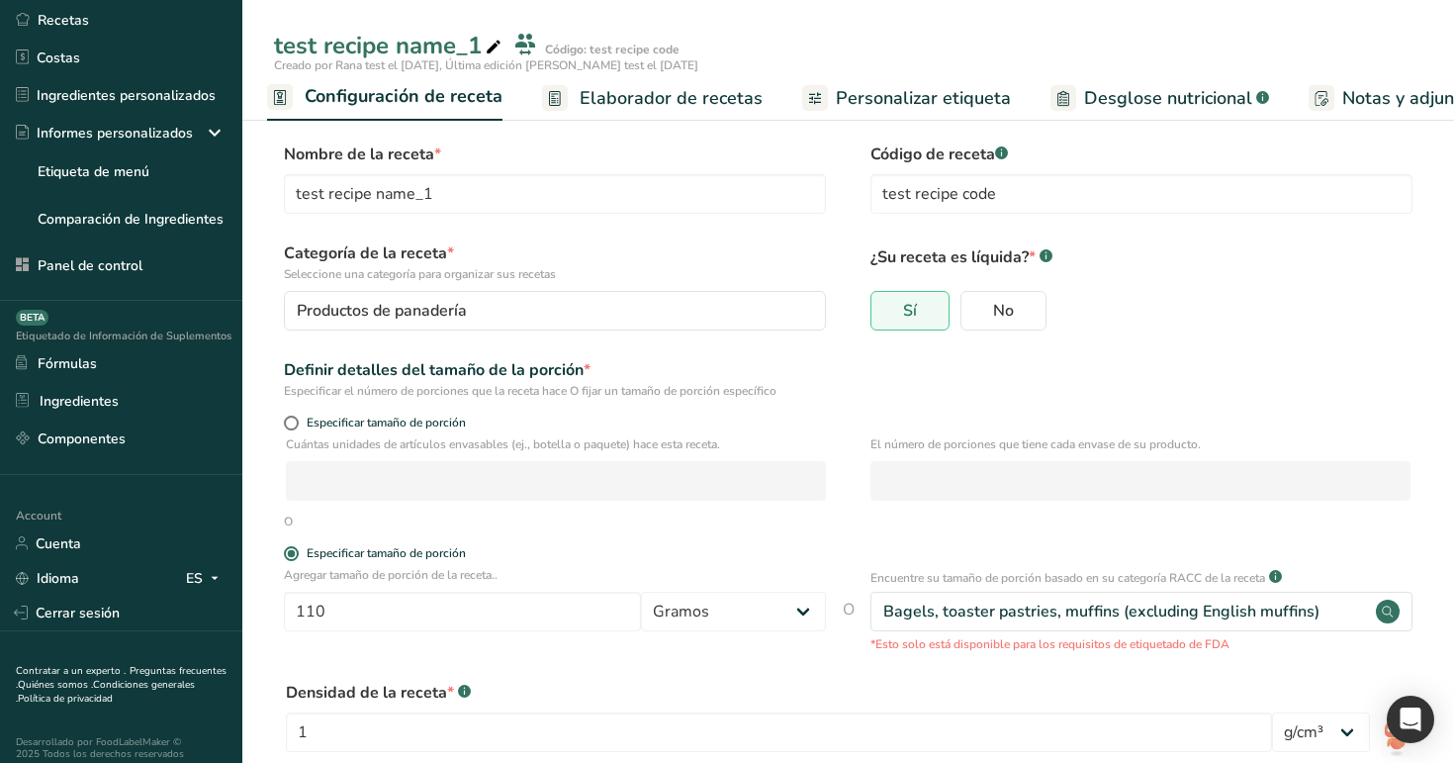
click at [673, 93] on span "Elaborador de recetas" at bounding box center [671, 98] width 183 height 27
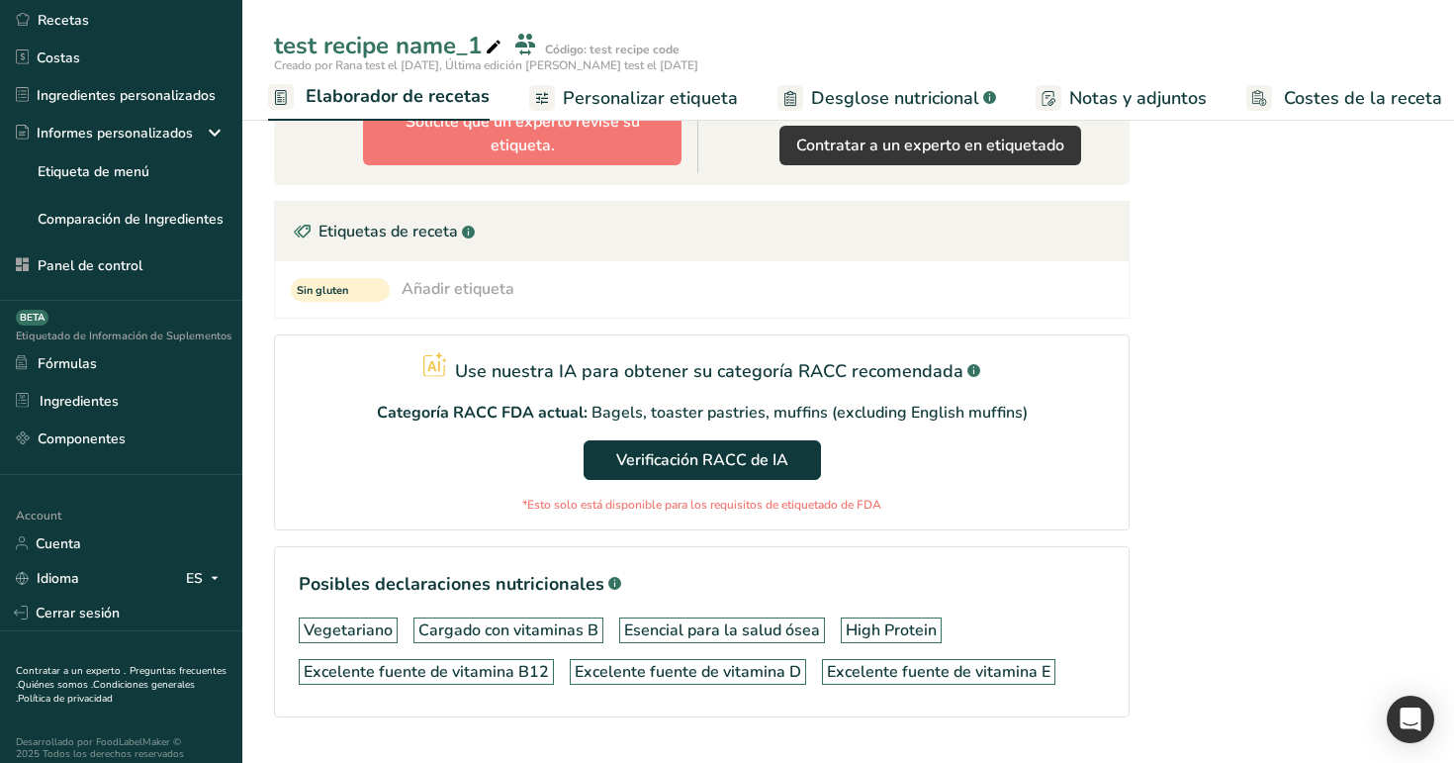
scroll to position [769, 0]
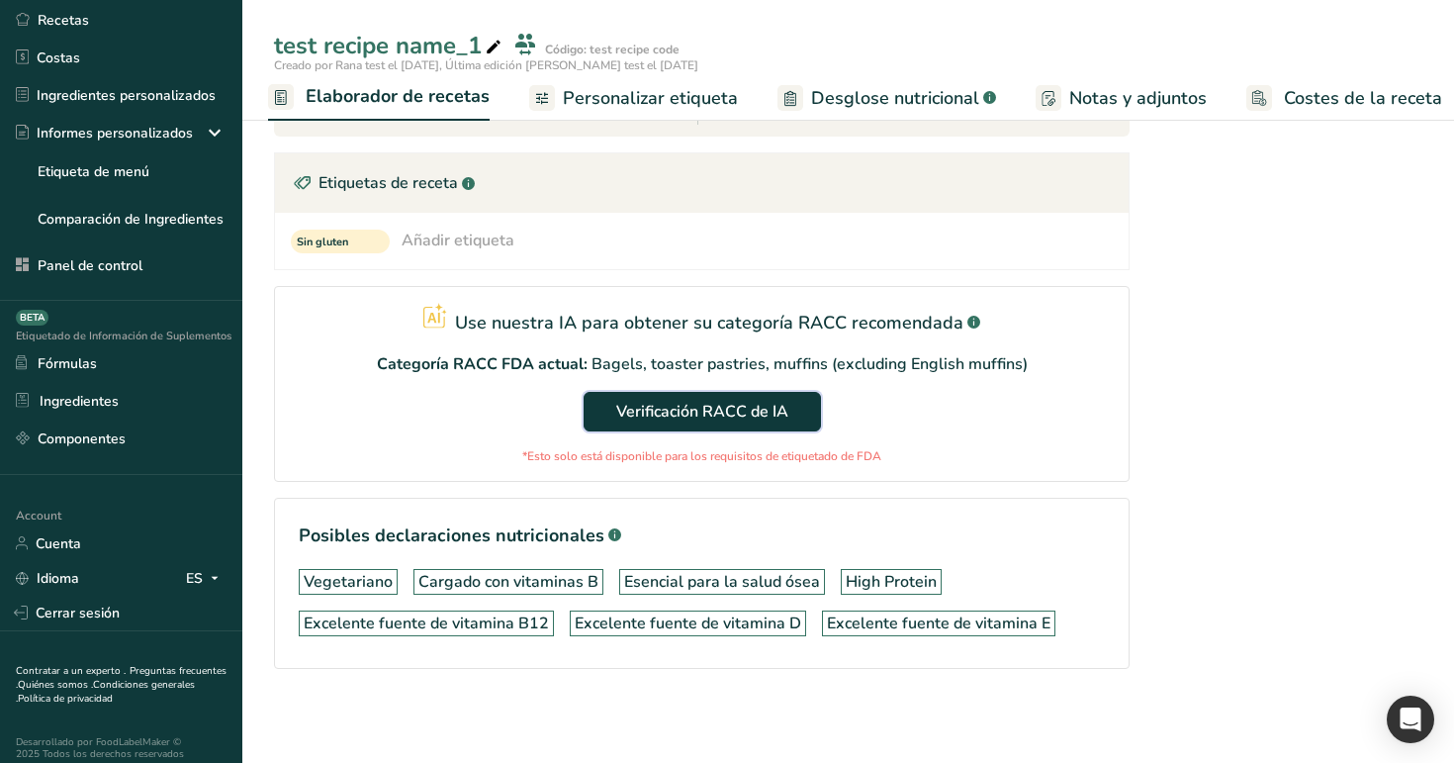
click at [785, 407] on span "Verificación RACC de IA" at bounding box center [702, 412] width 172 height 24
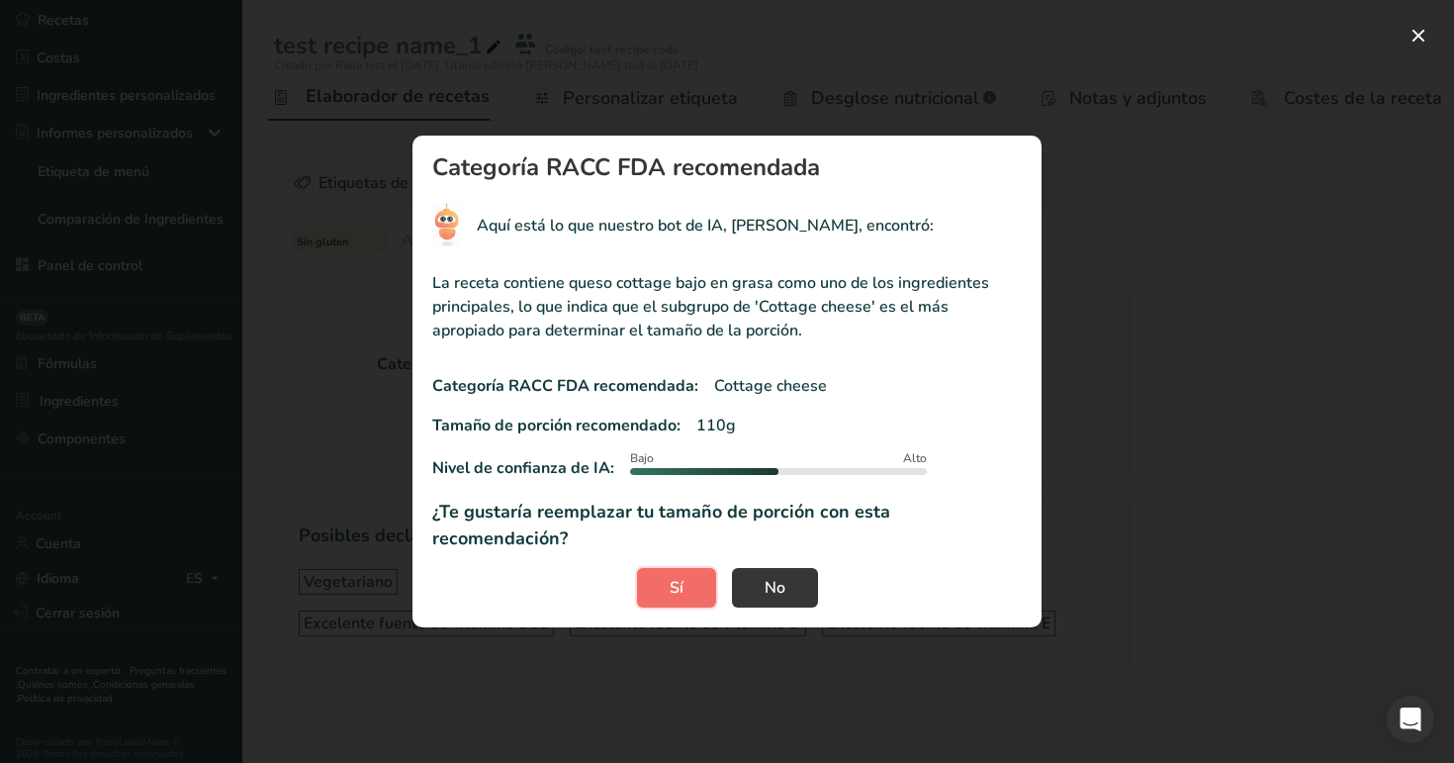
click at [674, 568] on button "Sí" at bounding box center [676, 588] width 79 height 40
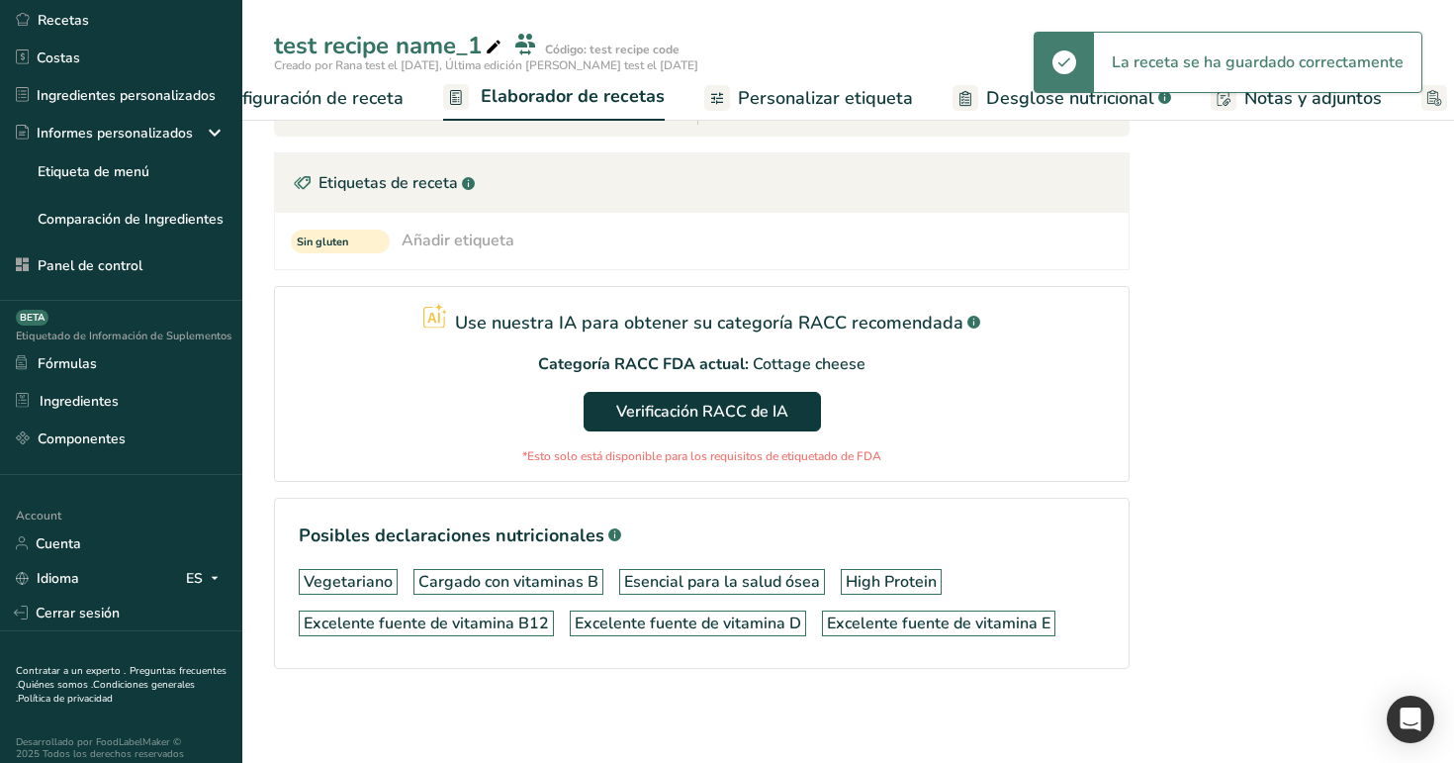
scroll to position [0, 0]
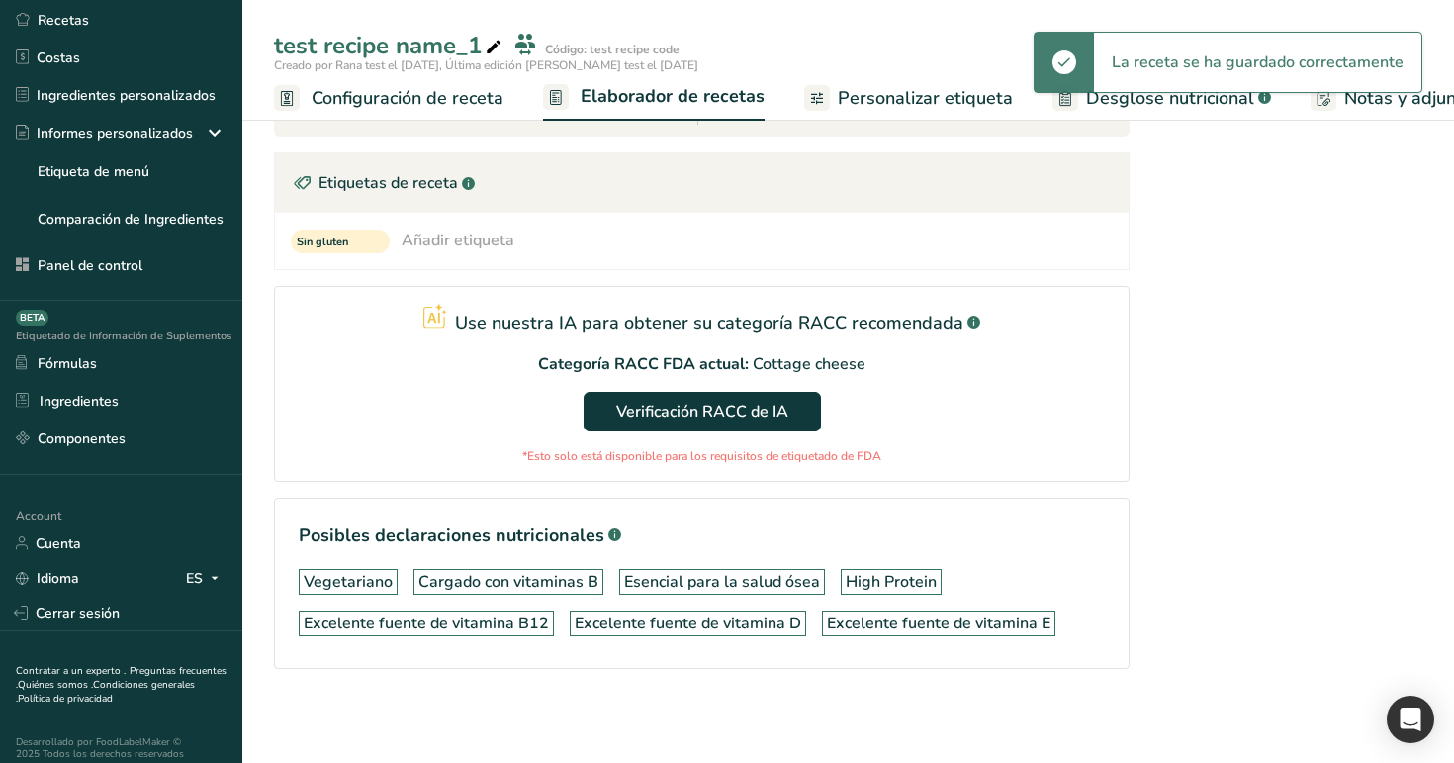
click at [354, 87] on span "Configuración de receta" at bounding box center [408, 98] width 192 height 27
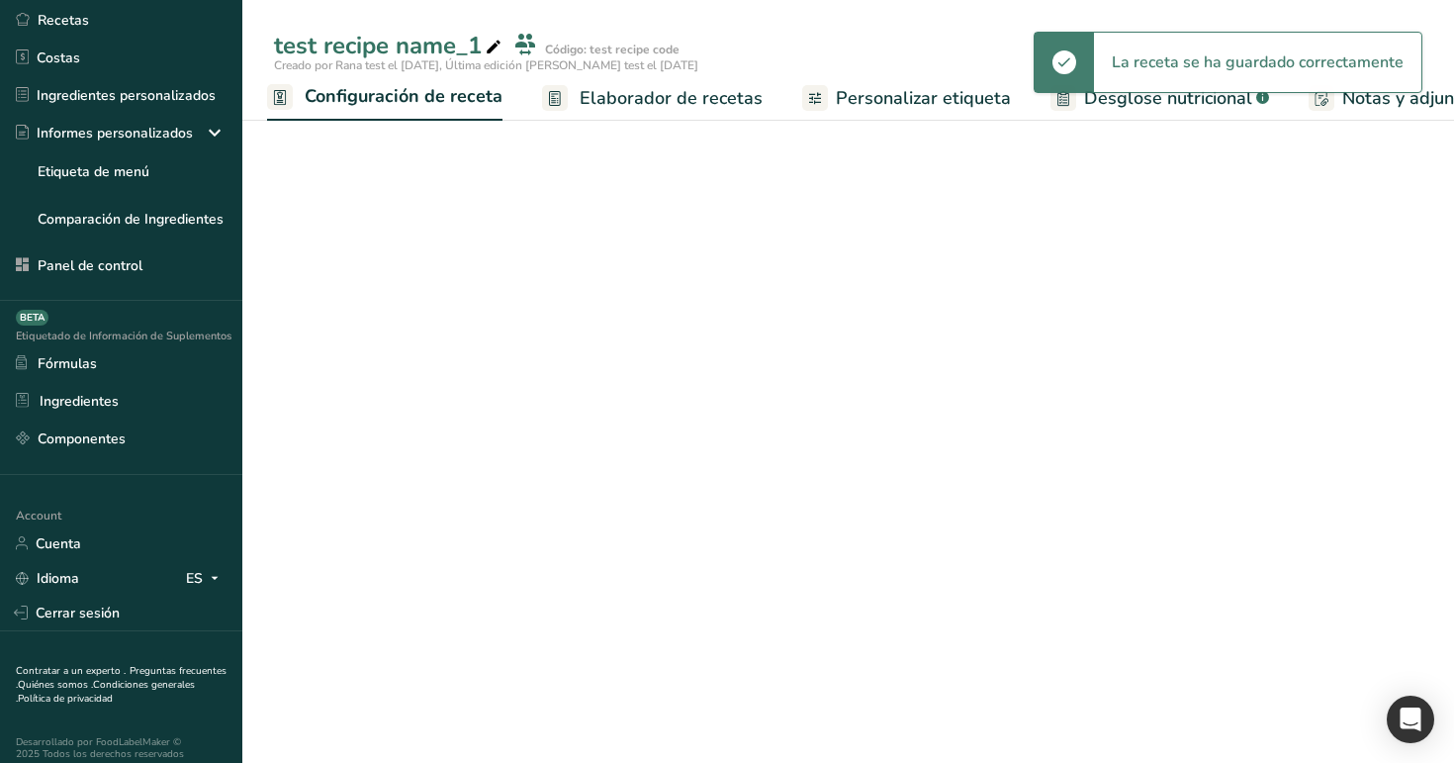
scroll to position [267, 0]
select select "29"
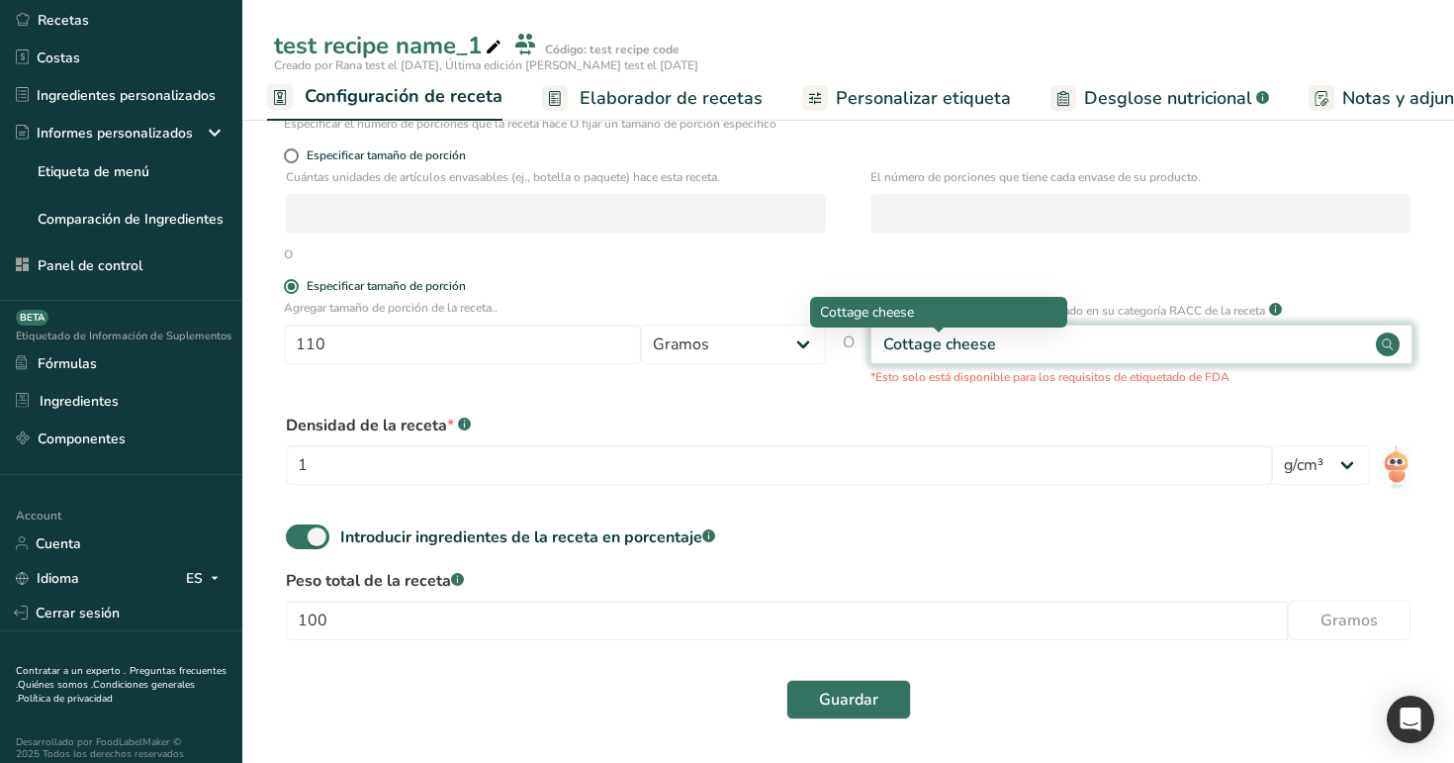
click at [942, 345] on div "Cottage cheese" at bounding box center [939, 344] width 113 height 24
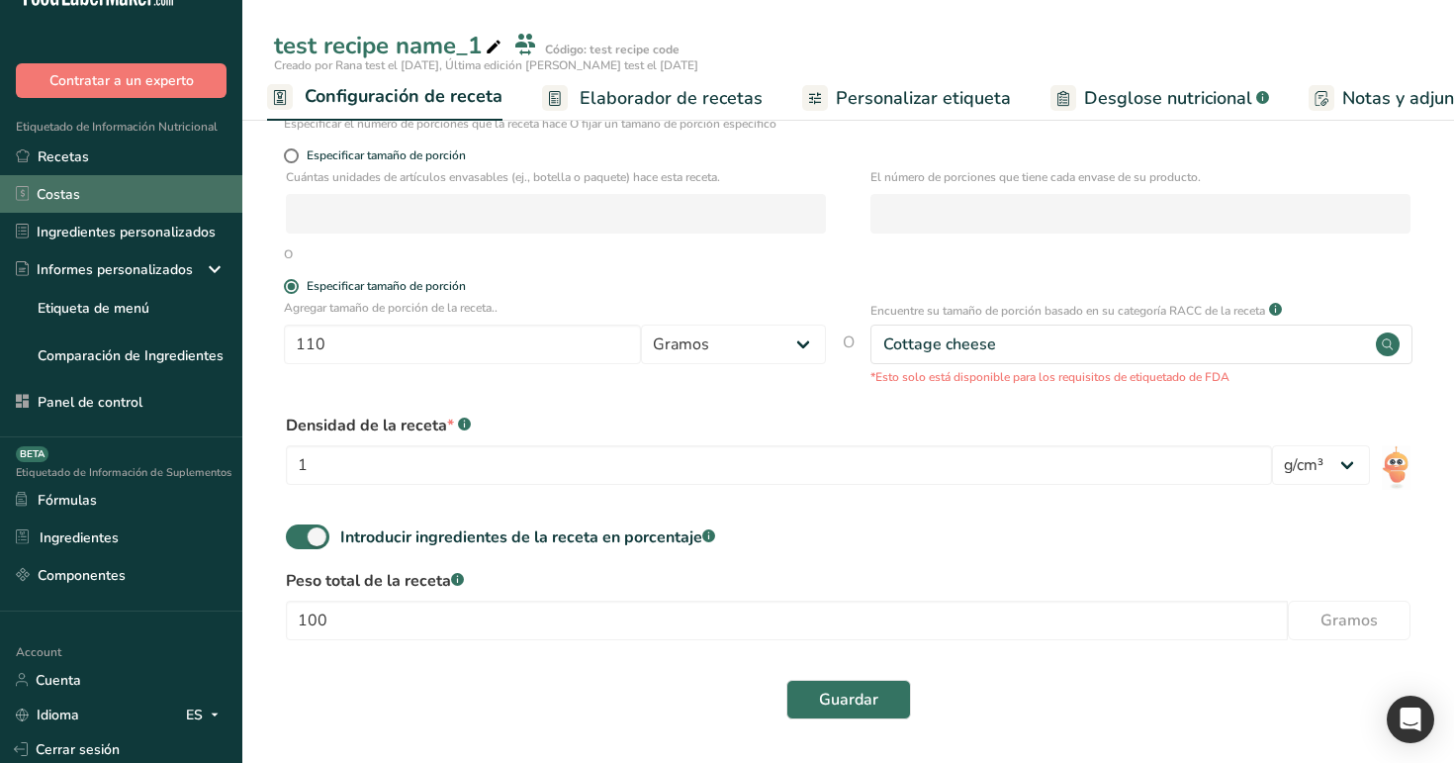
scroll to position [0, 0]
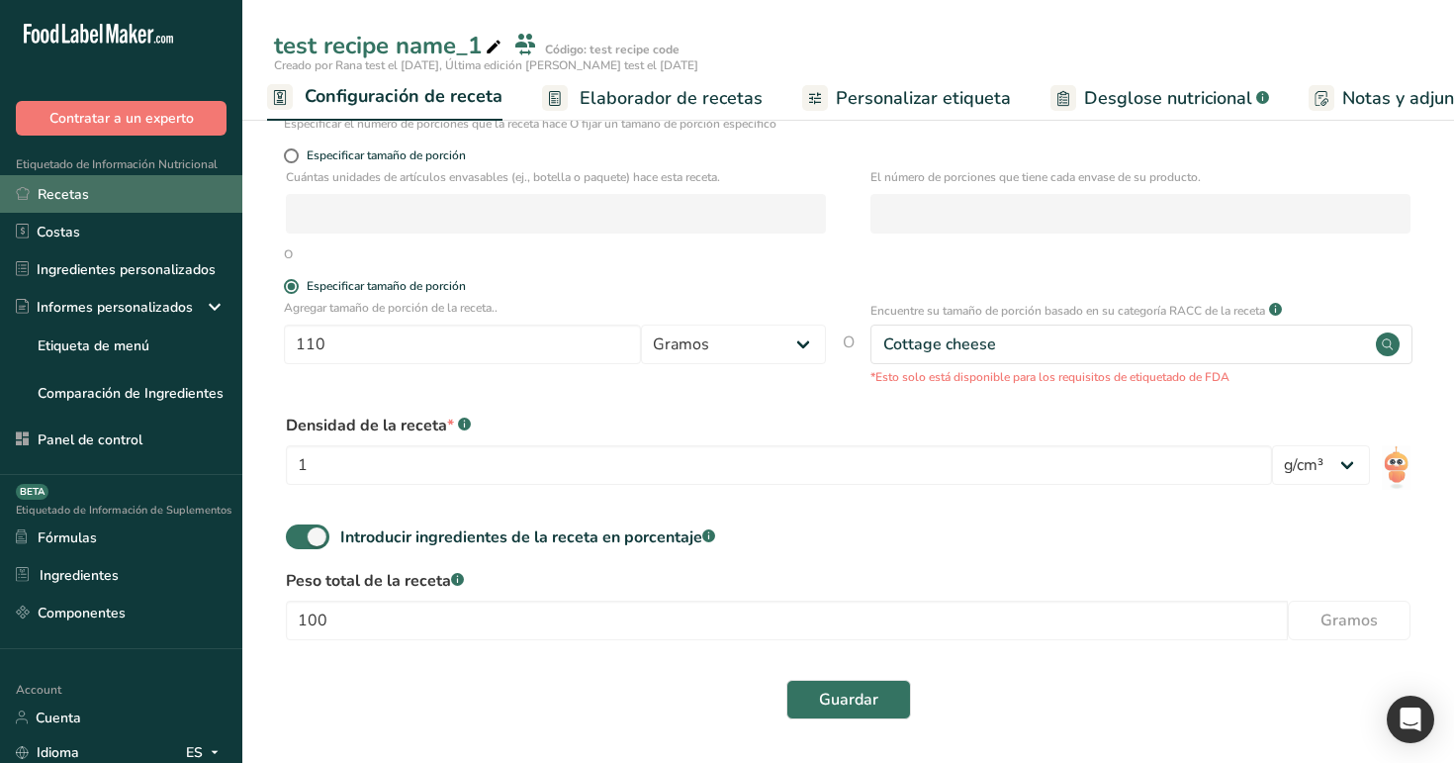
click at [106, 195] on link "Recetas" at bounding box center [121, 194] width 242 height 38
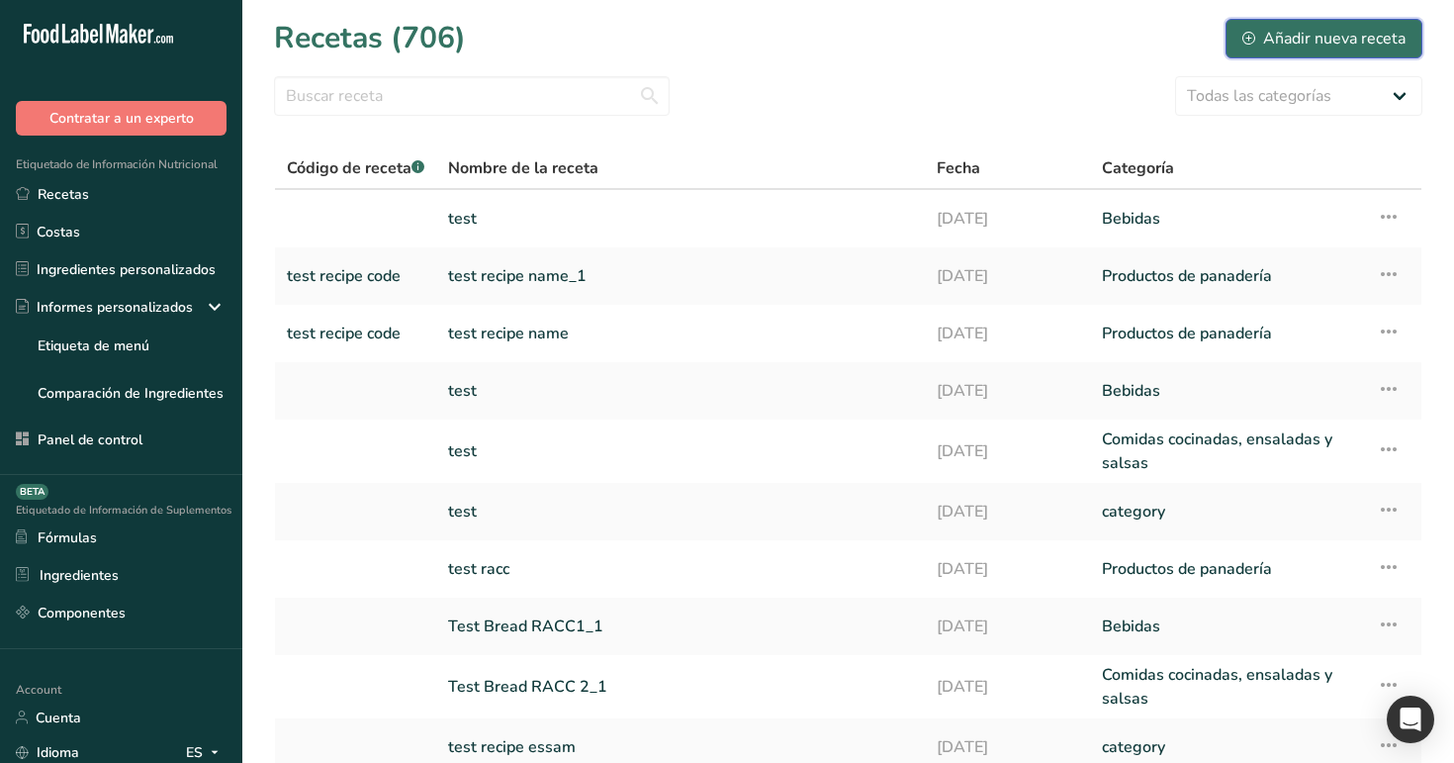
click at [1286, 22] on button "Añadir nueva receta" at bounding box center [1324, 39] width 197 height 40
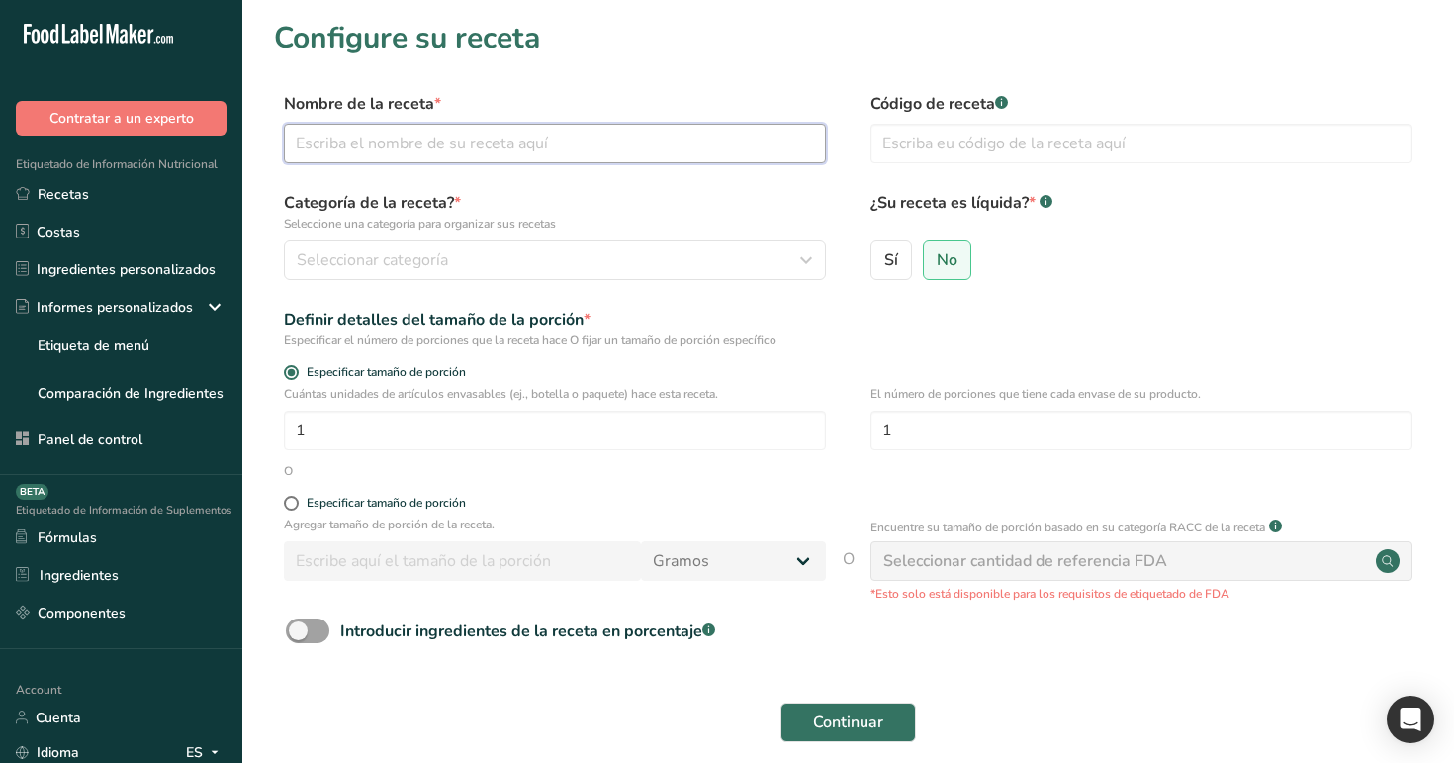
click at [628, 152] on input "text" at bounding box center [555, 144] width 542 height 40
type input "test"
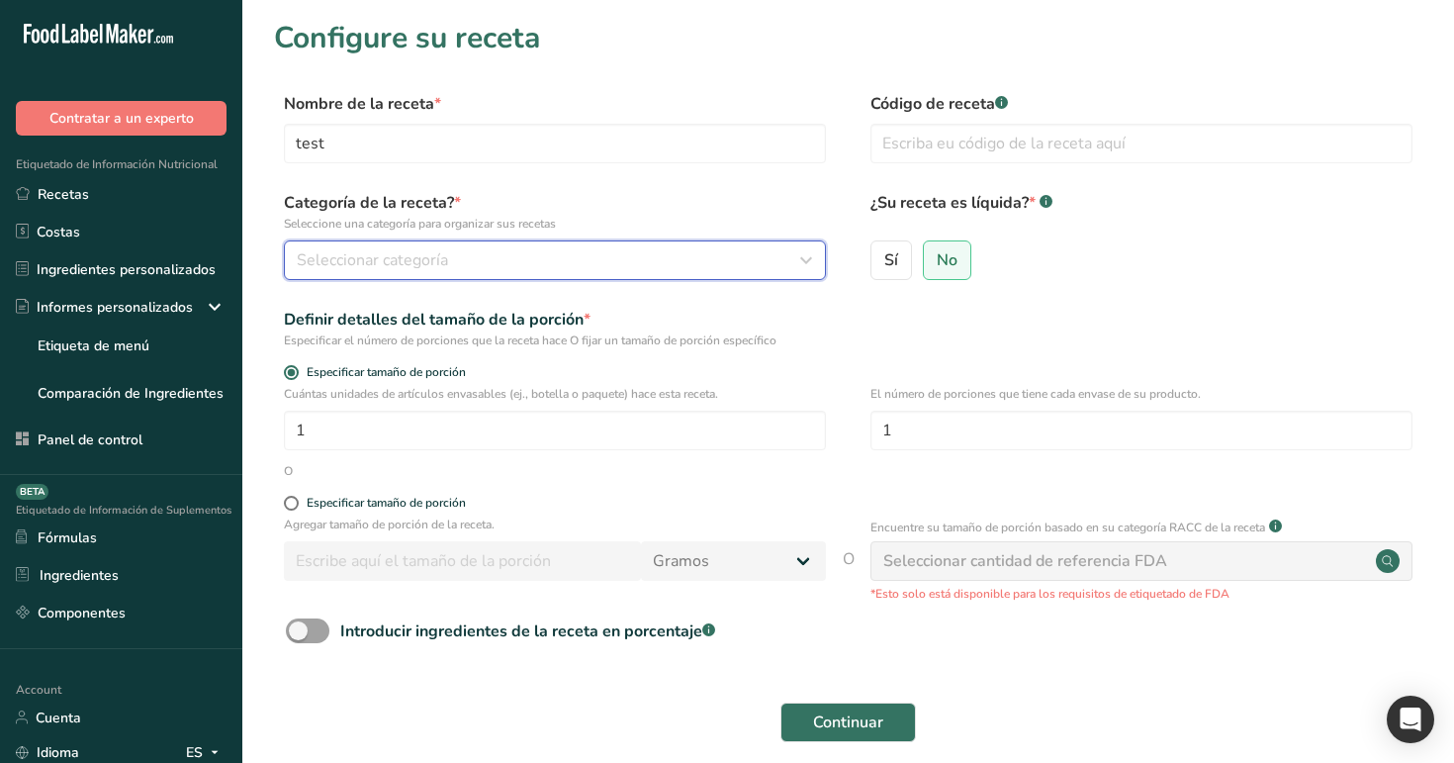
click at [413, 251] on span "Seleccionar categoría" at bounding box center [372, 260] width 151 height 24
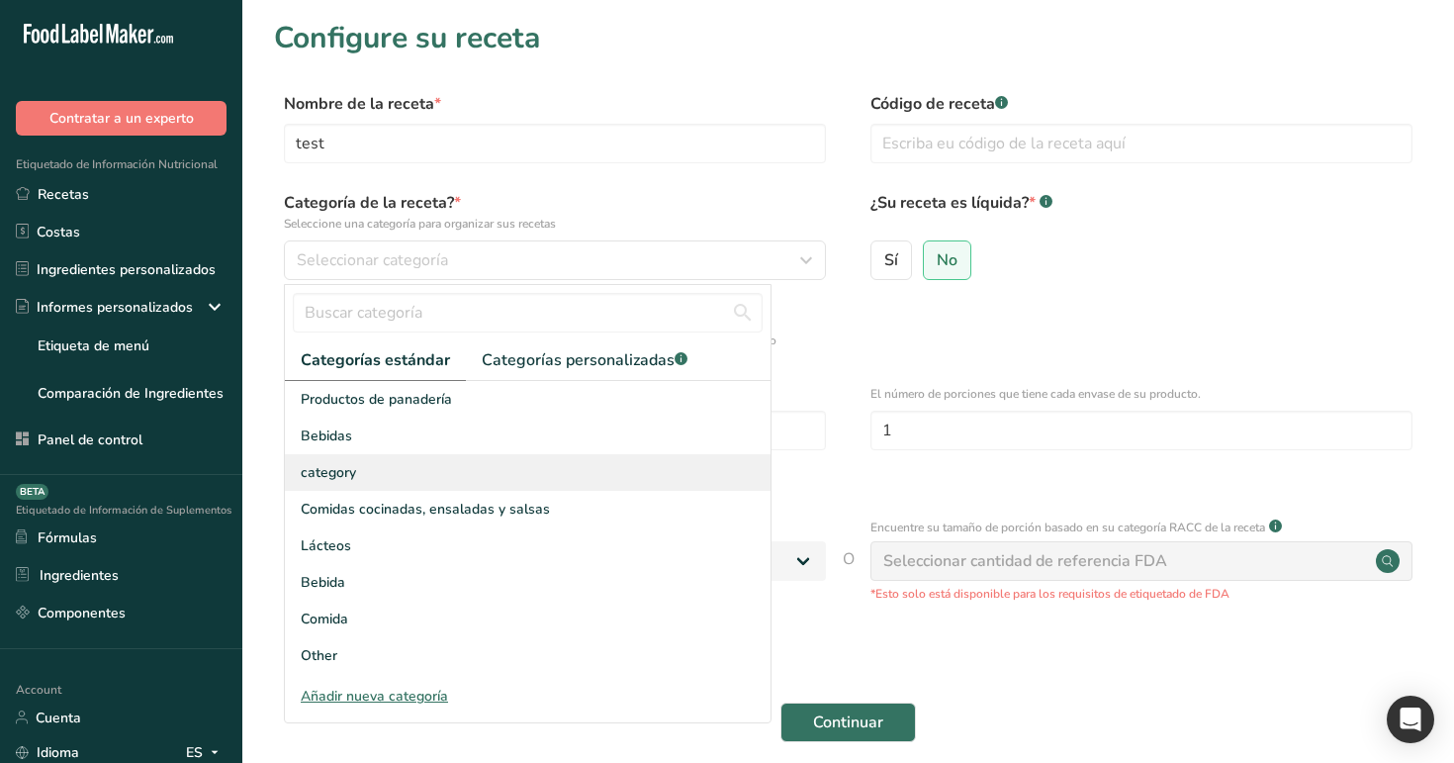
click at [473, 481] on div "category" at bounding box center [528, 472] width 486 height 37
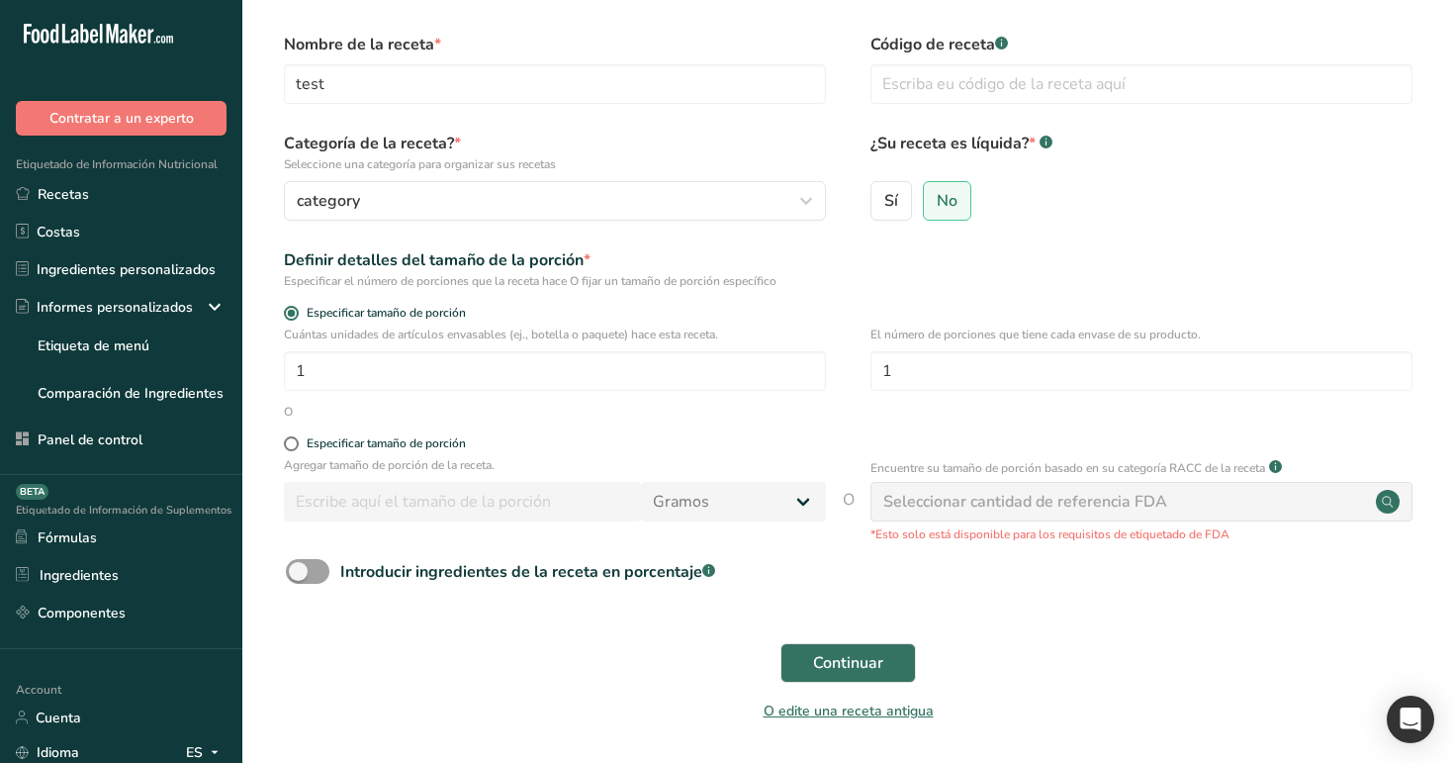
scroll to position [90, 0]
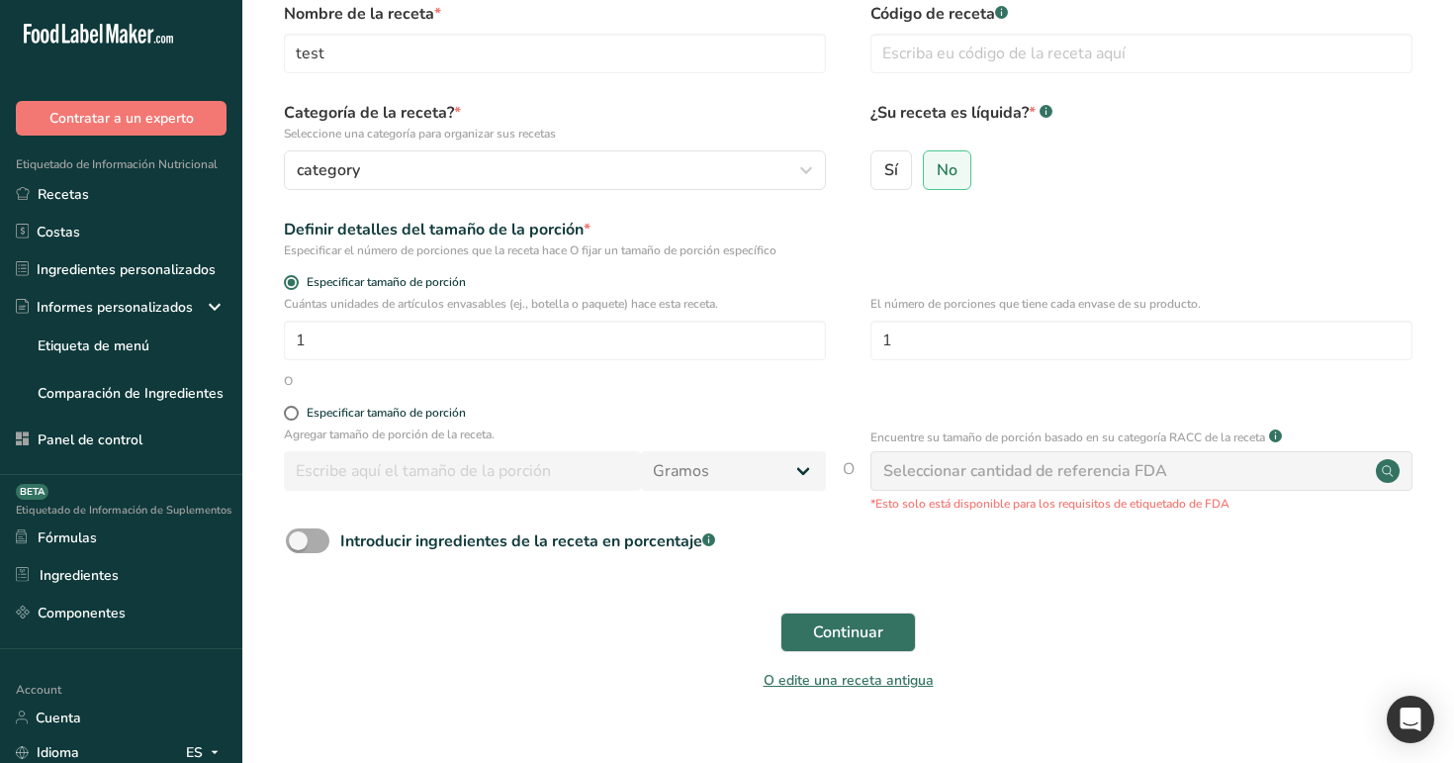
click at [314, 548] on span at bounding box center [308, 540] width 44 height 25
click at [299, 547] on input "Introducir ingredientes de la receta en porcentaje .a-a{fill:#347362;}.b-a{fill…" at bounding box center [292, 540] width 13 height 13
checkbox input "true"
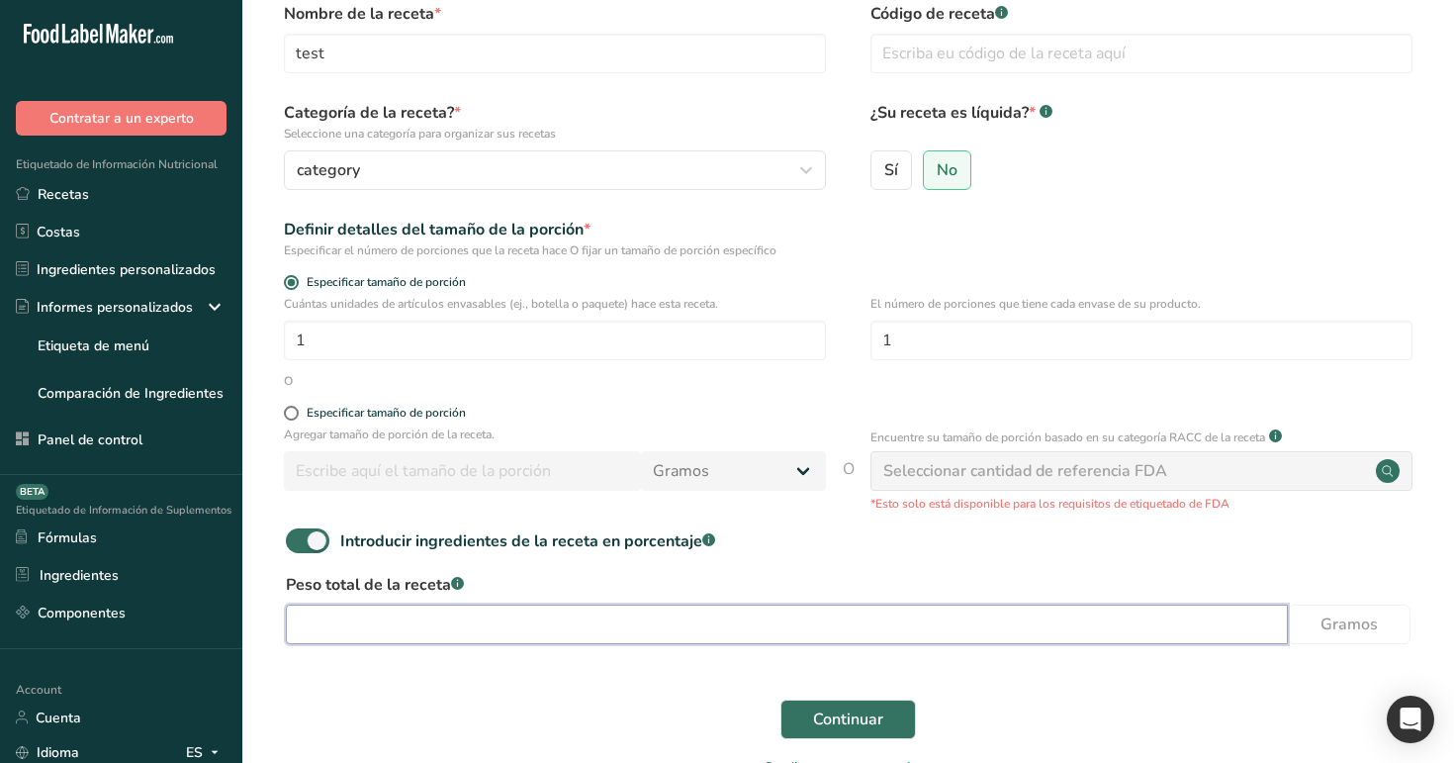
click at [419, 628] on input "number" at bounding box center [787, 624] width 1002 height 40
type input "100"
click at [821, 706] on button "Continuar" at bounding box center [848, 719] width 136 height 40
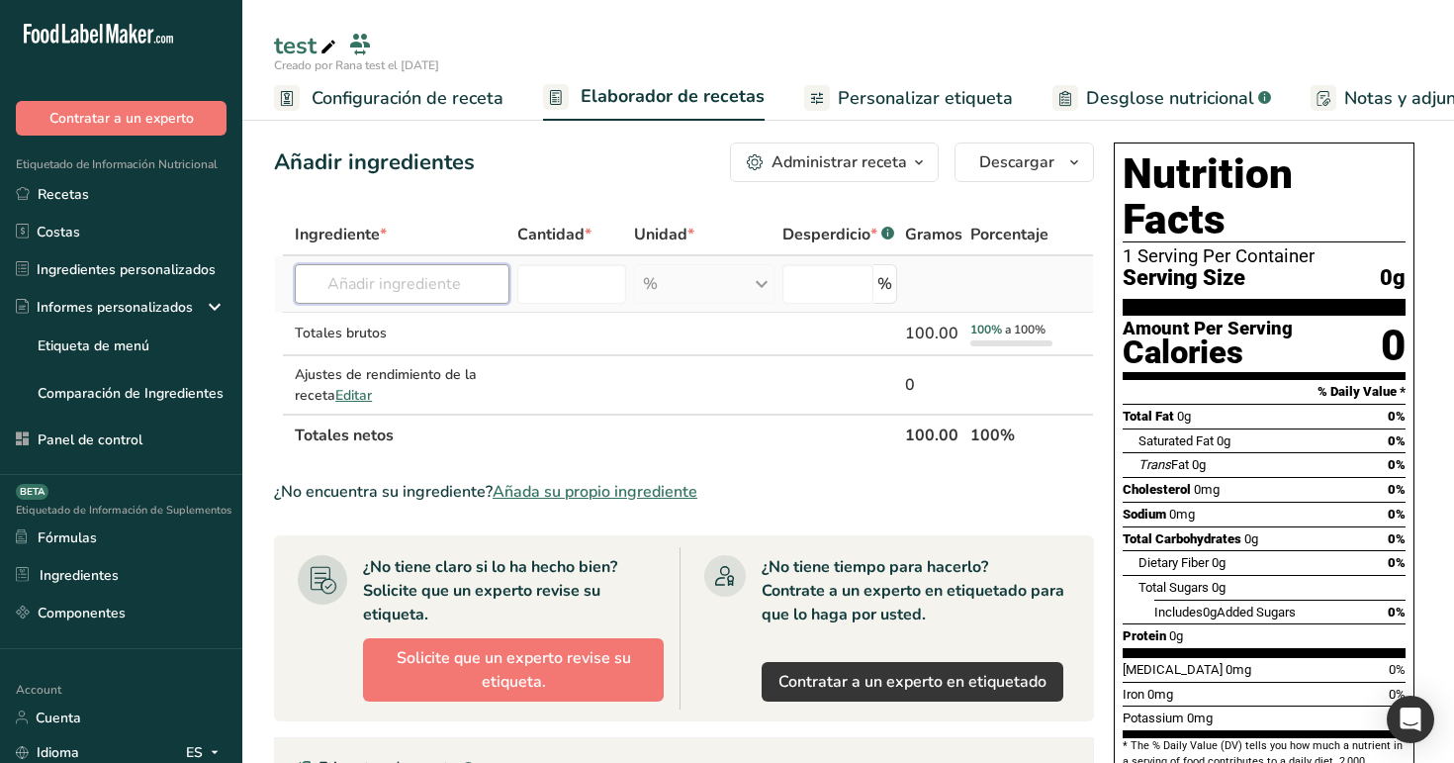
click at [463, 281] on input "text" at bounding box center [402, 284] width 215 height 40
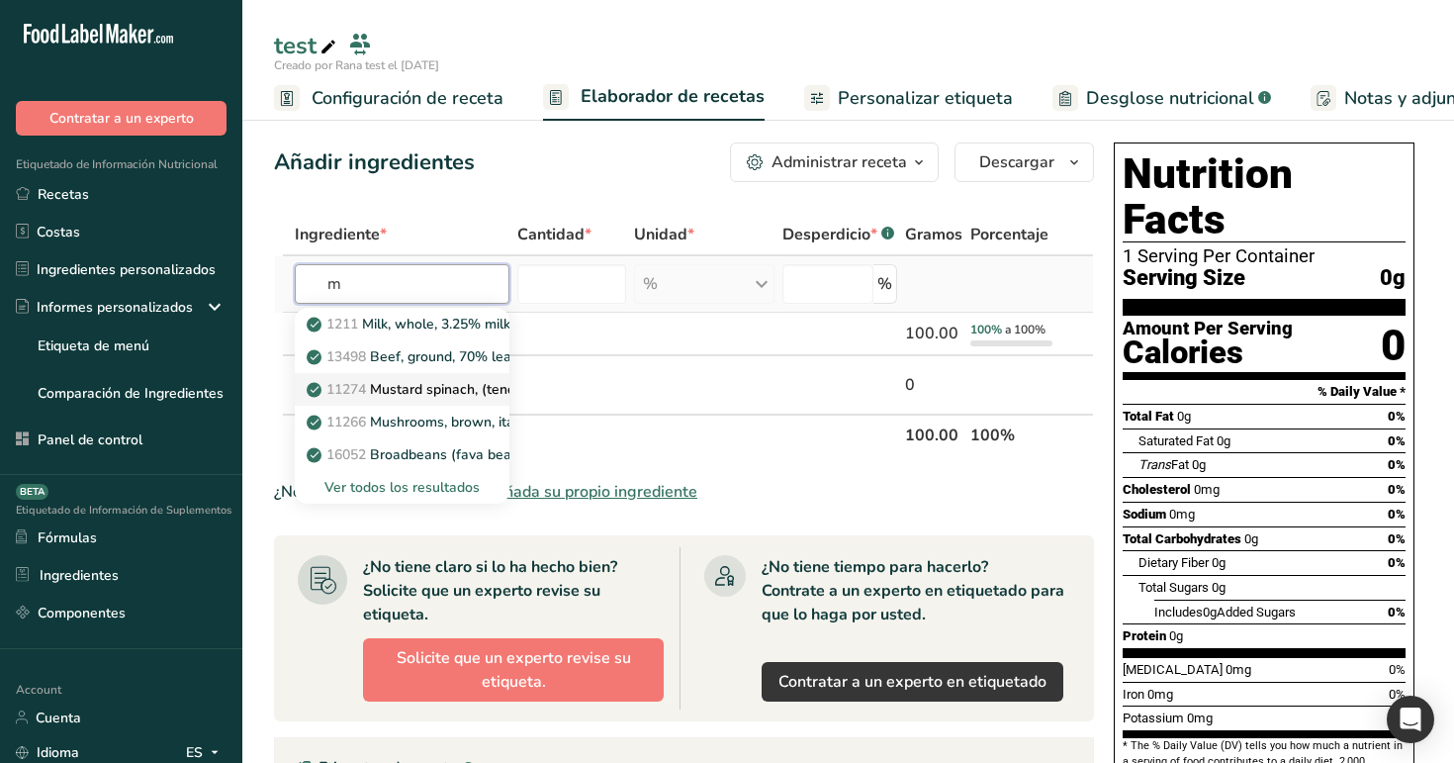
type input "m"
click at [434, 383] on p "11274 Mustard spinach, (tendergreen), raw" at bounding box center [456, 389] width 291 height 21
type input "Mustard spinach, (tendergreen), raw"
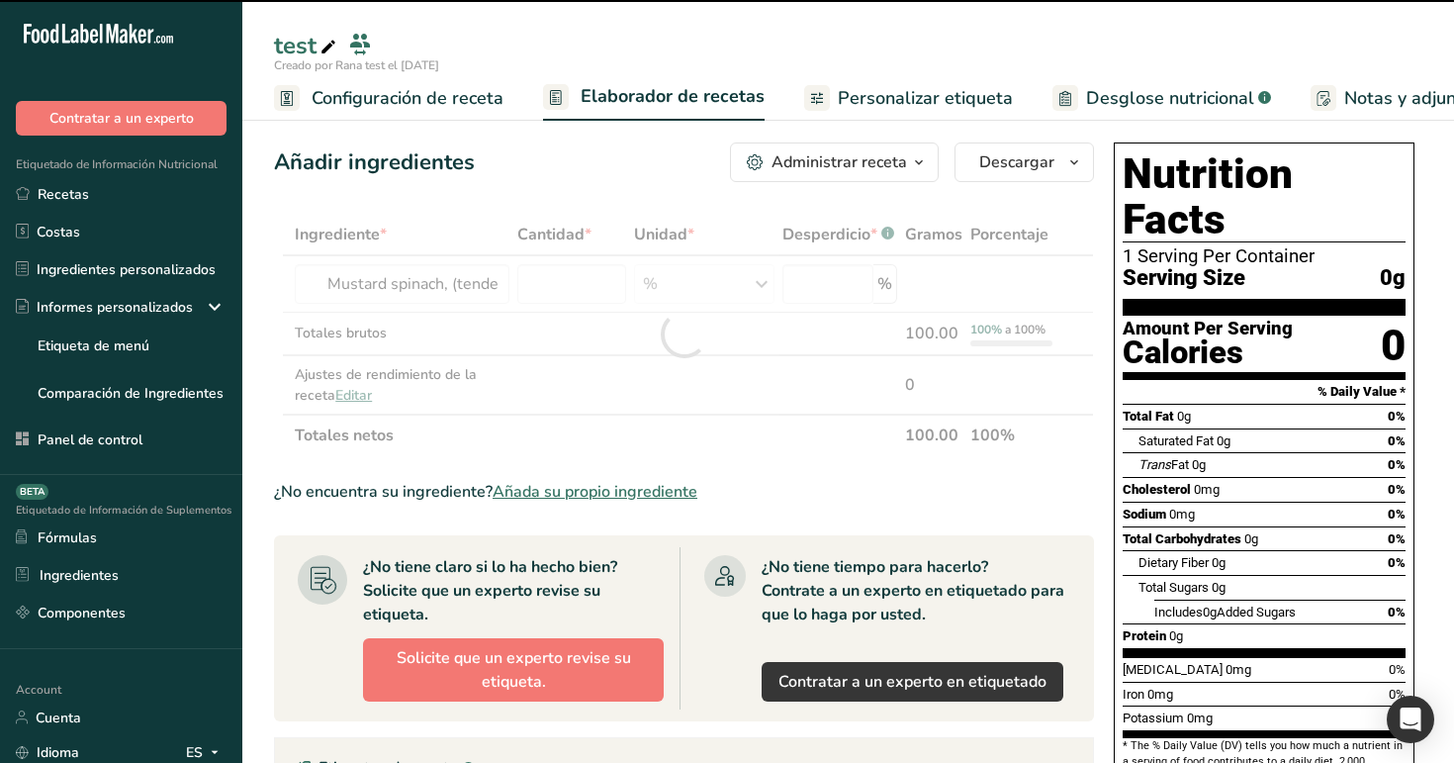
type input "0"
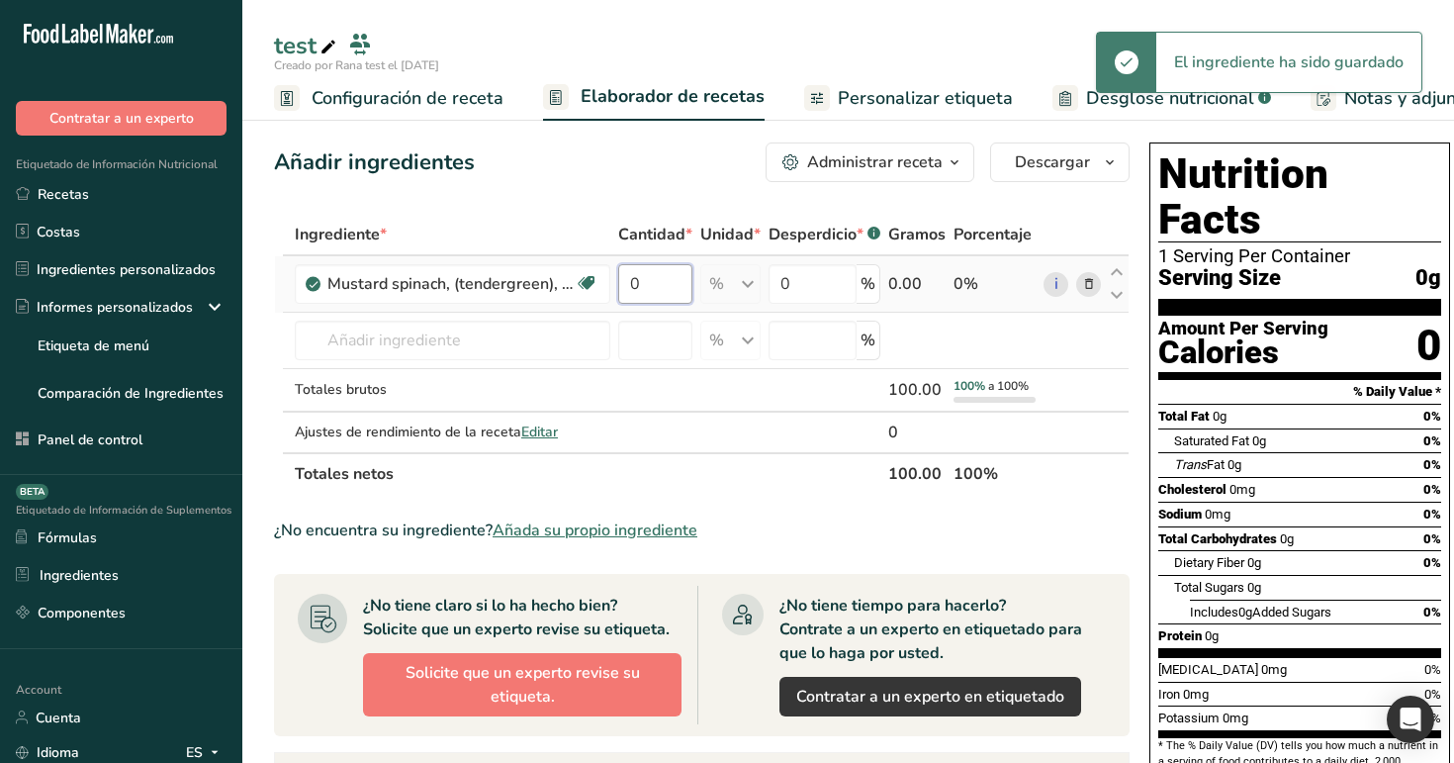
click at [640, 291] on input "0" at bounding box center [655, 284] width 74 height 40
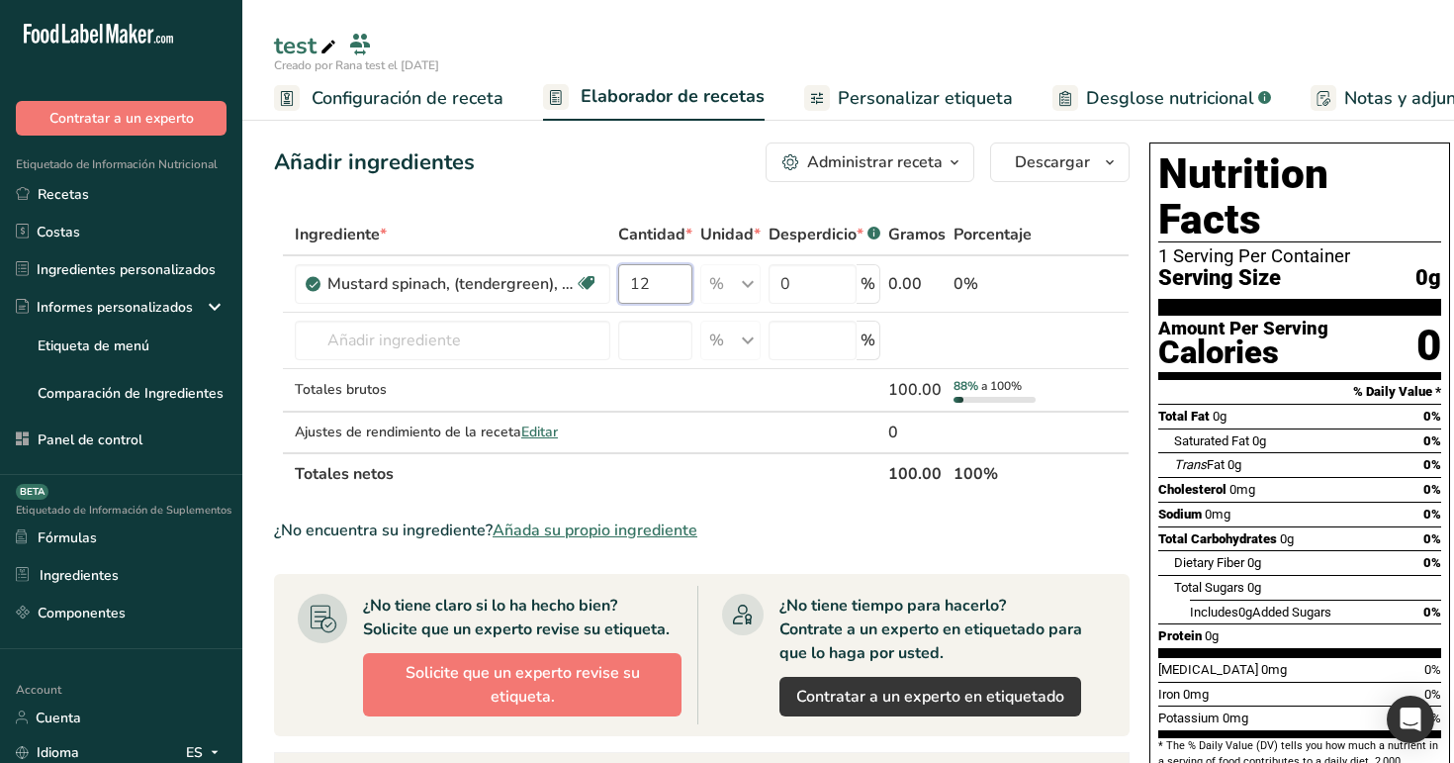
type input "12"
click at [674, 178] on div "Añadir ingredientes Administrar receta Eliminar receta Duplicar receta Escalar …" at bounding box center [702, 162] width 856 height 40
click at [888, 105] on span "Personalizar etiqueta" at bounding box center [925, 98] width 175 height 27
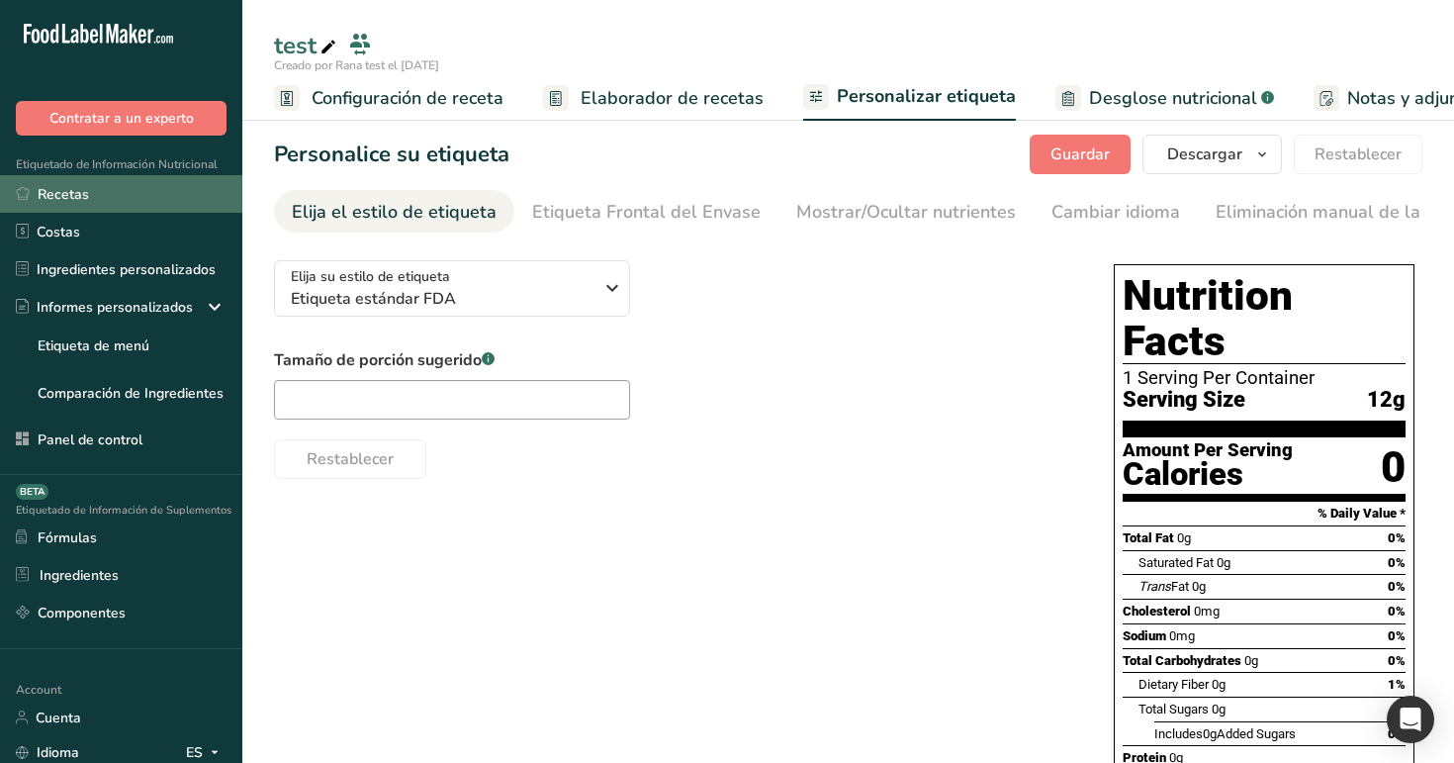
click at [165, 191] on link "Recetas" at bounding box center [121, 194] width 242 height 38
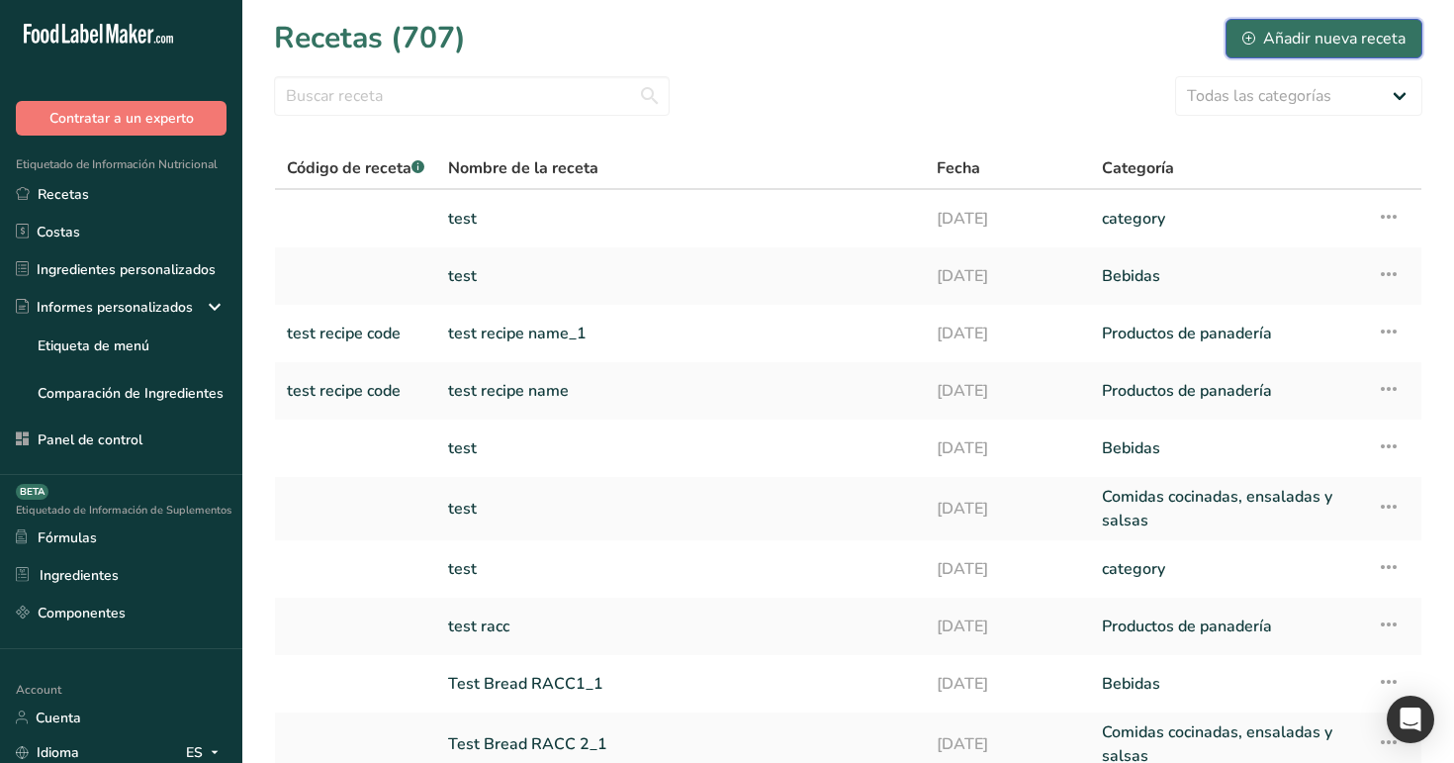
click at [1314, 39] on div "Añadir nueva receta" at bounding box center [1323, 39] width 163 height 24
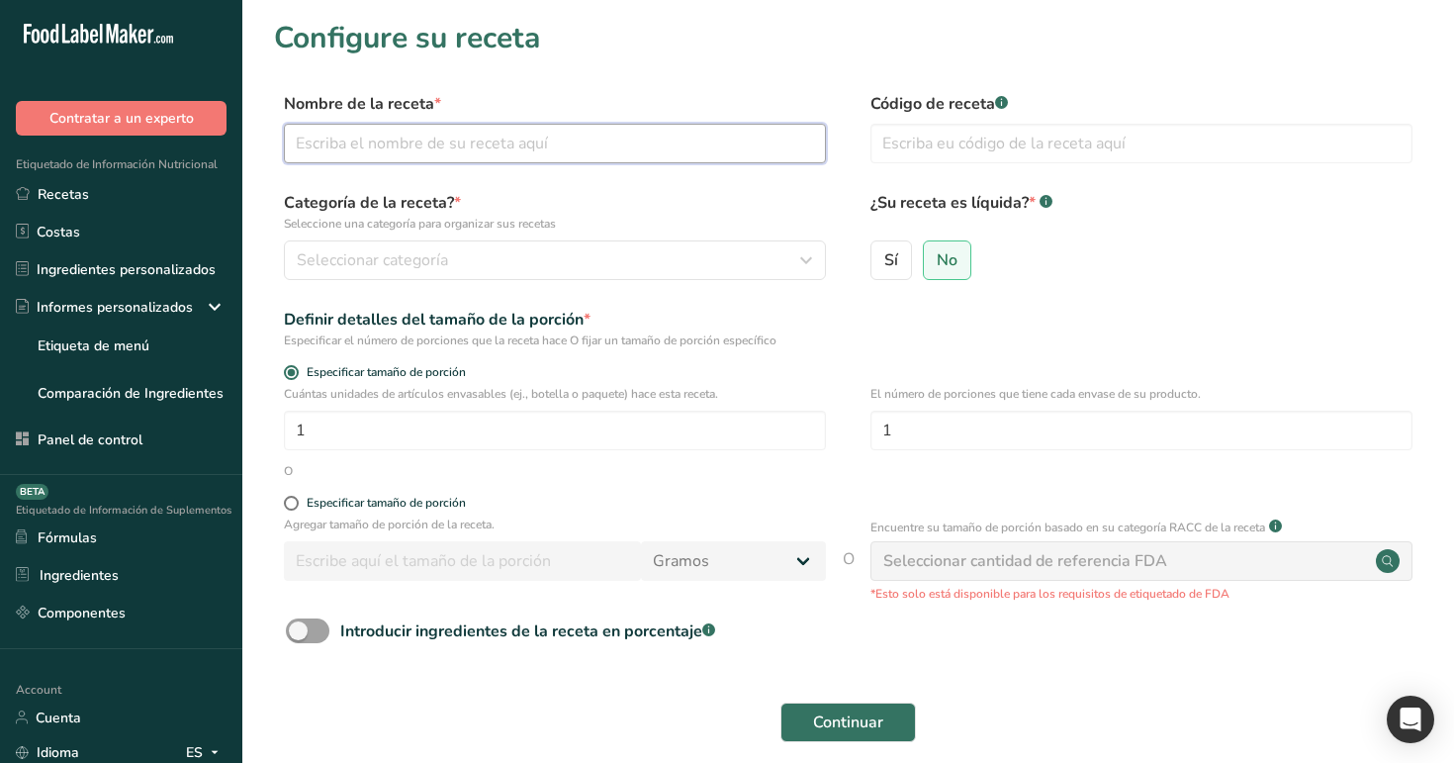
click at [762, 146] on input "text" at bounding box center [555, 144] width 542 height 40
type input "m"
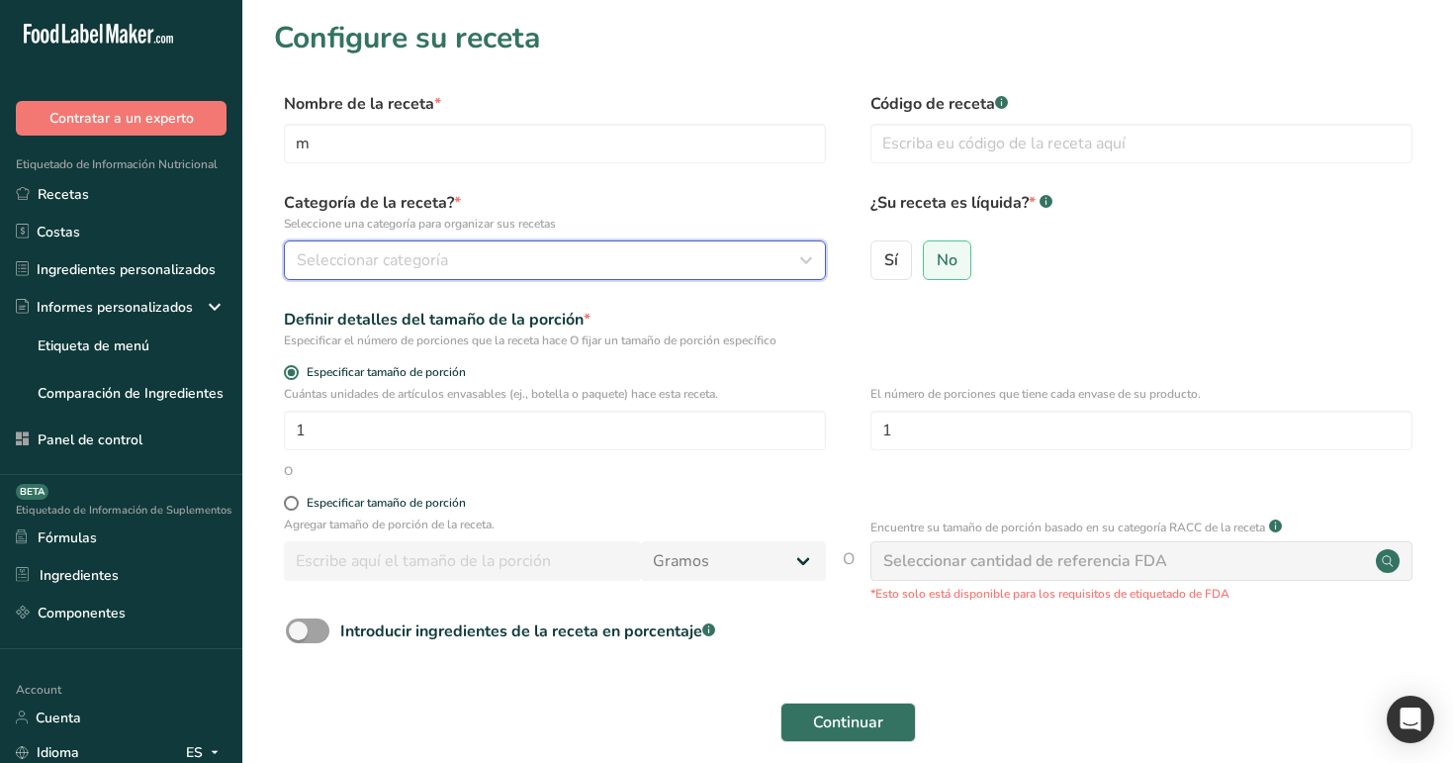
click at [765, 270] on div "Seleccionar categoría" at bounding box center [549, 260] width 505 height 24
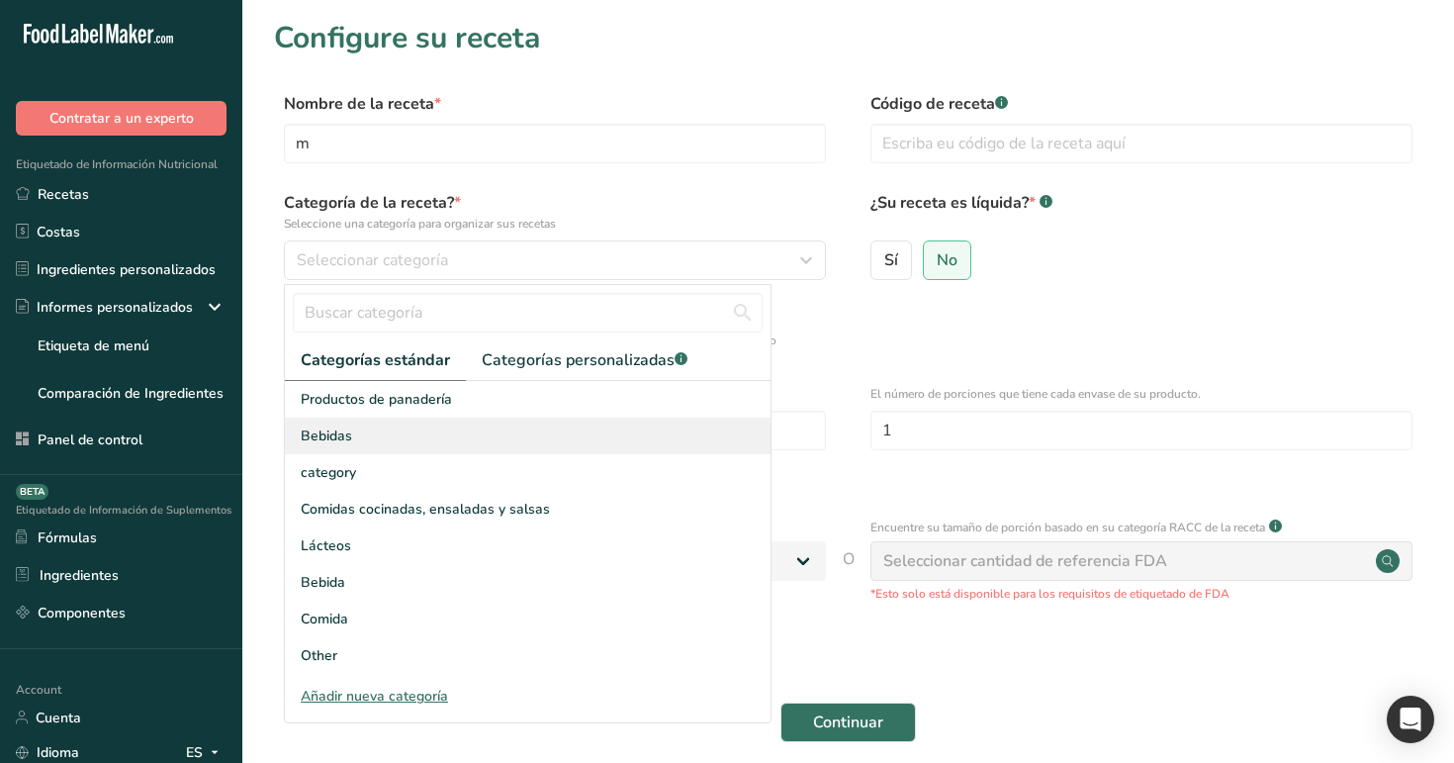
click at [734, 436] on div "Bebidas" at bounding box center [528, 435] width 486 height 37
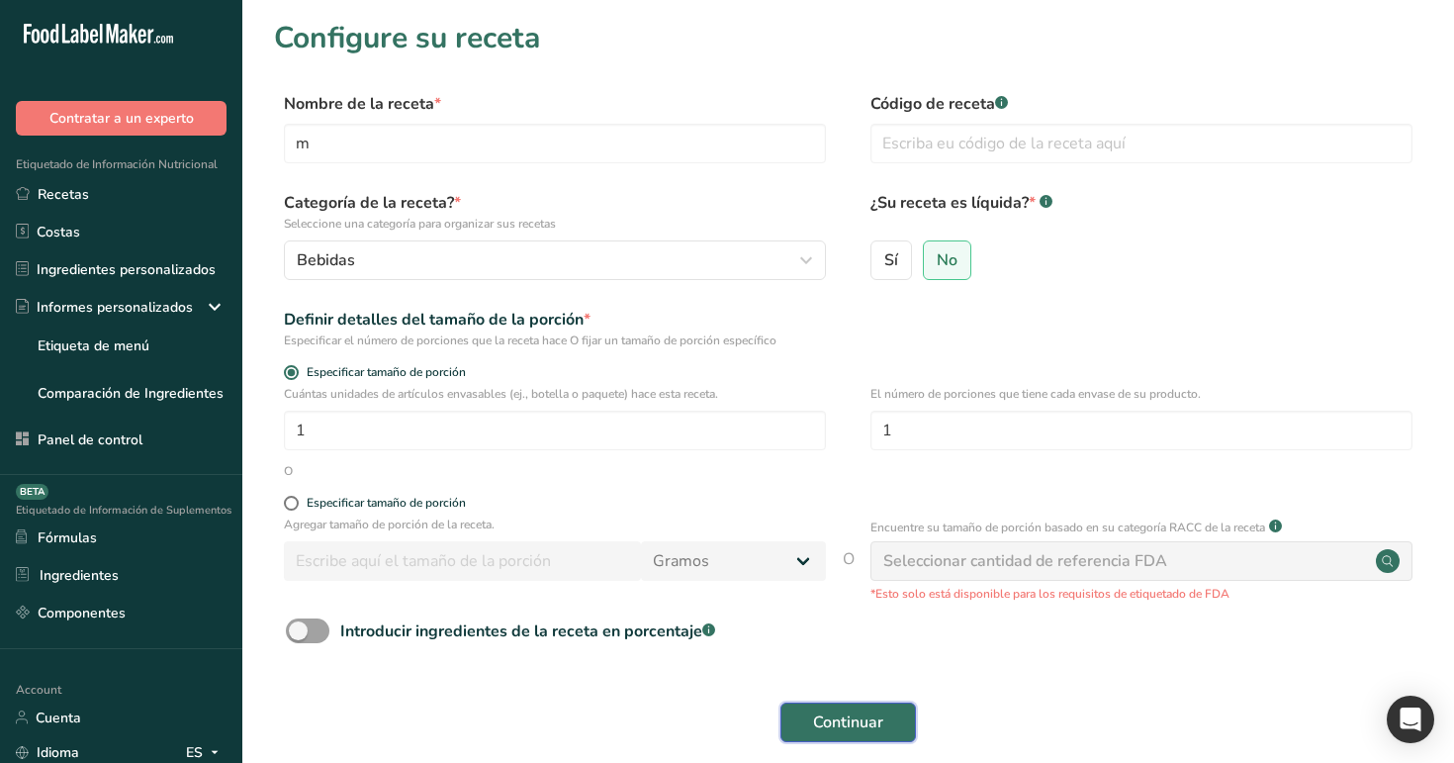
click at [844, 727] on span "Continuar" at bounding box center [848, 722] width 70 height 24
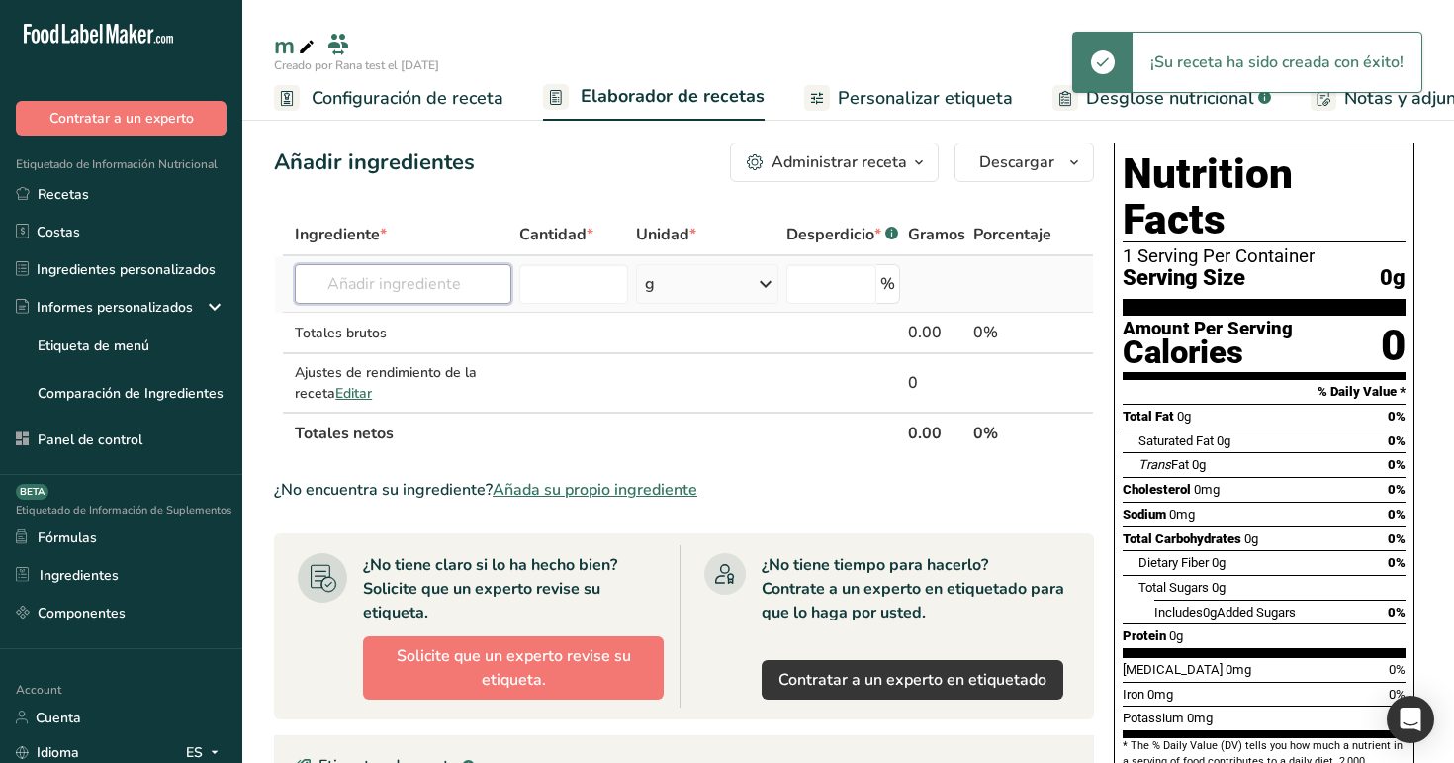
click at [383, 294] on input "text" at bounding box center [403, 284] width 217 height 40
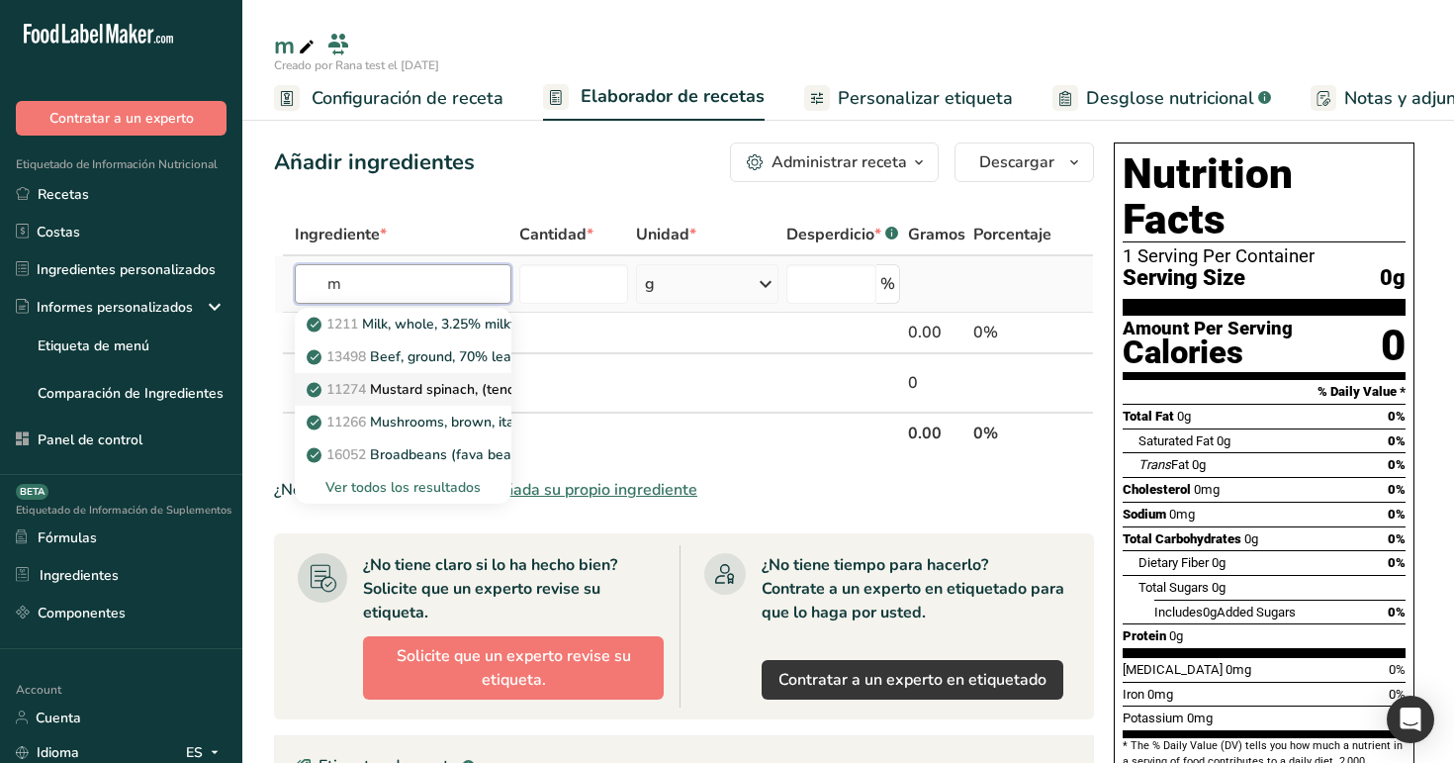
type input "m"
click at [415, 404] on link "11274 Mustard spinach, (tendergreen), raw" at bounding box center [403, 389] width 217 height 33
type input "Mustard spinach, (tendergreen), raw"
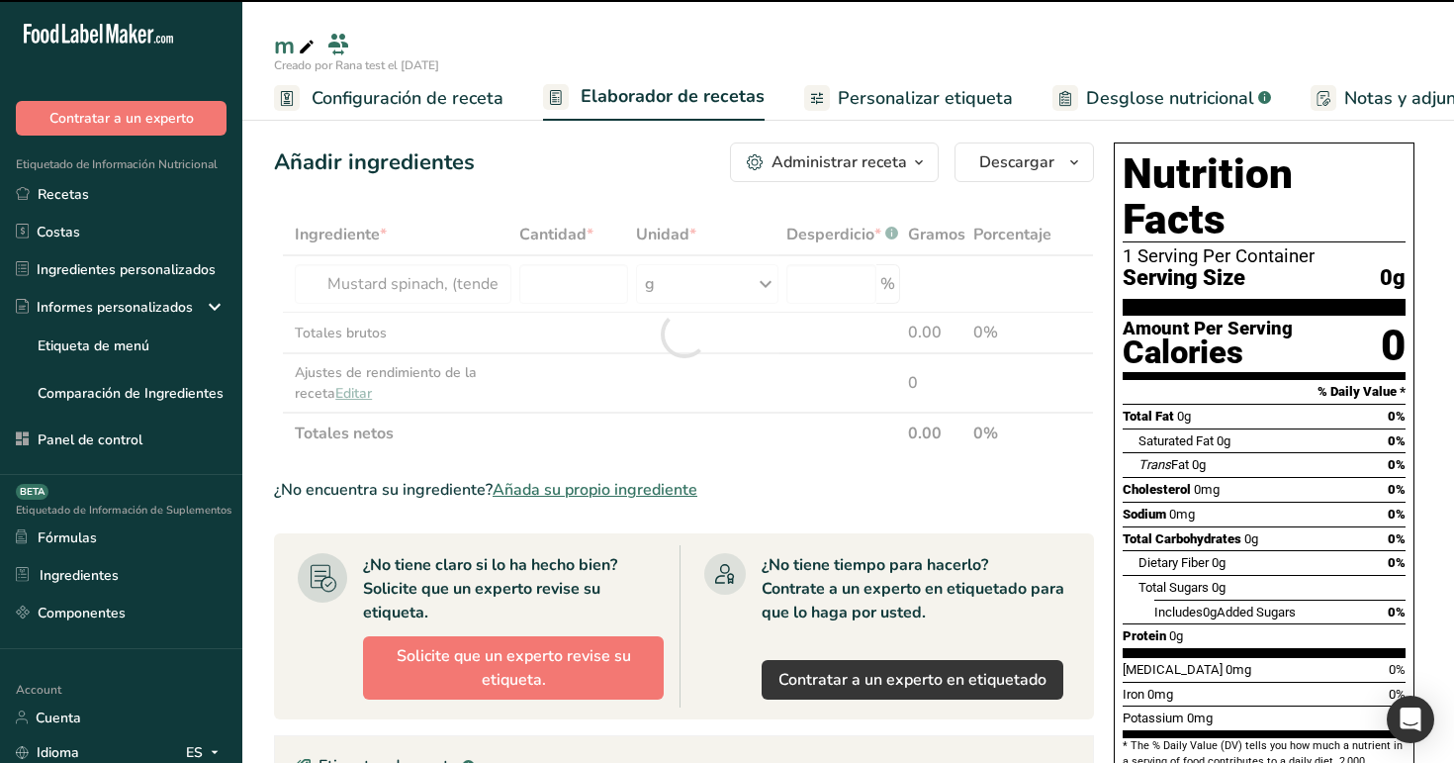
type input "0"
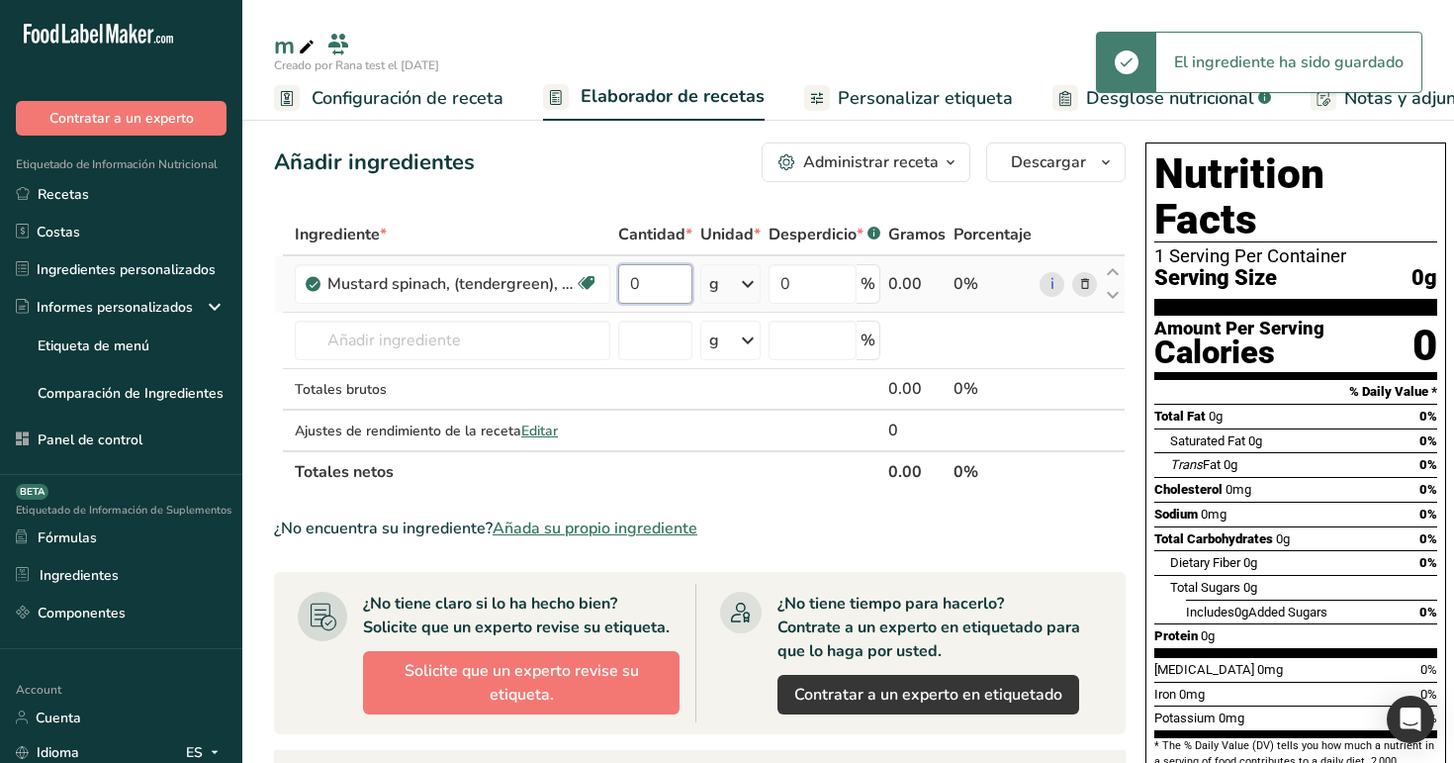
click at [643, 274] on input "0" at bounding box center [655, 284] width 74 height 40
type input "12"
click at [713, 172] on div "Añadir ingredientes Administrar receta Eliminar receta Duplicar receta Escalar …" at bounding box center [700, 162] width 852 height 40
click at [874, 113] on link "Personalizar etiqueta" at bounding box center [908, 98] width 209 height 45
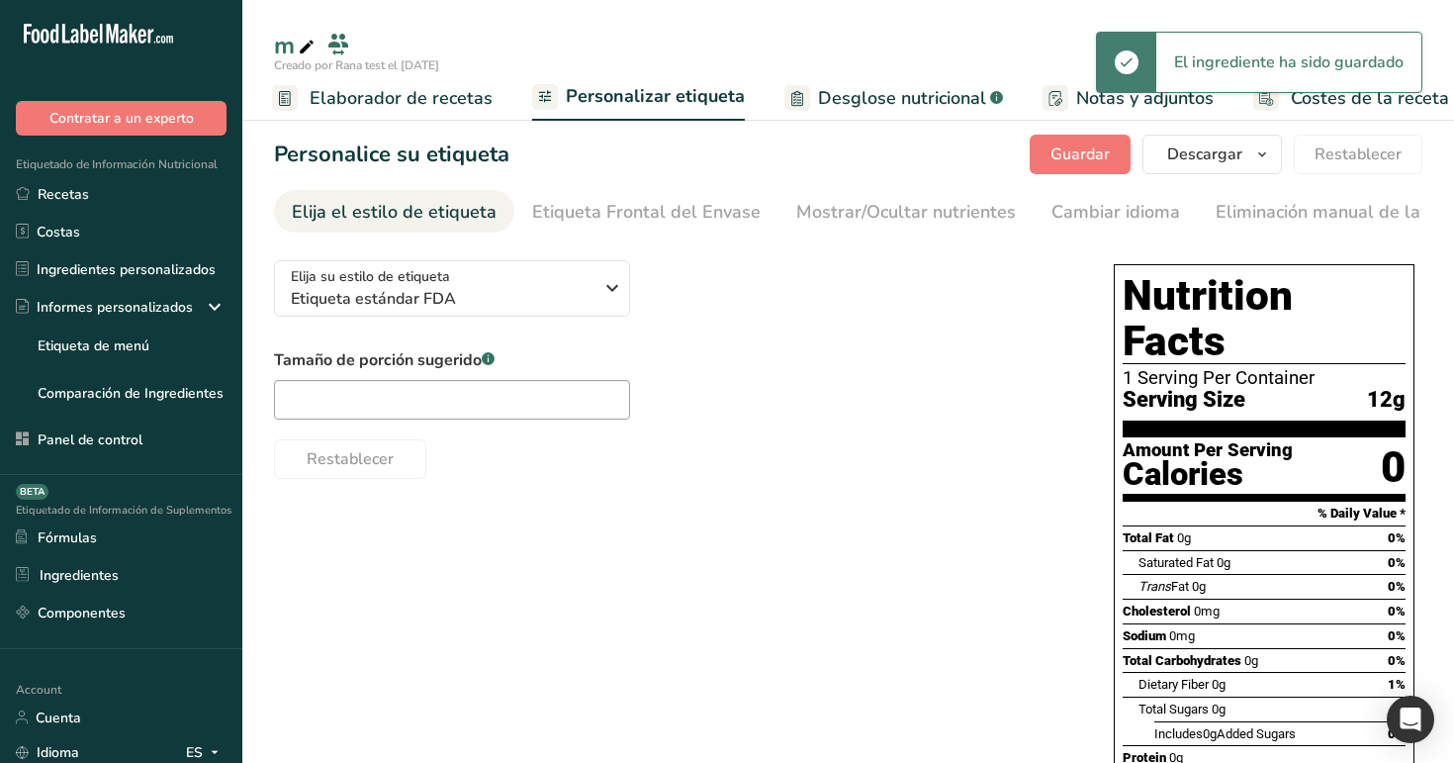
scroll to position [0, 288]
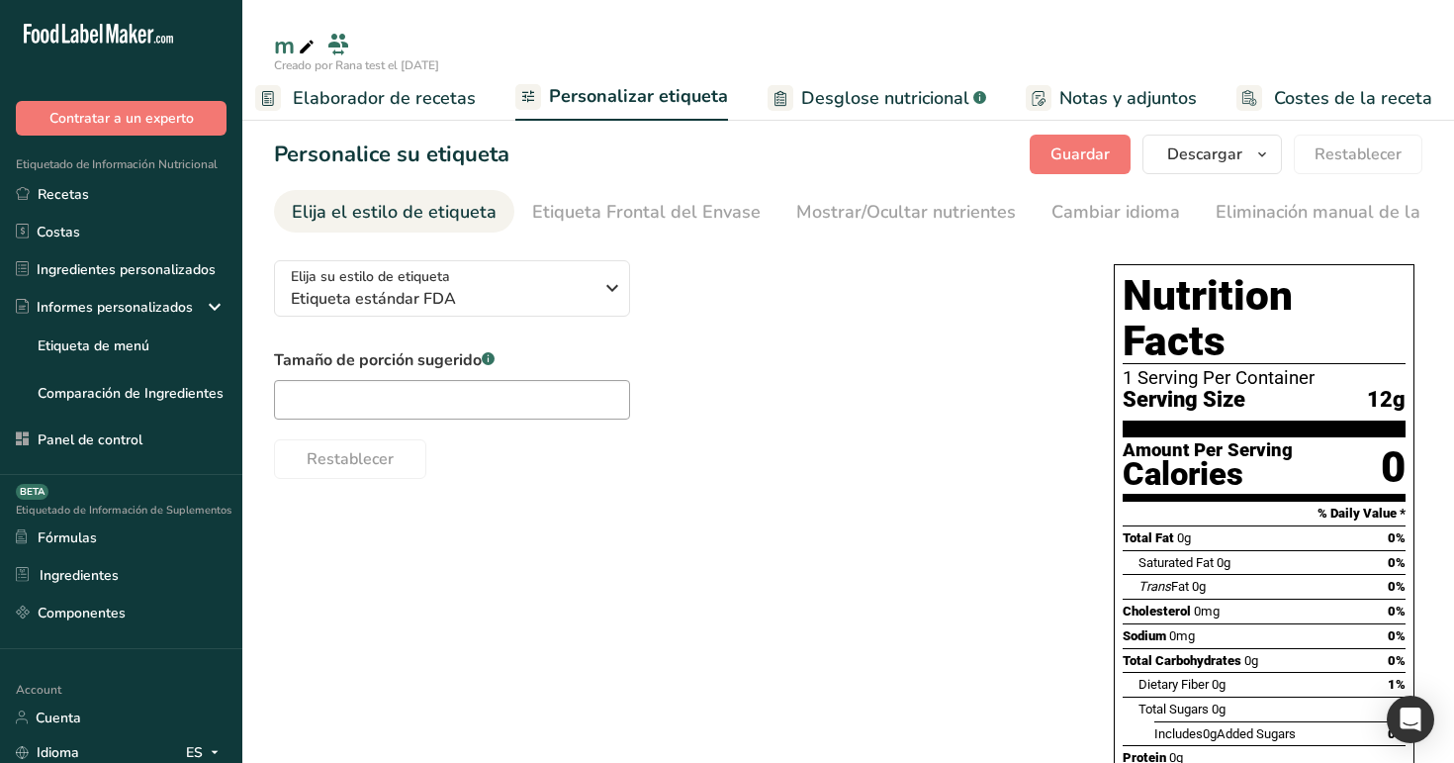
click at [882, 102] on span "Desglose nutricional" at bounding box center [885, 98] width 168 height 27
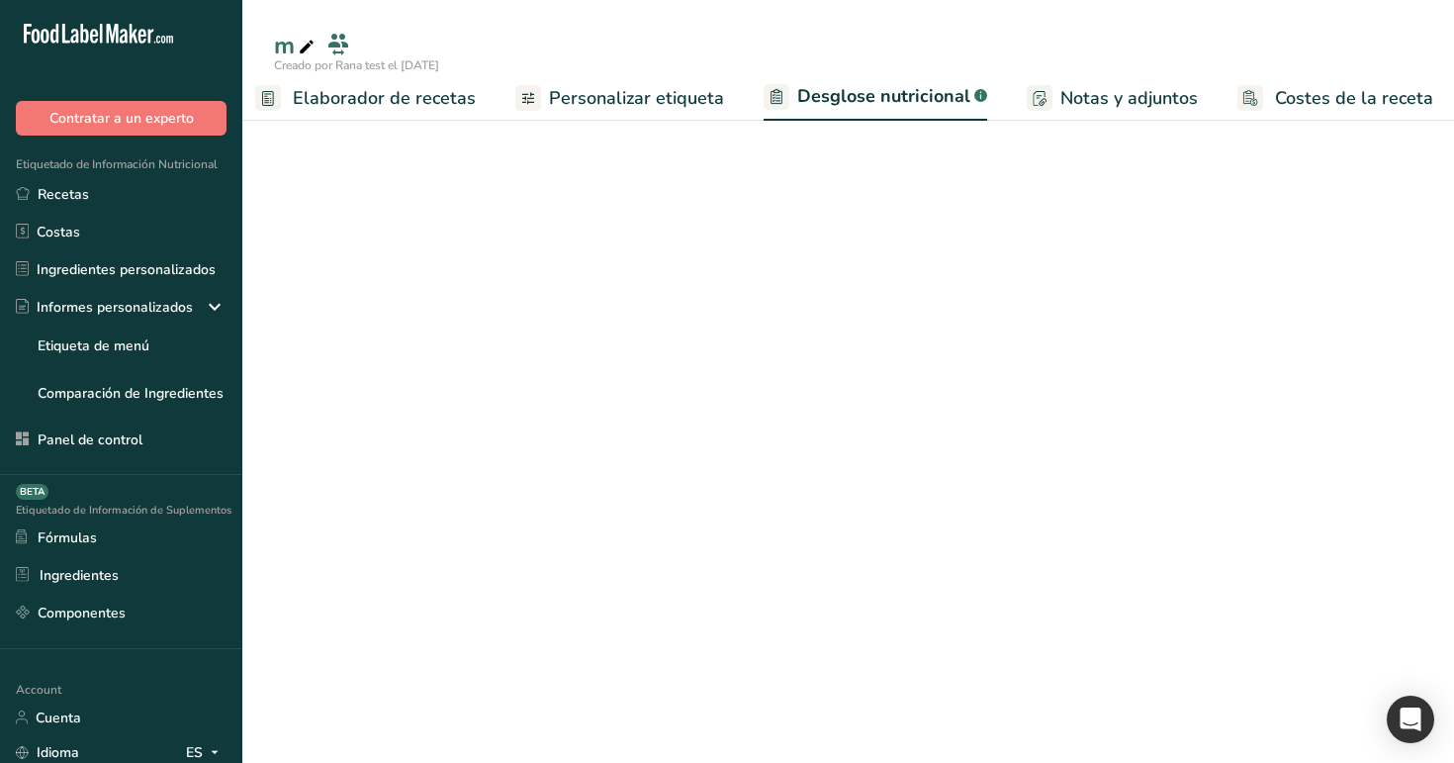
scroll to position [0, 287]
select select "Calories"
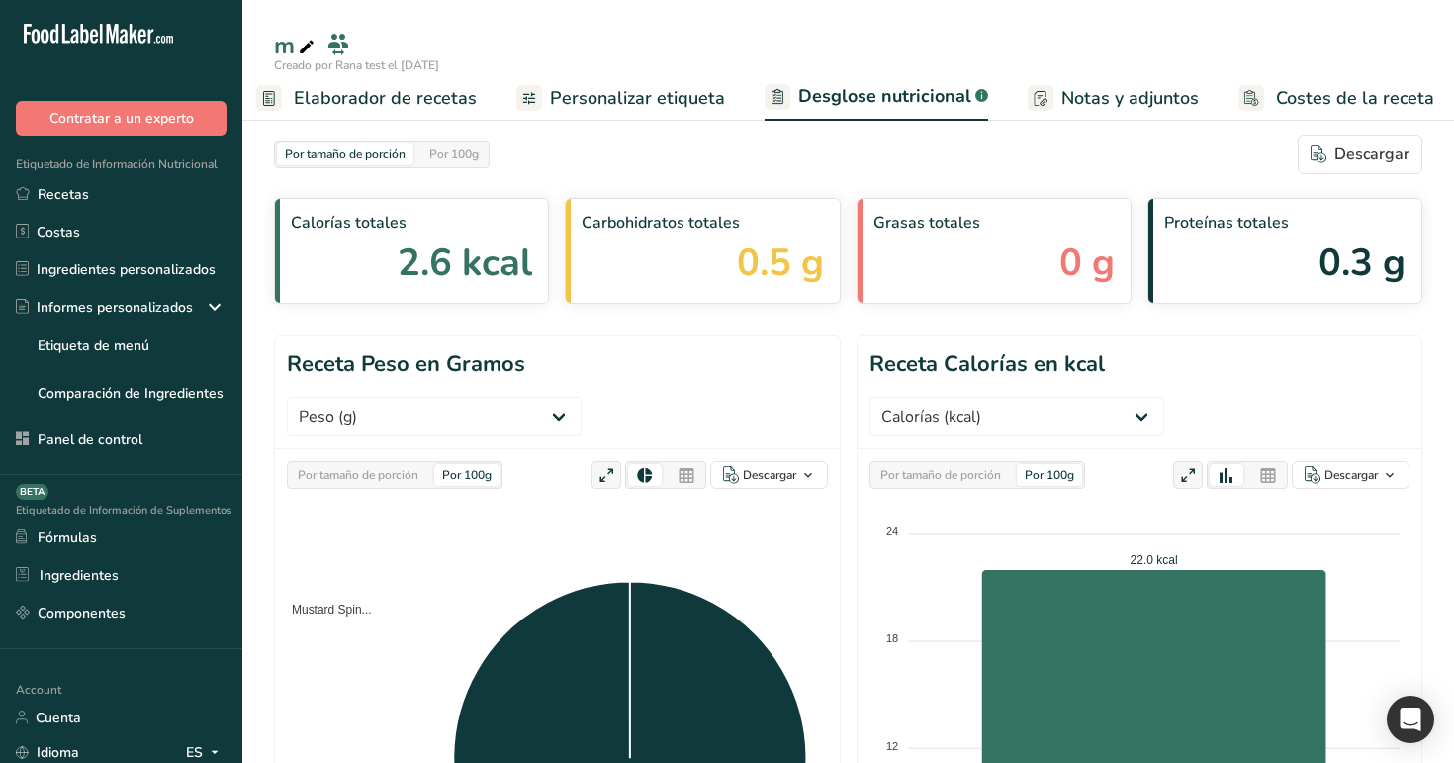
click at [670, 95] on span "Personalizar etiqueta" at bounding box center [637, 98] width 175 height 27
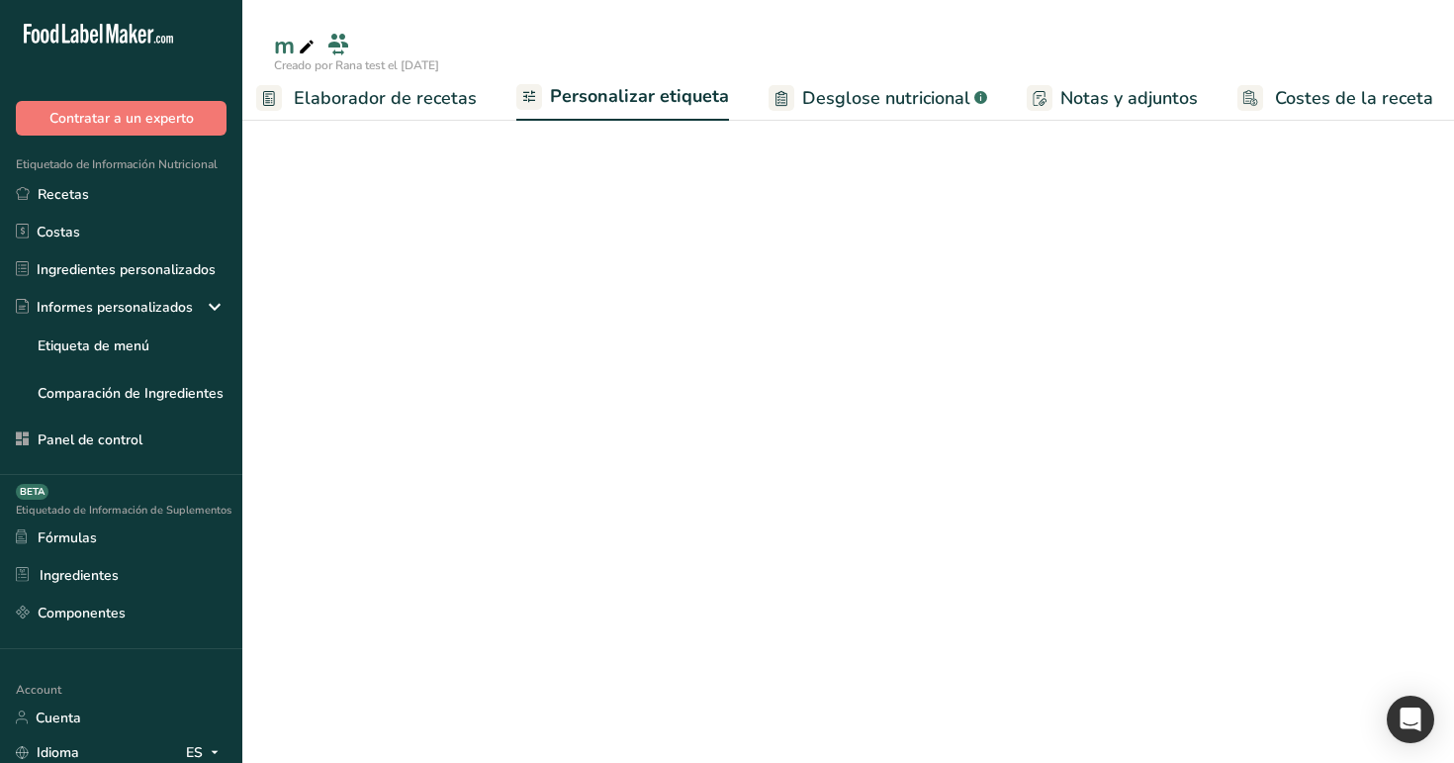
scroll to position [0, 288]
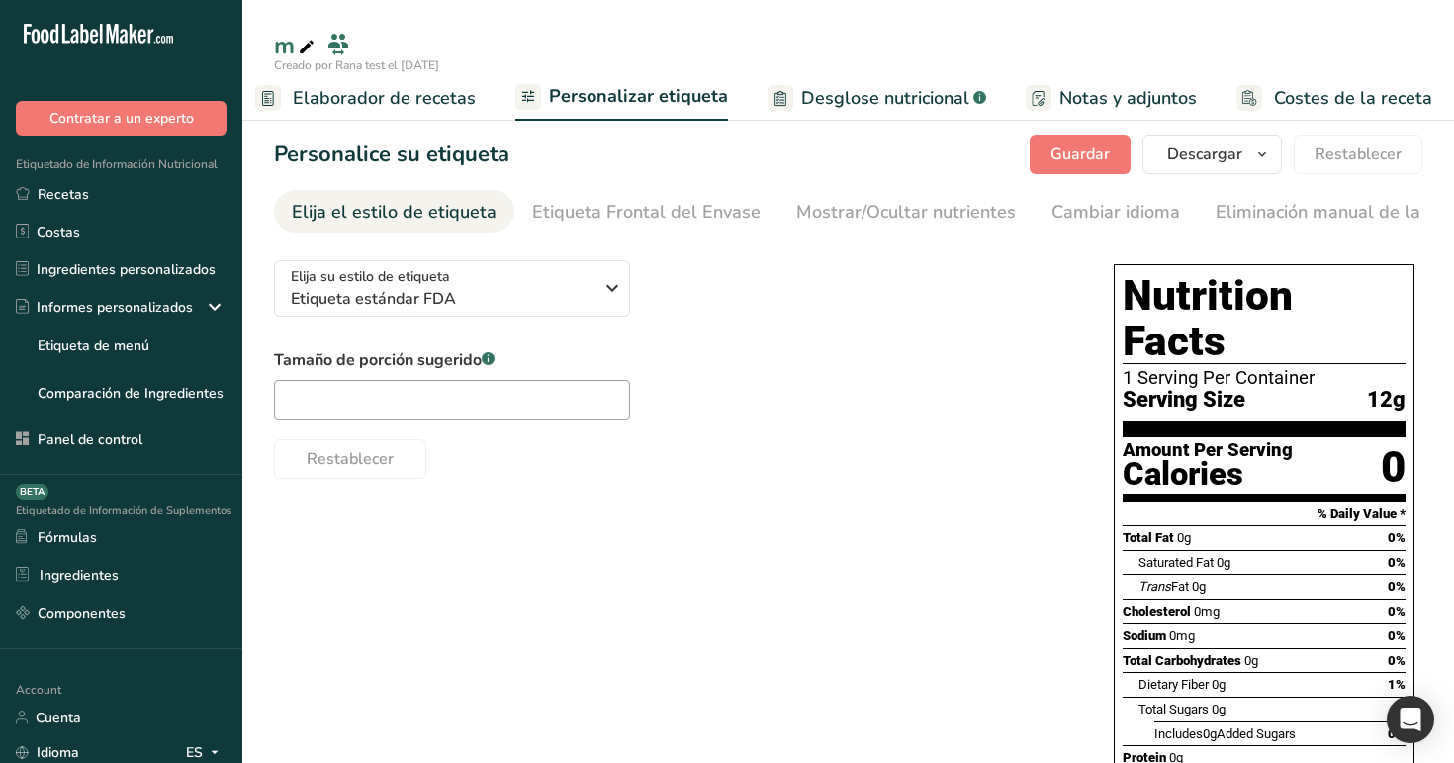
click at [858, 92] on span "Desglose nutricional" at bounding box center [885, 98] width 168 height 27
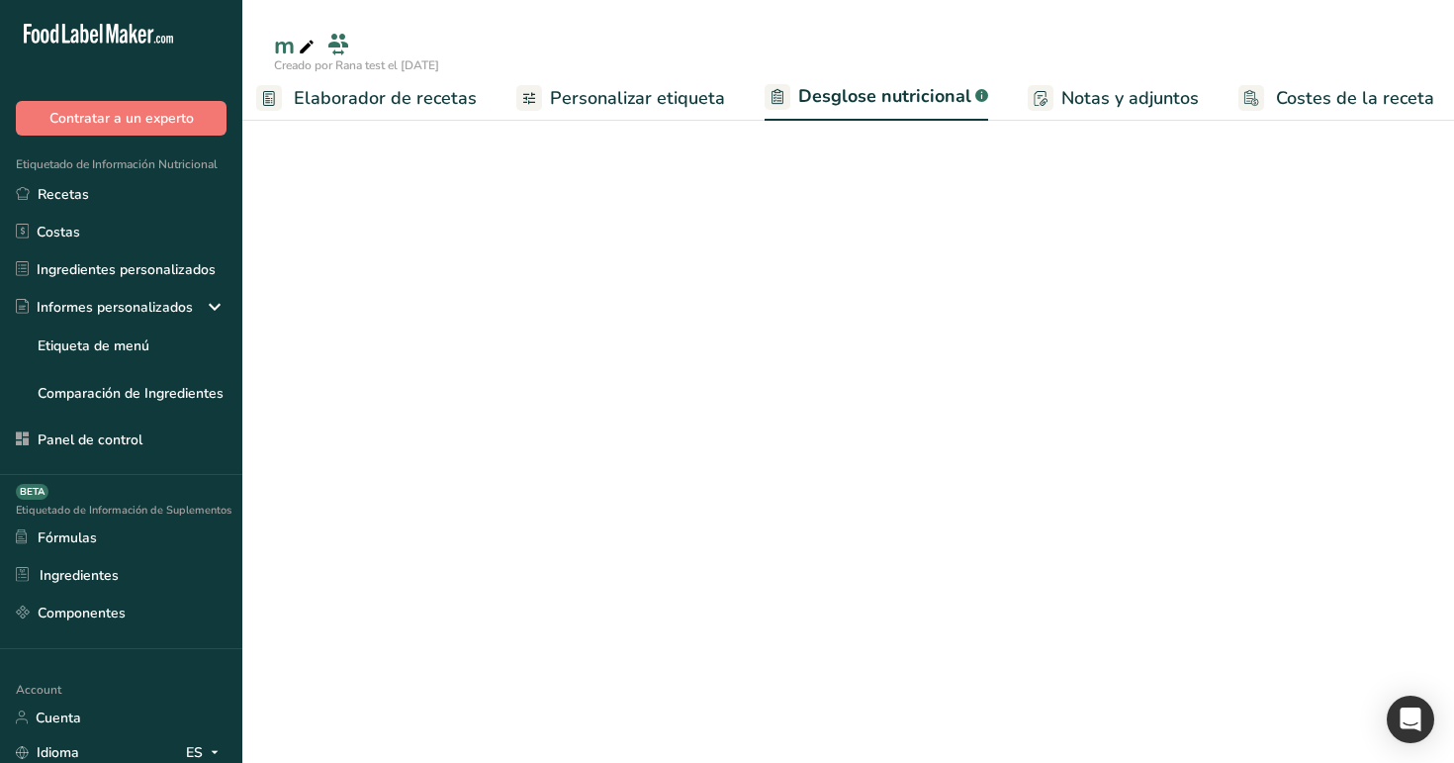
select select "Calories"
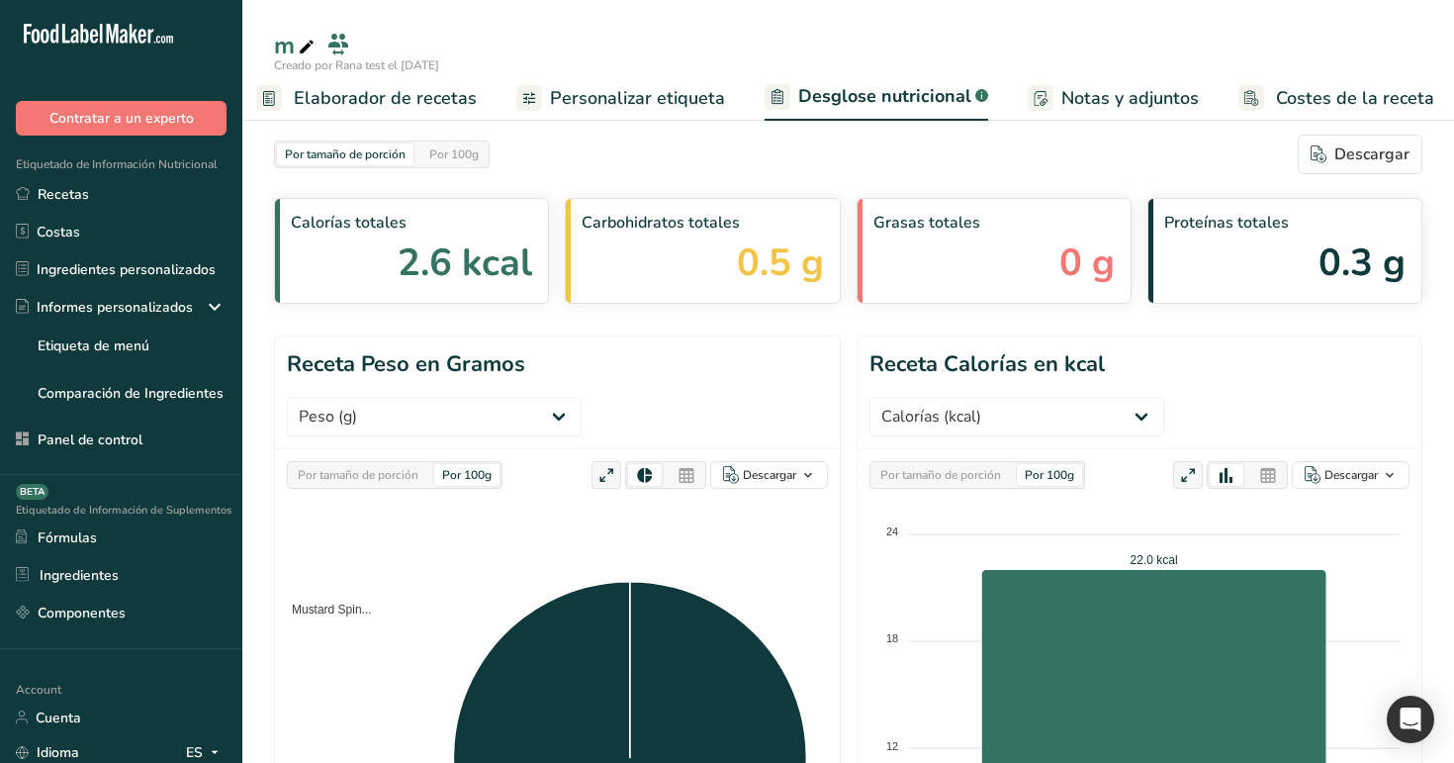
click at [395, 85] on span "Elaborador de recetas" at bounding box center [385, 98] width 183 height 27
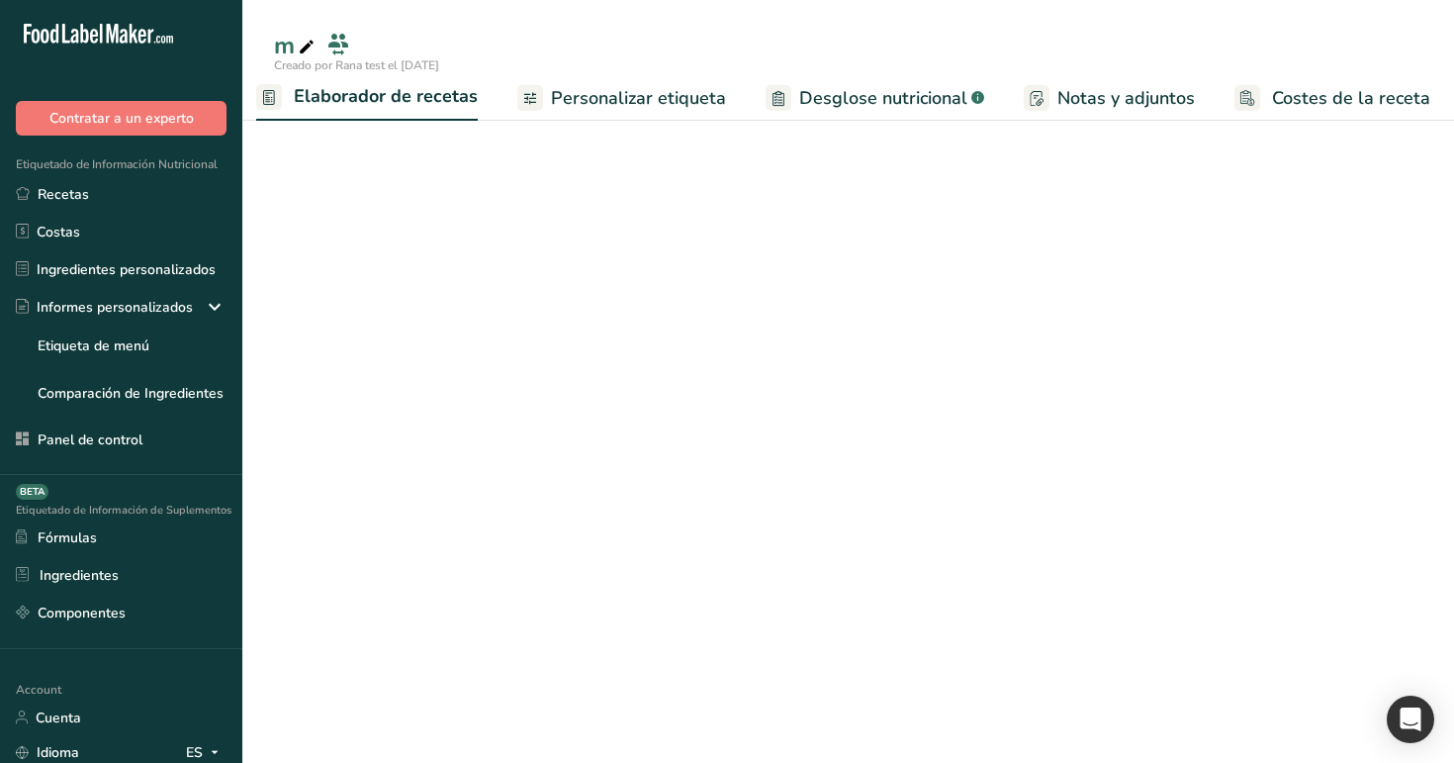
scroll to position [0, 275]
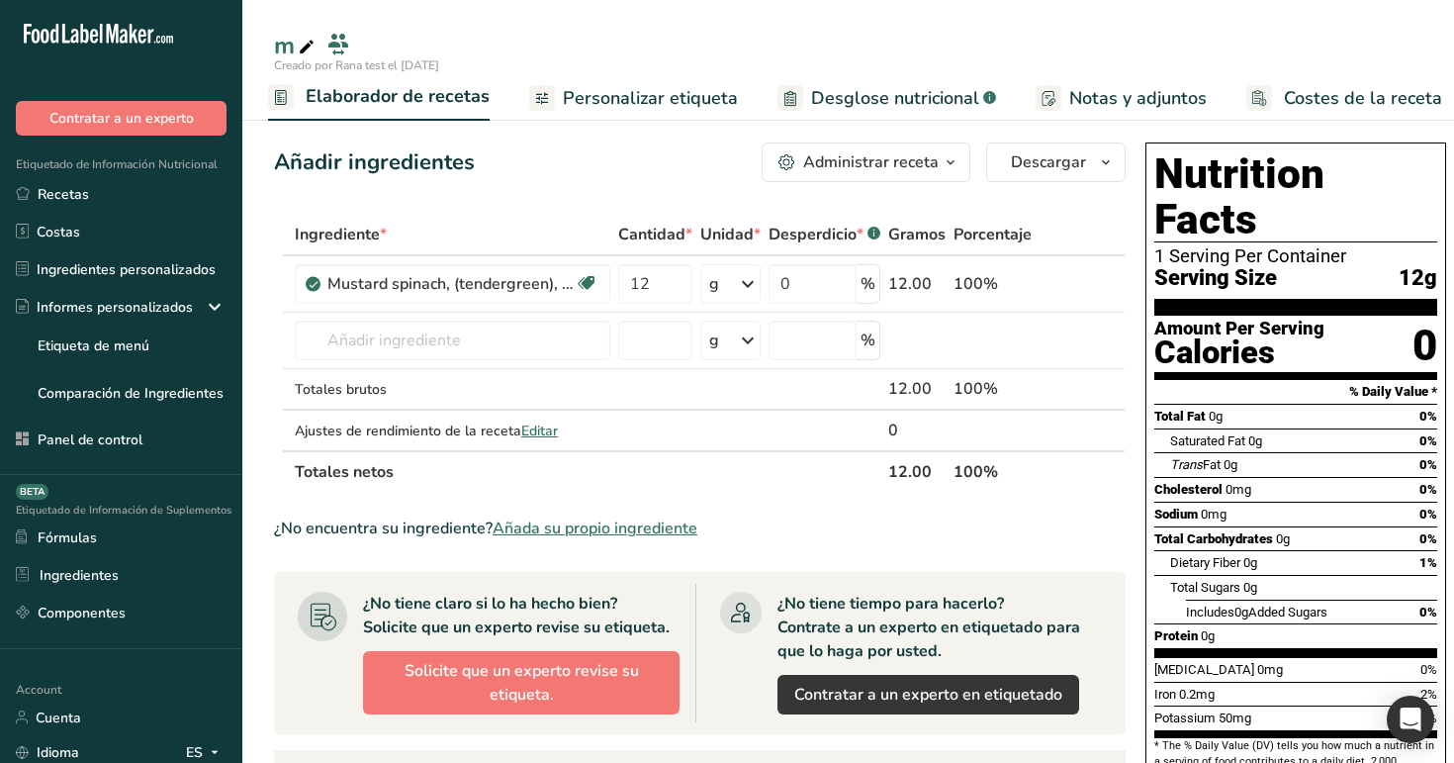
click at [392, 86] on span "Elaborador de recetas" at bounding box center [398, 96] width 184 height 27
click at [142, 197] on link "Recetas" at bounding box center [121, 194] width 242 height 38
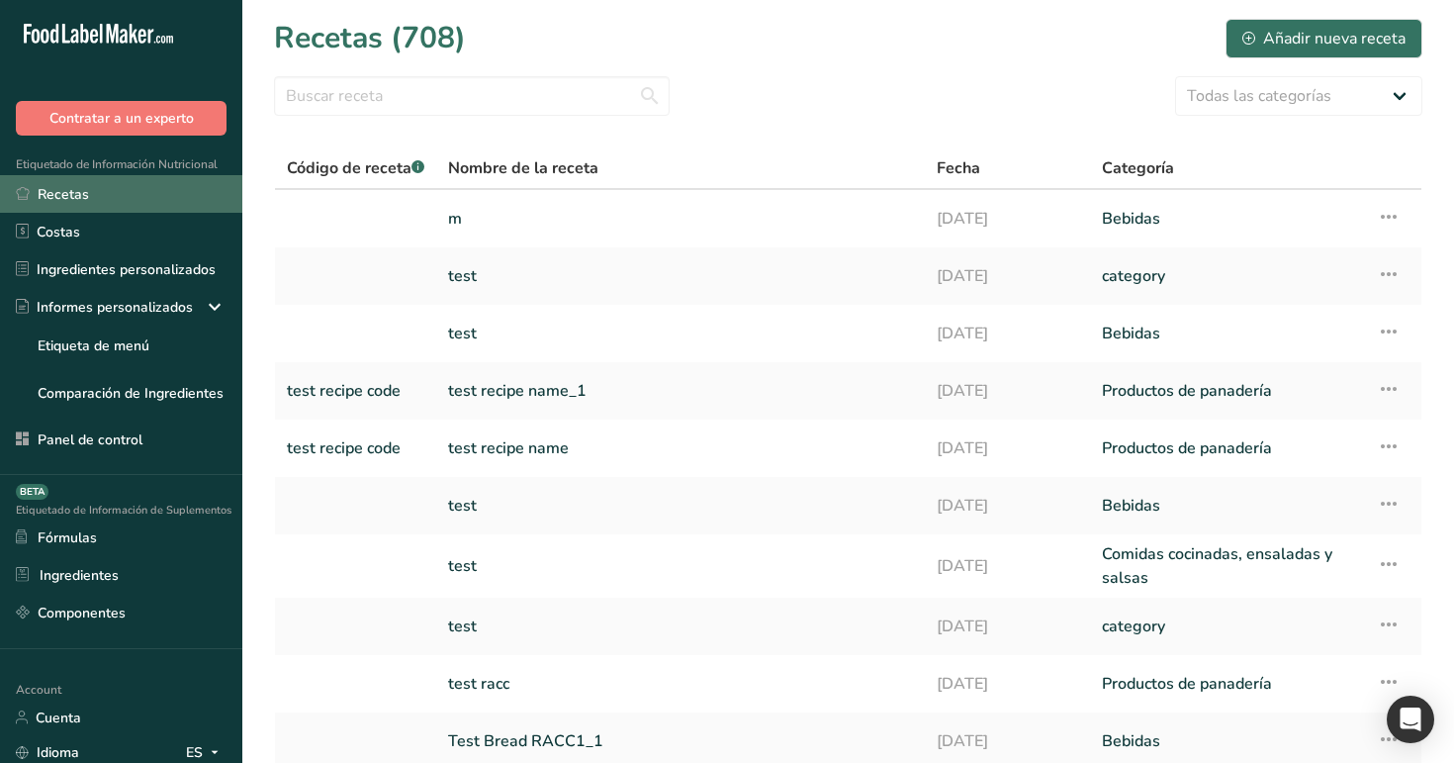
click at [84, 195] on link "Recetas" at bounding box center [121, 194] width 242 height 38
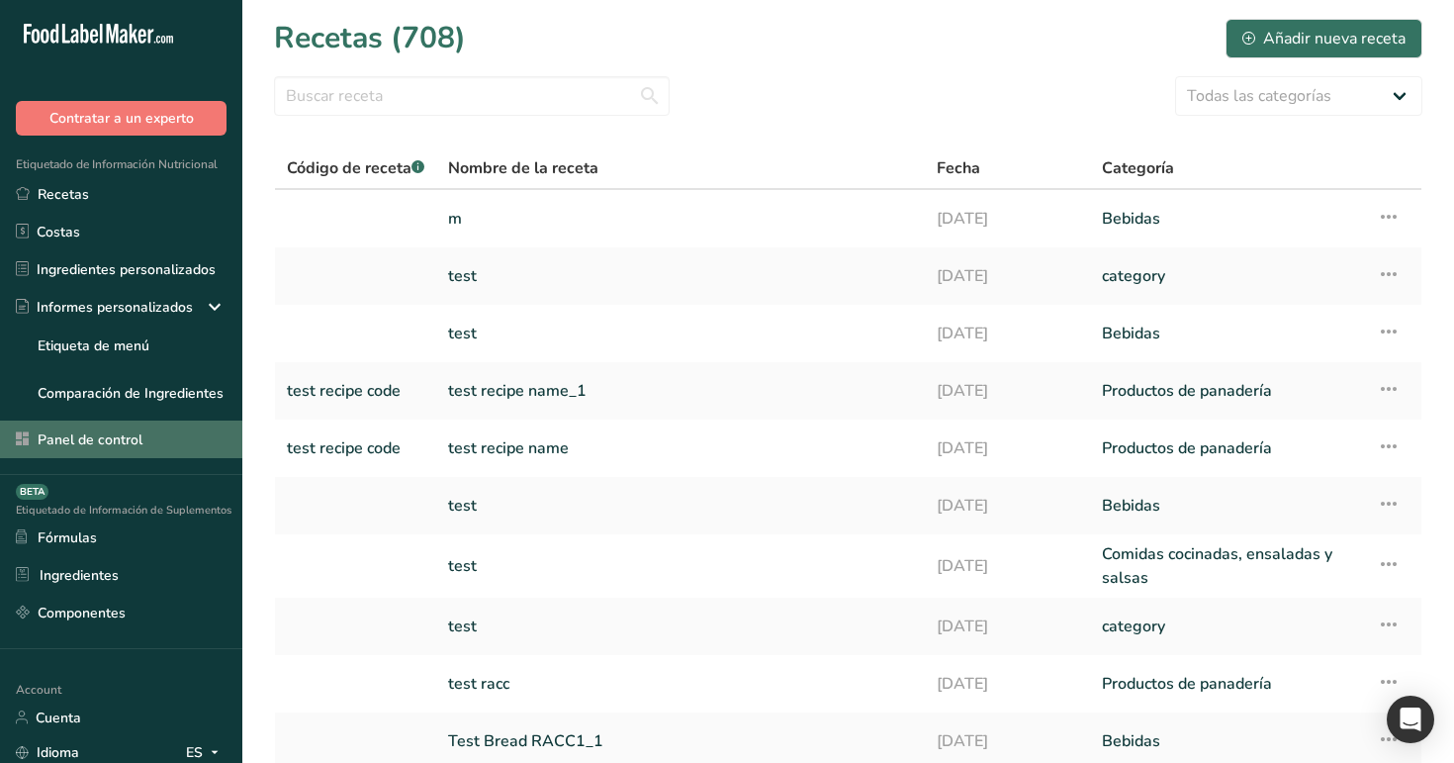
click at [120, 441] on link "Panel de control" at bounding box center [121, 439] width 242 height 38
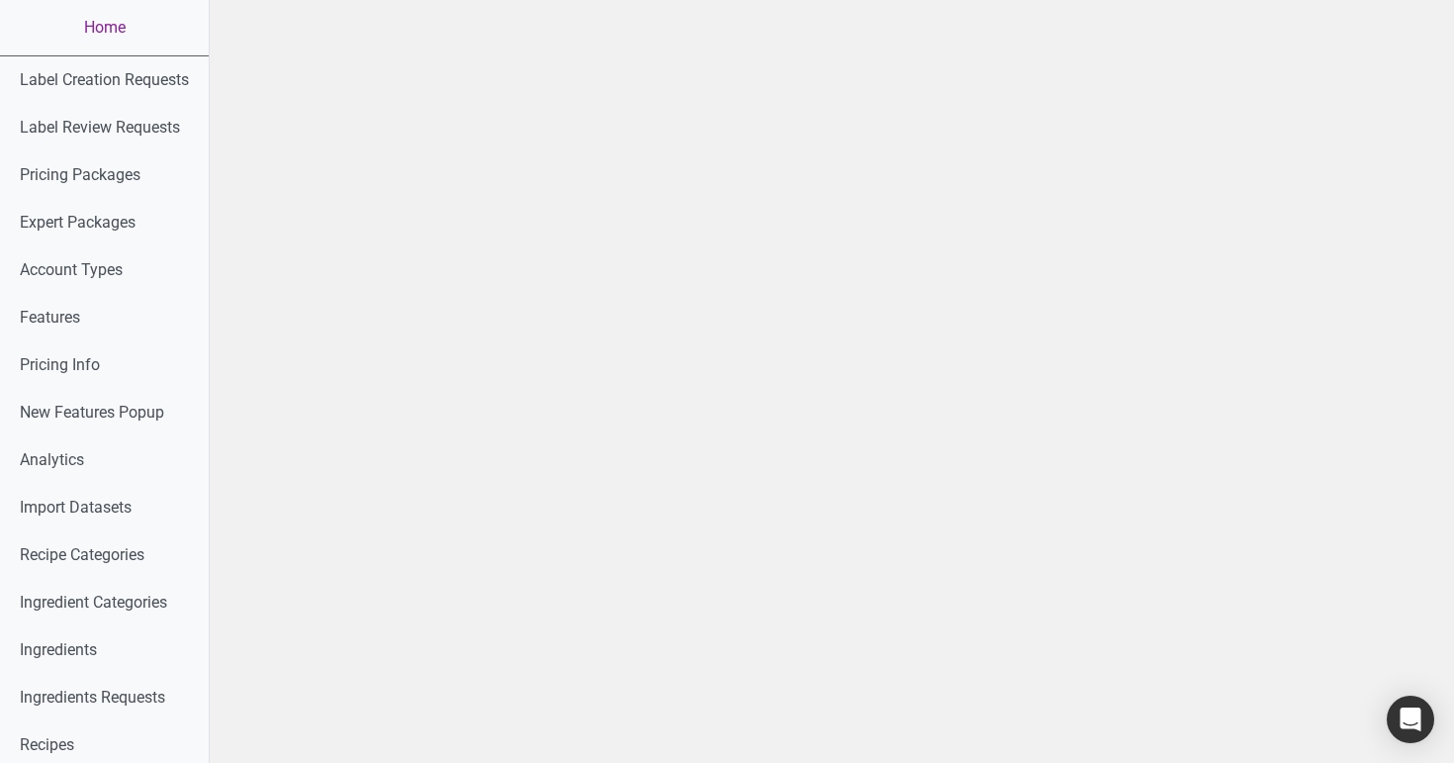
click at [92, 19] on link "Home" at bounding box center [104, 27] width 209 height 55
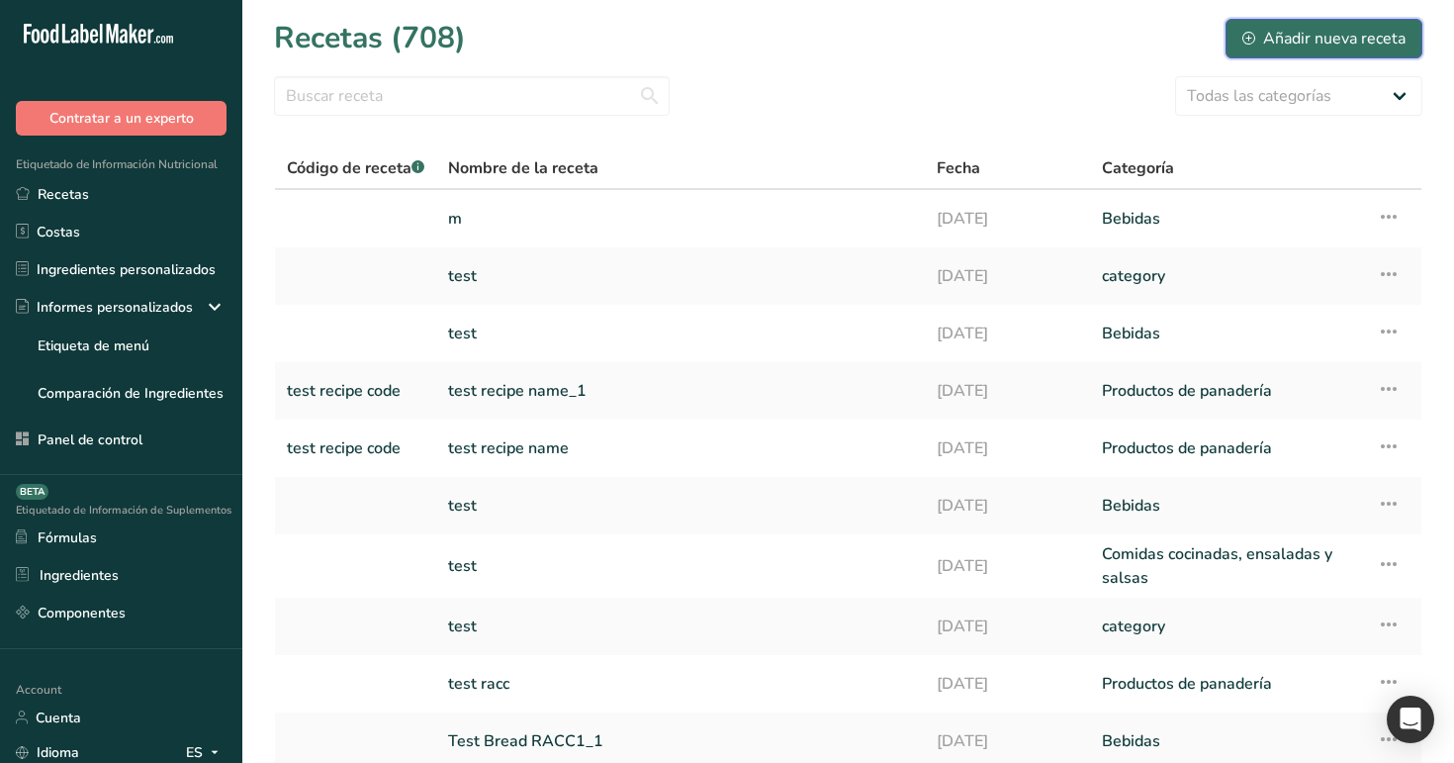
click at [1315, 33] on div "Añadir nueva receta" at bounding box center [1323, 39] width 163 height 24
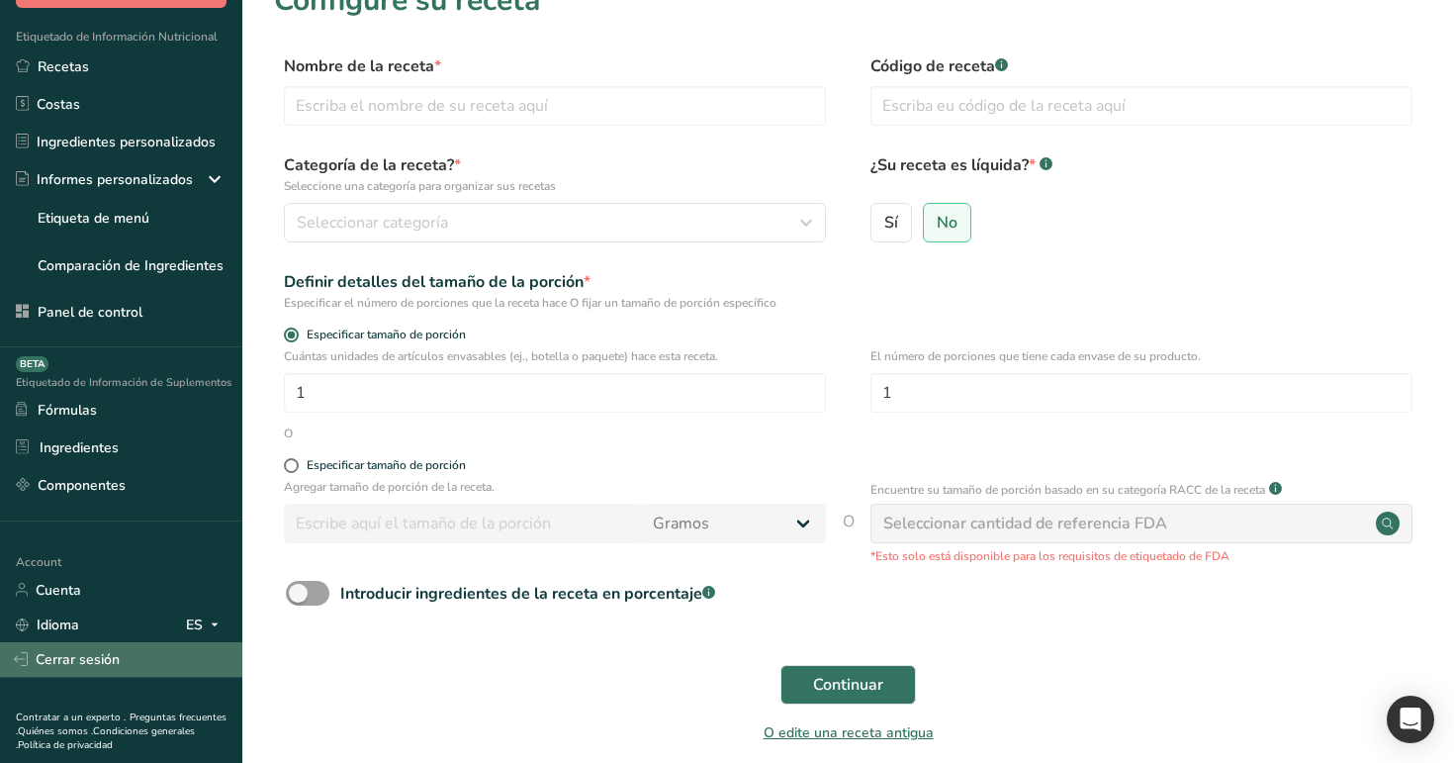
scroll to position [138, 0]
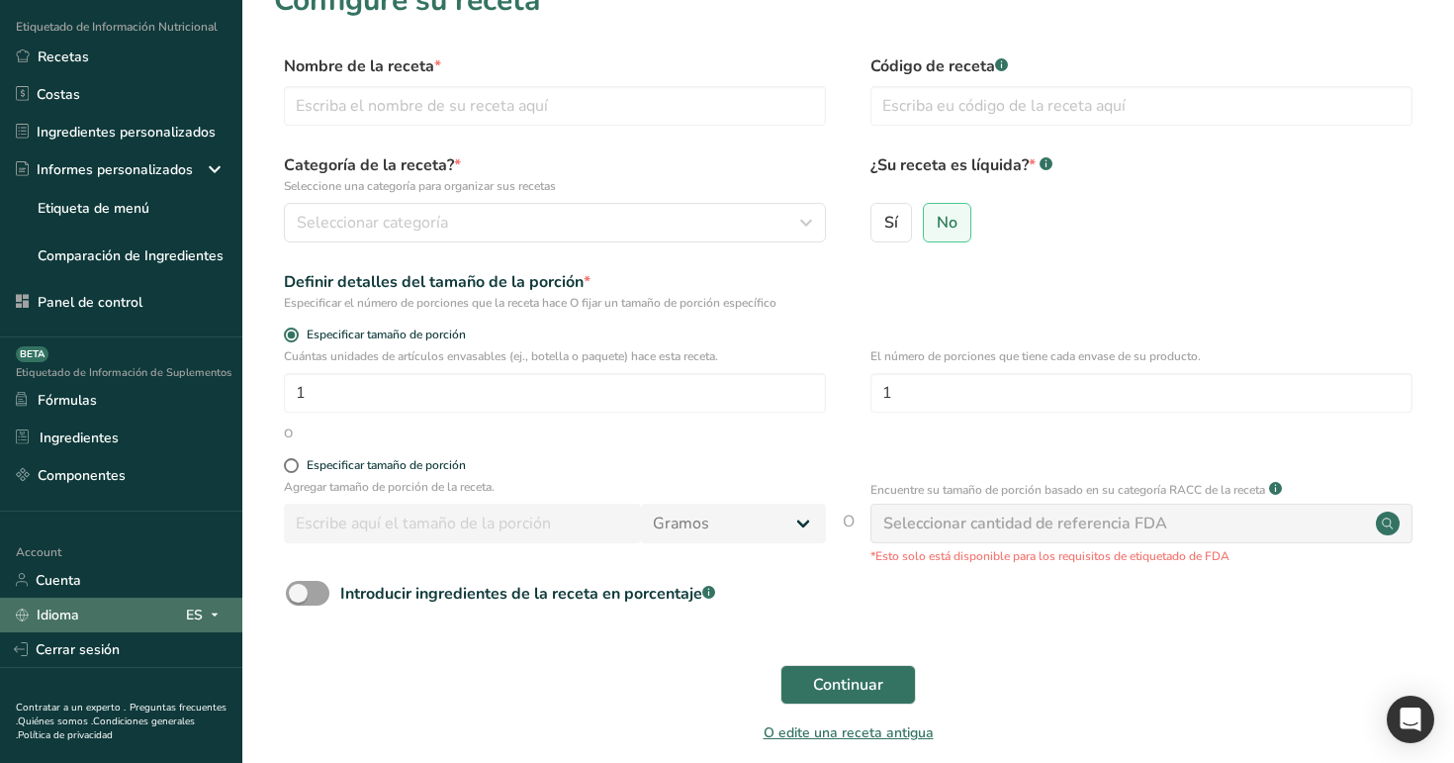
click at [205, 612] on span at bounding box center [215, 614] width 24 height 24
click at [125, 645] on div "English" at bounding box center [111, 650] width 138 height 37
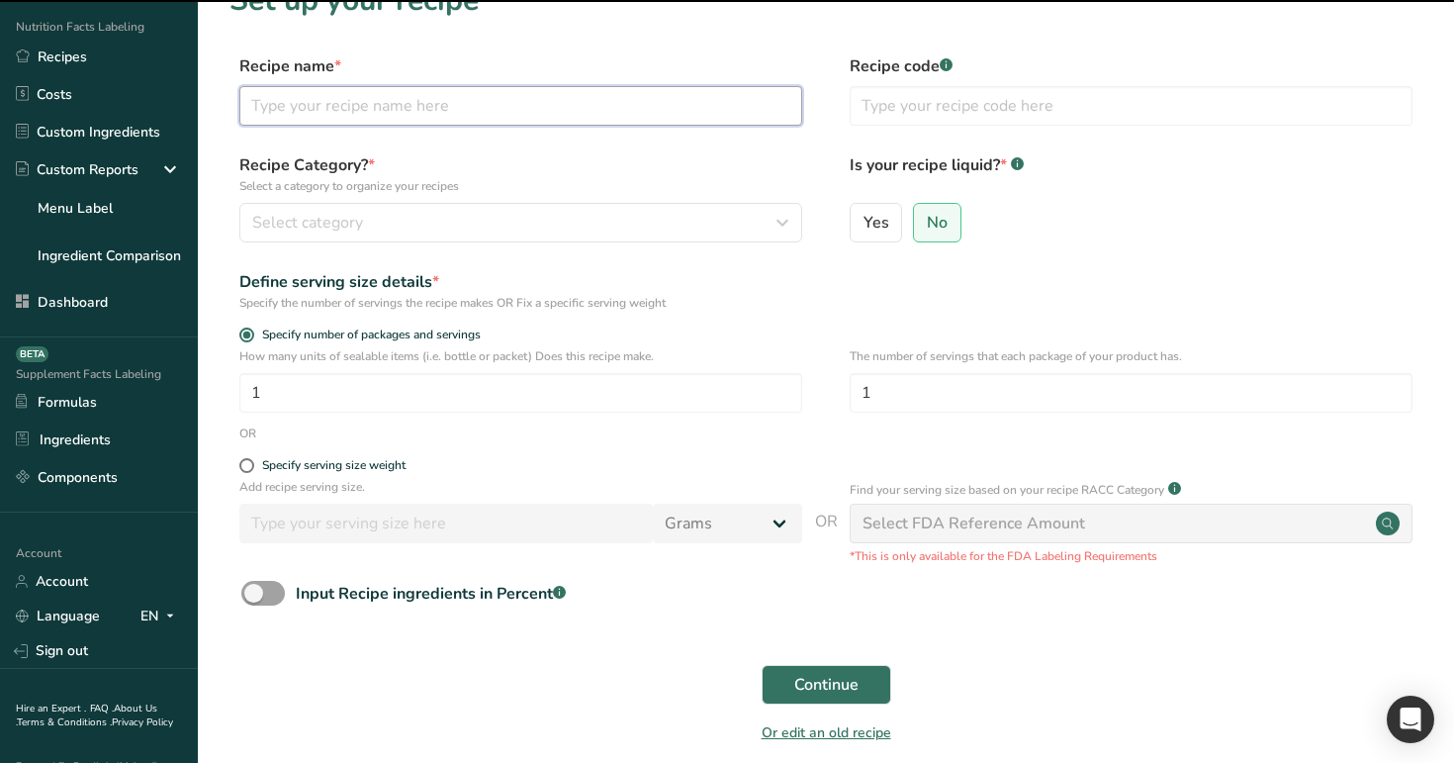
click at [522, 108] on input "text" at bounding box center [520, 106] width 563 height 40
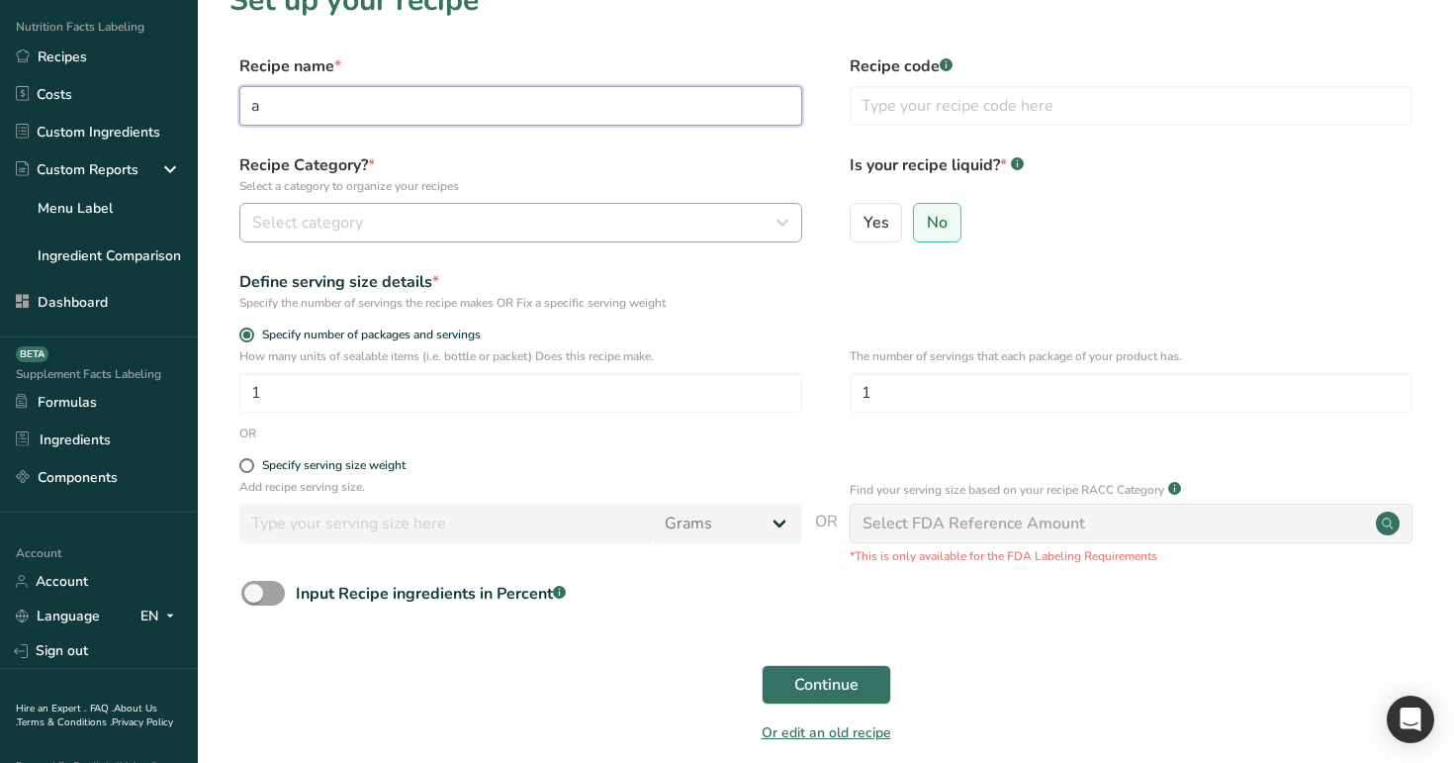
type input "a"
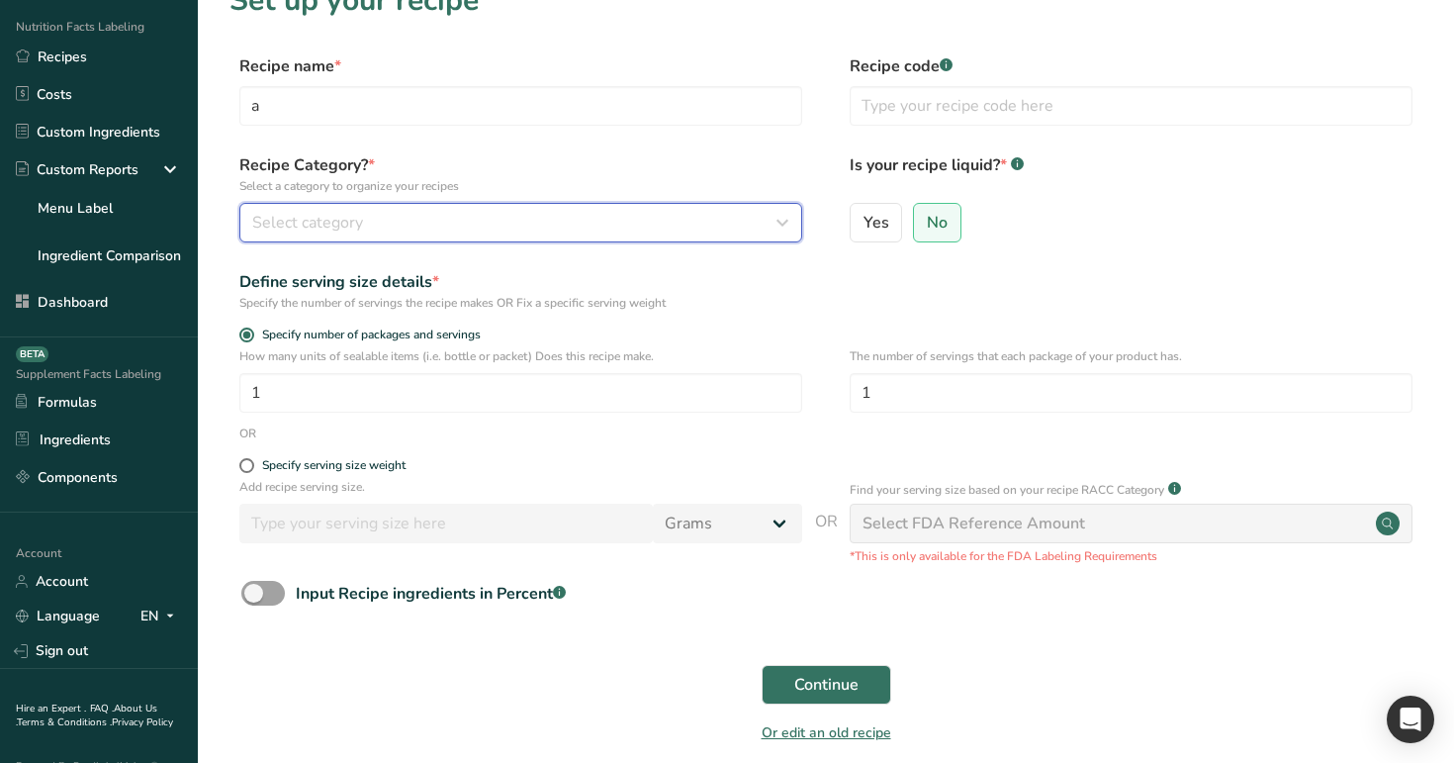
click at [489, 208] on button "Select category" at bounding box center [520, 223] width 563 height 40
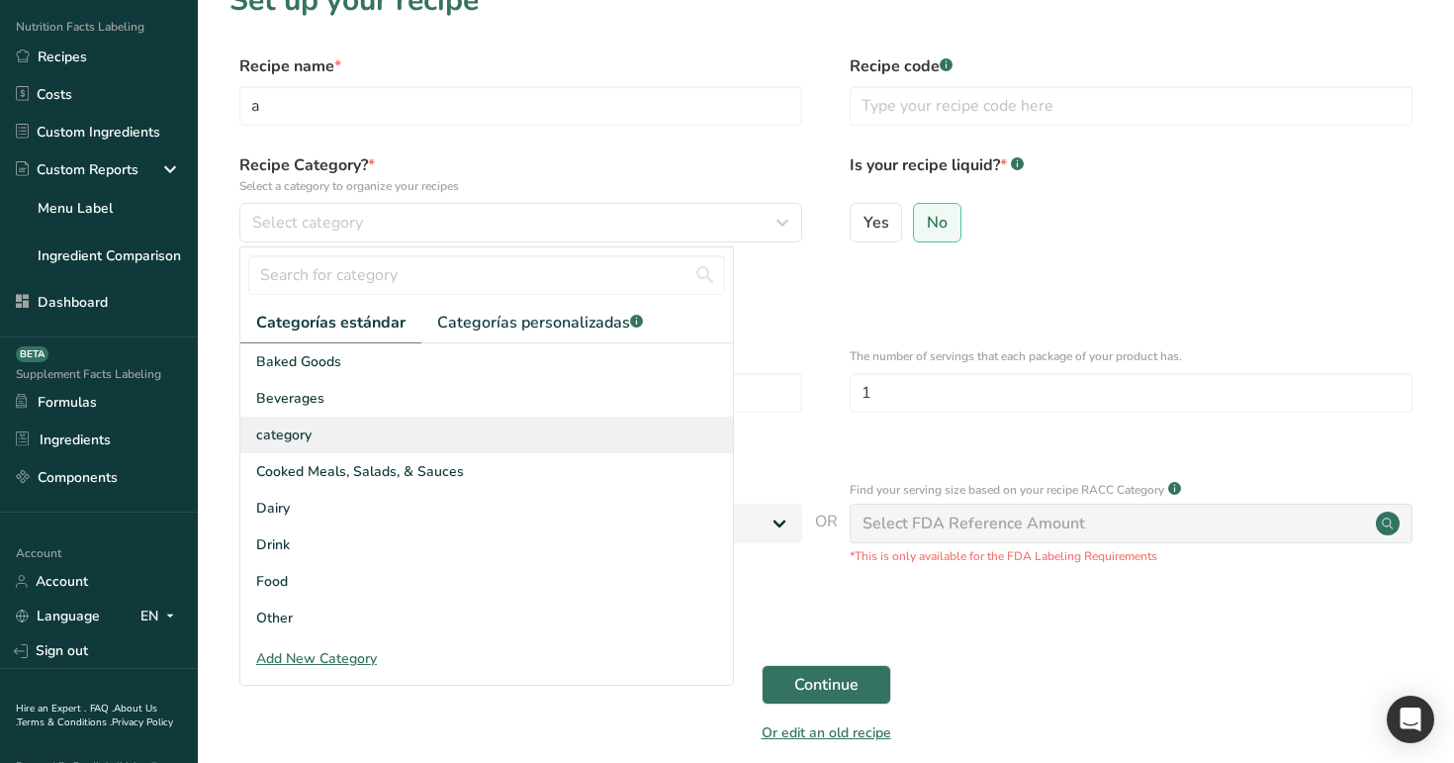
click at [469, 428] on div "category" at bounding box center [486, 434] width 493 height 37
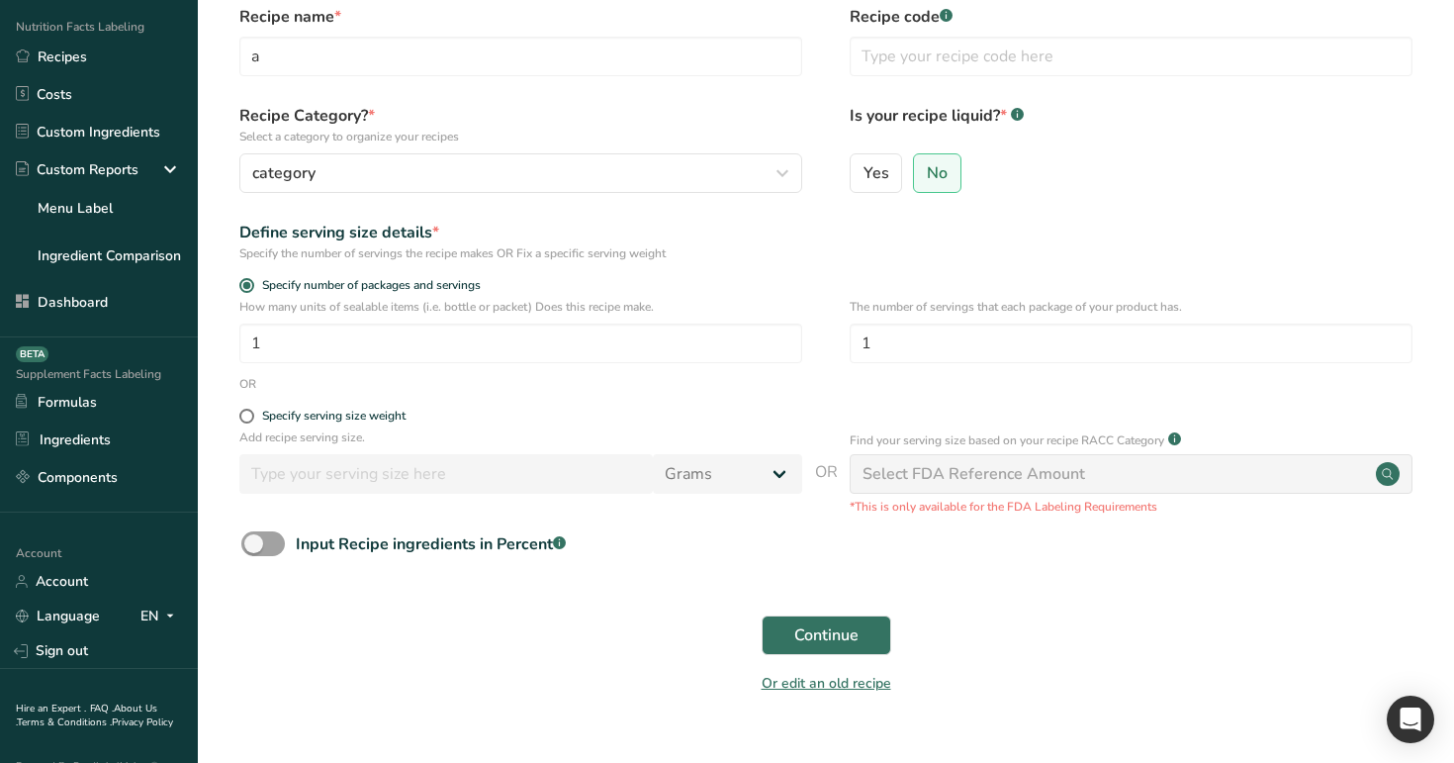
scroll to position [122, 0]
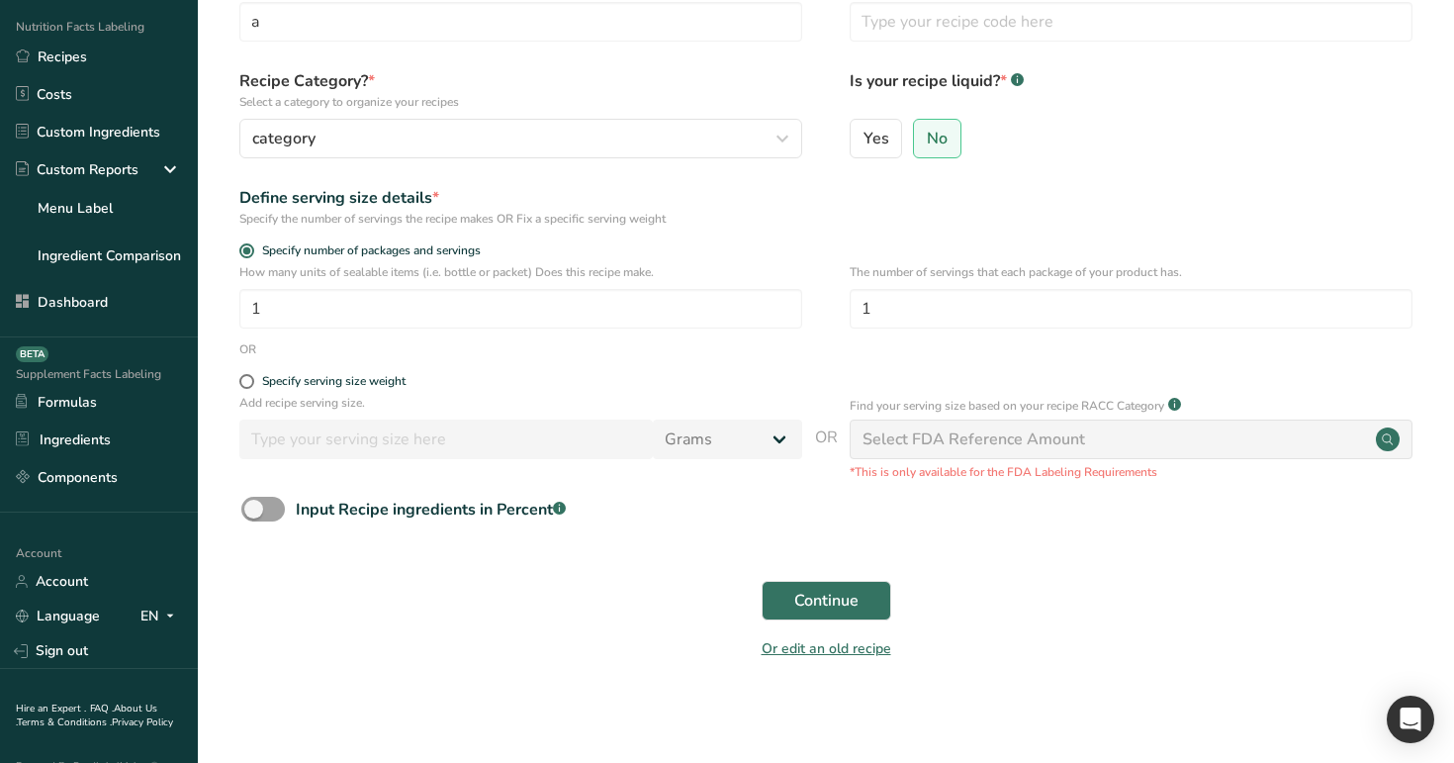
click at [340, 372] on form "Recipe name * a Recipe code .a-a{fill:#347362;}.b-a{fill:#fff;} Recipe Category…" at bounding box center [825, 320] width 1193 height 701
click at [340, 374] on div "Specify serving size weight" at bounding box center [333, 381] width 143 height 15
click at [252, 375] on input "Specify serving size weight" at bounding box center [245, 381] width 13 height 13
radio input "true"
radio input "false"
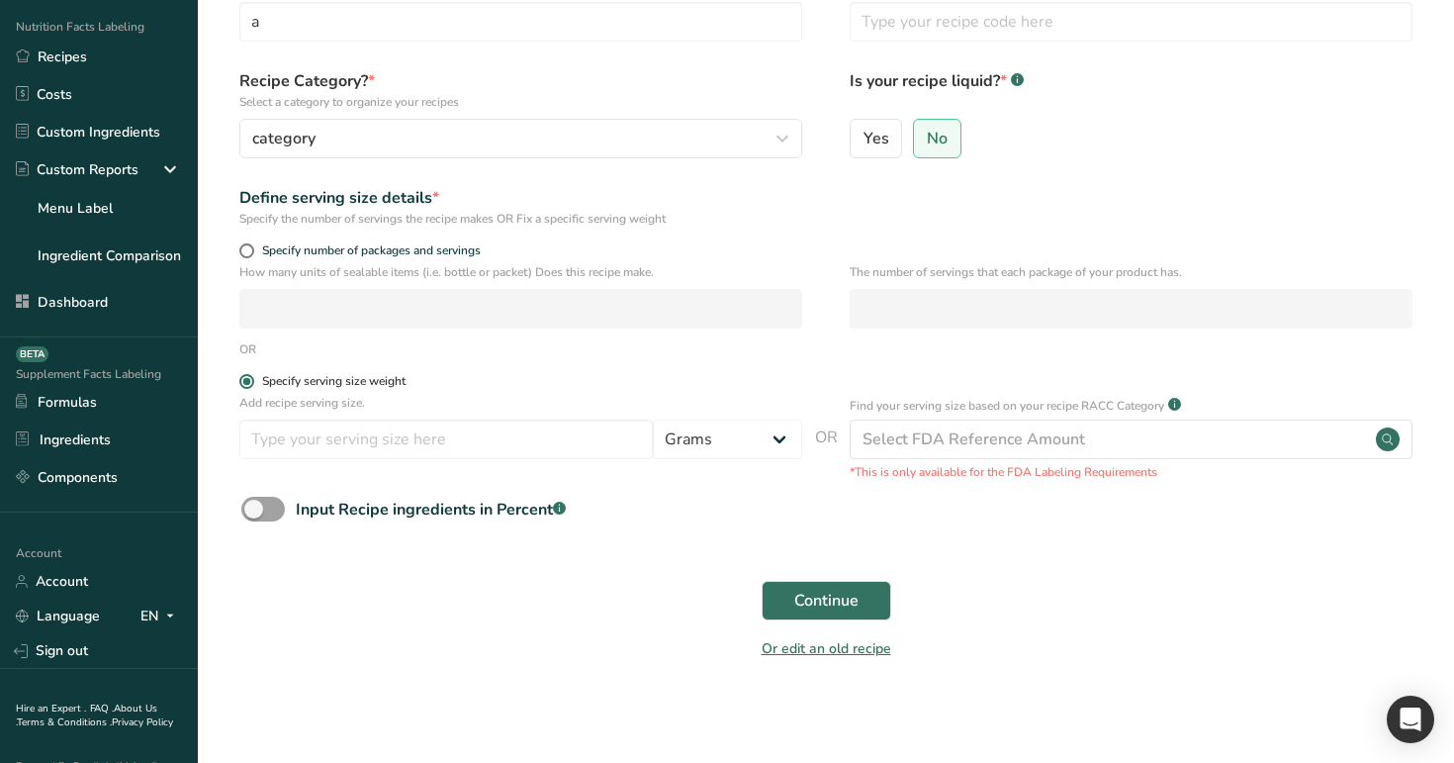
click at [340, 374] on div "Specify serving size weight" at bounding box center [333, 381] width 143 height 15
click at [252, 375] on input "Specify serving size weight" at bounding box center [245, 381] width 13 height 13
click at [361, 452] on input "number" at bounding box center [445, 439] width 413 height 40
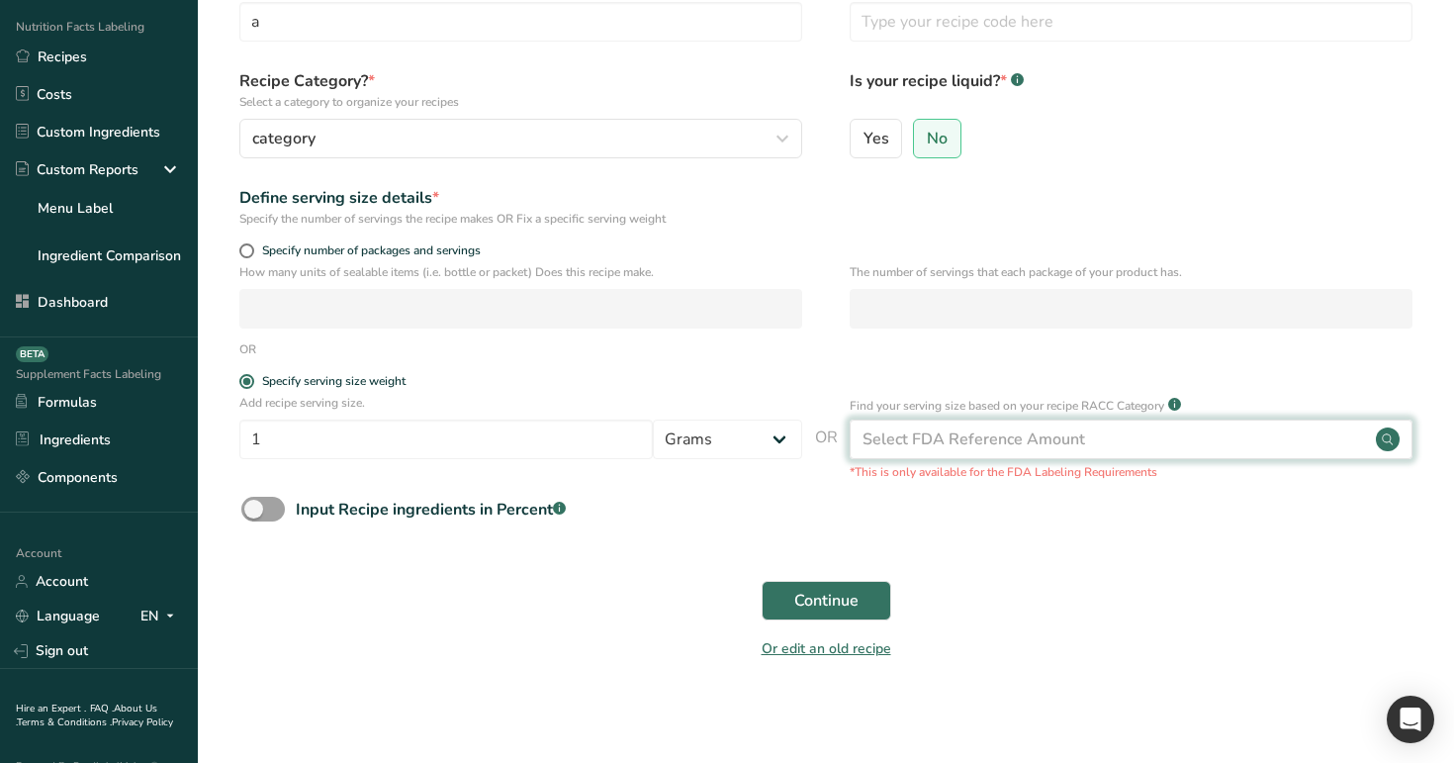
click at [993, 428] on div "Select FDA Reference Amount" at bounding box center [974, 439] width 223 height 24
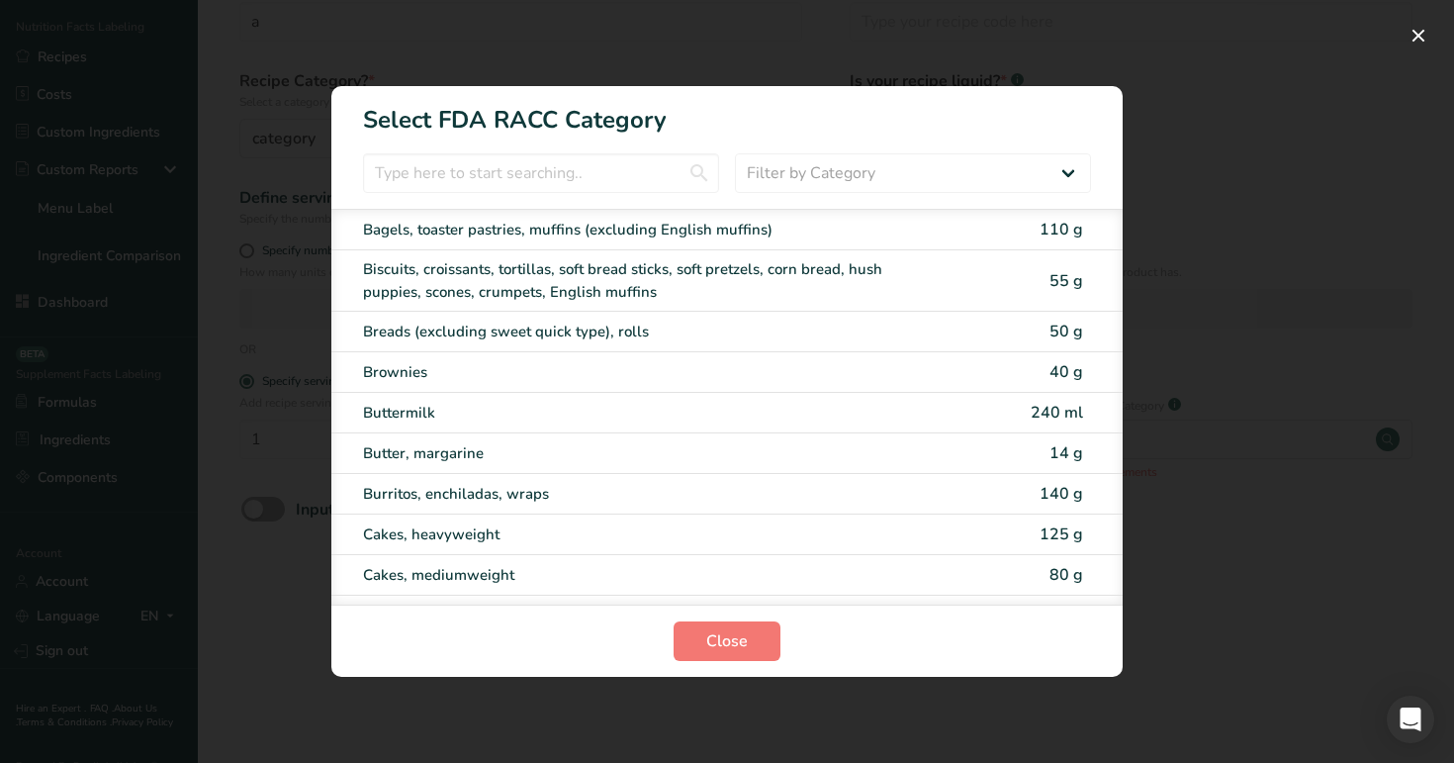
click at [936, 528] on div "Cakes, heavyweight" at bounding box center [693, 534] width 661 height 23
type input "125"
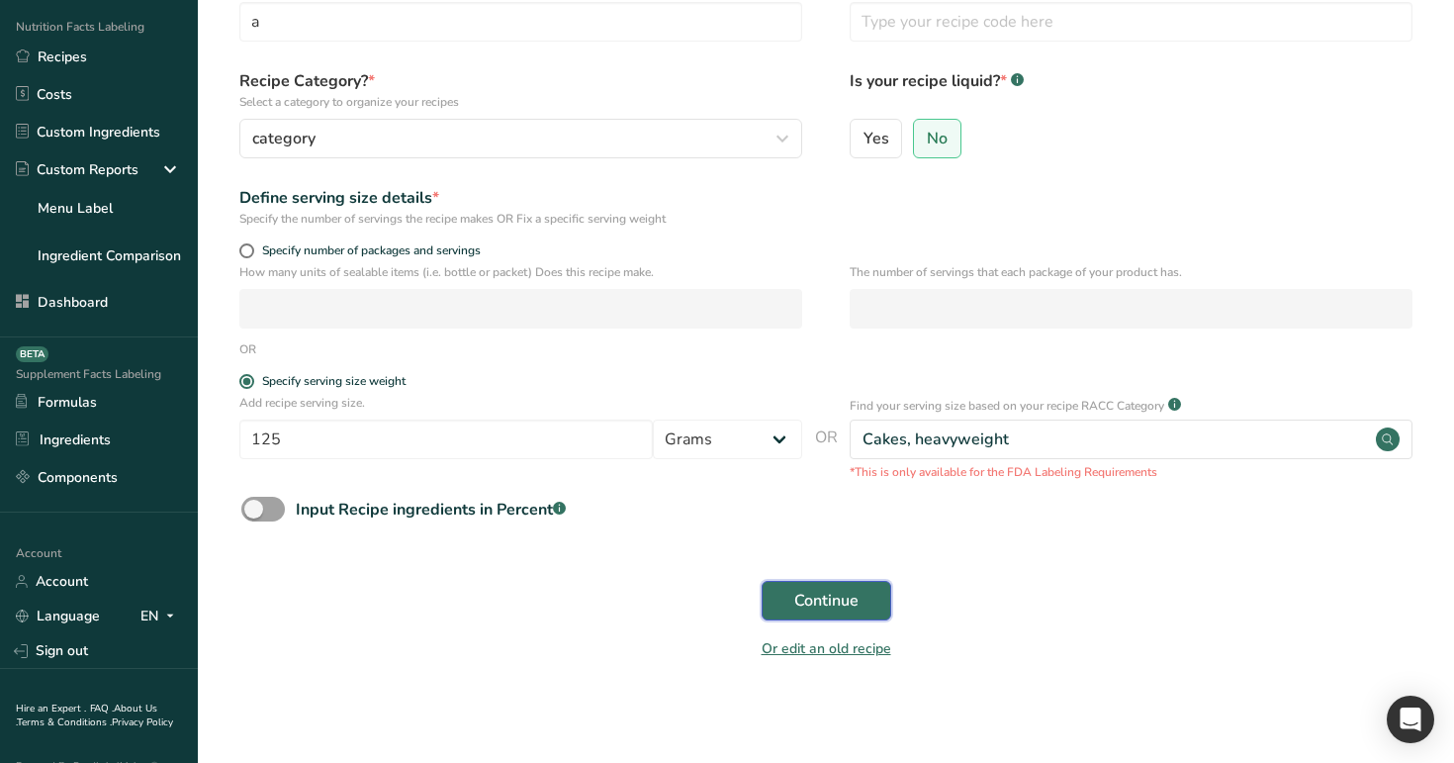
click at [803, 596] on span "Continue" at bounding box center [826, 601] width 64 height 24
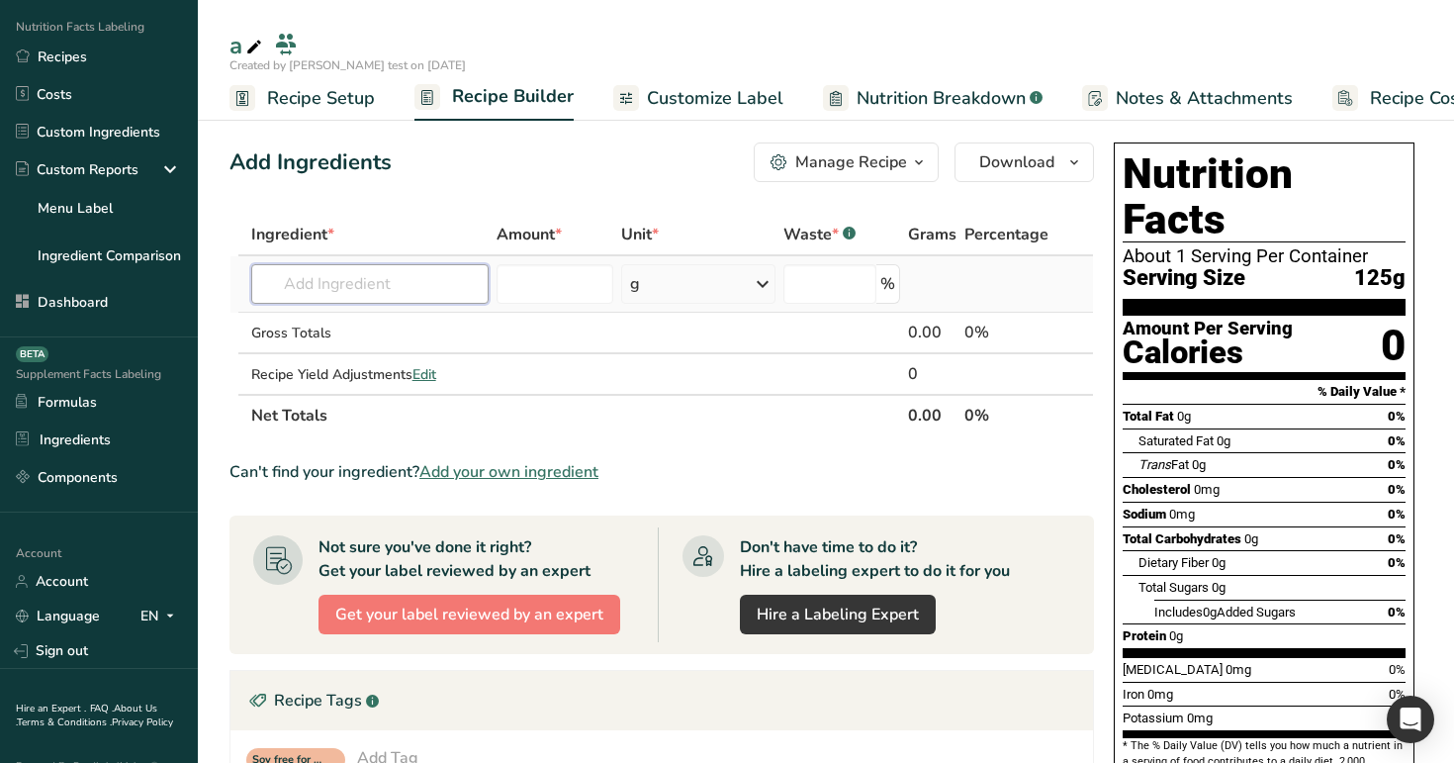
click at [397, 299] on input "text" at bounding box center [370, 284] width 238 height 40
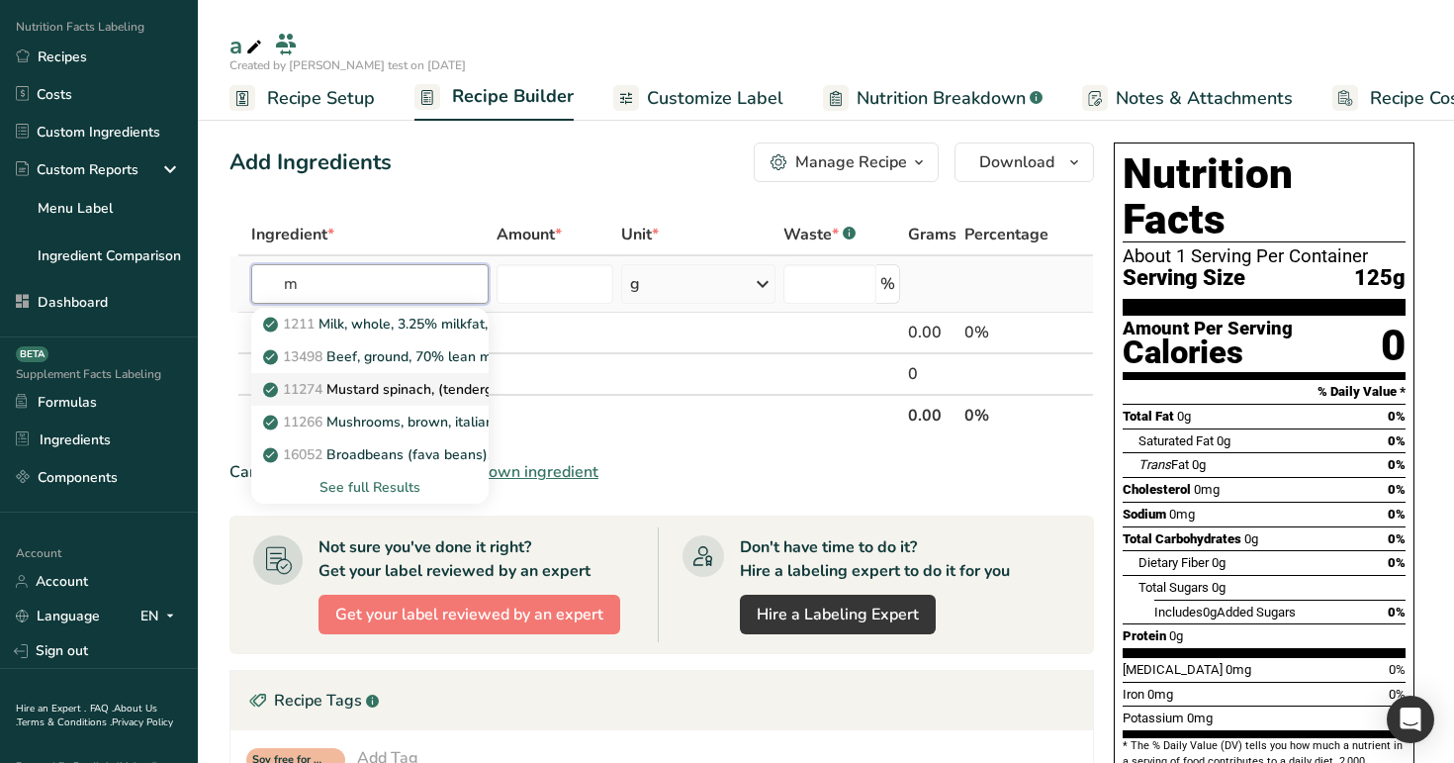
type input "m"
click at [382, 379] on p "11274 Mustard spinach, (tendergreen), raw" at bounding box center [412, 389] width 291 height 21
type input "Mustard spinach, (tendergreen), raw"
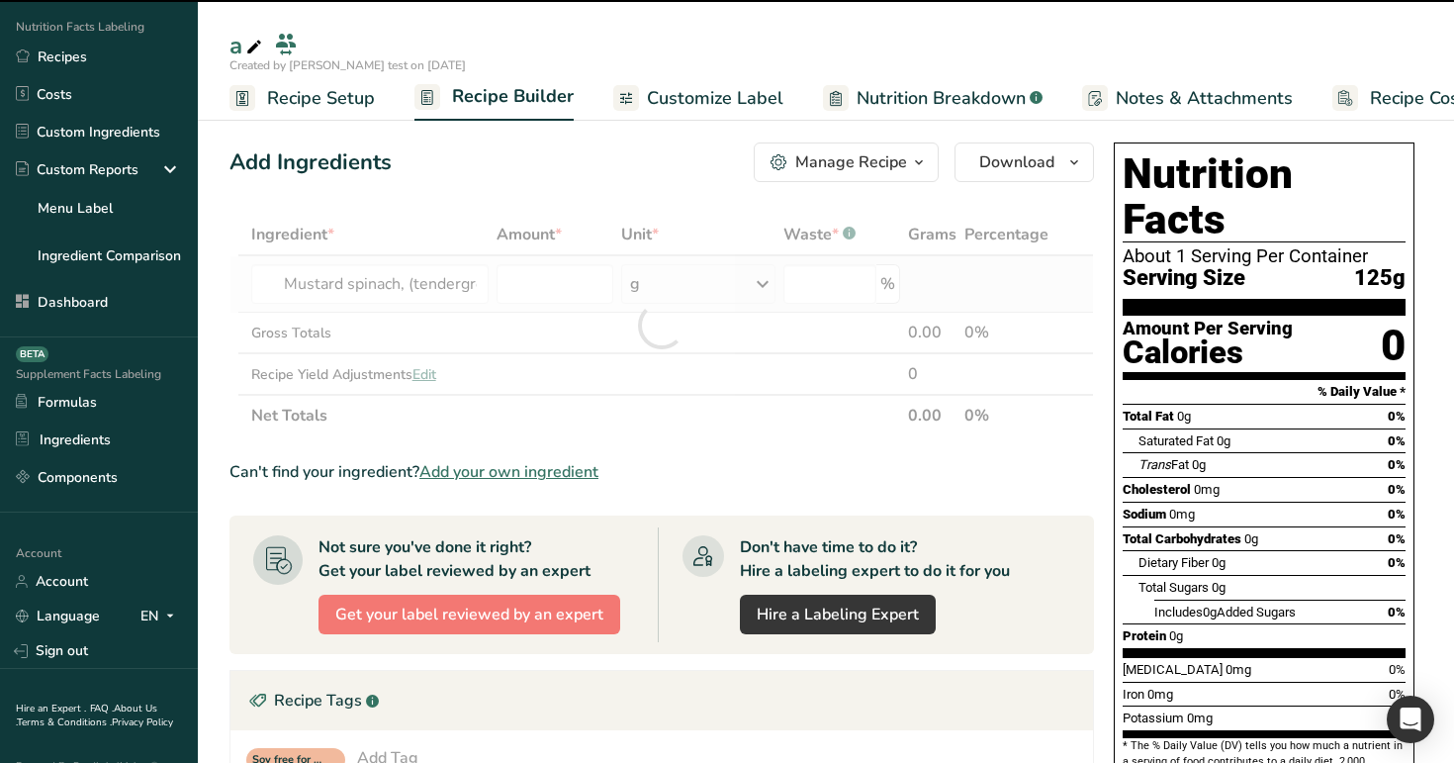
type input "0"
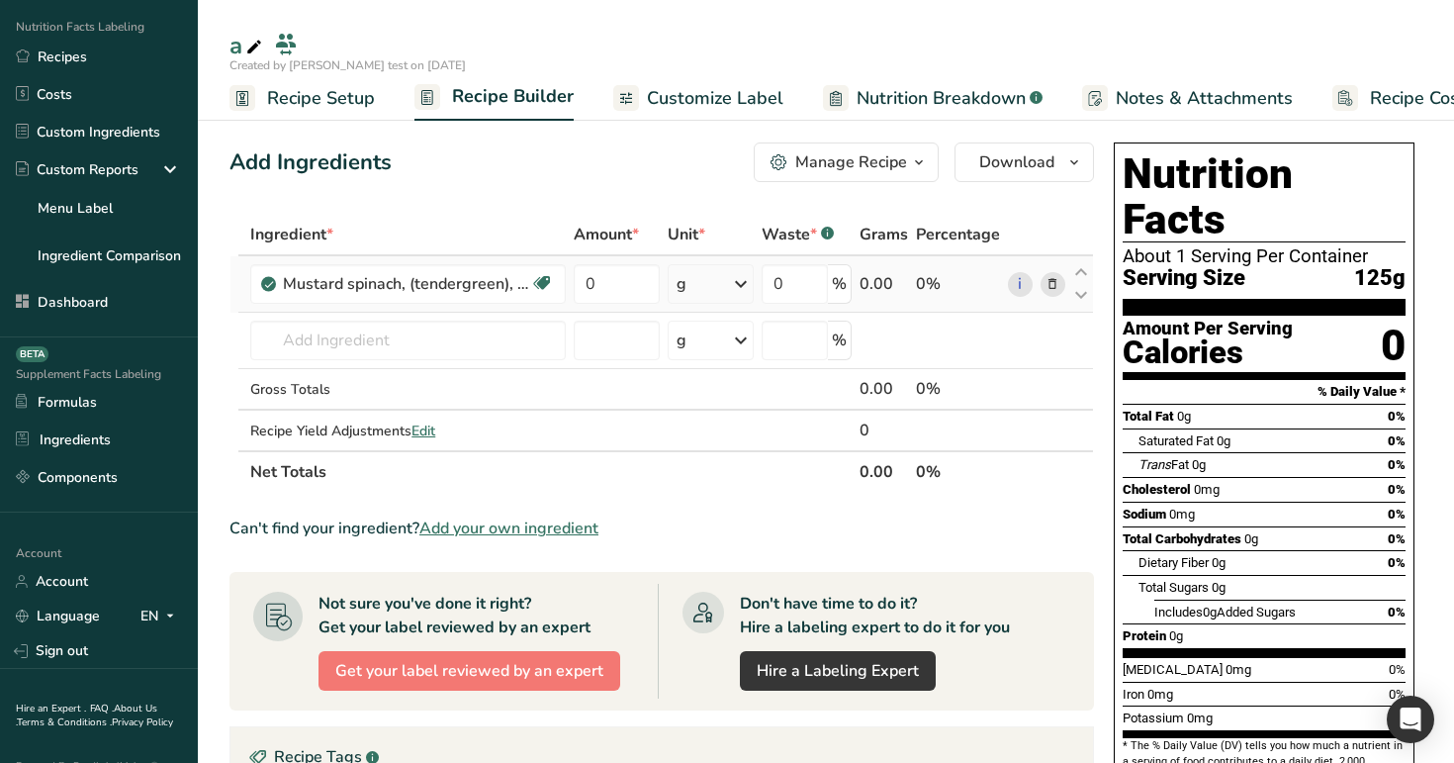
click at [317, 105] on span "Recipe Setup" at bounding box center [321, 98] width 108 height 27
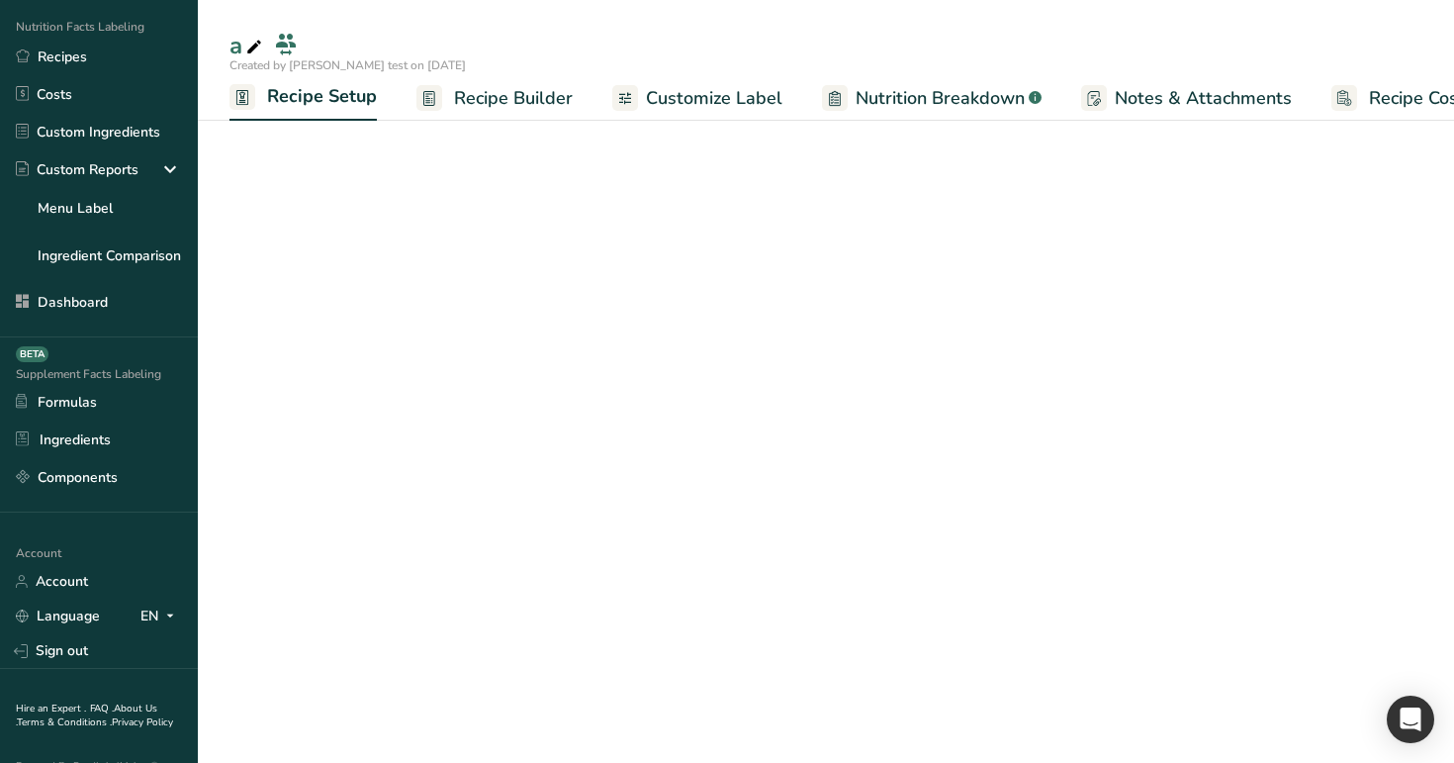
scroll to position [0, 7]
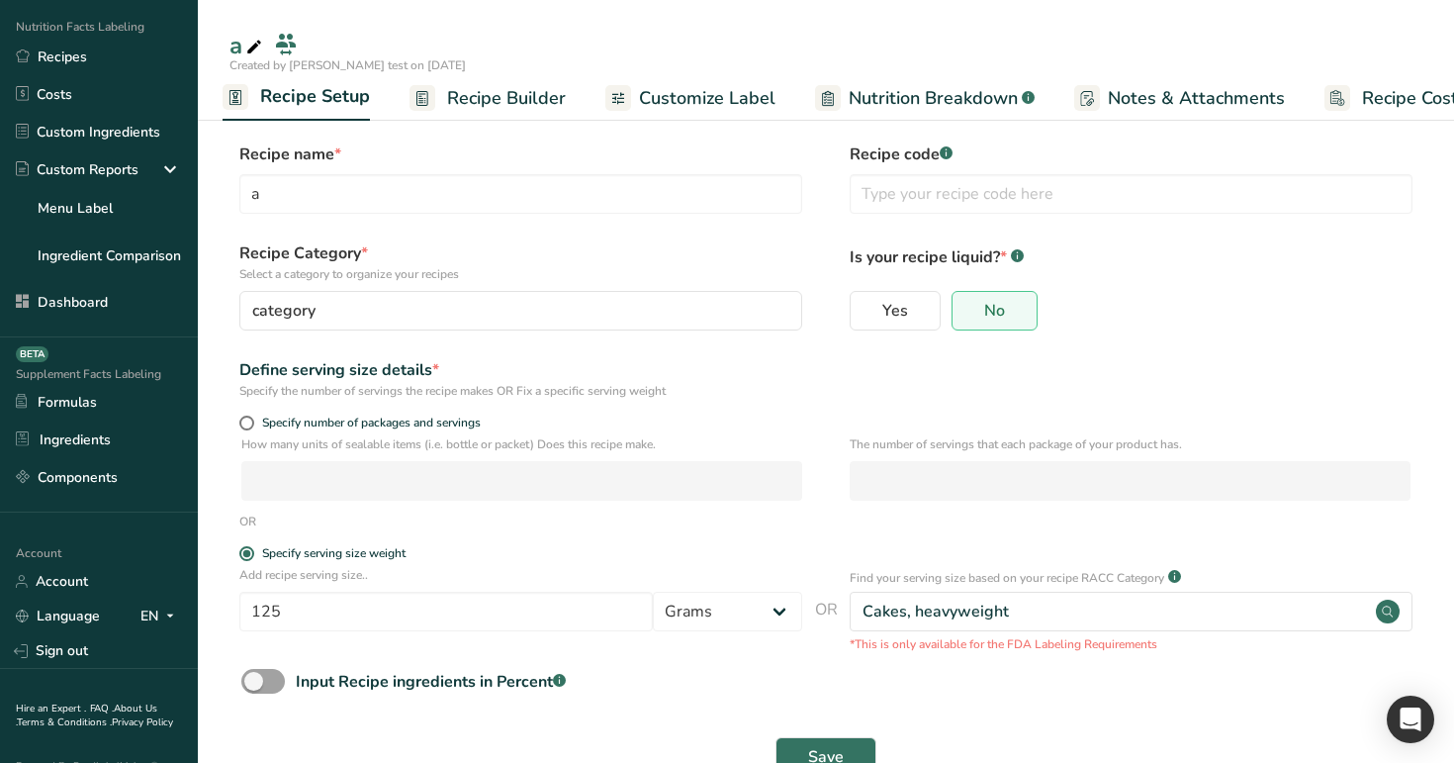
click at [540, 90] on span "Recipe Builder" at bounding box center [506, 98] width 119 height 27
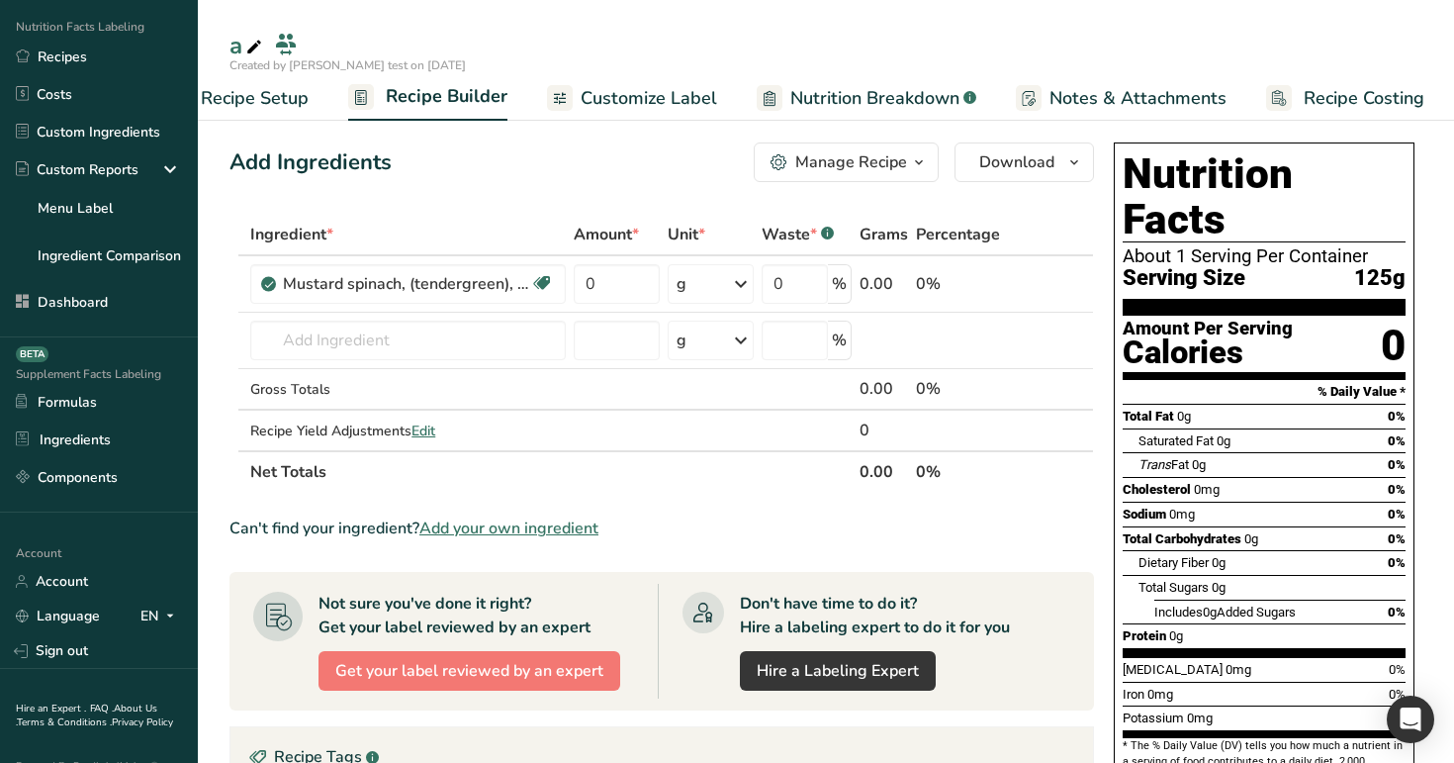
scroll to position [0, 67]
click at [94, 62] on link "Recipes" at bounding box center [99, 57] width 198 height 38
